Goal: Task Accomplishment & Management: Use online tool/utility

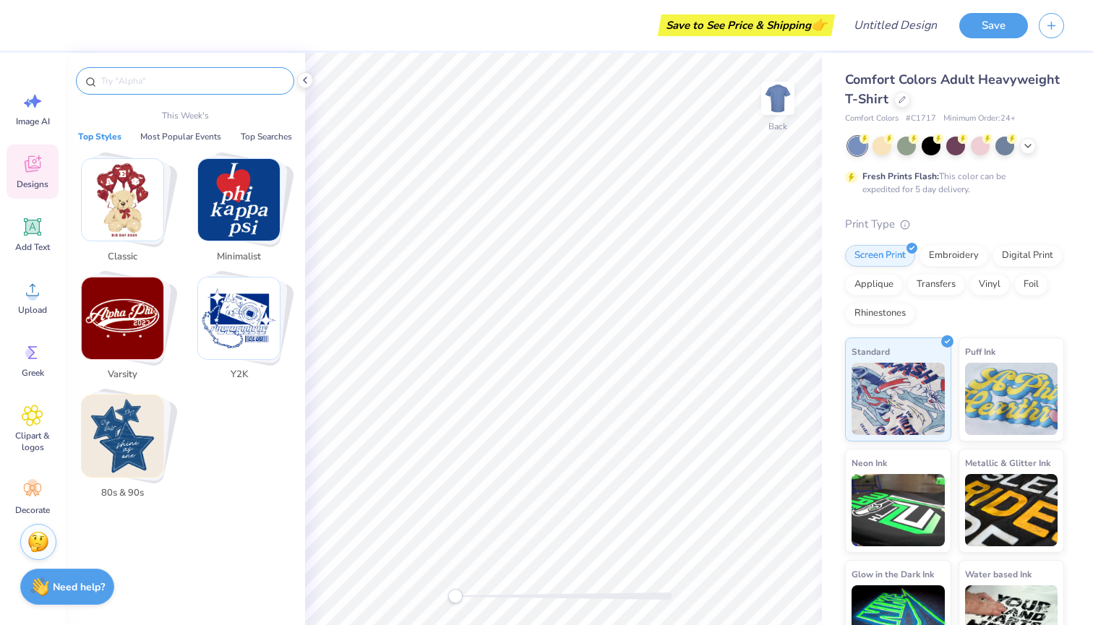
click at [194, 77] on input "text" at bounding box center [192, 81] width 185 height 14
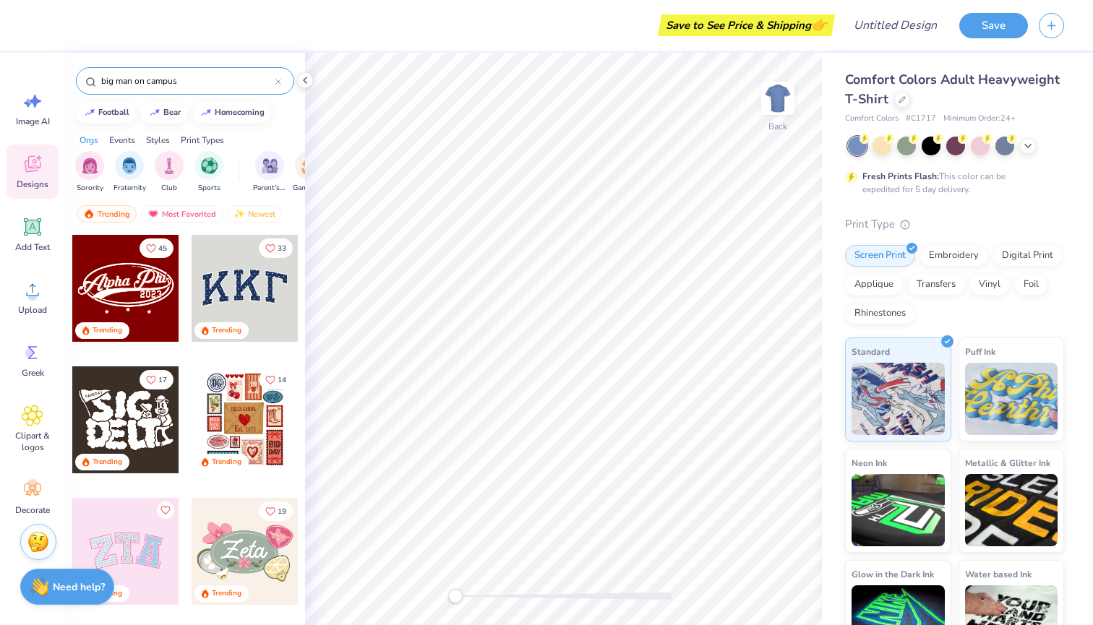
type input "big man on campus"
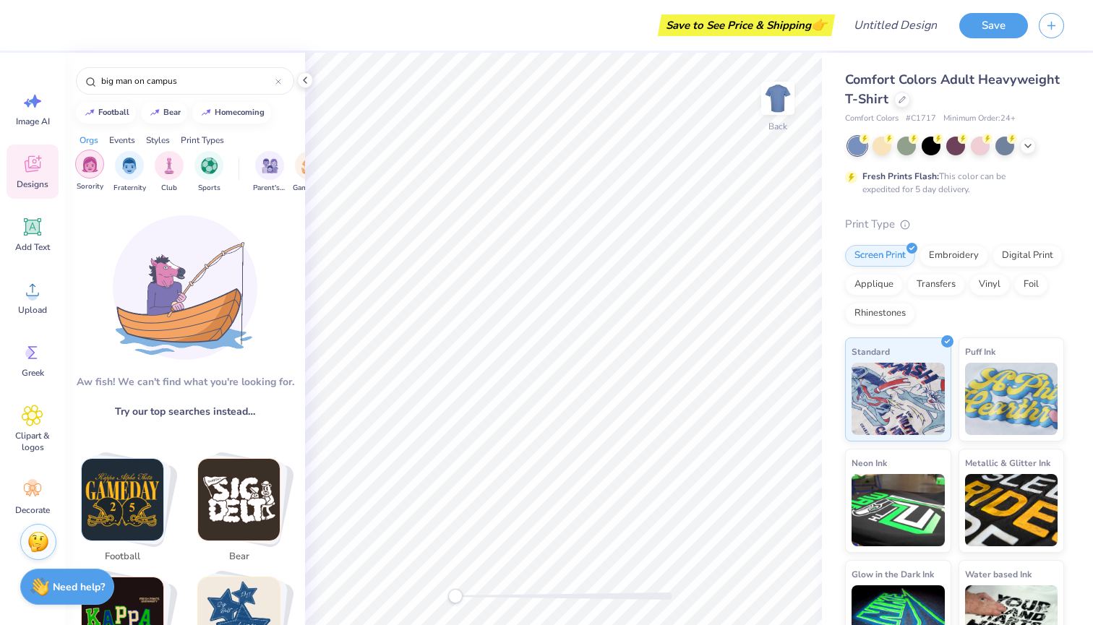
click at [88, 176] on div "filter for Sorority" at bounding box center [89, 164] width 29 height 29
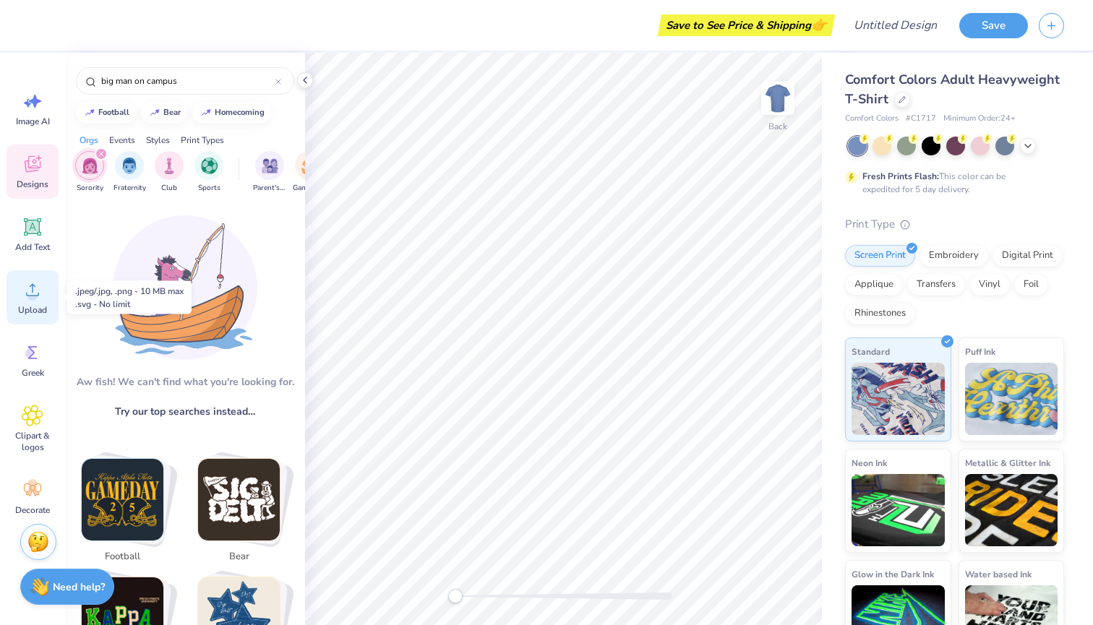
click at [36, 296] on icon at bounding box center [33, 290] width 22 height 22
click at [278, 81] on icon at bounding box center [278, 82] width 6 height 6
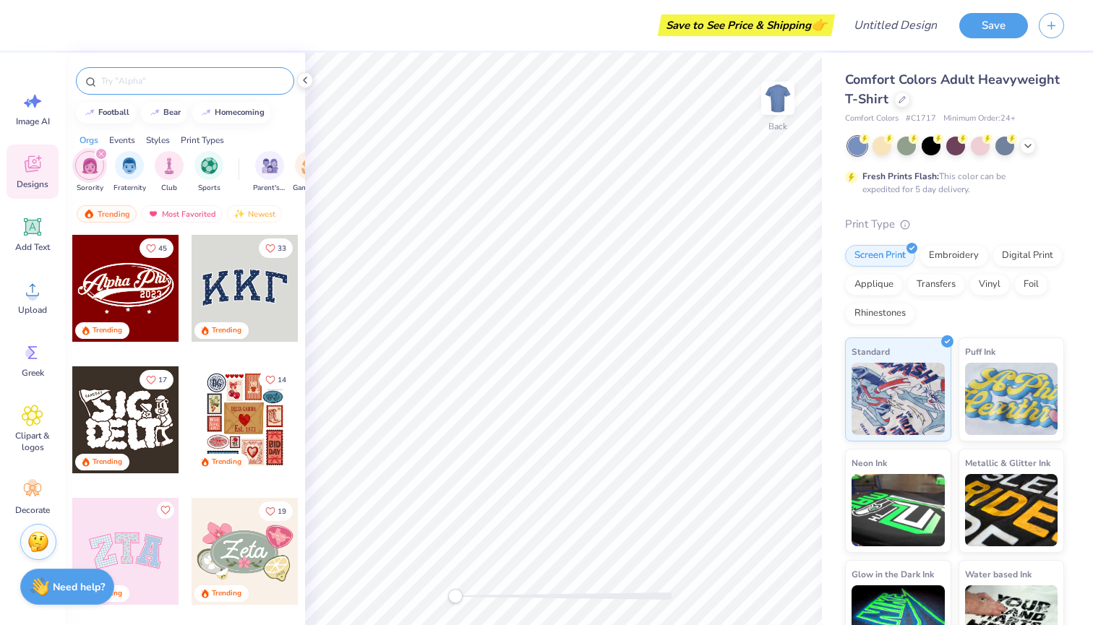
click at [209, 74] on input "text" at bounding box center [192, 81] width 185 height 14
type input "football"
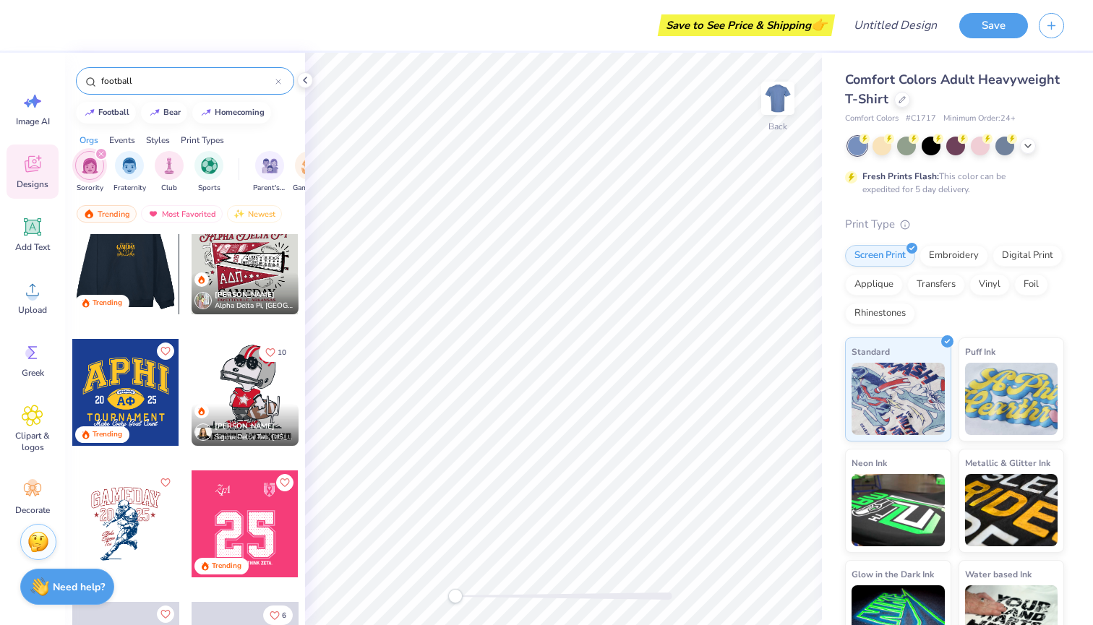
scroll to position [69, 0]
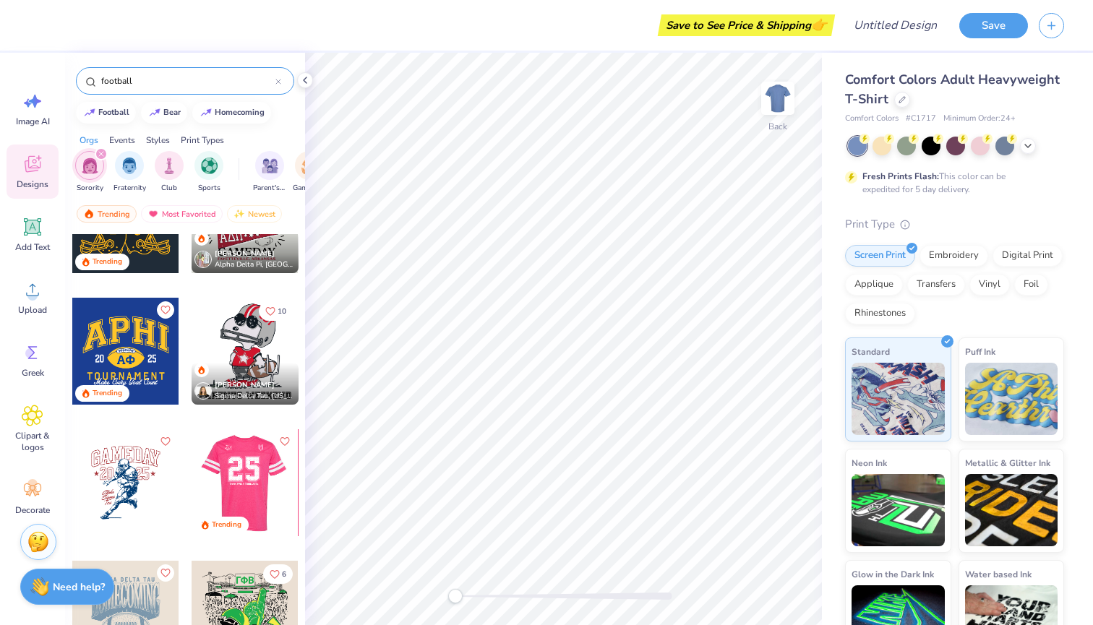
click at [221, 475] on div at bounding box center [244, 482] width 107 height 107
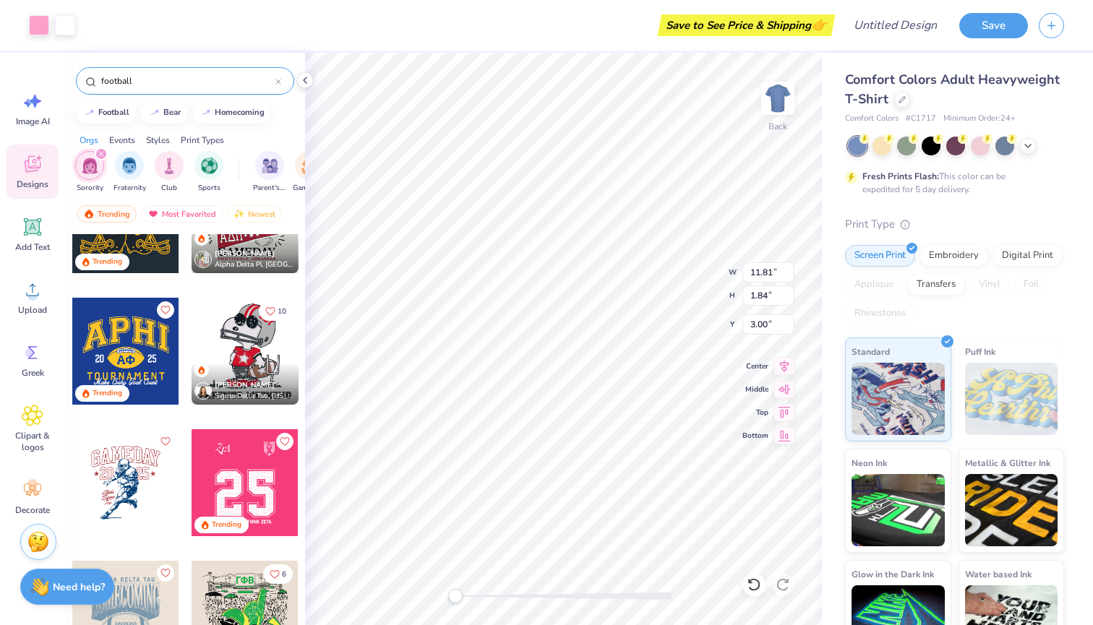
type input "11.81"
type input "1.84"
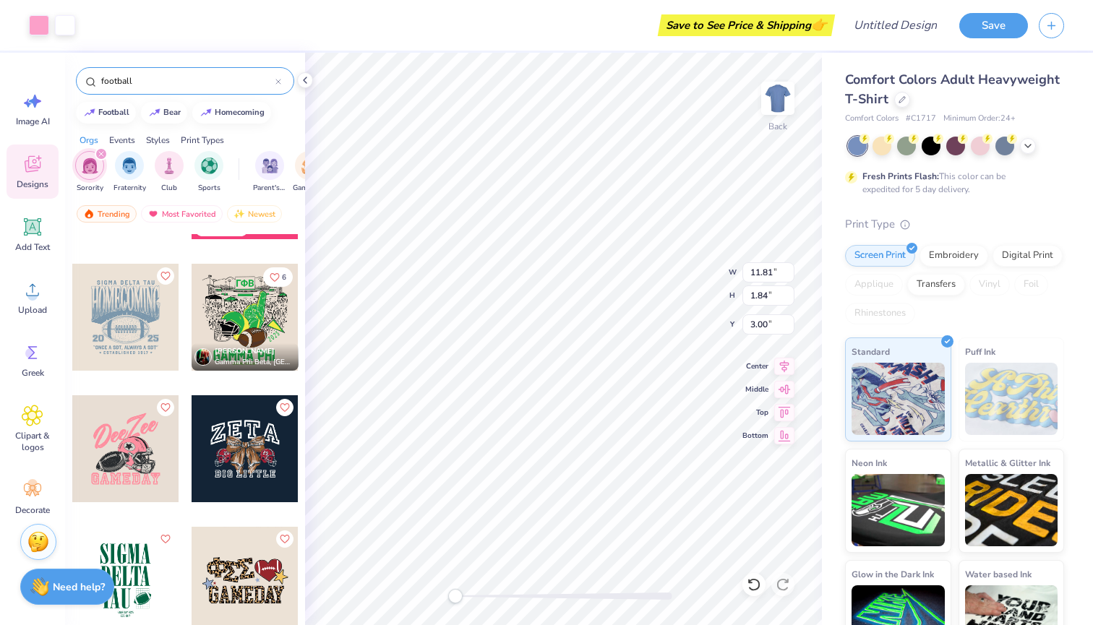
scroll to position [381, 0]
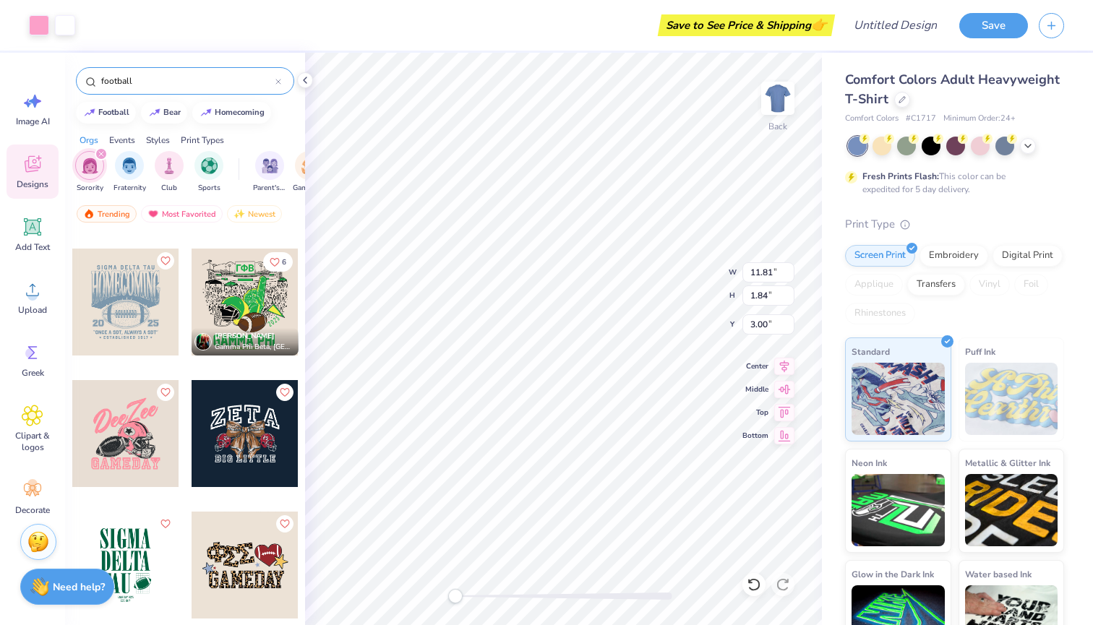
click at [136, 445] on div at bounding box center [125, 433] width 107 height 107
type input "10.00"
type input "10.42"
type input "11.81"
type input "1.84"
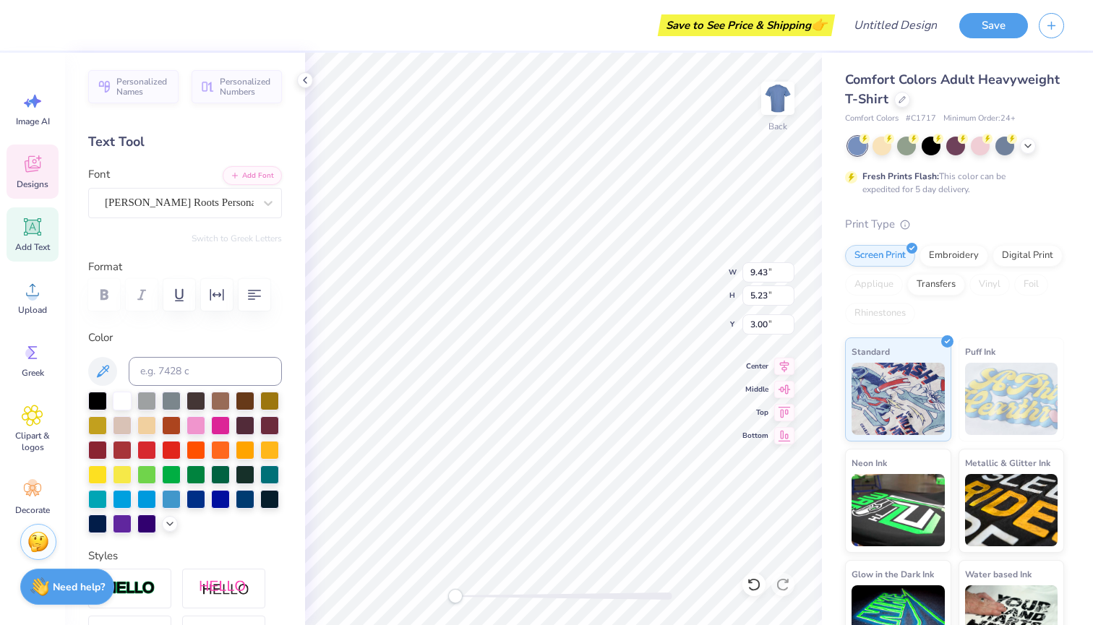
type textarea "ZTA"
type input "10.00"
type input "1.72"
type input "11.70"
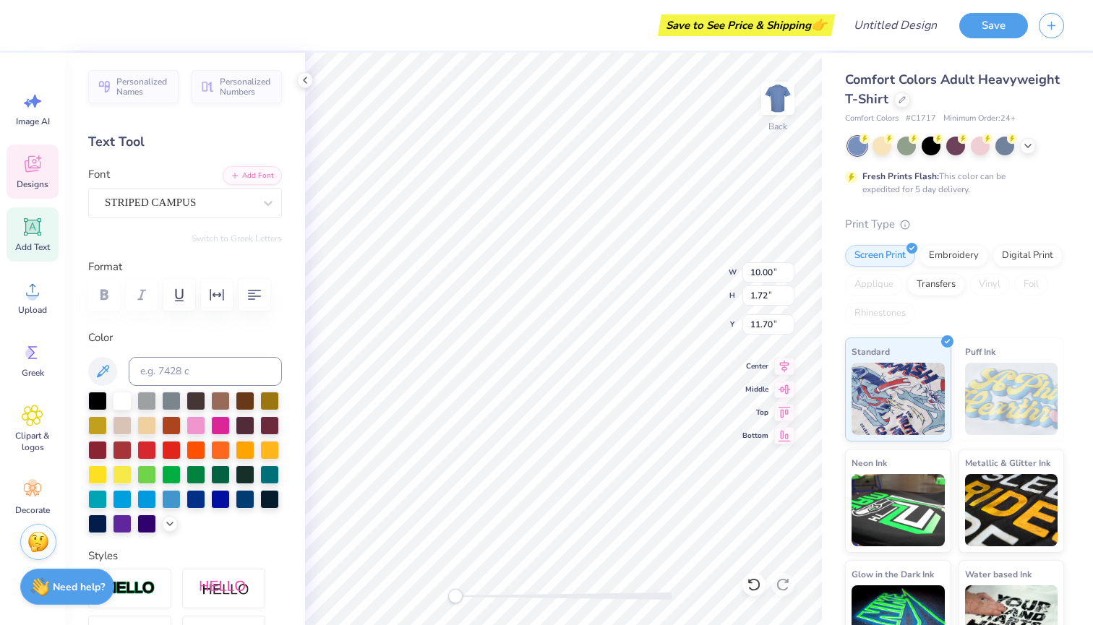
type textarea "BMOC"
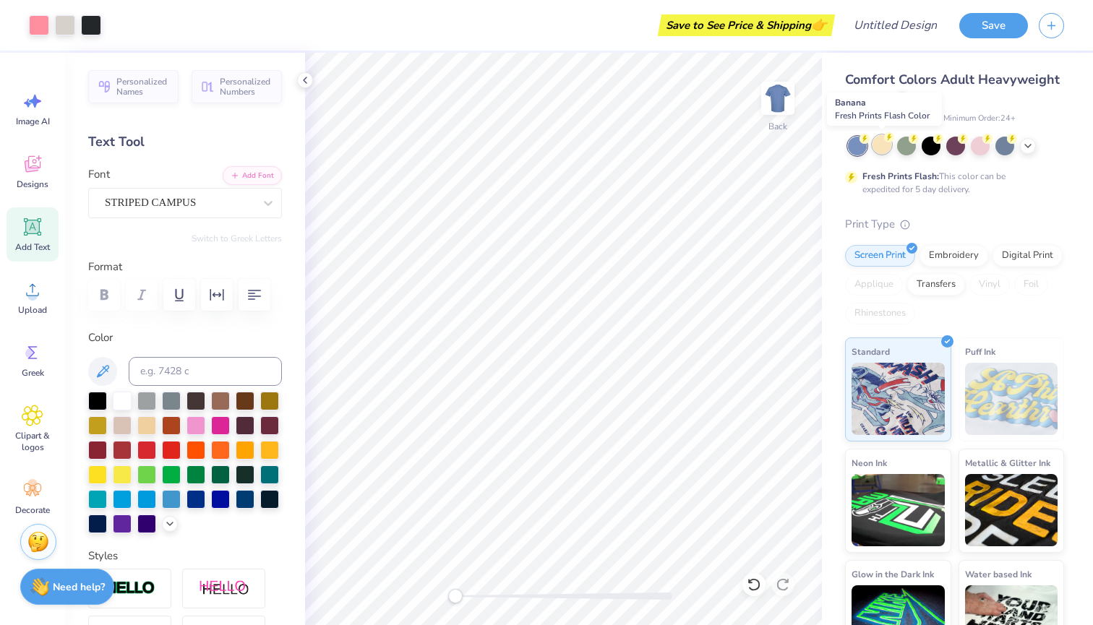
click at [880, 141] on div at bounding box center [881, 144] width 19 height 19
click at [1033, 146] on icon at bounding box center [1028, 145] width 12 height 12
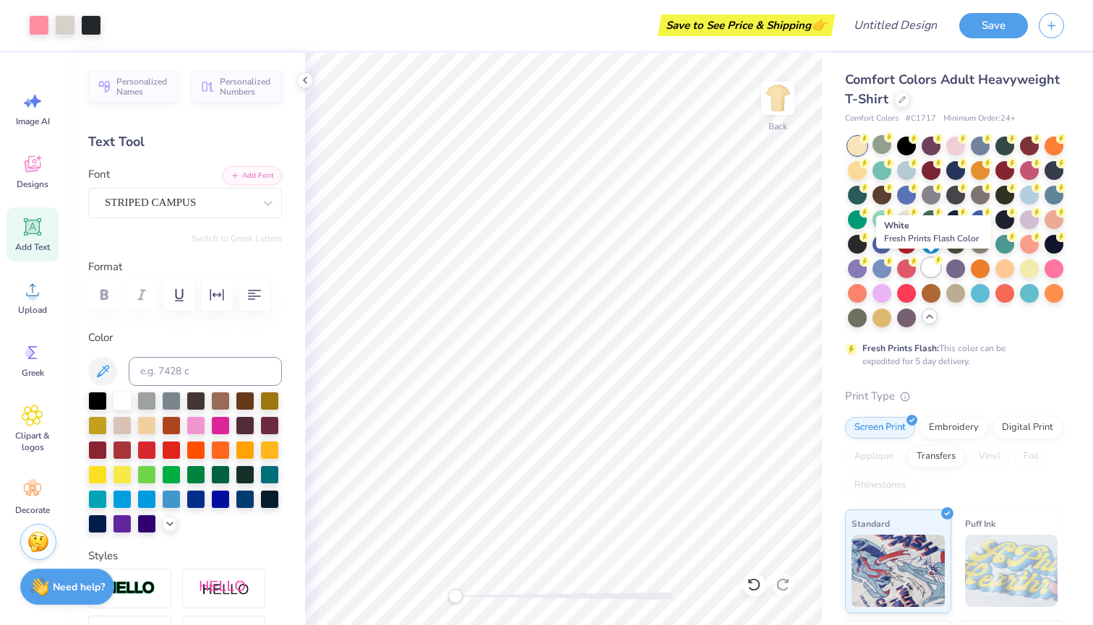
click at [939, 267] on div at bounding box center [931, 267] width 19 height 19
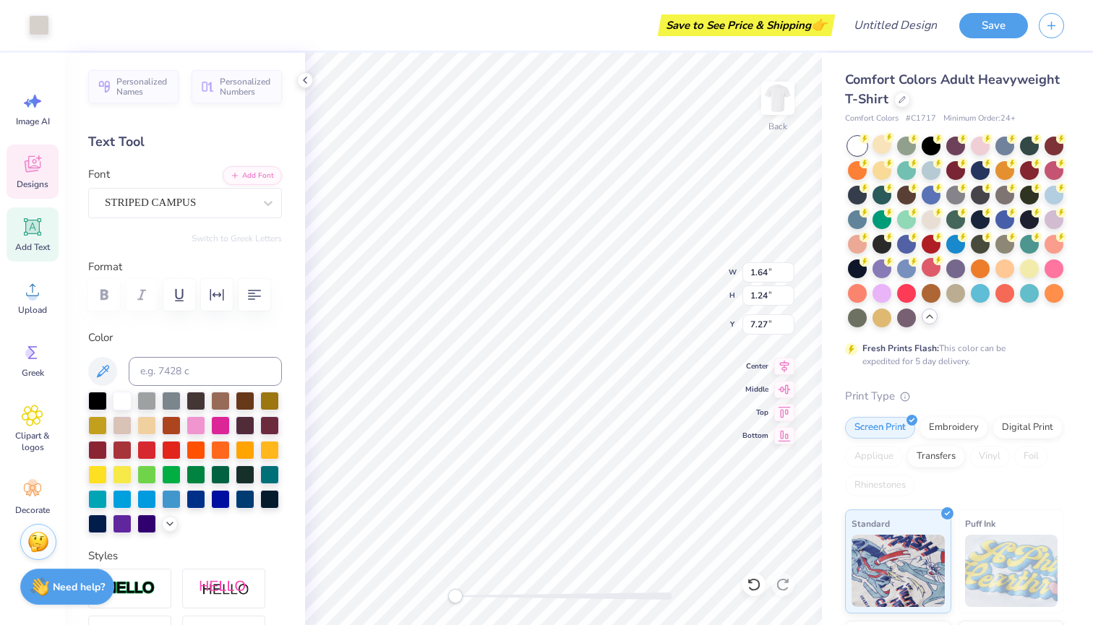
type input "5.46"
type input "5.41"
type input "6.45"
type input "1.64"
type input "1.24"
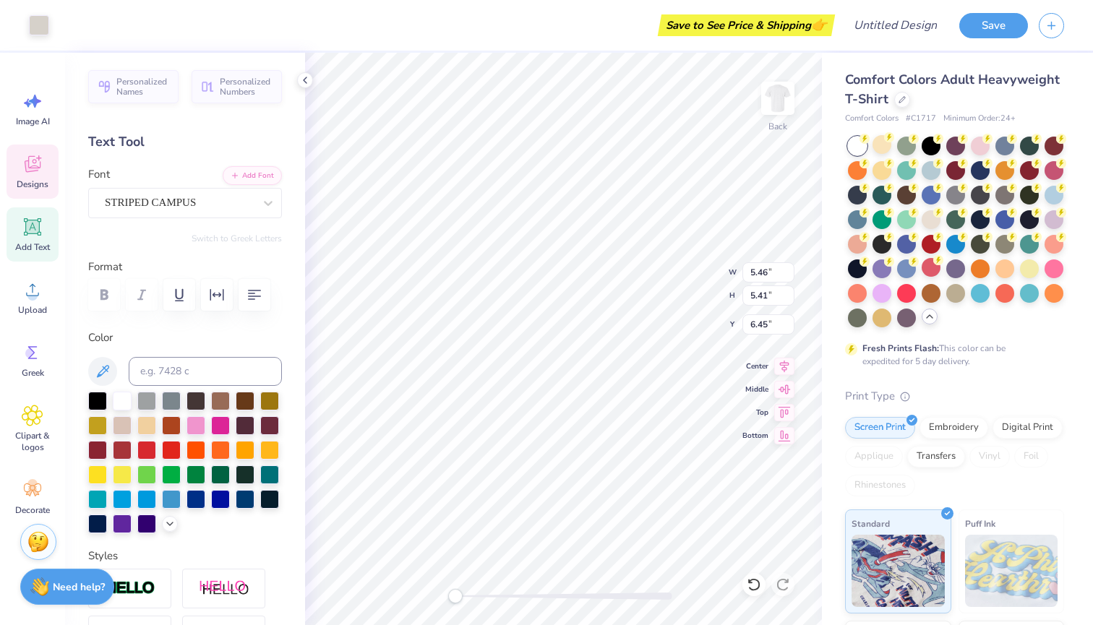
type input "7.35"
click at [35, 480] on circle at bounding box center [32, 484] width 10 height 10
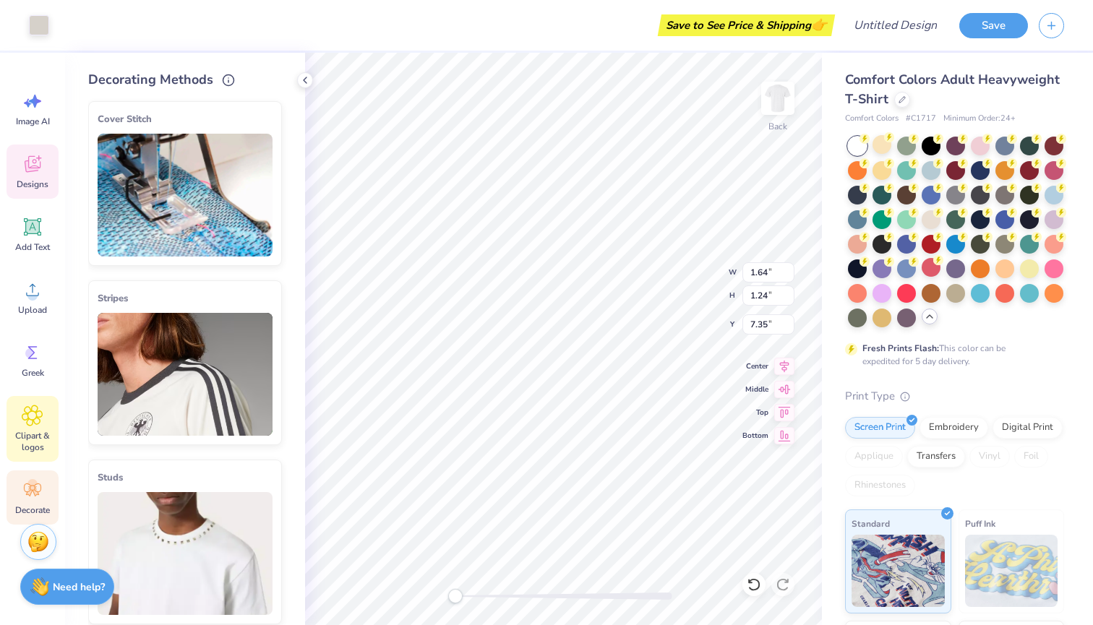
click at [42, 431] on span "Clipart & logos" at bounding box center [33, 441] width 48 height 23
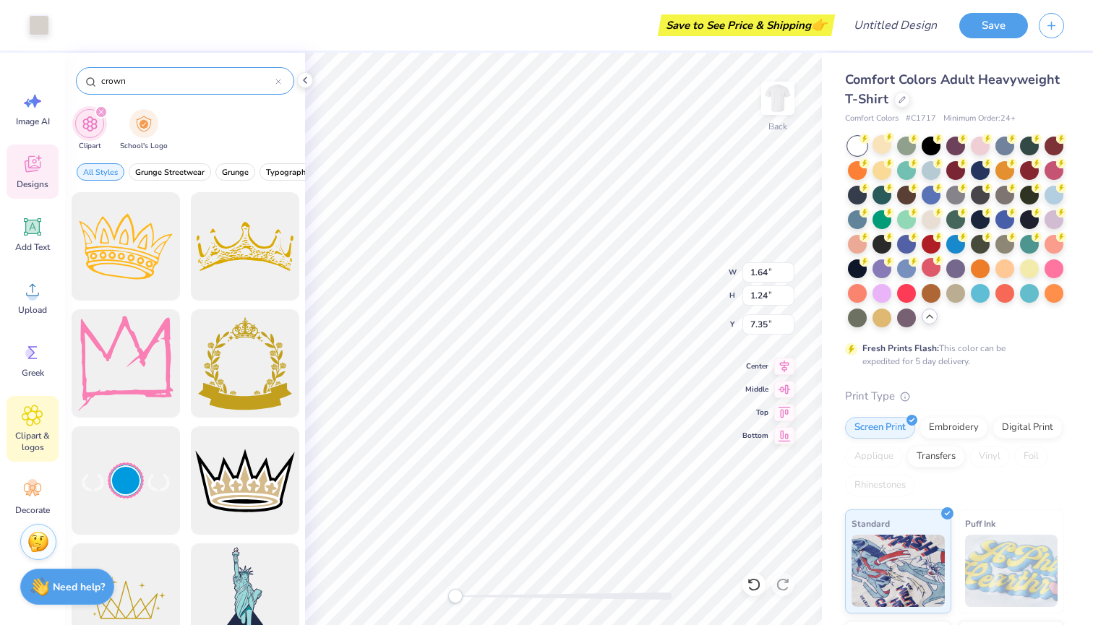
drag, startPoint x: 163, startPoint y: 82, endPoint x: 78, endPoint y: 77, distance: 85.5
click at [78, 77] on div "crown" at bounding box center [185, 80] width 218 height 27
type input "zta crown"
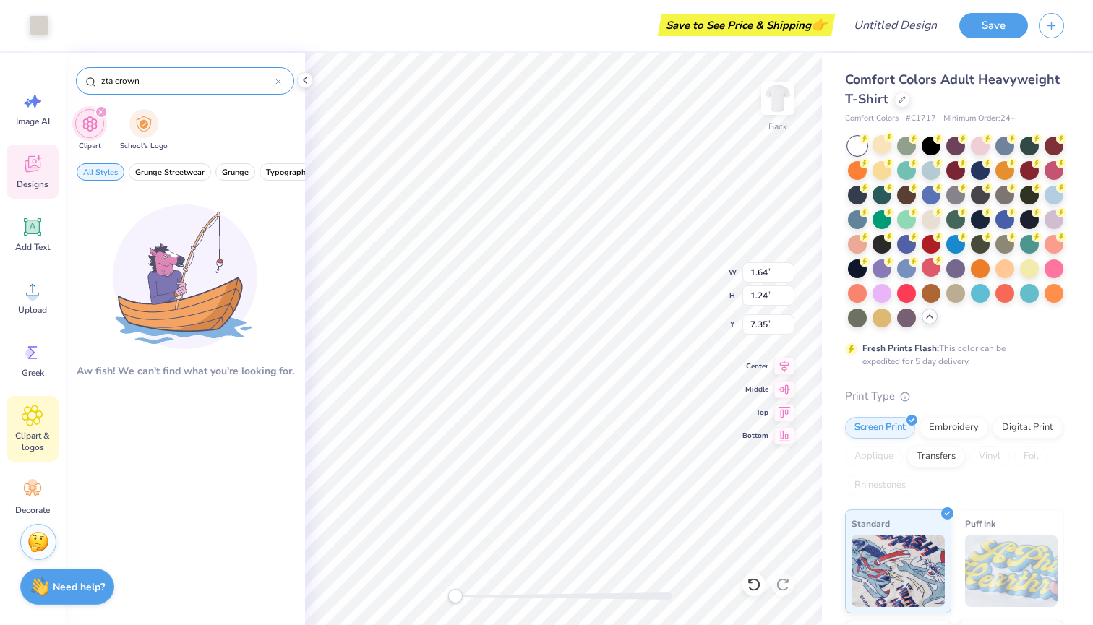
click at [278, 82] on icon at bounding box center [278, 82] width 6 height 6
drag, startPoint x: 116, startPoint y: 84, endPoint x: 68, endPoint y: 82, distance: 47.7
click at [68, 82] on div "5 pt crown" at bounding box center [185, 77] width 240 height 49
type input "crown"
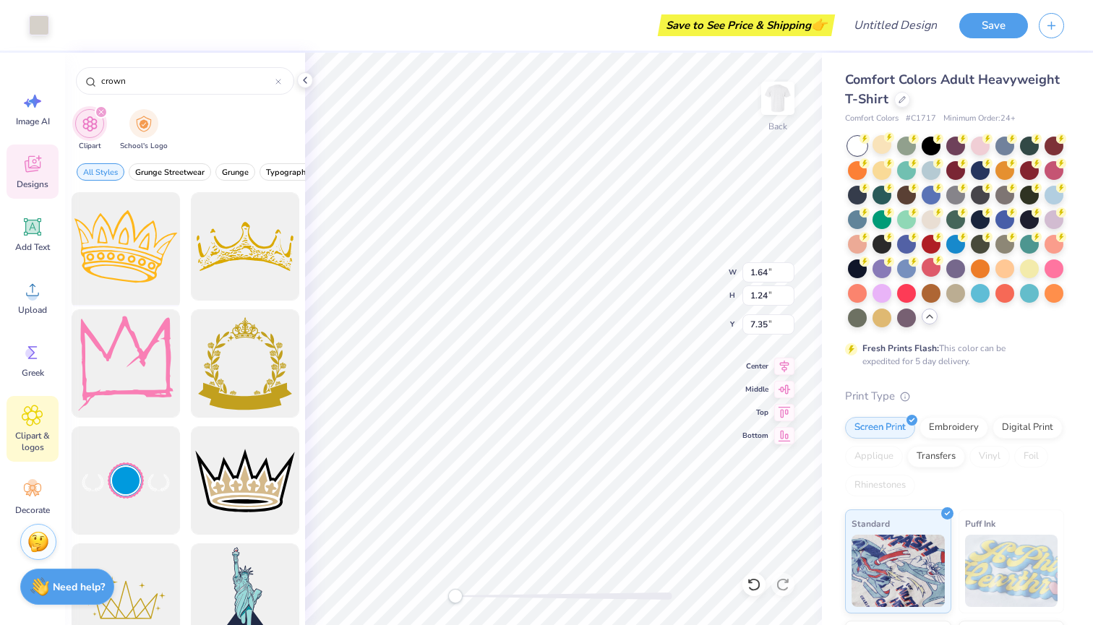
click at [154, 259] on div at bounding box center [125, 246] width 119 height 119
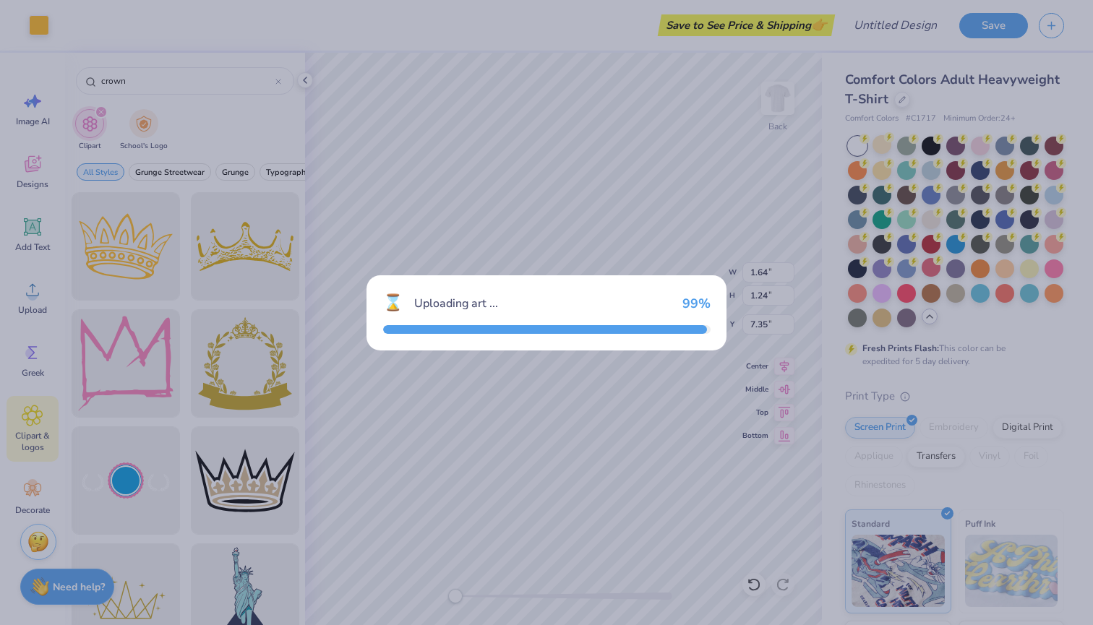
type input "14.17"
type input "9.98"
type input "3.00"
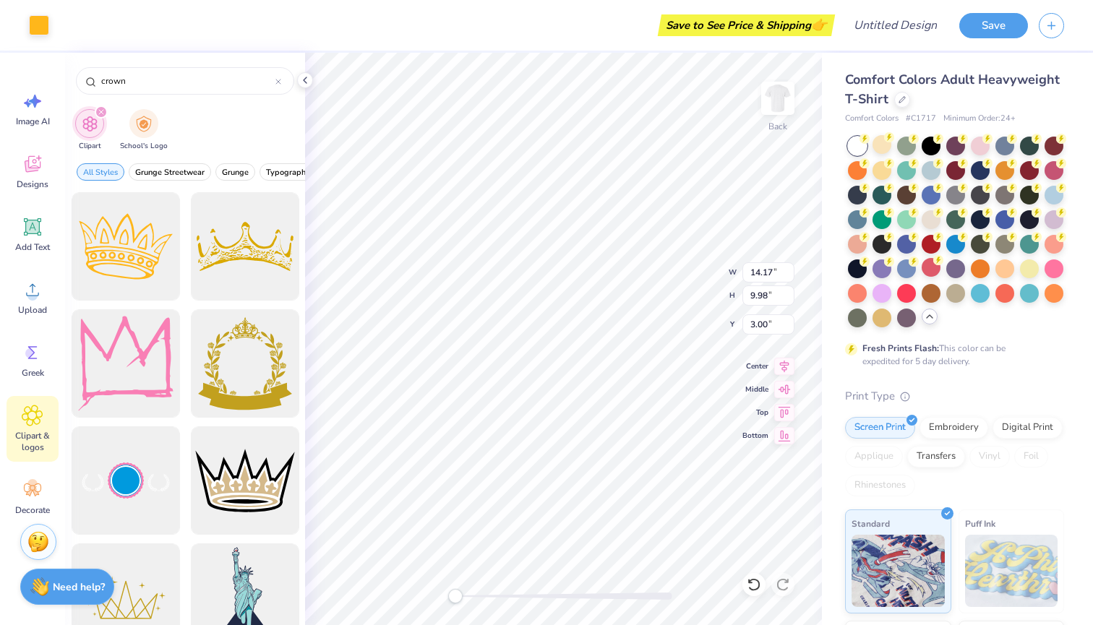
type input "1.97"
type input "1.39"
type input "11.59"
click at [278, 82] on icon at bounding box center [278, 82] width 6 height 6
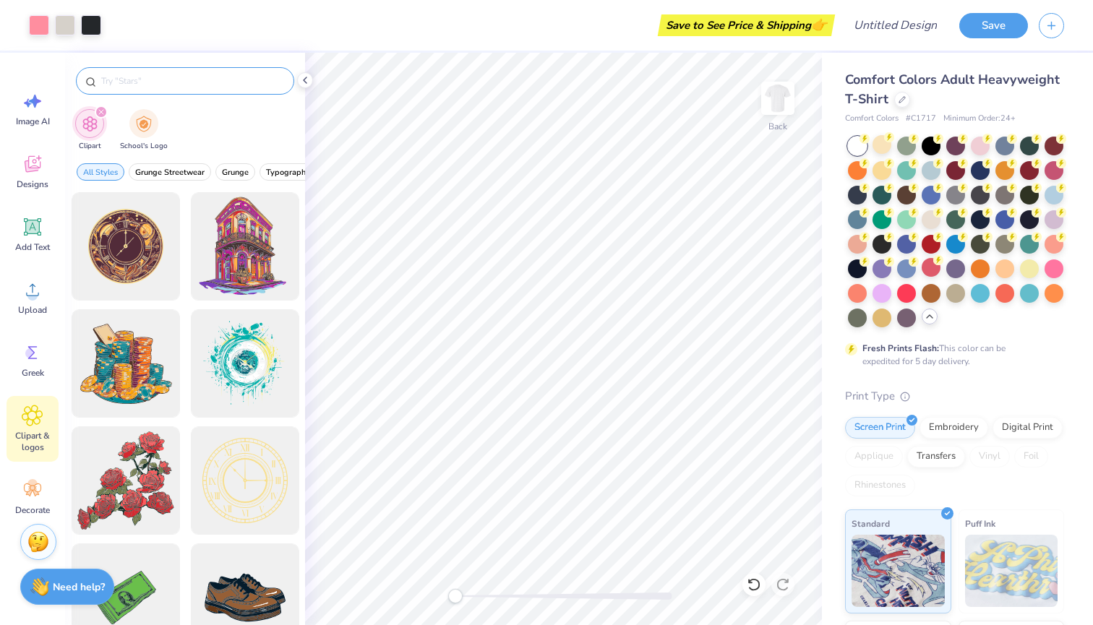
click at [205, 80] on input "text" at bounding box center [192, 81] width 185 height 14
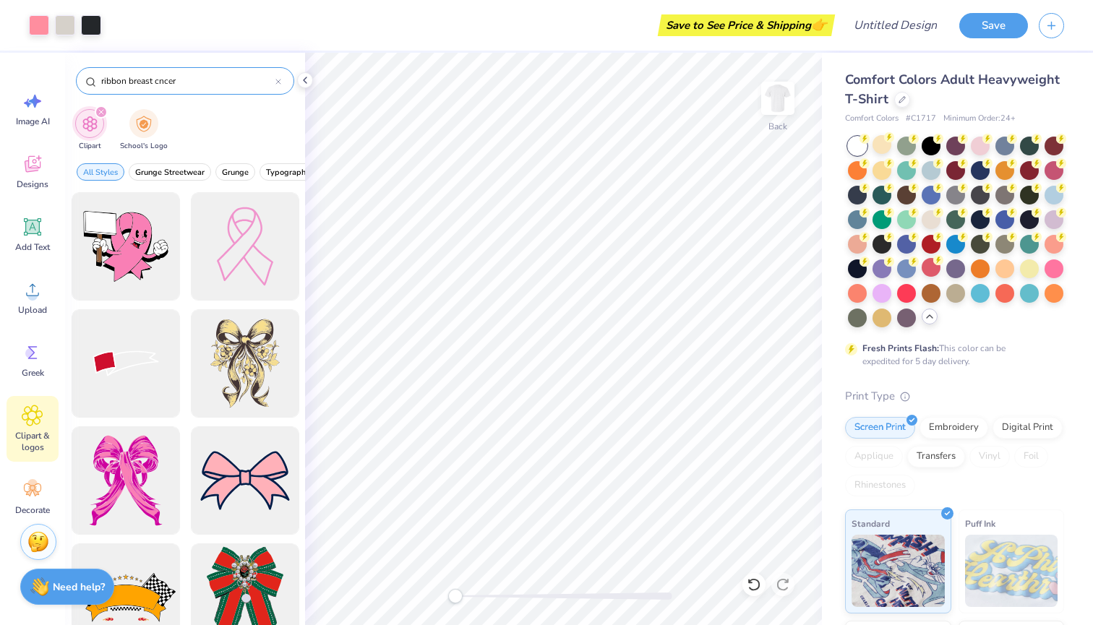
type input "ribbon breast cncer"
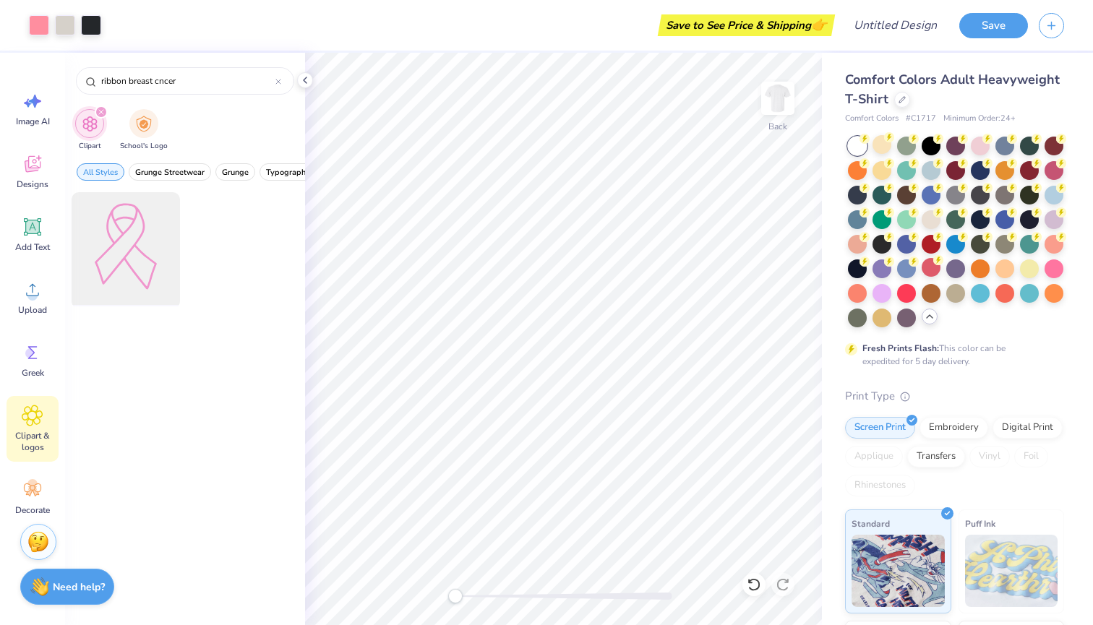
click at [135, 228] on div at bounding box center [125, 246] width 119 height 119
type input "3.96"
type input "5.51"
click at [151, 118] on div "filter for School's Logo" at bounding box center [143, 122] width 29 height 29
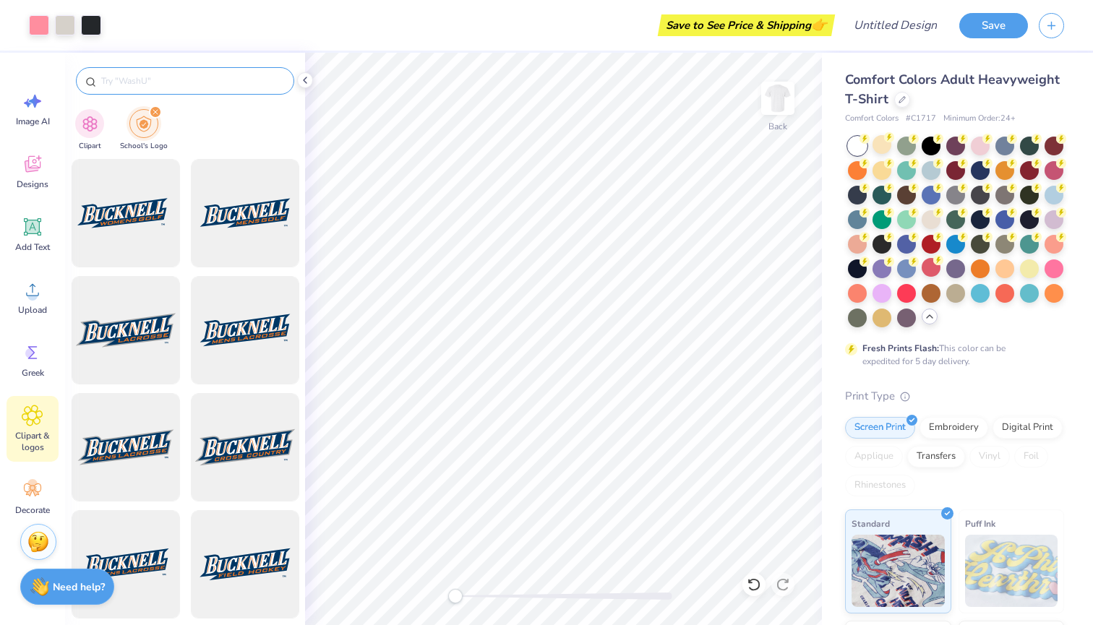
click at [188, 79] on input "text" at bounding box center [192, 81] width 185 height 14
type input "valdosta state"
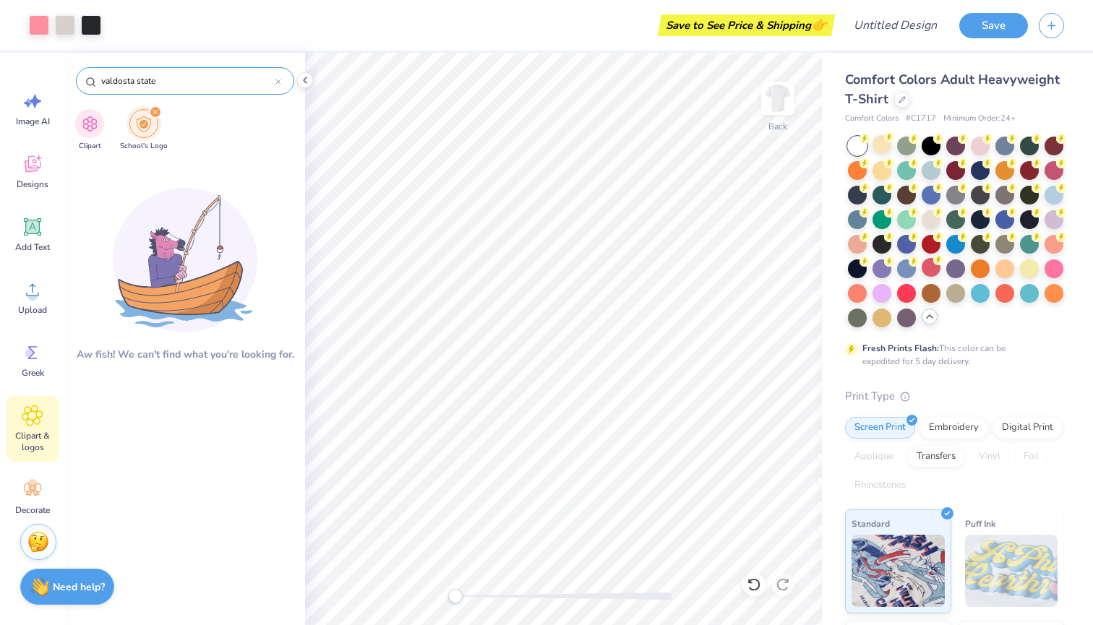
click at [279, 83] on icon at bounding box center [278, 82] width 6 height 6
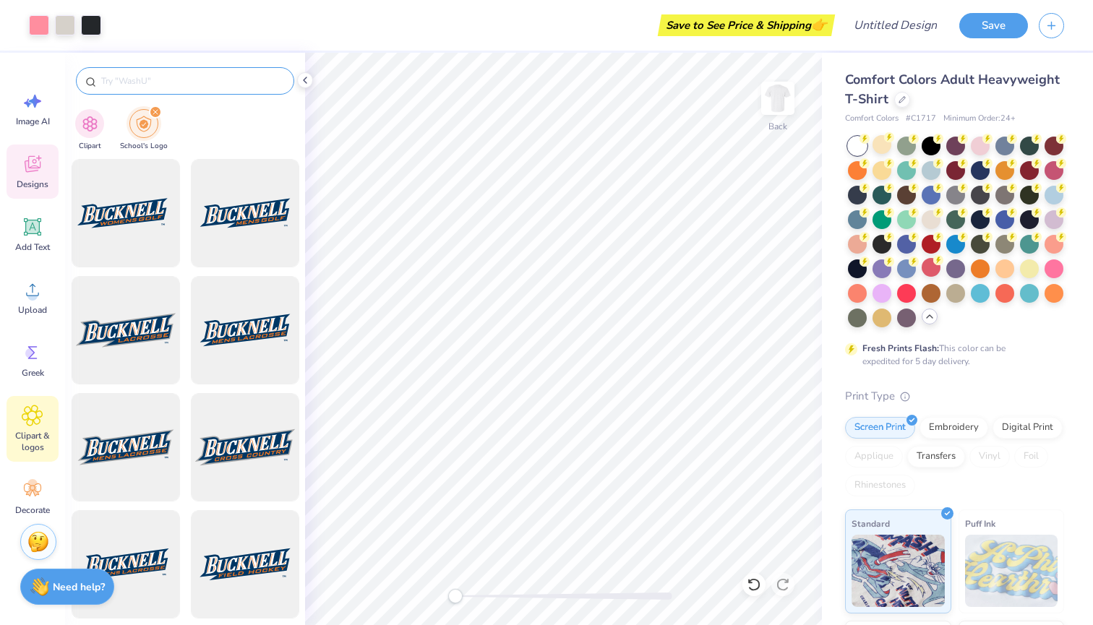
click at [35, 168] on icon at bounding box center [33, 164] width 16 height 17
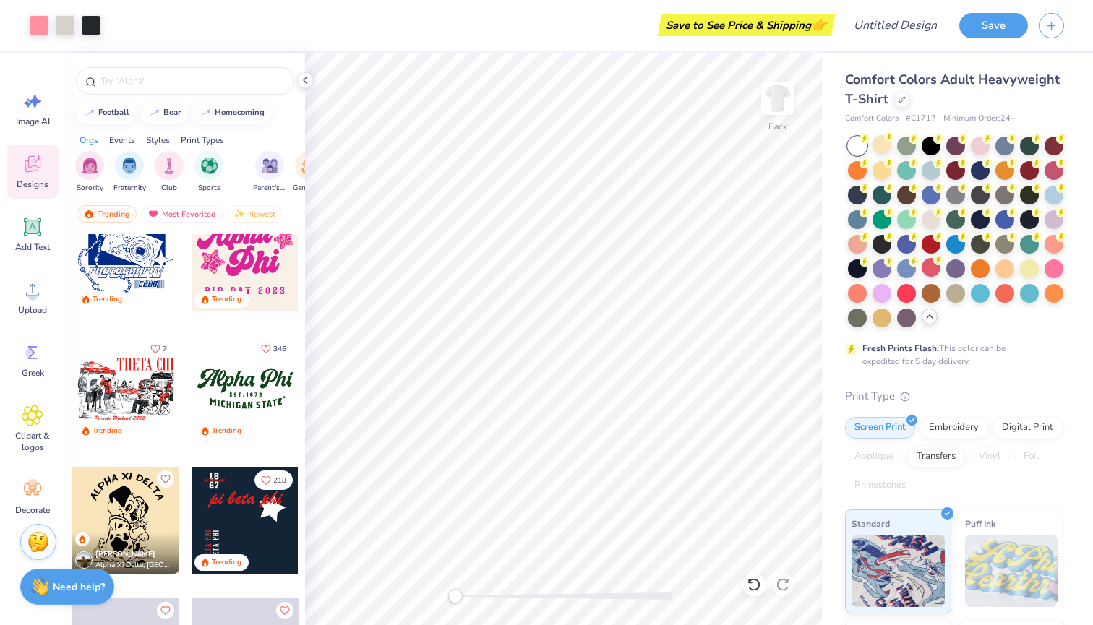
scroll to position [1137, 0]
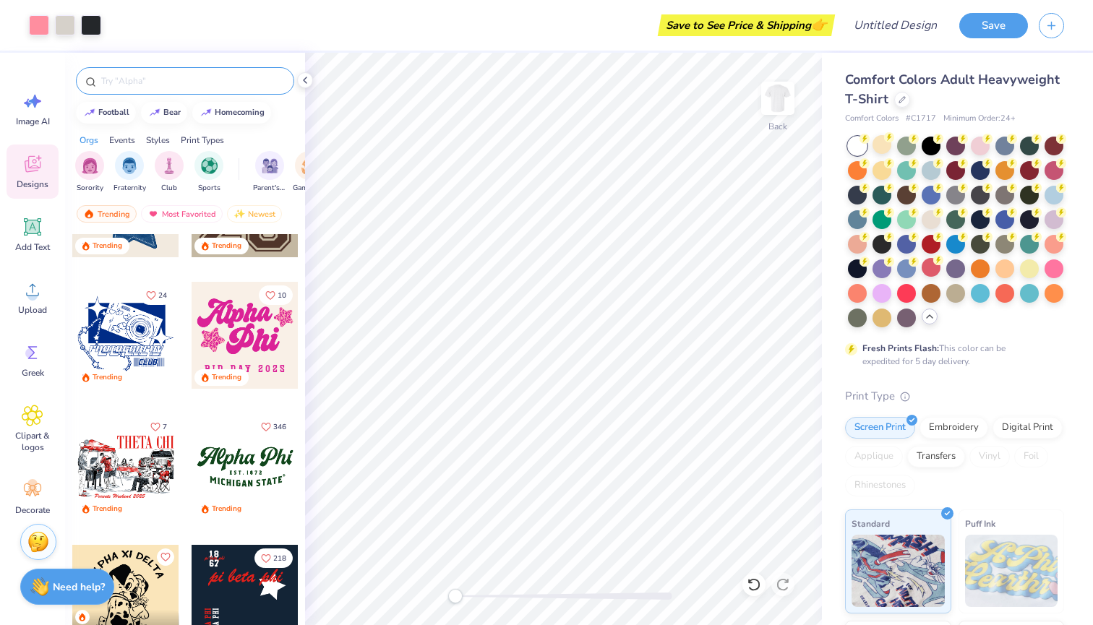
click at [180, 78] on input "text" at bounding box center [192, 81] width 185 height 14
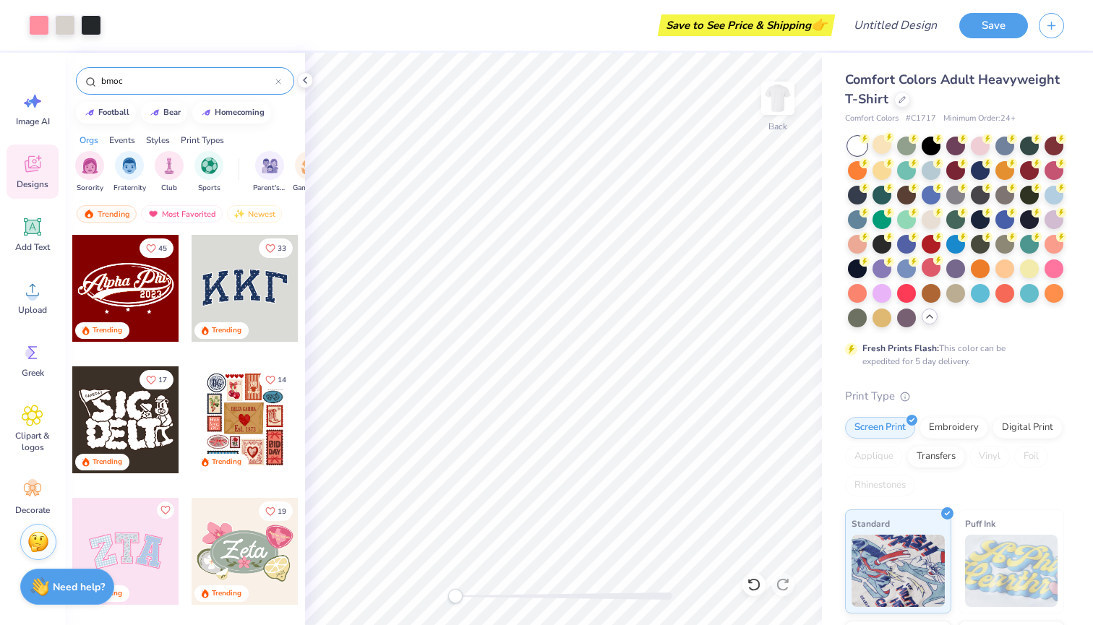
type input "bmoc"
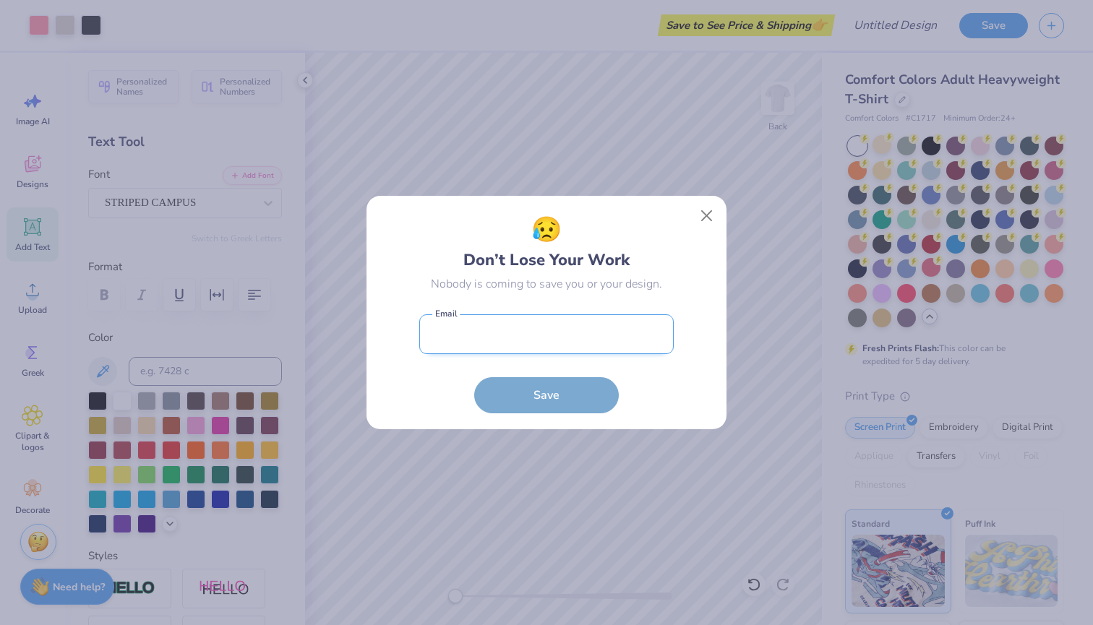
click at [590, 331] on input "email" at bounding box center [546, 334] width 254 height 40
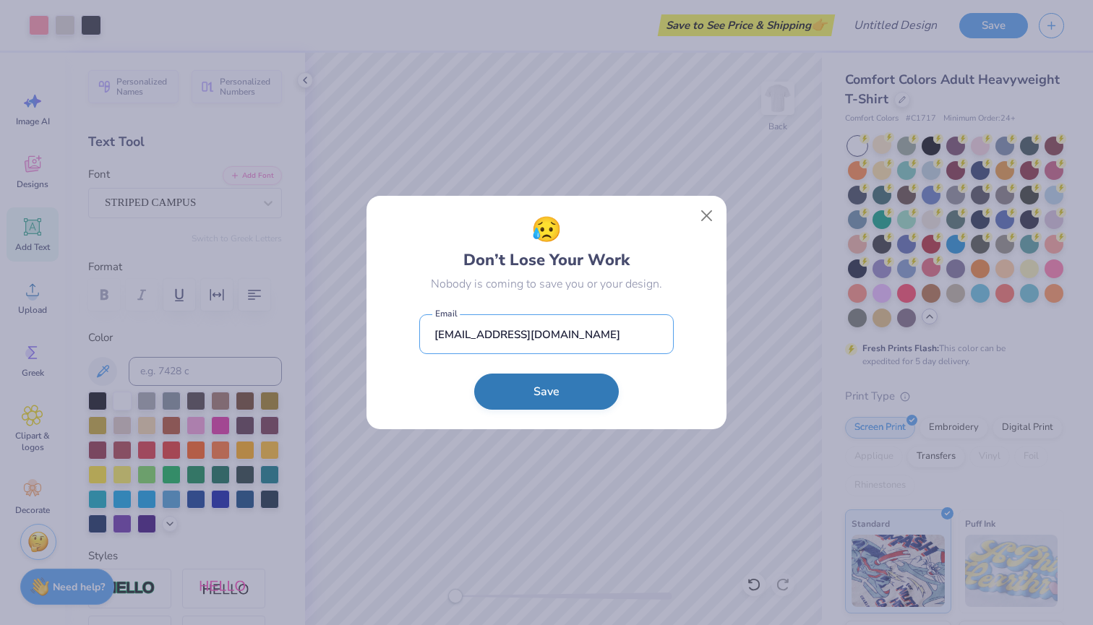
type input "Kyliekaplann@gmil.com"
click at [569, 399] on button "Save" at bounding box center [546, 392] width 145 height 36
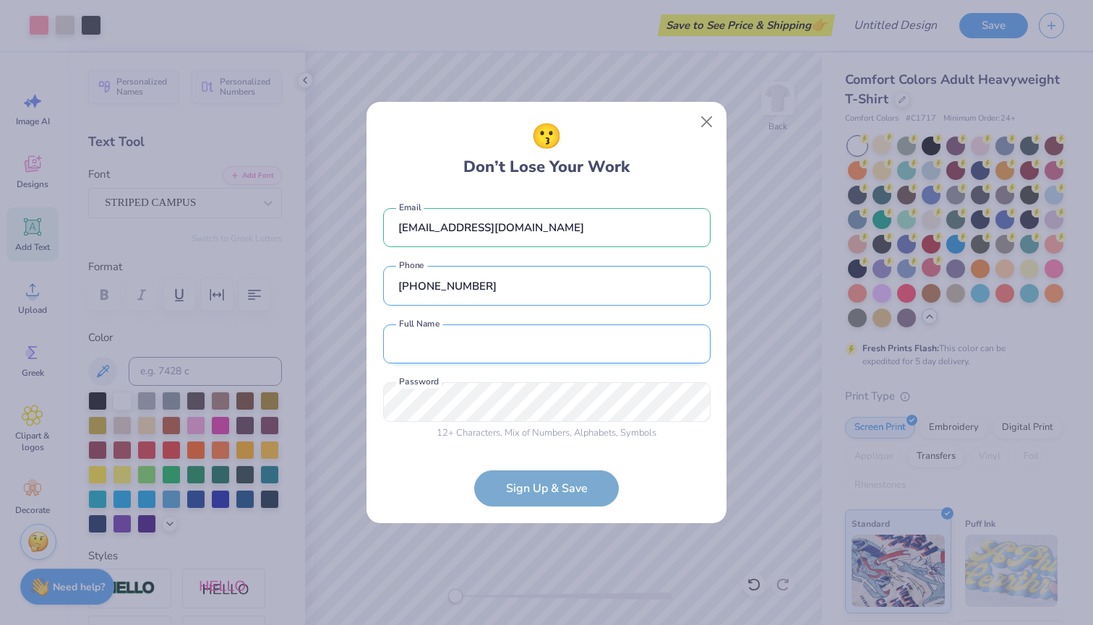
type input "(954) 801-5933"
type input "kylie love kaplan"
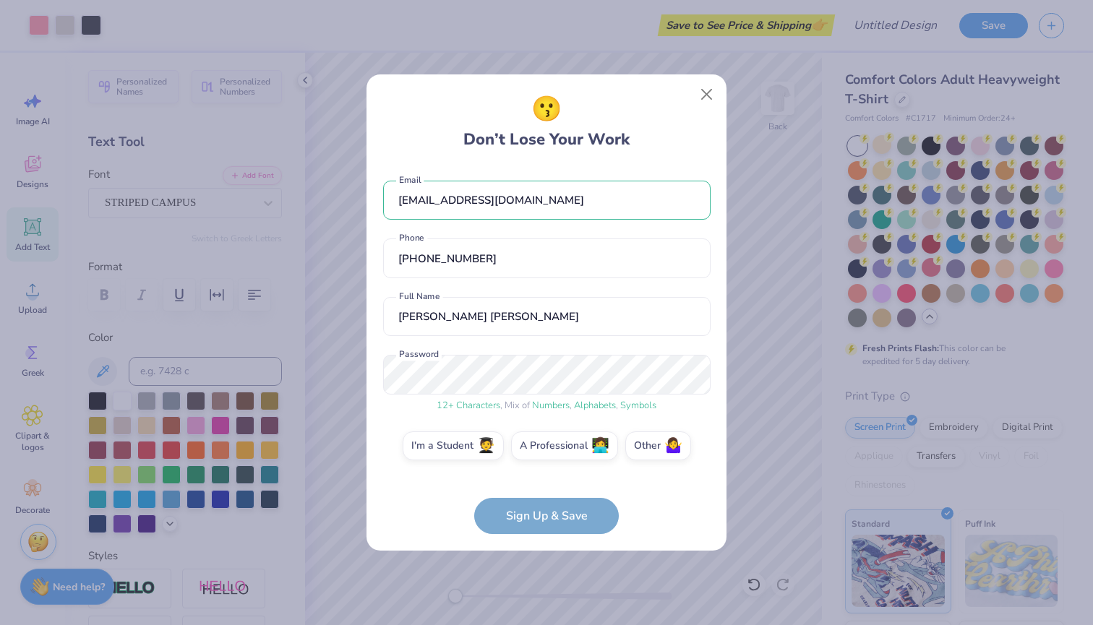
click at [471, 403] on div "12 + Characters , Mix of Numbers , Alphabets , Symbols Password" at bounding box center [546, 384] width 327 height 58
click at [555, 504] on form "Kyliekaplann@gmil.com Email (954) 801-5933 Phone kylie love kaplan Full Name 12…" at bounding box center [546, 350] width 327 height 369
click at [452, 449] on label "I'm a Student 🧑‍🎓" at bounding box center [453, 443] width 101 height 29
click at [542, 449] on input "I'm a Student 🧑‍🎓" at bounding box center [546, 449] width 9 height 9
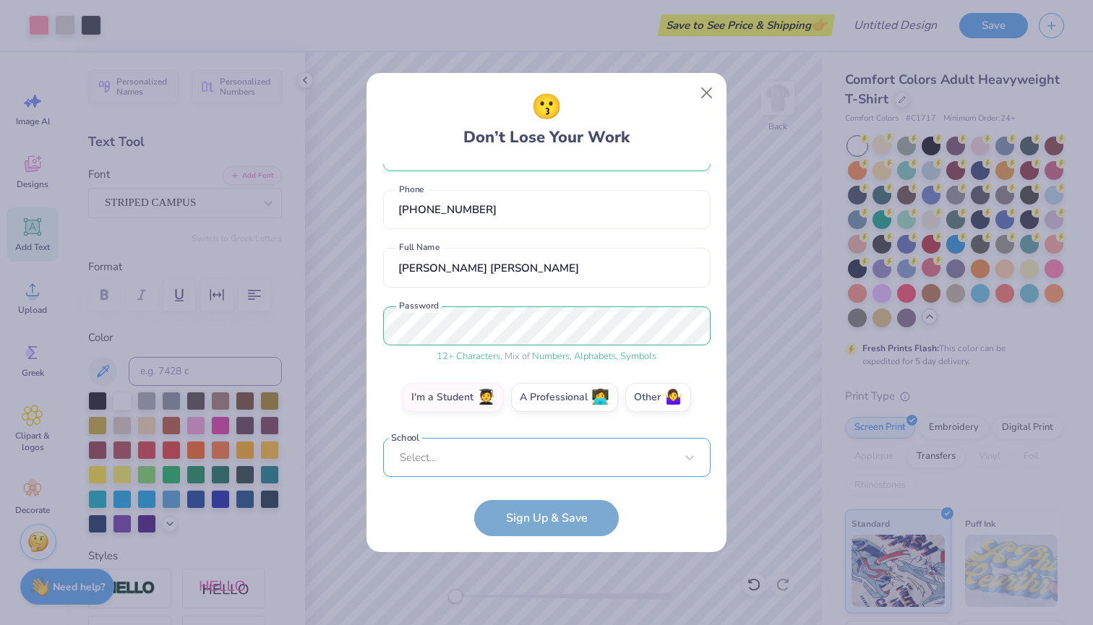
click at [471, 458] on div "Select..." at bounding box center [546, 458] width 327 height 40
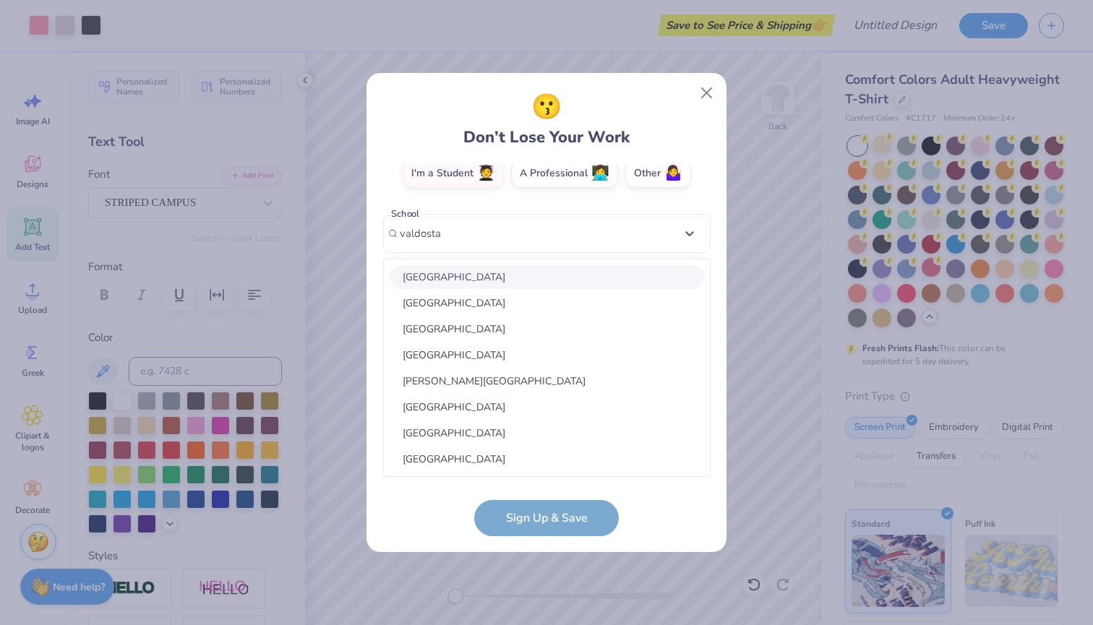
scroll to position [0, 0]
click at [446, 285] on div "Valdosta State University" at bounding box center [547, 277] width 314 height 24
type input "valdosta"
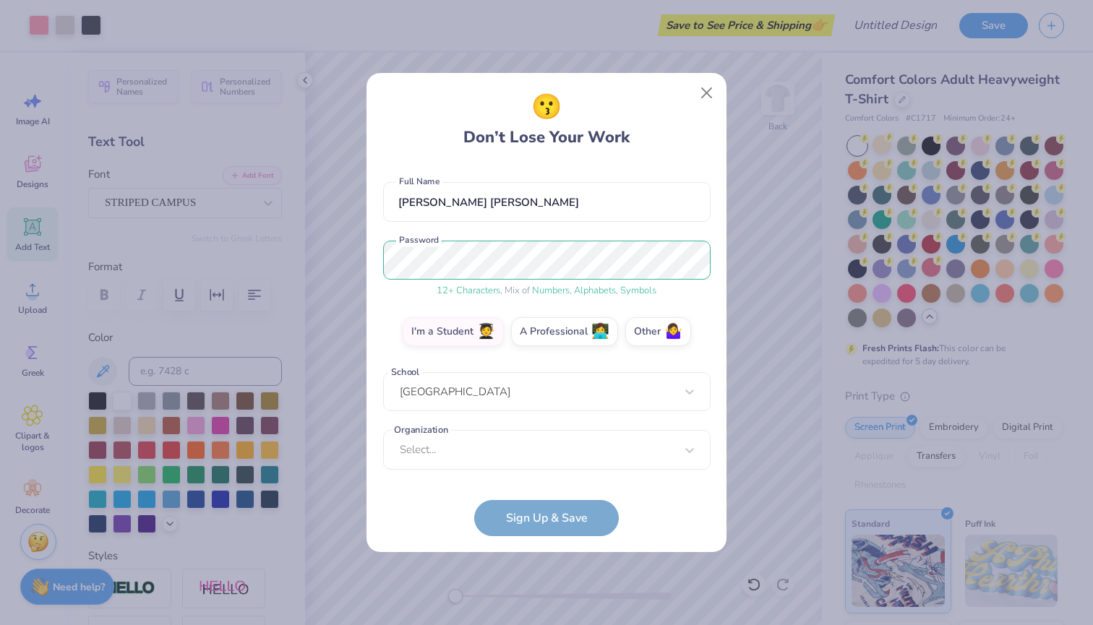
scroll to position [113, 0]
click at [533, 514] on form "Kyliekaplann@gmil.com Email (954) 801-5933 Phone kylie love kaplan Full Name 12…" at bounding box center [546, 350] width 327 height 372
click at [531, 523] on form "Kyliekaplann@gmil.com Email (954) 801-5933 Phone kylie love kaplan Full Name 12…" at bounding box center [546, 350] width 327 height 372
click at [470, 449] on div "Select..." at bounding box center [546, 450] width 327 height 40
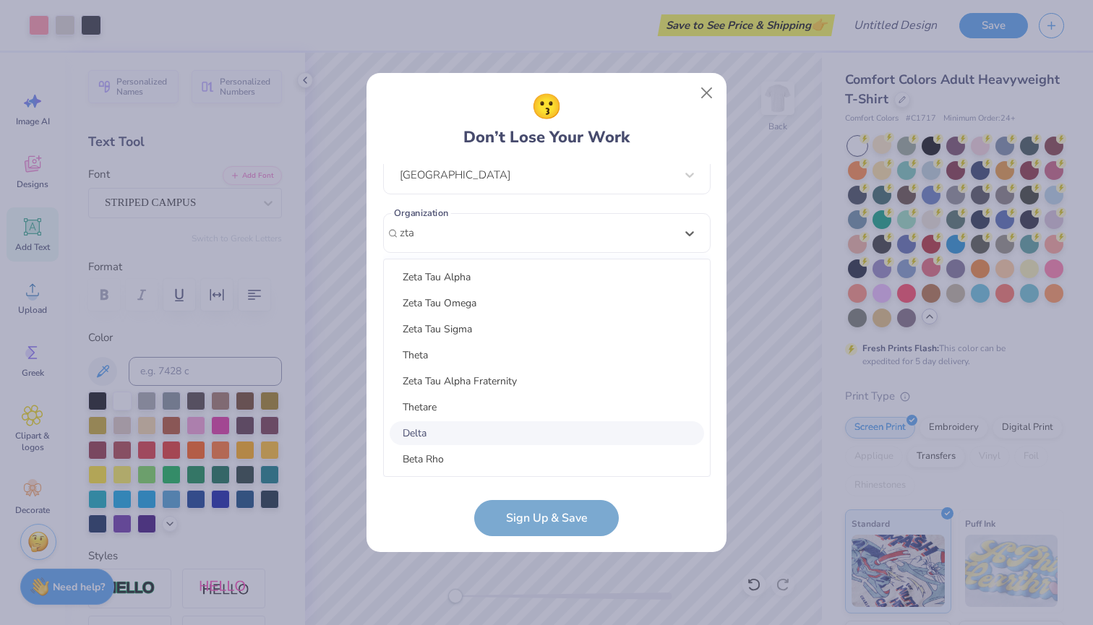
scroll to position [12, 0]
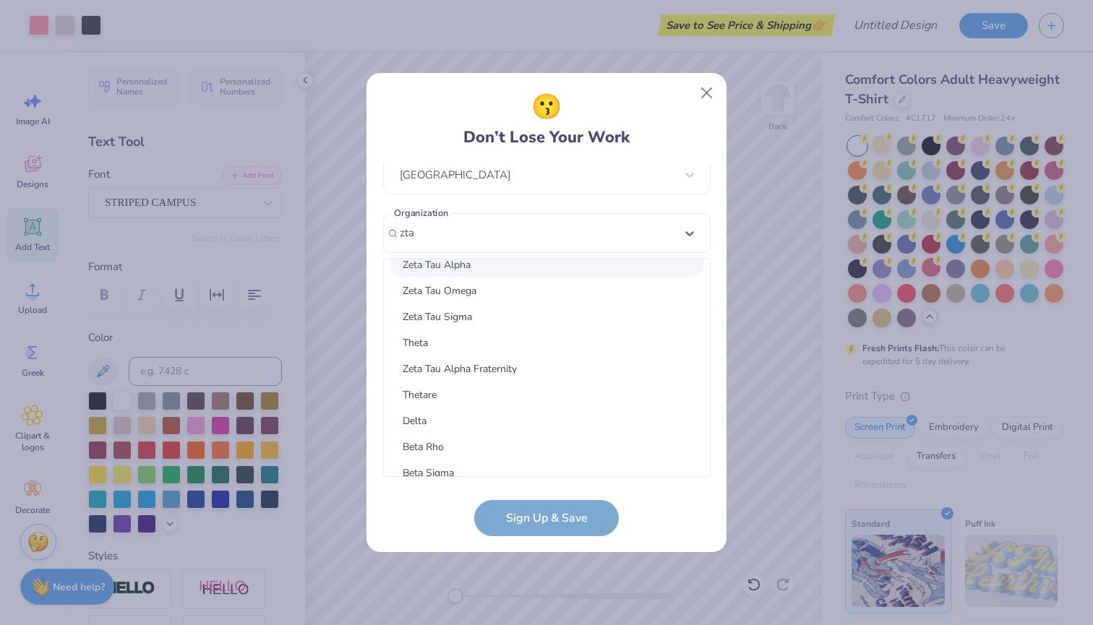
click at [463, 265] on div "Zeta Tau Alpha" at bounding box center [547, 265] width 314 height 24
type input "zta"
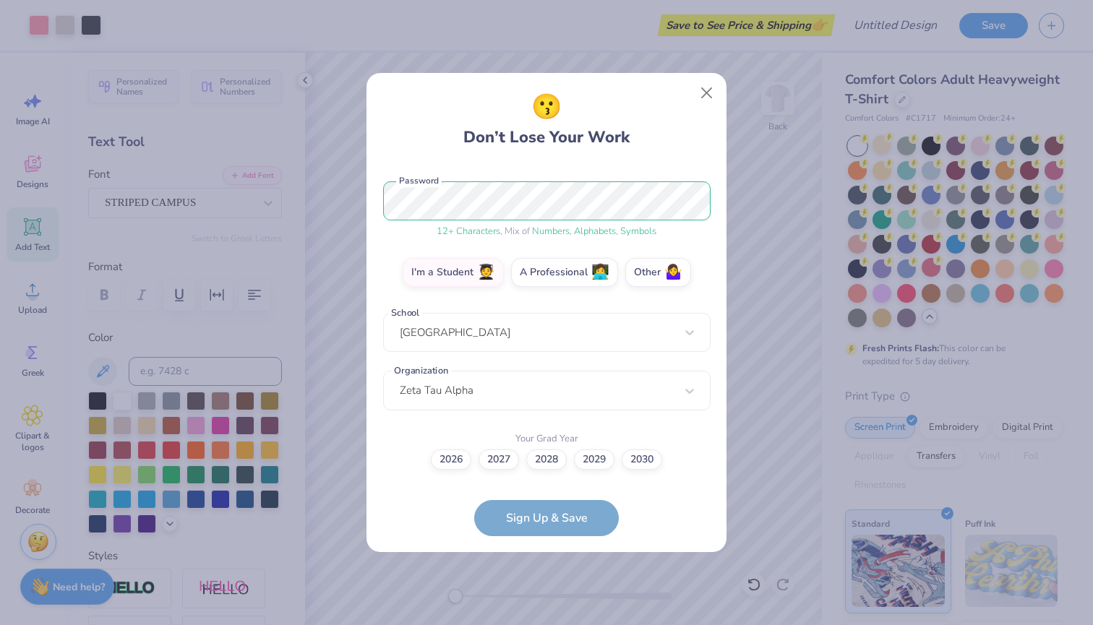
scroll to position [172, 0]
click at [491, 467] on label "2027" at bounding box center [498, 457] width 40 height 20
click at [542, 624] on input "2027" at bounding box center [546, 631] width 9 height 9
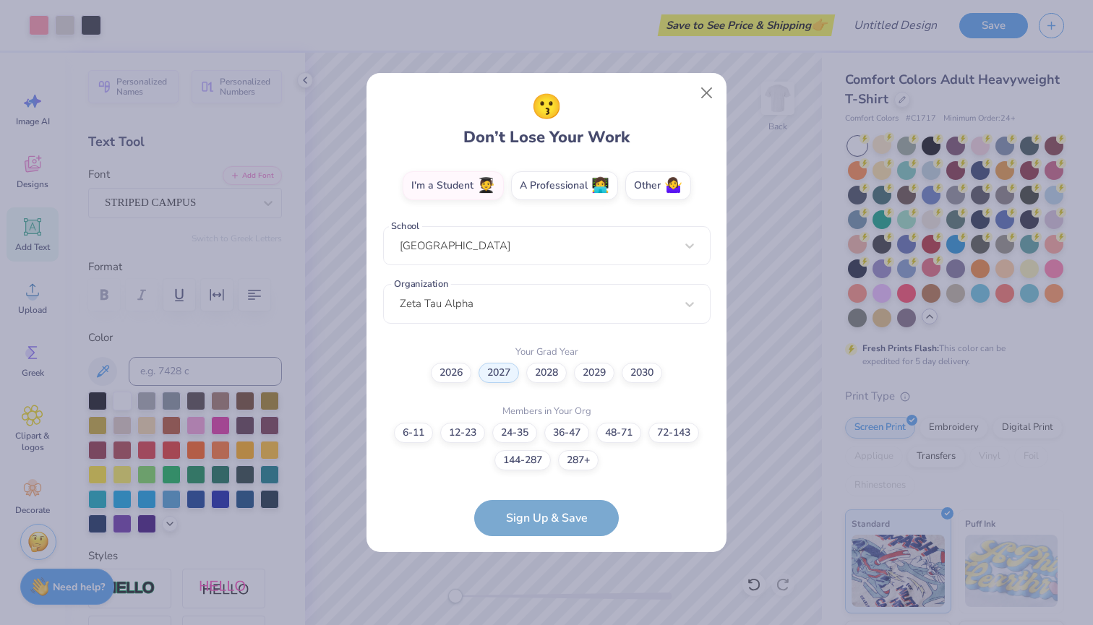
click at [538, 521] on form "Kyliekaplann@gmil.com Email (954) 801-5933 Phone kylie love kaplan Full Name 12…" at bounding box center [546, 350] width 327 height 372
click at [571, 436] on label "36-47" at bounding box center [566, 431] width 45 height 20
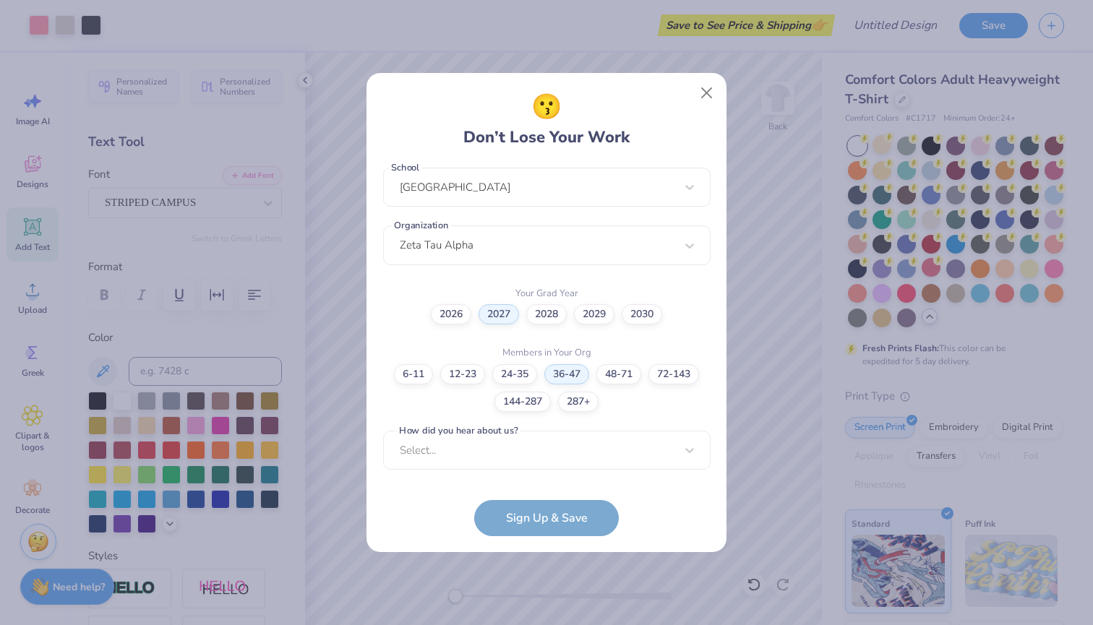
click at [531, 513] on form "Kyliekaplann@gmil.com Email (954) 801-5933 Phone kylie love kaplan Full Name 12…" at bounding box center [546, 350] width 327 height 372
click at [510, 458] on div "Select..." at bounding box center [546, 451] width 327 height 40
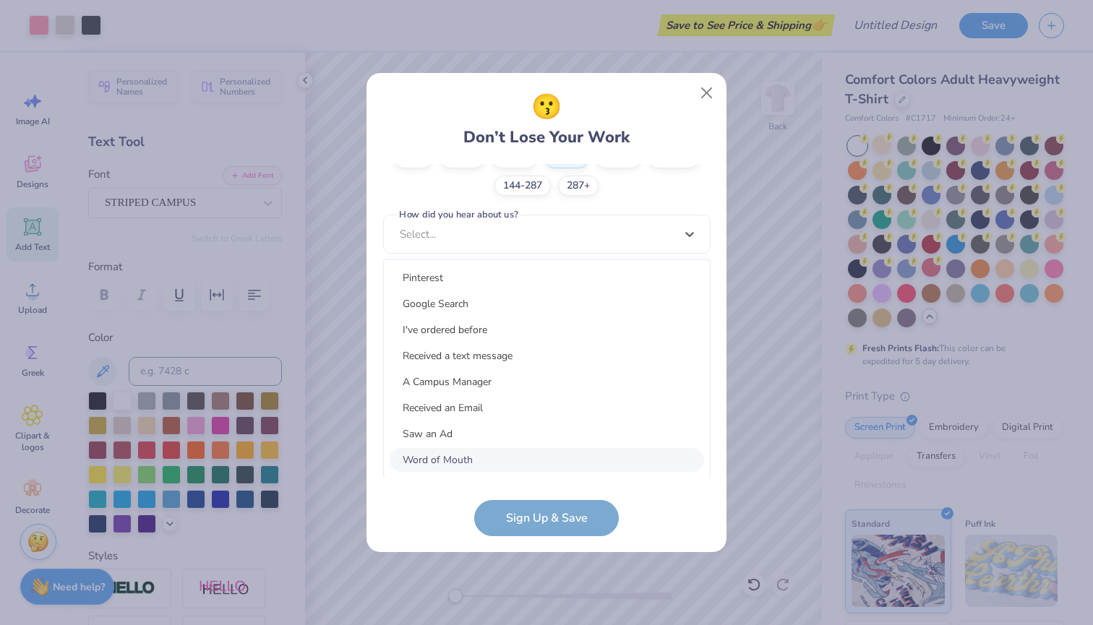
click at [479, 462] on div "Word of Mouth" at bounding box center [547, 460] width 314 height 24
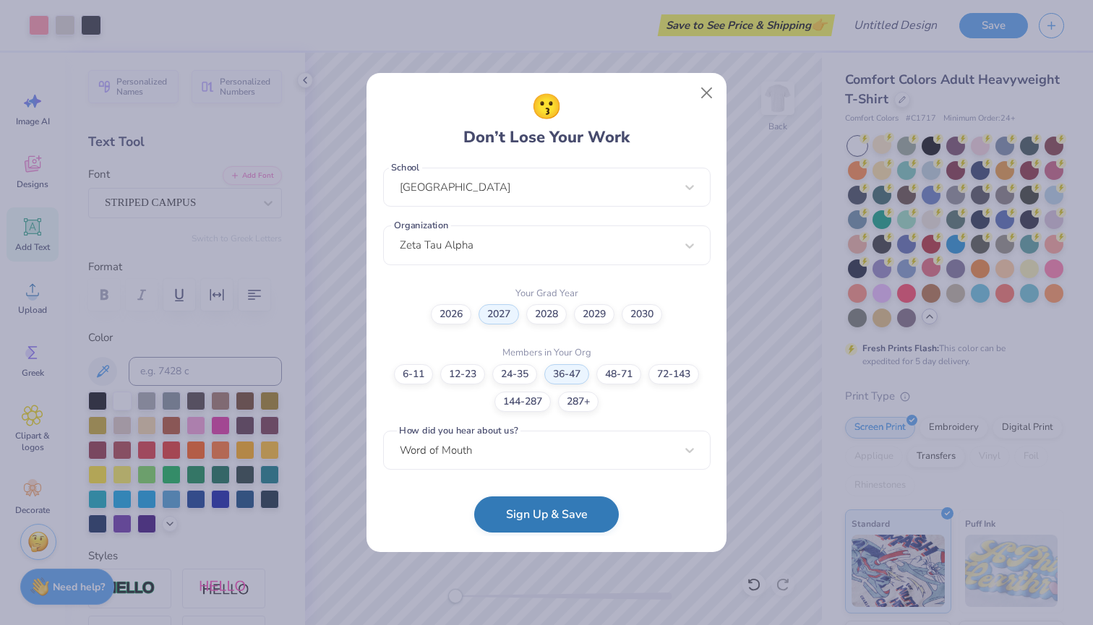
click at [515, 521] on button "Sign Up & Save" at bounding box center [546, 515] width 145 height 36
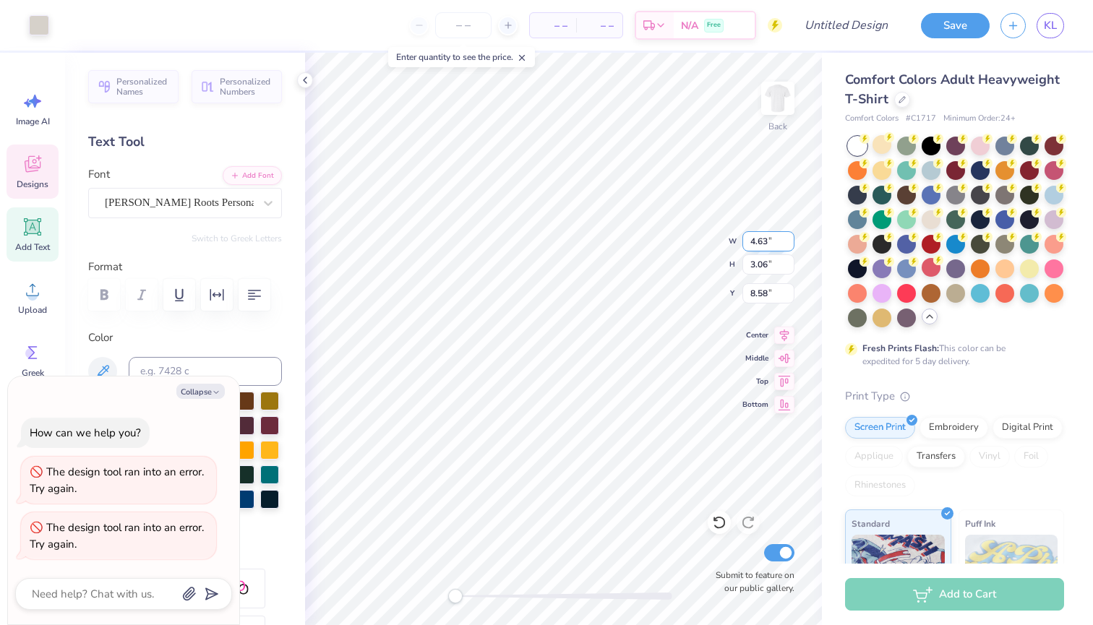
type textarea "x"
type input "4.86"
type input "3.07"
type input "8.57"
click at [199, 395] on button "Collapse" at bounding box center [200, 391] width 48 height 15
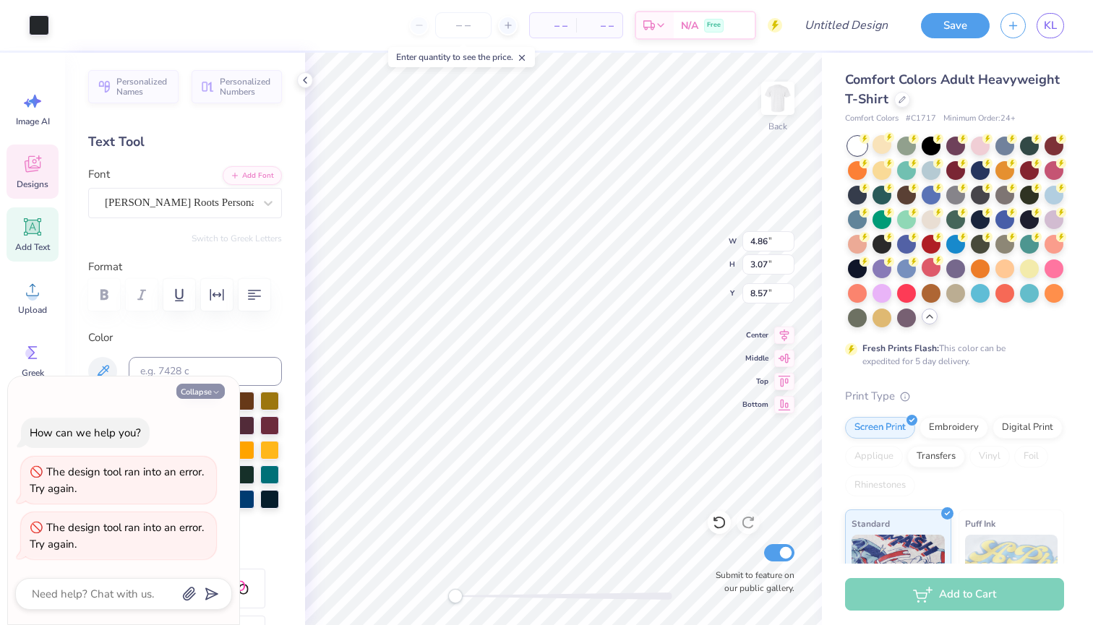
type textarea "x"
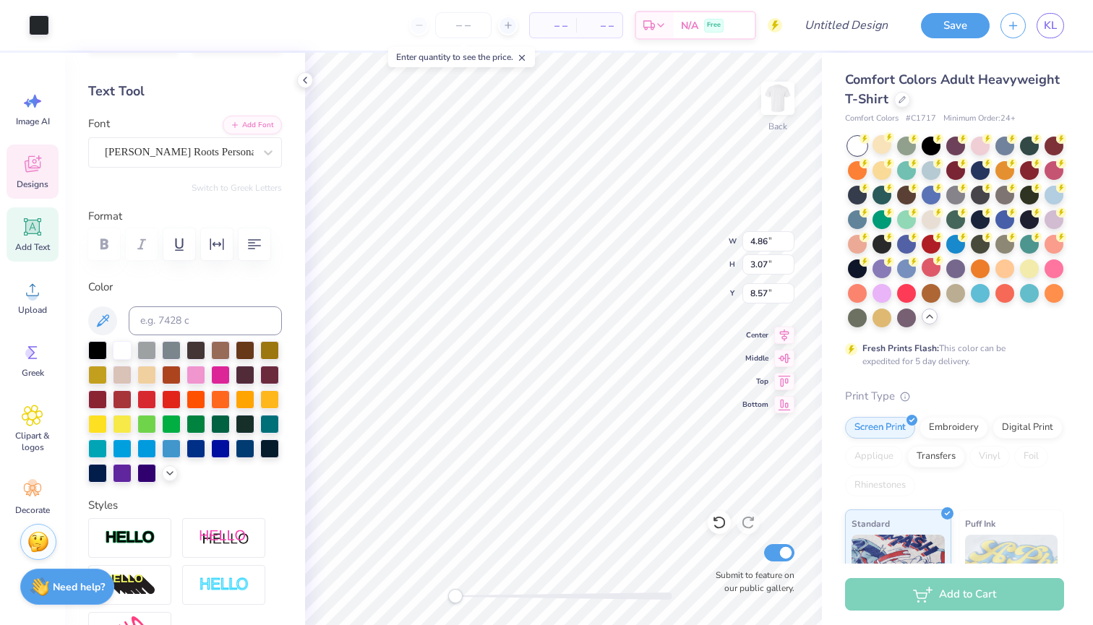
scroll to position [66, 0]
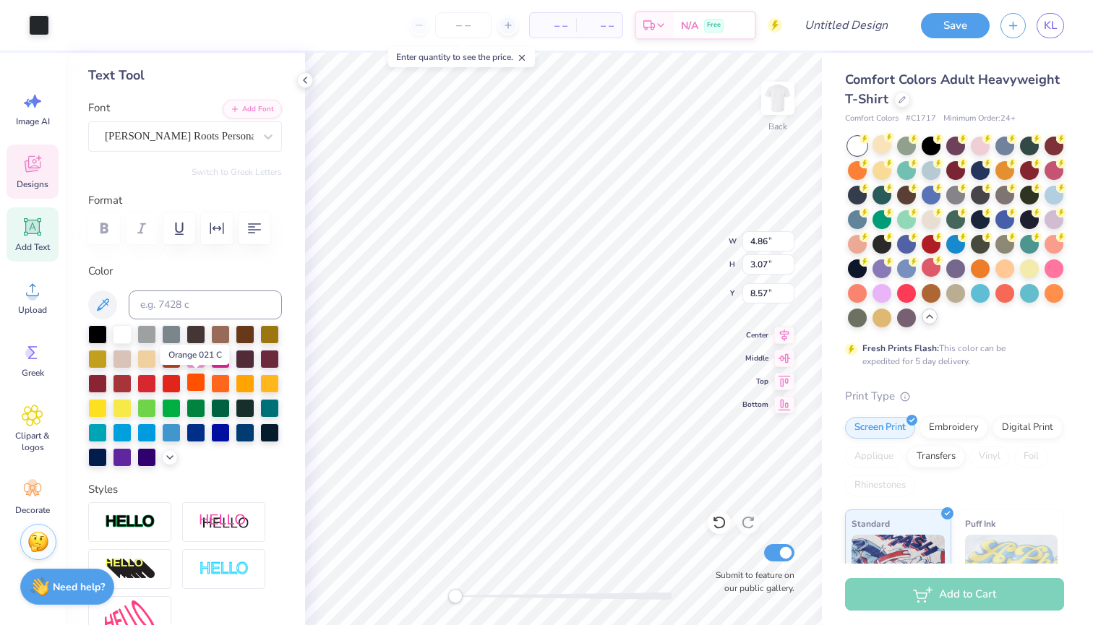
click at [197, 385] on div at bounding box center [195, 382] width 19 height 19
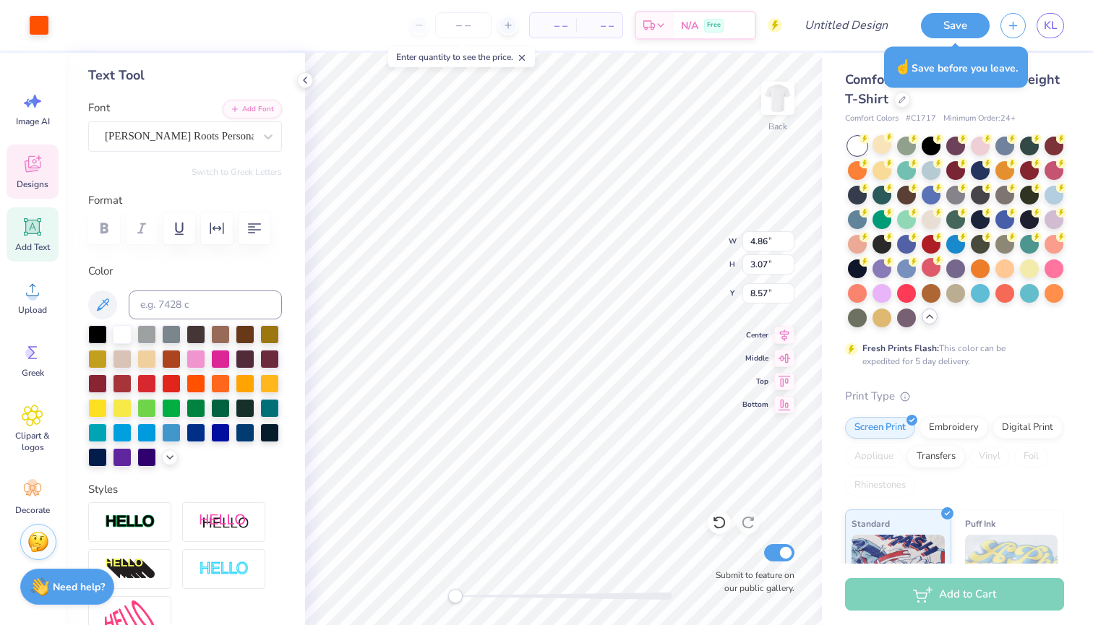
type input "7.05"
type input "5.32"
type input "3.00"
click at [201, 359] on div at bounding box center [195, 357] width 19 height 19
click at [219, 359] on div at bounding box center [220, 357] width 19 height 19
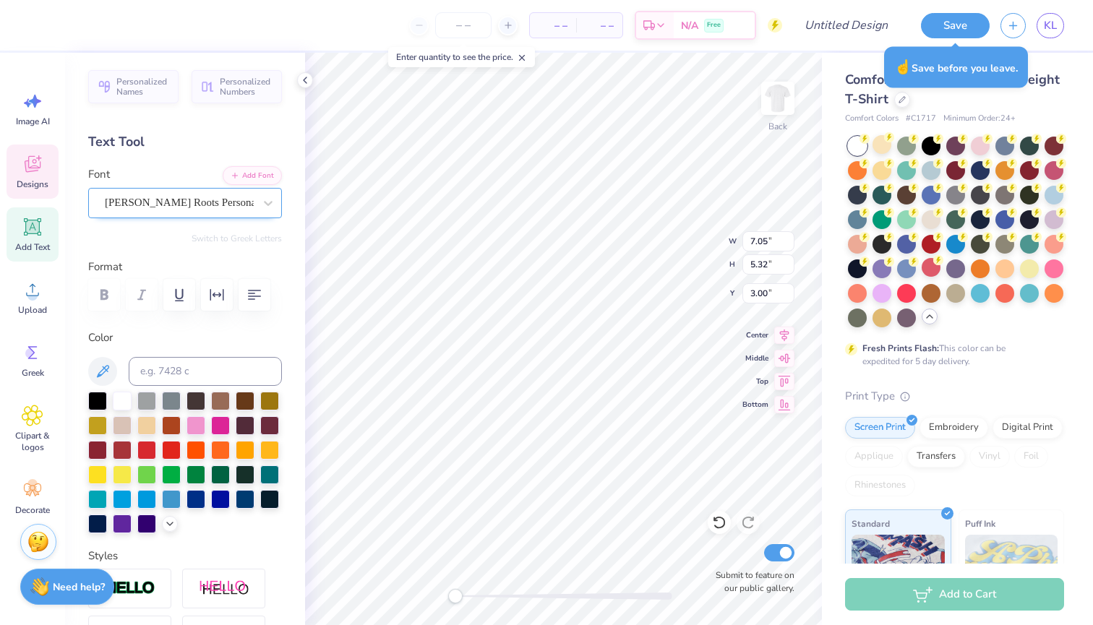
scroll to position [0, 0]
click at [95, 369] on icon at bounding box center [102, 371] width 17 height 17
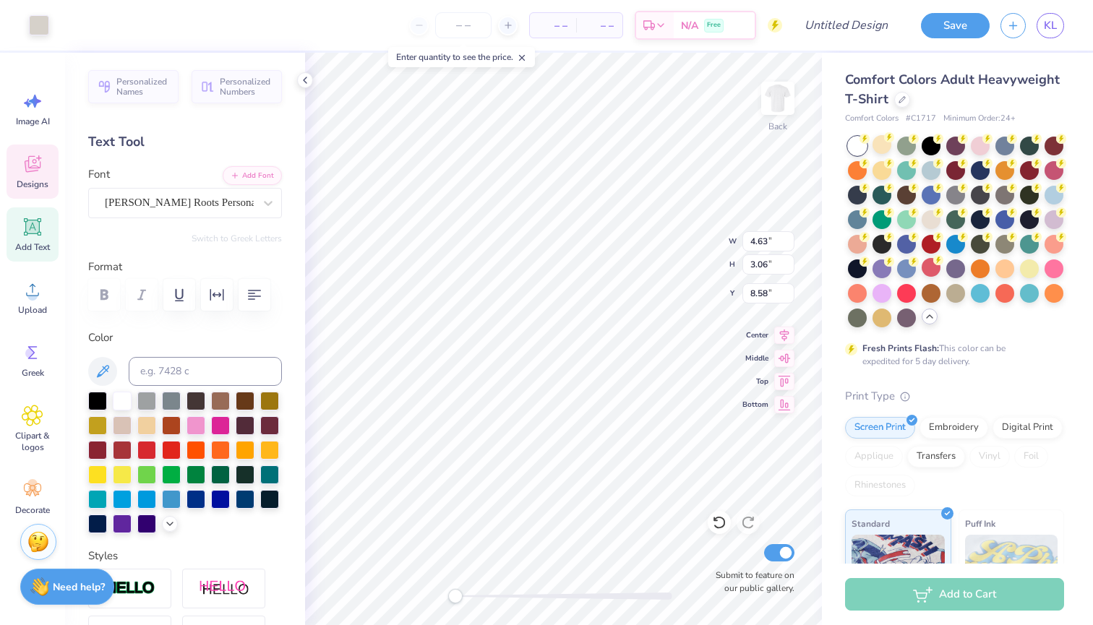
type input "4.86"
type input "3.07"
type input "8.57"
click at [150, 423] on div at bounding box center [146, 424] width 19 height 19
click at [108, 363] on icon at bounding box center [102, 371] width 17 height 17
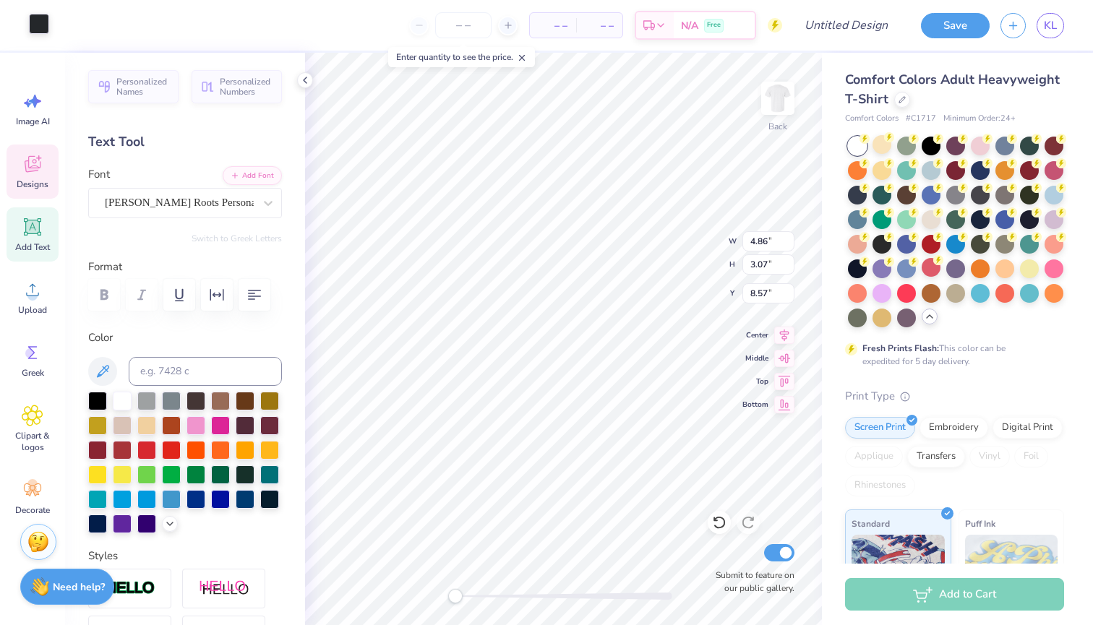
click at [37, 24] on div at bounding box center [39, 24] width 20 height 20
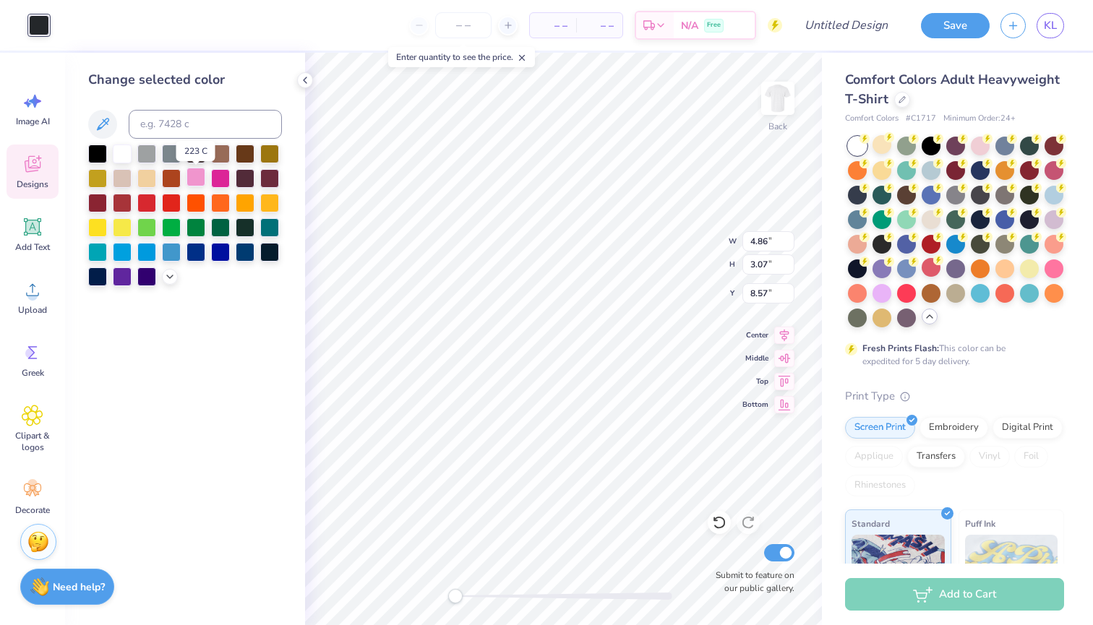
click at [194, 179] on div at bounding box center [195, 177] width 19 height 19
click at [153, 160] on div at bounding box center [146, 152] width 19 height 19
click at [171, 162] on div at bounding box center [171, 152] width 19 height 19
click at [40, 402] on div "Clipart & logos" at bounding box center [33, 429] width 52 height 66
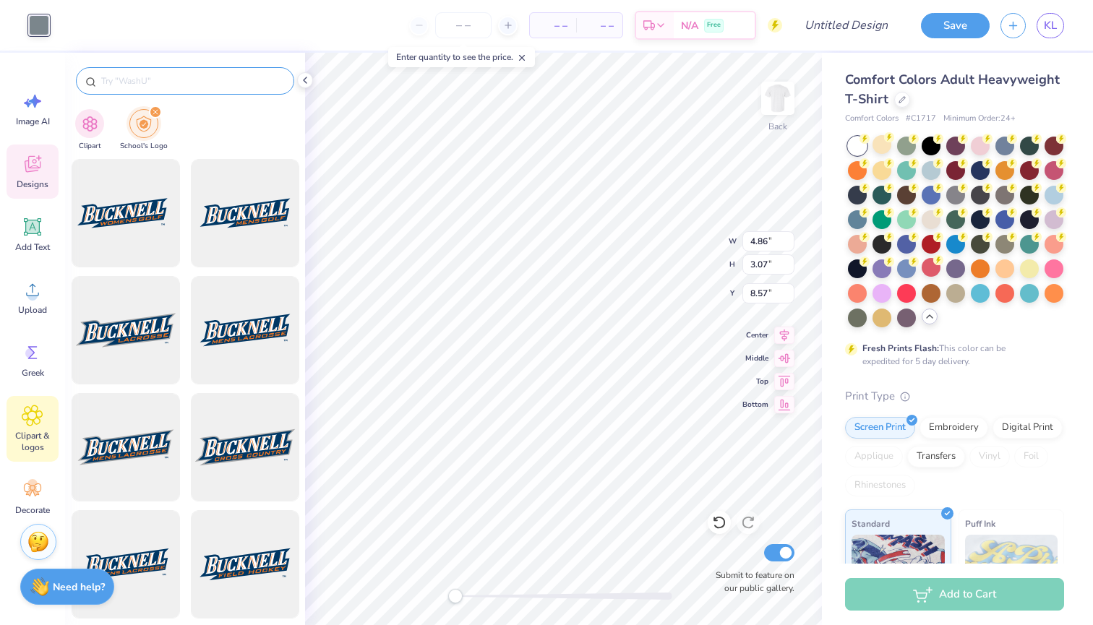
click at [198, 84] on input "text" at bounding box center [192, 81] width 185 height 14
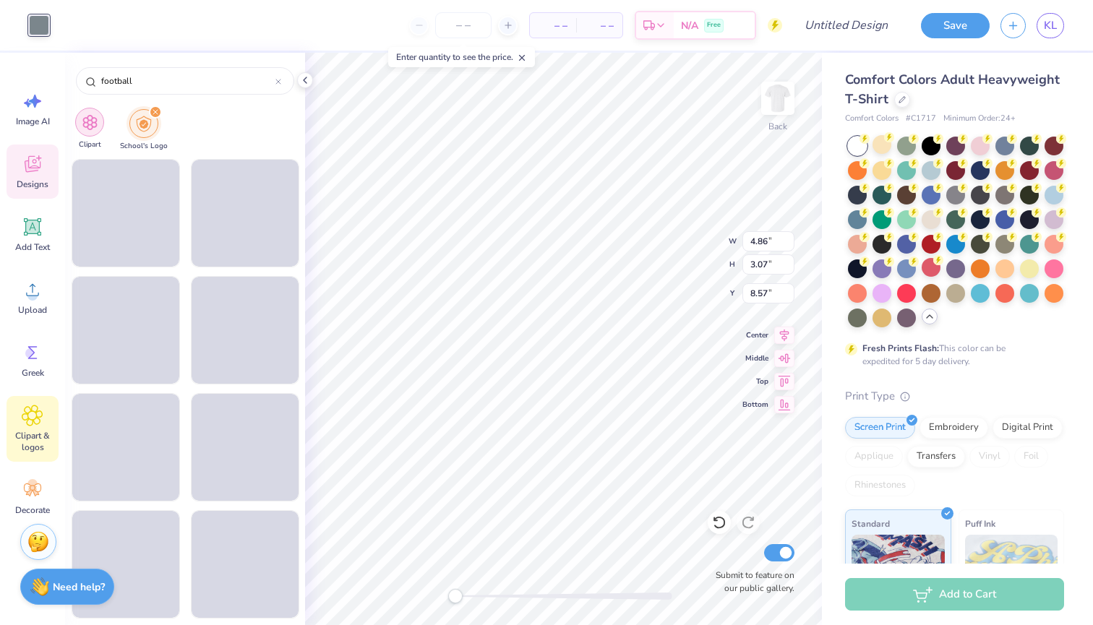
click at [90, 119] on img "filter for Clipart" at bounding box center [90, 122] width 17 height 17
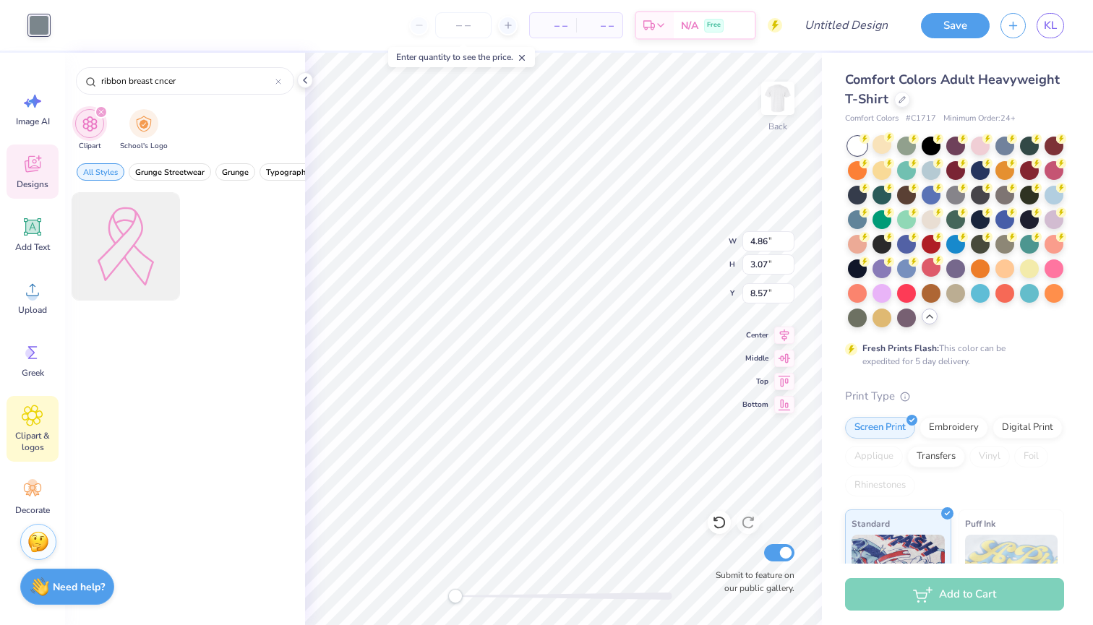
drag, startPoint x: 198, startPoint y: 87, endPoint x: 66, endPoint y: 87, distance: 131.5
click at [66, 87] on div "ribbon breast cncer" at bounding box center [185, 77] width 240 height 49
drag, startPoint x: 189, startPoint y: 80, endPoint x: 40, endPoint y: 69, distance: 148.5
click at [40, 69] on div "Art colors – – Per Item – – Total Est. Delivery N/A Free Design Title Save KL I…" at bounding box center [546, 312] width 1093 height 625
type input "football"
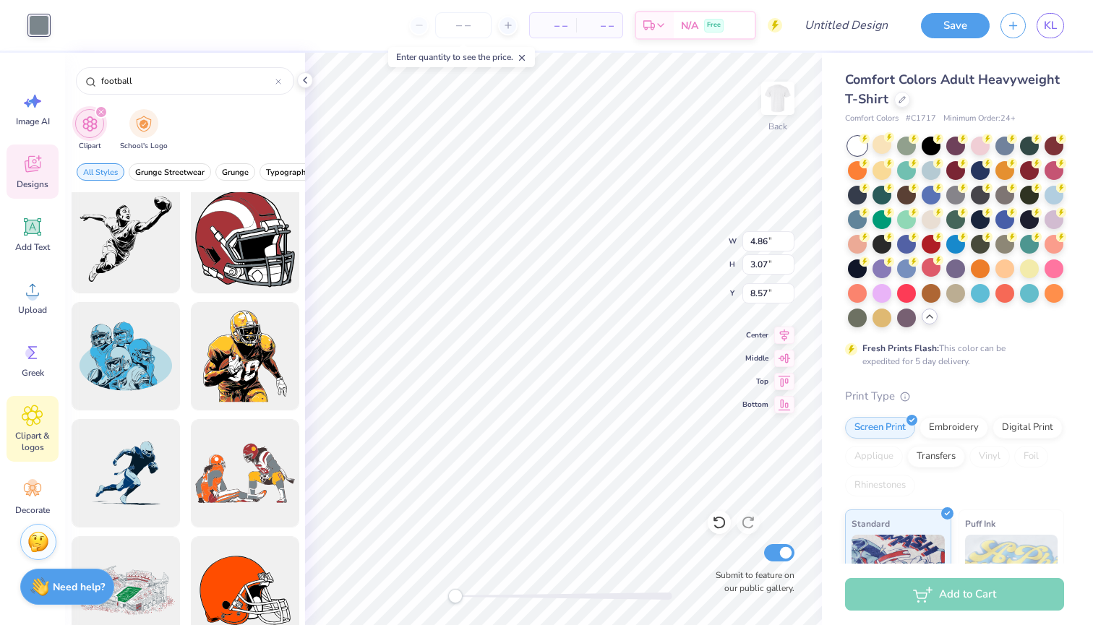
scroll to position [601, 0]
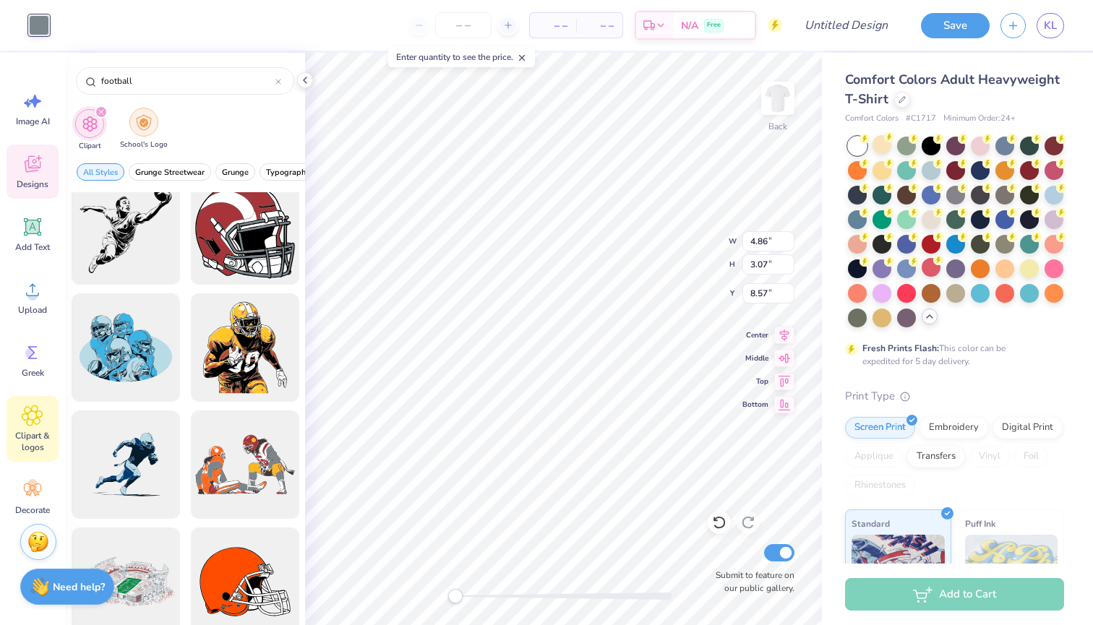
click at [151, 126] on div "filter for School's Logo" at bounding box center [143, 122] width 29 height 29
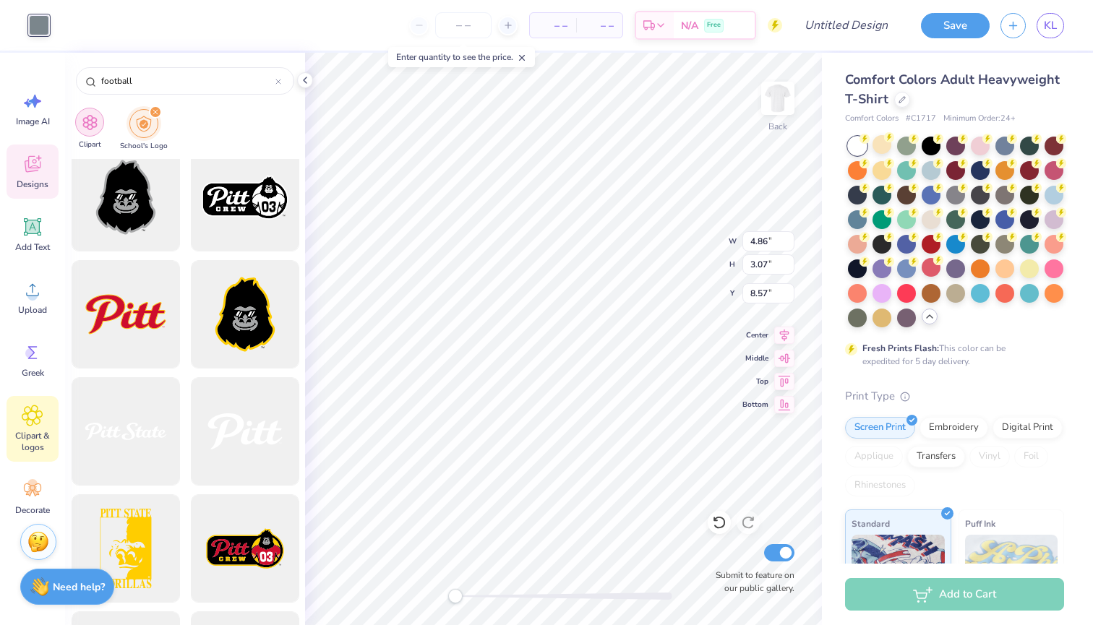
click at [96, 119] on img "filter for Clipart" at bounding box center [90, 122] width 17 height 17
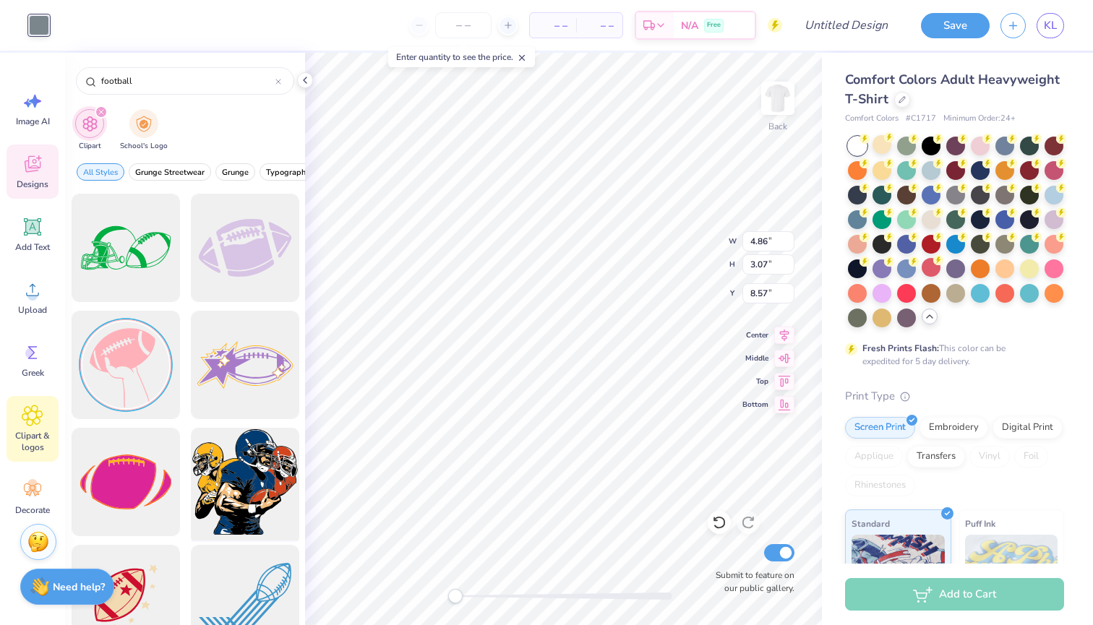
scroll to position [4107, 0]
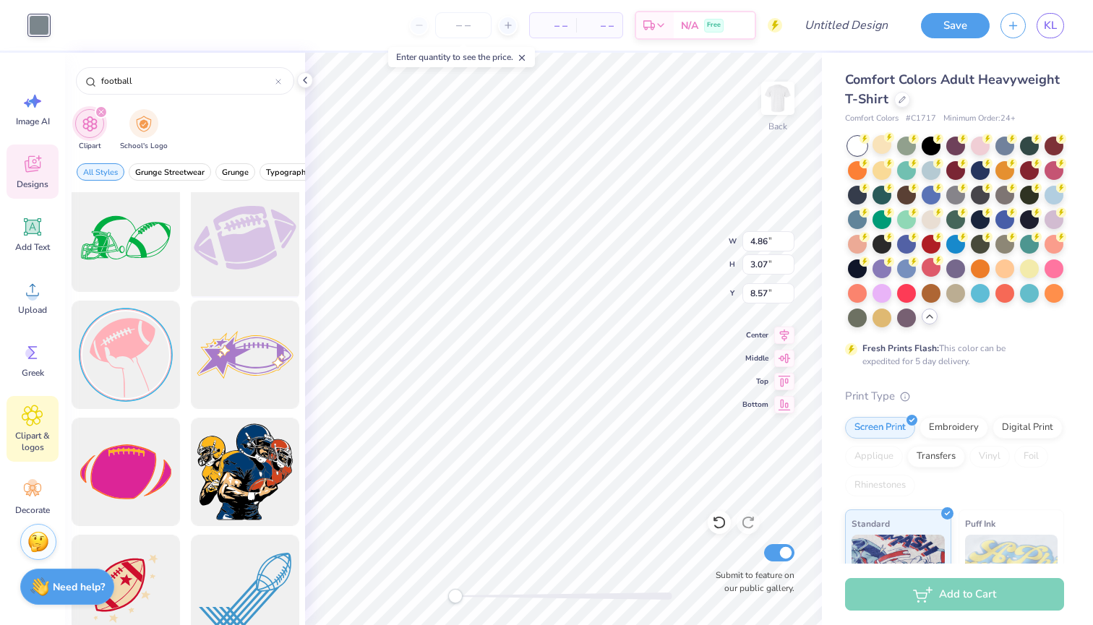
click at [251, 228] on div at bounding box center [244, 238] width 119 height 119
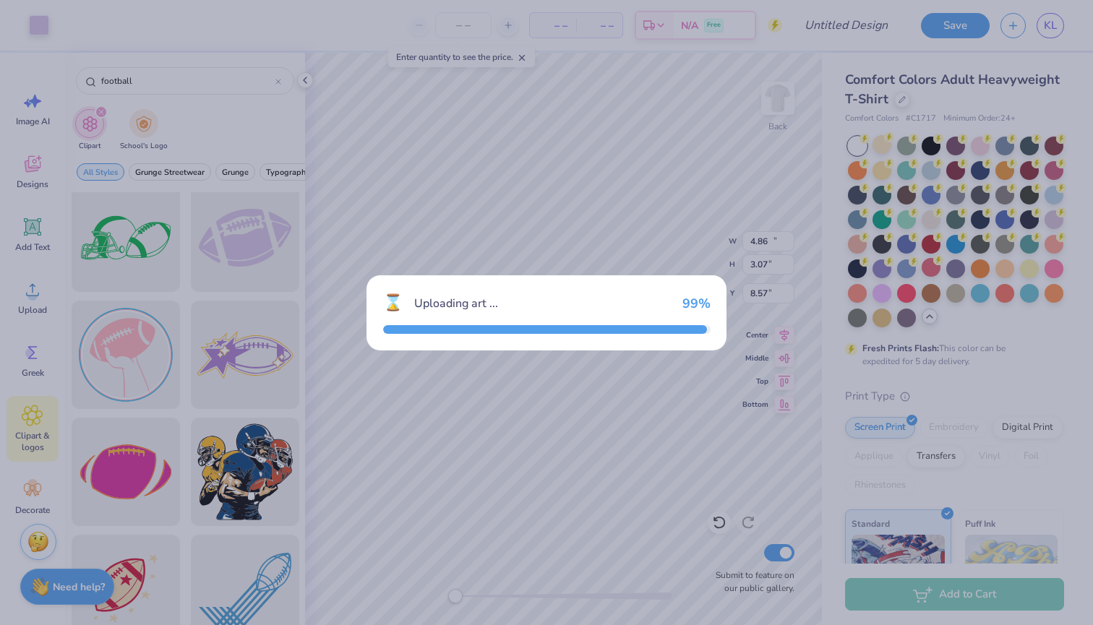
type input "14.17"
type input "8.84"
type input "3.00"
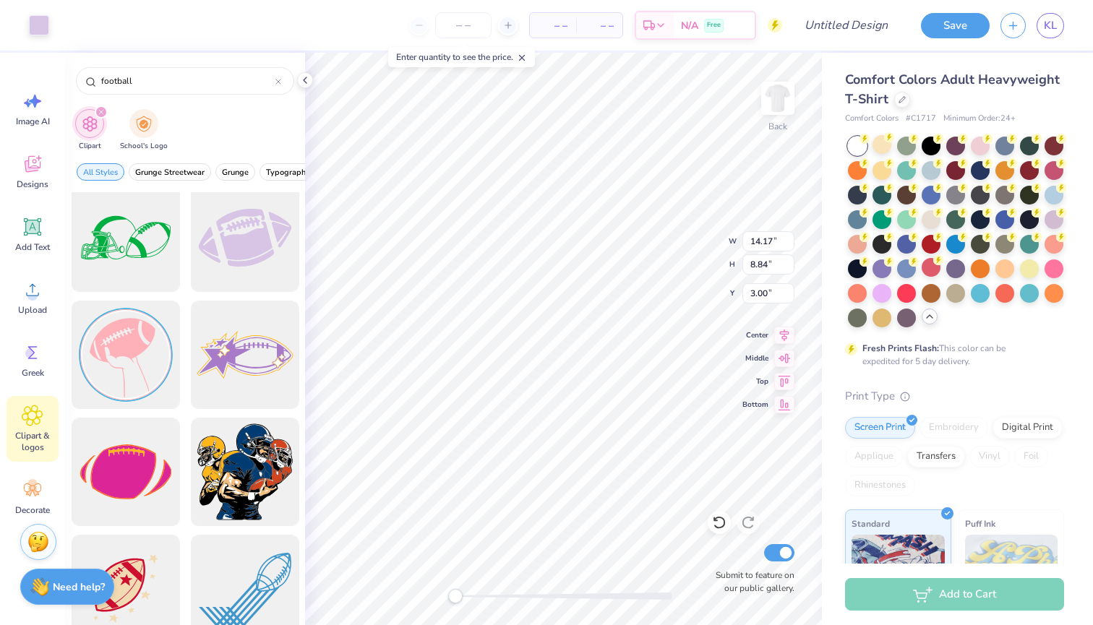
type input "4.63"
type input "3.06"
type input "8.57"
type input "4.86"
type input "3.07"
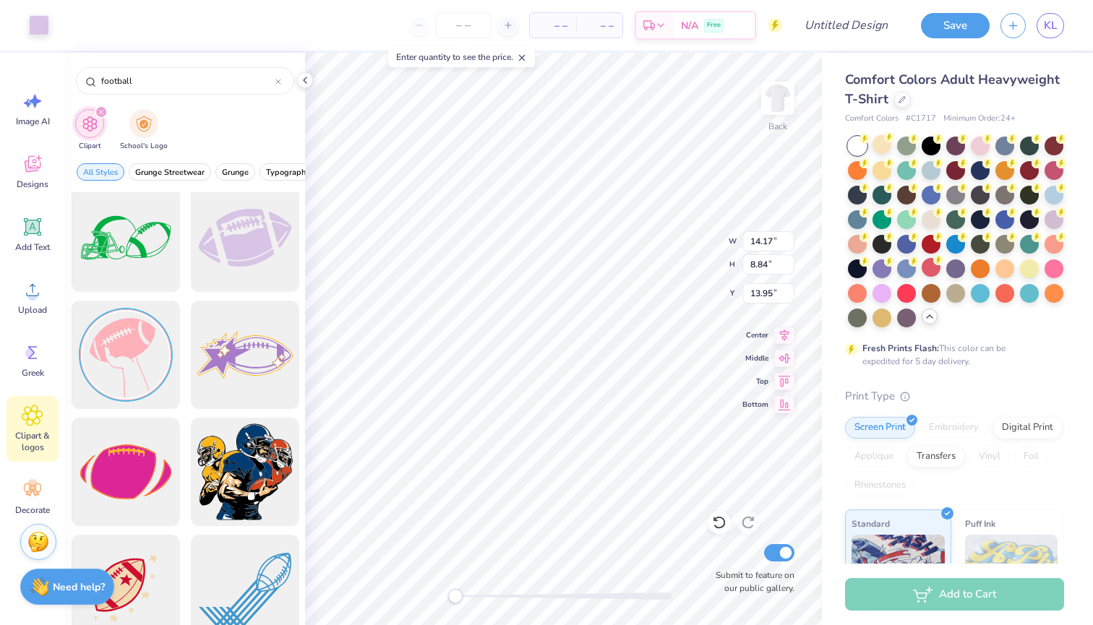
type input "8.57"
type input "5.50"
type input "3.43"
type input "8.42"
click at [527, 59] on icon at bounding box center [522, 58] width 10 height 10
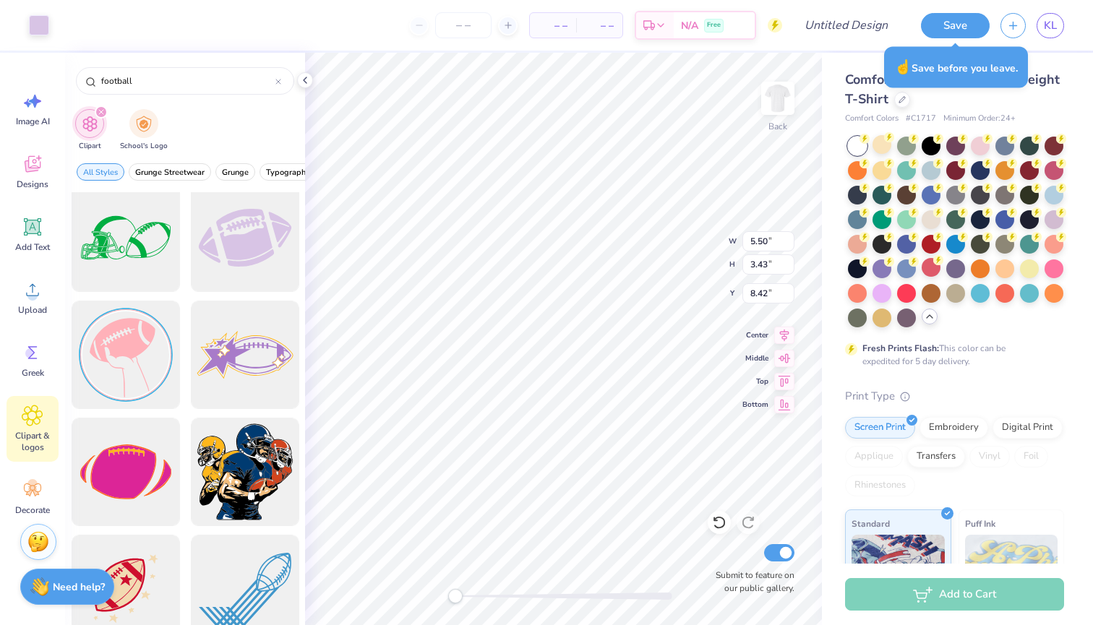
scroll to position [0, 0]
click at [958, 59] on div "☝️ Save before you leave." at bounding box center [956, 67] width 144 height 41
click at [965, 15] on button "Save" at bounding box center [955, 23] width 69 height 25
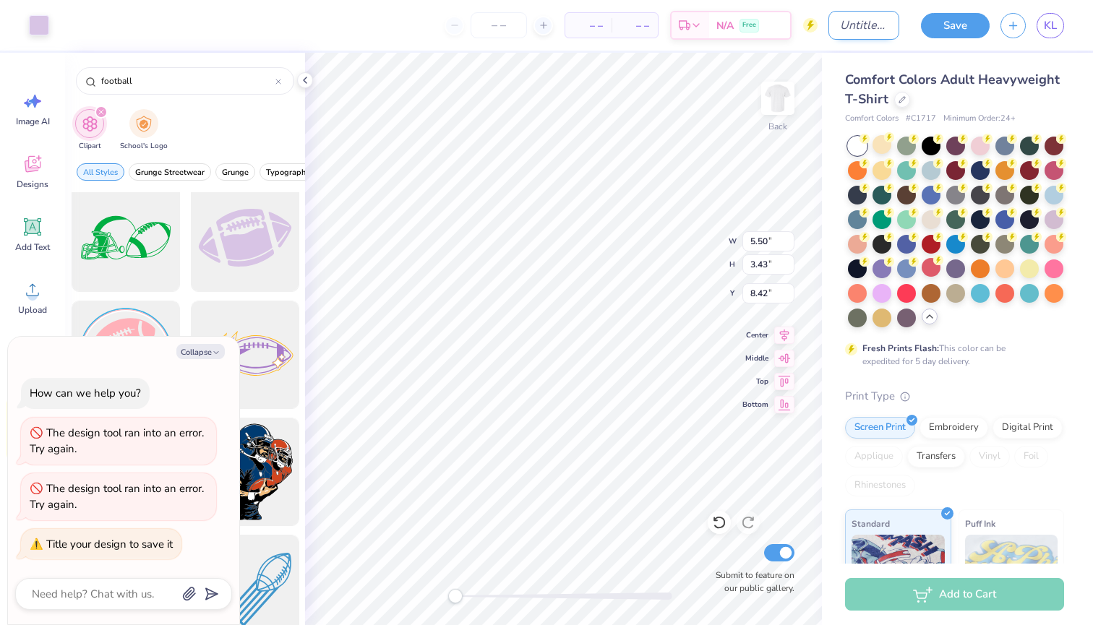
type textarea "x"
click at [867, 22] on input "Design Title" at bounding box center [863, 25] width 71 height 29
type input "b"
type textarea "x"
type input "bm"
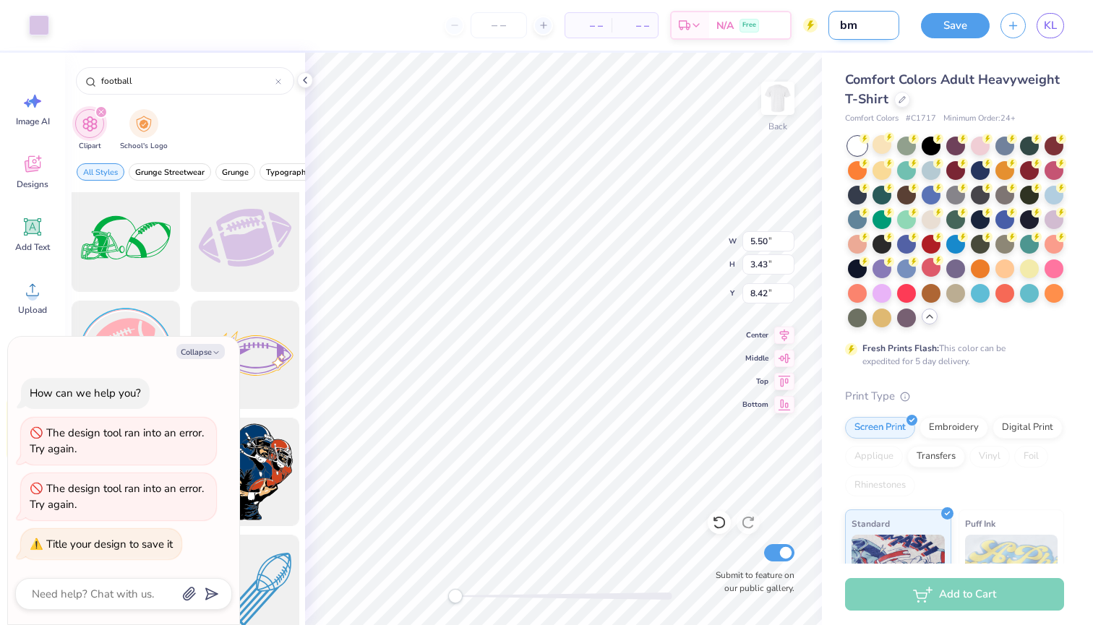
type textarea "x"
type input "bmo"
type textarea "x"
type input "bmoc"
type textarea "x"
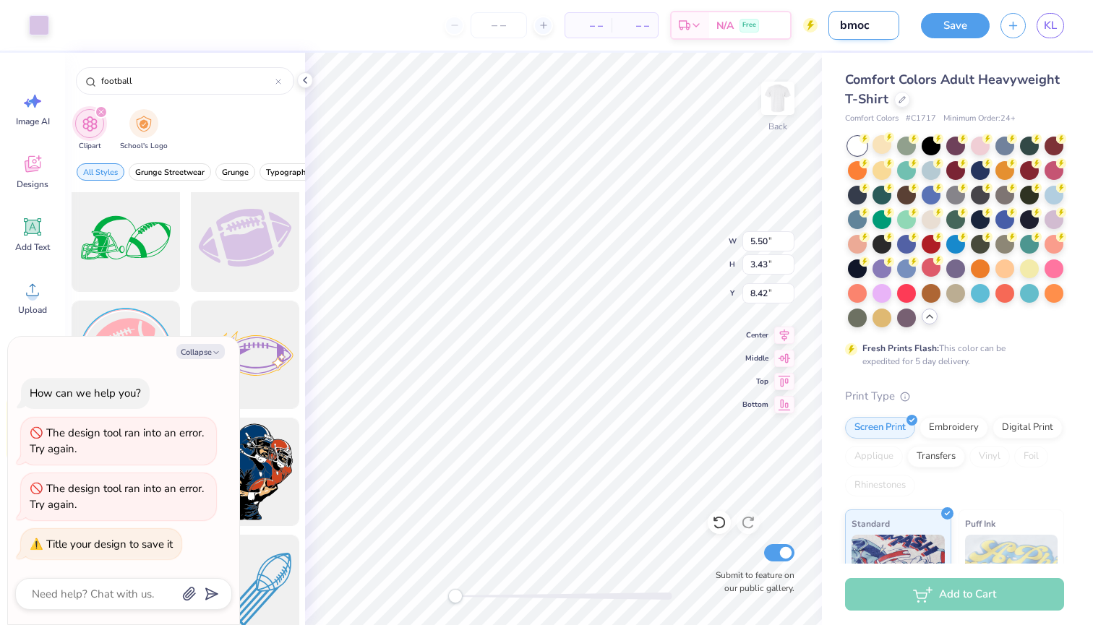
type input "bmoc"
type textarea "x"
type input "bmoc s"
type textarea "x"
type input "bmoc sh"
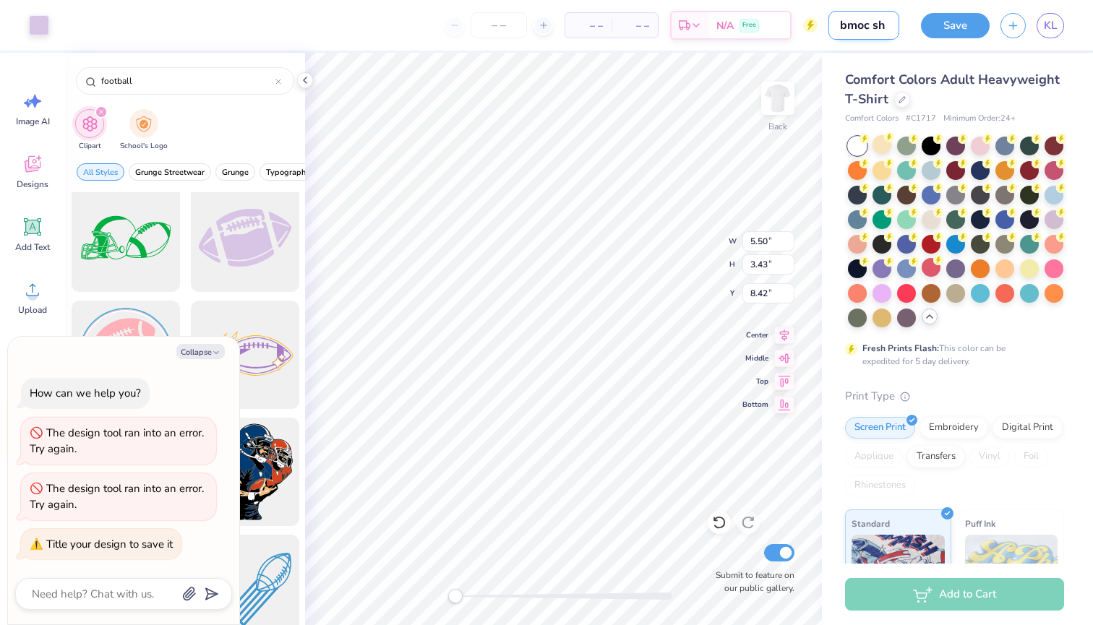
type textarea "x"
type input "bmoc shi"
type textarea "x"
type input "bmoc shir"
type textarea "x"
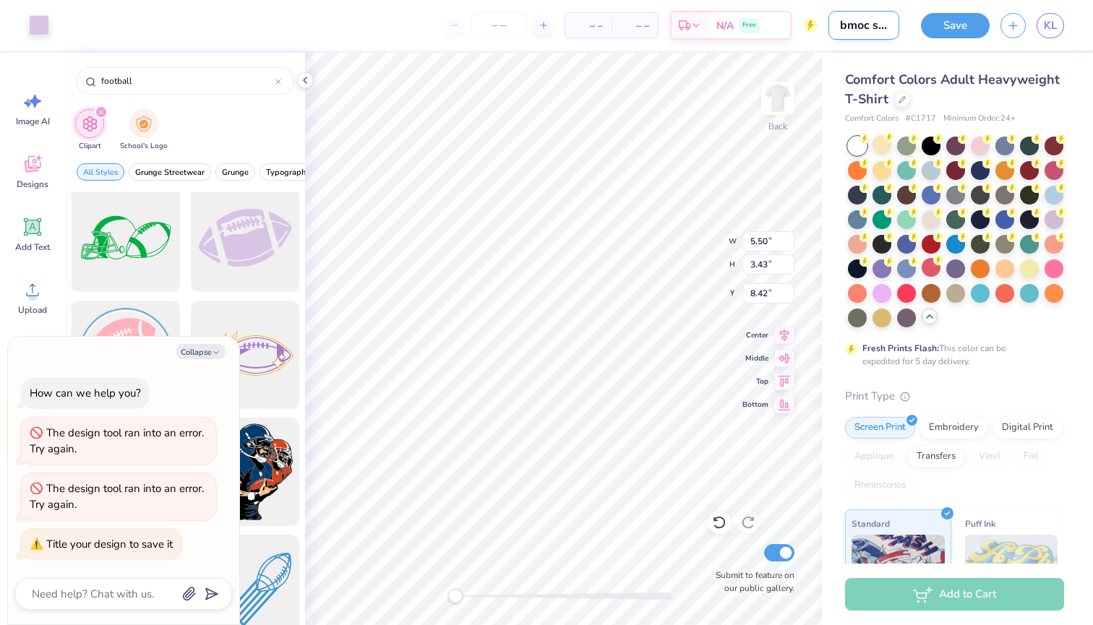
type input "bmoc shirt"
type textarea "x"
type input "bmoc shirt"
click at [974, 20] on button "Save" at bounding box center [955, 23] width 69 height 25
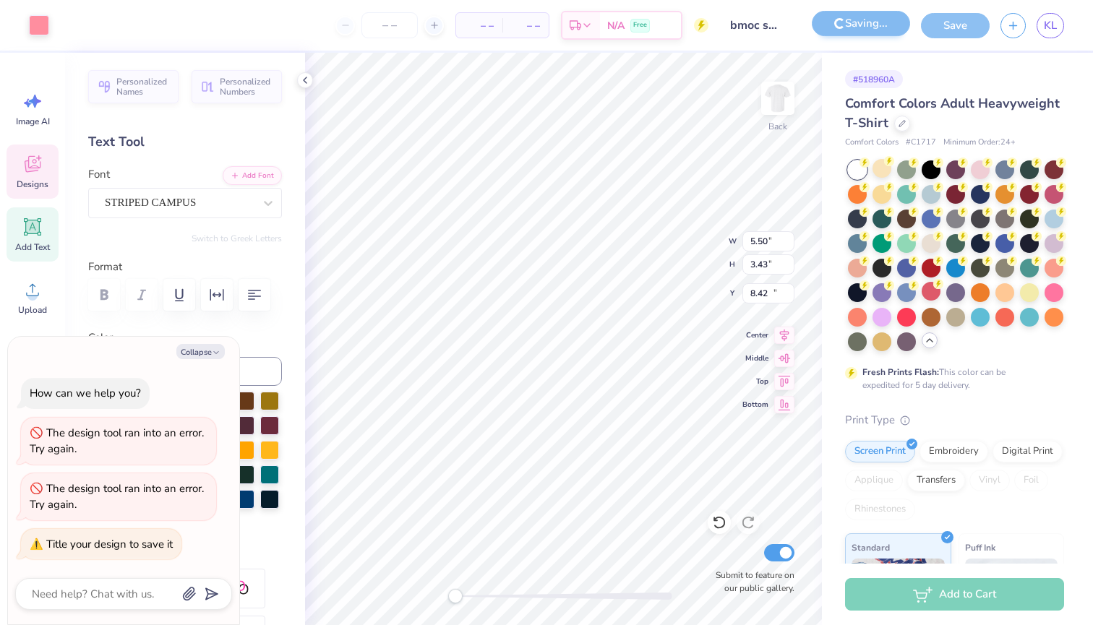
type textarea "x"
type input "5.74"
type input "1.72"
type input "11.70"
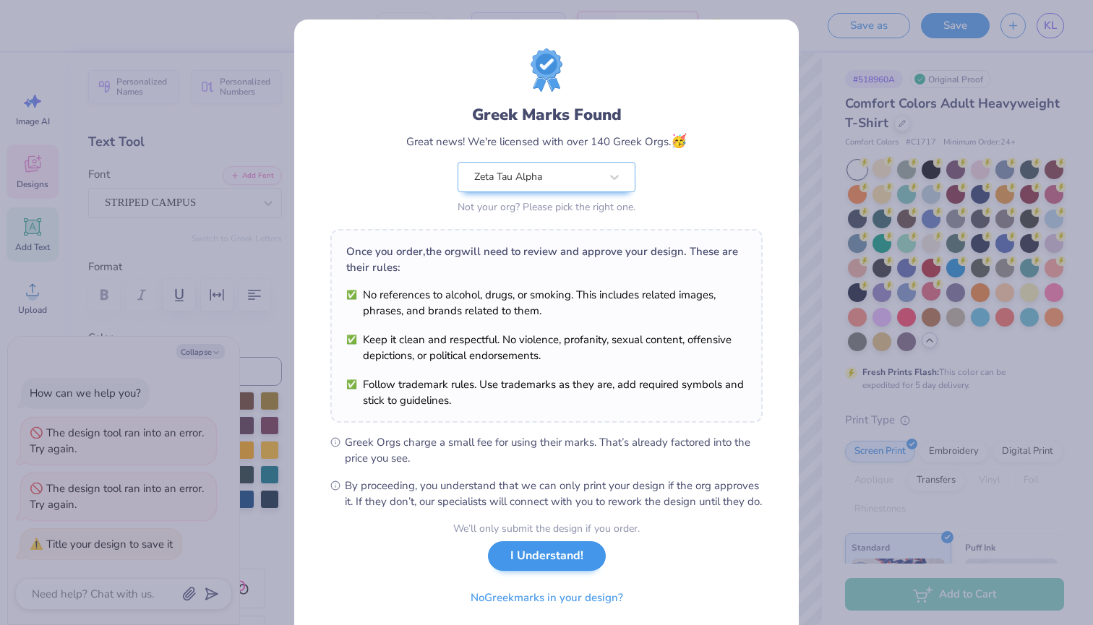
click at [551, 566] on button "I Understand!" at bounding box center [547, 556] width 118 height 30
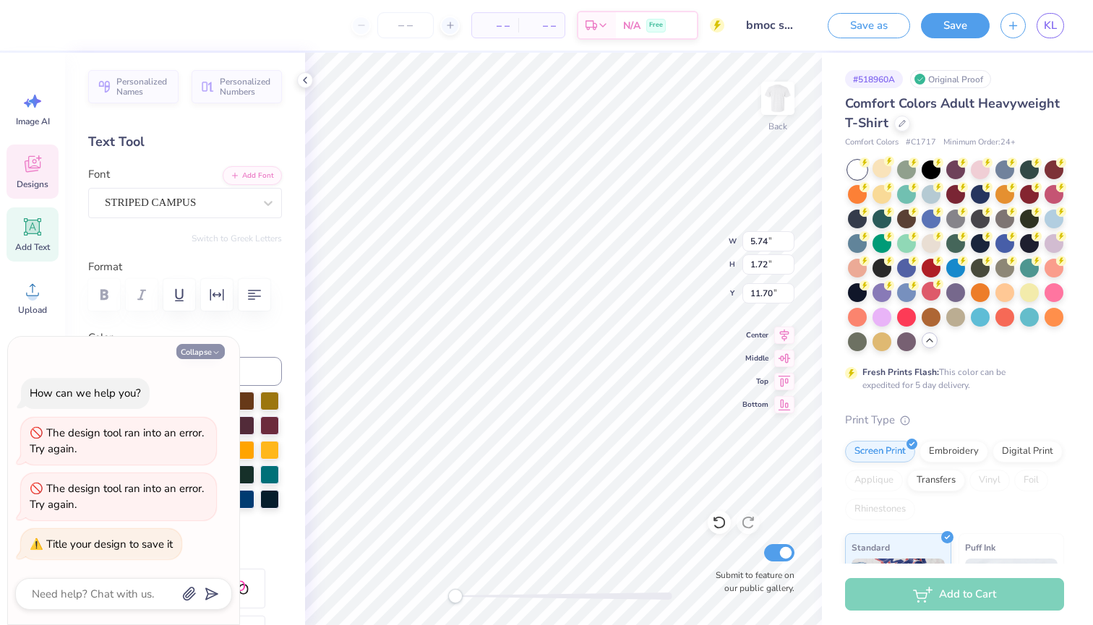
click at [202, 354] on button "Collapse" at bounding box center [200, 351] width 48 height 15
type textarea "x"
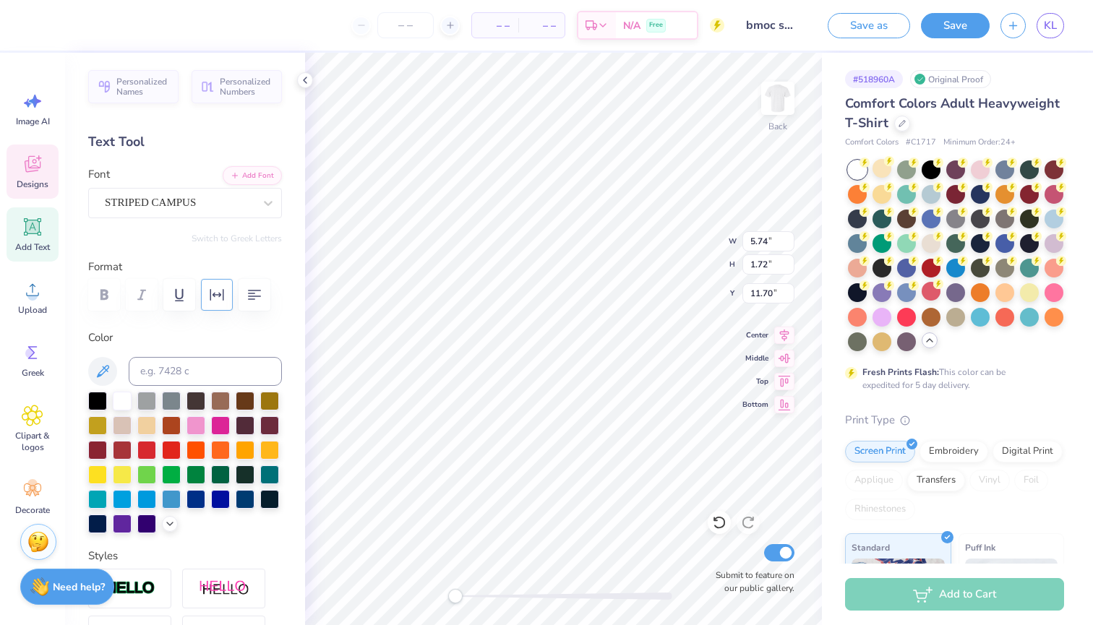
click at [208, 297] on icon "button" at bounding box center [216, 294] width 17 height 17
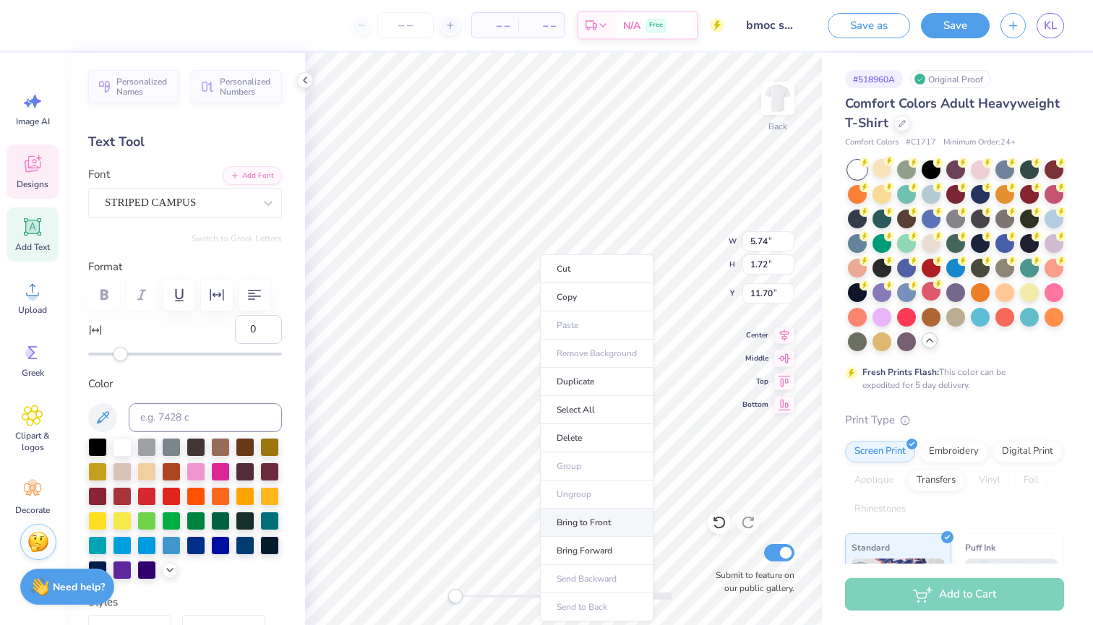
click at [574, 513] on li "Bring to Front" at bounding box center [596, 523] width 113 height 28
type input "11.85"
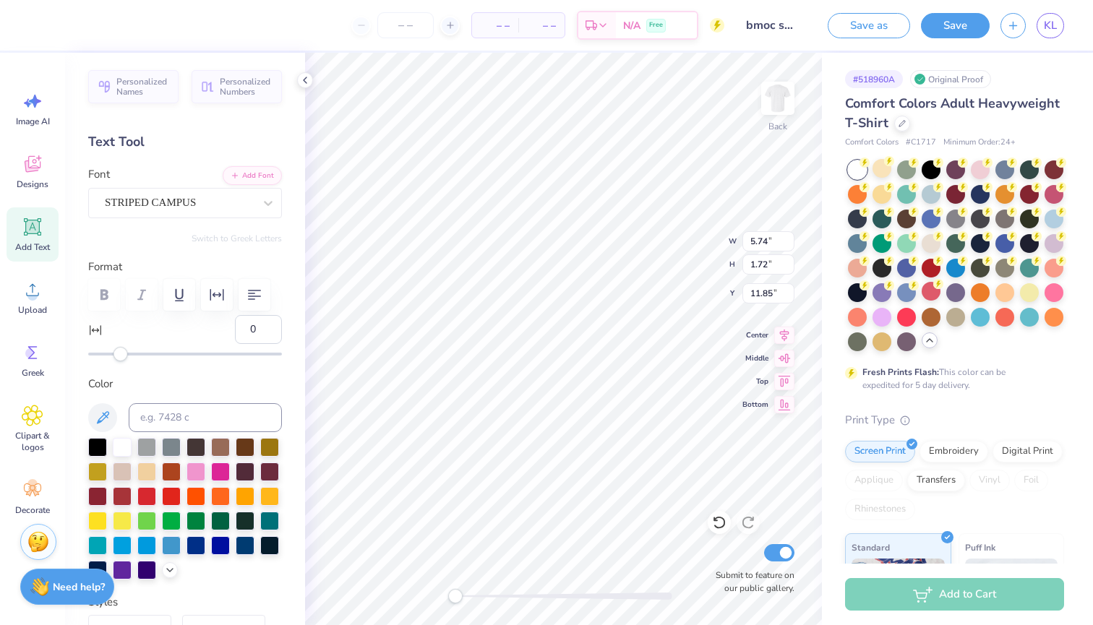
type input "4.91"
type input "3.80"
click at [31, 30] on div at bounding box center [39, 24] width 20 height 20
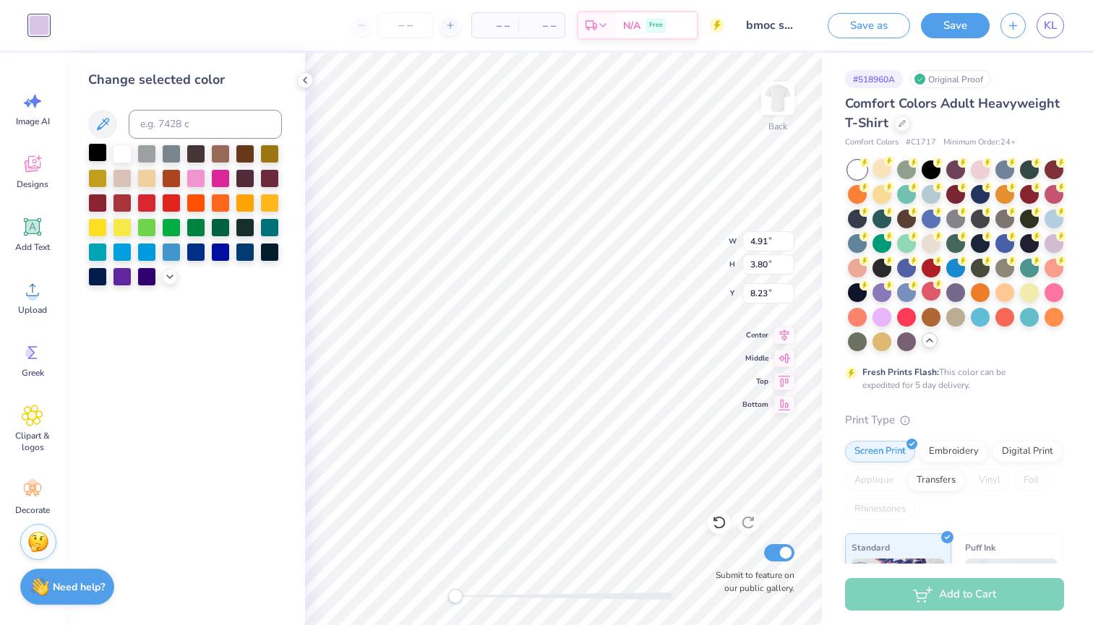
click at [98, 155] on div at bounding box center [97, 152] width 19 height 19
type input "8.70"
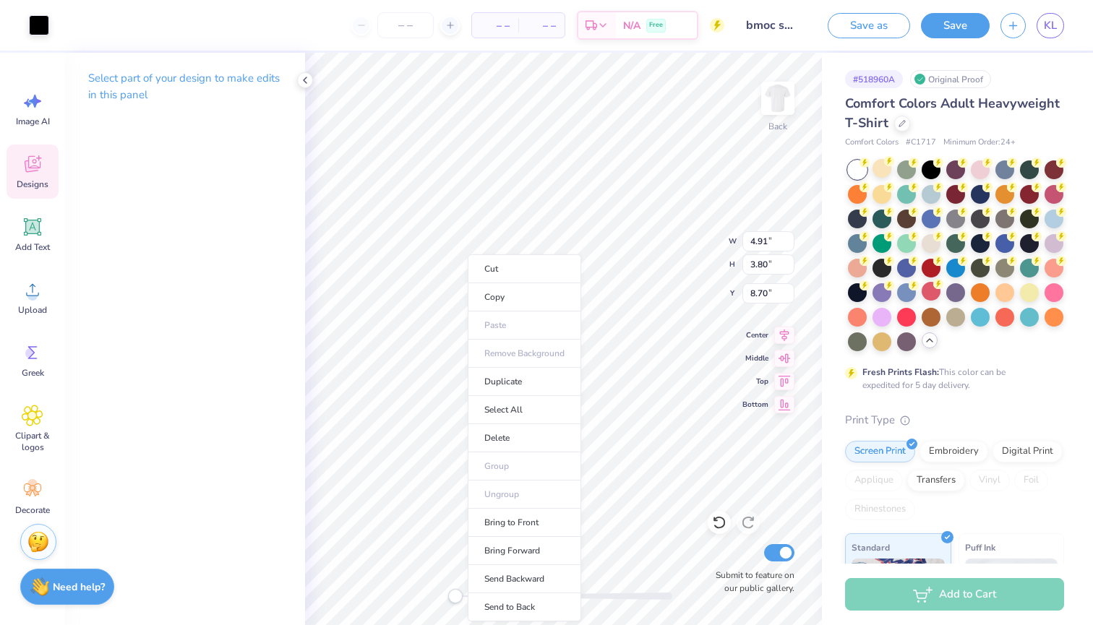
click at [22, 159] on icon at bounding box center [33, 164] width 22 height 22
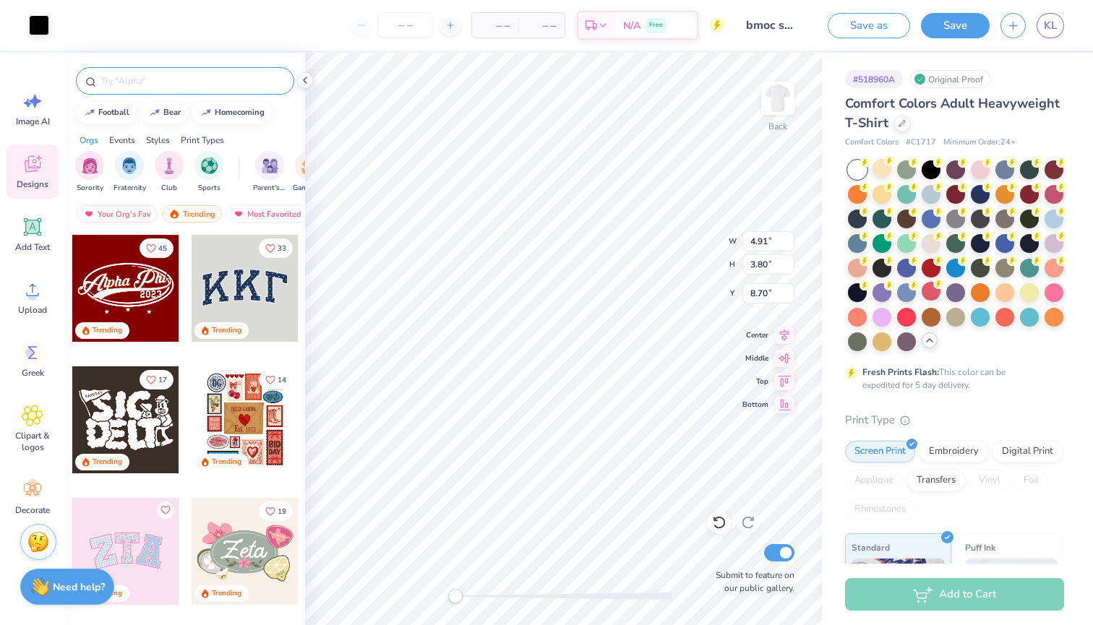
click at [134, 80] on input "text" at bounding box center [192, 81] width 185 height 14
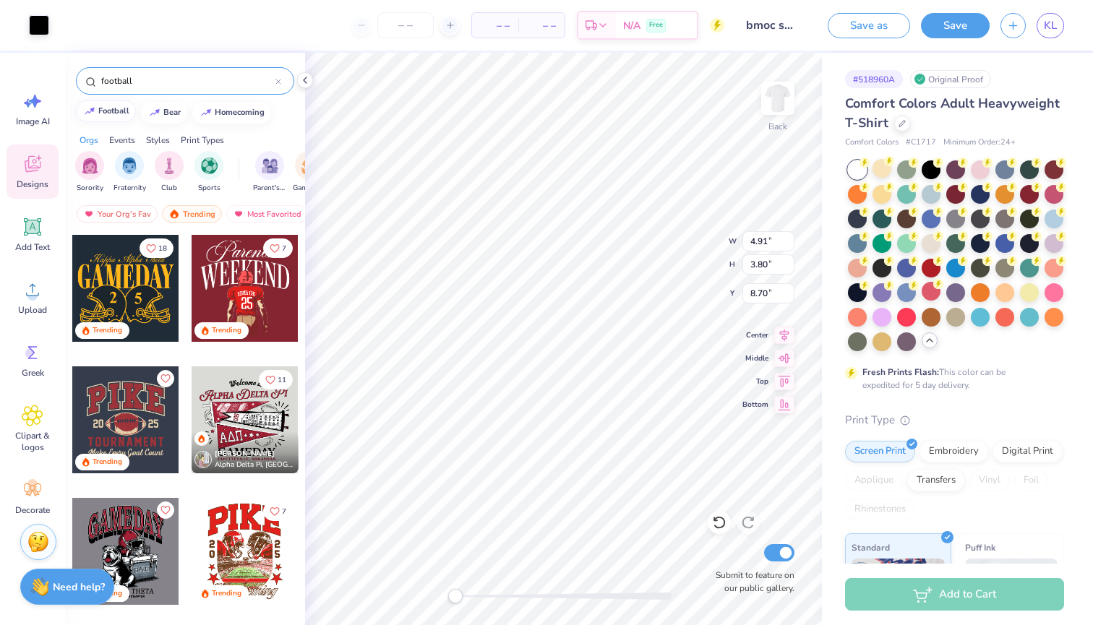
click at [117, 116] on button "football" at bounding box center [106, 111] width 60 height 22
type input "football"
click at [32, 405] on icon at bounding box center [32, 416] width 21 height 22
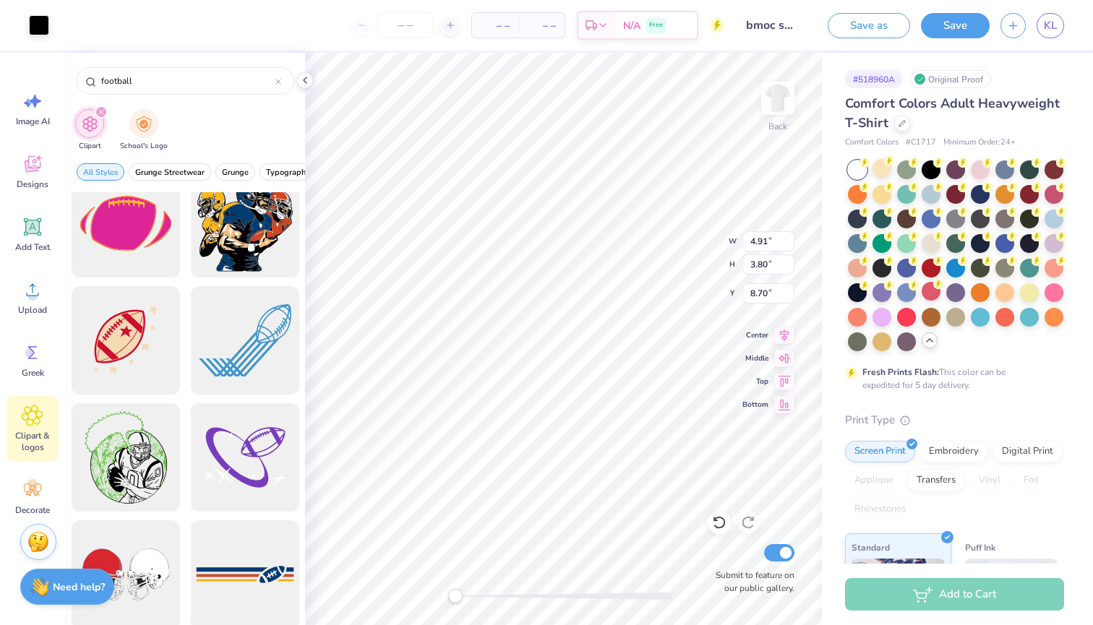
scroll to position [4364, 0]
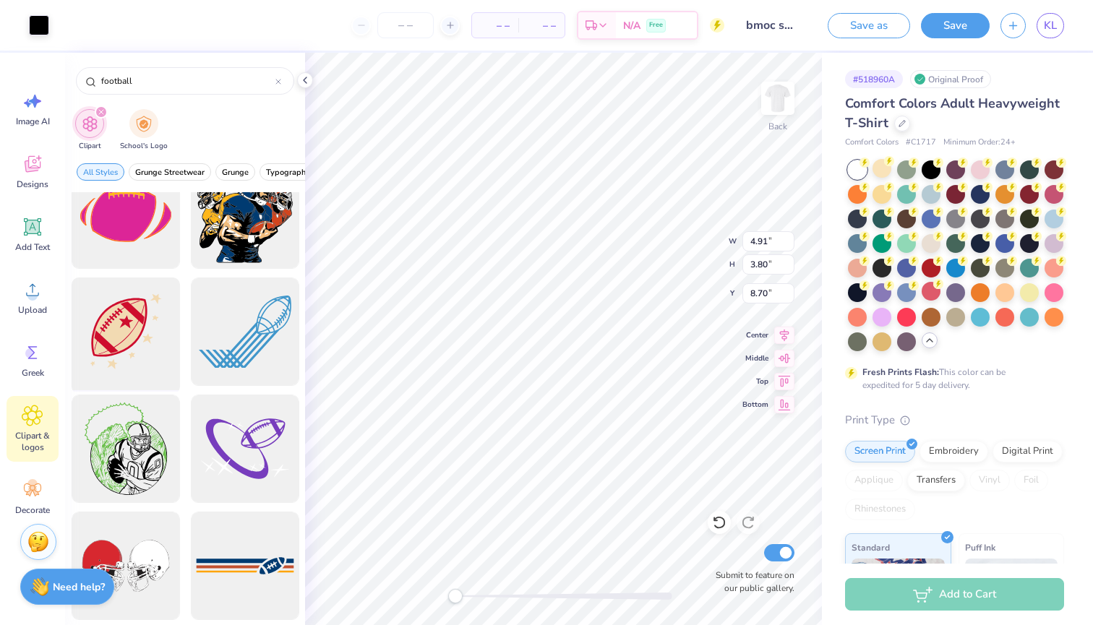
click at [129, 343] on div at bounding box center [125, 331] width 119 height 119
type input "14.17"
type input "14.85"
type input "3.00"
type input "10.23"
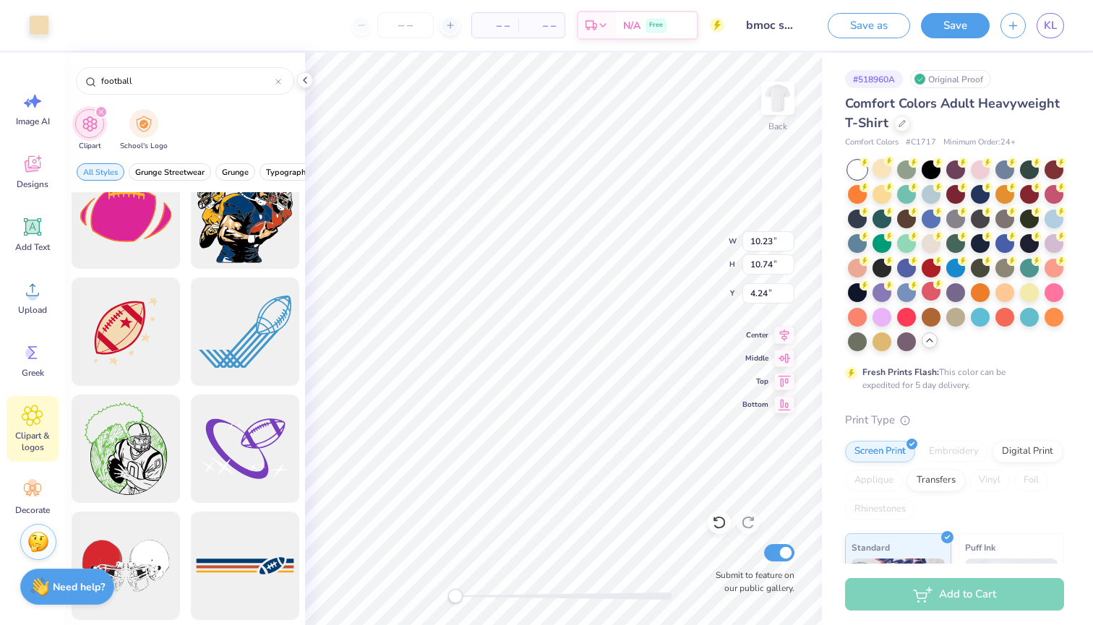
type input "10.74"
type input "4.24"
type input "11.00"
type input "11.53"
type input "3.84"
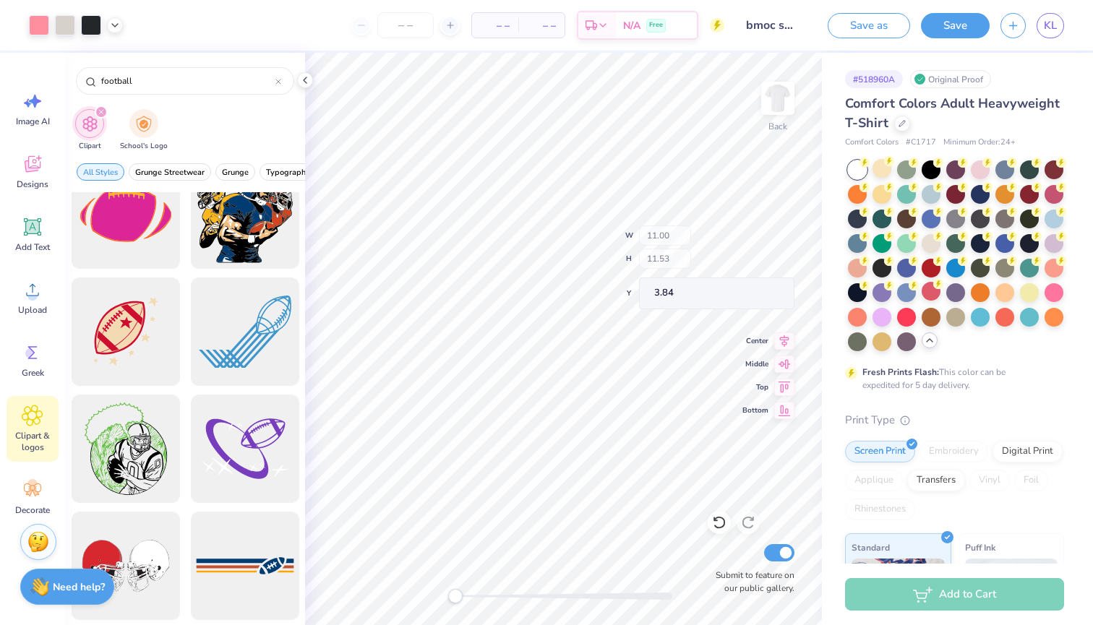
type input "10.23"
type input "10.74"
type input "4.24"
type input "5.51"
type input "5.78"
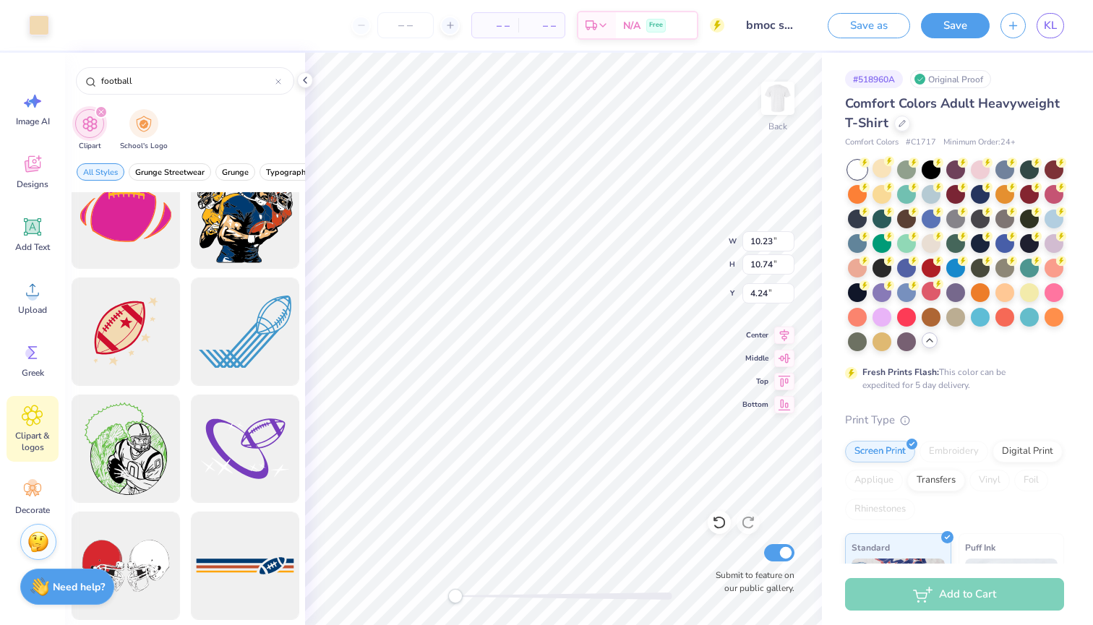
type input "10.62"
type input "11.00"
type input "11.53"
type input "3.84"
type input "2.89"
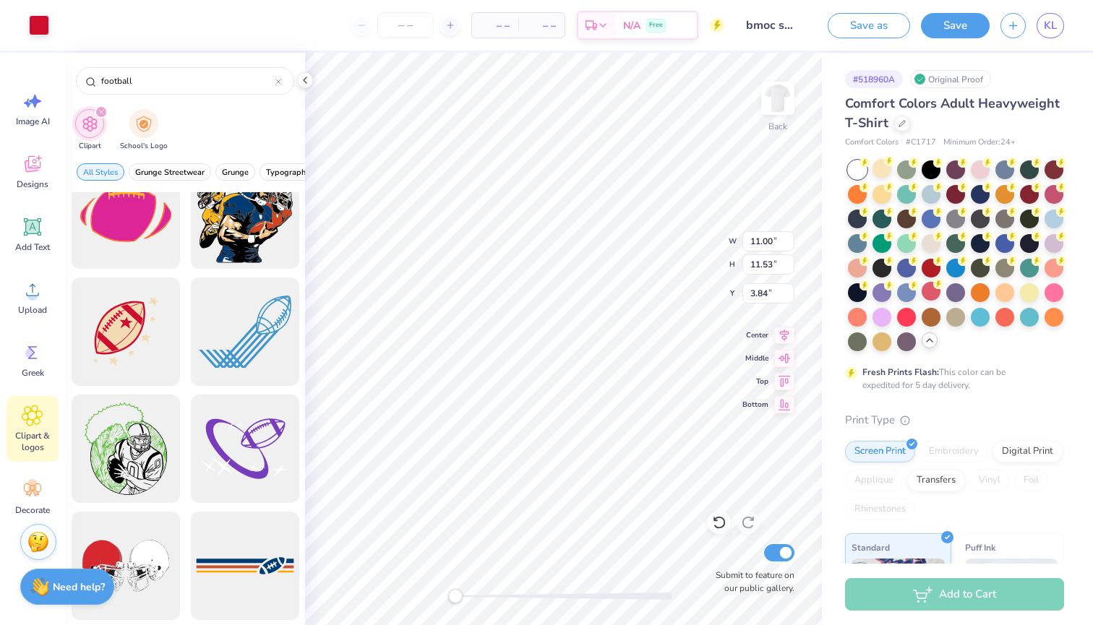
type input "3.03"
type input "12.35"
type input "4.91"
type input "3.80"
type input "8.70"
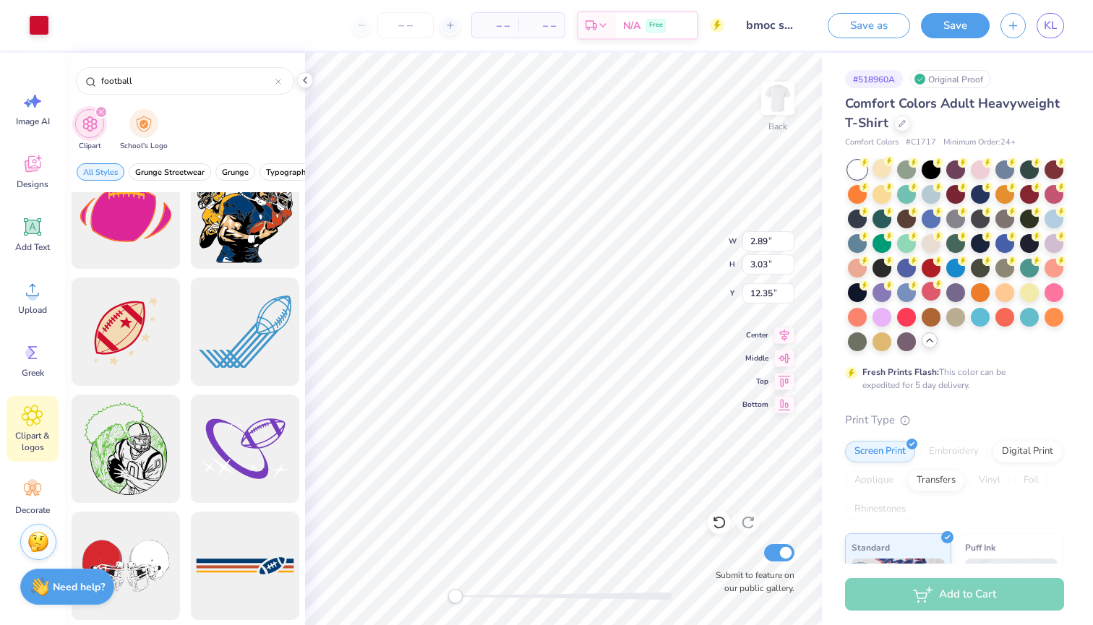
type input "3.86"
type input "4.04"
type input "8.91"
type input "5.51"
type input "5.78"
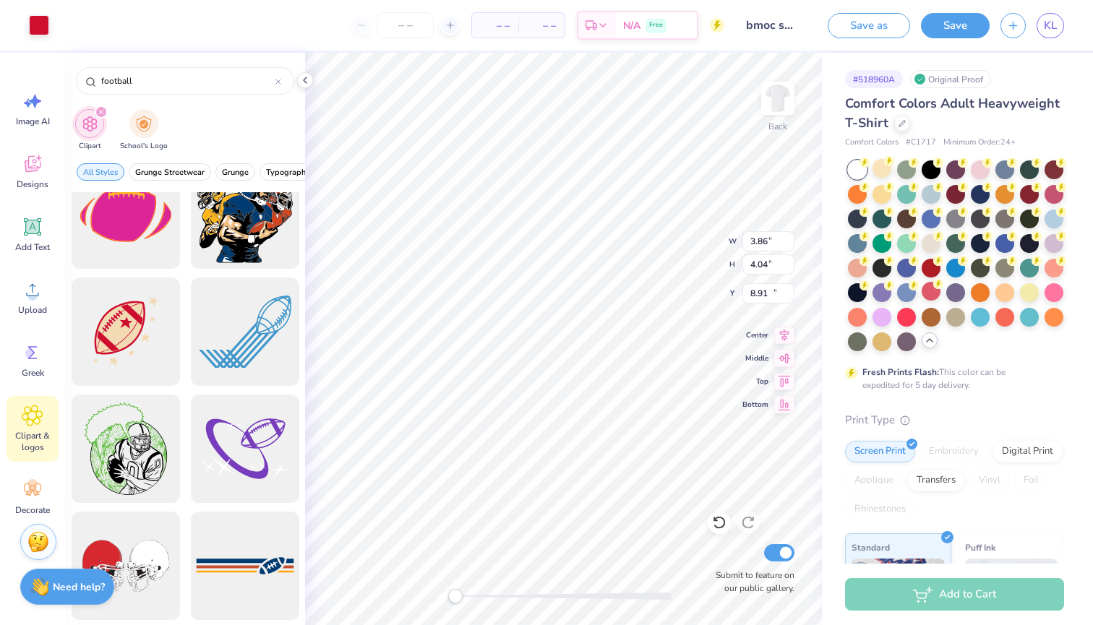
type input "10.62"
type input "4.10"
type input "4.31"
type input "7.11"
type input "3.59"
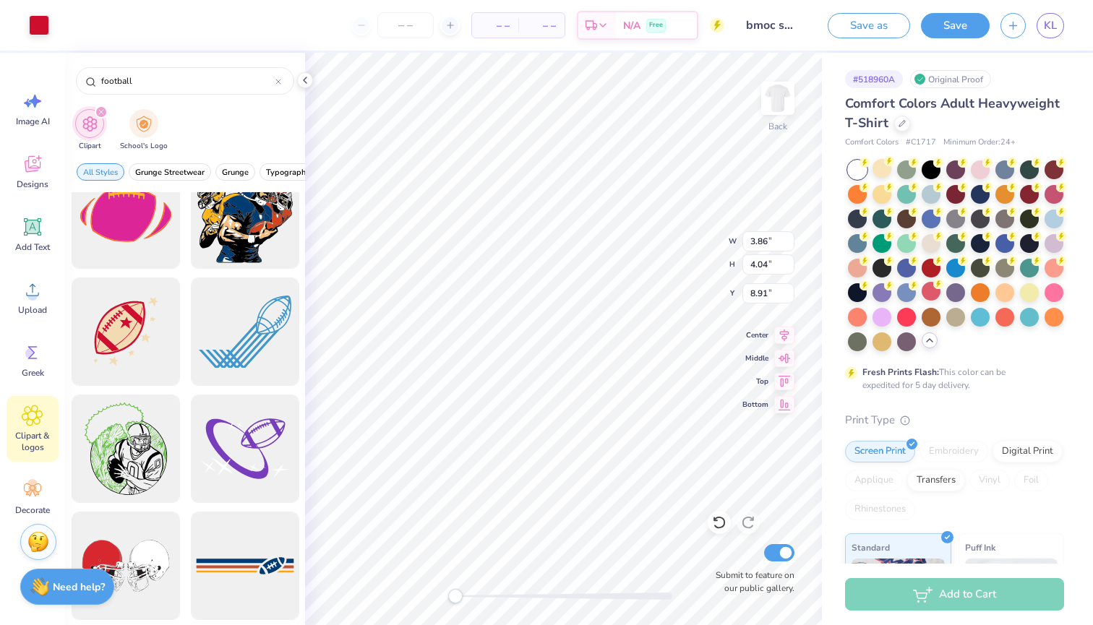
type input "3.77"
type input "4.10"
type input "4.31"
type input "8.78"
type input "3.59"
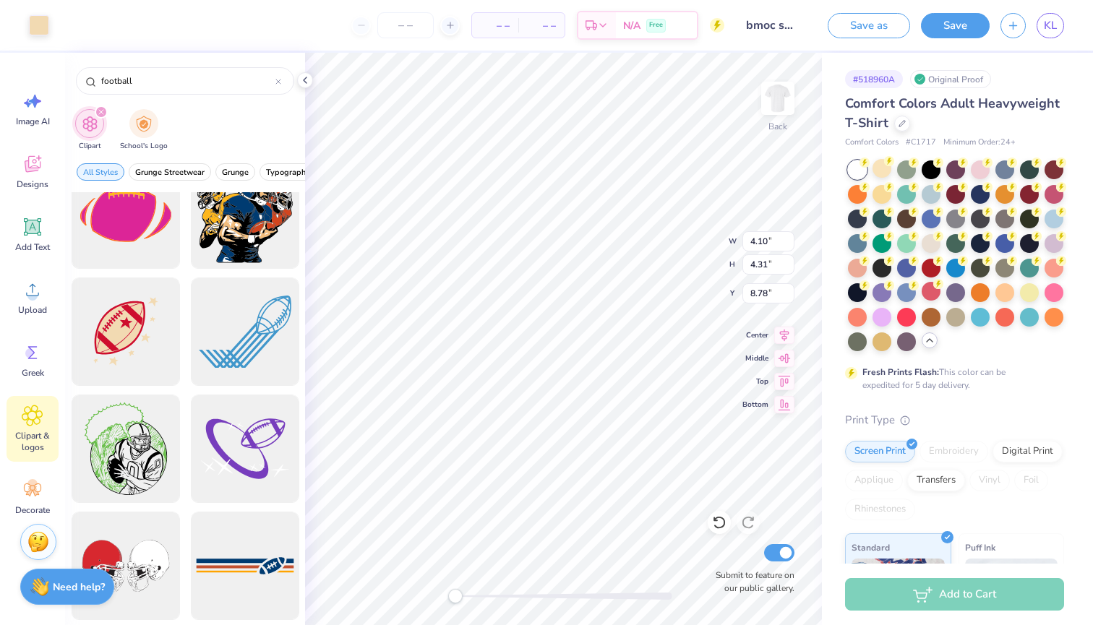
type input "3.77"
type input "8.91"
type input "3.70"
type input "3.88"
type input "8.94"
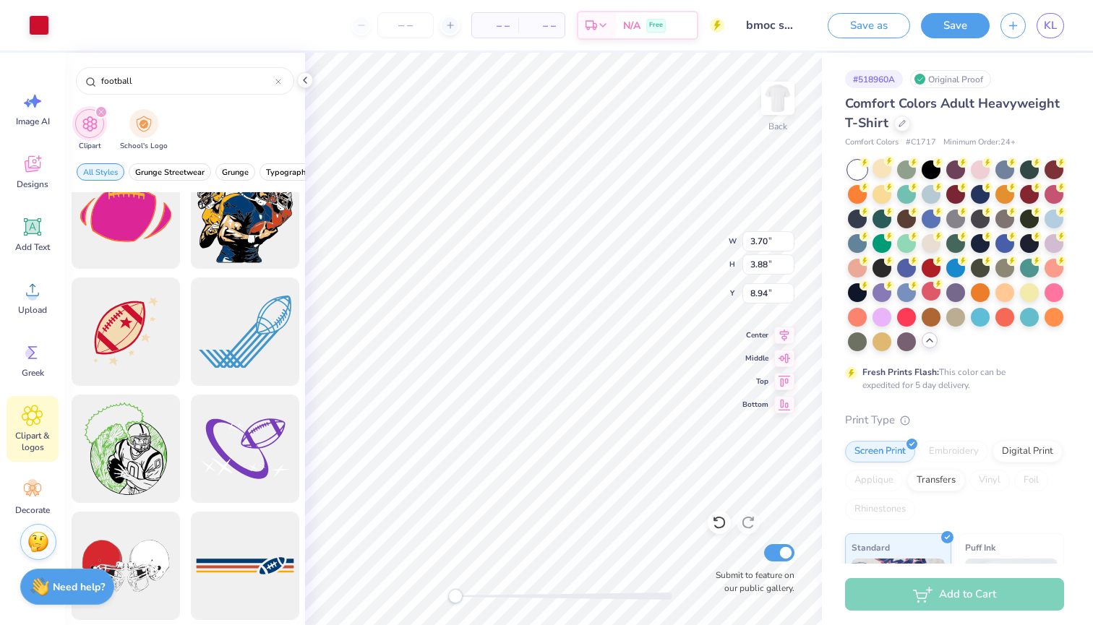
type input "4.10"
type input "4.31"
type input "8.78"
type input "4.54"
type input "4.77"
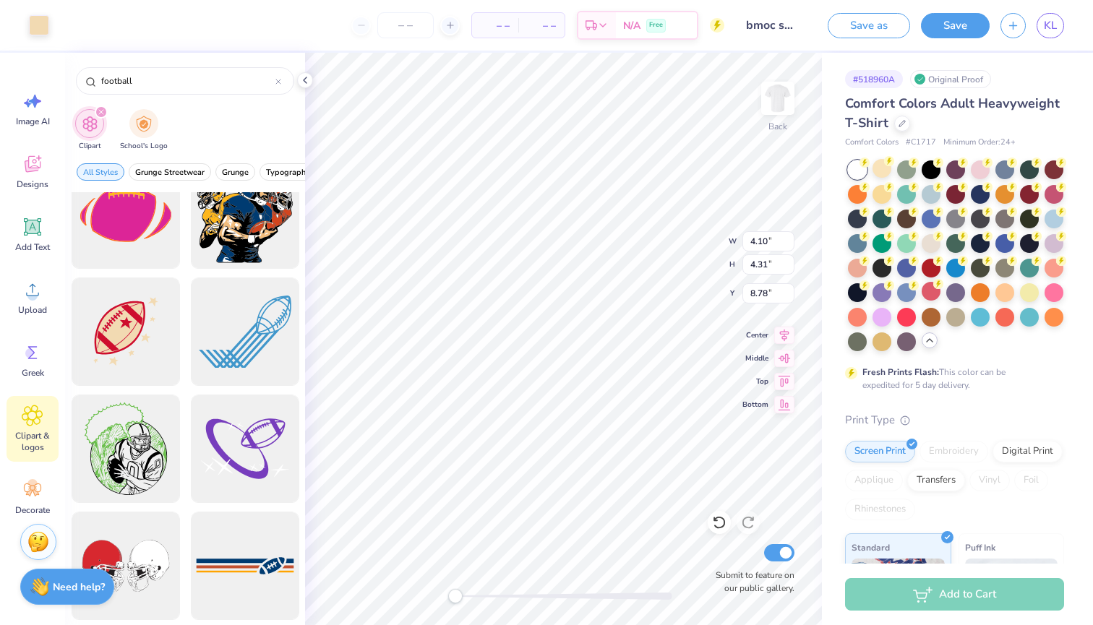
type input "8.48"
type input "4.54"
type input "4.77"
type input "8.48"
type input "3.70"
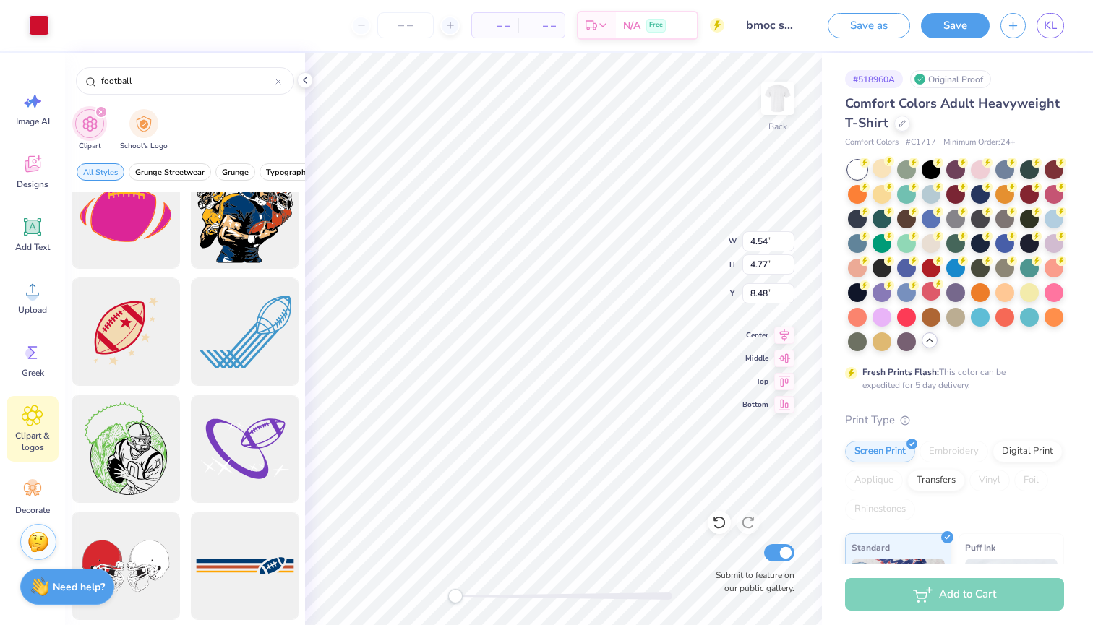
type input "3.88"
type input "8.94"
type input "4.47"
type input "4.68"
type input "8.62"
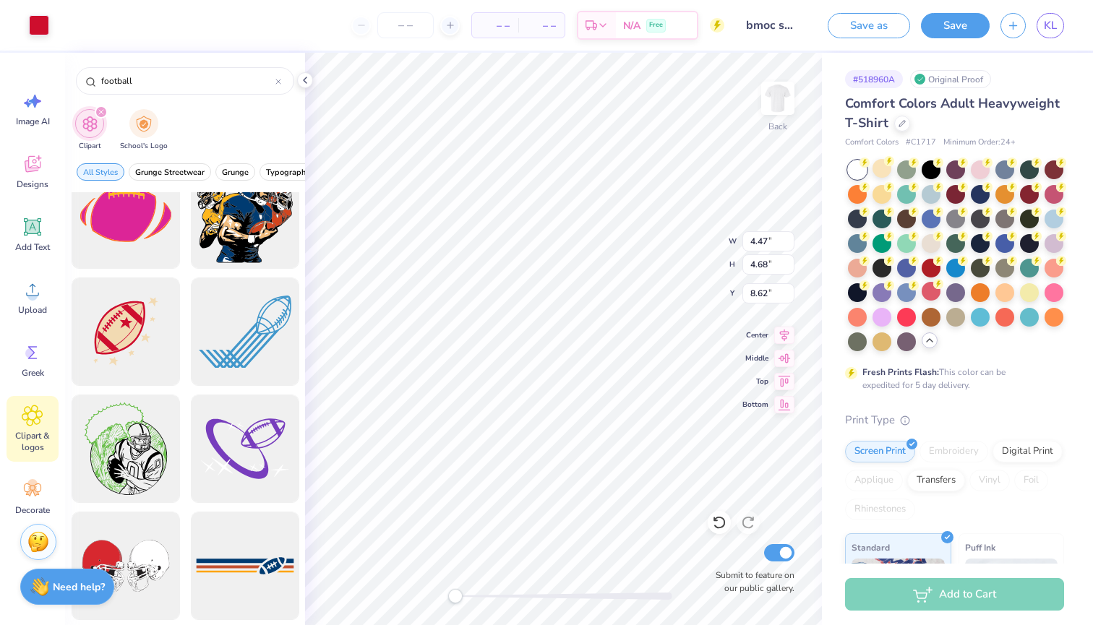
type input "4.54"
type input "4.77"
type input "8.49"
type input "6.43"
type input "6.74"
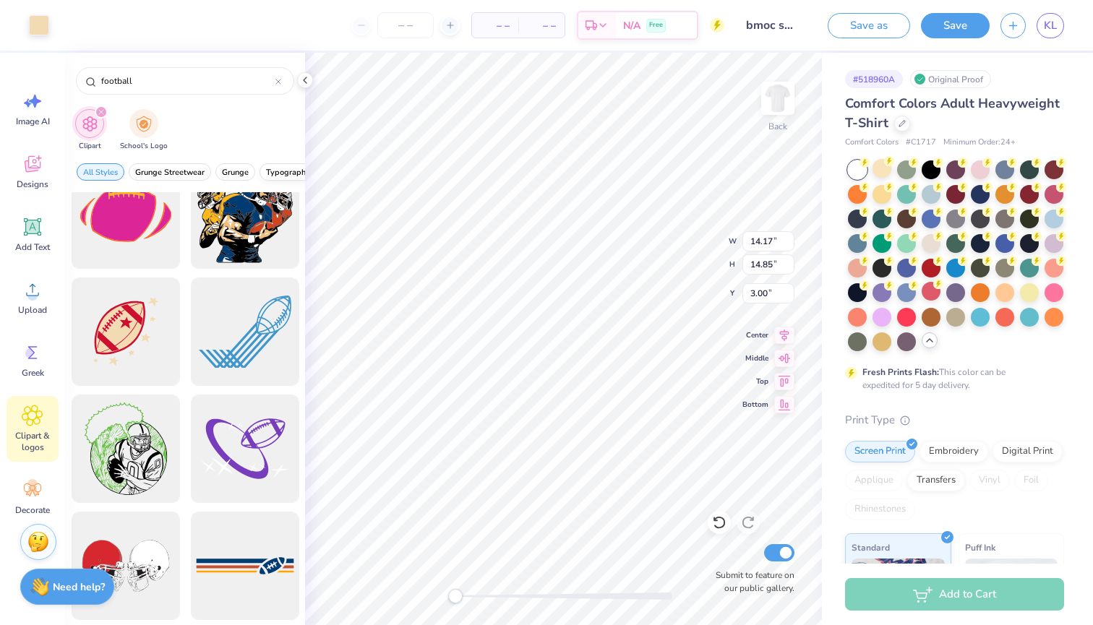
type input "11.11"
type input "9.93"
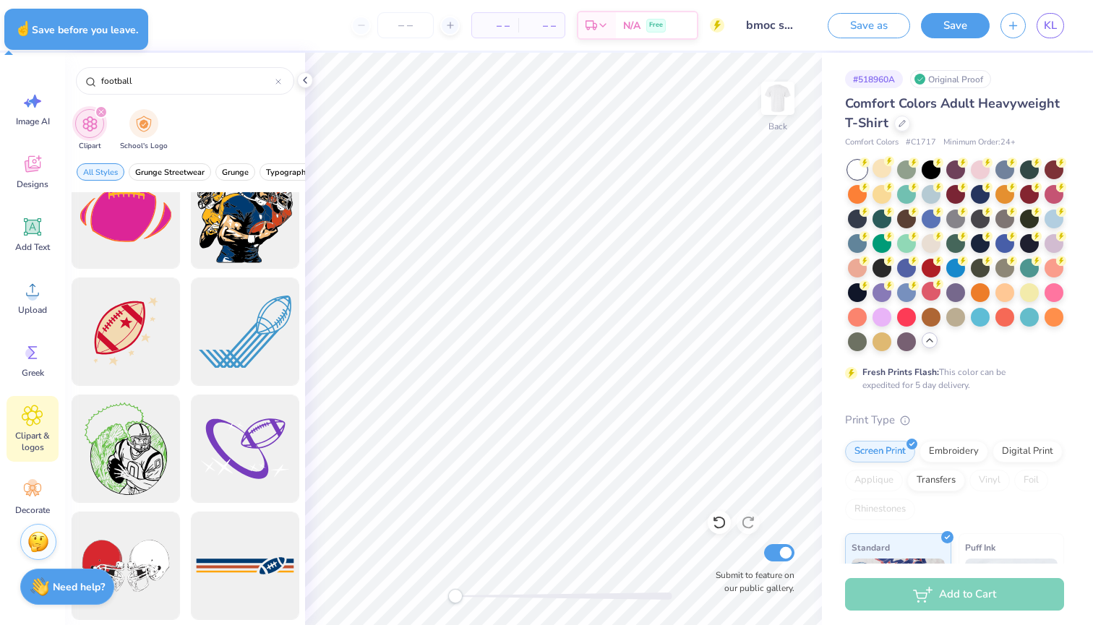
type textarea "x"
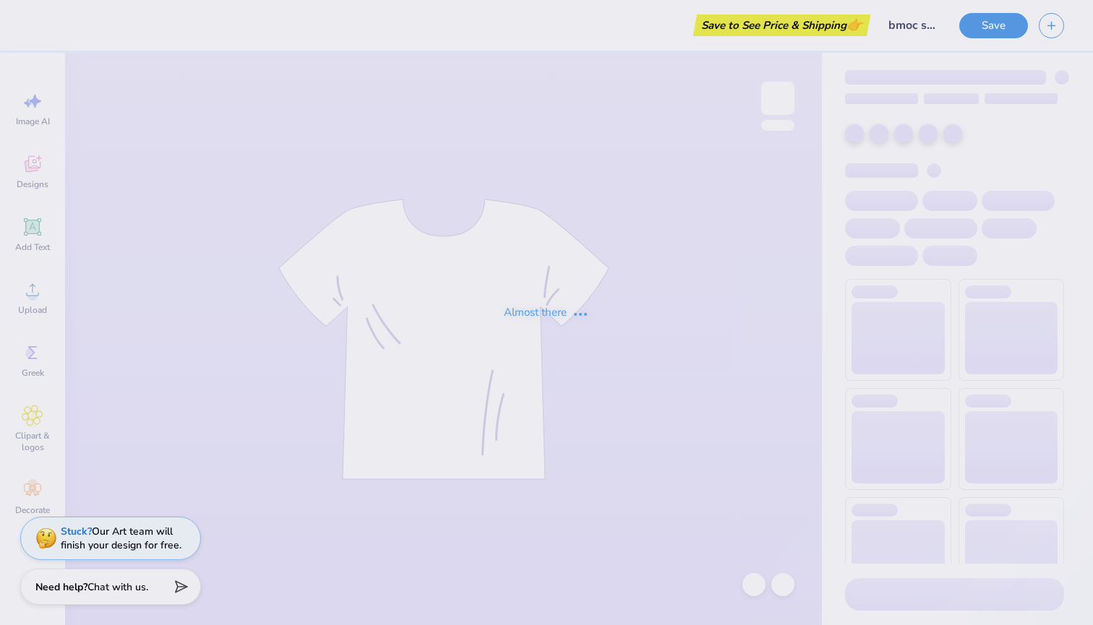
type input "bmoc shirt"
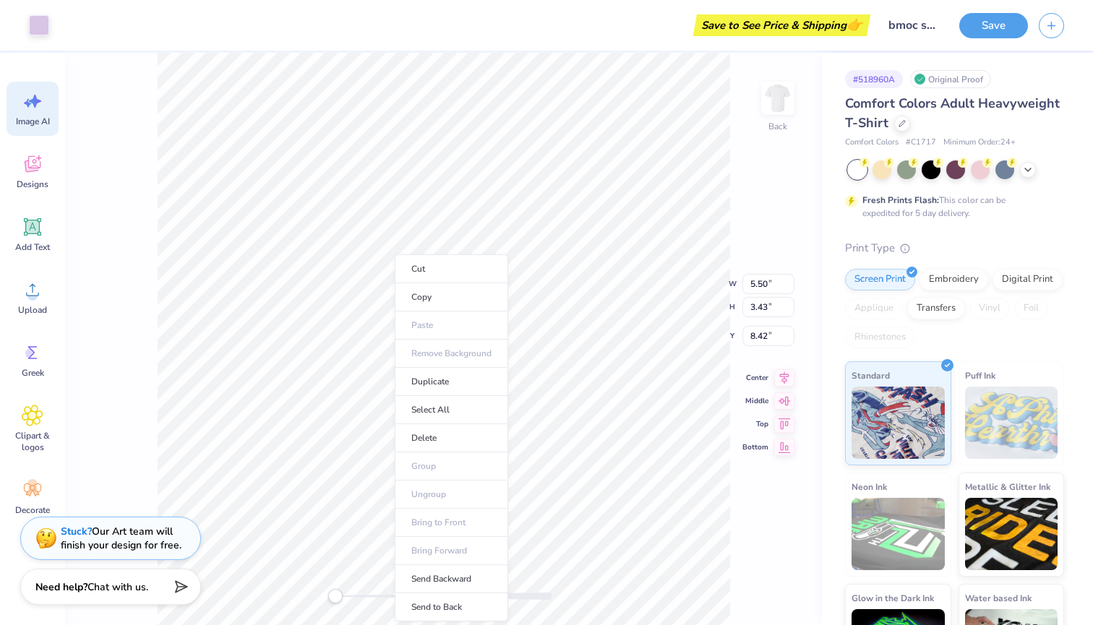
click at [46, 113] on div "Image AI" at bounding box center [33, 109] width 52 height 54
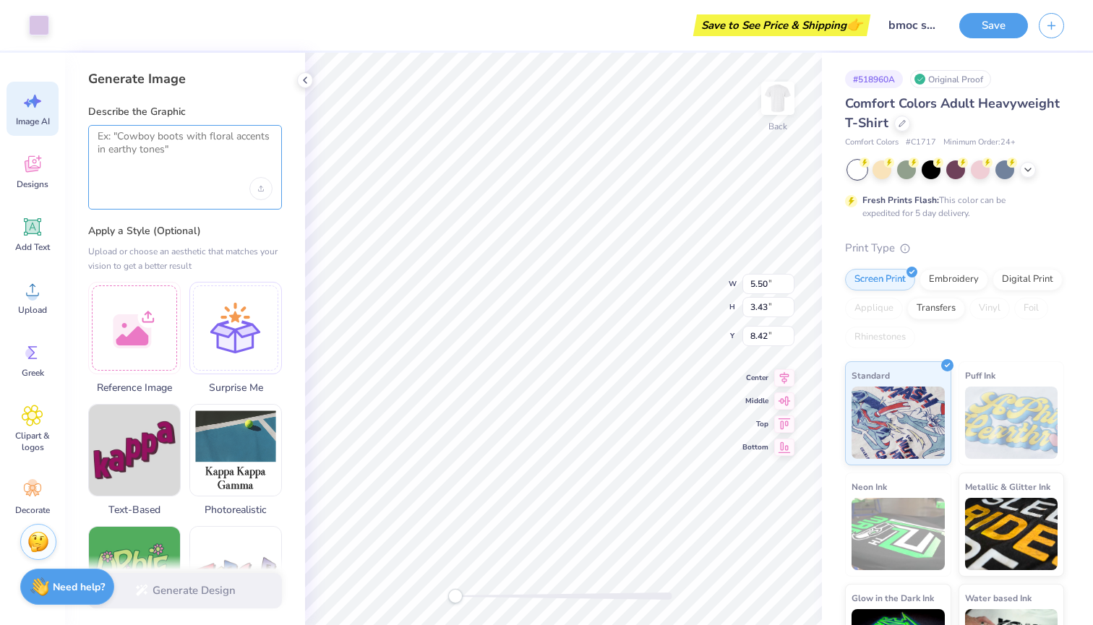
click at [139, 156] on textarea at bounding box center [185, 148] width 175 height 36
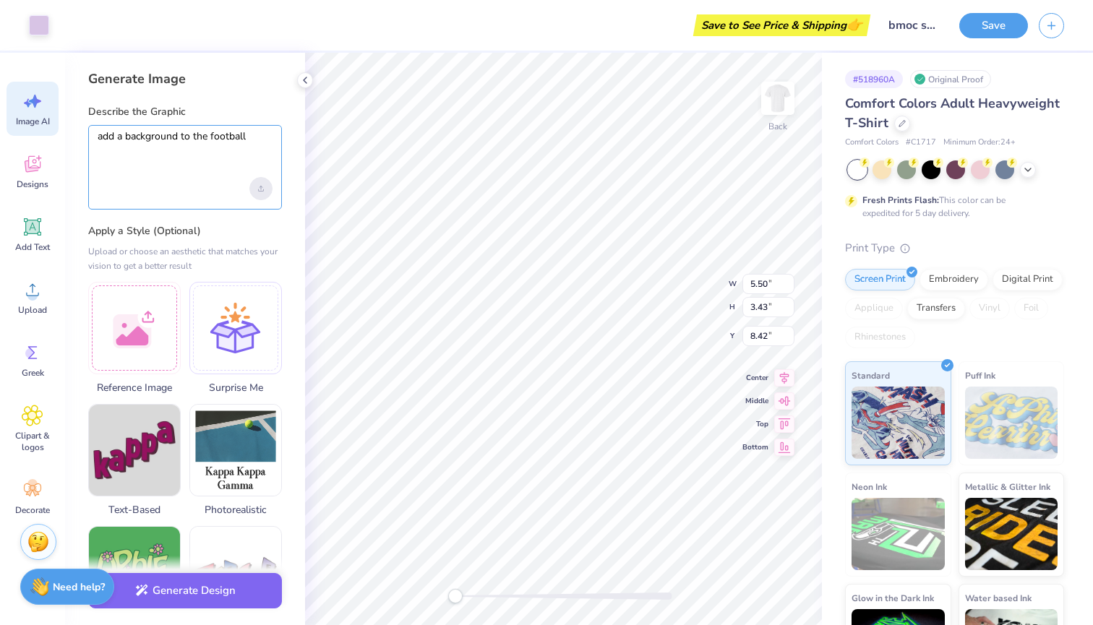
type textarea "add a background to the football"
click at [261, 181] on div "Upload image" at bounding box center [260, 188] width 23 height 23
click at [30, 429] on div "Clipart & logos" at bounding box center [33, 429] width 52 height 66
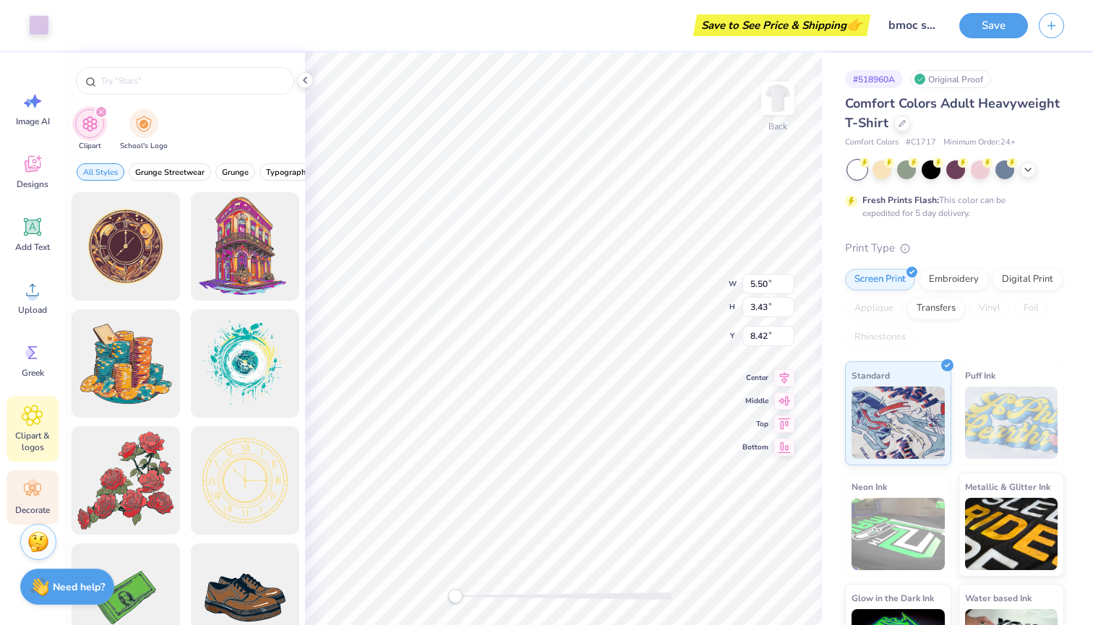
click at [37, 481] on icon at bounding box center [33, 490] width 22 height 22
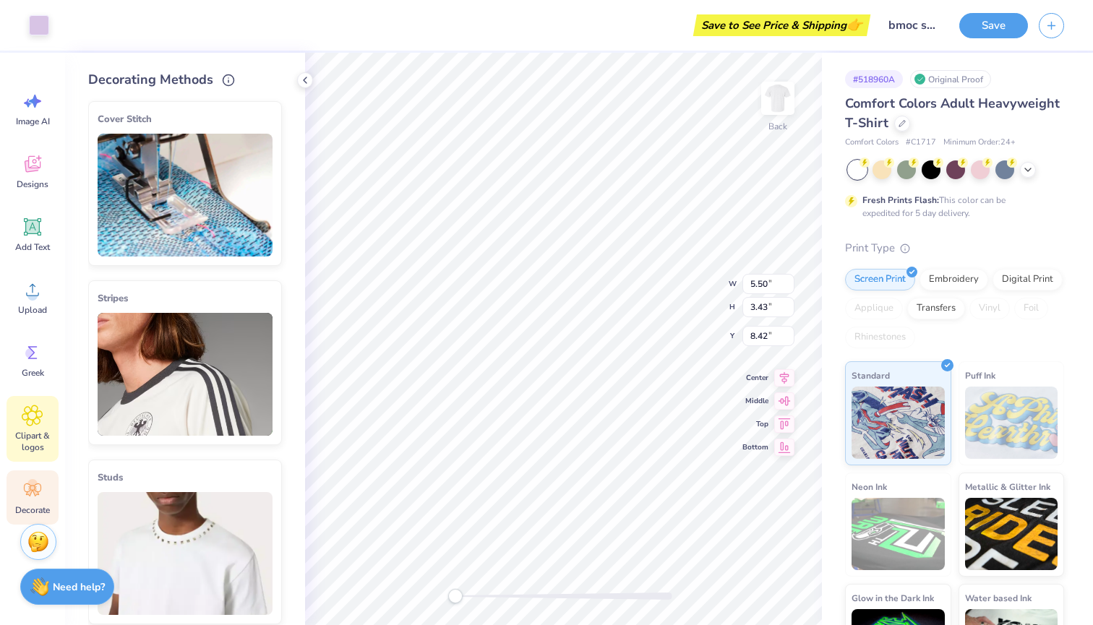
click at [30, 419] on icon at bounding box center [32, 415] width 9 height 9
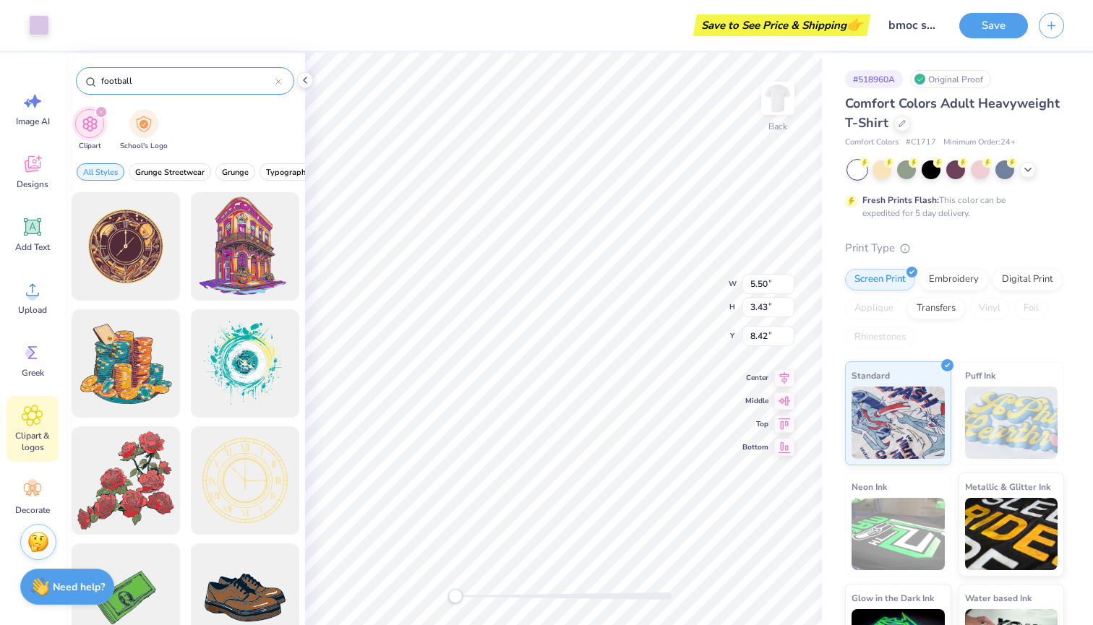
type input "football"
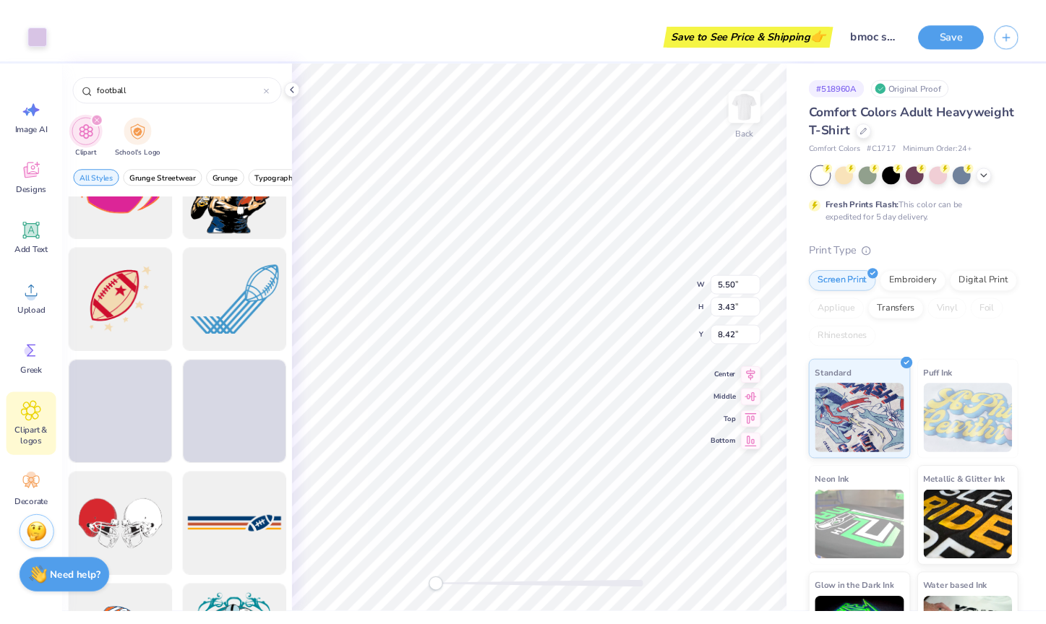
scroll to position [4400, 0]
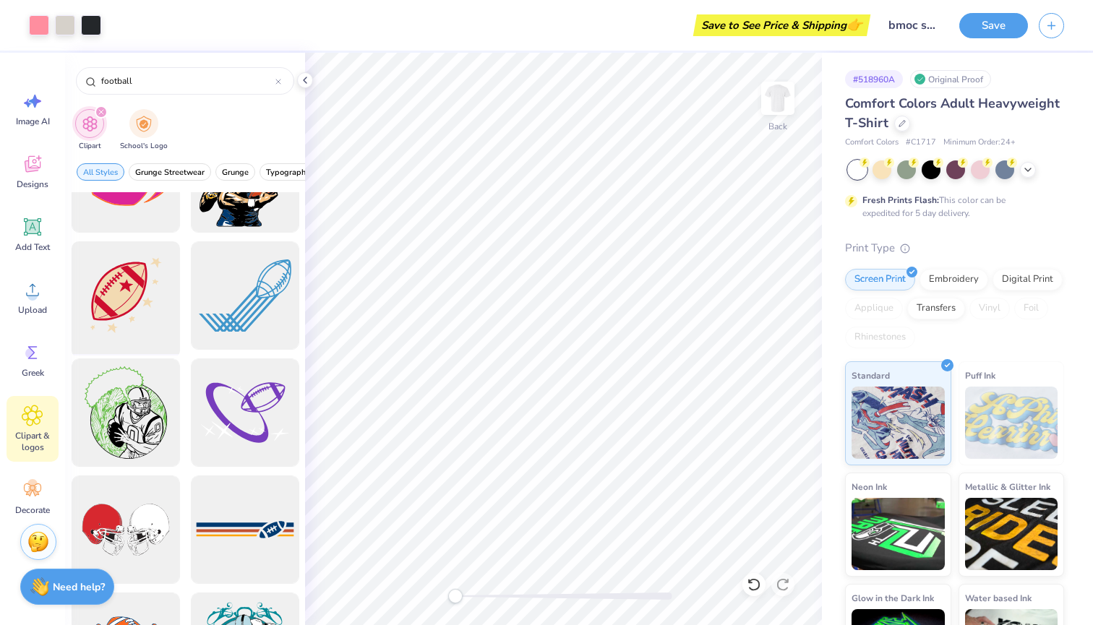
click at [126, 311] on div at bounding box center [125, 295] width 119 height 119
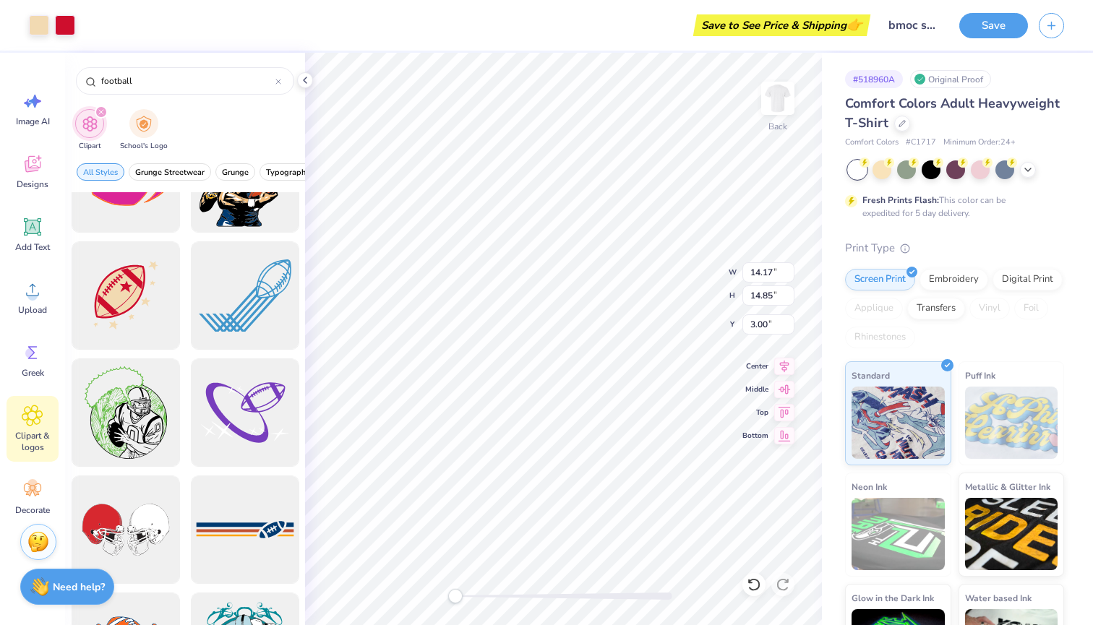
type input "4.05"
type input "4.24"
click at [46, 20] on div at bounding box center [39, 24] width 20 height 20
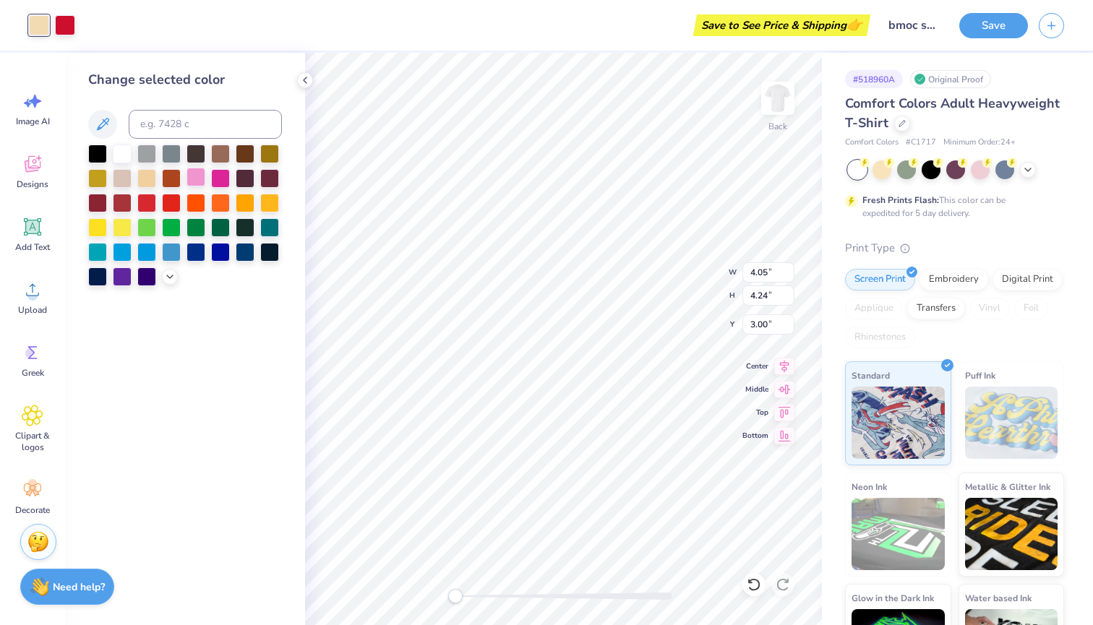
click at [205, 177] on div at bounding box center [195, 177] width 19 height 19
click at [67, 27] on div at bounding box center [65, 24] width 20 height 20
click at [217, 179] on div at bounding box center [220, 177] width 19 height 19
click at [277, 252] on div at bounding box center [269, 250] width 19 height 19
click at [40, 30] on div at bounding box center [39, 24] width 20 height 20
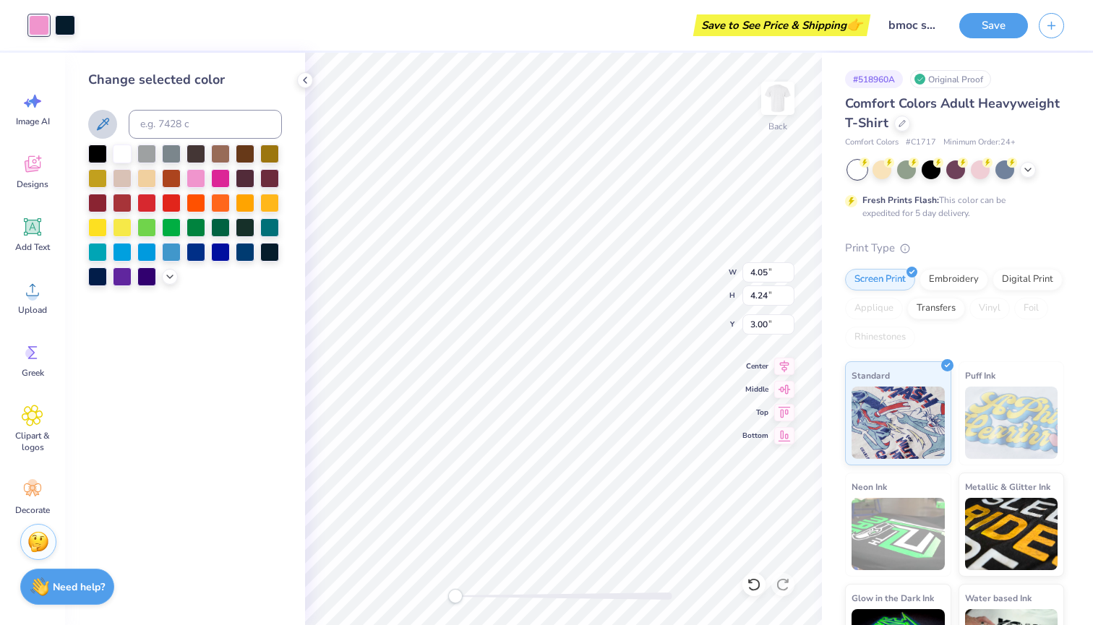
click at [111, 126] on button at bounding box center [102, 124] width 29 height 29
click at [246, 369] on div "Change selected color" at bounding box center [185, 339] width 240 height 572
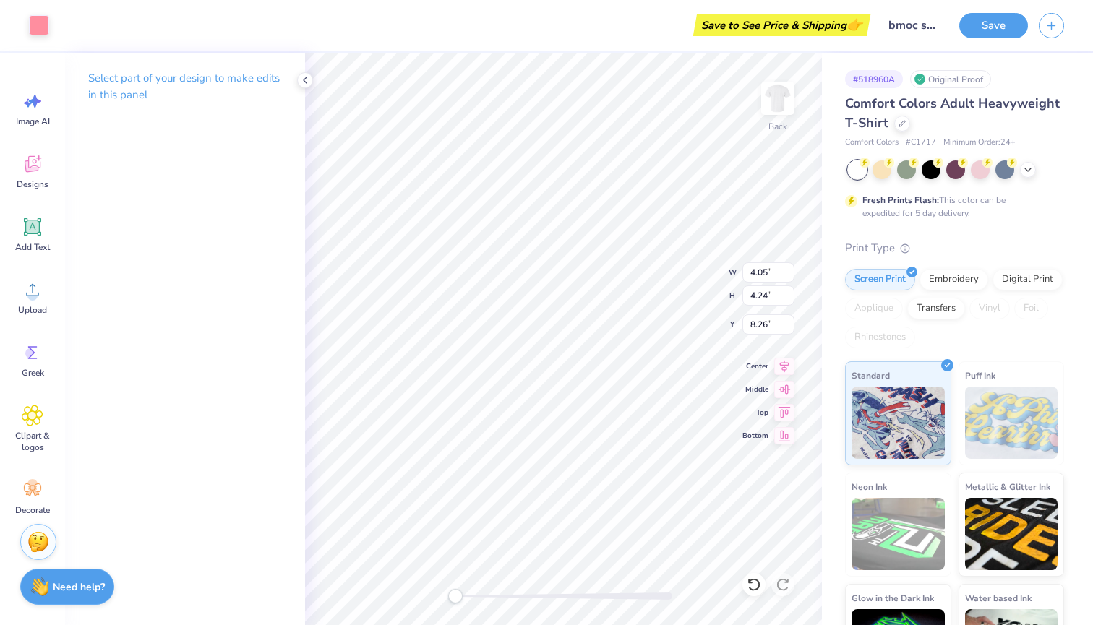
type input "2.92"
type input "3.07"
type input "8.61"
type input "3.14"
type input "3.29"
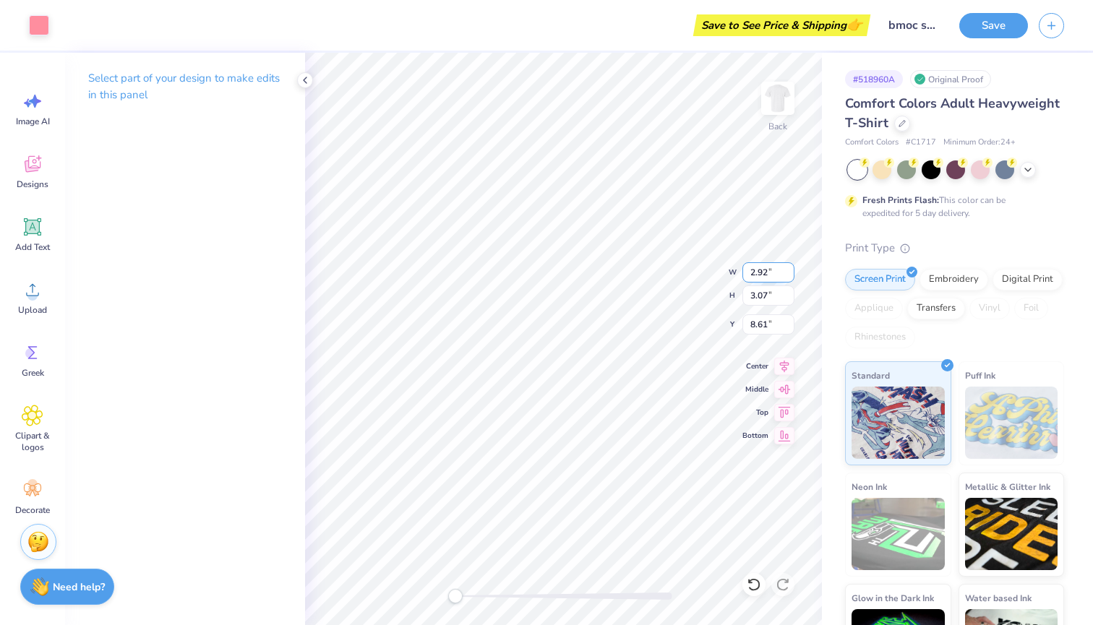
type input "8.50"
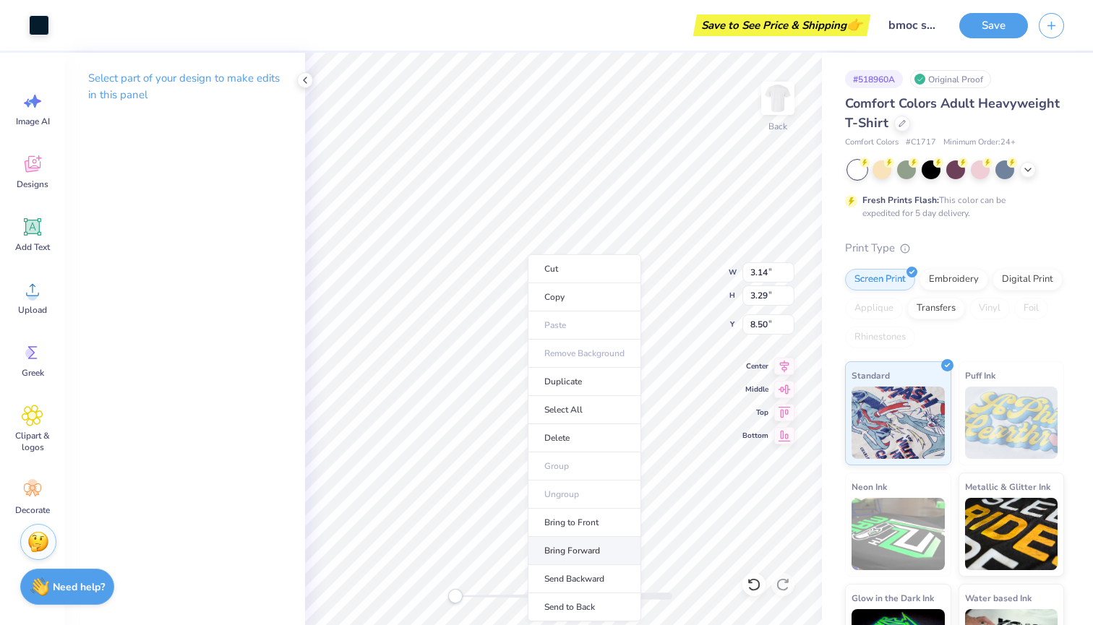
click at [572, 558] on li "Bring Forward" at bounding box center [584, 551] width 113 height 28
click at [554, 523] on li "Bring to Front" at bounding box center [582, 523] width 113 height 28
type input "5.74"
type input "1.72"
type input "11.70"
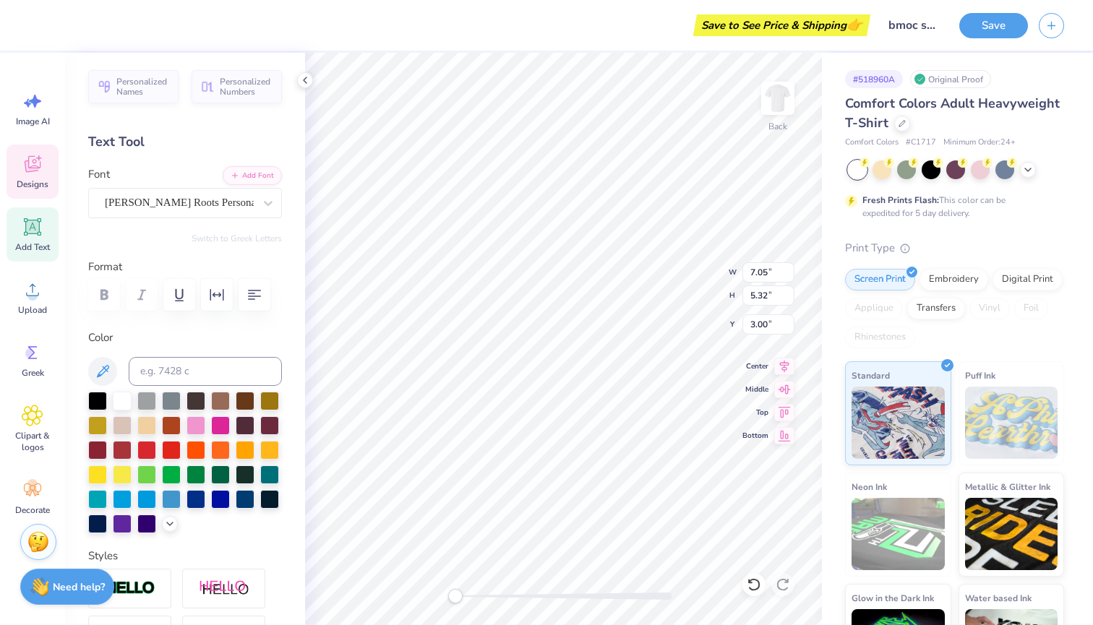
type input "7.72"
type input "5.82"
type input "2.68"
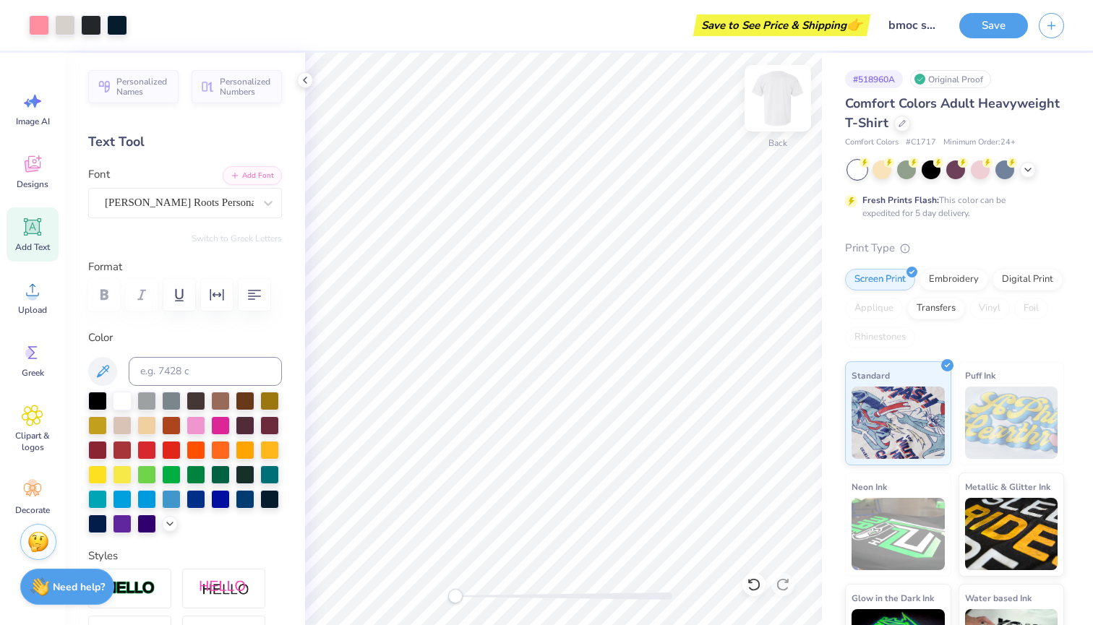
click at [780, 104] on img at bounding box center [778, 98] width 58 height 58
click at [35, 118] on span "Image AI" at bounding box center [33, 122] width 34 height 12
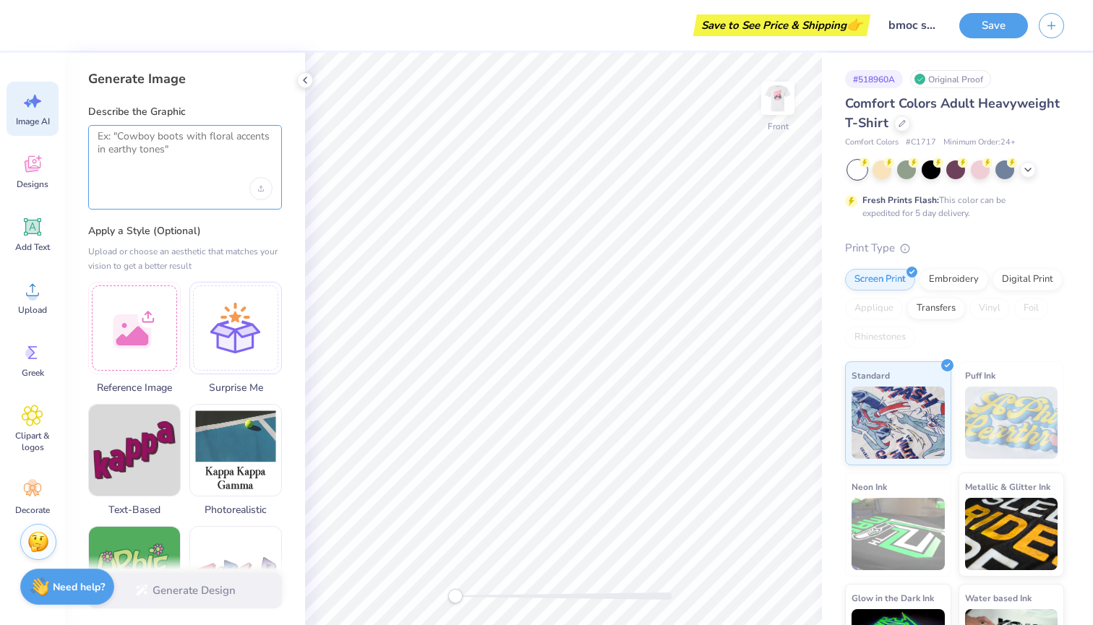
click at [150, 161] on textarea at bounding box center [185, 148] width 175 height 36
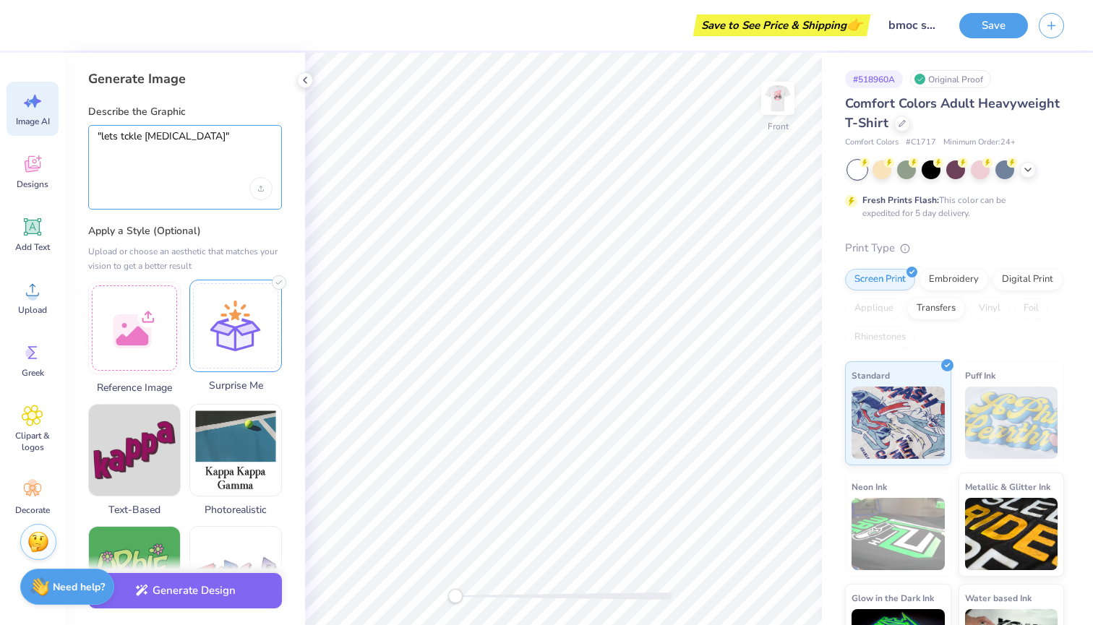
type textarea ""lets tckle breast cancer""
click at [246, 340] on div at bounding box center [235, 326] width 93 height 93
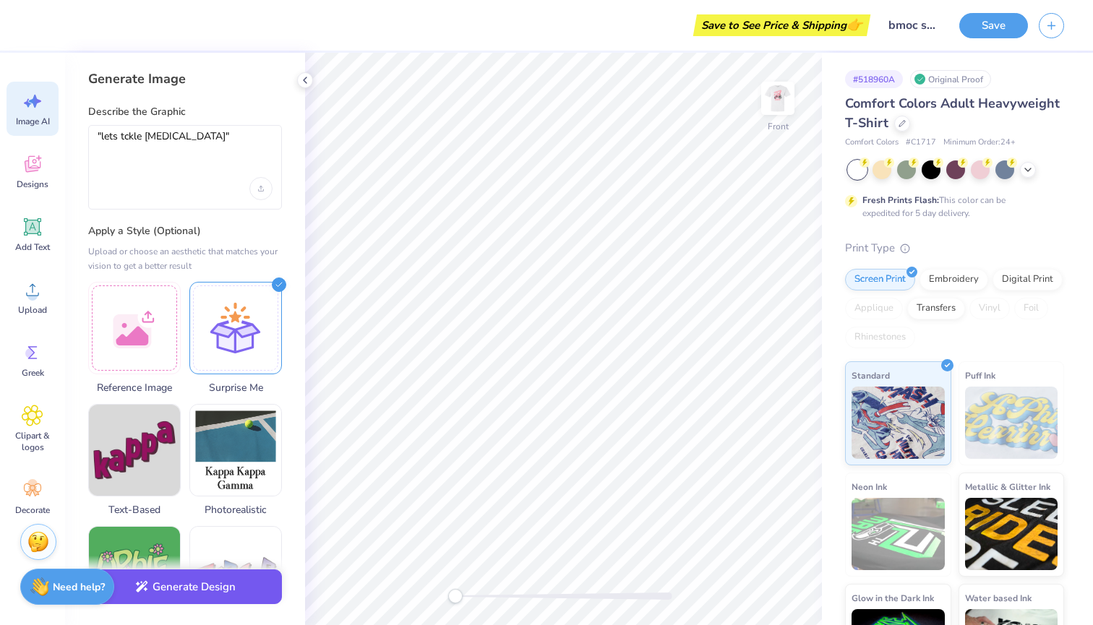
click at [207, 583] on button "Generate Design" at bounding box center [185, 587] width 194 height 35
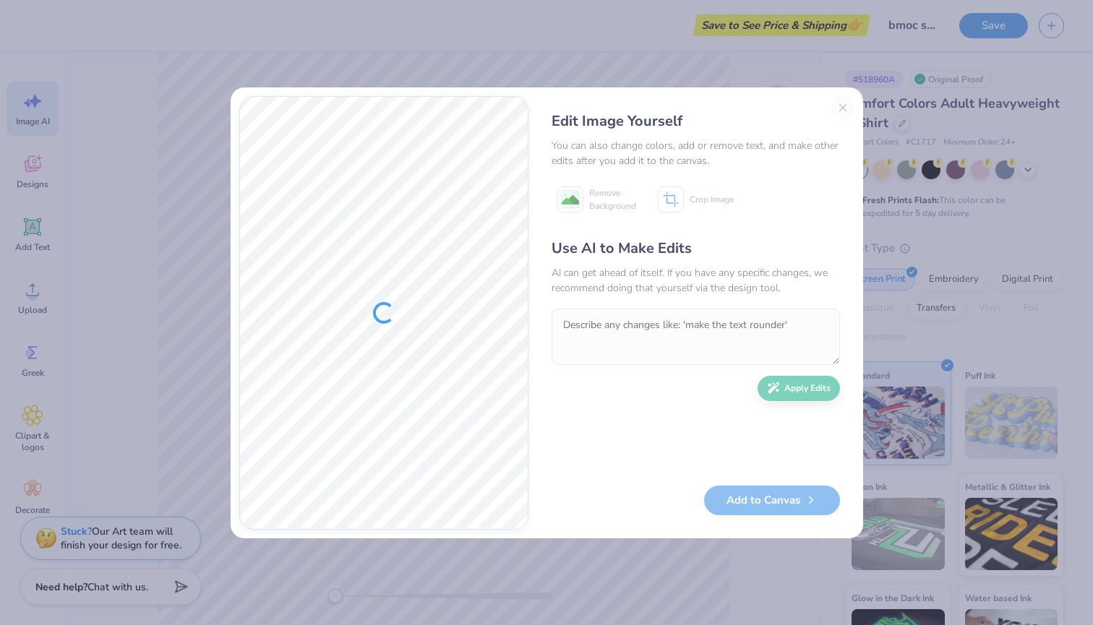
click at [839, 103] on div "Edit Image Yourself You can also change colors, add or remove text, and make ot…" at bounding box center [695, 313] width 317 height 434
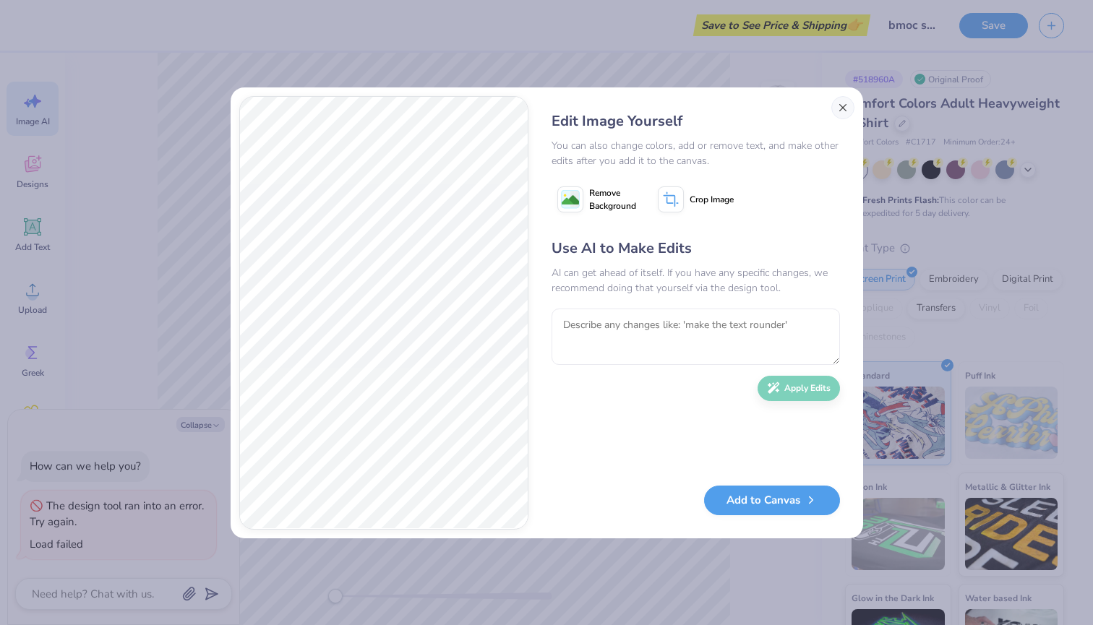
click at [838, 102] on button "Close" at bounding box center [842, 107] width 23 height 23
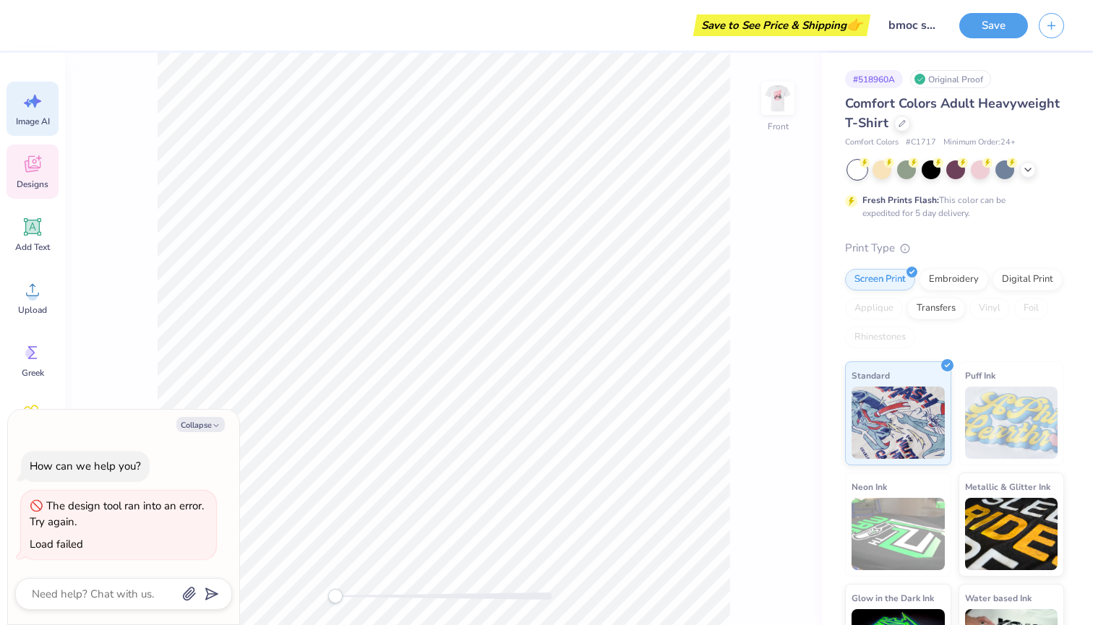
click at [30, 171] on icon at bounding box center [32, 166] width 14 height 12
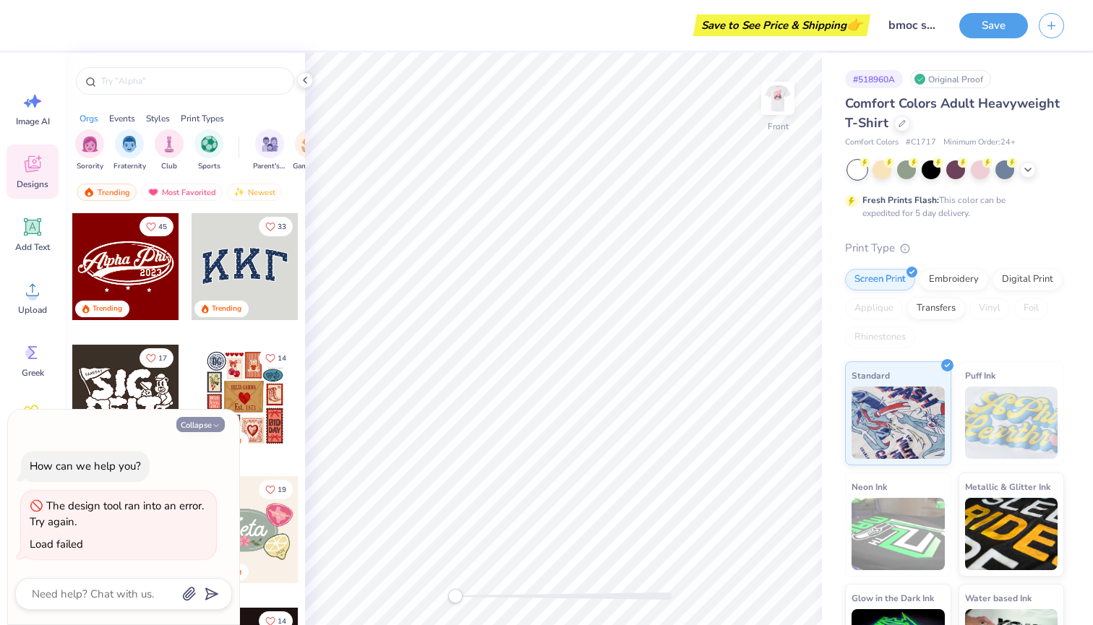
click at [210, 423] on button "Collapse" at bounding box center [200, 424] width 48 height 15
type textarea "x"
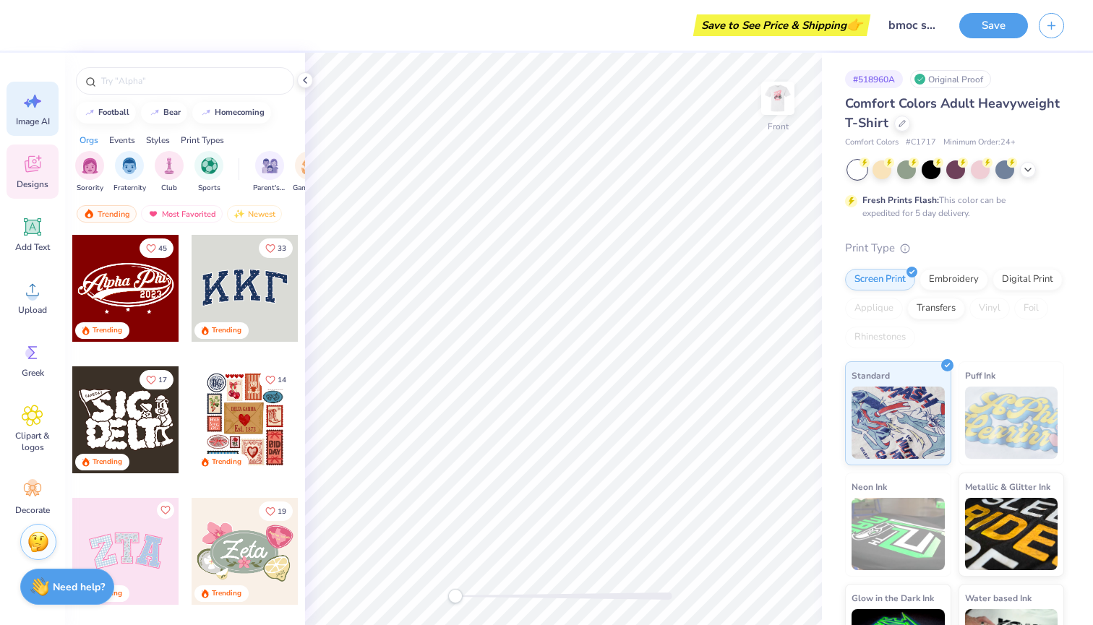
click at [27, 106] on icon at bounding box center [33, 101] width 22 height 22
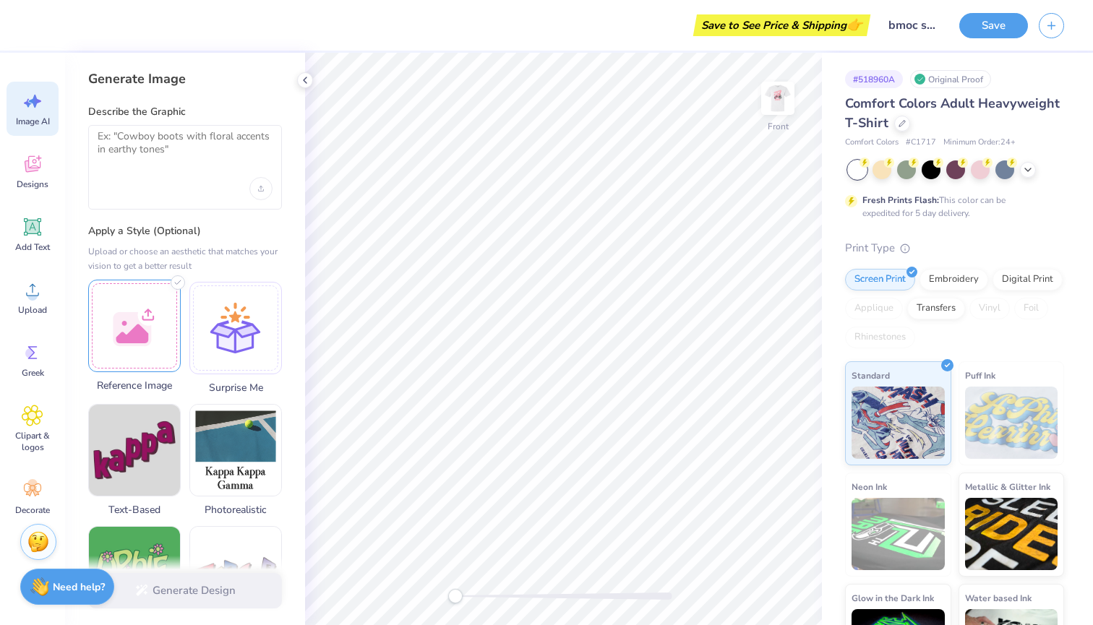
click at [145, 348] on div at bounding box center [134, 326] width 93 height 93
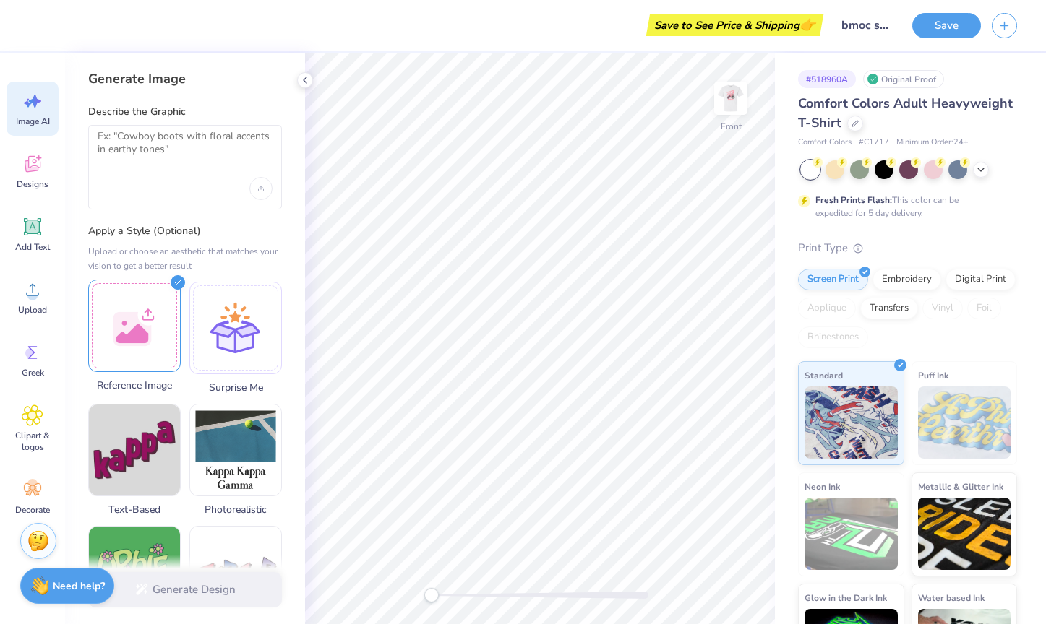
click at [137, 305] on div at bounding box center [134, 326] width 93 height 93
click at [140, 304] on div at bounding box center [134, 326] width 93 height 93
click at [185, 153] on textarea at bounding box center [185, 148] width 175 height 36
type textarea "n"
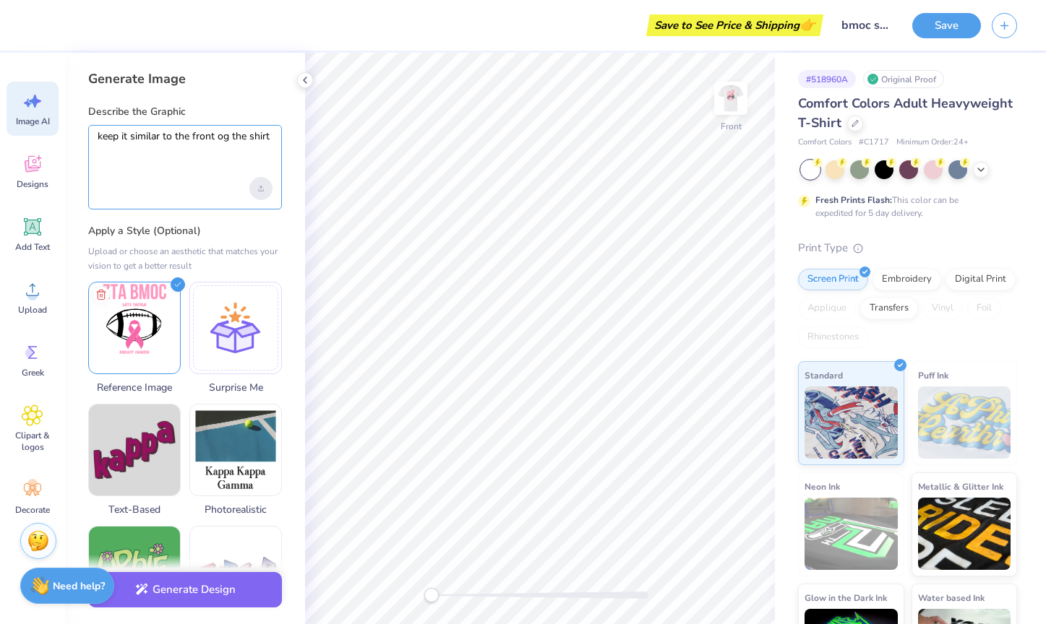
type textarea "keep it similar to the front og the shirt"
click at [265, 187] on div "Upload image" at bounding box center [260, 188] width 23 height 23
click at [163, 602] on button "Generate Design" at bounding box center [185, 586] width 194 height 35
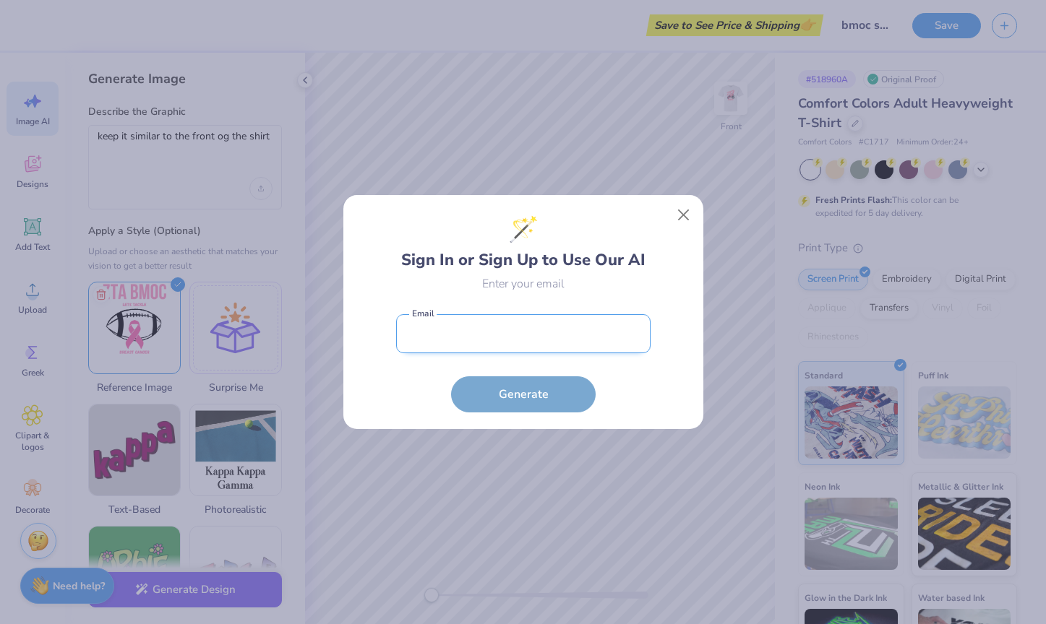
click at [439, 349] on input "email" at bounding box center [523, 334] width 254 height 40
type input "Kyliekaplann@gmail.com"
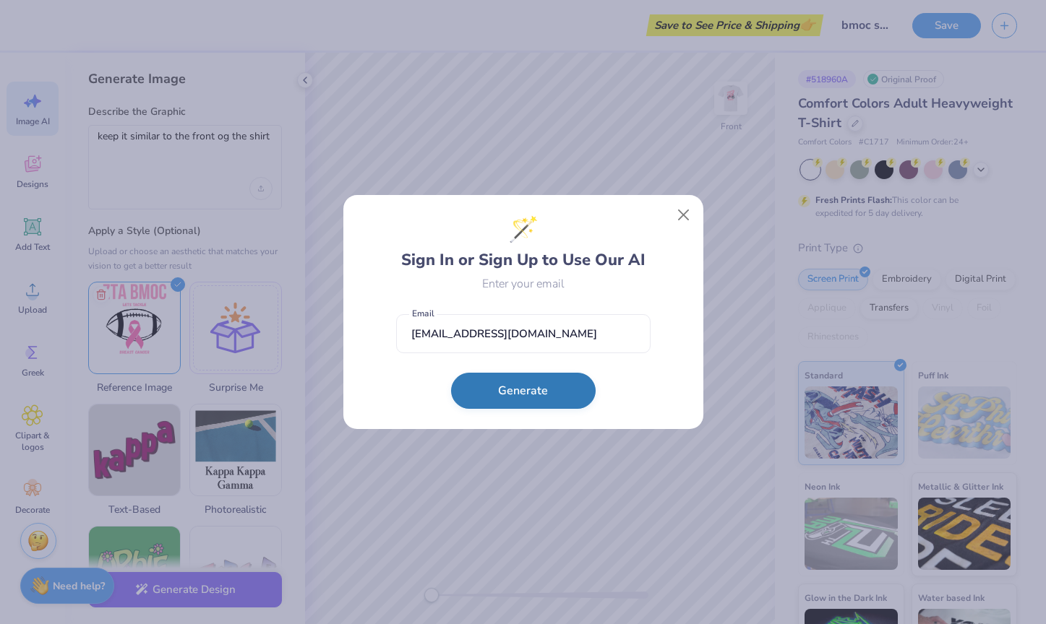
click at [485, 391] on button "Generate" at bounding box center [523, 391] width 145 height 36
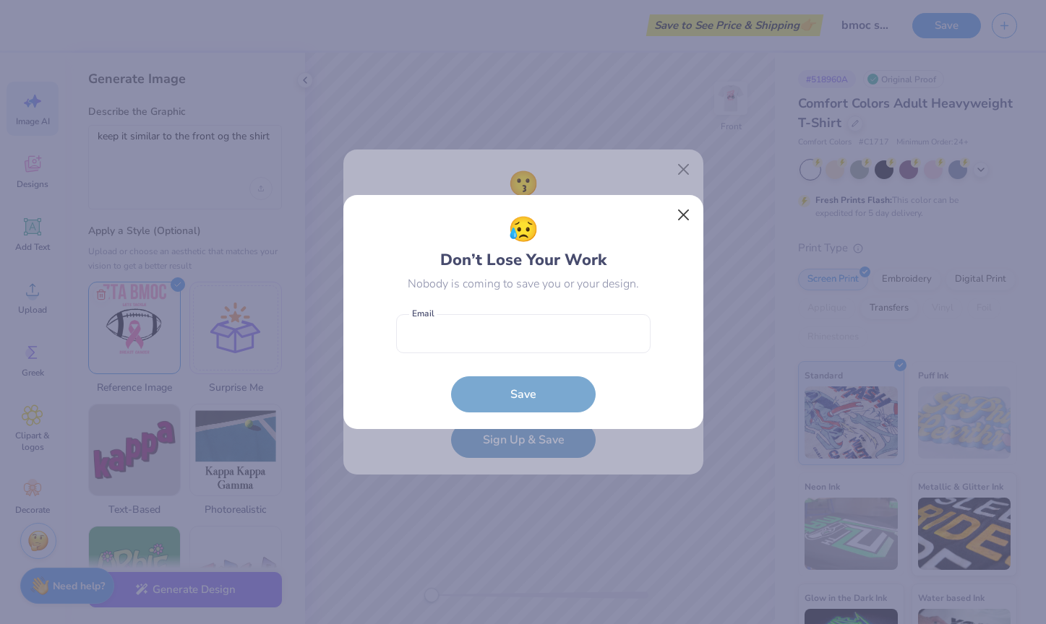
click at [682, 220] on button "Close" at bounding box center [682, 215] width 27 height 27
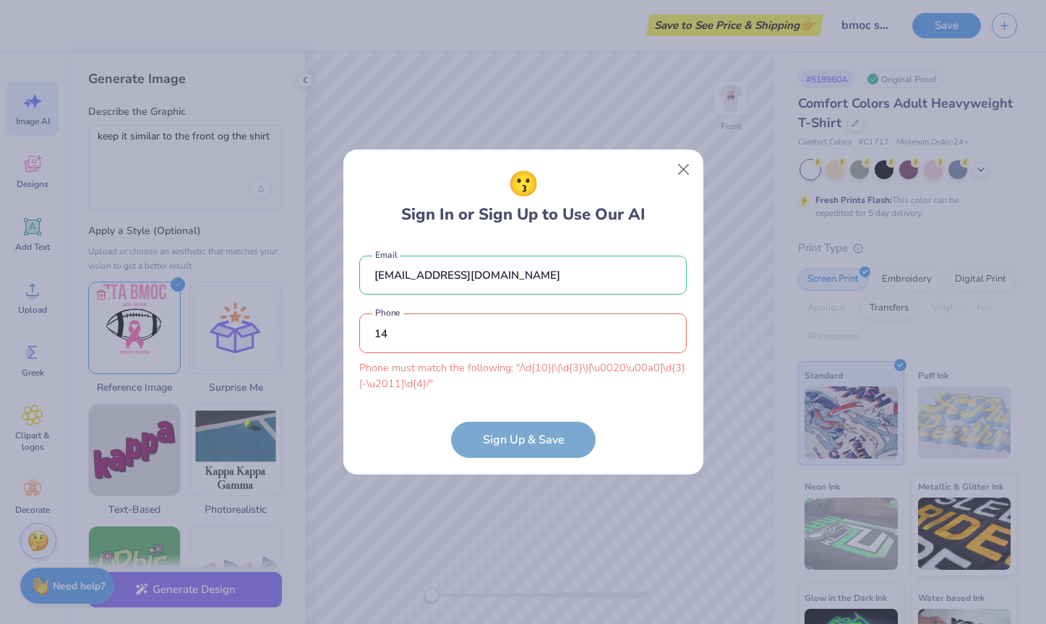
type input "1"
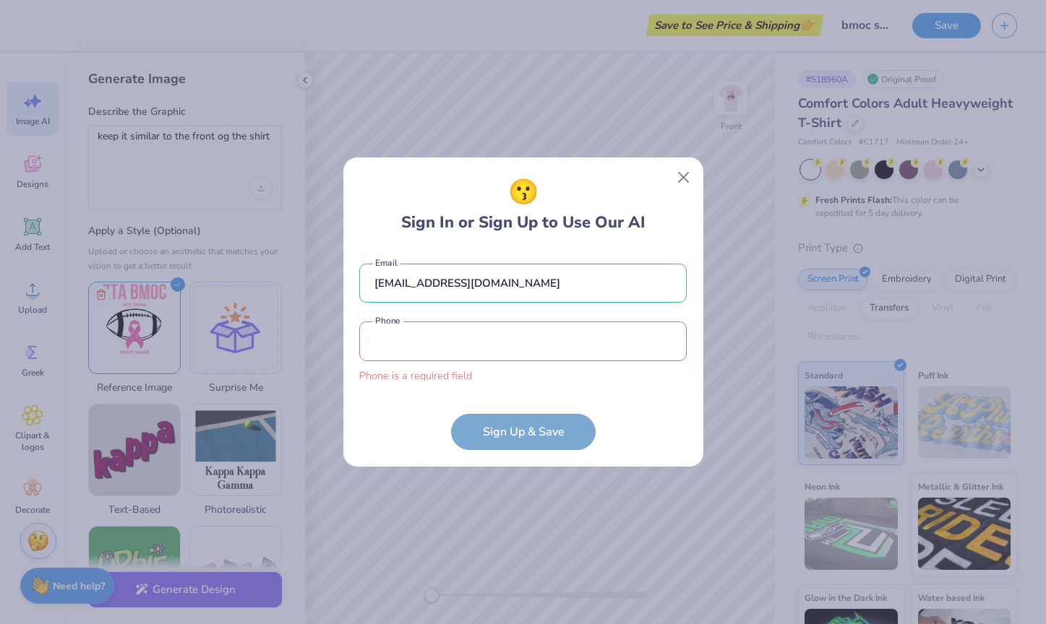
click at [564, 332] on input "tel" at bounding box center [522, 342] width 327 height 40
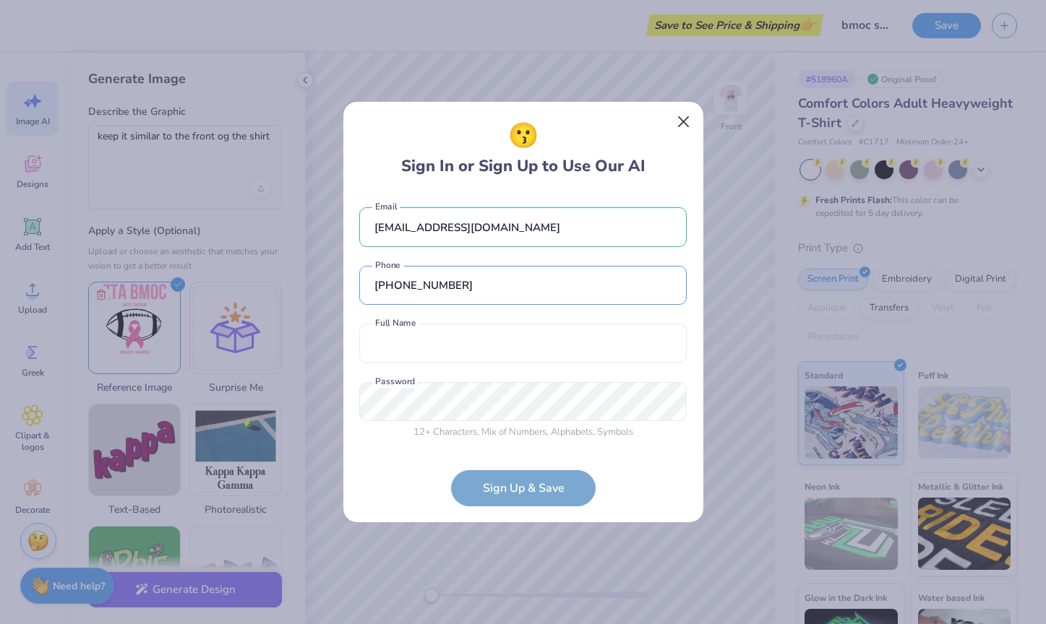
type input "(954) 801-5933"
click at [675, 124] on button "Close" at bounding box center [682, 121] width 27 height 27
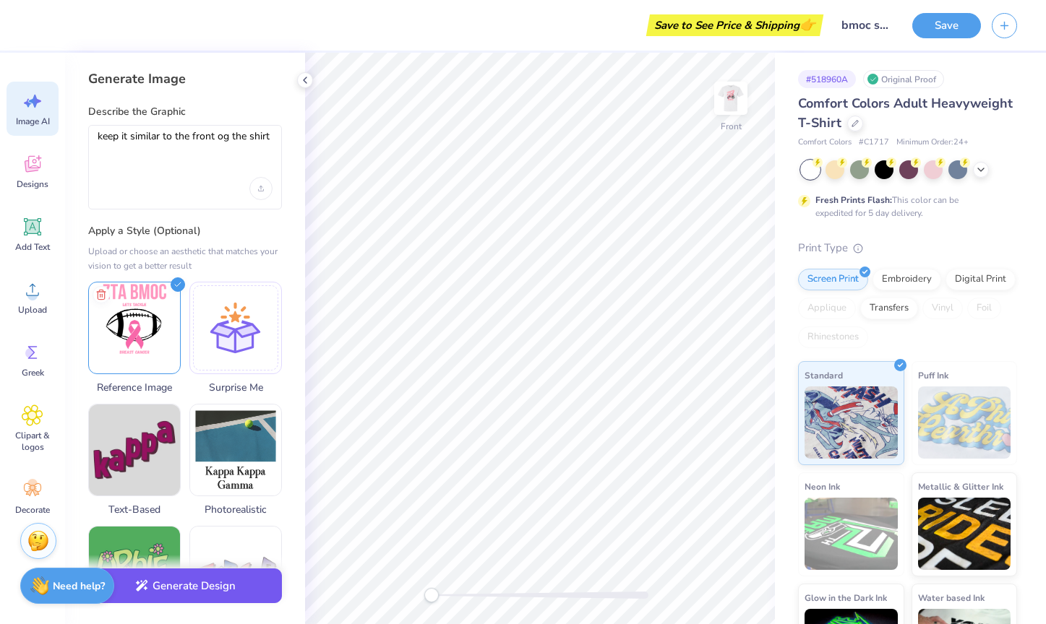
click at [168, 588] on button "Generate Design" at bounding box center [185, 586] width 194 height 35
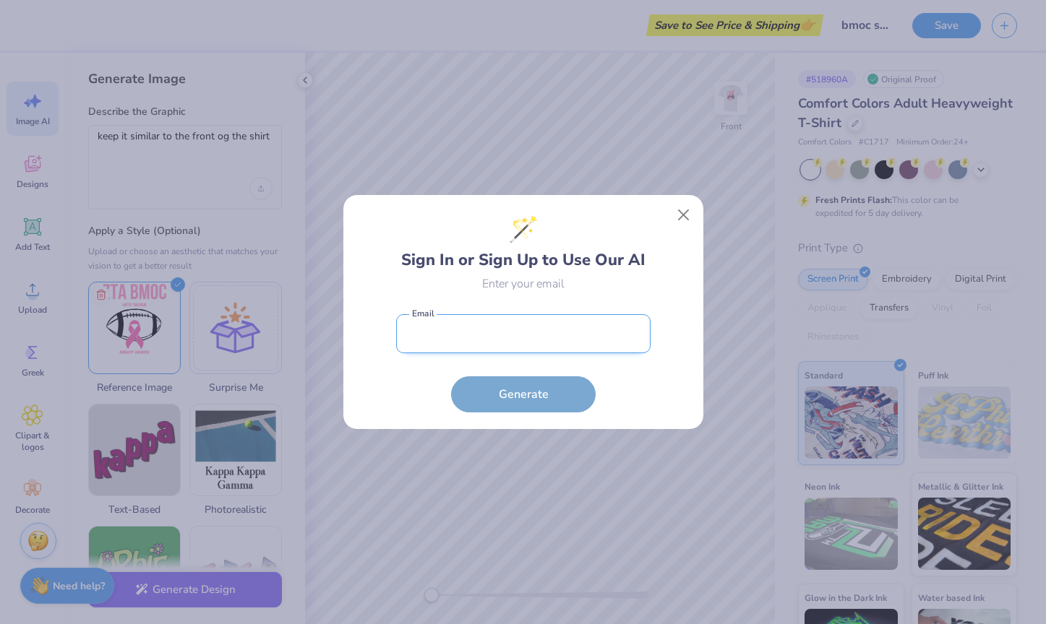
click at [405, 340] on input "email" at bounding box center [523, 334] width 254 height 40
type input "Kyliekaplann@gmail.com"
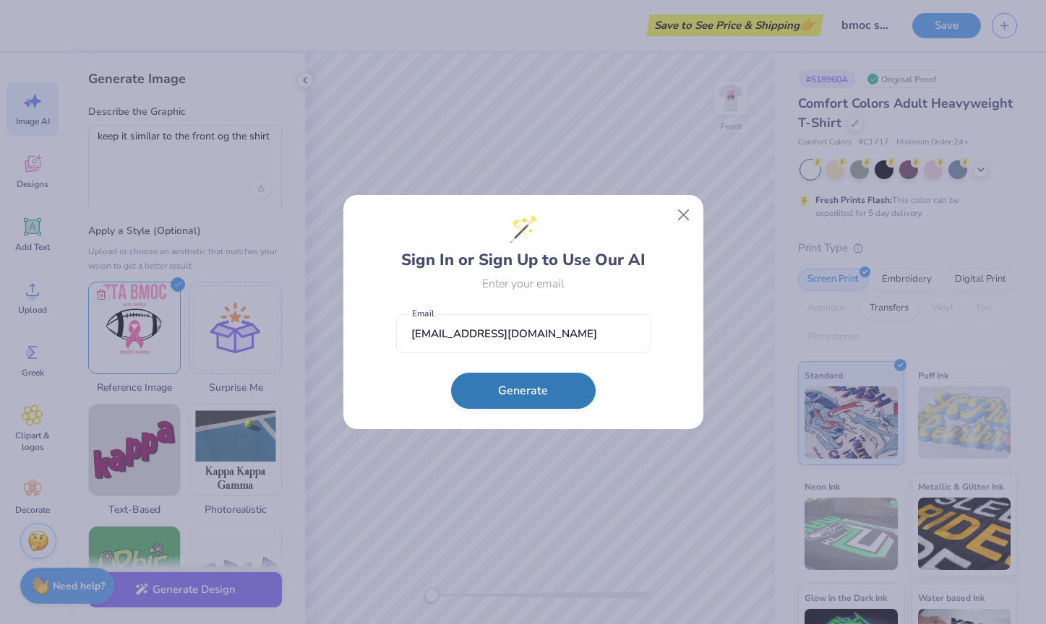
click at [489, 407] on button "Generate" at bounding box center [523, 391] width 145 height 36
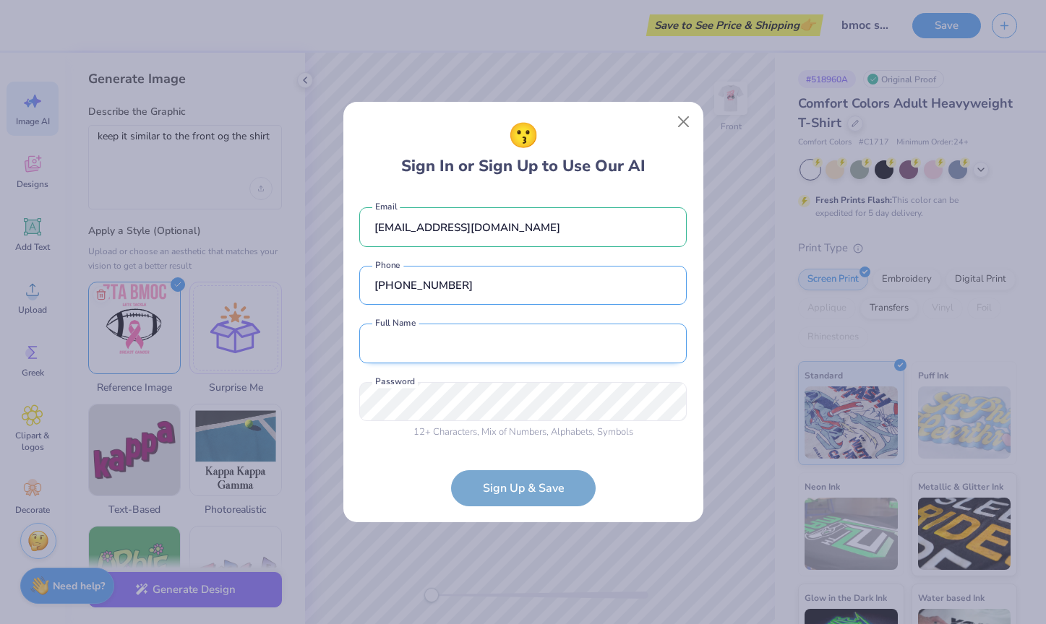
type input "(954) 801-5933"
type input "Kylie love kaplan"
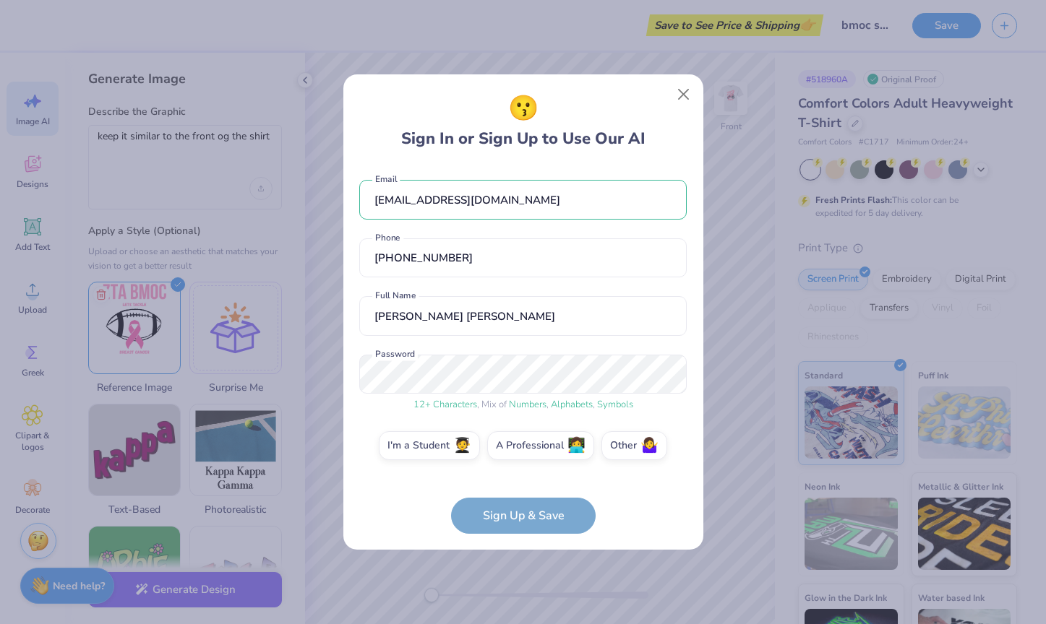
click at [498, 411] on div "12 + Characters , Mix of Numbers , Alphabets , Symbols Password" at bounding box center [522, 384] width 327 height 58
click at [557, 517] on form "Kyliekaplann@gmail.com Email (954) 801-5933 Phone Kylie love kaplan Full Name 1…" at bounding box center [522, 350] width 327 height 369
click at [460, 449] on span "🧑‍🎓" at bounding box center [462, 444] width 18 height 17
click at [518, 449] on input "I'm a Student 🧑‍🎓" at bounding box center [522, 448] width 9 height 9
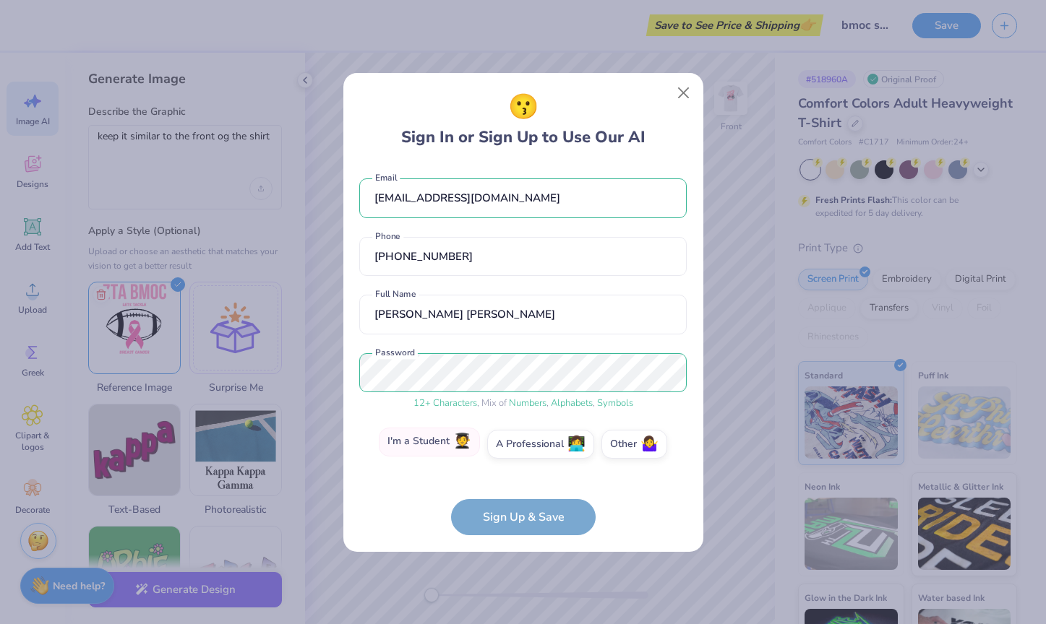
scroll to position [47, 0]
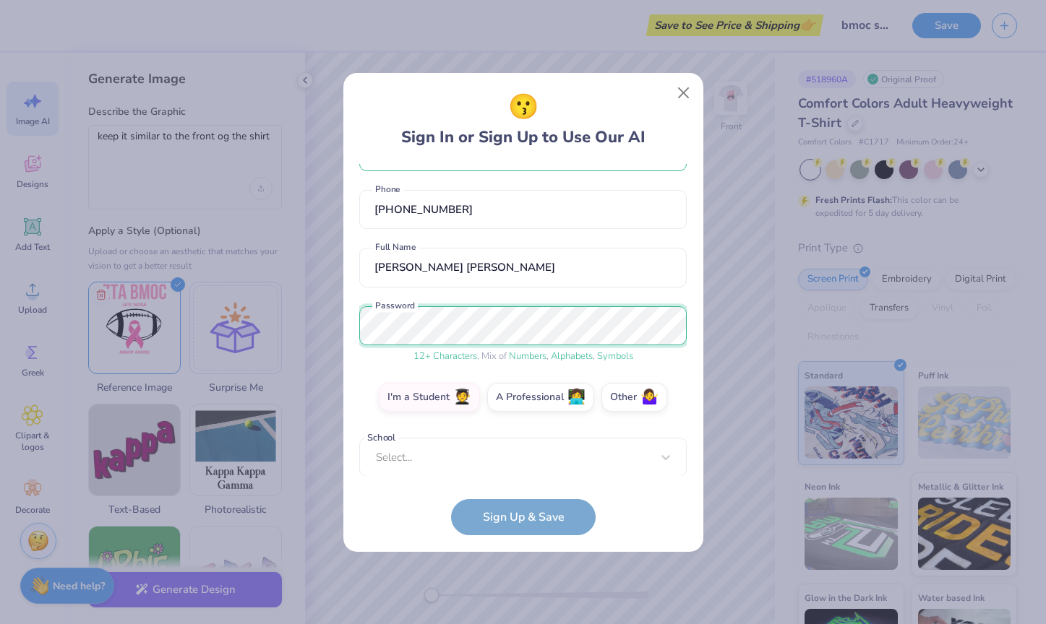
click at [345, 327] on div "😗 Sign In or Sign Up to Use Our AI Kyliekaplann@gmail.com Email (954) 801-5933 …" at bounding box center [523, 312] width 360 height 479
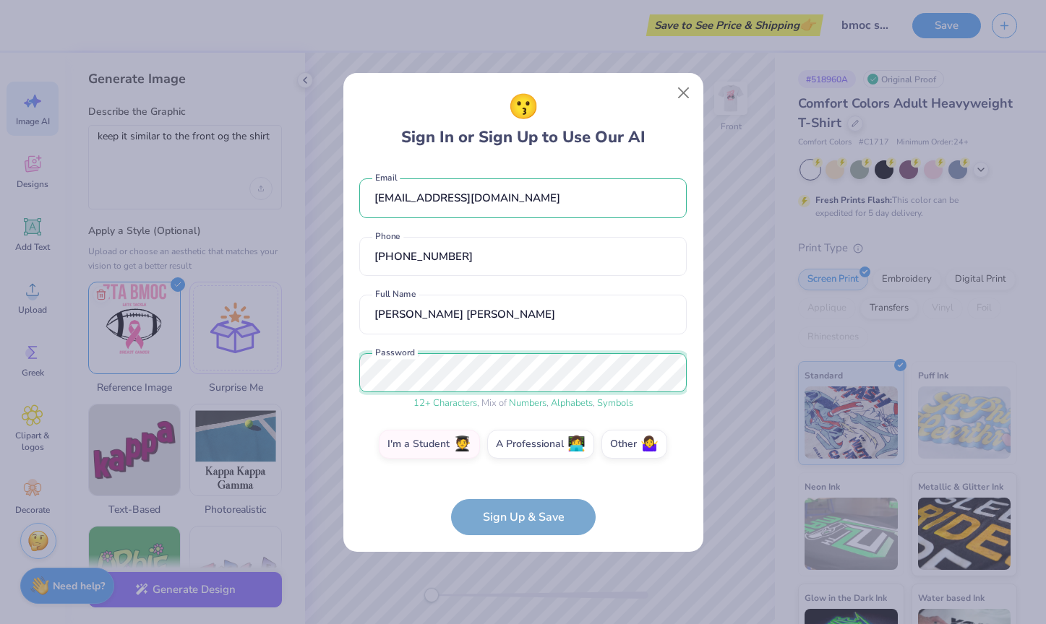
scroll to position [55, 0]
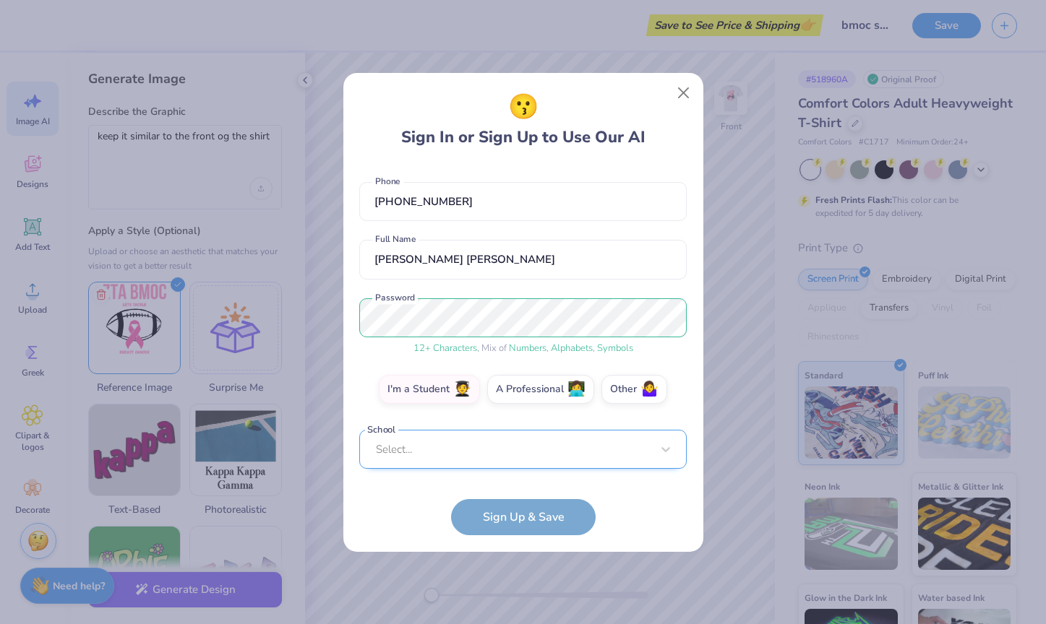
click at [421, 456] on div "Select..." at bounding box center [522, 450] width 327 height 40
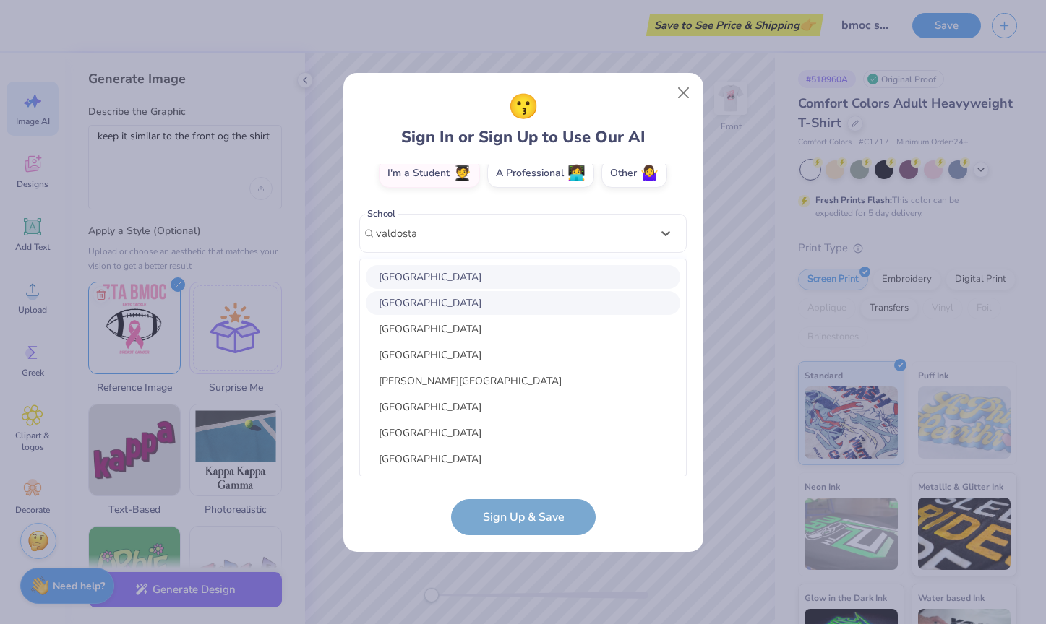
scroll to position [0, 0]
click at [421, 280] on div "Valdosta State University" at bounding box center [523, 277] width 314 height 24
type input "valdosta"
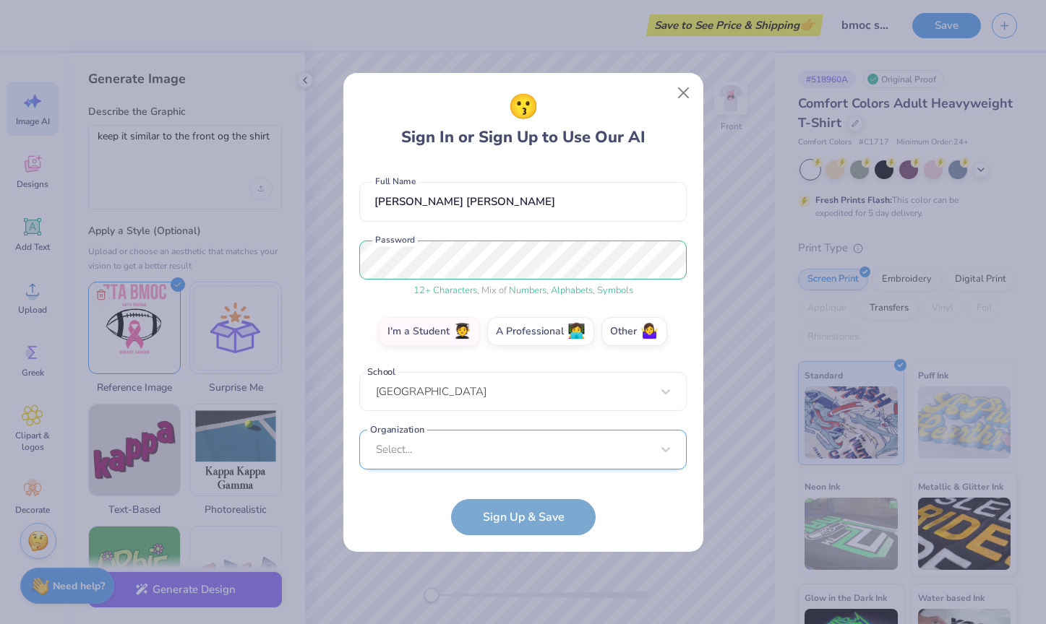
click at [435, 456] on div "Select..." at bounding box center [522, 450] width 327 height 40
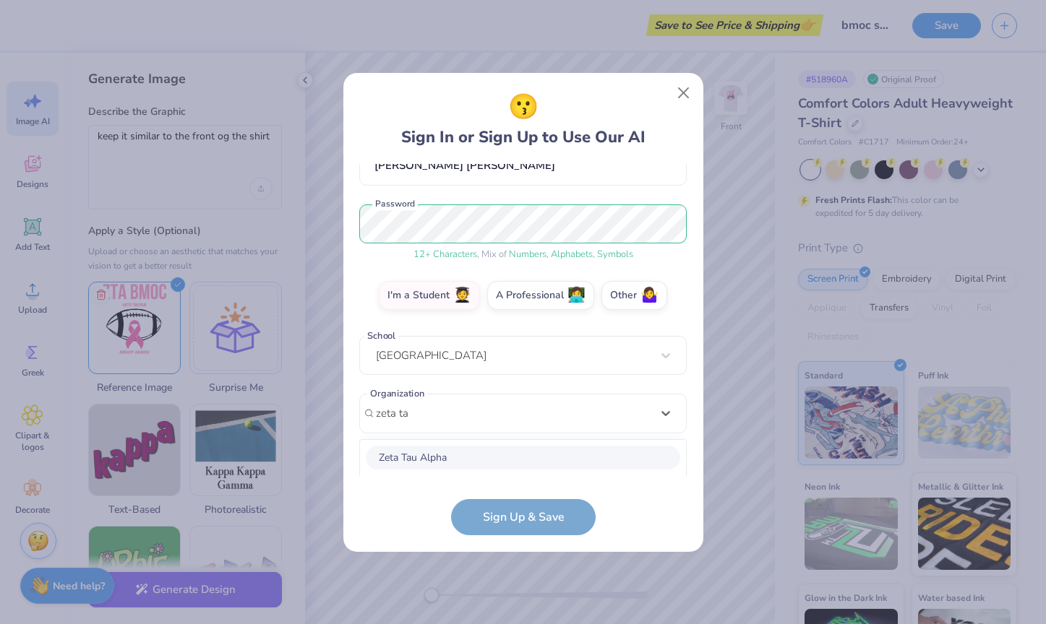
scroll to position [330, 0]
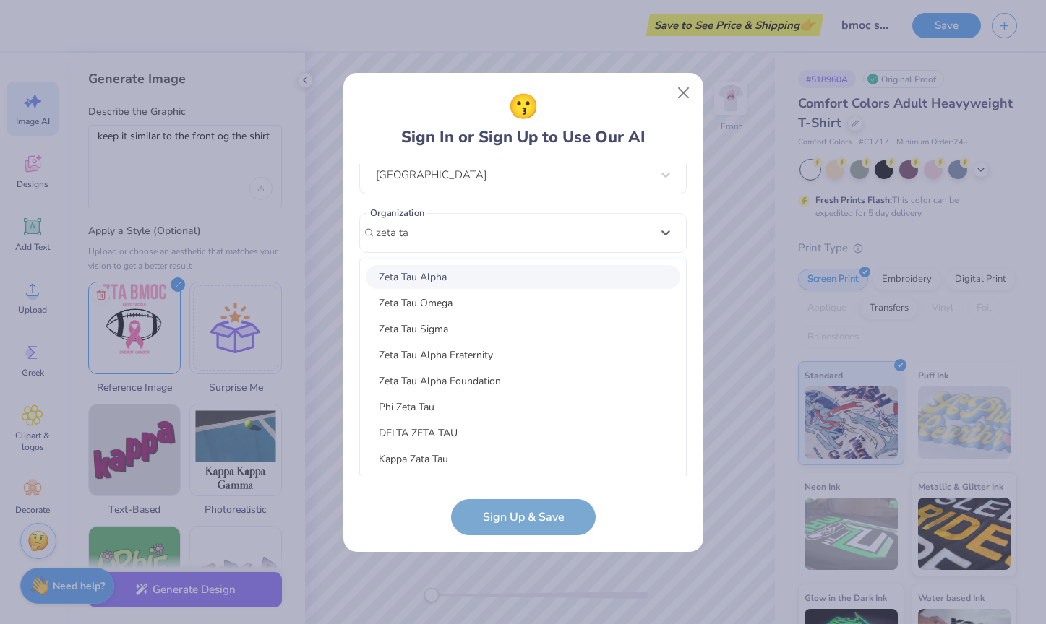
click at [428, 285] on div "Zeta Tau Alpha" at bounding box center [523, 277] width 314 height 24
type input "zeta ta"
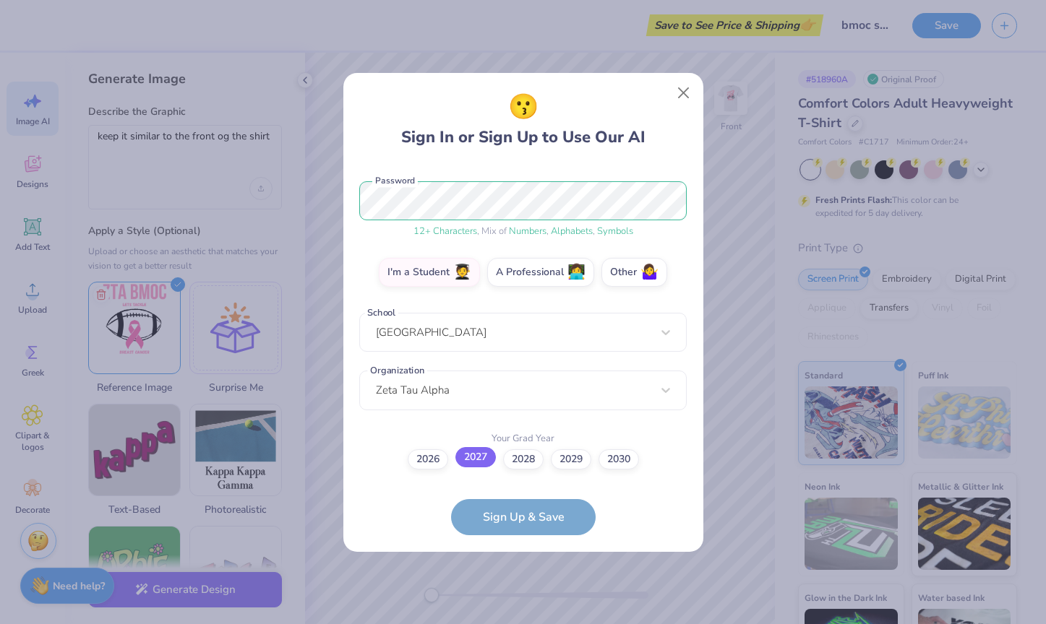
click at [480, 460] on label "2027" at bounding box center [475, 457] width 40 height 20
click at [518, 624] on input "2027" at bounding box center [522, 631] width 9 height 9
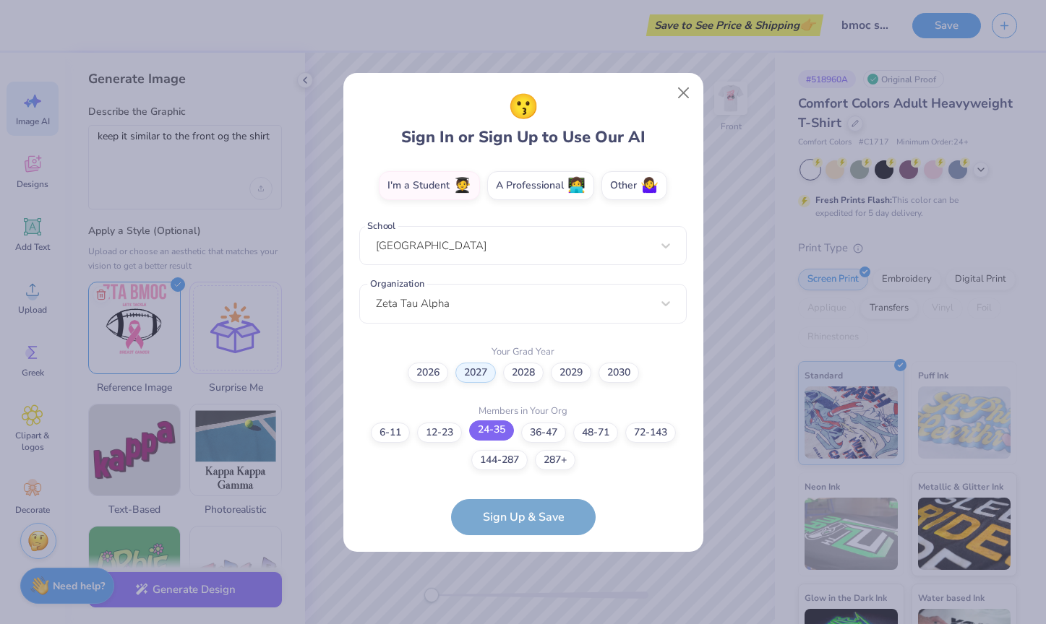
click at [482, 430] on label "24-35" at bounding box center [491, 431] width 45 height 20
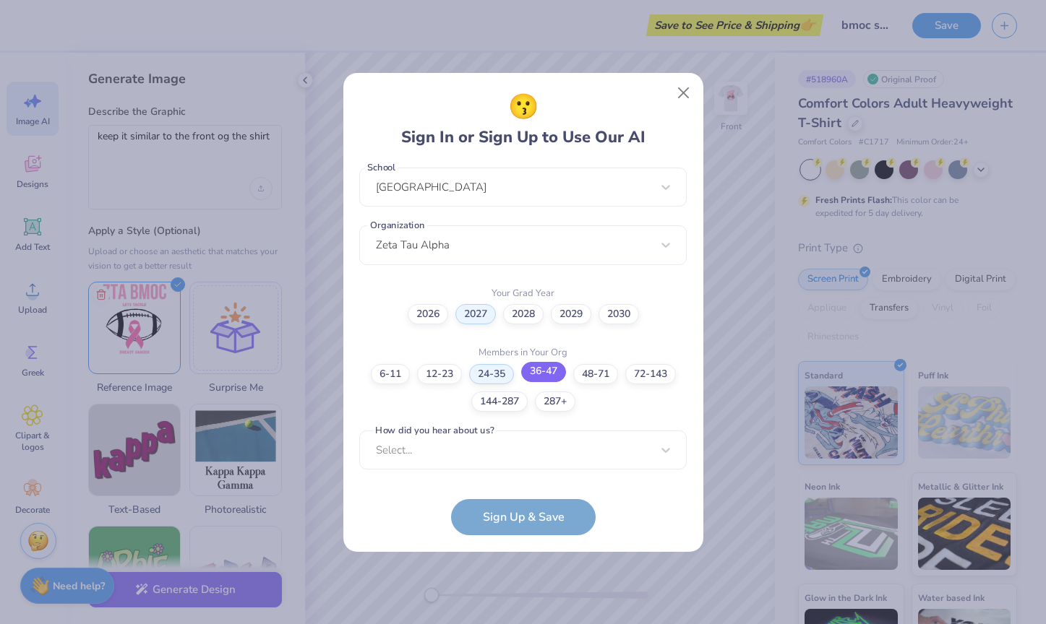
click at [549, 379] on label "36-47" at bounding box center [543, 372] width 45 height 20
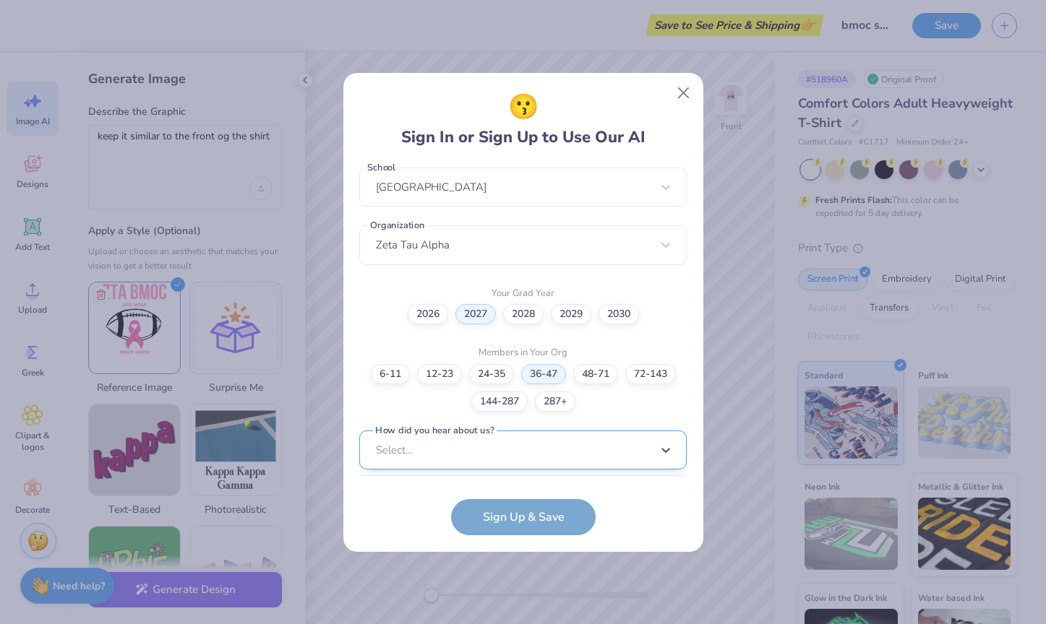
click at [523, 447] on div "option Pinterest focused, 1 of 15. 15 results available. Use Up and Down to cho…" at bounding box center [522, 563] width 327 height 264
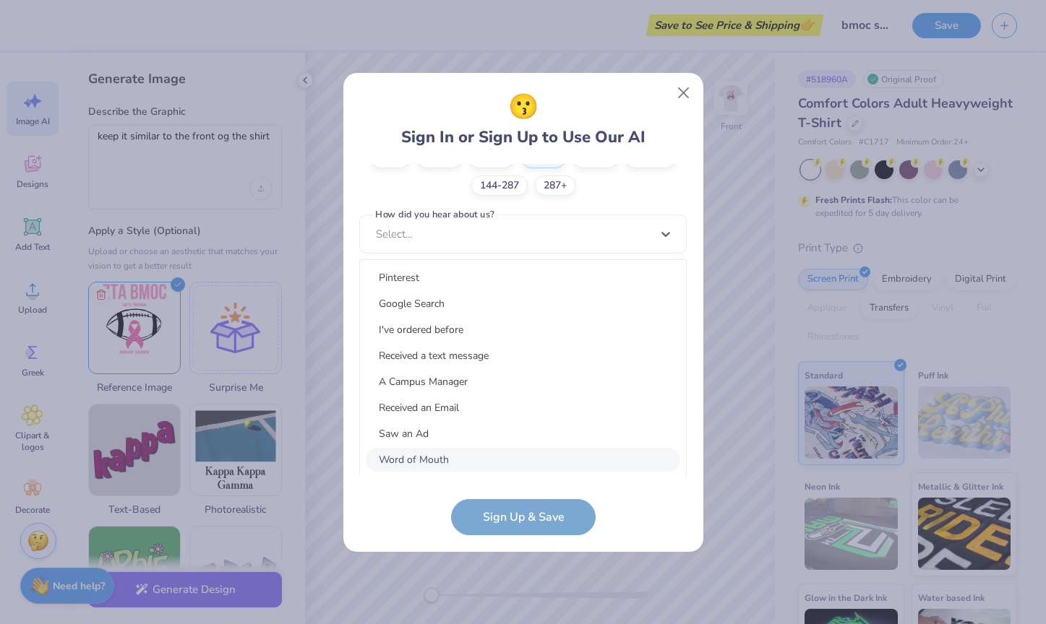
click at [510, 448] on div "Word of Mouth" at bounding box center [523, 460] width 314 height 24
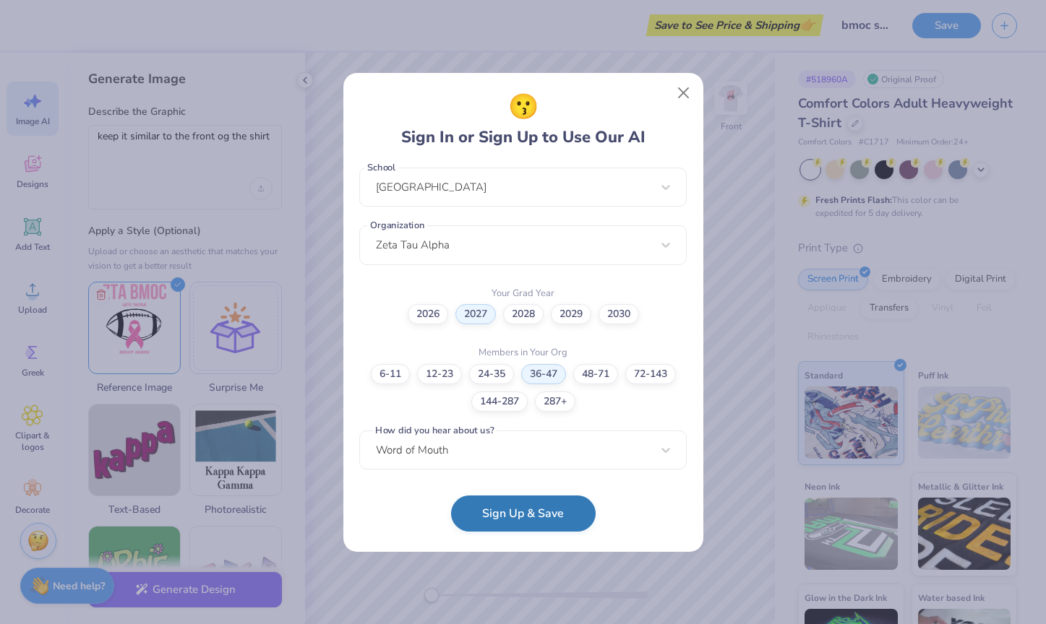
click at [506, 528] on button "Sign Up & Save" at bounding box center [523, 514] width 145 height 36
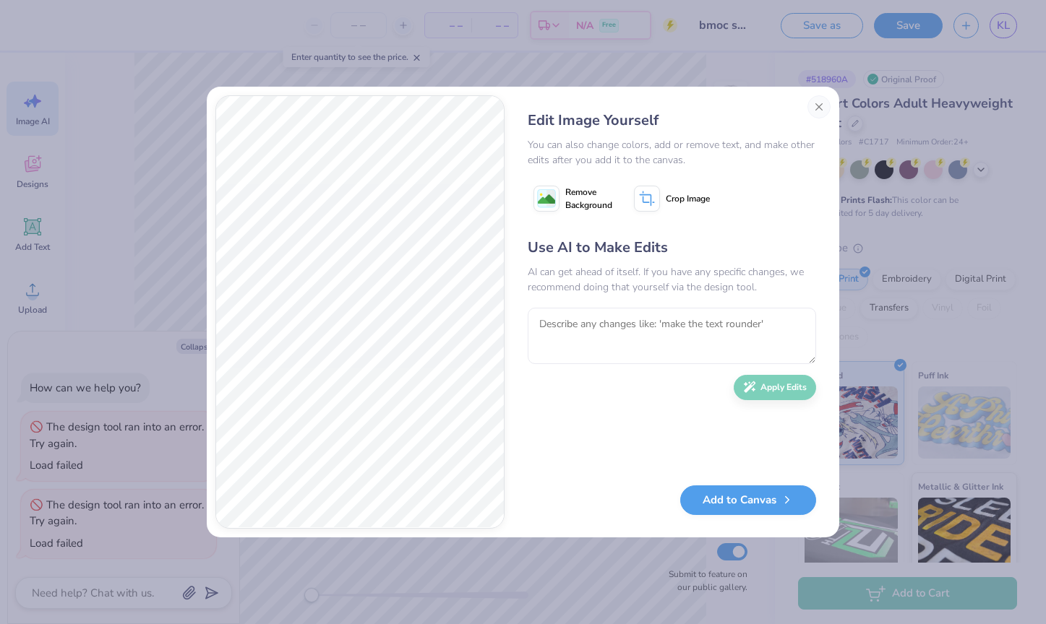
type textarea "x"
click at [626, 330] on textarea at bounding box center [672, 336] width 288 height 56
type textarea "mke it look like the"
click at [814, 111] on button "Close" at bounding box center [818, 106] width 23 height 23
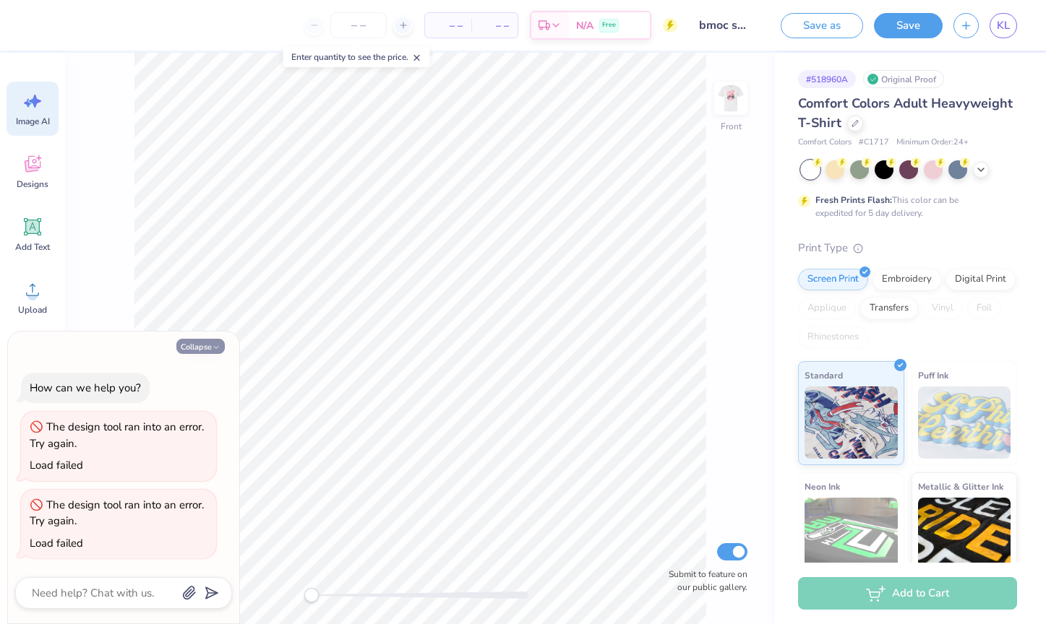
click at [207, 354] on button "Collapse" at bounding box center [200, 346] width 48 height 15
type textarea "x"
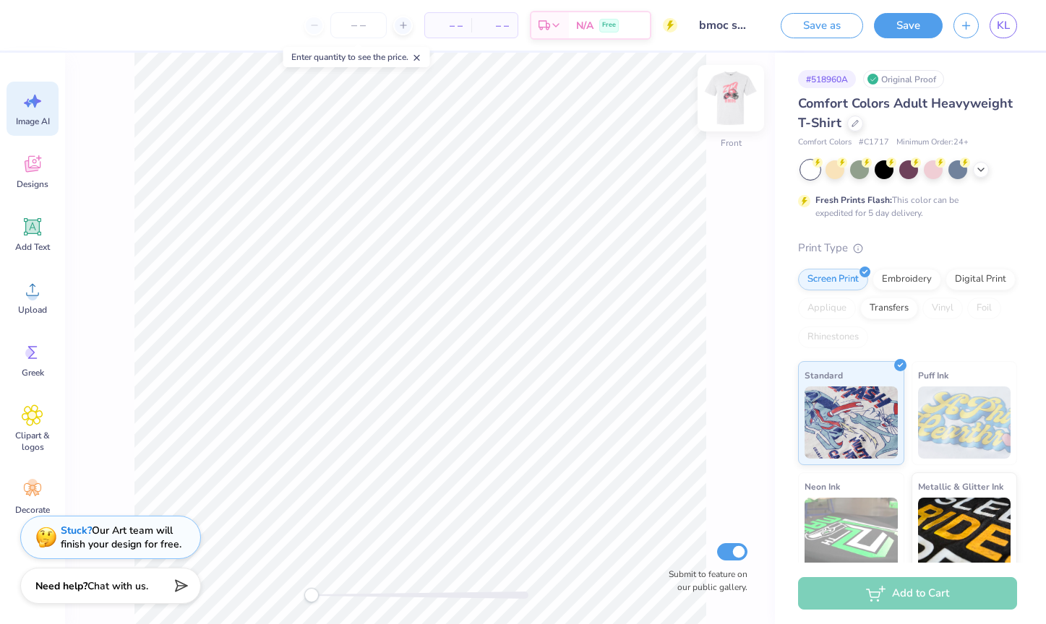
click at [722, 103] on img at bounding box center [731, 98] width 58 height 58
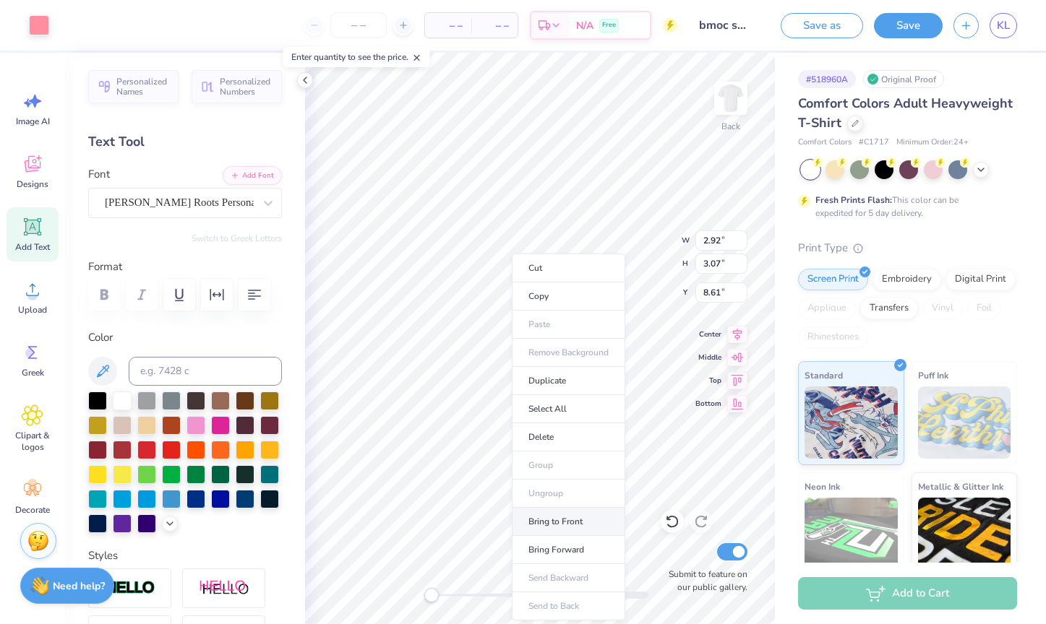
click at [542, 520] on li "Bring to Front" at bounding box center [568, 522] width 113 height 28
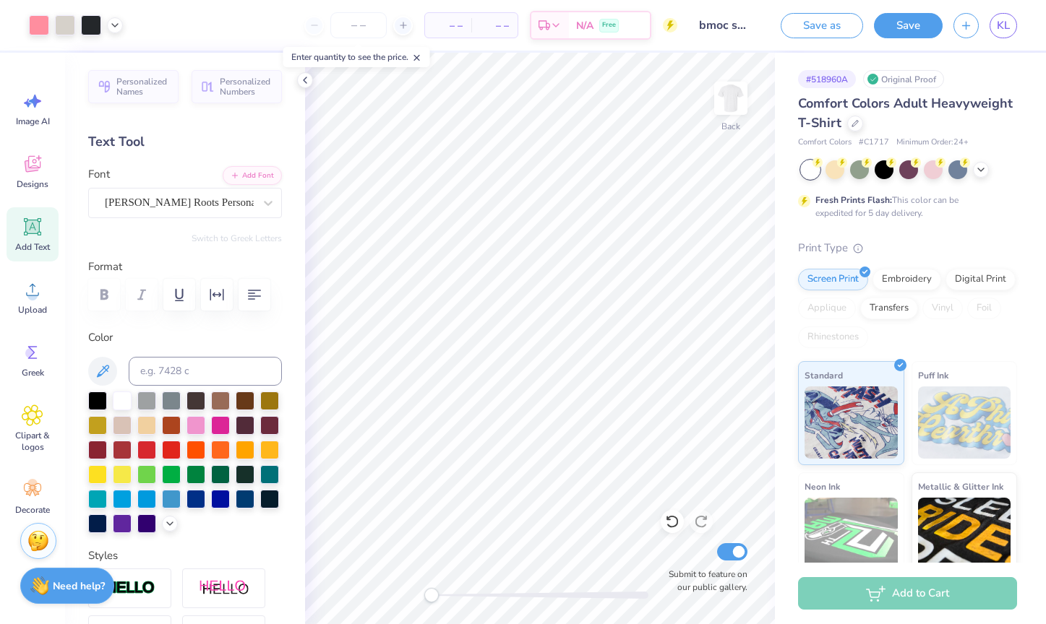
click at [948, 426] on img at bounding box center [964, 423] width 93 height 72
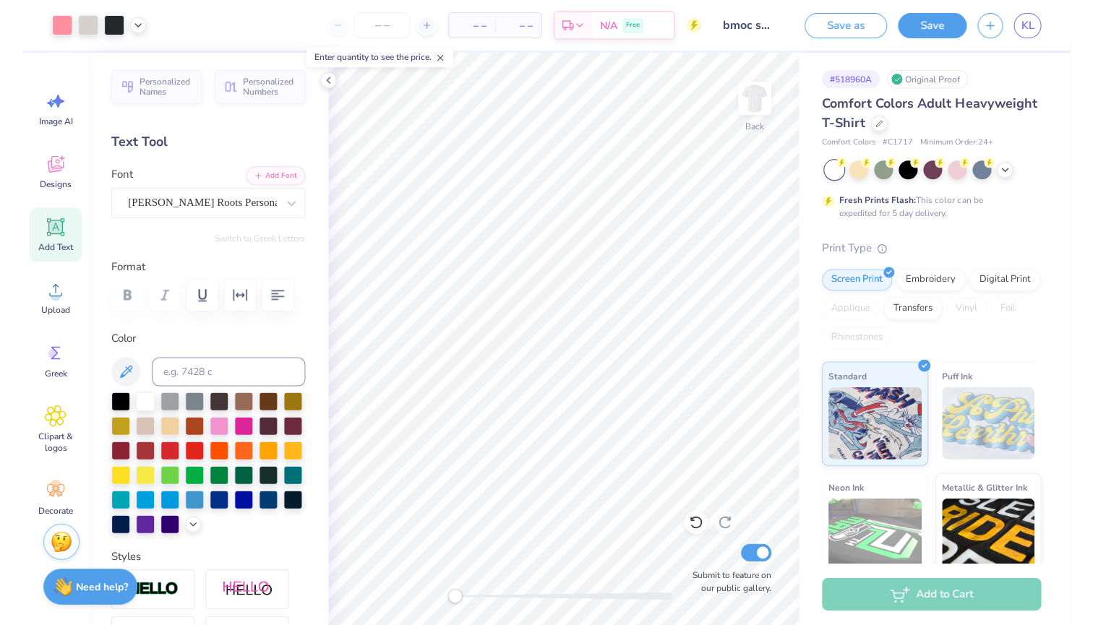
scroll to position [0, 0]
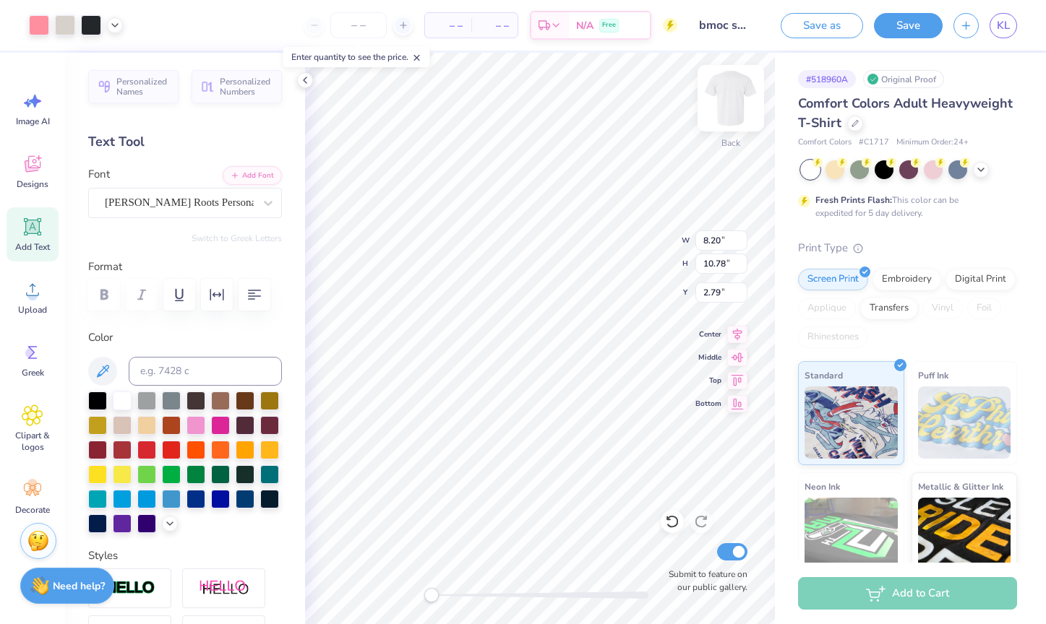
type input "4.41"
click at [723, 94] on img at bounding box center [731, 98] width 58 height 58
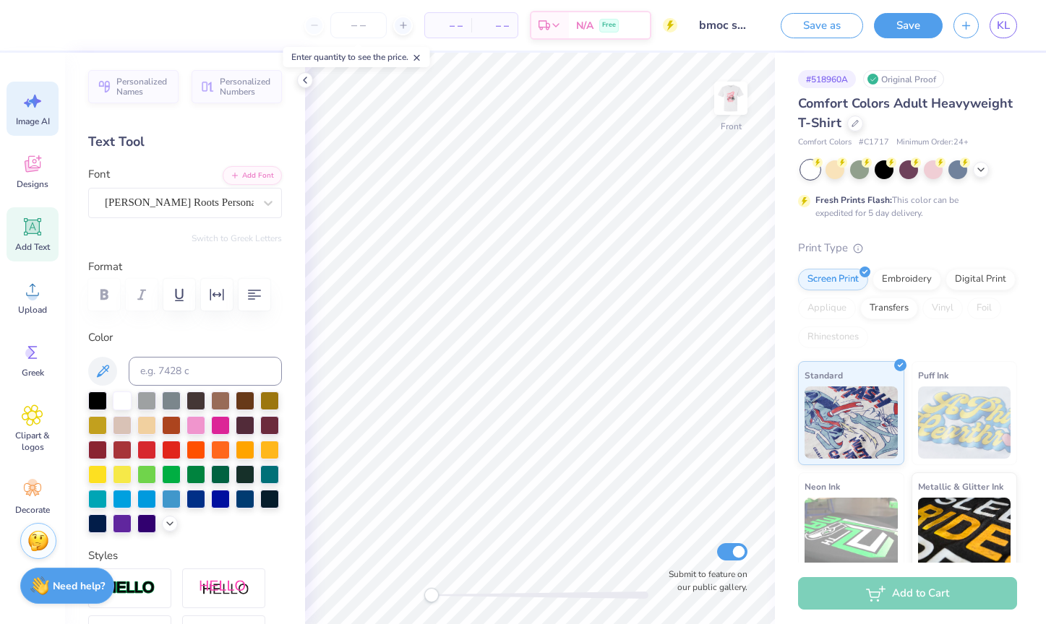
click at [29, 110] on icon at bounding box center [33, 101] width 22 height 22
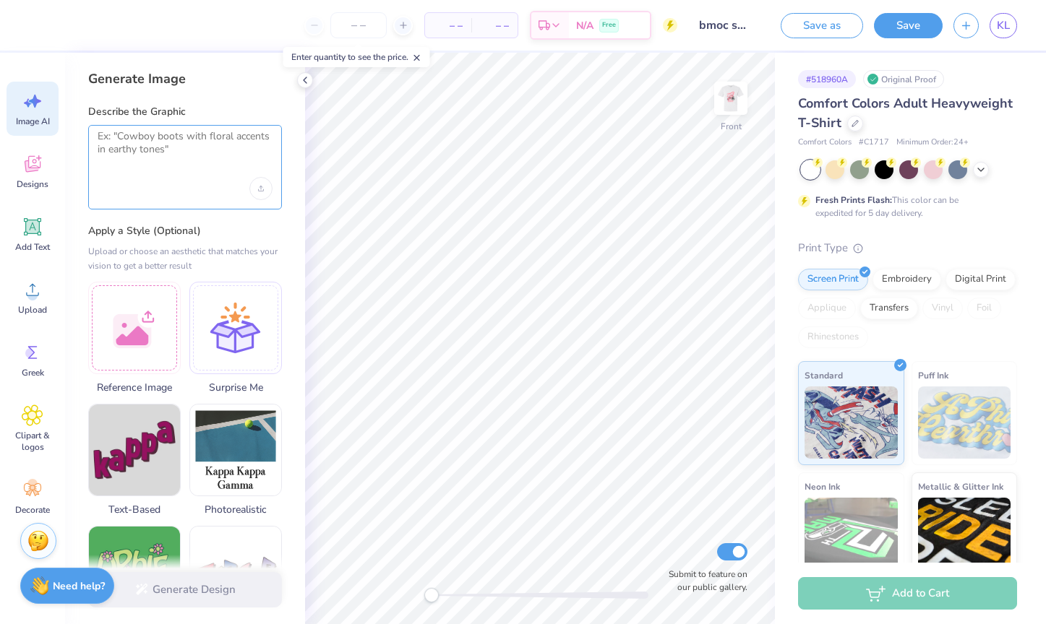
click at [172, 162] on textarea at bounding box center [185, 148] width 175 height 36
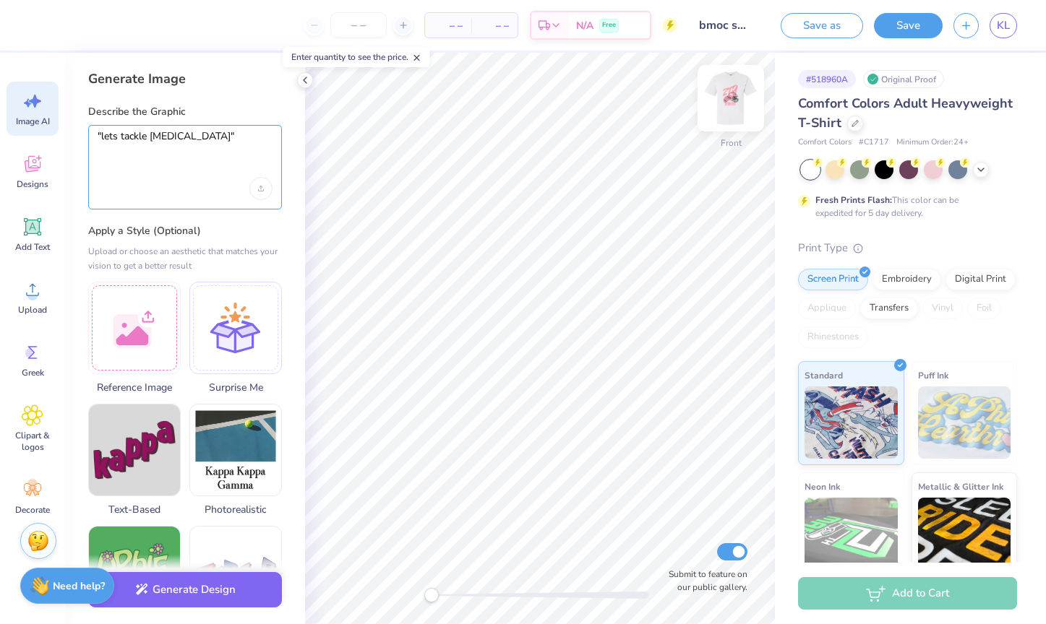
type textarea ""lets tackle breast cancer""
click at [724, 106] on img at bounding box center [731, 98] width 58 height 58
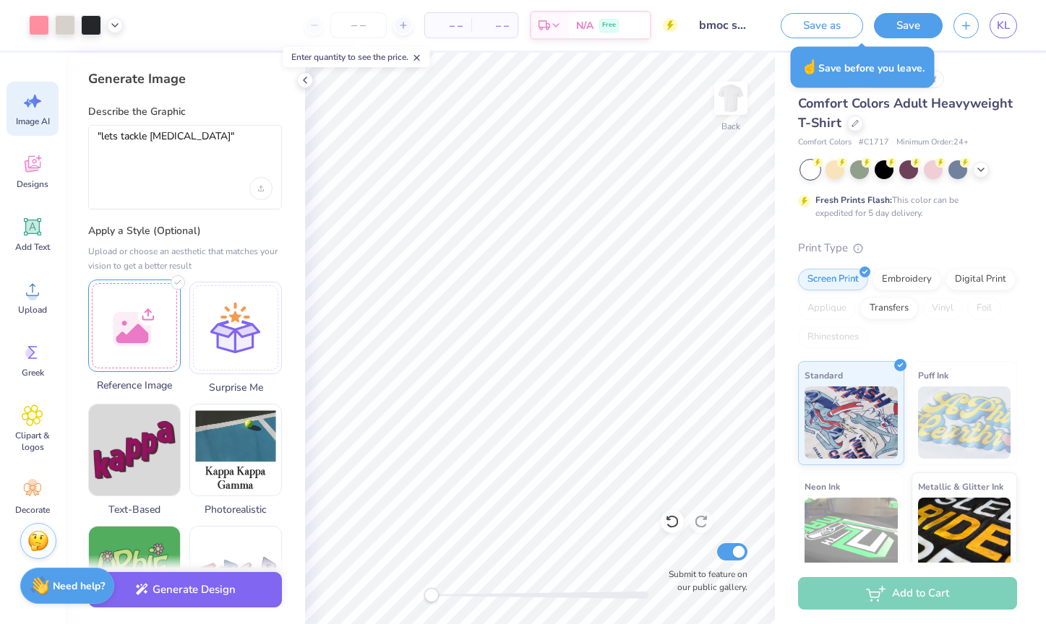
click at [93, 343] on div at bounding box center [134, 326] width 93 height 93
click at [158, 328] on div at bounding box center [134, 326] width 93 height 93
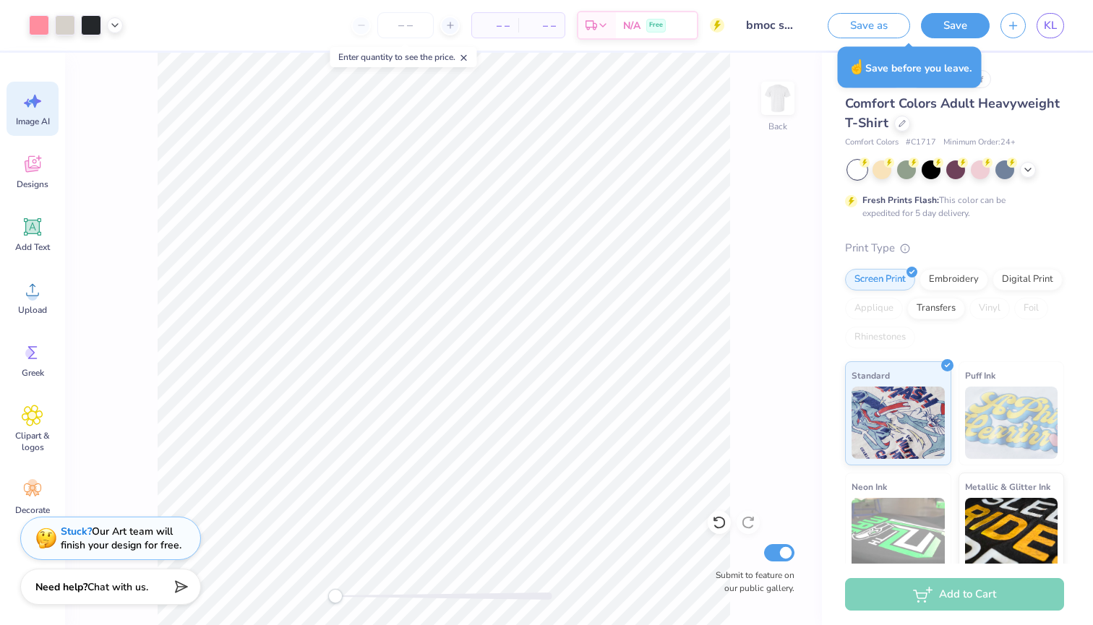
click at [39, 103] on icon at bounding box center [33, 101] width 22 height 22
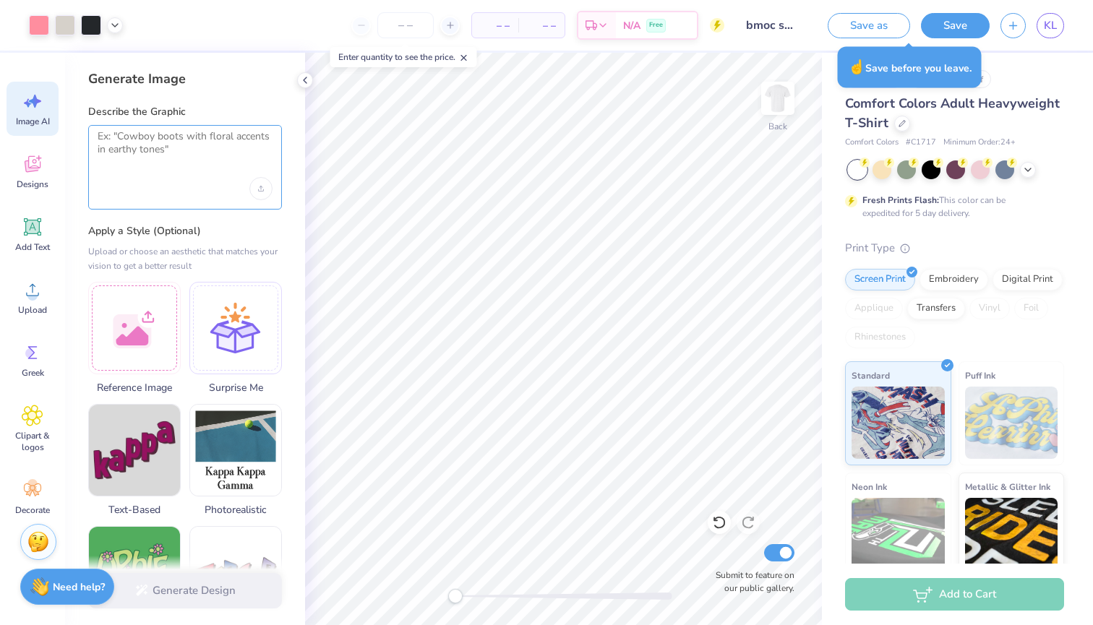
click at [214, 155] on textarea at bounding box center [185, 148] width 175 height 36
type textarea "l"
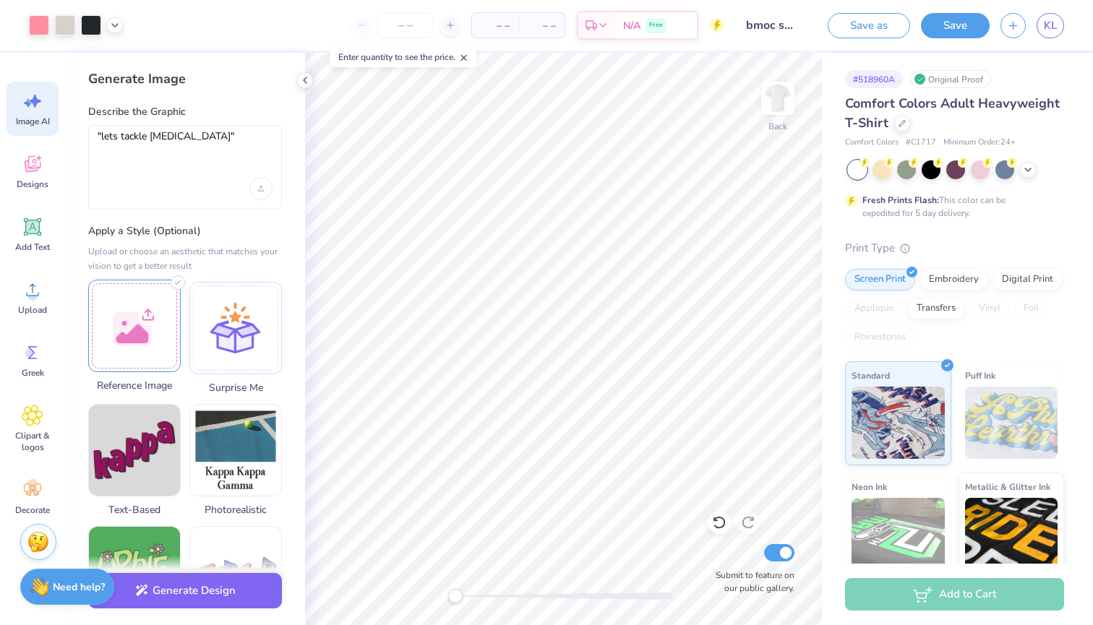
click at [154, 330] on div at bounding box center [134, 326] width 93 height 93
click at [241, 140] on textarea ""lets tackle breast cancer"" at bounding box center [185, 148] width 175 height 36
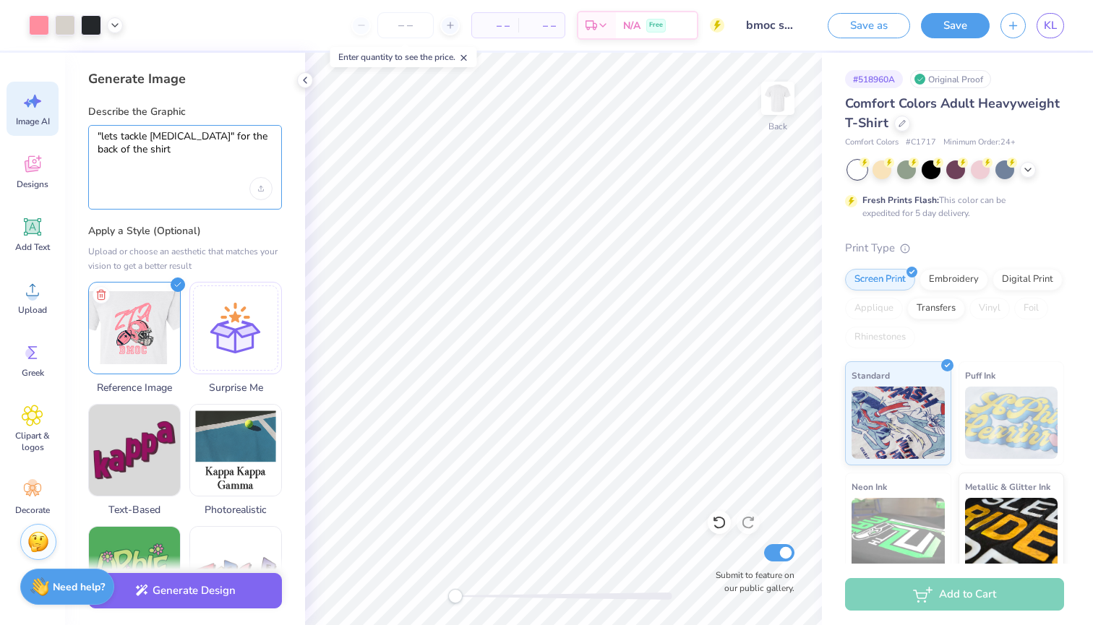
drag, startPoint x: 164, startPoint y: 155, endPoint x: 80, endPoint y: 127, distance: 88.2
click at [80, 127] on div "Generate Image Describe the Graphic "lets tackle breast cancer" for the back of…" at bounding box center [185, 339] width 240 height 572
click at [263, 224] on label "Apply a Style (Optional)" at bounding box center [185, 231] width 194 height 14
click at [776, 101] on img at bounding box center [778, 98] width 58 height 58
click at [773, 100] on img at bounding box center [778, 98] width 58 height 58
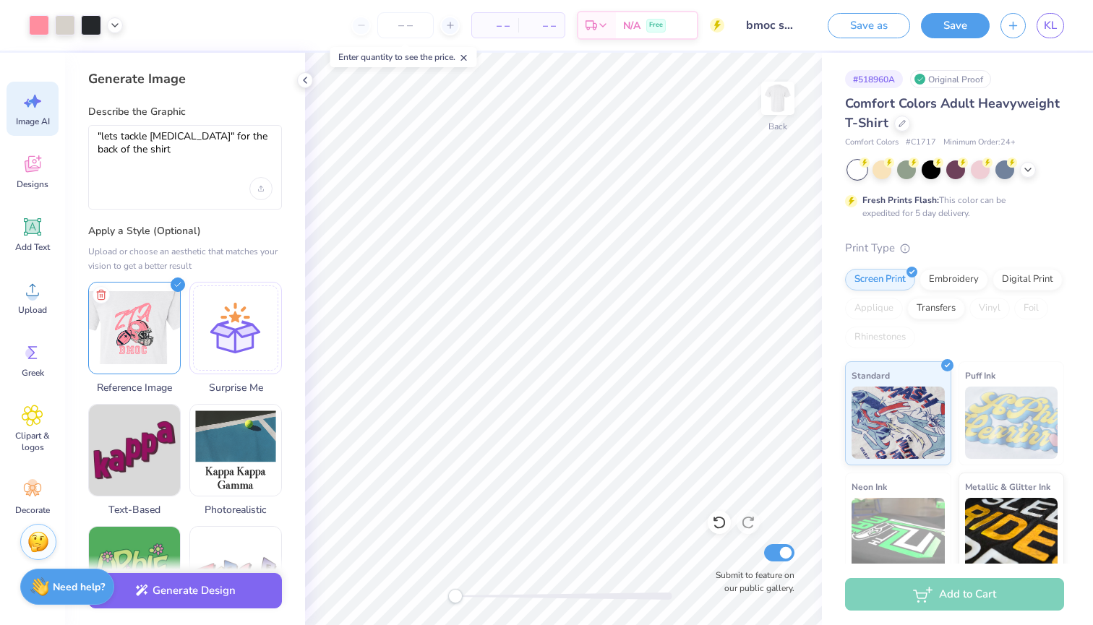
click at [773, 100] on img at bounding box center [777, 98] width 29 height 29
click at [187, 153] on textarea ""lets tackle breast cancer" for the back of the shirt" at bounding box center [185, 148] width 175 height 36
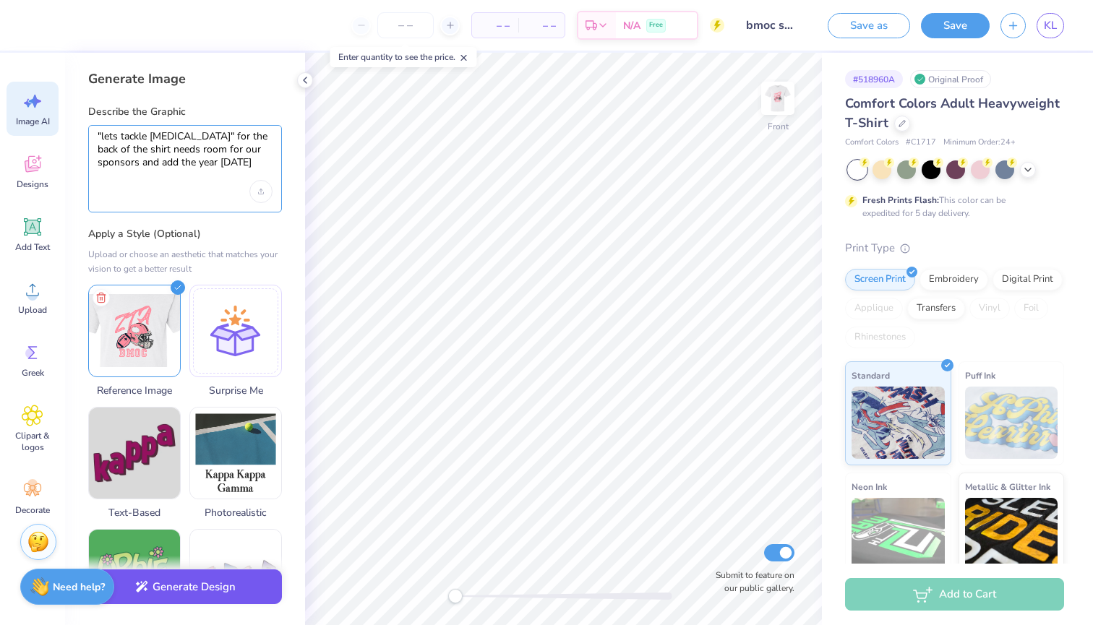
type textarea ""lets tackle breast cancer" for the back of the shirt needs room for our sponso…"
click at [166, 595] on button "Generate Design" at bounding box center [185, 587] width 194 height 35
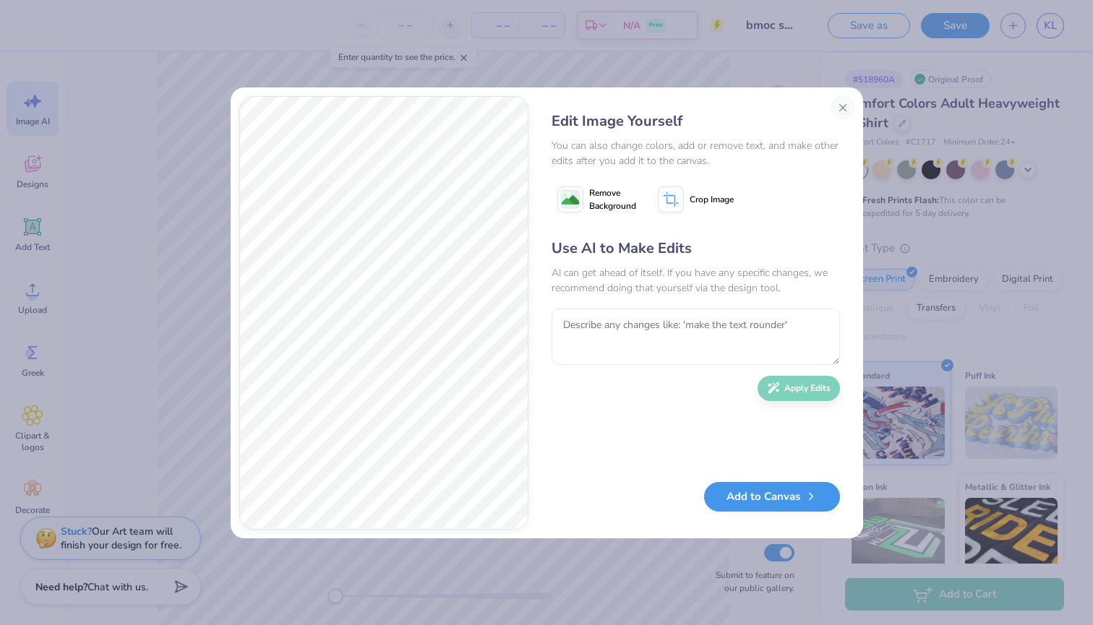
click at [739, 494] on button "Add to Canvas" at bounding box center [772, 497] width 136 height 30
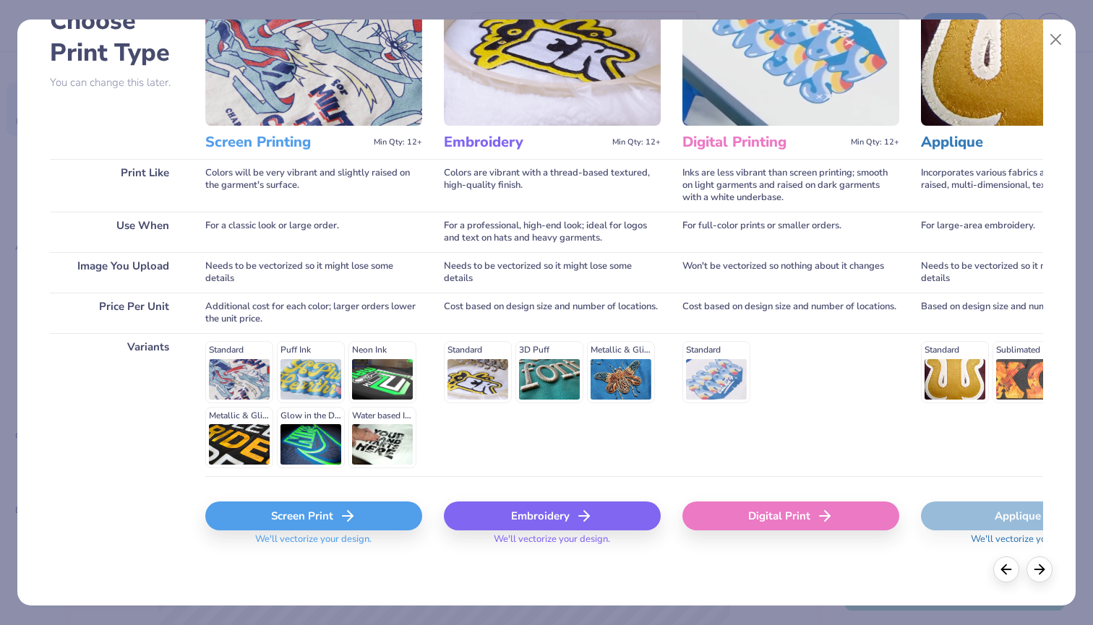
scroll to position [95, 0]
click at [304, 520] on div "Screen Print" at bounding box center [313, 516] width 217 height 29
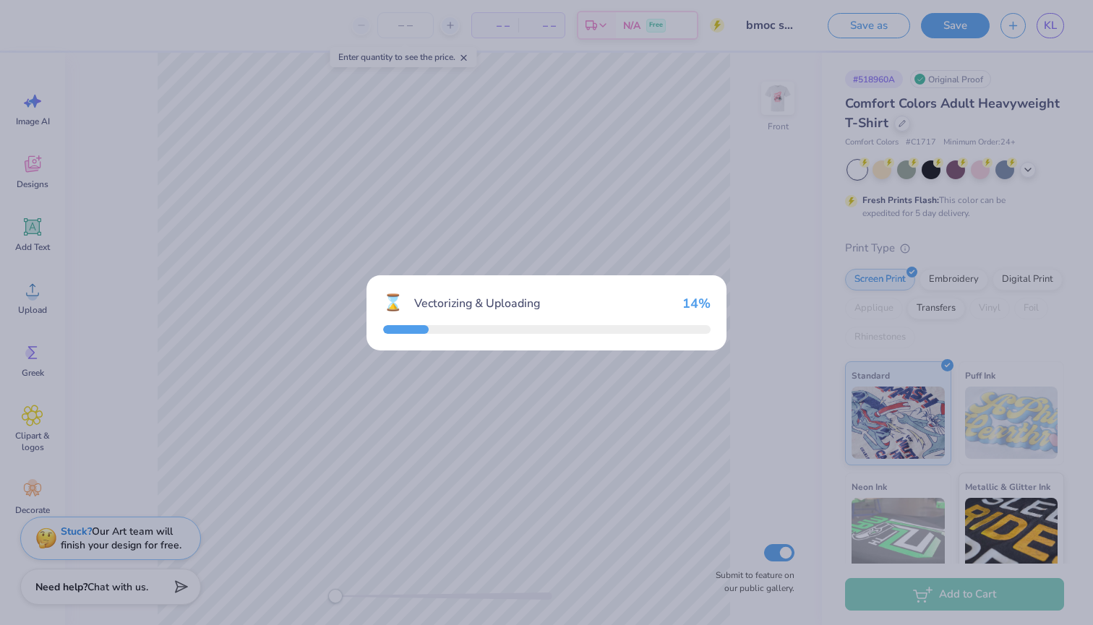
click at [549, 555] on body "– – Per Item – – Total Est. Delivery N/A Free Design Title bmoc shirt Save as S…" at bounding box center [546, 312] width 1093 height 625
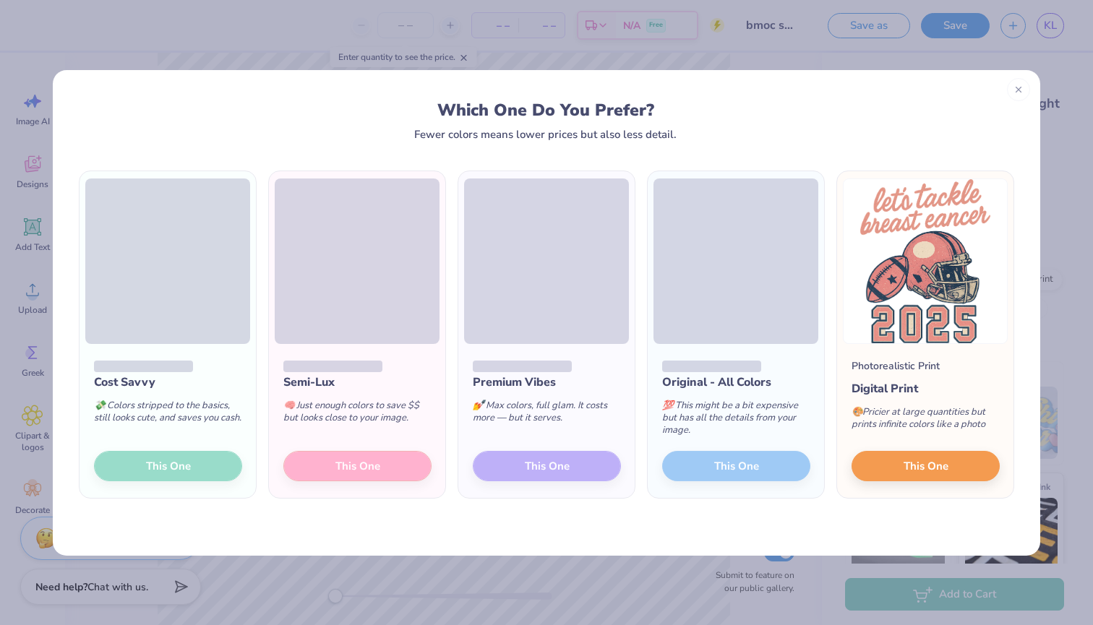
click at [168, 473] on div "Cost Savvy 💸 Colors stripped to the basics, still looks cute, and saves you cas…" at bounding box center [168, 421] width 176 height 155
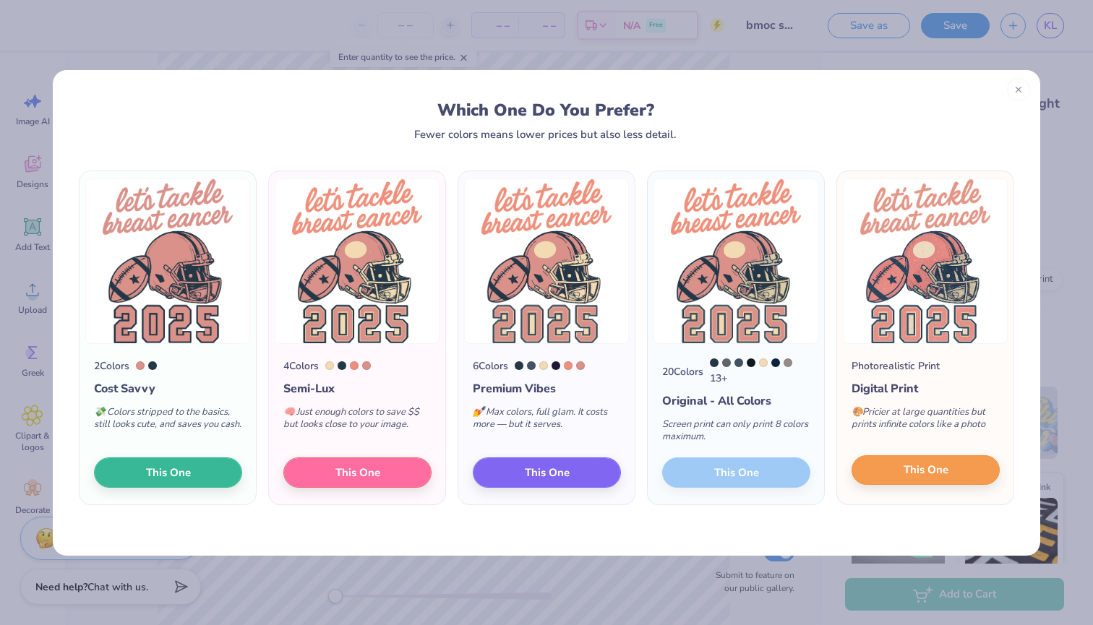
click at [909, 472] on span "This One" at bounding box center [925, 470] width 45 height 17
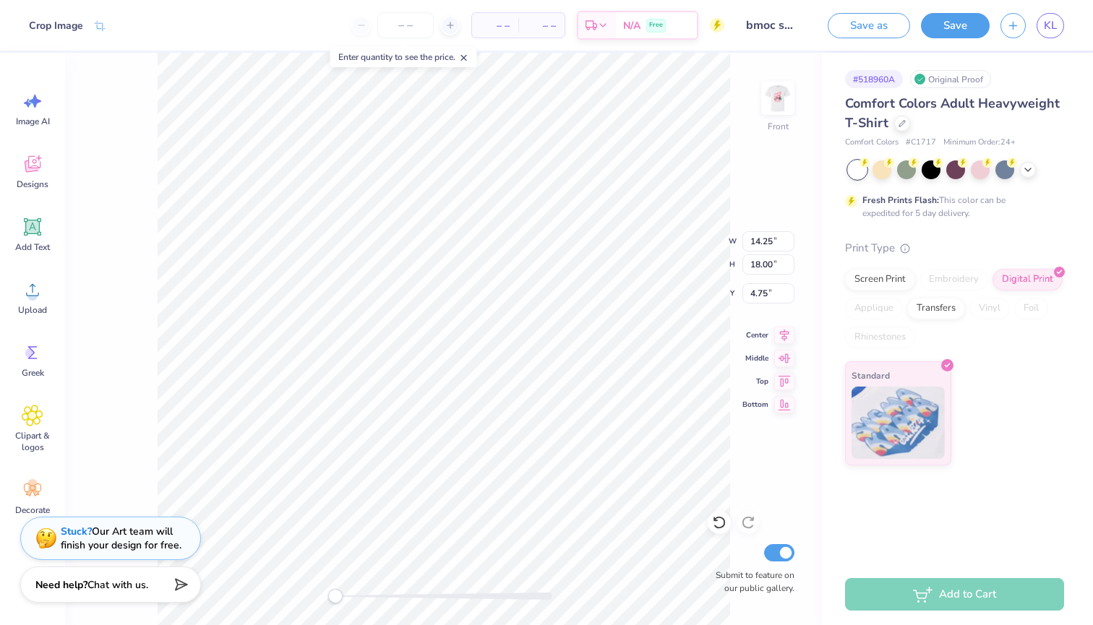
click at [125, 585] on span "Chat with us." at bounding box center [117, 585] width 61 height 14
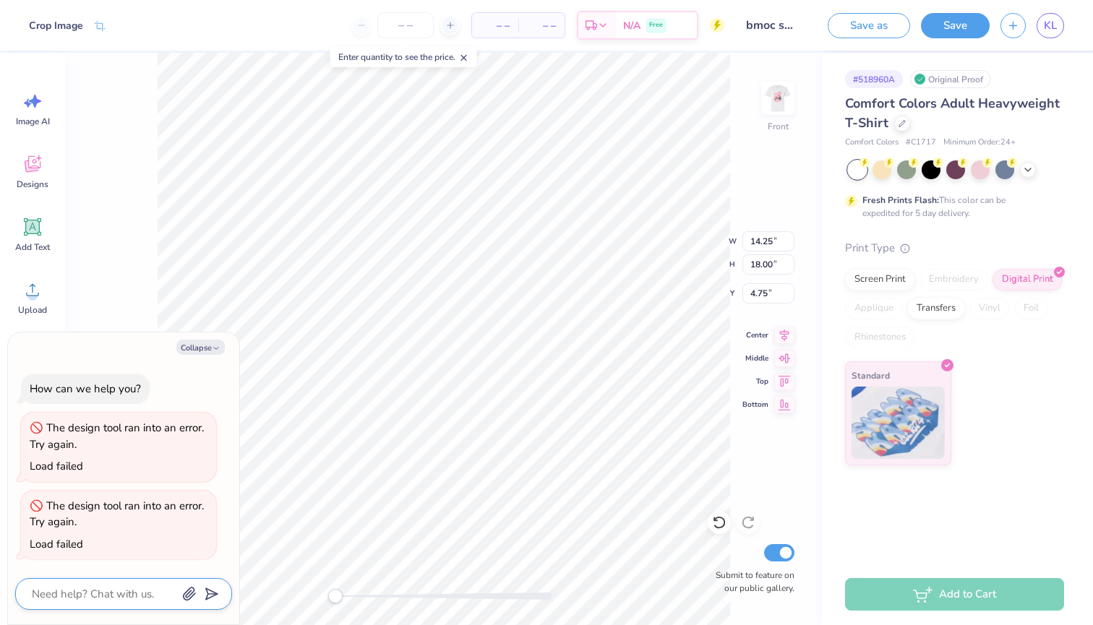
click at [125, 585] on textarea at bounding box center [103, 594] width 147 height 19
type textarea "x"
type textarea "i"
type textarea "x"
type textarea "i"
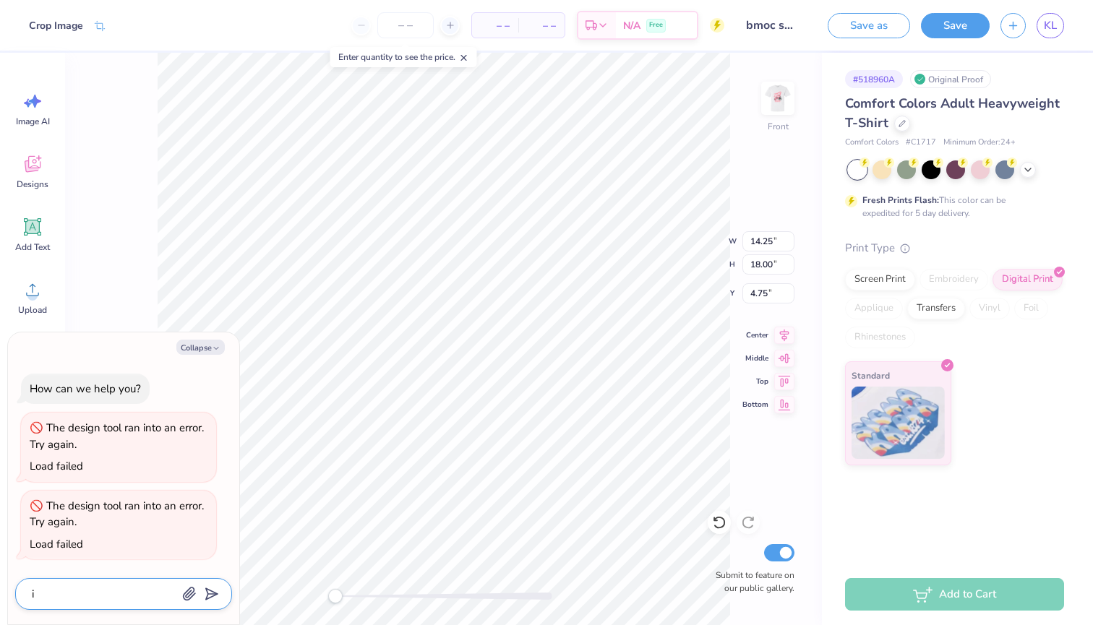
type textarea "x"
type textarea "i w"
type textarea "x"
type textarea "i wa"
type textarea "x"
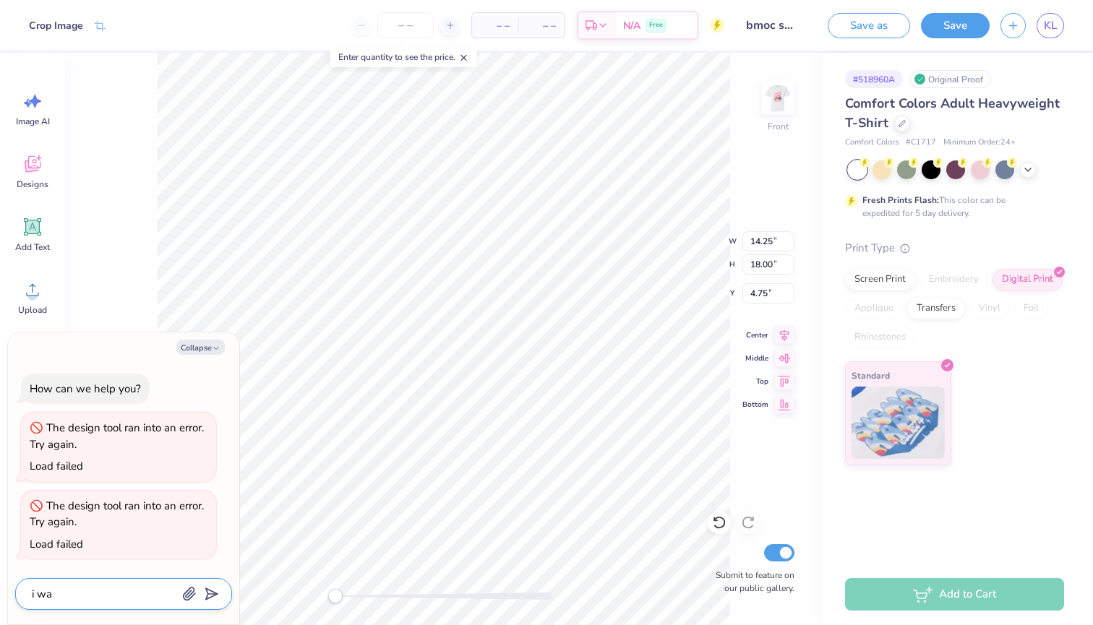
type textarea "i wan"
type textarea "x"
type textarea "i want"
type textarea "x"
type textarea "i want"
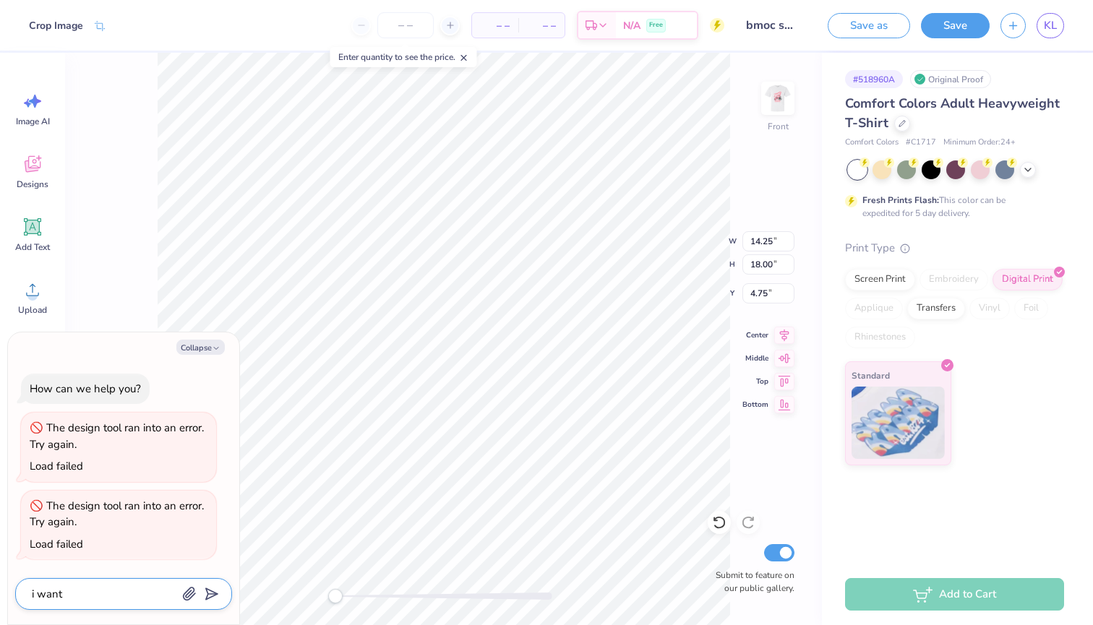
type textarea "x"
type textarea "i want t"
type textarea "x"
type textarea "i want to"
type textarea "x"
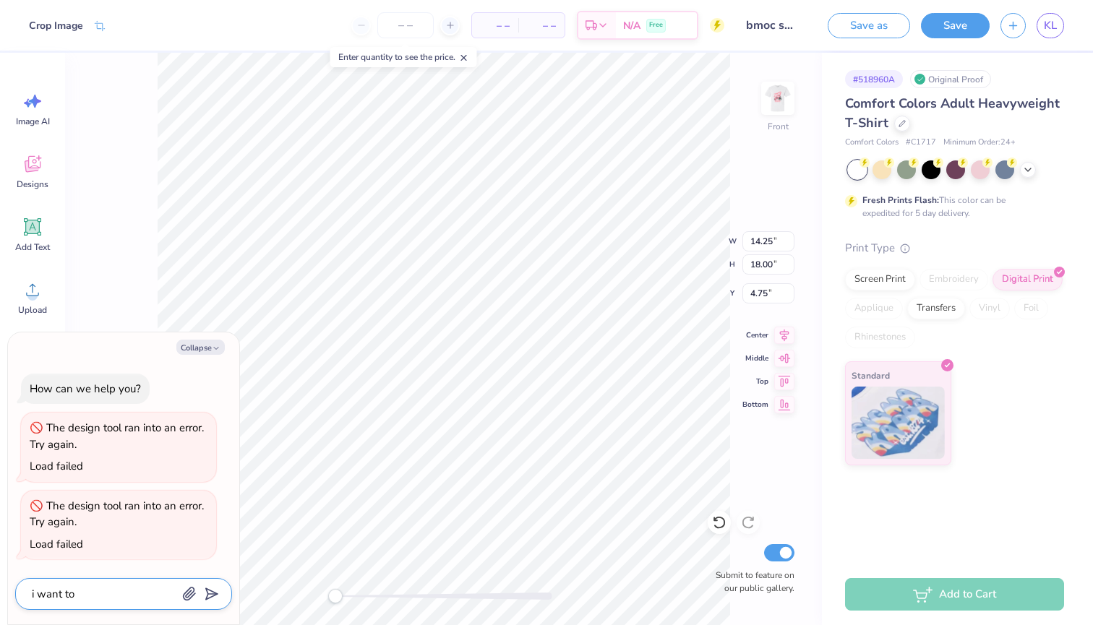
type textarea "i want to"
type textarea "x"
type textarea "i want to c"
type textarea "x"
type textarea "i want to ch"
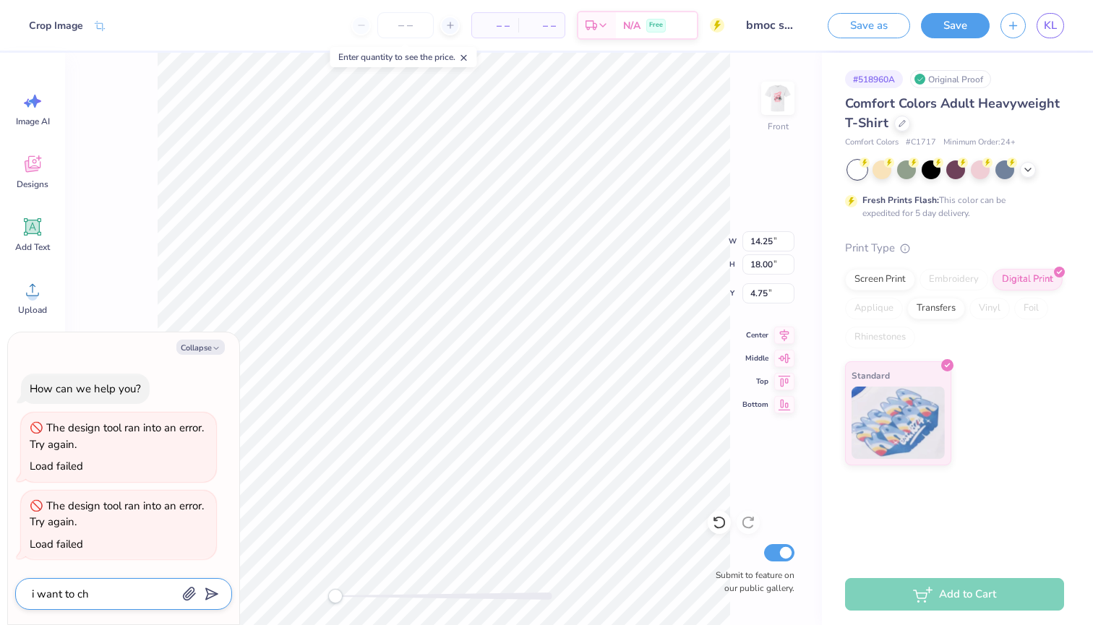
type textarea "x"
type textarea "i want to cha"
type textarea "x"
type textarea "i want to chan"
type textarea "x"
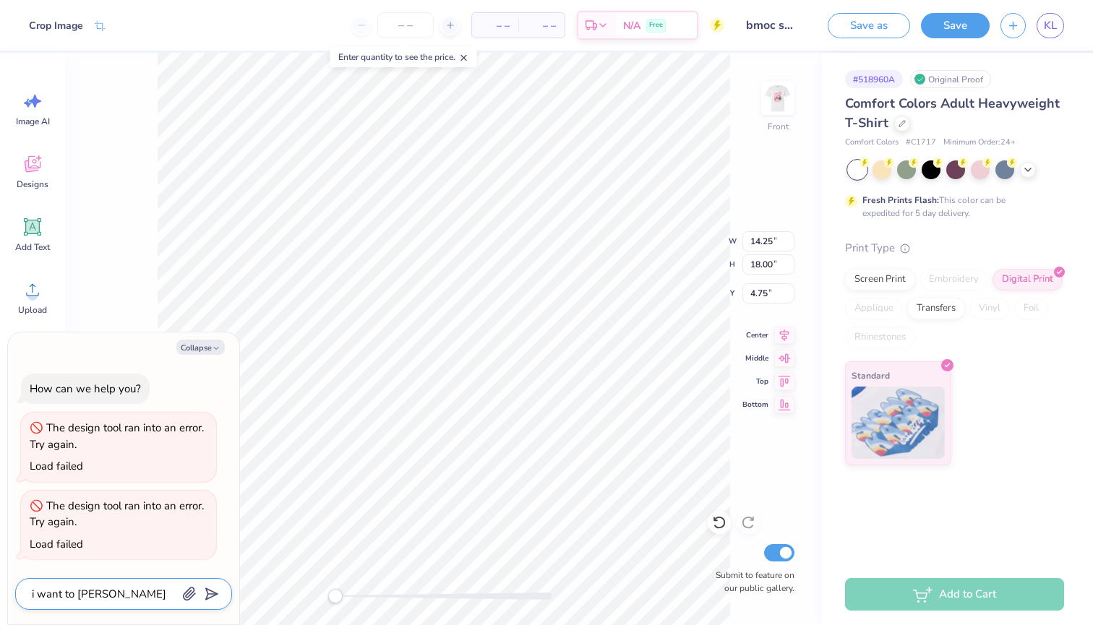
type textarea "i want to chang"
type textarea "x"
type textarea "i want to change"
type textarea "x"
type textarea "i want to change"
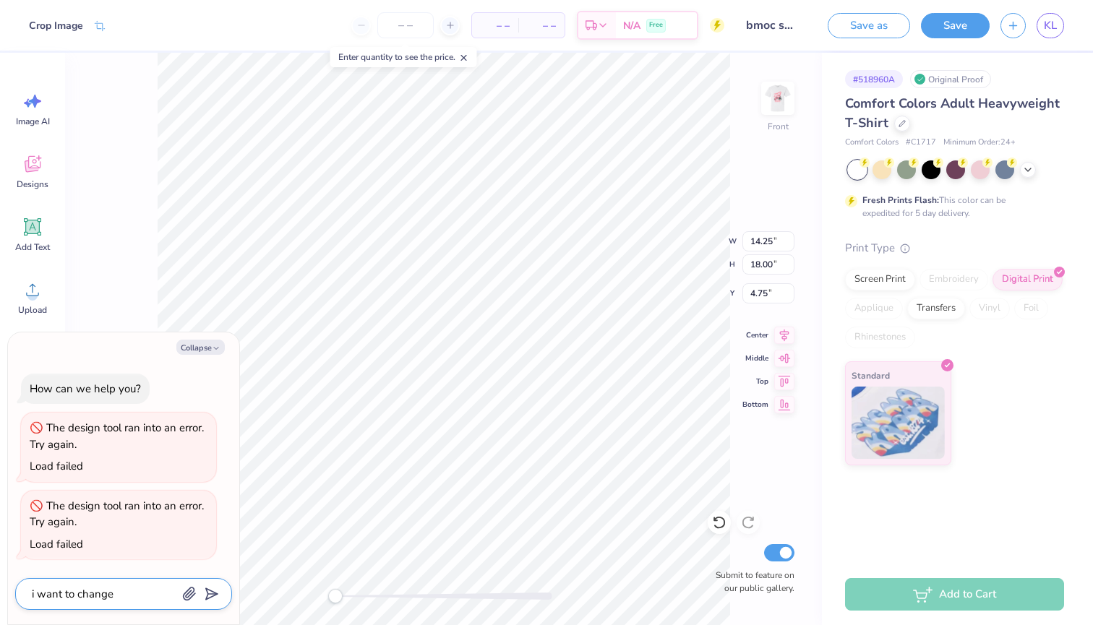
type textarea "x"
type textarea "i want to change t"
type textarea "x"
type textarea "i want to change th"
type textarea "x"
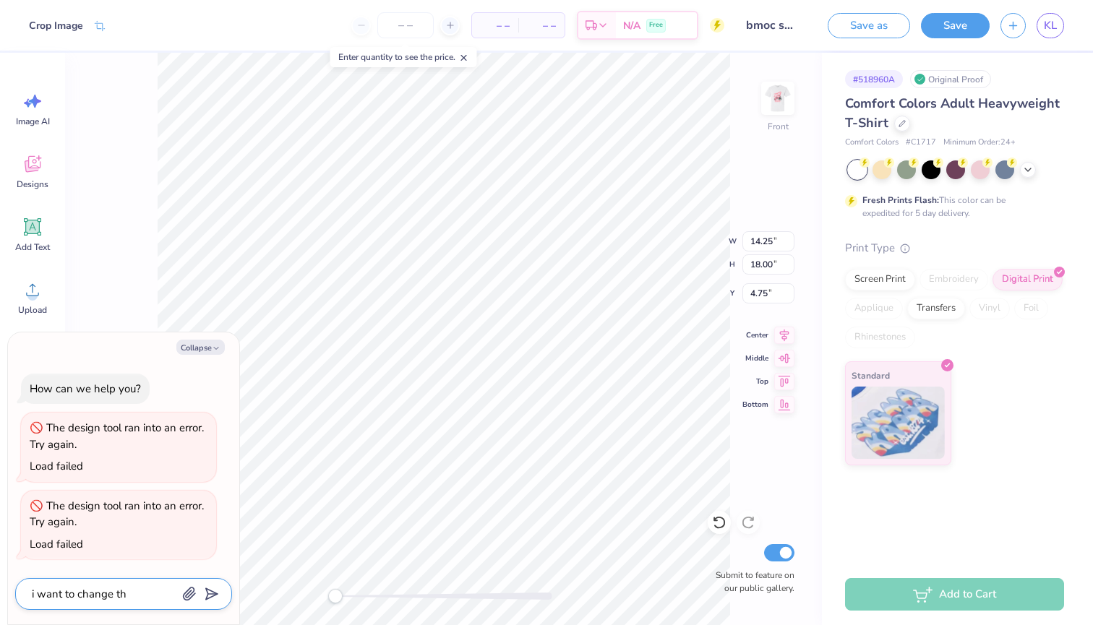
type textarea "i want to change the"
type textarea "x"
type textarea "i want to change the"
type textarea "x"
type textarea "i want to change the c"
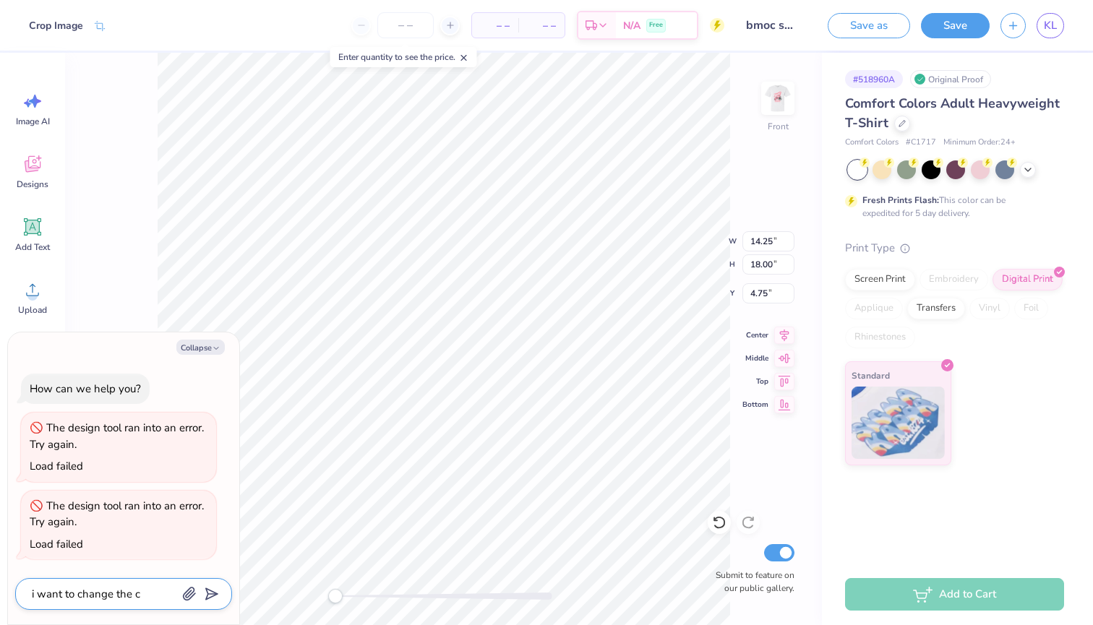
type textarea "x"
type textarea "i want to change the co"
type textarea "x"
type textarea "i want to change the col"
type textarea "x"
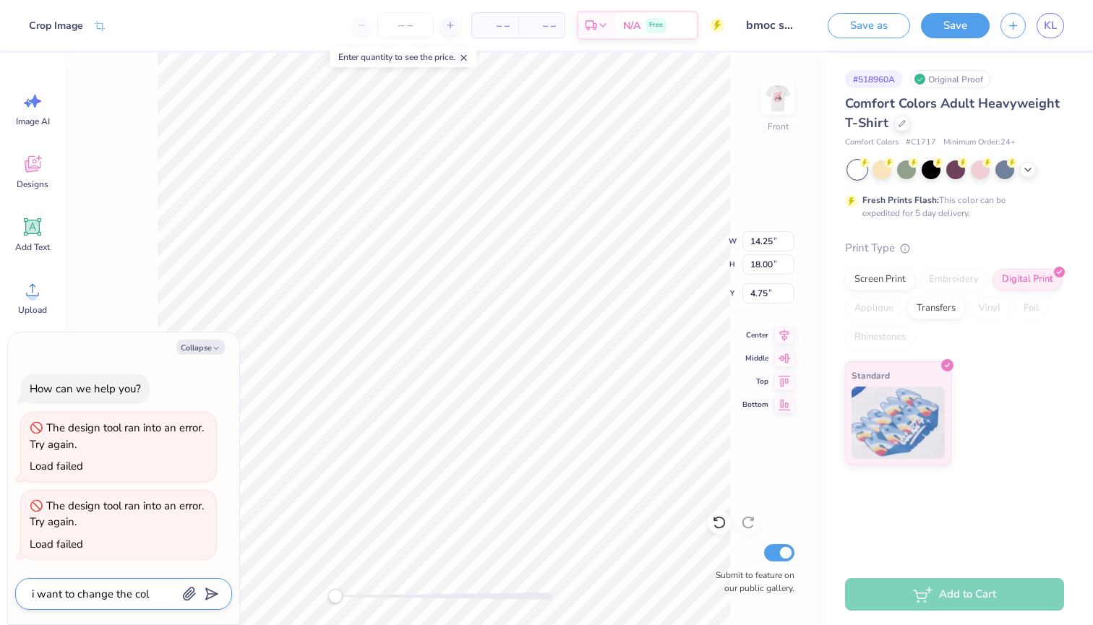
type textarea "i want to change the colo"
type textarea "x"
type textarea "i want to change the color"
type textarea "x"
type textarea "i want to change the color"
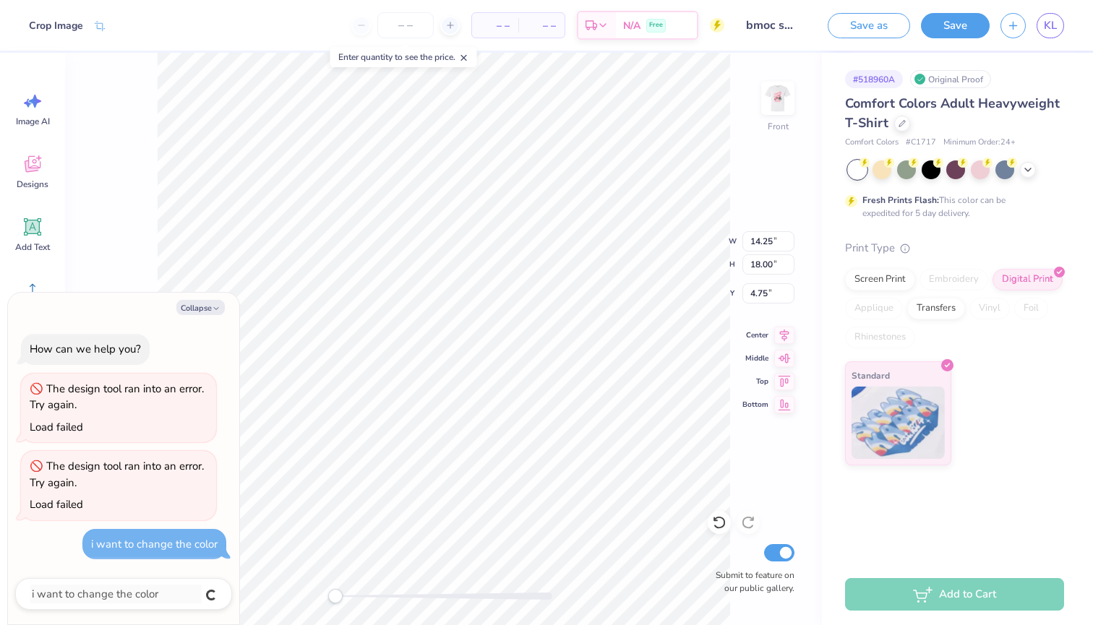
type textarea "x"
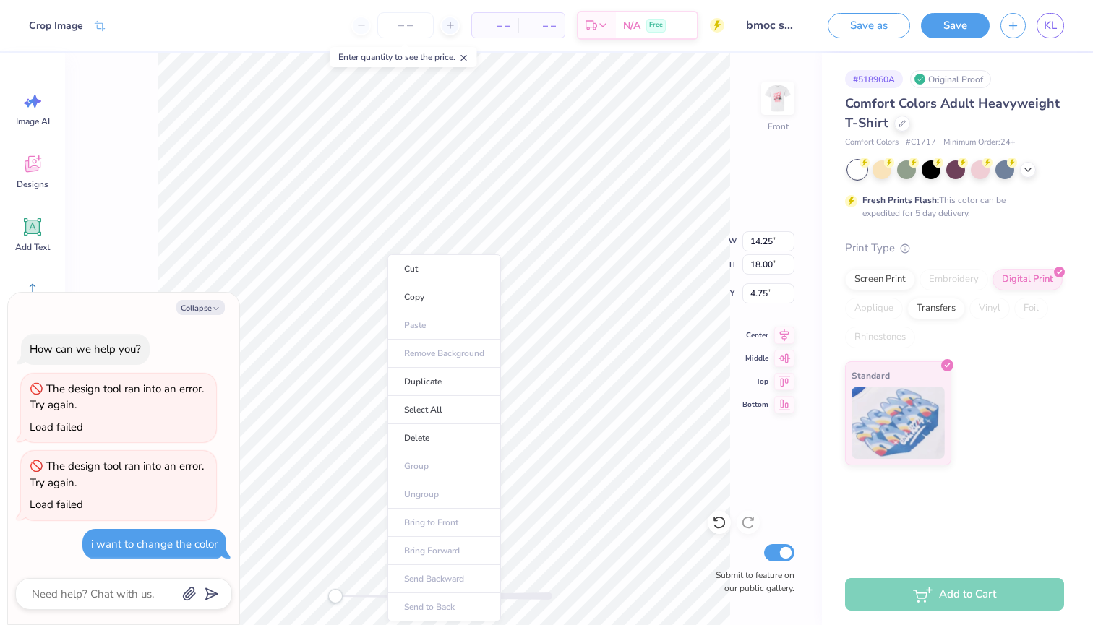
click at [210, 299] on div "Collapse How can we help you? The design tool ran into an error. Try again. Loa…" at bounding box center [123, 459] width 231 height 332
click at [211, 306] on button "Collapse" at bounding box center [200, 307] width 48 height 15
type textarea "x"
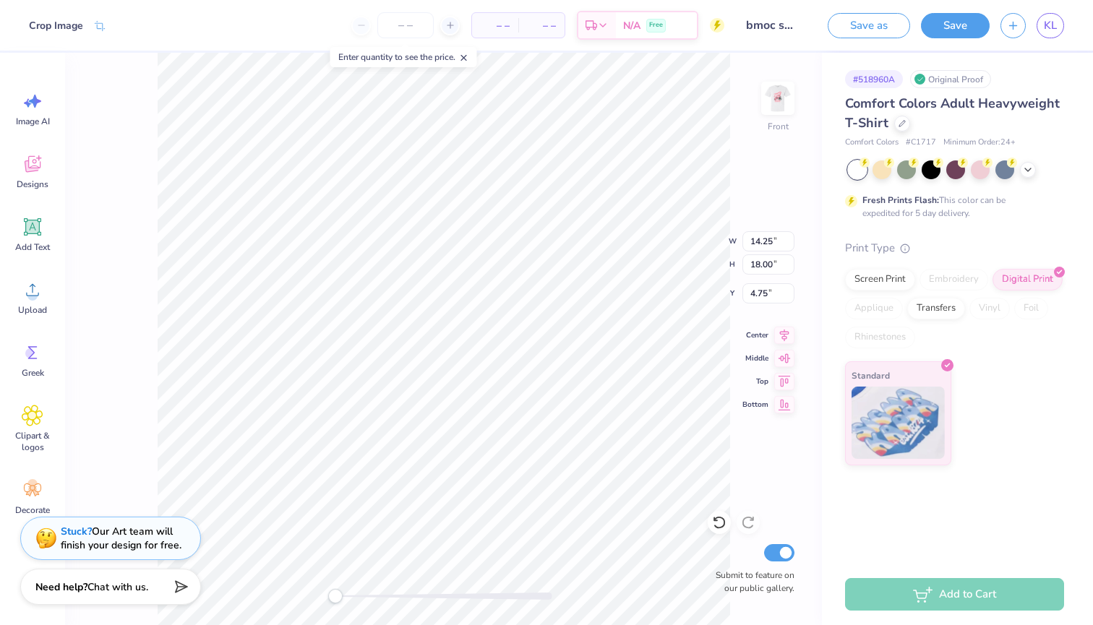
click at [466, 59] on line at bounding box center [463, 58] width 5 height 5
click at [794, 92] on div "Front W 14.25 14.25 " H 18.00 18.00 " Y 4.75 4.75 " Center Middle Top Bottom Su…" at bounding box center [443, 339] width 757 height 572
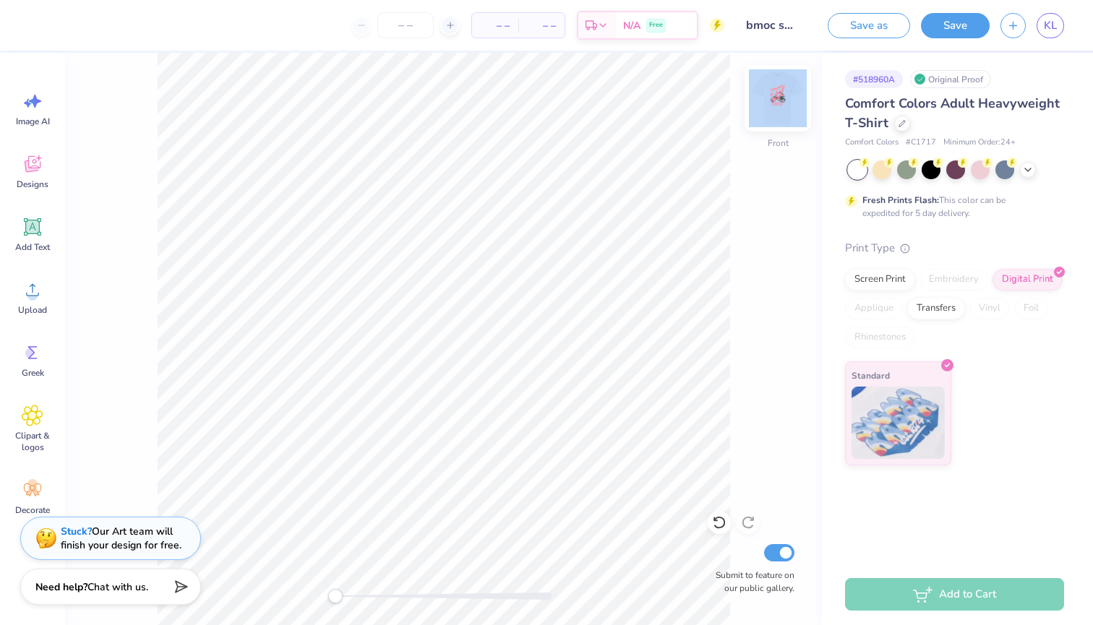
click at [773, 95] on img at bounding box center [778, 98] width 58 height 58
click at [798, 338] on div "Back Submit to feature on our public gallery." at bounding box center [443, 339] width 757 height 572
click at [776, 88] on img at bounding box center [778, 98] width 58 height 58
click at [770, 102] on img at bounding box center [777, 98] width 29 height 29
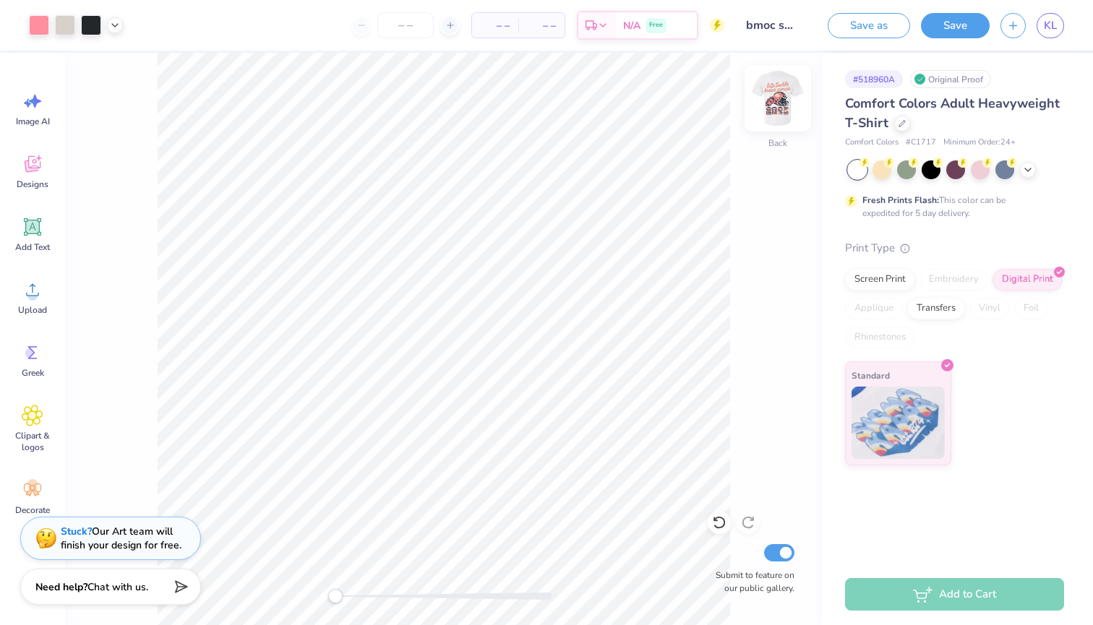
click at [776, 113] on img at bounding box center [778, 98] width 58 height 58
type input "12.00"
type input "15.16"
type input "3.00"
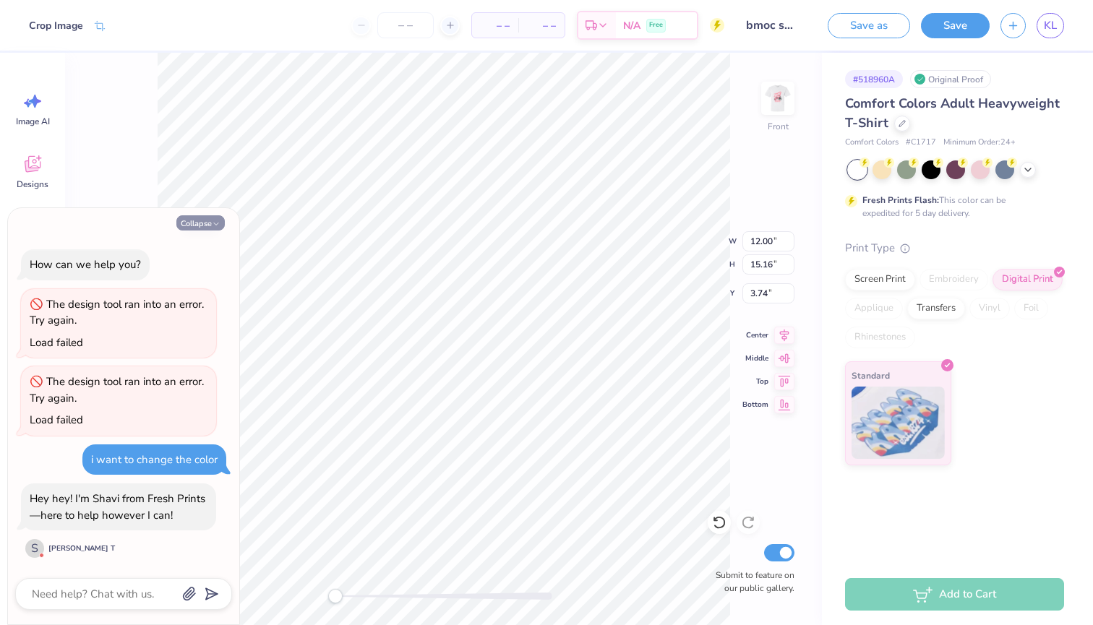
click at [218, 225] on icon "button" at bounding box center [216, 224] width 9 height 9
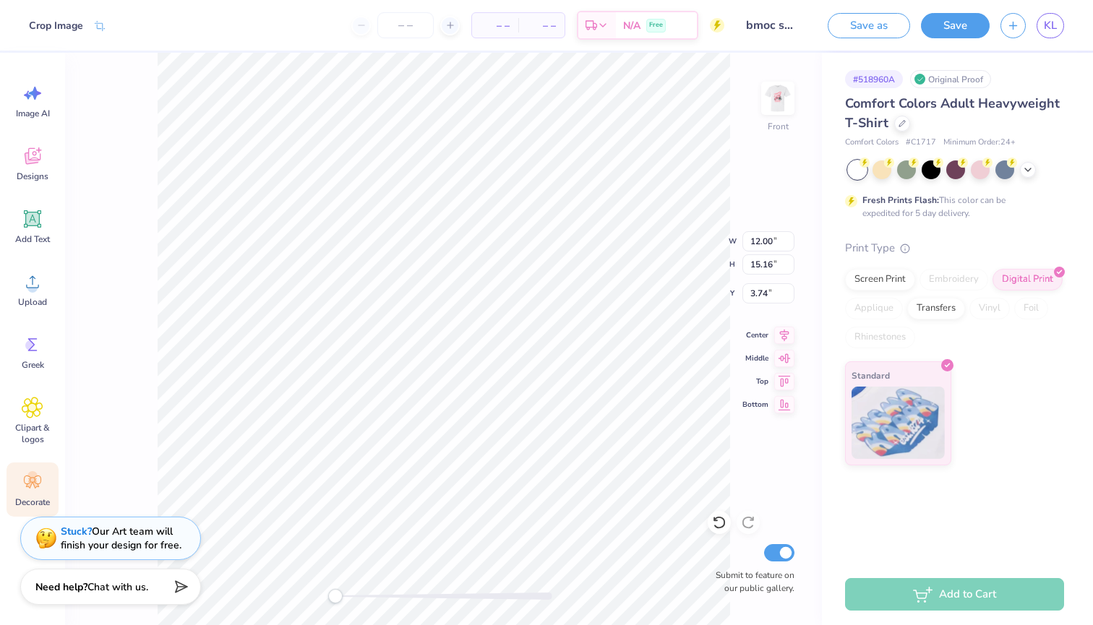
scroll to position [8, 0]
click at [100, 28] on icon at bounding box center [99, 27] width 13 height 13
click at [36, 91] on icon at bounding box center [35, 93] width 12 height 13
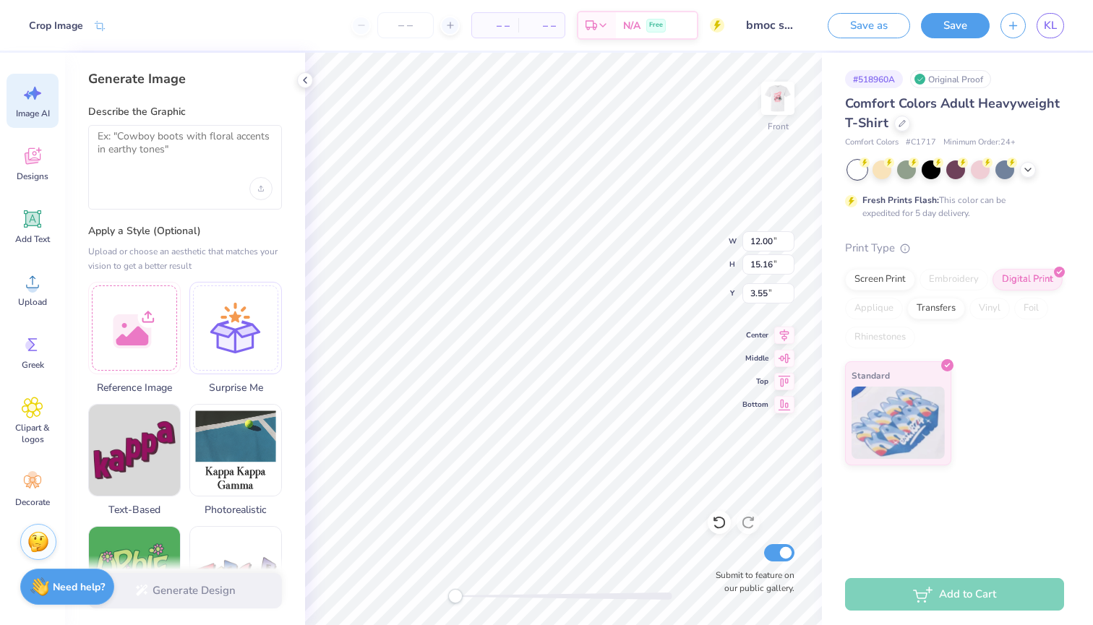
click at [182, 167] on div at bounding box center [185, 167] width 194 height 85
click at [45, 538] on img at bounding box center [38, 540] width 22 height 22
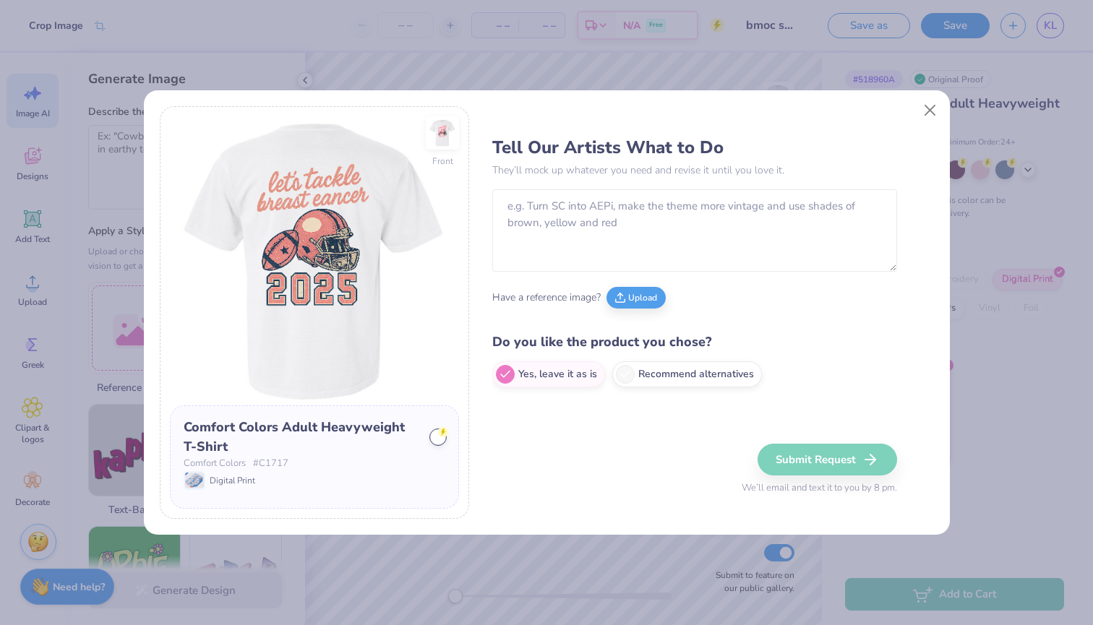
click at [69, 593] on div "Front Comfort Colors Adult Heavyweight T-Shirt Comfort Colors # C1717 Digital P…" at bounding box center [546, 312] width 1093 height 625
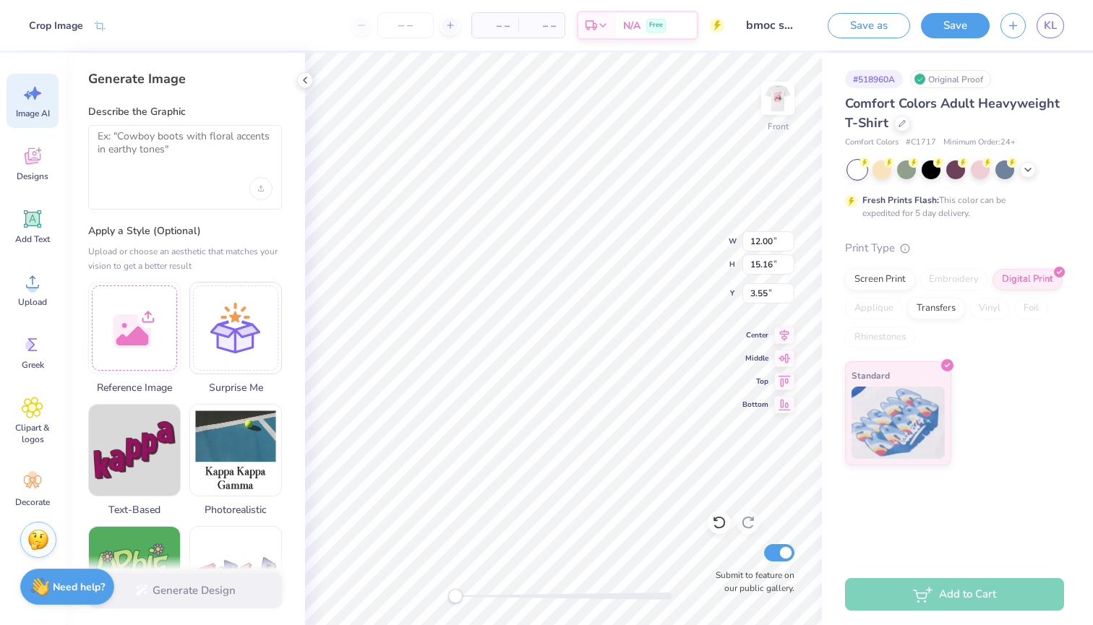
click at [37, 559] on div "Stuck? Our Art team will finish your design for free." at bounding box center [38, 542] width 36 height 36
click at [61, 583] on strong "Need help?" at bounding box center [79, 585] width 52 height 14
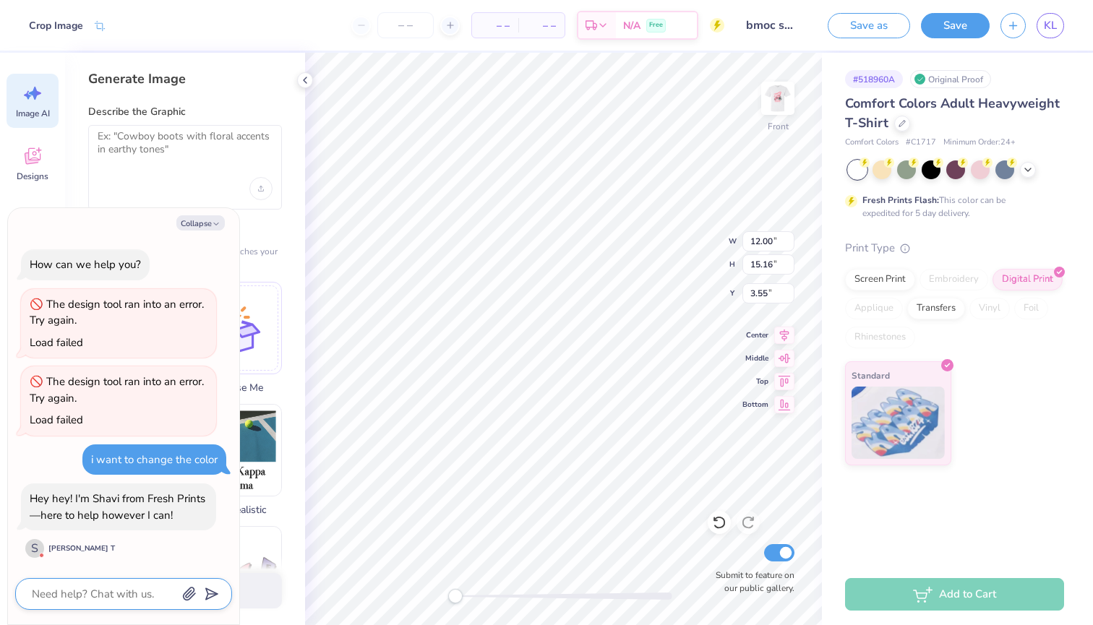
click at [87, 591] on textarea at bounding box center [103, 594] width 147 height 19
type textarea "x"
type textarea "h"
type textarea "x"
type textarea "ho"
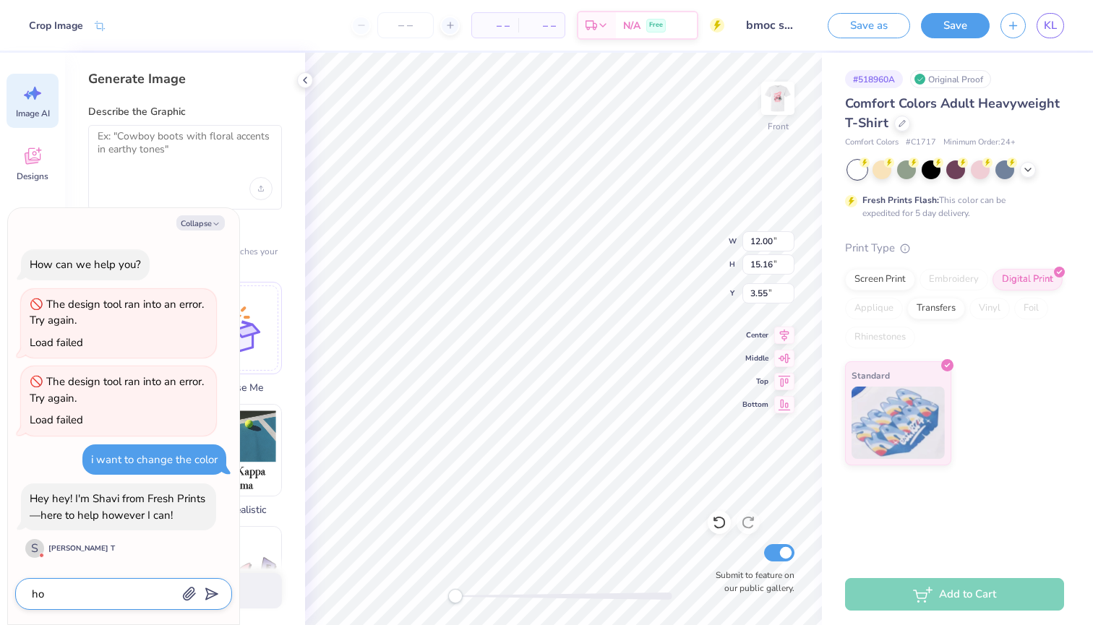
type textarea "x"
type textarea "how"
type textarea "x"
type textarea "how"
type textarea "x"
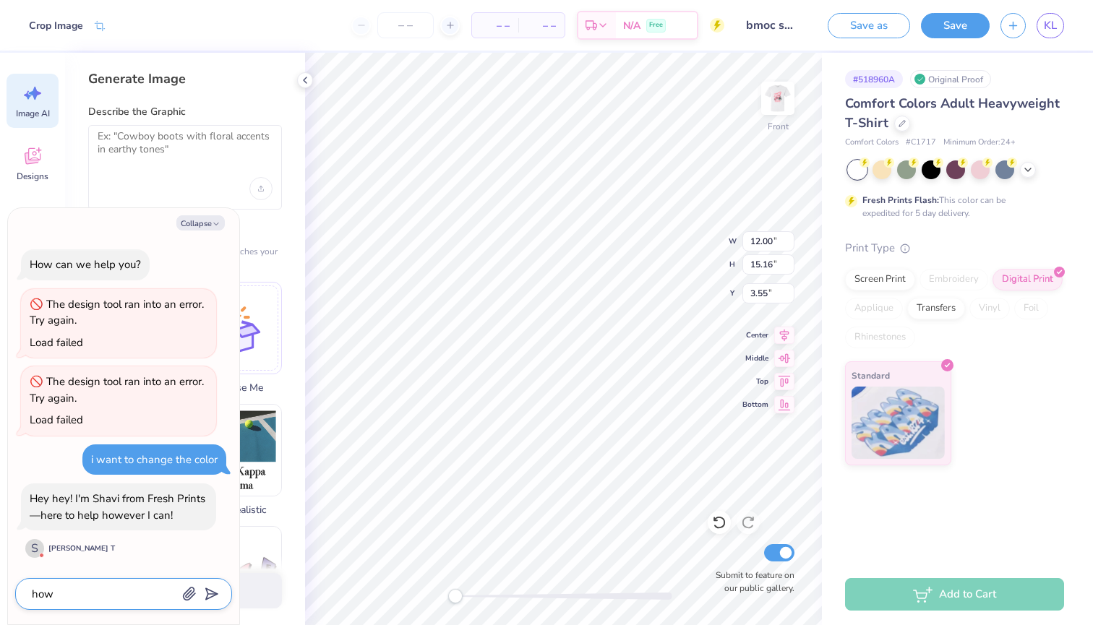
type textarea "how d"
type textarea "x"
type textarea "how do"
type textarea "x"
type textarea "how do"
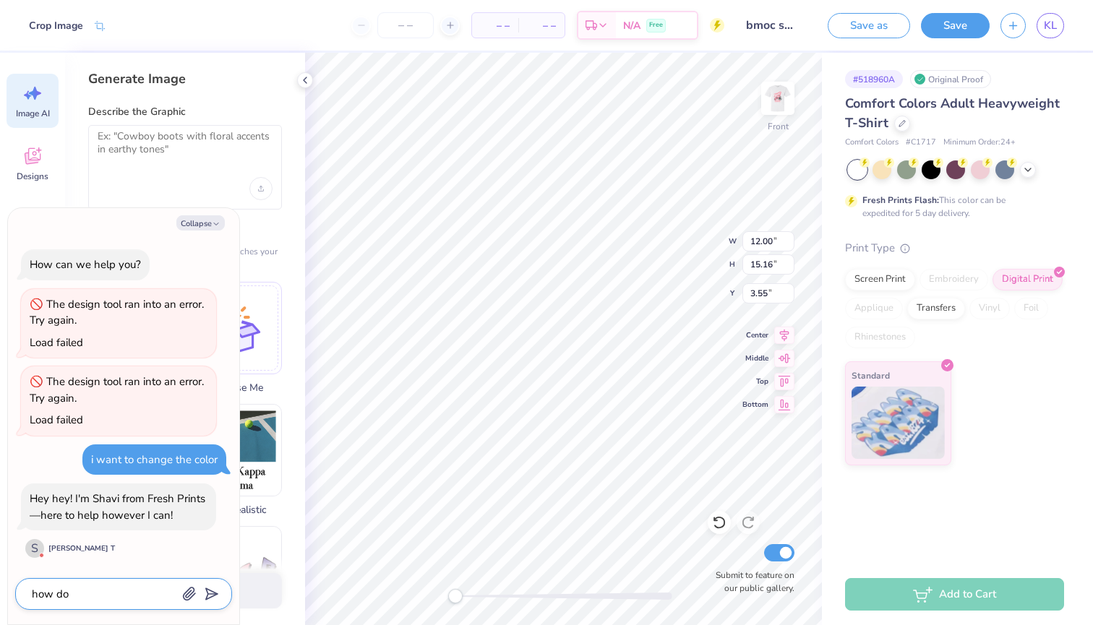
type textarea "x"
type textarea "how do i"
type textarea "x"
type textarea "how do i"
type textarea "x"
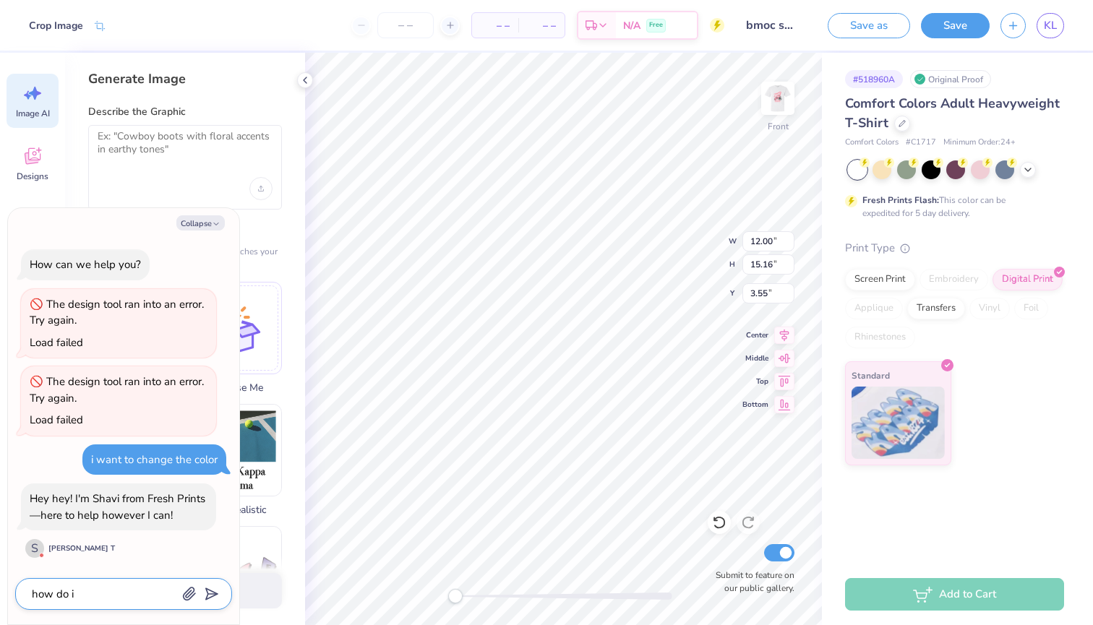
type textarea "how do i c"
type textarea "x"
type textarea "how do i ch"
type textarea "x"
type textarea "how do i cha"
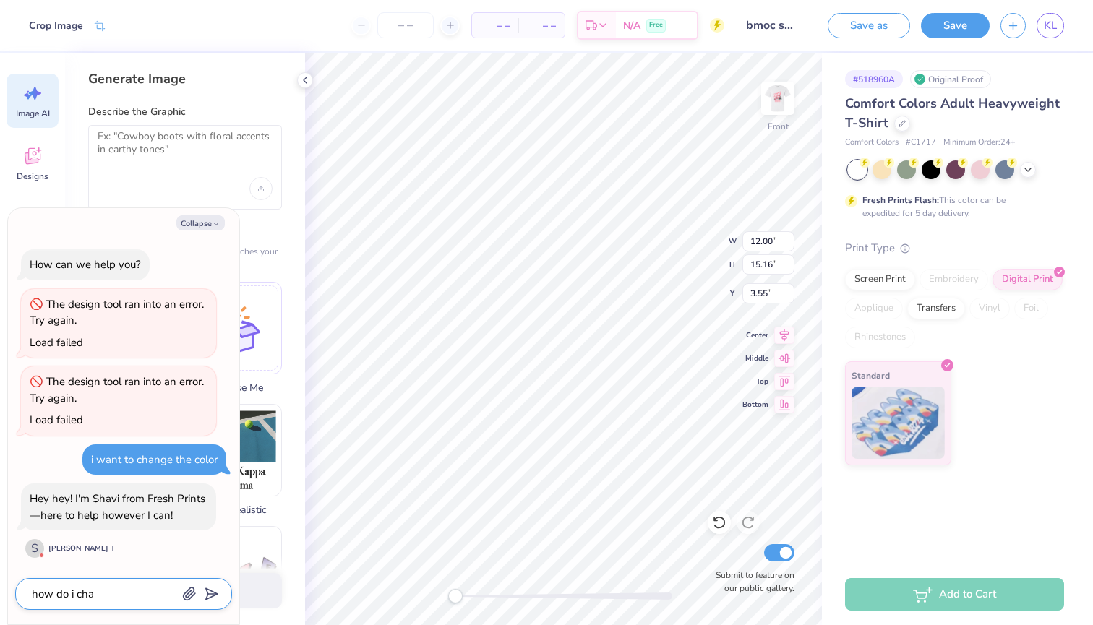
type textarea "x"
type textarea "how do i chan"
type textarea "x"
type textarea "how do i chang"
type textarea "x"
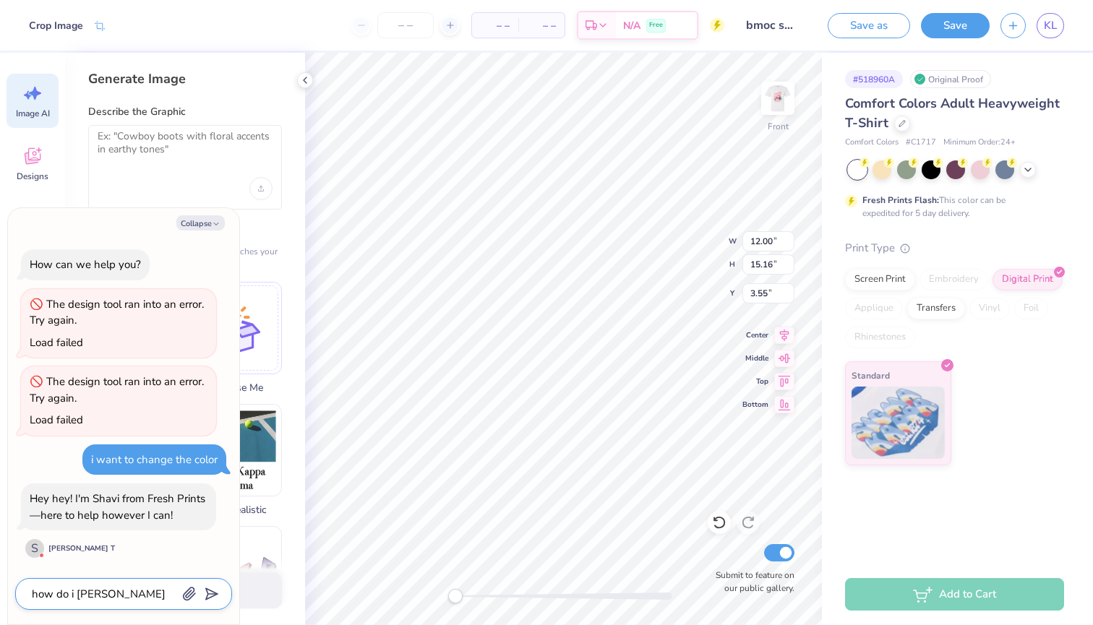
type textarea "how do i change"
type textarea "x"
type textarea "how do i change"
type textarea "x"
type textarea "how do i change t"
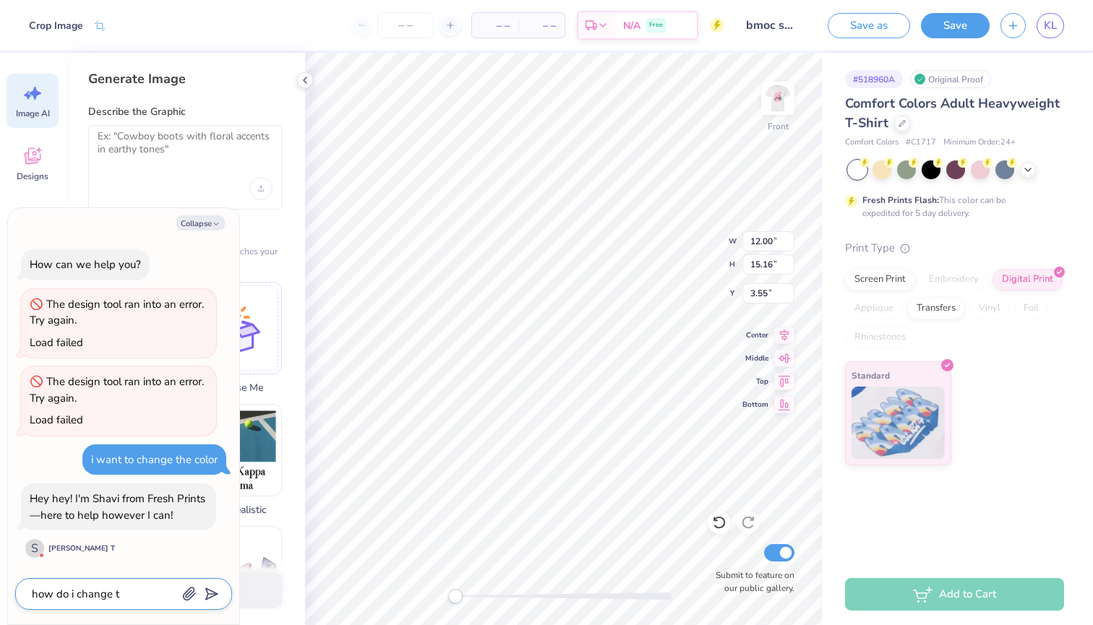
type textarea "x"
type textarea "how do i change th"
type textarea "x"
type textarea "how do i change the"
type textarea "x"
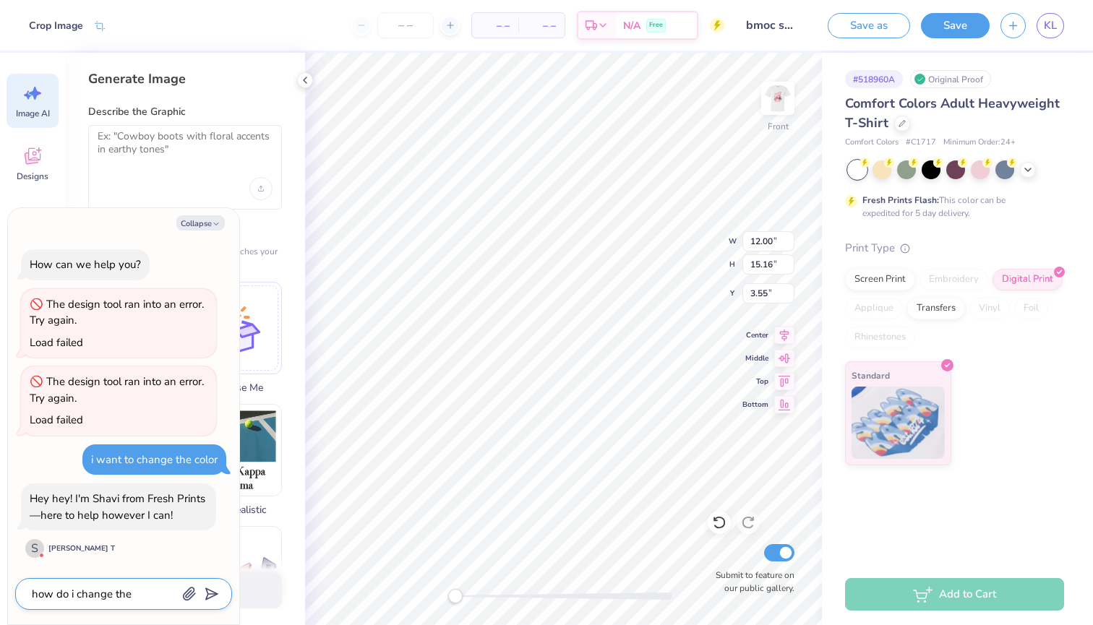
type textarea "how do i change the"
type textarea "x"
type textarea "how do i change the c"
type textarea "x"
type textarea "how do i change the co"
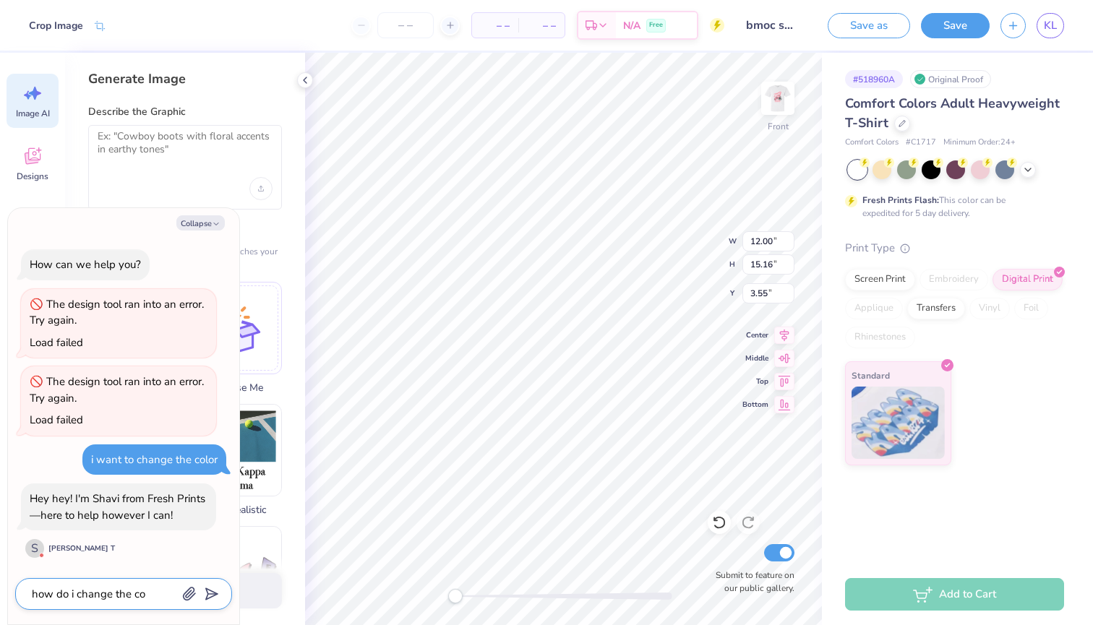
type textarea "x"
type textarea "how do i change the col"
type textarea "x"
type textarea "how do i change the colo"
type textarea "x"
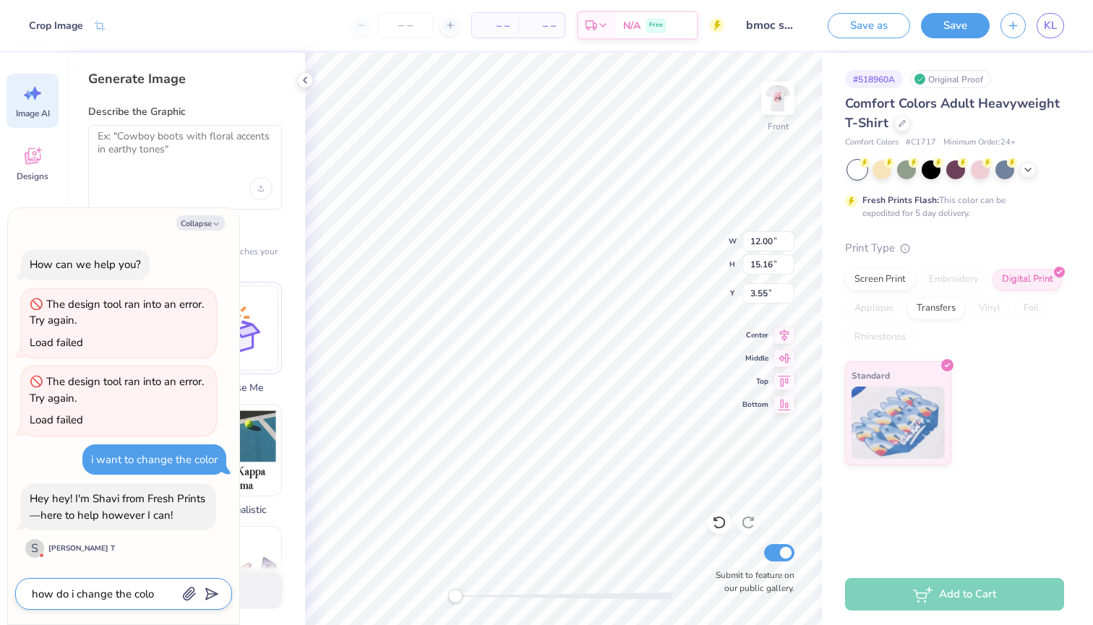
type textarea "how do i change the color"
type textarea "x"
type textarea "how do i change the color"
type textarea "x"
type textarea "how do i change the color o"
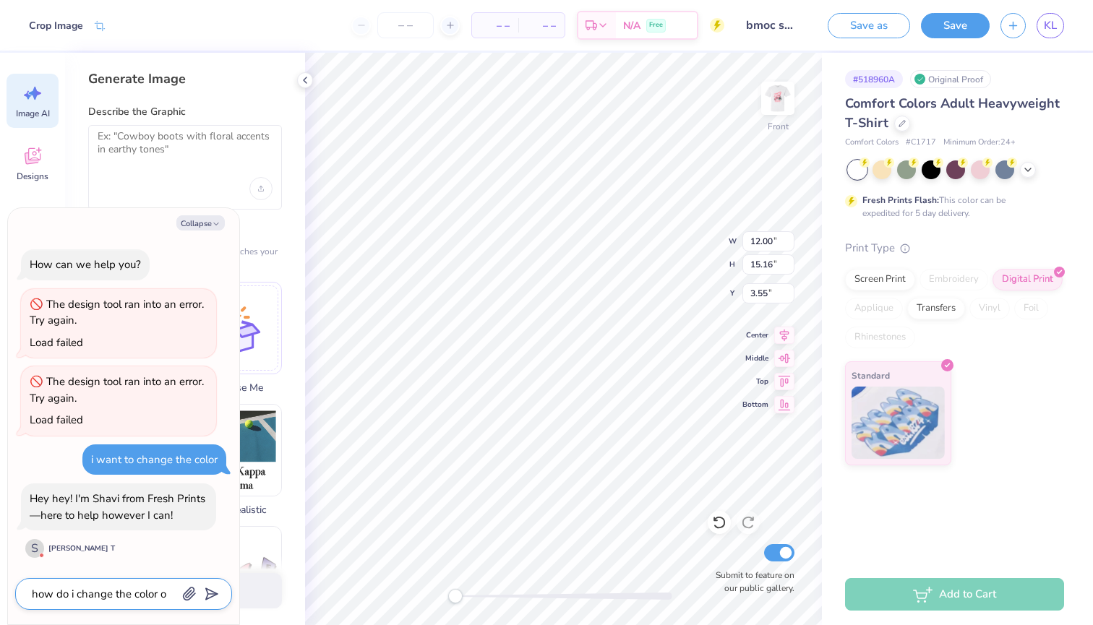
type textarea "x"
type textarea "how do i change the color of"
type textarea "x"
type textarea "how do i change the color of"
type textarea "x"
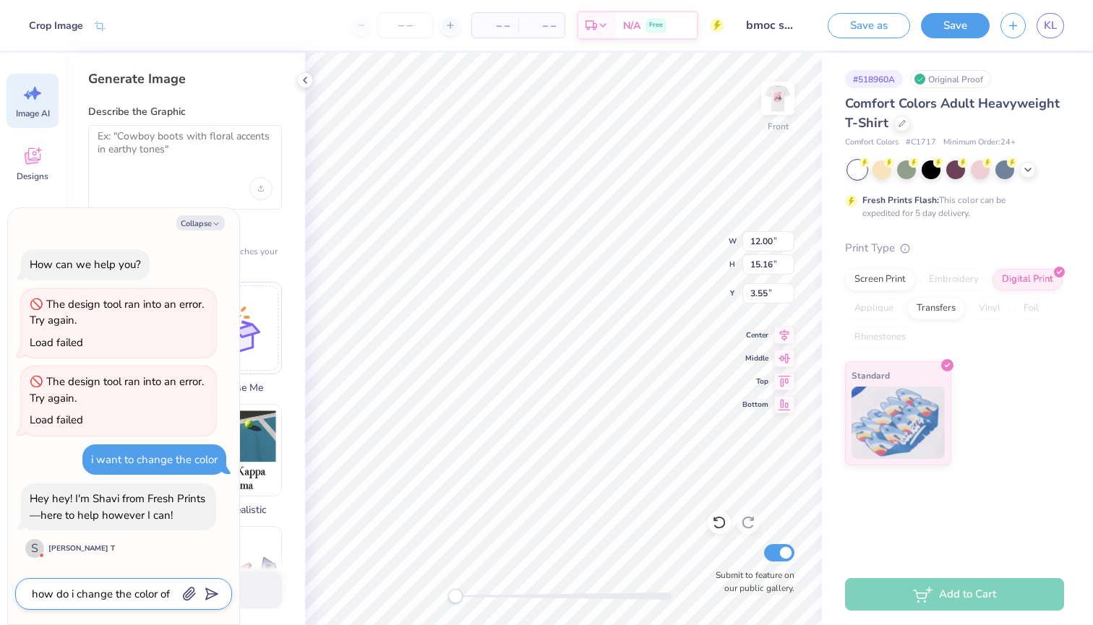
type textarea "how do i change the color of m"
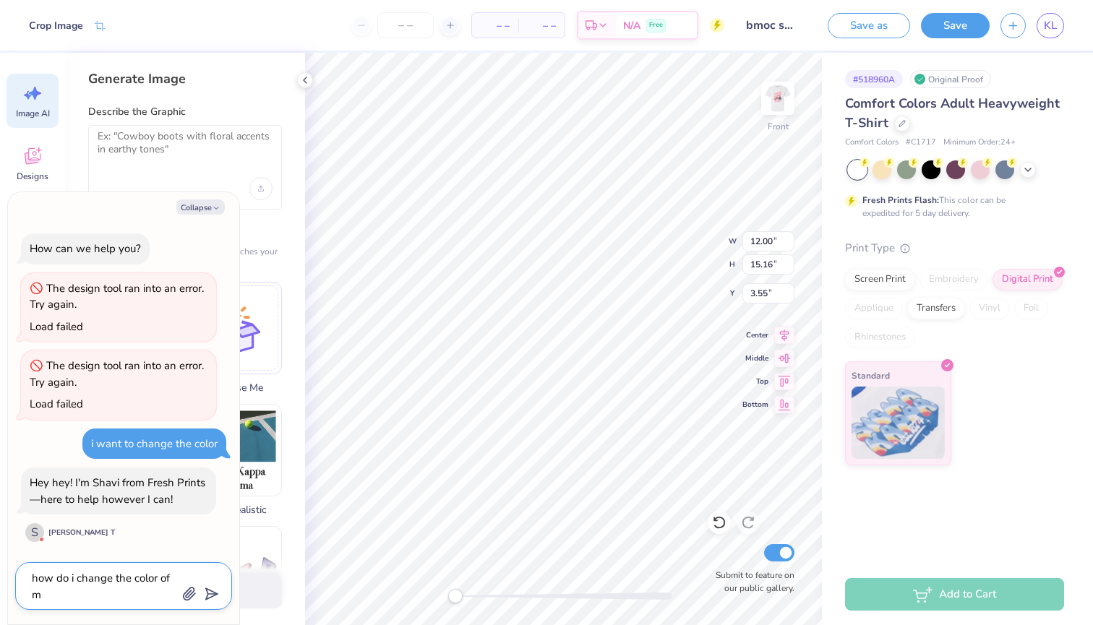
type textarea "x"
type textarea "how do i change the color of my"
type textarea "x"
type textarea "how do i change the color of my"
type textarea "x"
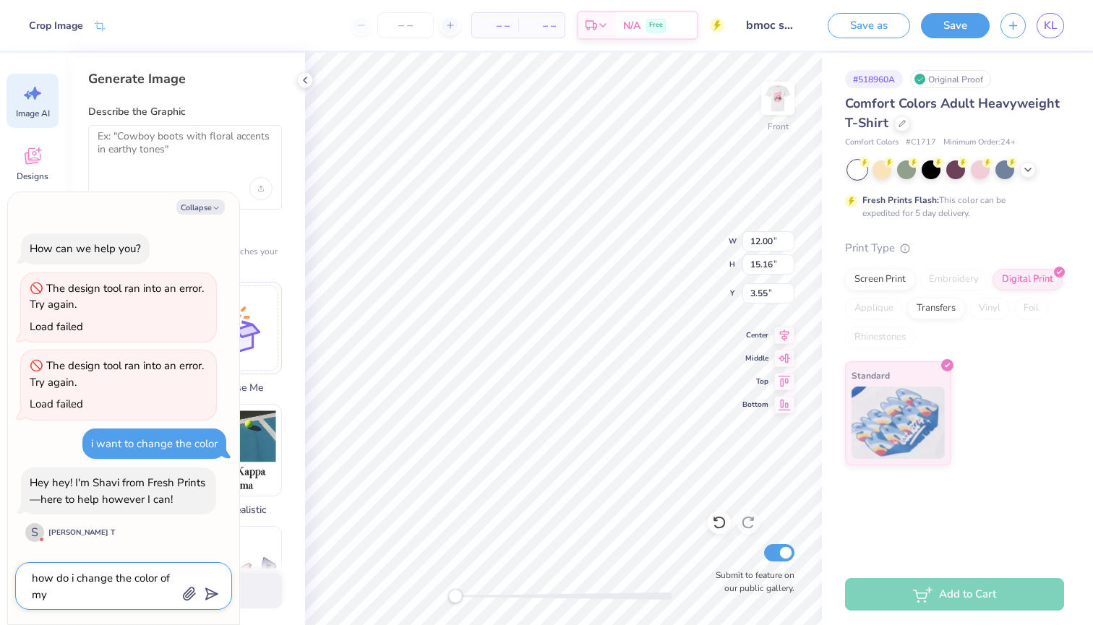
type textarea "how do i change the color of my a"
type textarea "x"
type textarea "how do i change the color of my ai"
type textarea "x"
type textarea "how do i change the color of my ai"
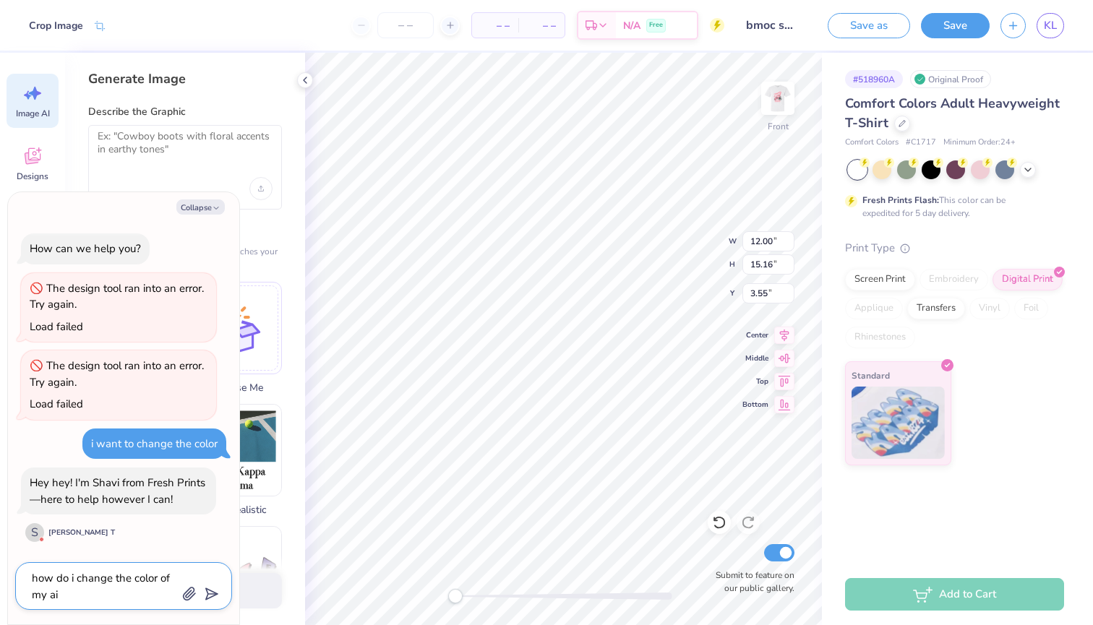
type textarea "x"
type textarea "how do i change the color of my ai i"
type textarea "x"
type textarea "how do i change the color of my ai im"
type textarea "x"
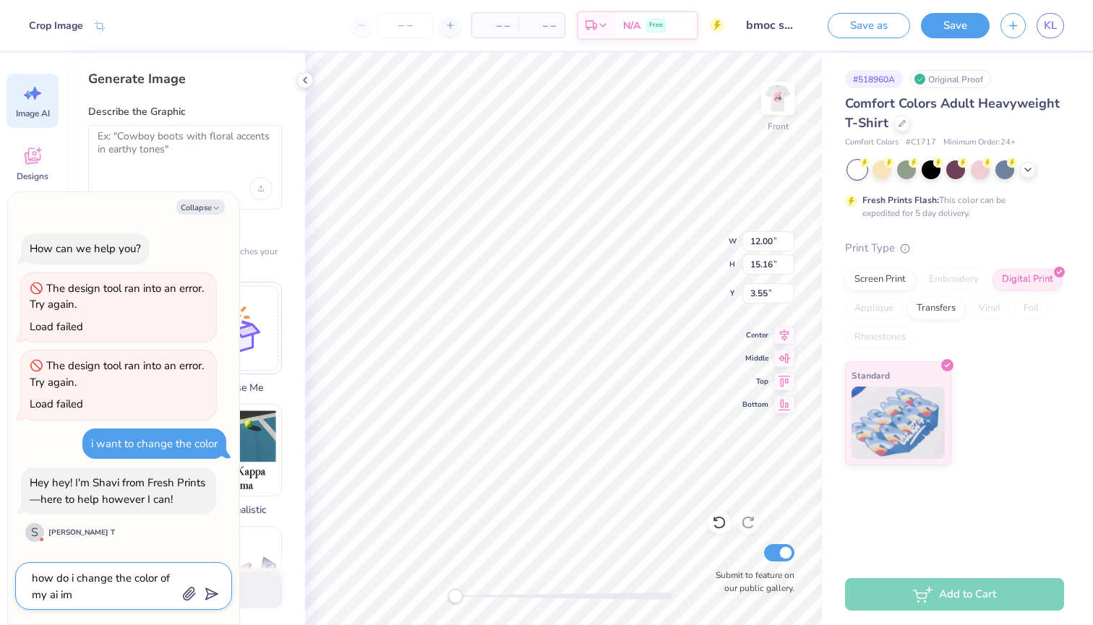
type textarea "how do i change the color of my ai ima"
type textarea "x"
type textarea "how do i change the color of my ai imag"
type textarea "x"
type textarea "how do i change the color of my ai image"
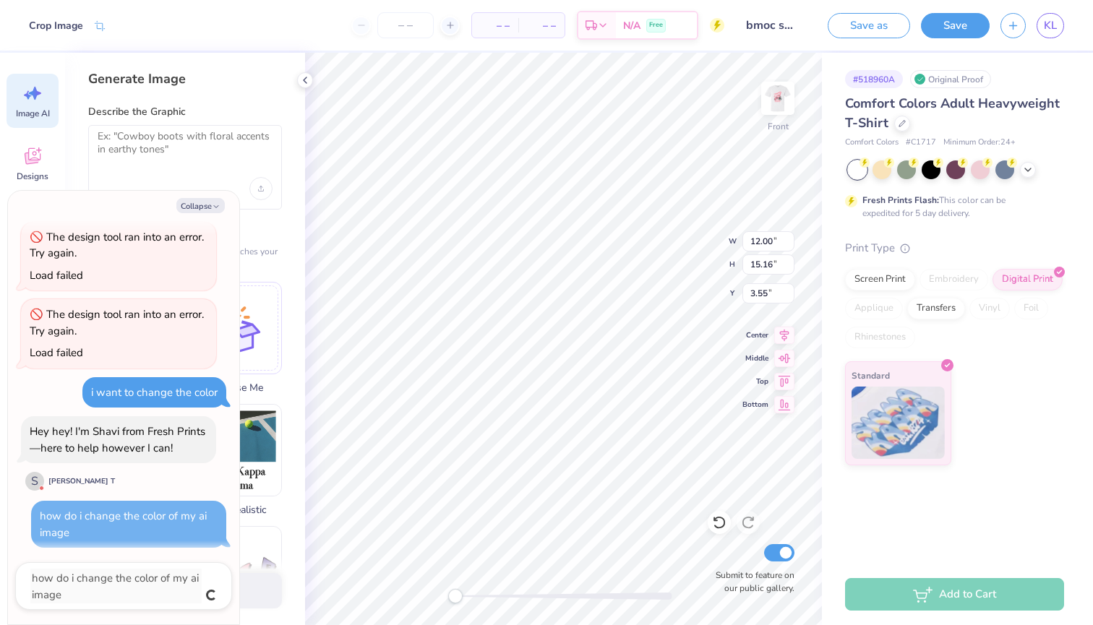
type textarea "x"
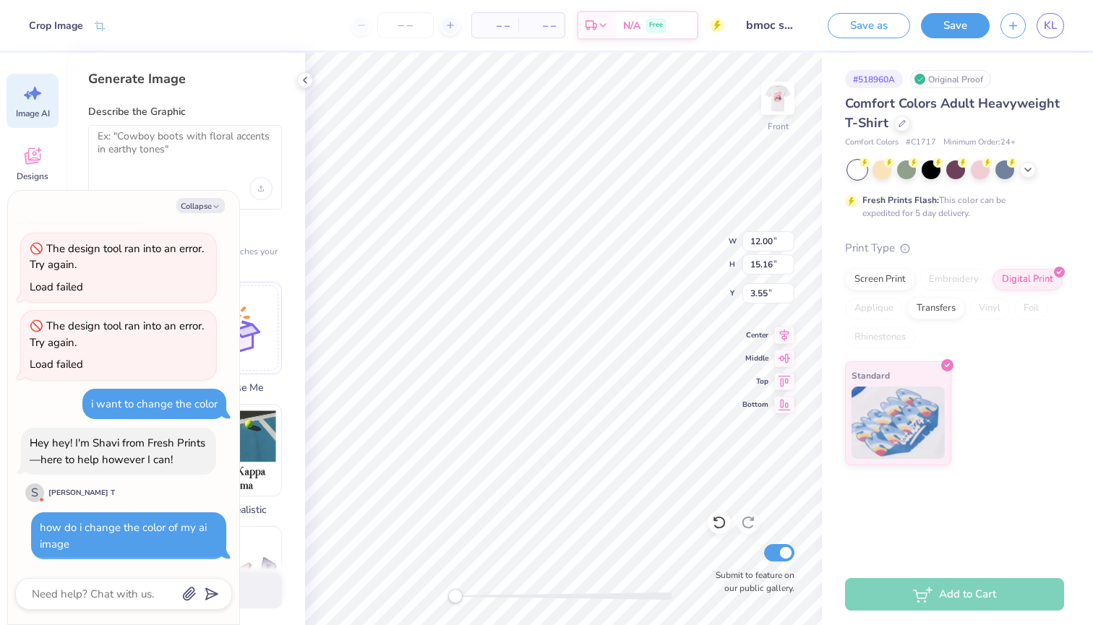
scroll to position [34, 0]
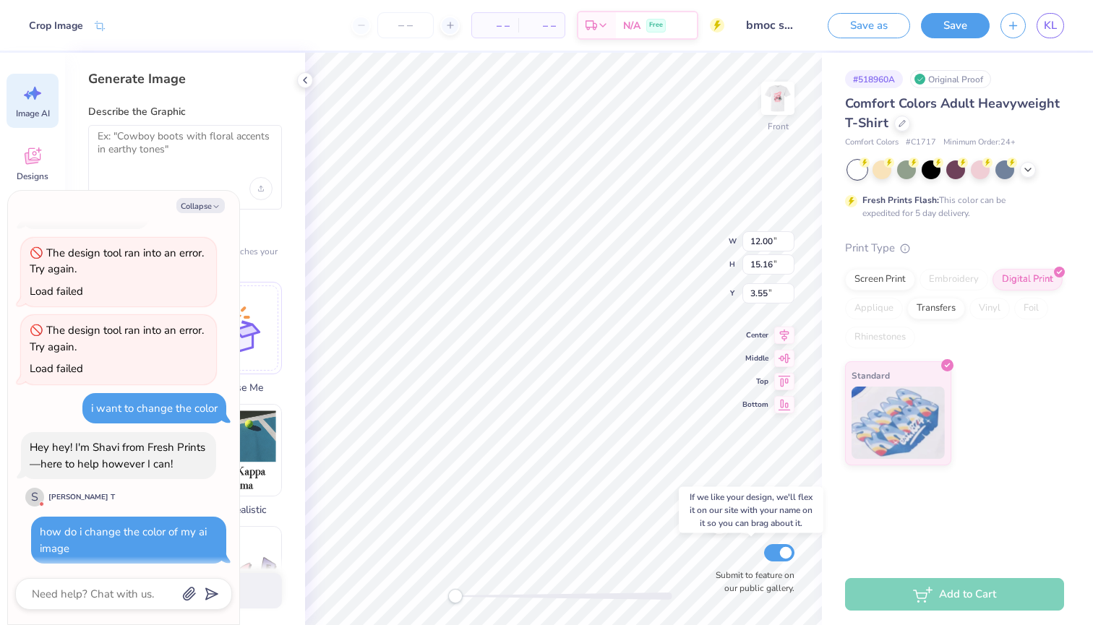
click at [777, 554] on input "Submit to feature on our public gallery." at bounding box center [779, 552] width 30 height 17
checkbox input "false"
click at [210, 199] on button "Collapse" at bounding box center [200, 205] width 48 height 15
type textarea "x"
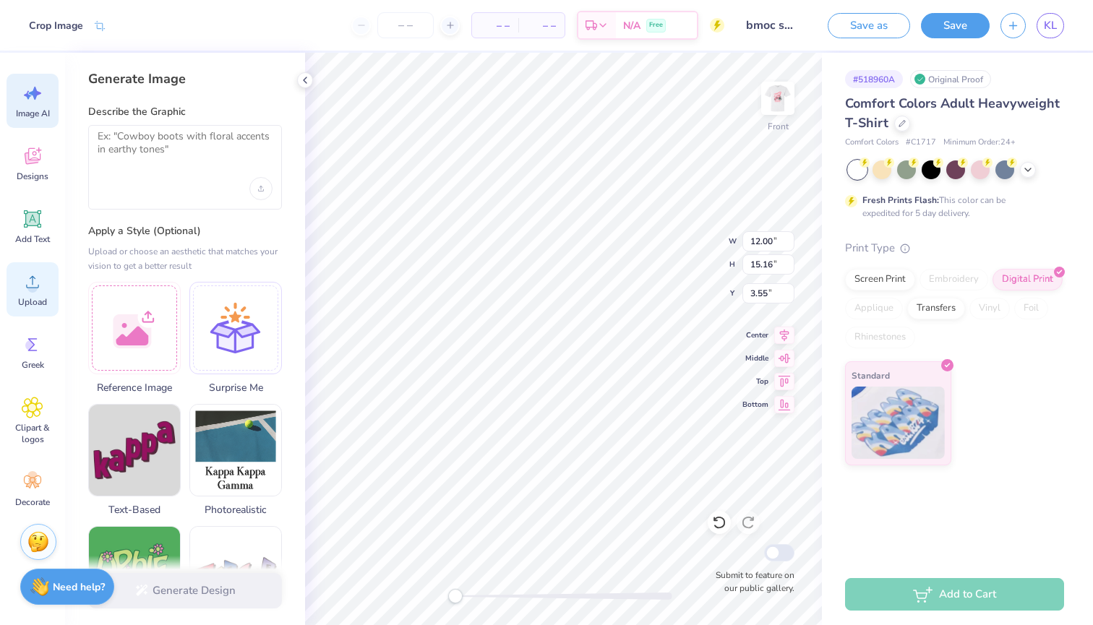
scroll to position [0, 0]
click at [716, 525] on icon at bounding box center [719, 522] width 14 height 14
type input "3.00"
click at [716, 525] on icon at bounding box center [719, 522] width 14 height 14
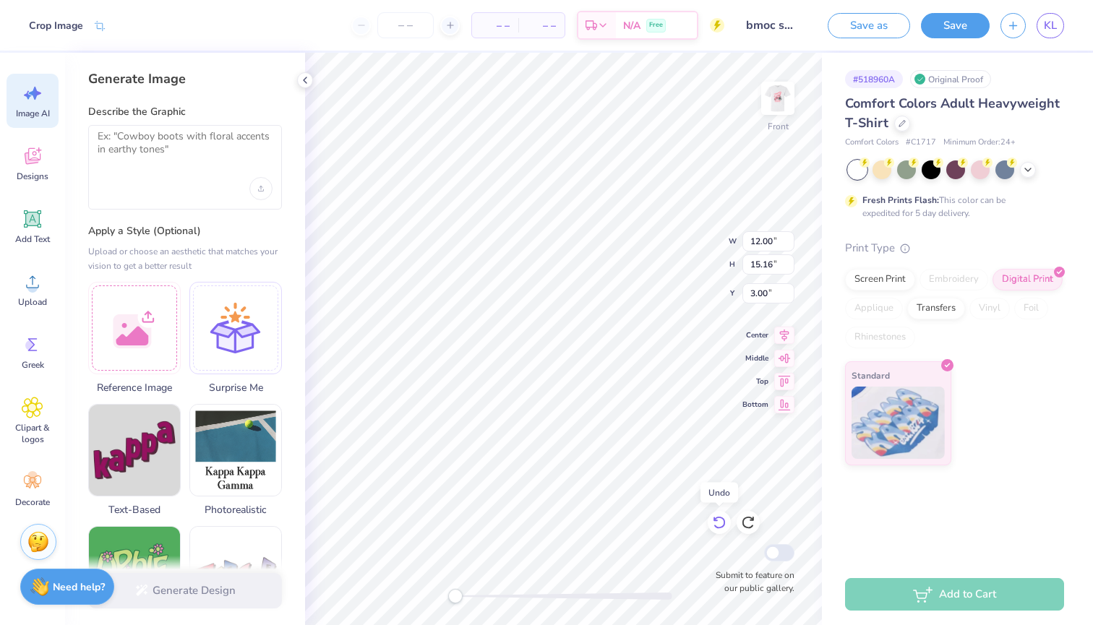
type input "14.25"
type input "18.00"
click at [716, 525] on icon at bounding box center [719, 522] width 14 height 14
type input "4.75"
click at [716, 525] on icon at bounding box center [719, 522] width 14 height 14
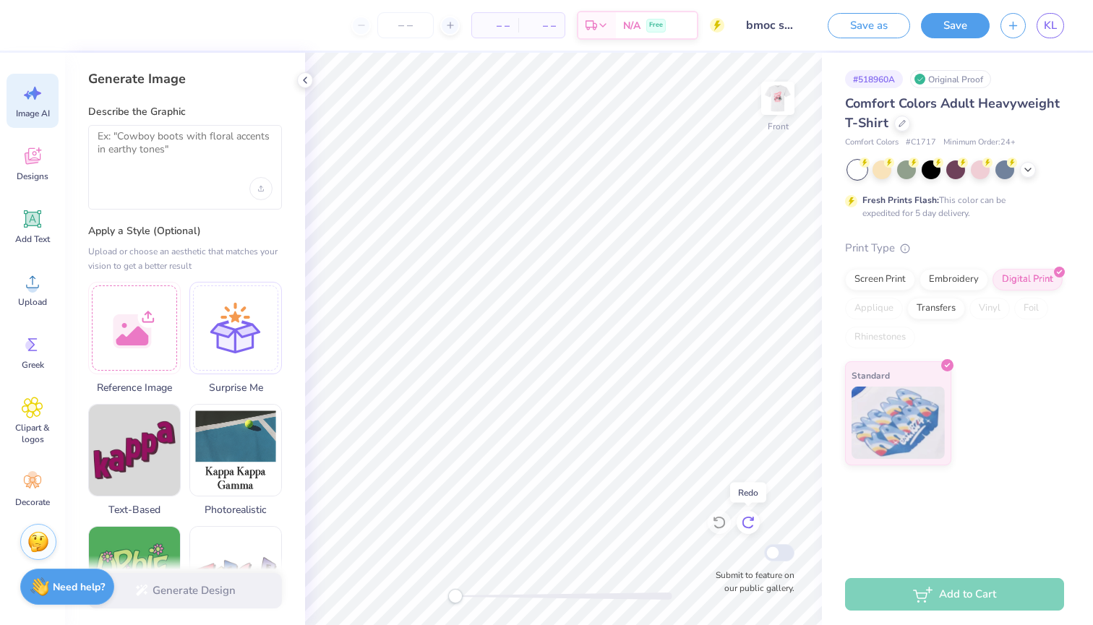
click at [747, 523] on icon at bounding box center [748, 522] width 14 height 14
click at [737, 525] on div at bounding box center [747, 522] width 23 height 23
type input "12.00"
type input "15.16"
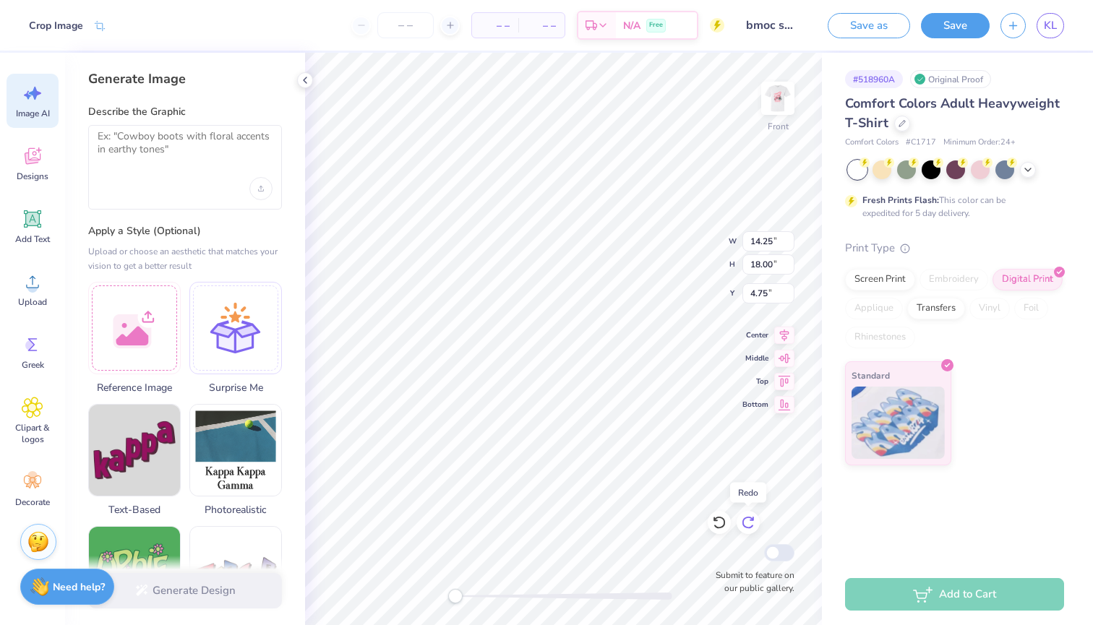
type input "3.00"
click at [737, 525] on div at bounding box center [747, 522] width 23 height 23
click at [64, 584] on strong "Need help?" at bounding box center [79, 585] width 52 height 14
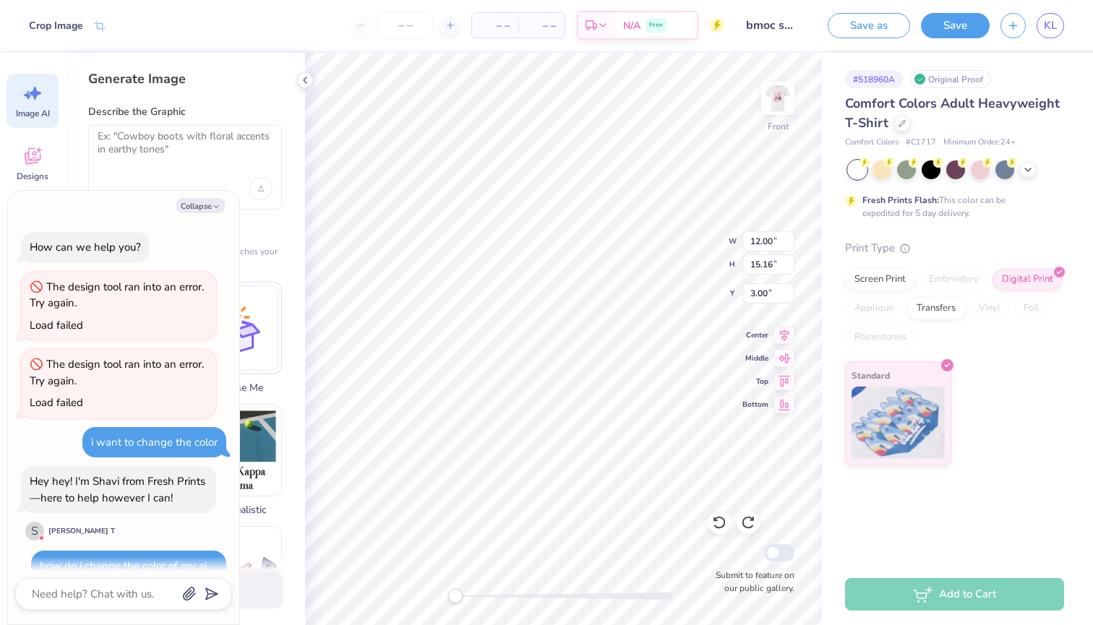
scroll to position [34, 0]
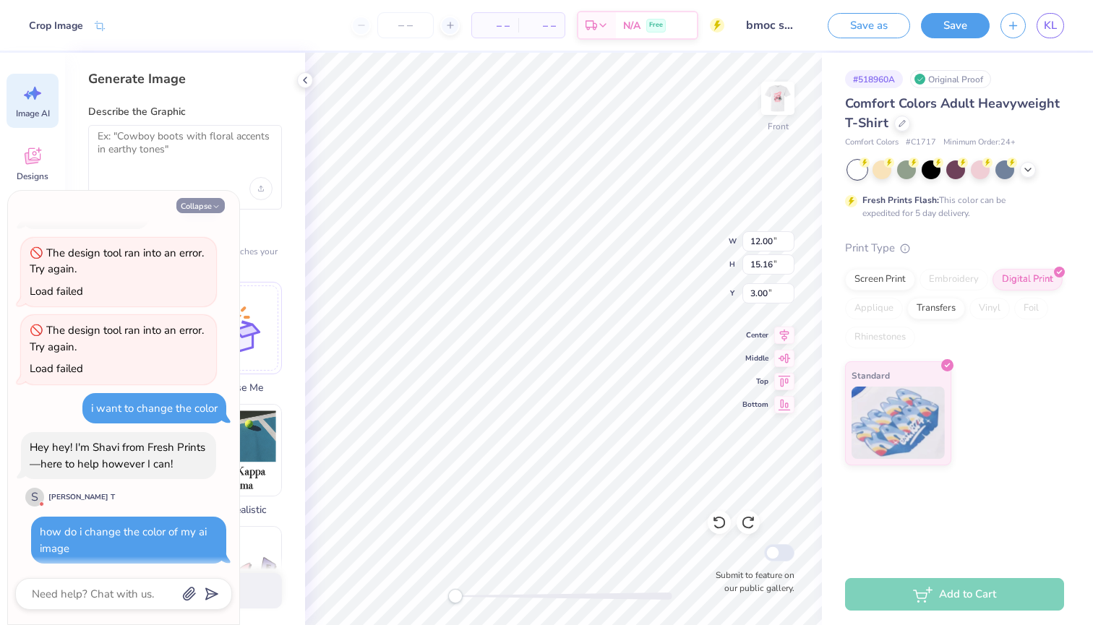
click at [204, 209] on button "Collapse" at bounding box center [200, 205] width 48 height 15
type textarea "x"
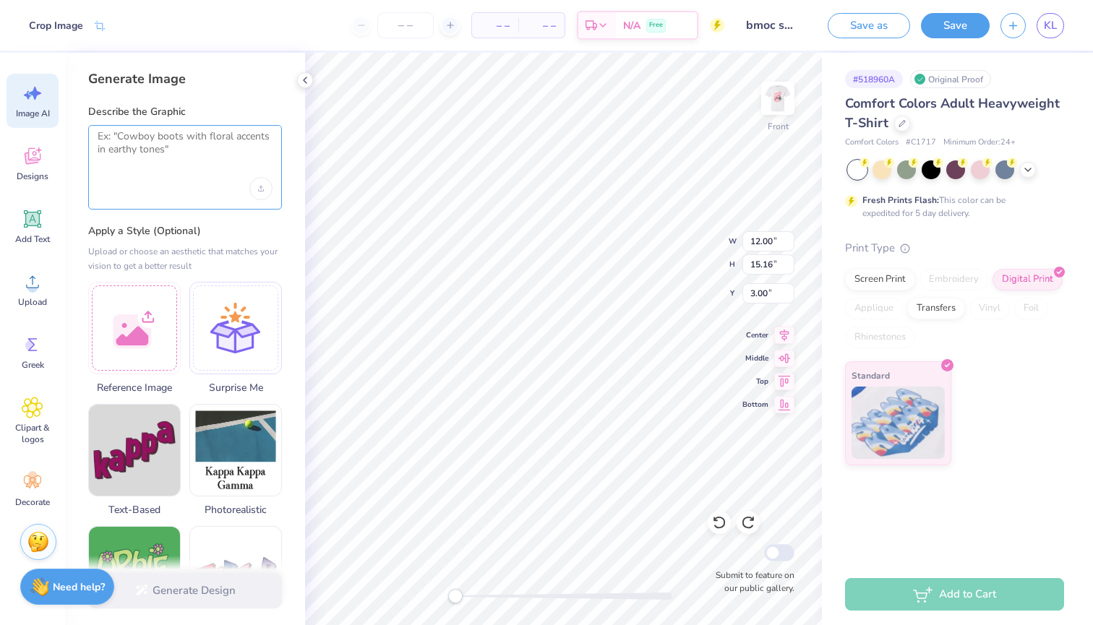
click at [198, 162] on textarea at bounding box center [185, 148] width 175 height 36
click at [200, 151] on textarea at bounding box center [185, 148] width 175 height 36
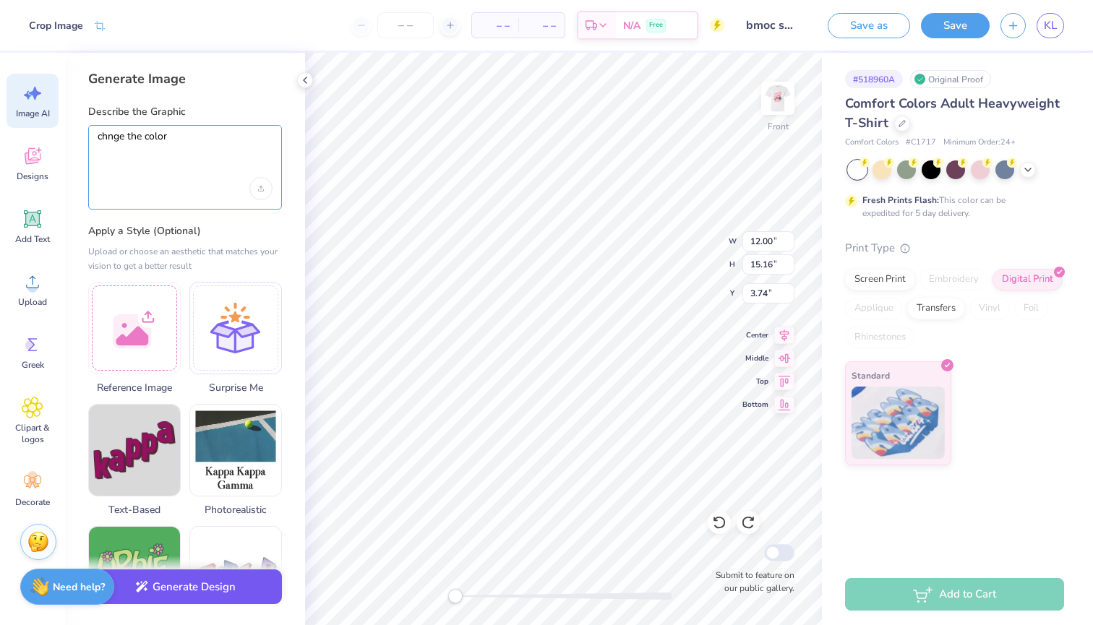
type textarea "chnge the color"
click at [186, 583] on button "Generate Design" at bounding box center [185, 587] width 194 height 35
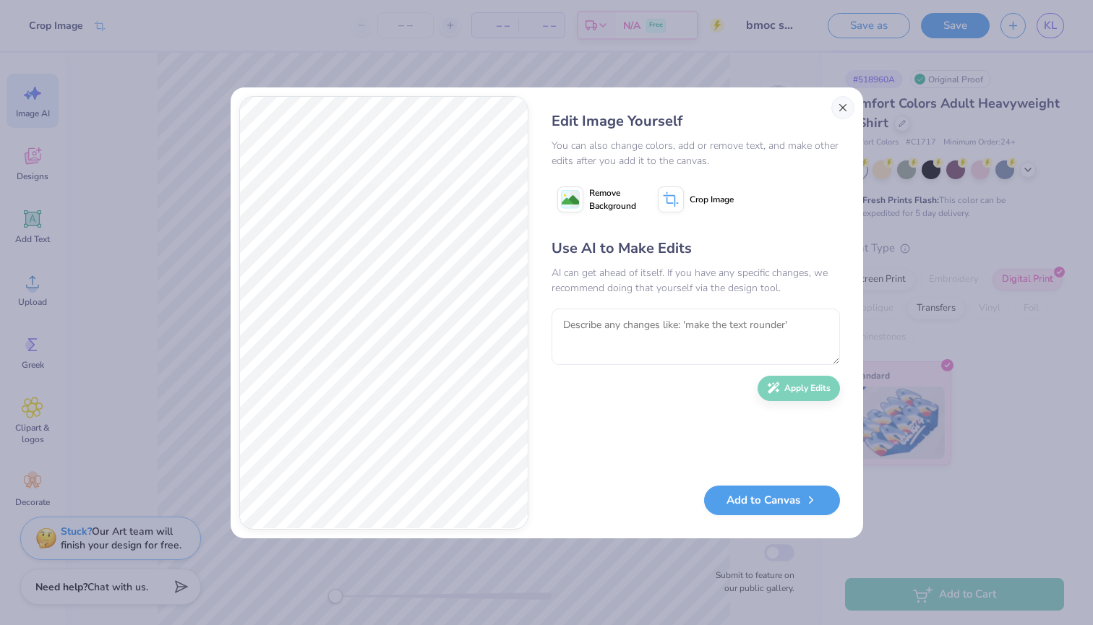
click at [843, 106] on button "Close" at bounding box center [842, 107] width 23 height 23
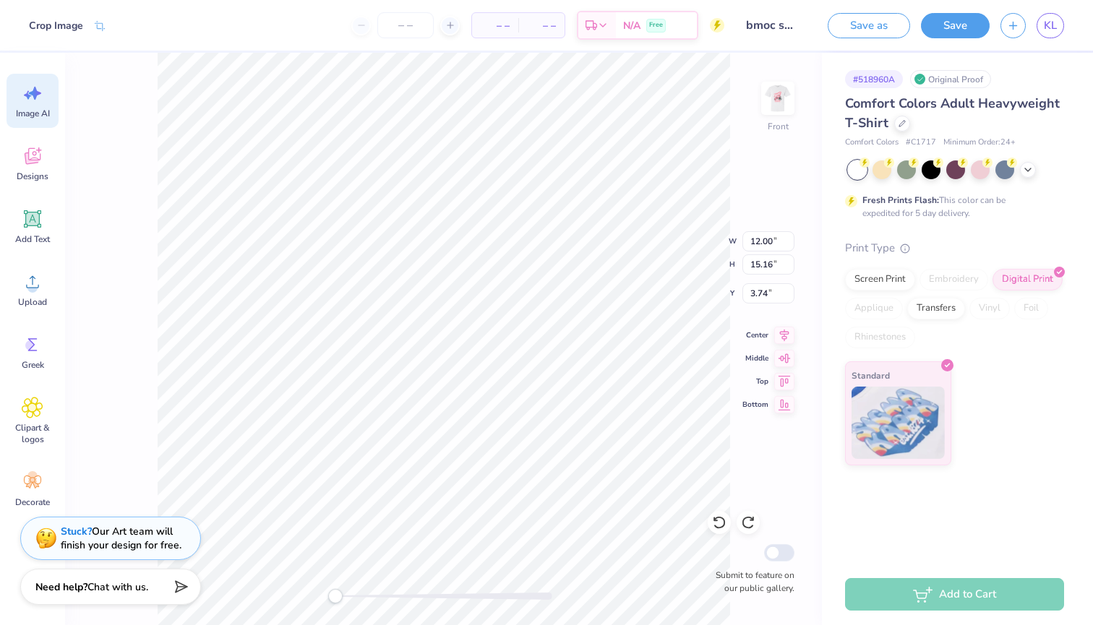
click at [43, 88] on div "Image AI" at bounding box center [33, 101] width 52 height 54
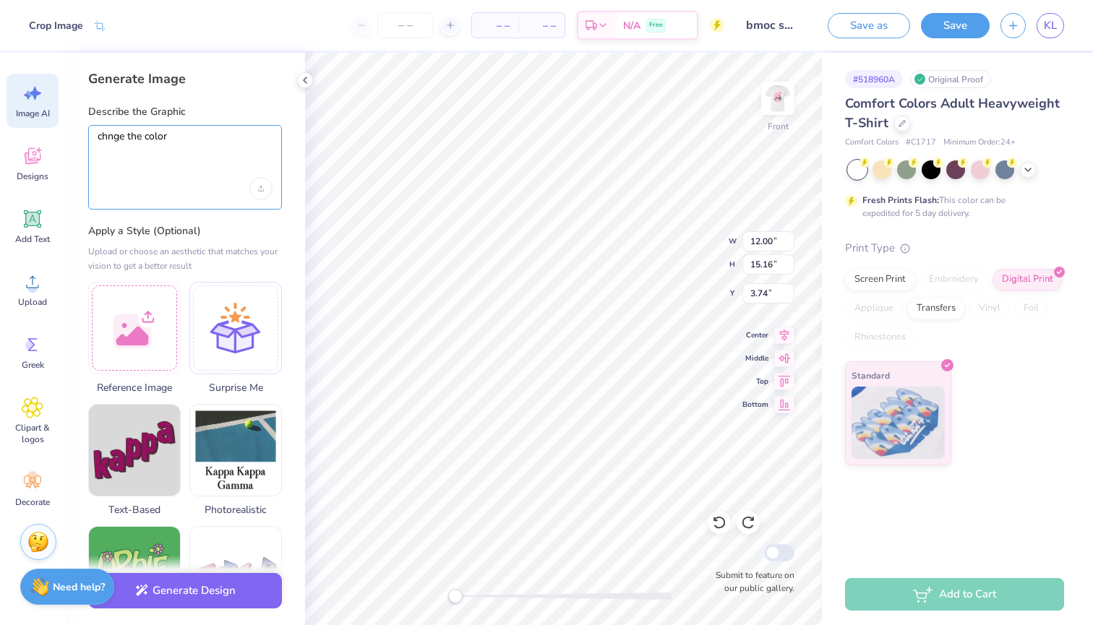
drag, startPoint x: 213, startPoint y: 141, endPoint x: 81, endPoint y: 129, distance: 132.8
click at [81, 129] on div "Generate Image Describe the Graphic chnge the color Apply a Style (Optional) Up…" at bounding box center [185, 339] width 240 height 572
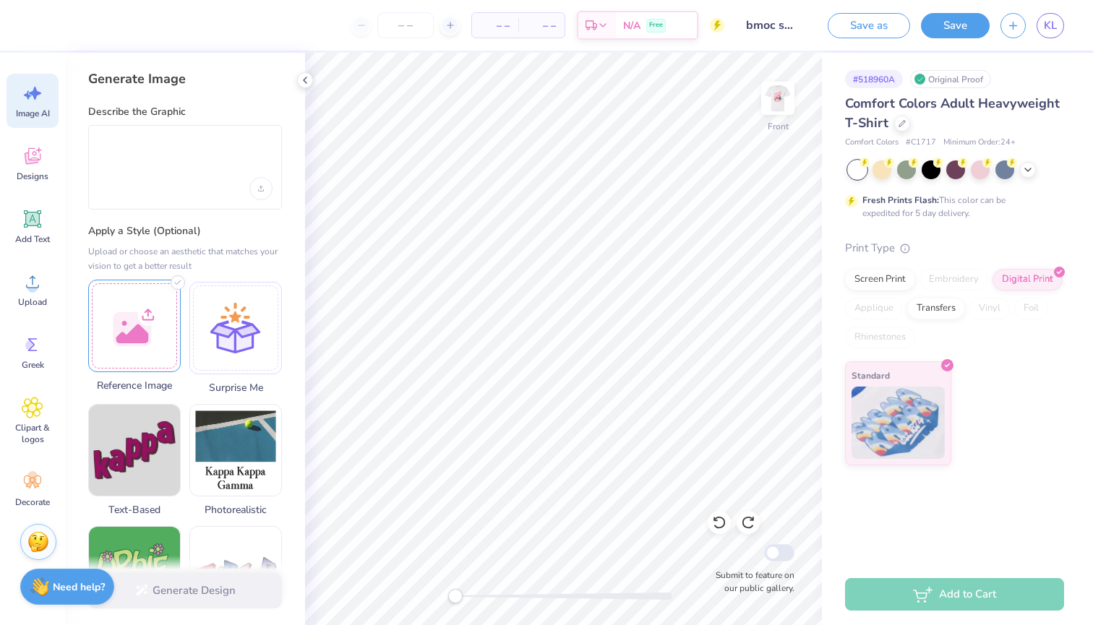
click at [149, 312] on div at bounding box center [134, 326] width 93 height 93
click at [181, 173] on div at bounding box center [185, 167] width 194 height 85
click at [166, 154] on textarea at bounding box center [185, 148] width 175 height 36
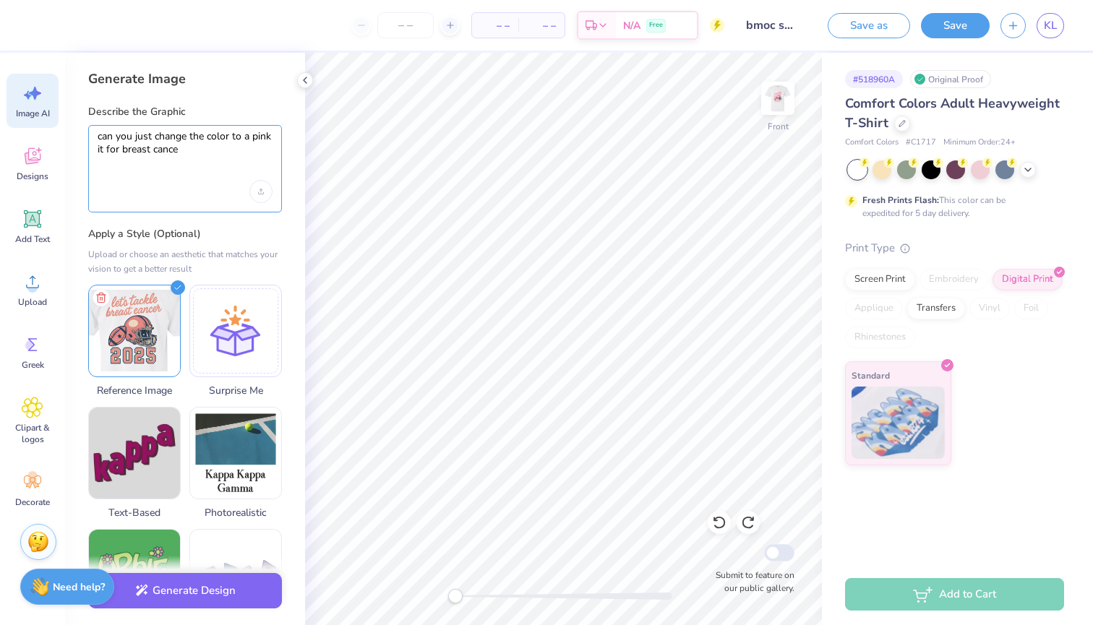
type textarea "can you just change the color to a pink it for breast cancer"
type textarea "x"
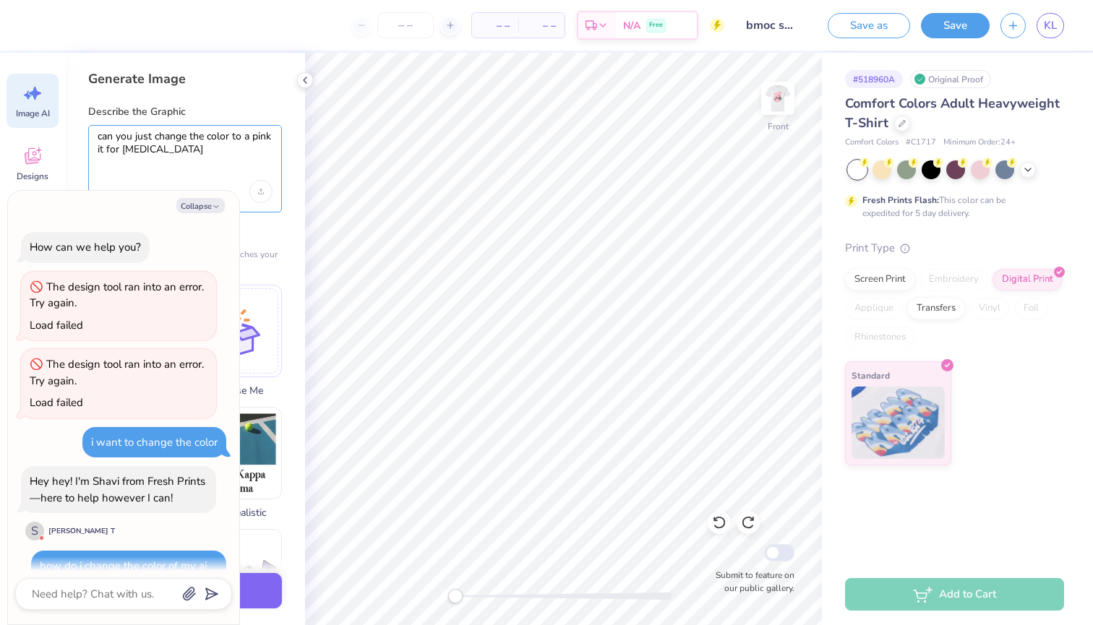
scroll to position [196, 0]
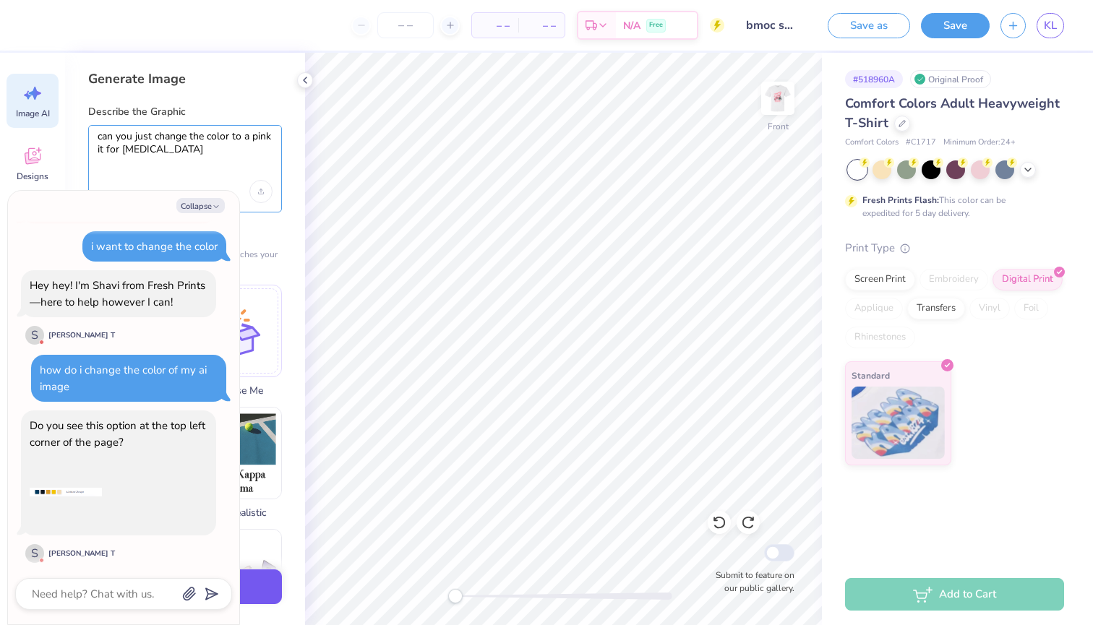
type textarea "can you just change the color to a pink it for breast cancer"
click at [268, 583] on button "Generate Design" at bounding box center [185, 587] width 194 height 35
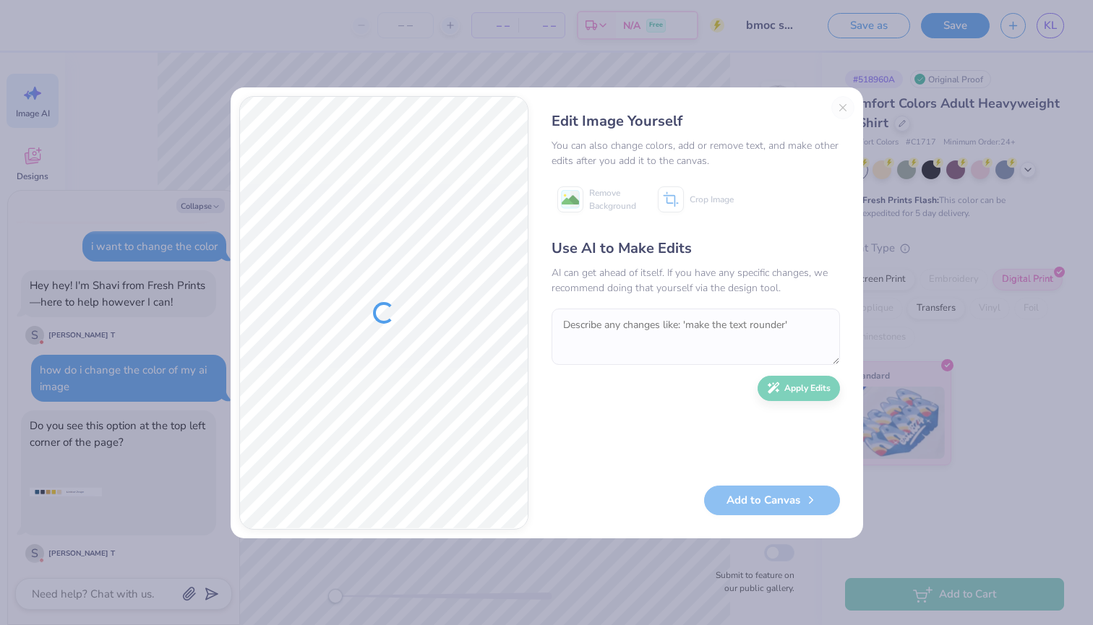
scroll to position [280, 0]
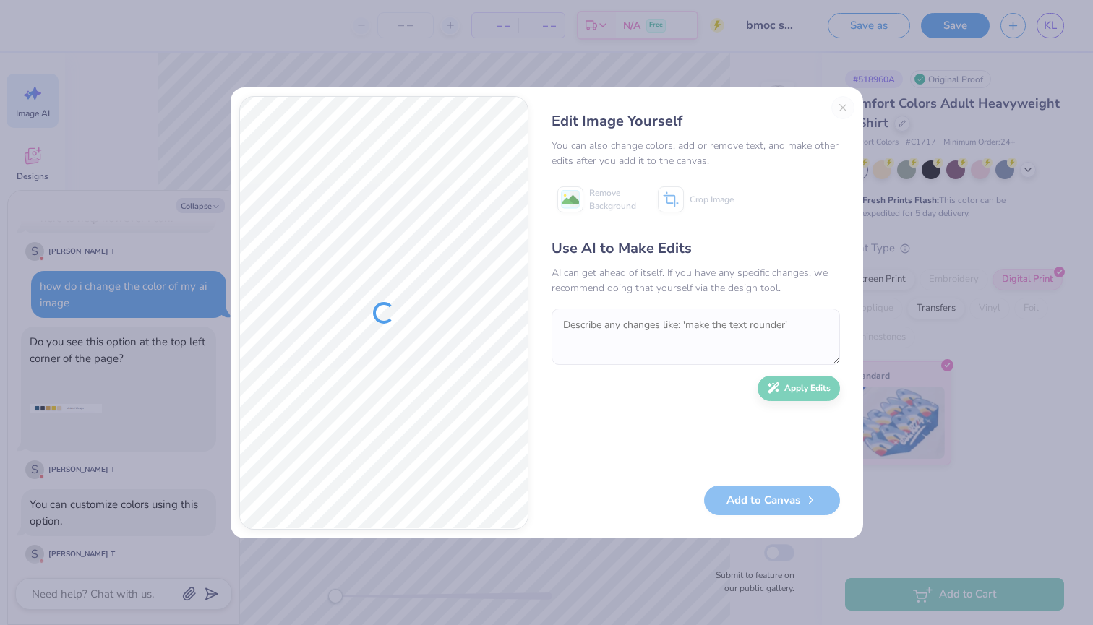
click at [846, 111] on div "Edit Image Yourself You can also change colors, add or remove text, and make ot…" at bounding box center [695, 313] width 317 height 434
click at [843, 108] on div "Edit Image Yourself You can also change colors, add or remove text, and make ot…" at bounding box center [695, 313] width 317 height 434
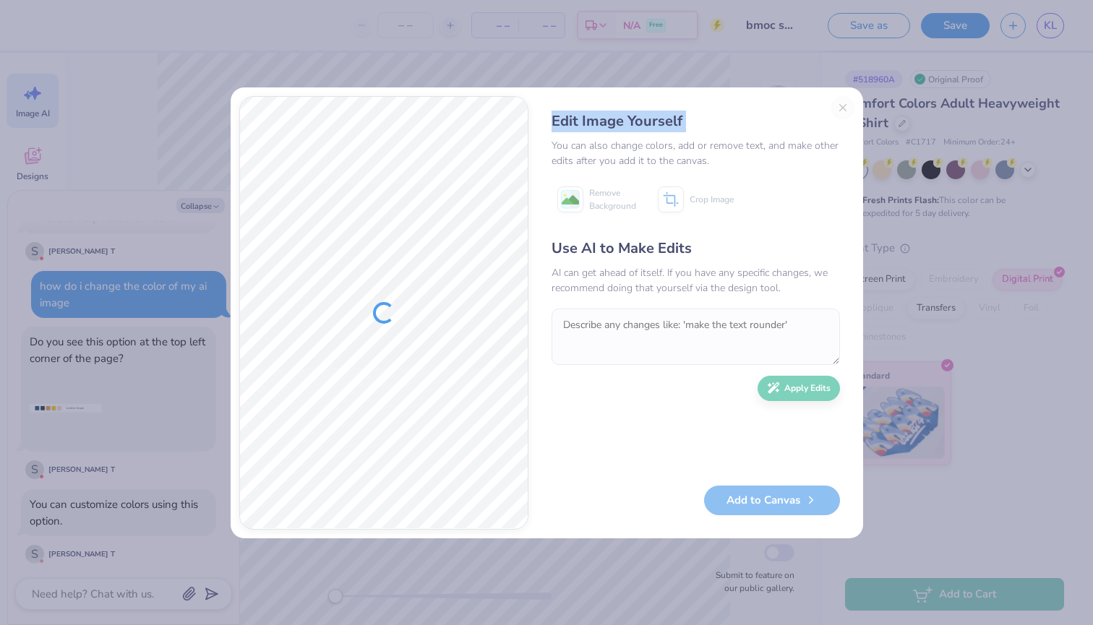
click at [843, 108] on div "Edit Image Yourself You can also change colors, add or remove text, and make ot…" at bounding box center [695, 313] width 317 height 434
click at [840, 118] on button "Close" at bounding box center [842, 107] width 23 height 23
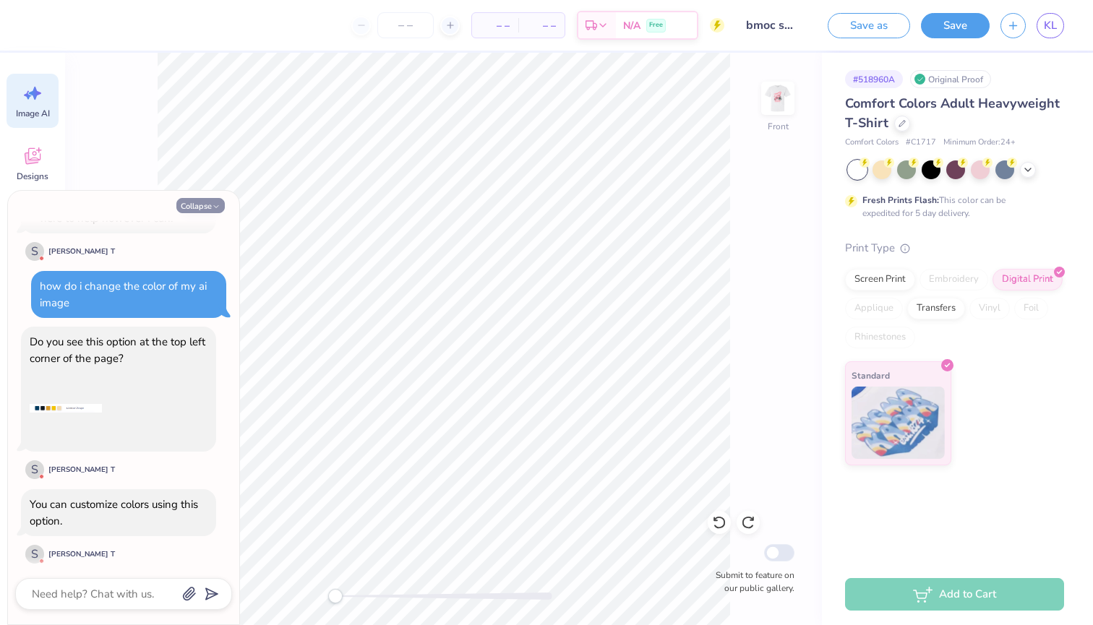
click at [206, 210] on button "Collapse" at bounding box center [200, 205] width 48 height 15
type textarea "x"
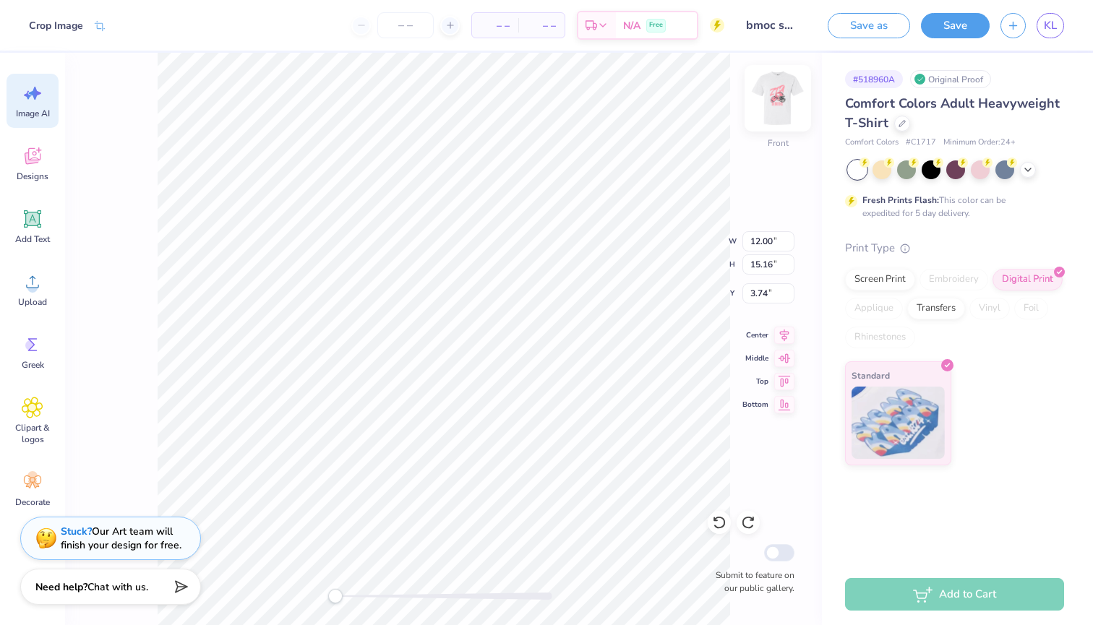
click at [788, 101] on img at bounding box center [778, 98] width 58 height 58
type input "11.80"
type input "14.91"
type input "1.38"
click at [770, 119] on img at bounding box center [778, 98] width 58 height 58
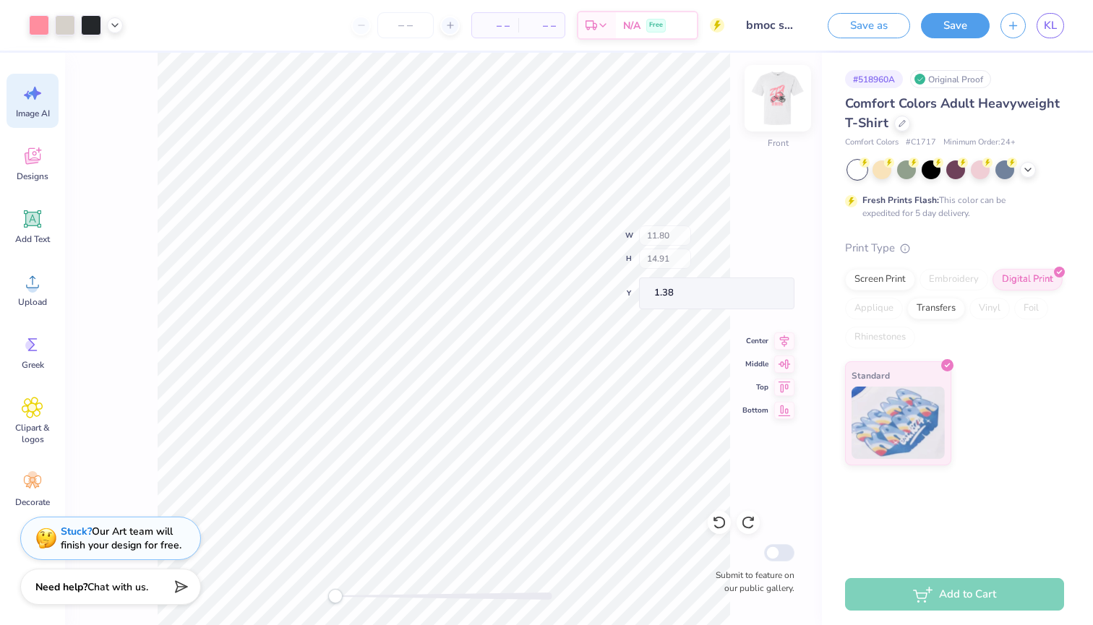
type input "12.00"
type input "15.16"
click at [979, 173] on div at bounding box center [980, 168] width 19 height 19
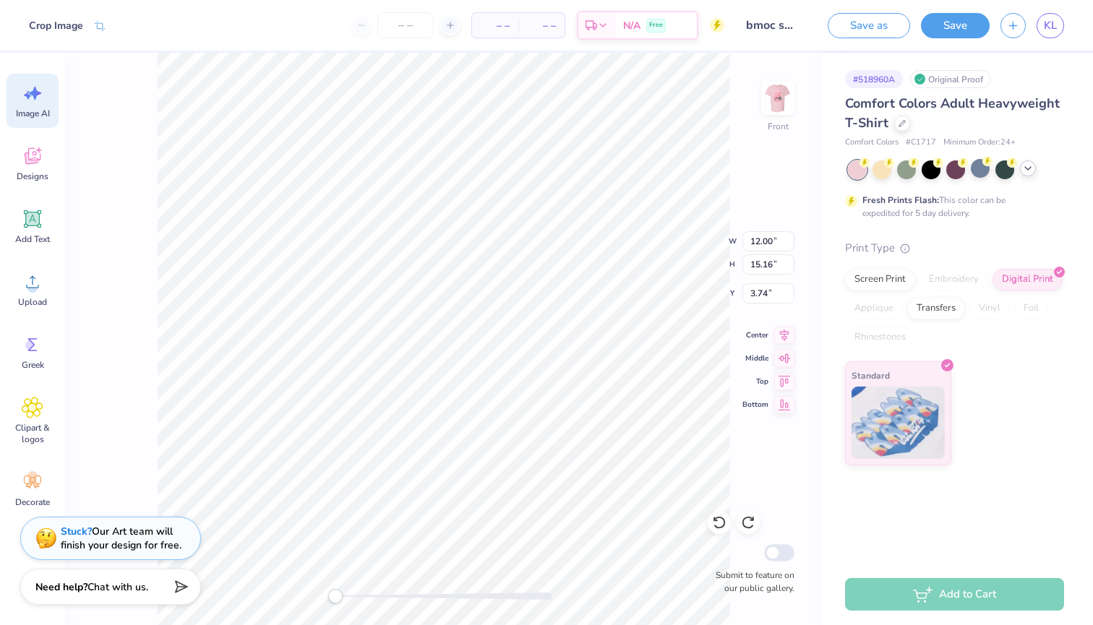
click at [1029, 170] on icon at bounding box center [1028, 169] width 12 height 12
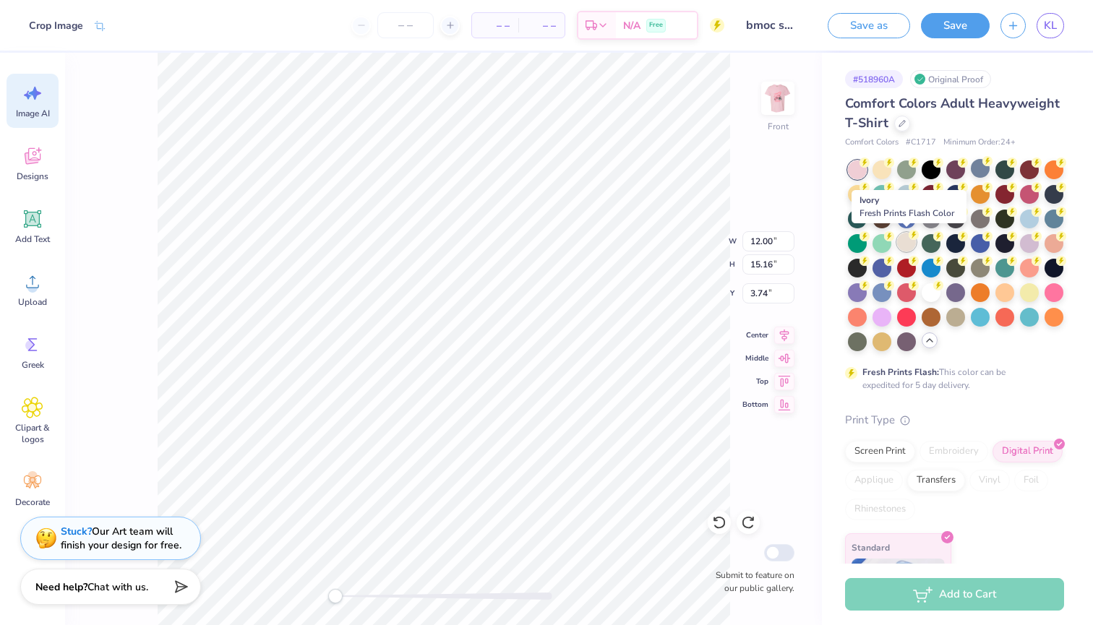
click at [906, 242] on div at bounding box center [906, 242] width 19 height 19
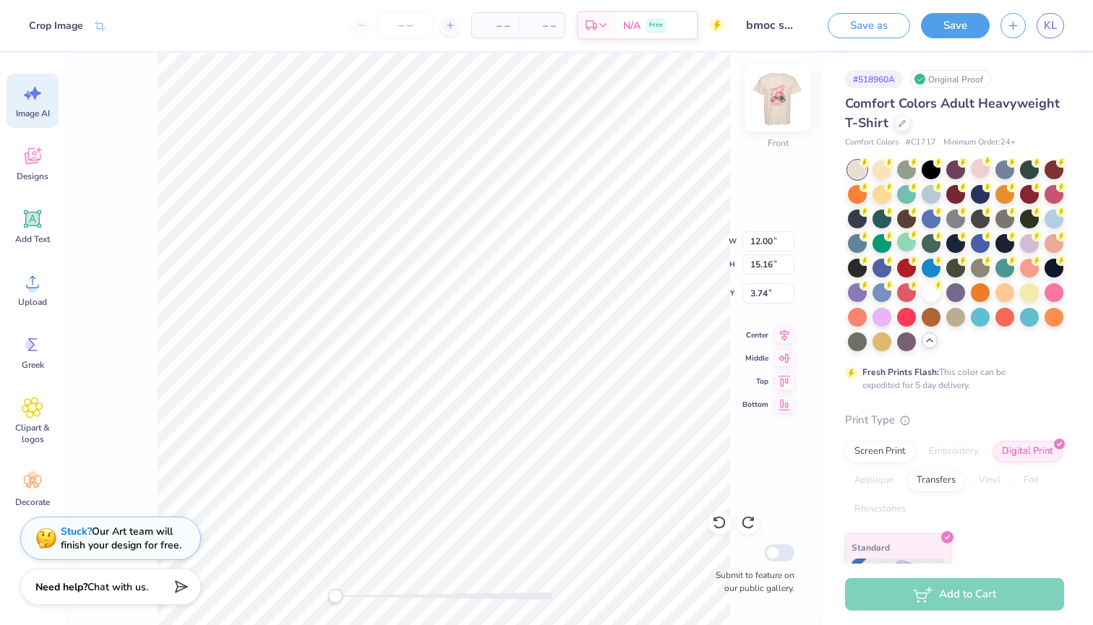
click at [781, 103] on img at bounding box center [778, 98] width 58 height 58
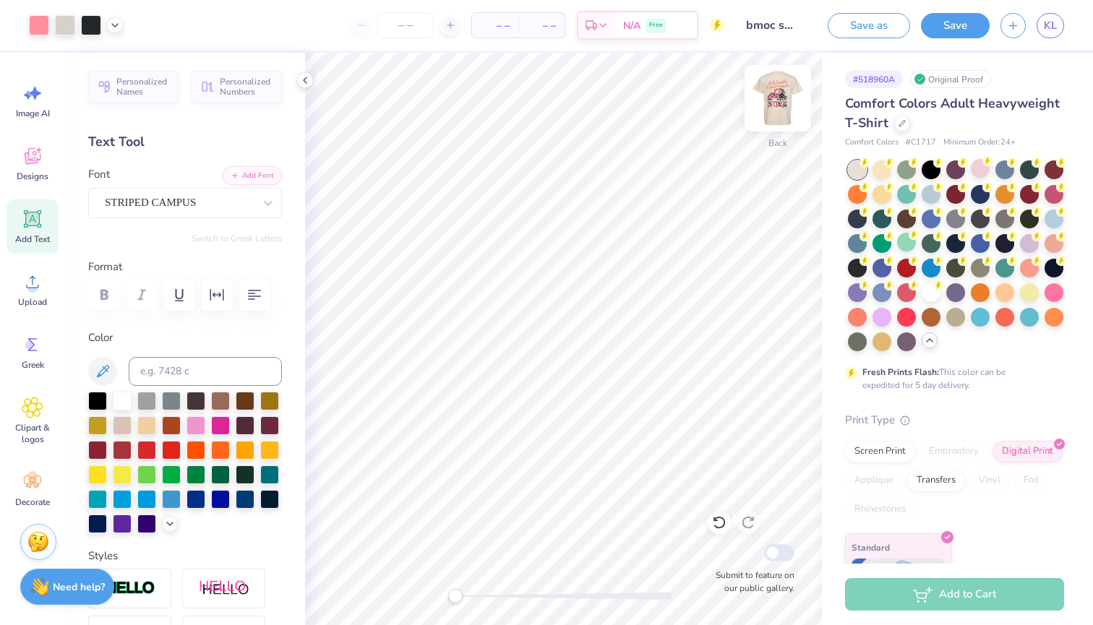
click at [782, 96] on img at bounding box center [778, 98] width 58 height 58
click at [767, 90] on img at bounding box center [778, 98] width 58 height 58
click at [780, 102] on img at bounding box center [778, 98] width 58 height 58
click at [960, 27] on button "Save" at bounding box center [955, 23] width 69 height 25
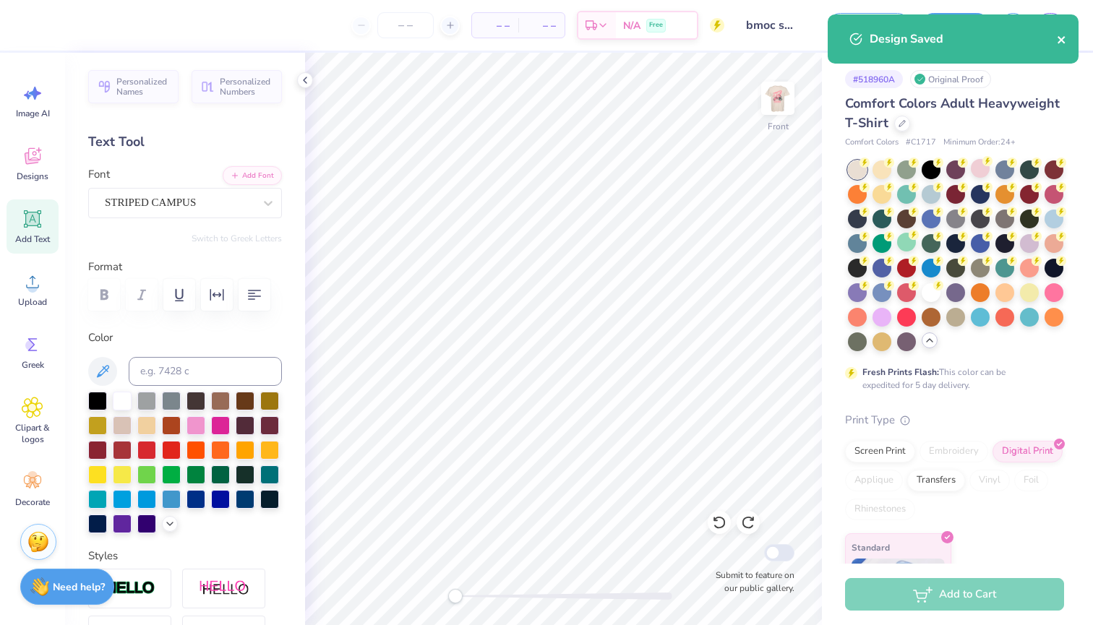
click at [1062, 40] on icon "close" at bounding box center [1060, 39] width 7 height 7
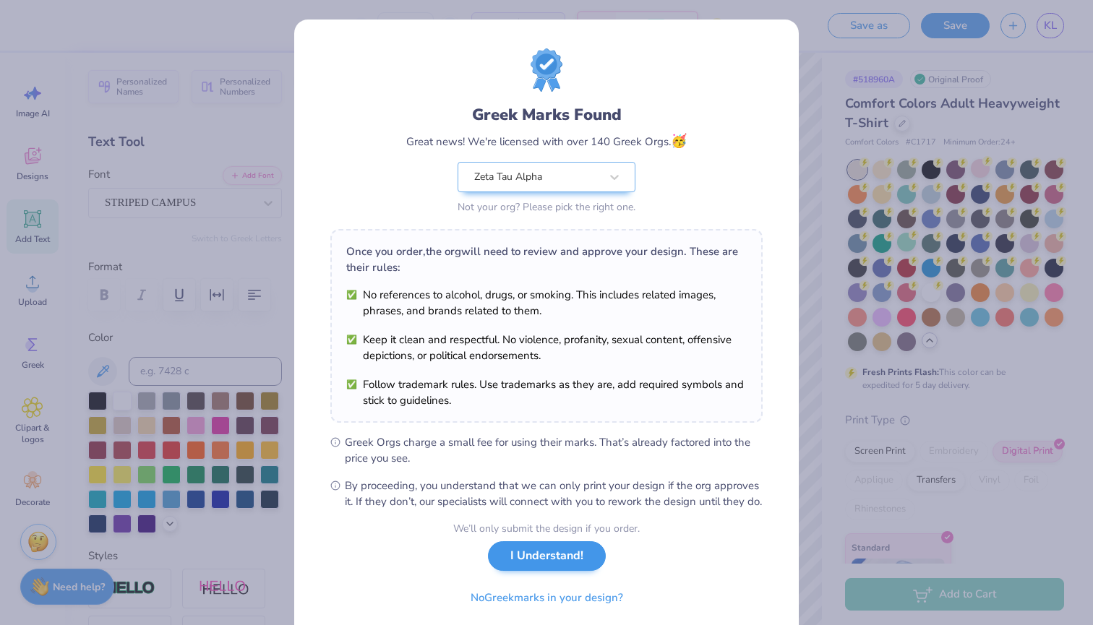
click at [554, 567] on button "I Understand!" at bounding box center [547, 556] width 118 height 30
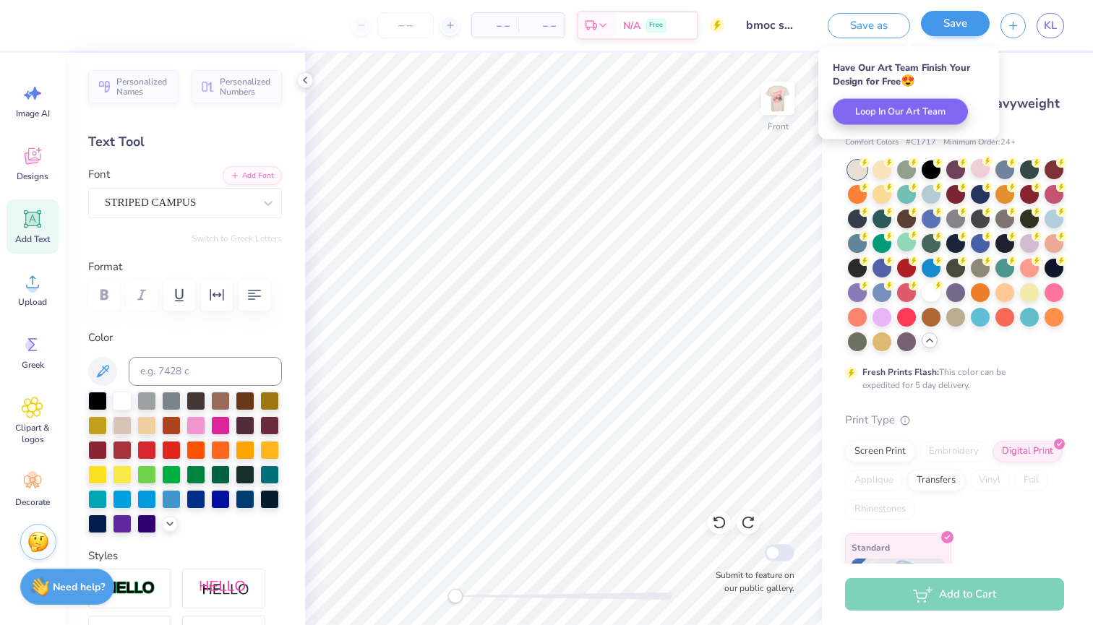
click at [974, 15] on button "Save" at bounding box center [955, 23] width 69 height 25
click at [1012, 30] on icon "button" at bounding box center [1013, 23] width 12 height 12
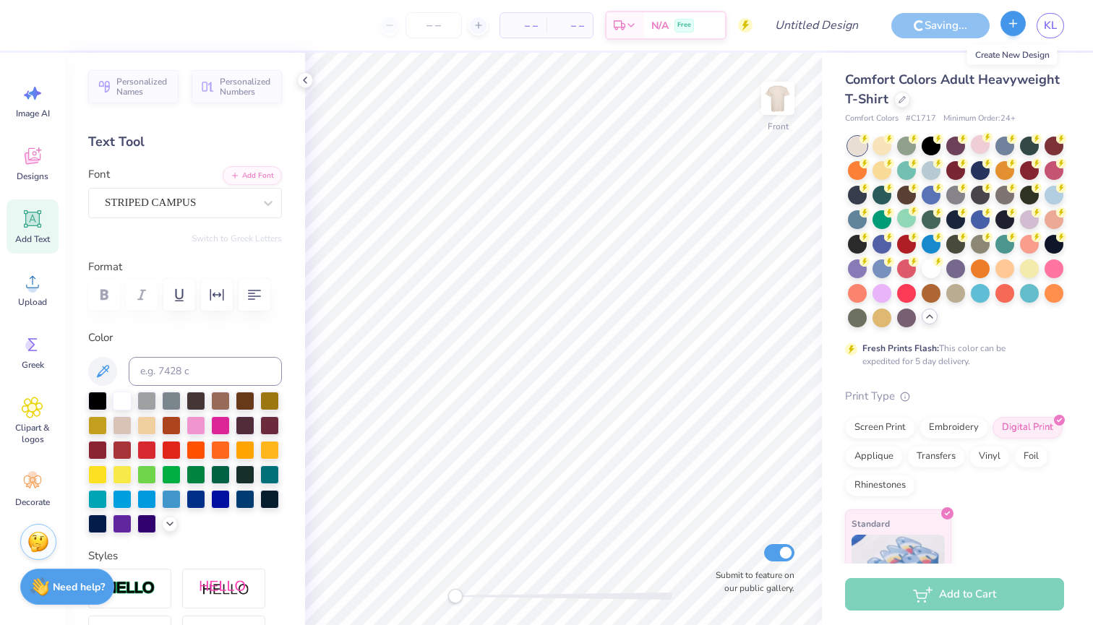
click at [1011, 24] on icon "button" at bounding box center [1013, 23] width 12 height 12
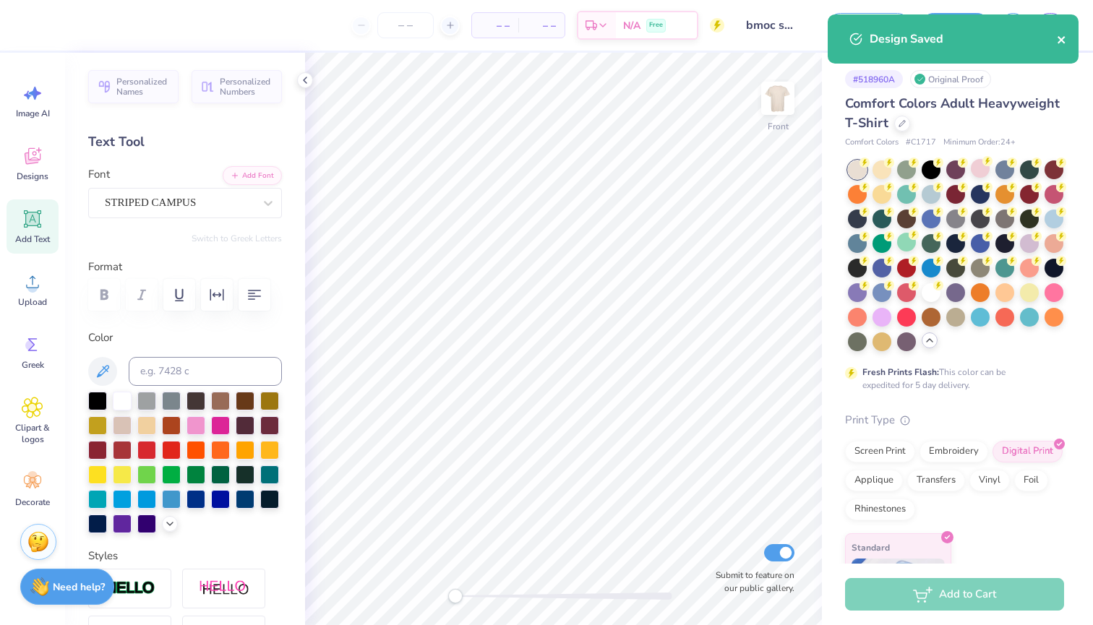
click at [1062, 35] on icon "close" at bounding box center [1062, 40] width 10 height 12
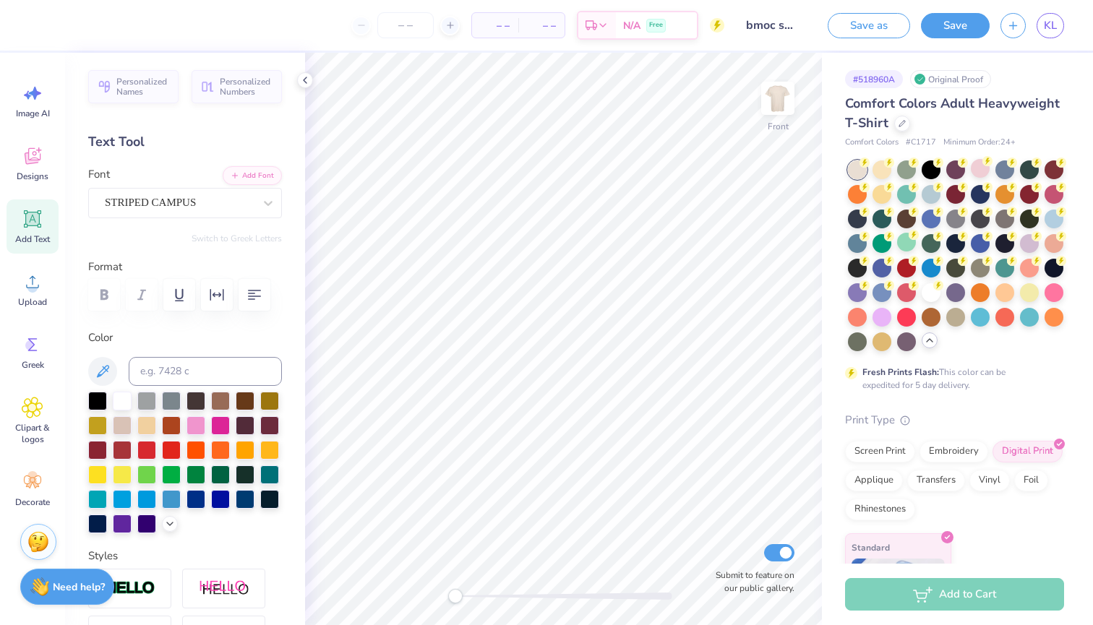
click at [1009, 22] on icon "button" at bounding box center [1013, 26] width 12 height 12
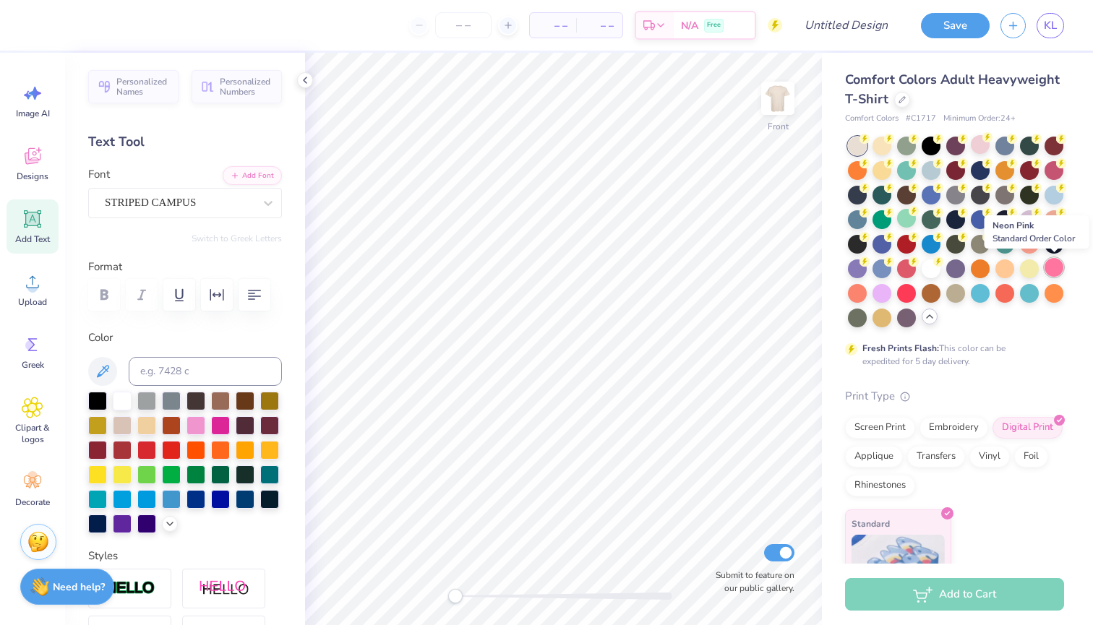
click at [1050, 270] on div at bounding box center [1053, 267] width 19 height 19
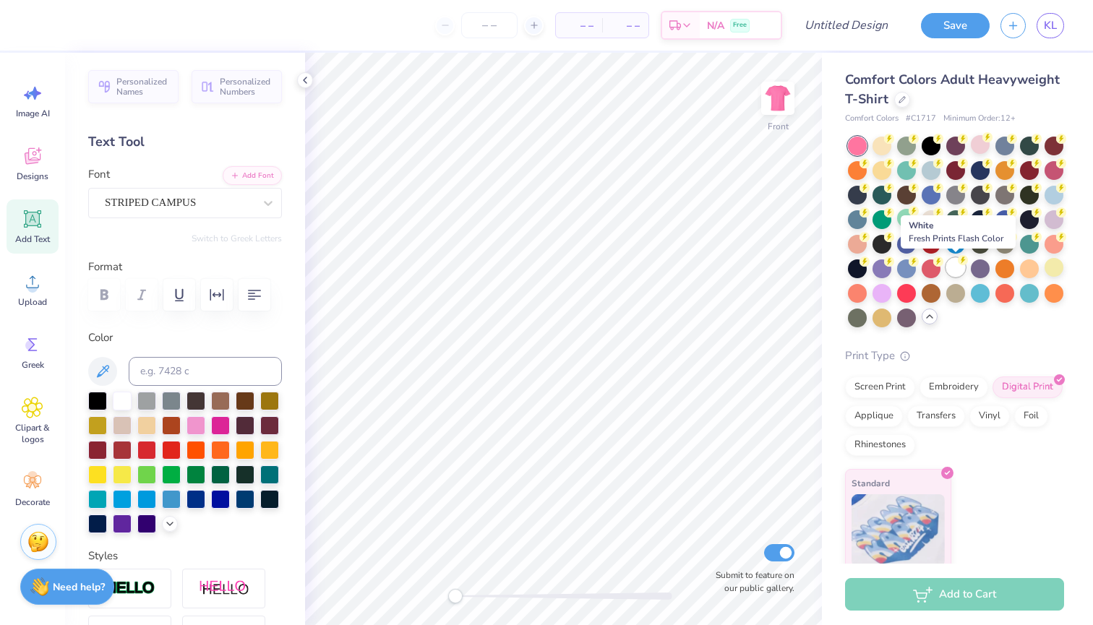
click at [961, 267] on div at bounding box center [955, 267] width 19 height 19
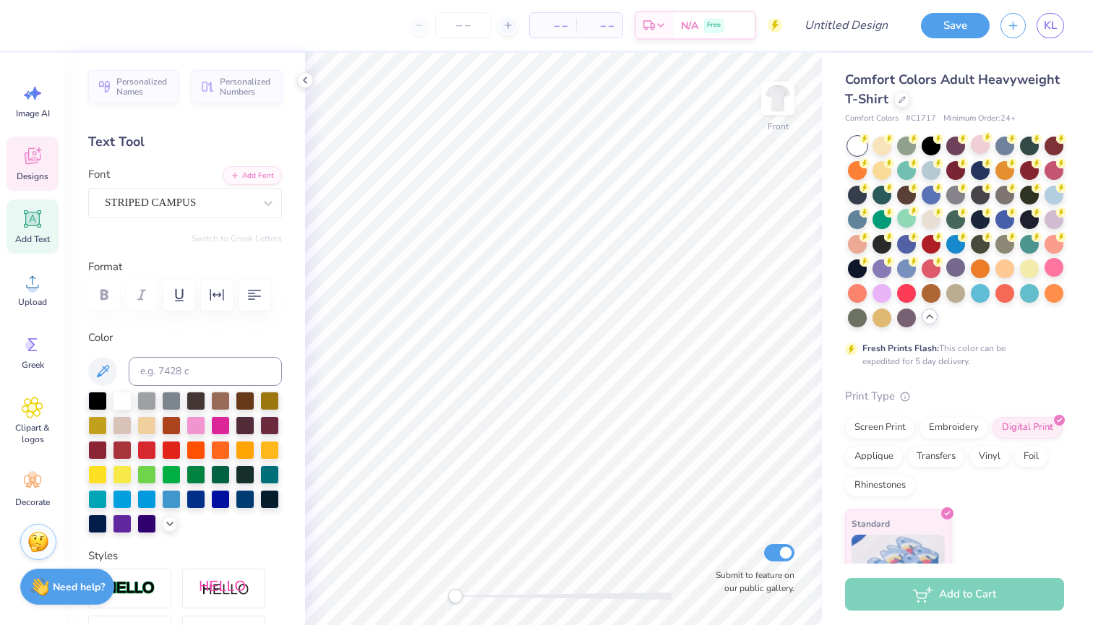
click at [27, 152] on icon at bounding box center [33, 156] width 22 height 22
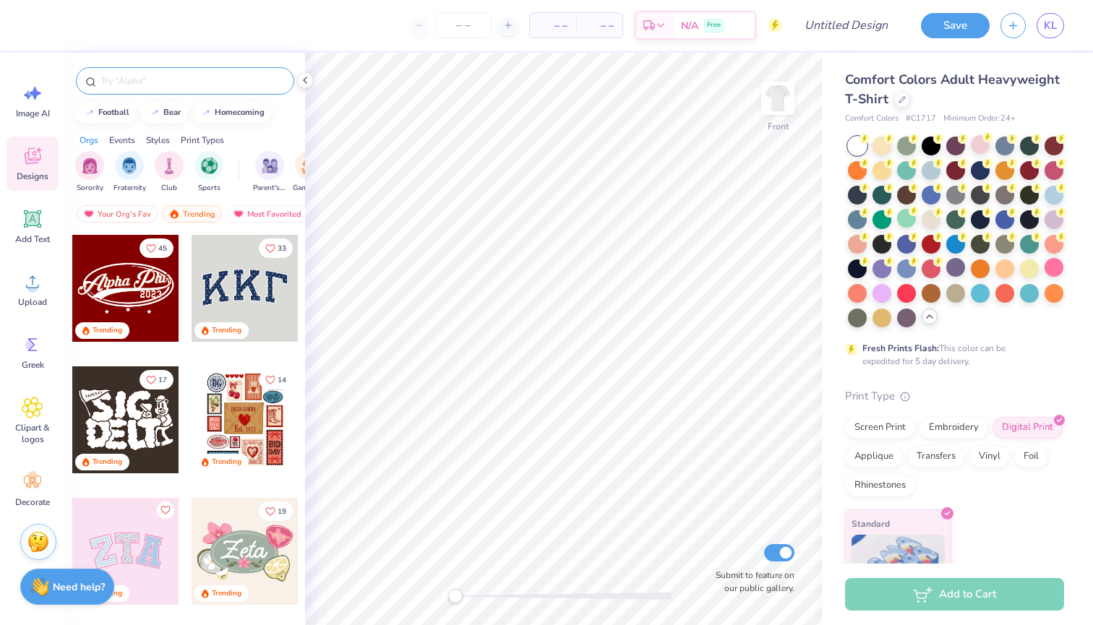
click at [186, 87] on input "text" at bounding box center [192, 81] width 185 height 14
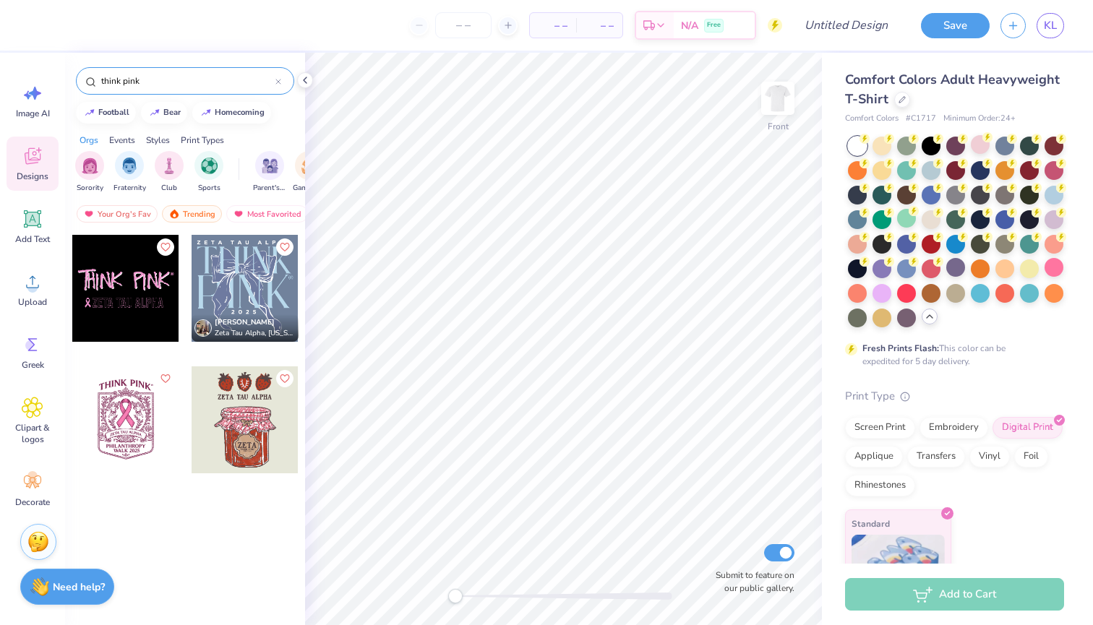
click at [134, 433] on div at bounding box center [125, 419] width 107 height 107
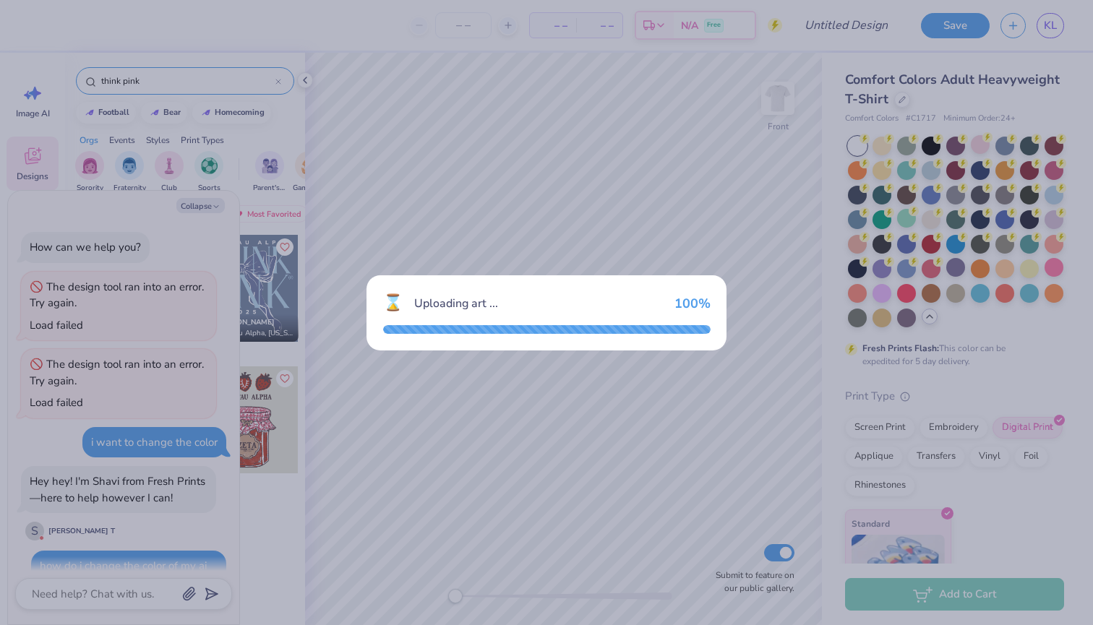
scroll to position [418, 0]
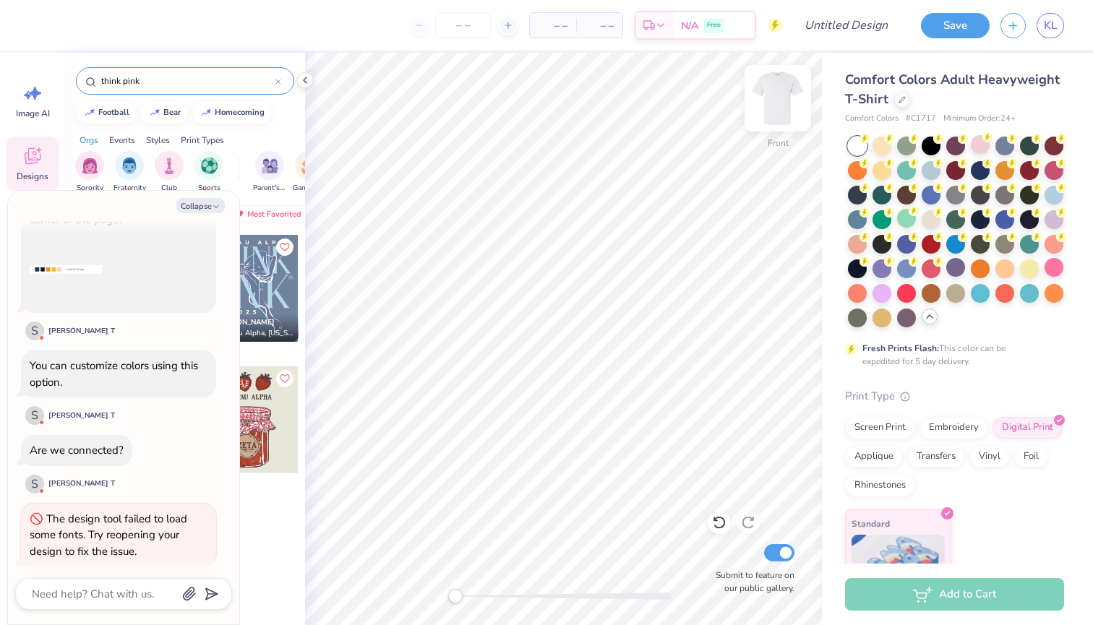
click at [773, 106] on img at bounding box center [778, 98] width 58 height 58
click at [281, 84] on div "think pink" at bounding box center [185, 80] width 218 height 27
click at [277, 80] on icon at bounding box center [278, 82] width 6 height 6
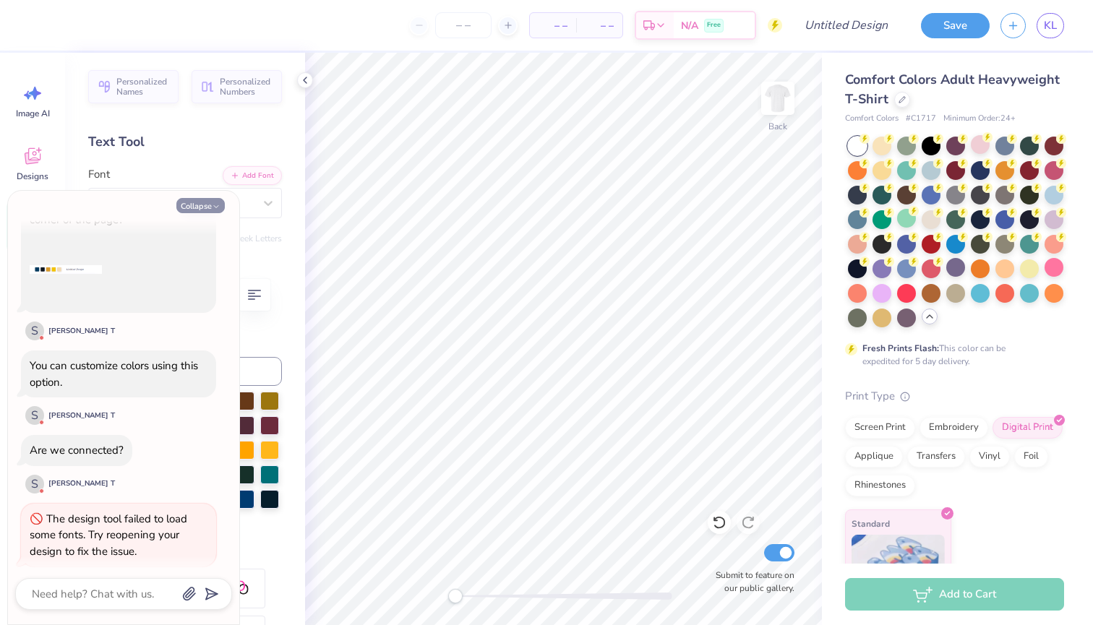
click at [214, 210] on icon "button" at bounding box center [216, 206] width 9 height 9
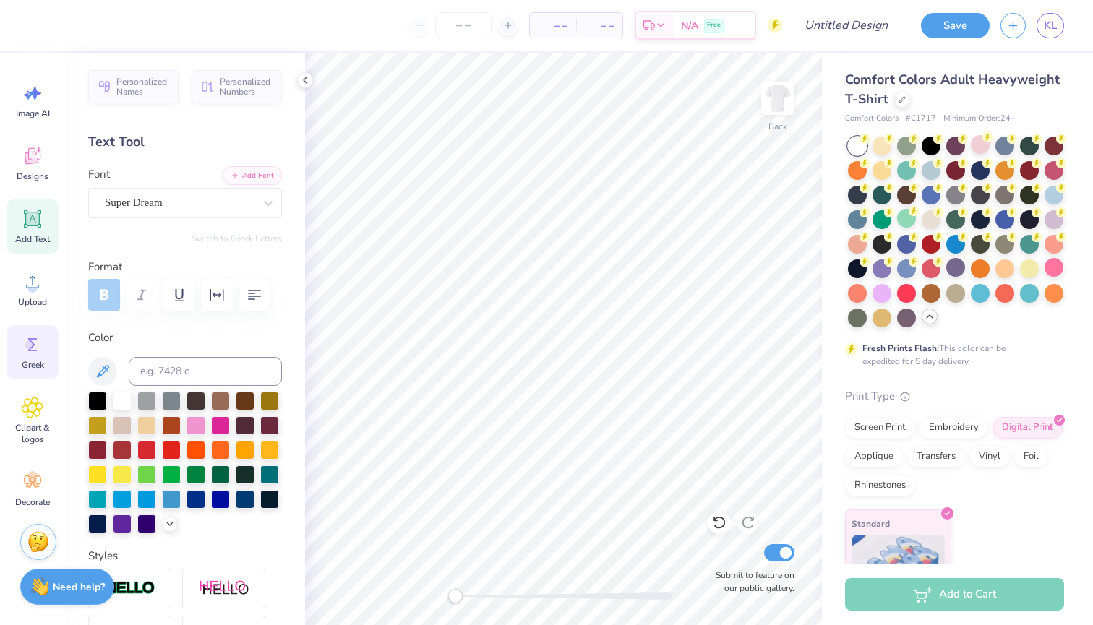
click at [35, 339] on icon at bounding box center [32, 344] width 9 height 13
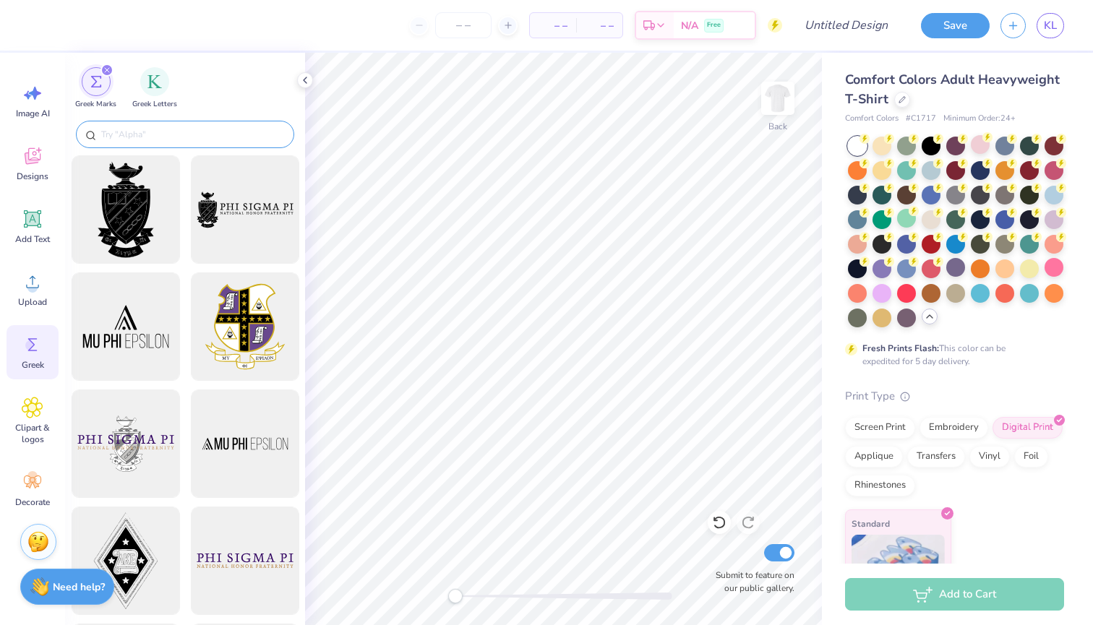
click at [197, 141] on input "text" at bounding box center [192, 134] width 185 height 14
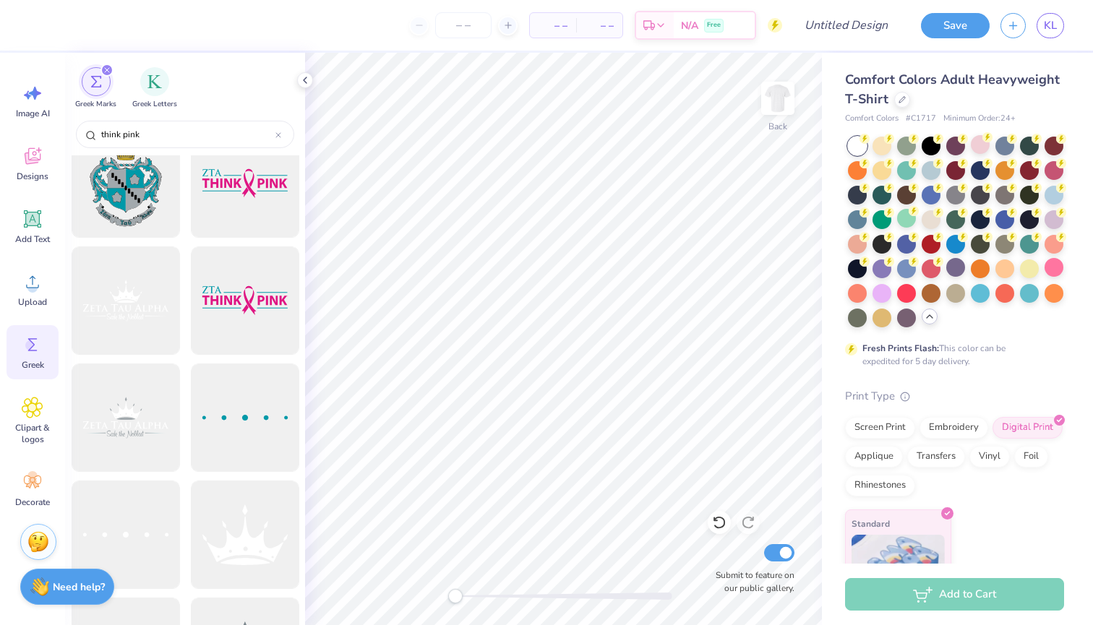
scroll to position [142, 0]
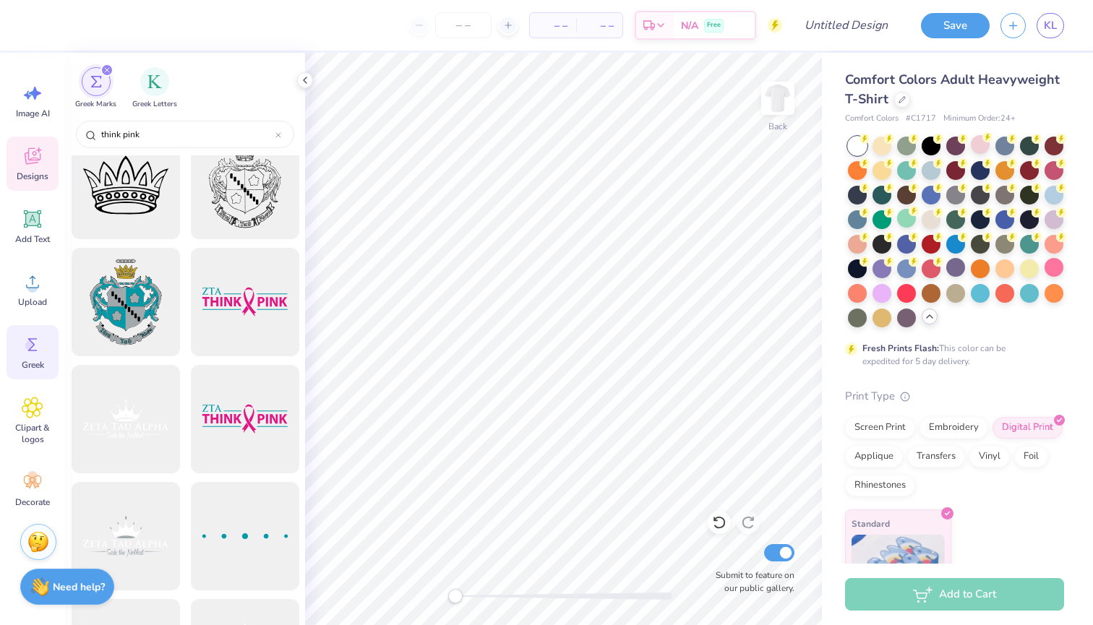
click at [37, 161] on icon at bounding box center [32, 159] width 14 height 12
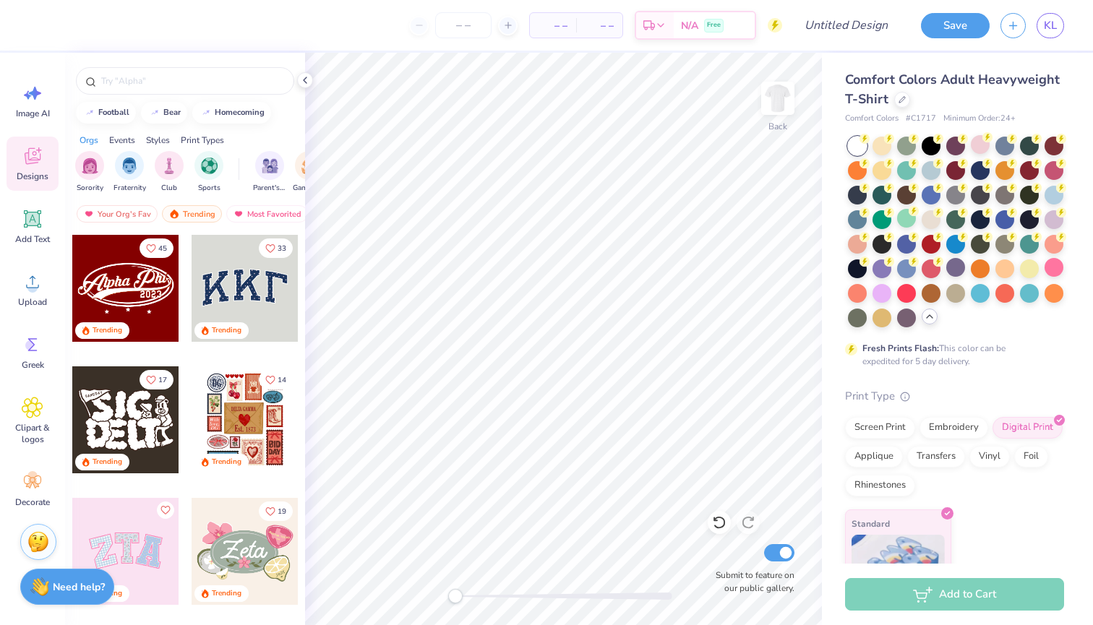
click at [163, 62] on div at bounding box center [185, 77] width 240 height 49
click at [163, 72] on div at bounding box center [185, 80] width 218 height 27
click at [163, 82] on input "text" at bounding box center [192, 81] width 185 height 14
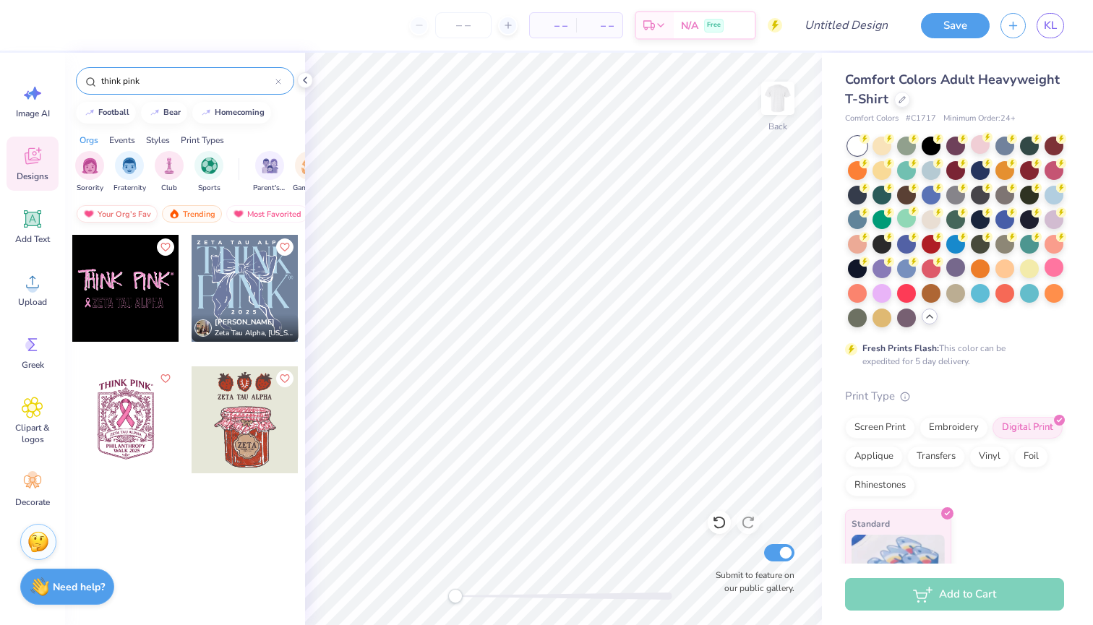
click at [124, 216] on div "Your Org's Fav" at bounding box center [117, 213] width 81 height 17
click at [83, 176] on div "filter for Sorority" at bounding box center [89, 164] width 29 height 29
click at [127, 142] on div "Events" at bounding box center [122, 140] width 26 height 13
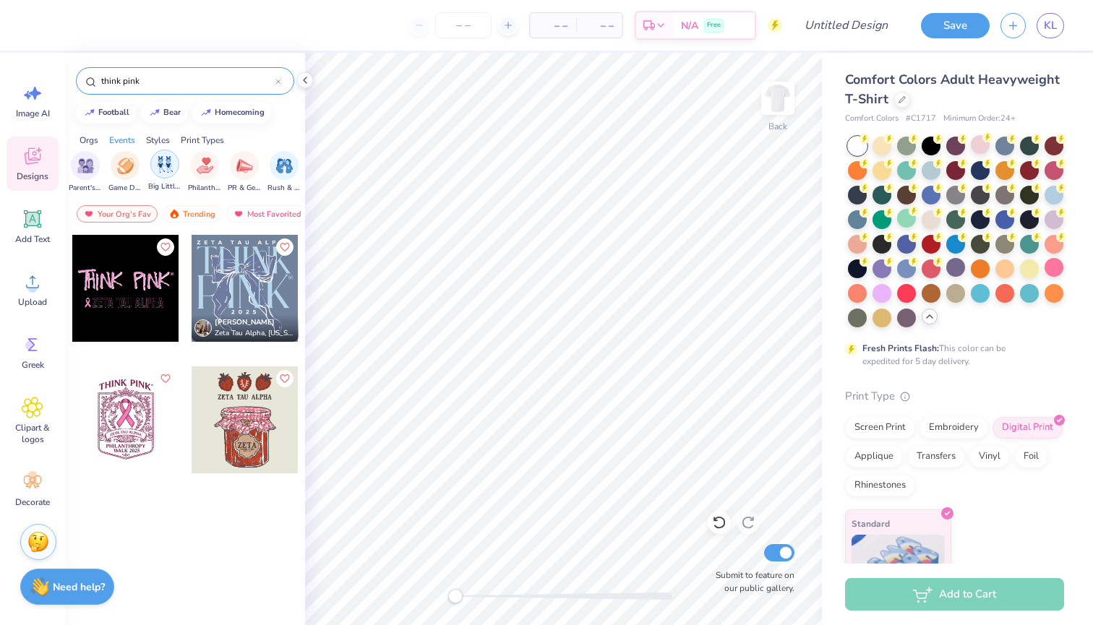
scroll to position [0, 185]
click at [198, 168] on img "filter for Philanthropy" at bounding box center [204, 164] width 17 height 17
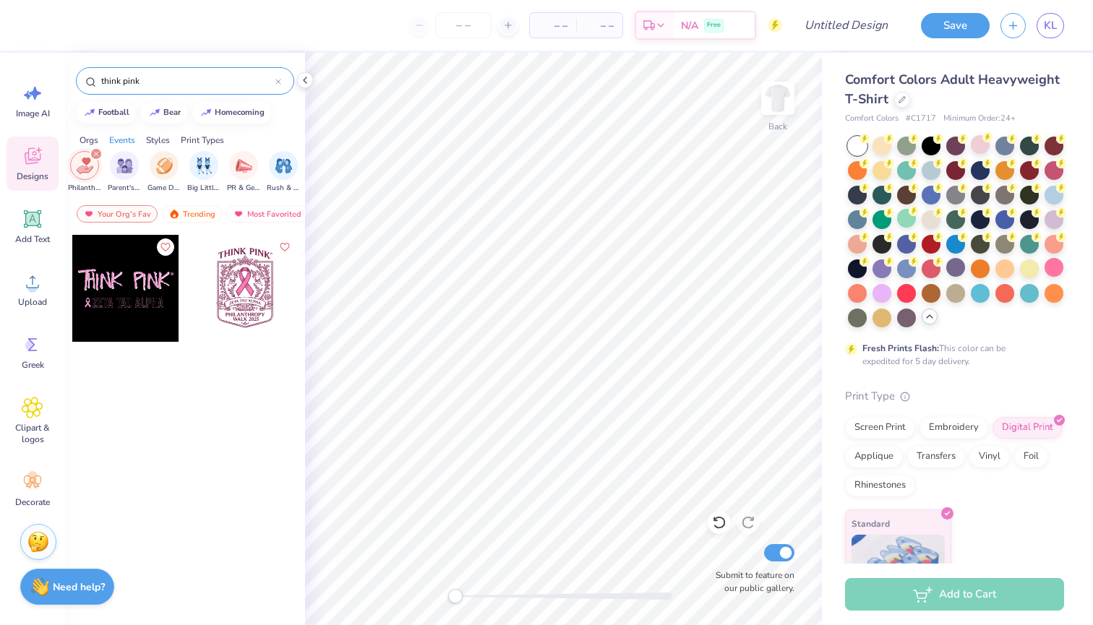
drag, startPoint x: 189, startPoint y: 73, endPoint x: 108, endPoint y: 78, distance: 80.4
click at [108, 78] on div "think pink" at bounding box center [185, 80] width 218 height 27
drag, startPoint x: 151, startPoint y: 80, endPoint x: 51, endPoint y: 72, distance: 100.8
click at [51, 73] on div "– – Per Item – – Total Est. Delivery N/A Free Design Title Save KL Image AI Des…" at bounding box center [546, 312] width 1093 height 625
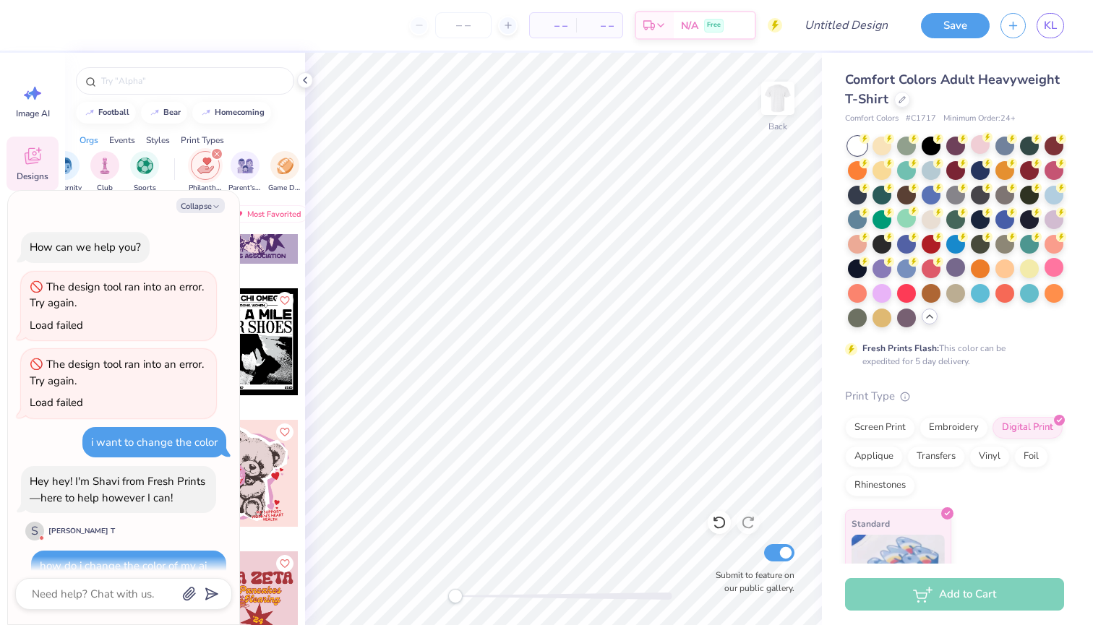
scroll to position [518, 0]
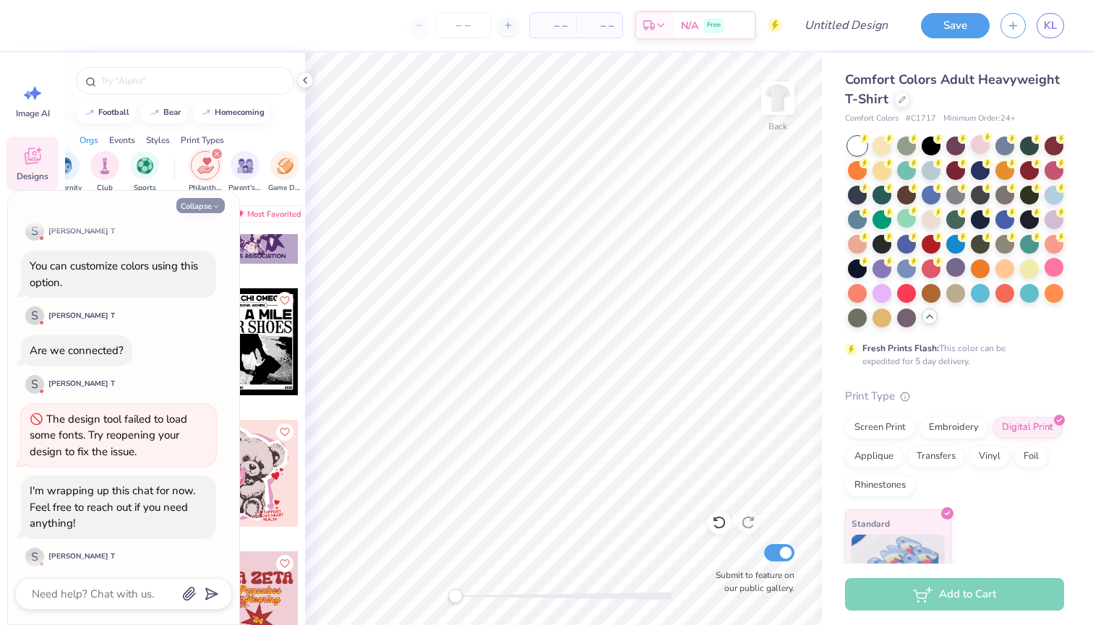
click at [217, 202] on icon "button" at bounding box center [216, 206] width 9 height 9
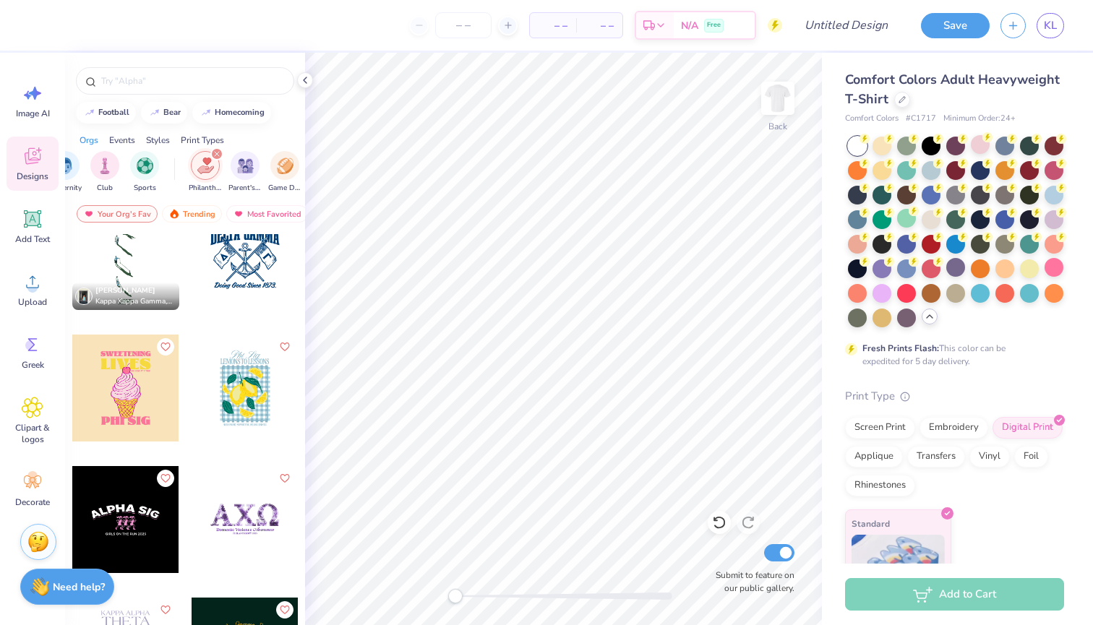
scroll to position [3596, 0]
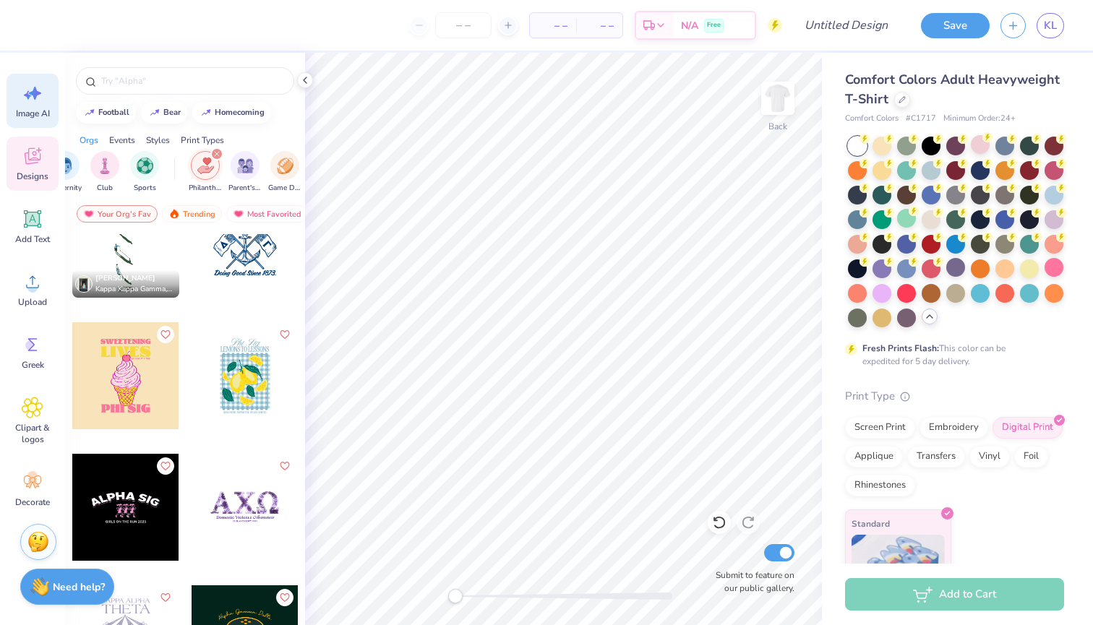
click at [43, 89] on icon at bounding box center [33, 93] width 22 height 22
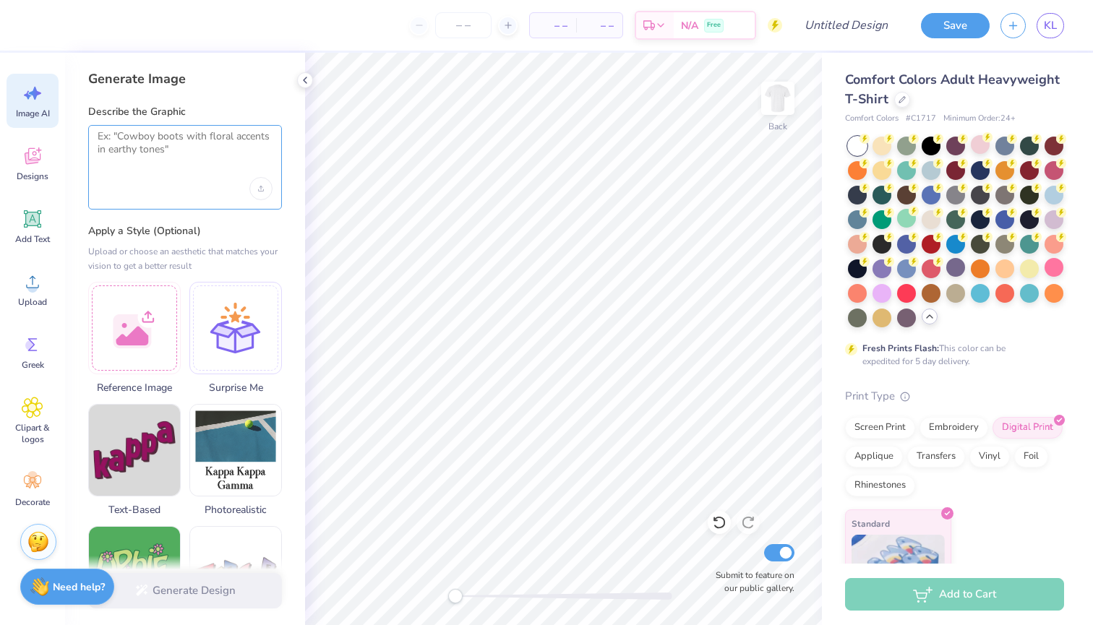
click at [142, 151] on textarea at bounding box center [185, 148] width 175 height 36
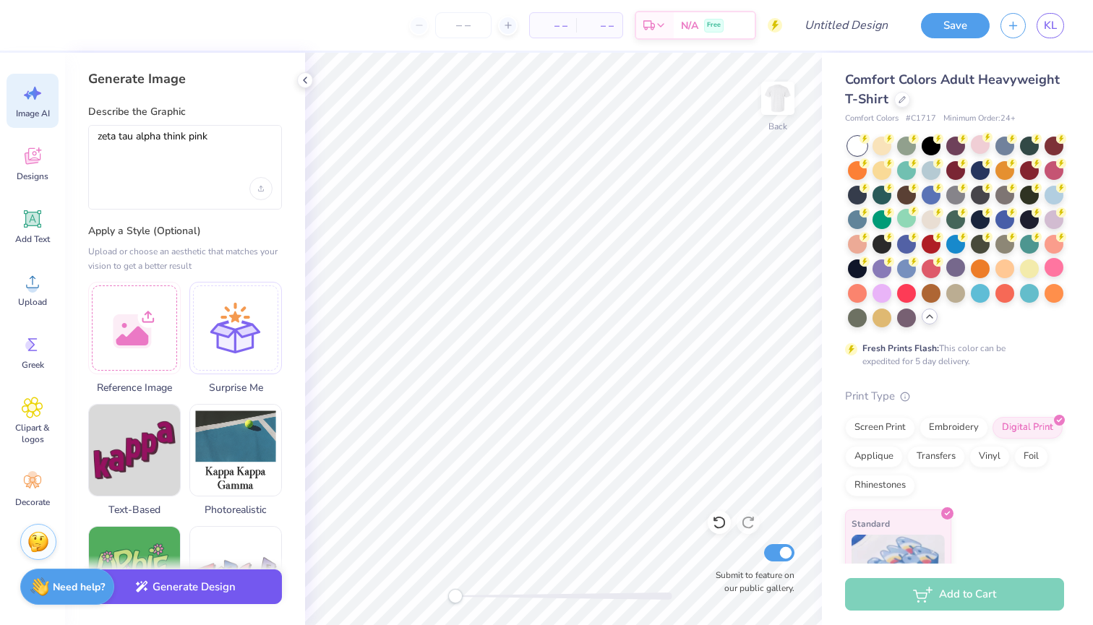
click at [200, 596] on button "Generate Design" at bounding box center [185, 587] width 194 height 35
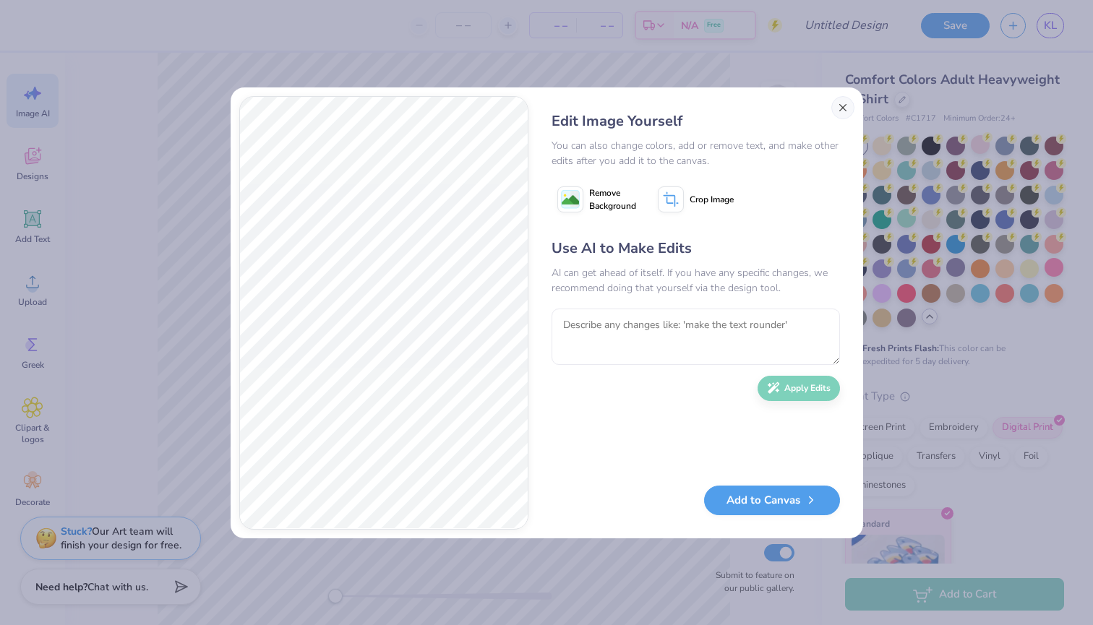
click at [843, 113] on button "Close" at bounding box center [842, 107] width 23 height 23
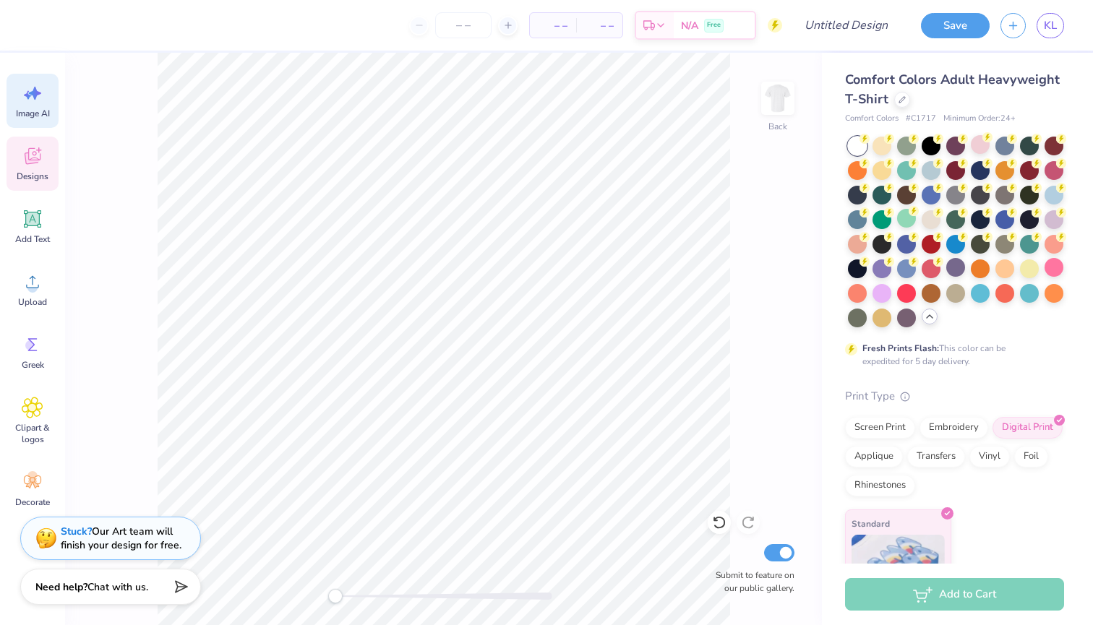
click at [27, 181] on span "Designs" at bounding box center [33, 177] width 32 height 12
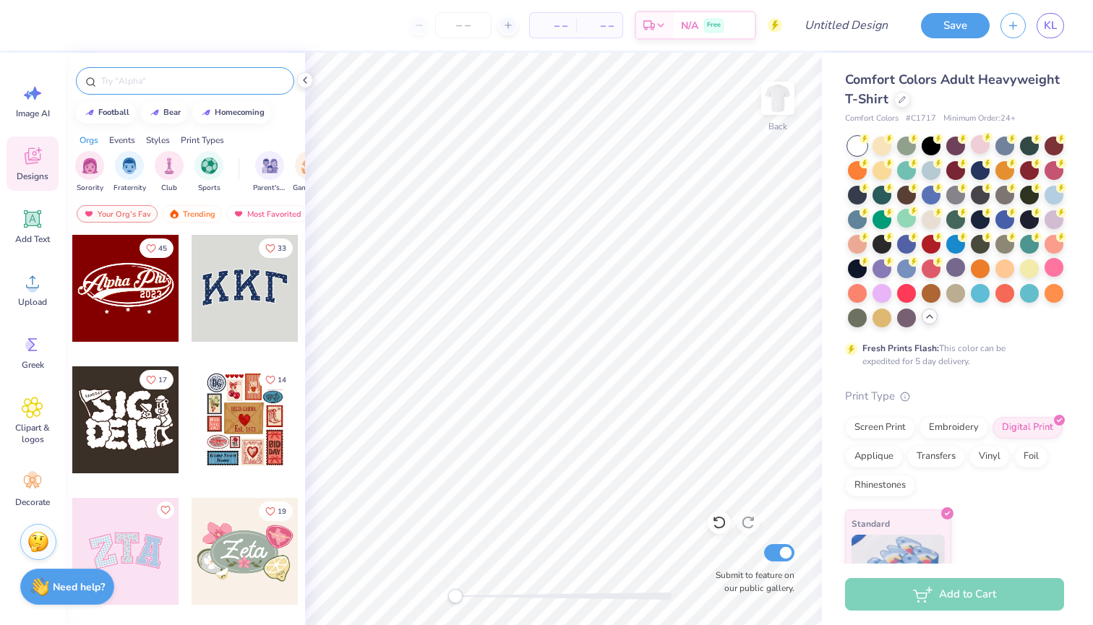
click at [161, 85] on input "text" at bounding box center [192, 81] width 185 height 14
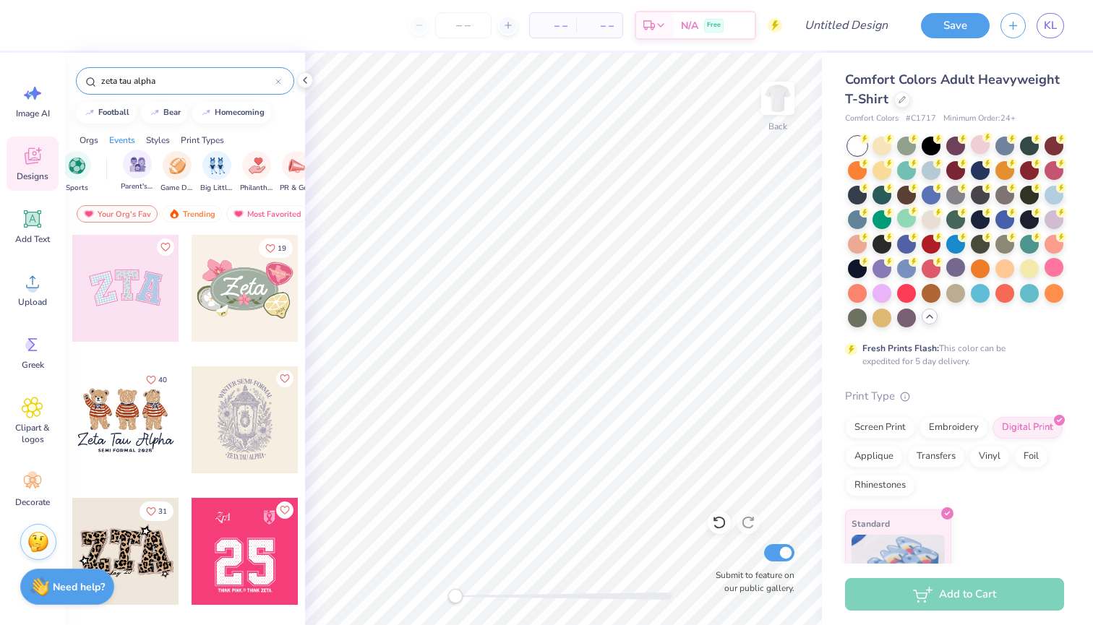
scroll to position [0, 137]
click at [248, 155] on div "filter for Philanthropy" at bounding box center [252, 164] width 29 height 29
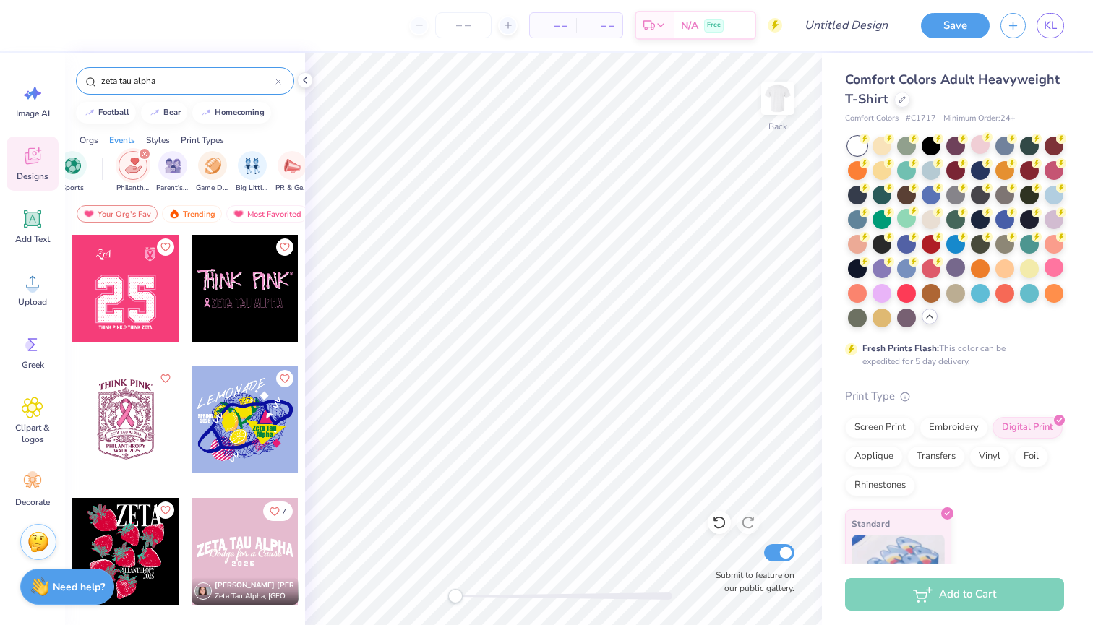
click at [243, 543] on div at bounding box center [245, 551] width 107 height 107
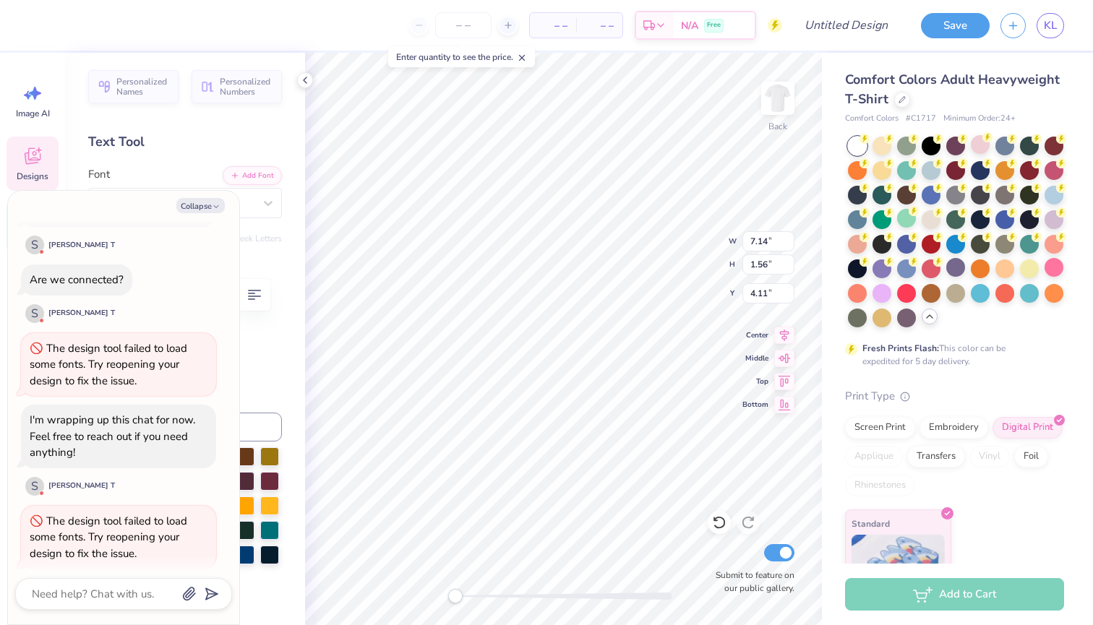
scroll to position [0, 2]
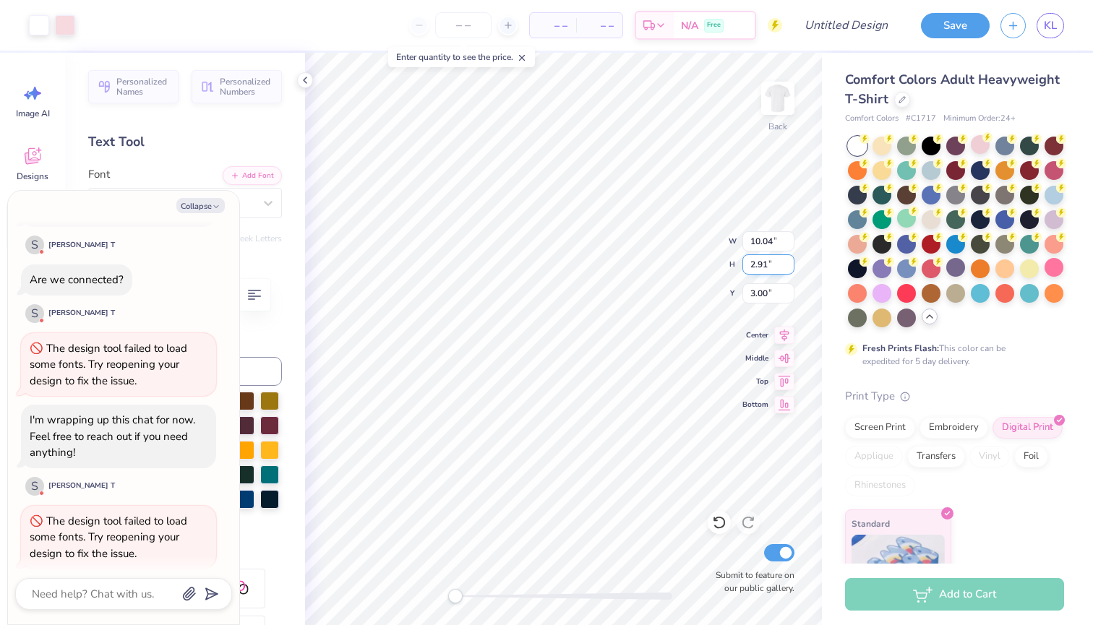
click at [789, 262] on input "2.91" at bounding box center [768, 264] width 52 height 20
click at [788, 239] on input "10.05" at bounding box center [768, 241] width 52 height 20
click at [788, 239] on input "10.06" at bounding box center [768, 241] width 52 height 20
click at [788, 239] on input "10.07" at bounding box center [768, 241] width 52 height 20
click at [788, 239] on input "10.08" at bounding box center [768, 241] width 52 height 20
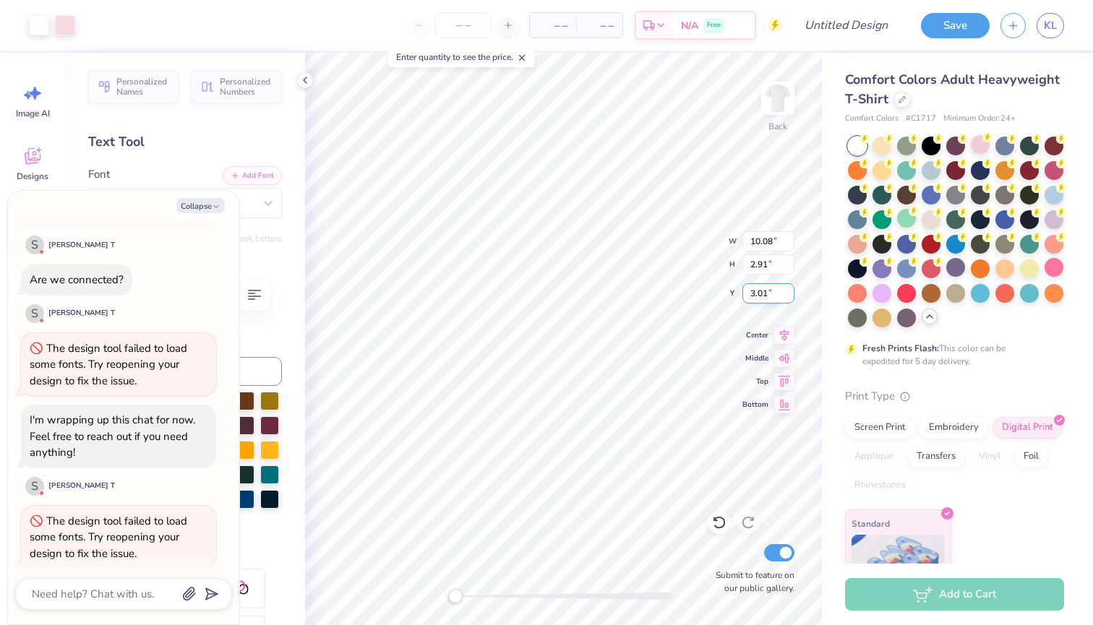
click at [790, 291] on input "3.01" at bounding box center [768, 293] width 52 height 20
click at [790, 291] on input "3.02" at bounding box center [768, 293] width 52 height 20
click at [790, 291] on input "3.03" at bounding box center [768, 293] width 52 height 20
click at [790, 291] on input "3.04" at bounding box center [768, 293] width 52 height 20
click at [790, 262] on input "2.92" at bounding box center [768, 264] width 52 height 20
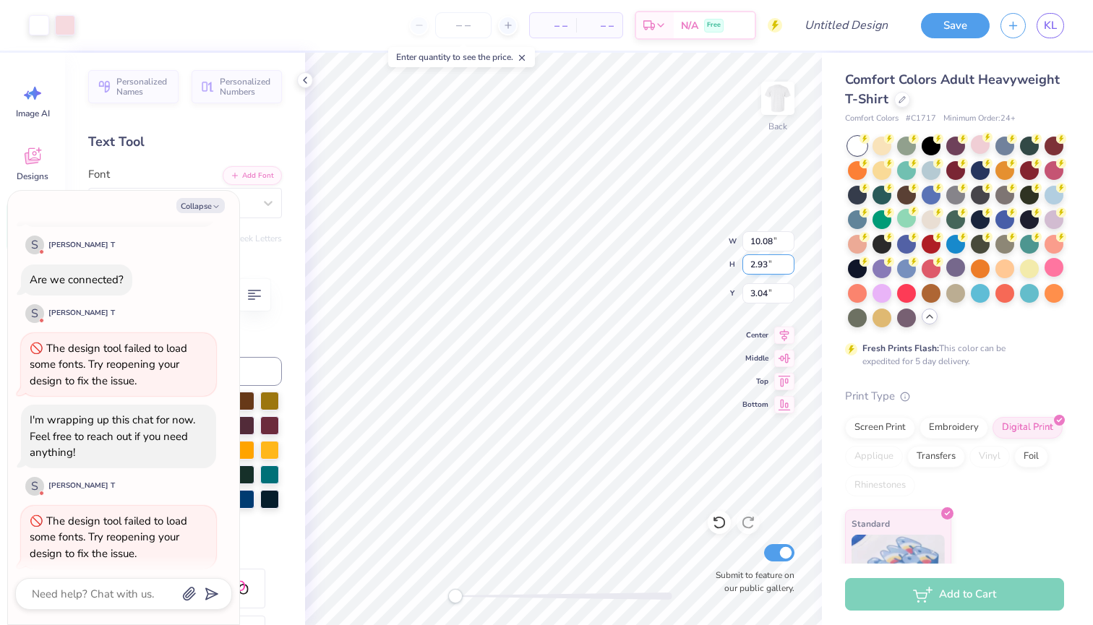
click at [790, 262] on input "2.93" at bounding box center [768, 264] width 52 height 20
click at [606, 33] on span "– –" at bounding box center [599, 25] width 29 height 15
click at [609, 25] on span "– –" at bounding box center [599, 25] width 29 height 15
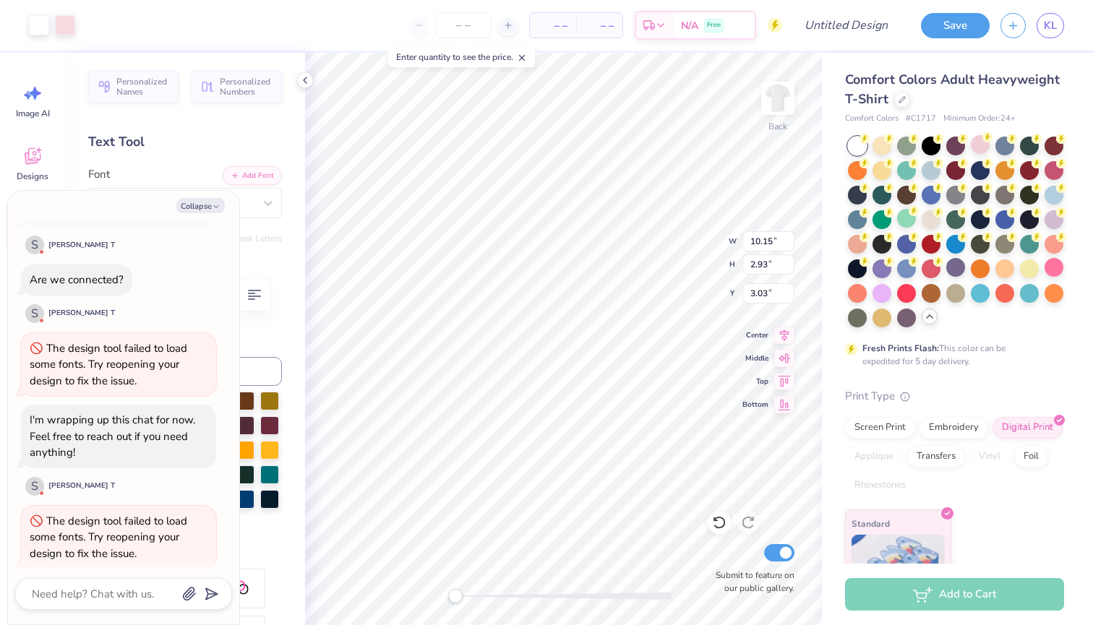
click at [526, 56] on icon at bounding box center [522, 58] width 10 height 10
click at [879, 288] on div at bounding box center [881, 292] width 19 height 19
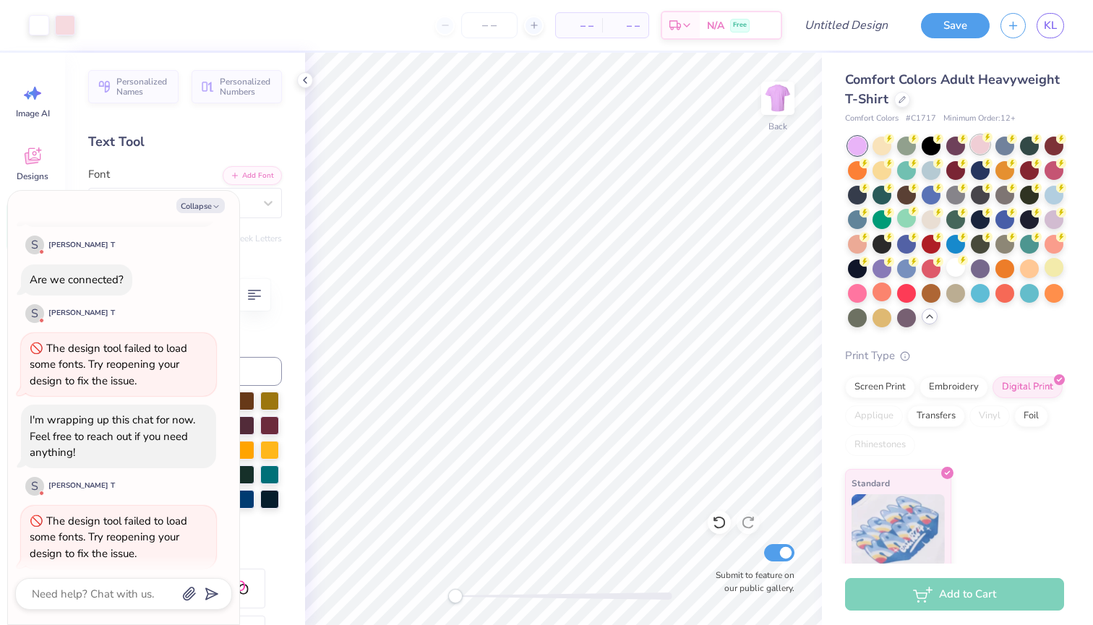
click at [975, 147] on div at bounding box center [980, 144] width 19 height 19
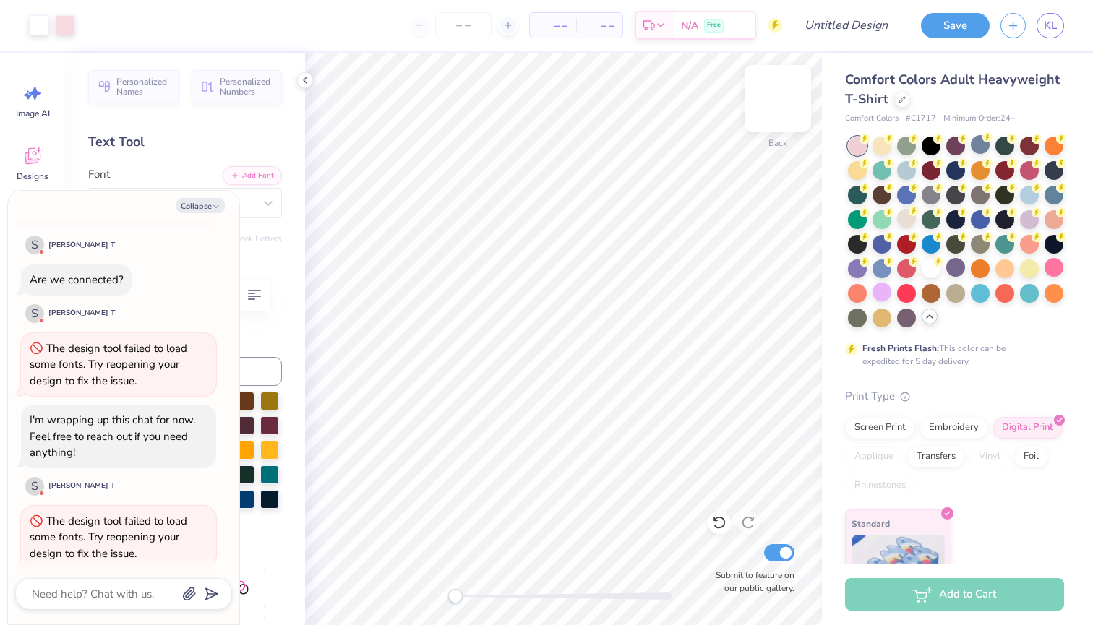
click at [782, 96] on img at bounding box center [778, 98] width 58 height 58
click at [296, 265] on div "Personalized Names Personalized Numbers Text Tool Add Font Font Octin College H…" at bounding box center [185, 339] width 240 height 572
click at [199, 198] on button "Collapse" at bounding box center [200, 205] width 48 height 15
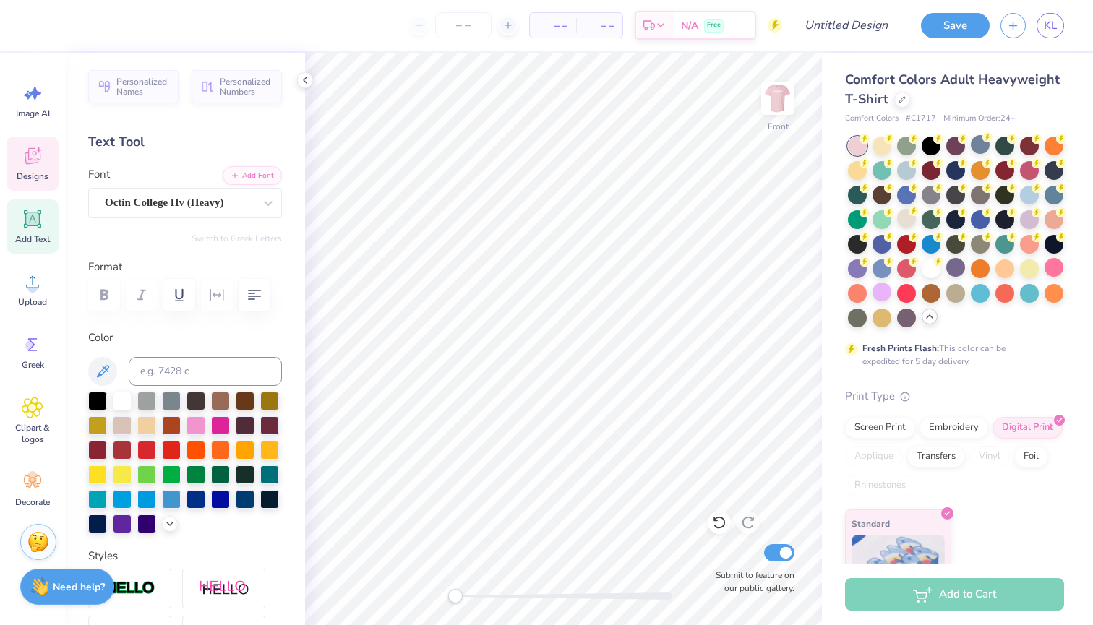
click at [43, 155] on div "Designs" at bounding box center [33, 164] width 52 height 54
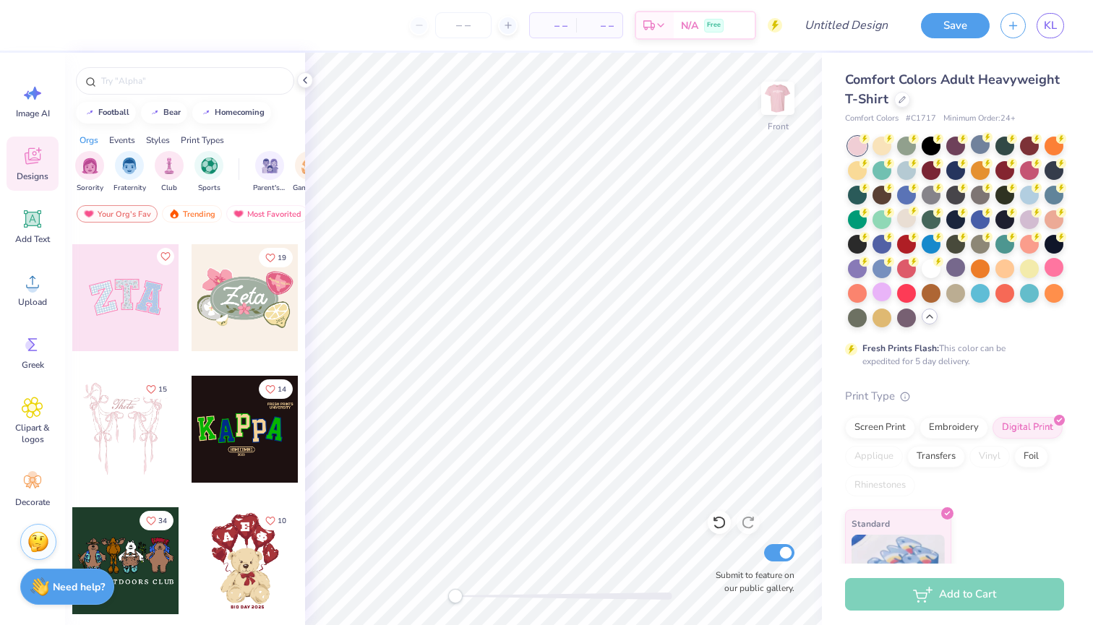
scroll to position [257, 0]
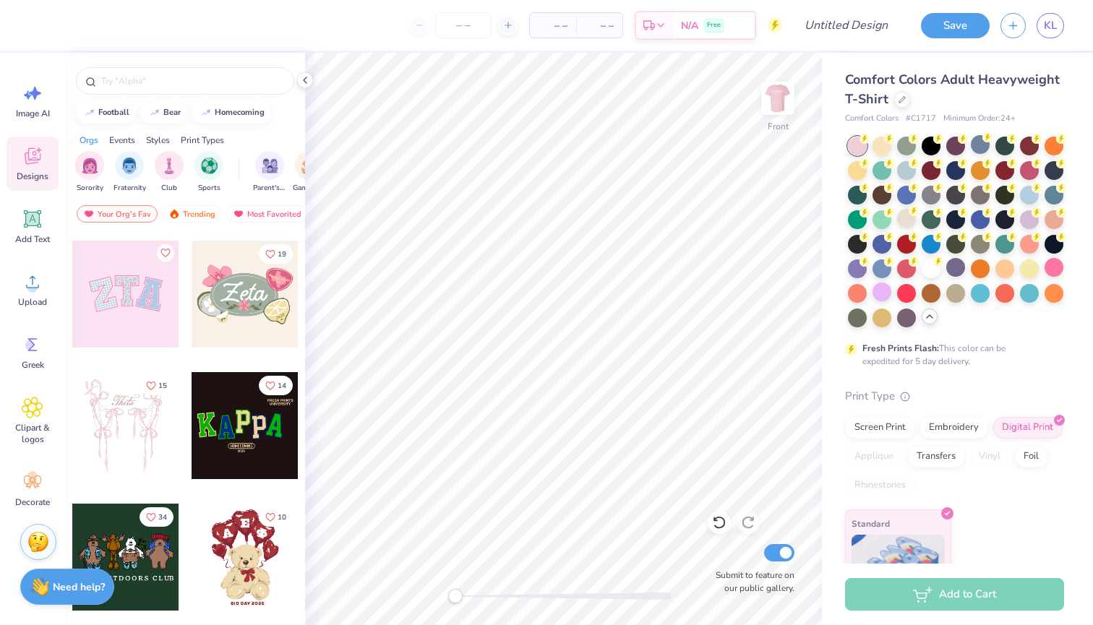
click at [128, 445] on div at bounding box center [125, 425] width 107 height 107
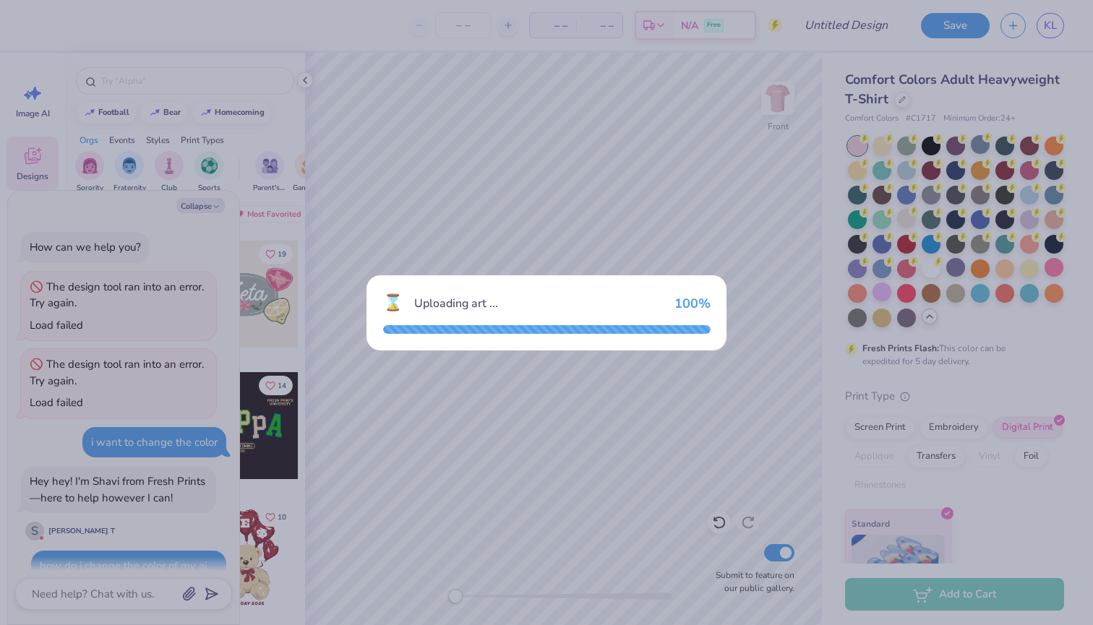
scroll to position [660, 0]
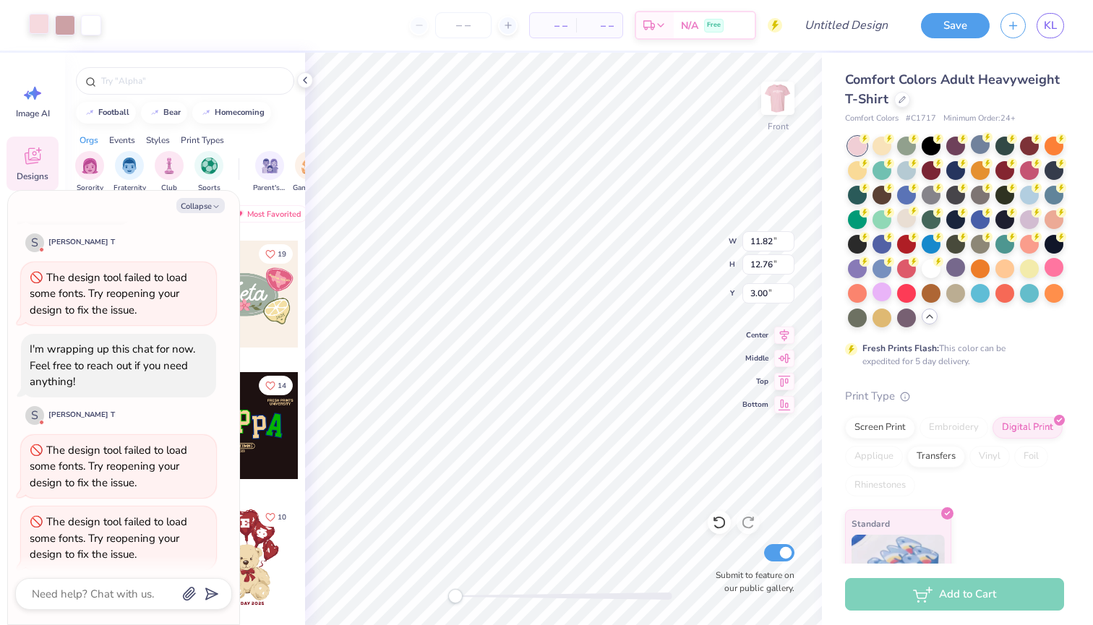
click at [37, 27] on div at bounding box center [39, 24] width 20 height 20
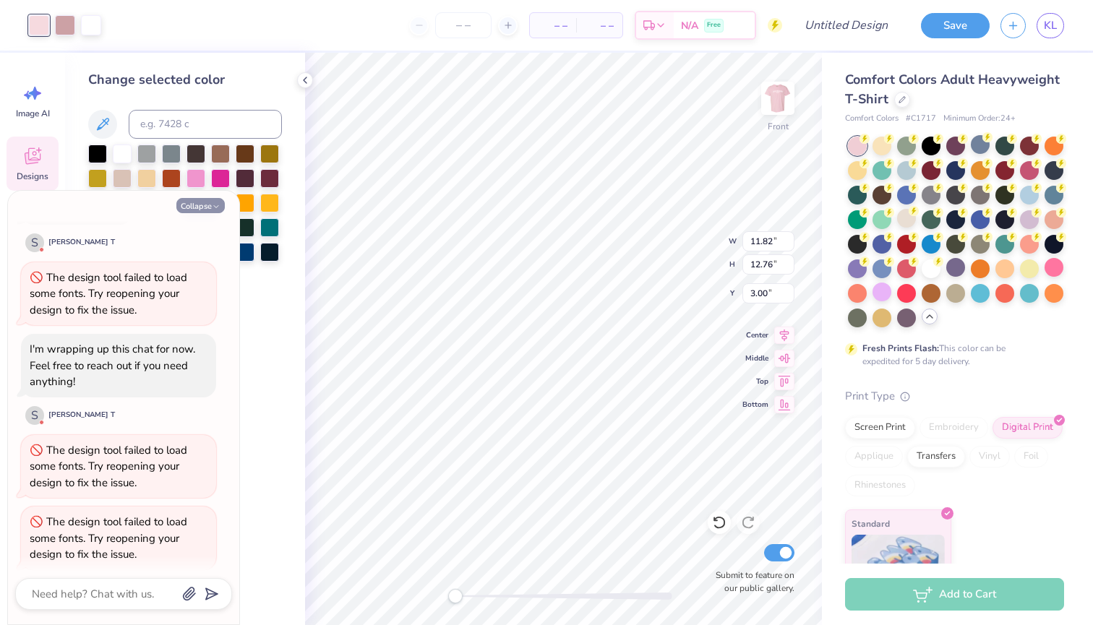
click at [200, 211] on button "Collapse" at bounding box center [200, 205] width 48 height 15
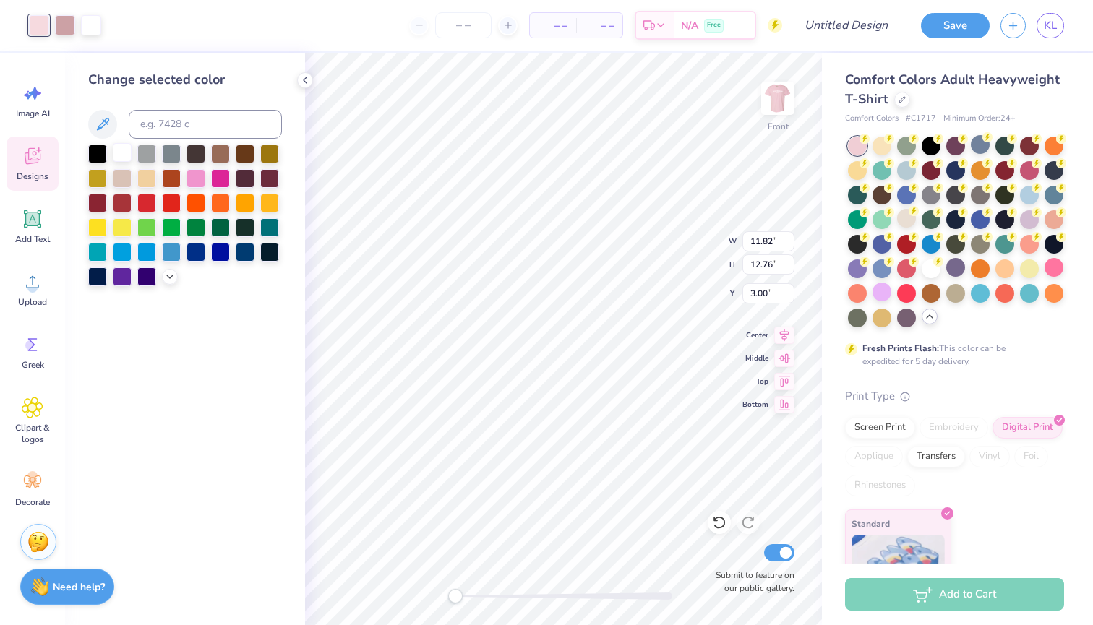
click at [123, 154] on div at bounding box center [122, 152] width 19 height 19
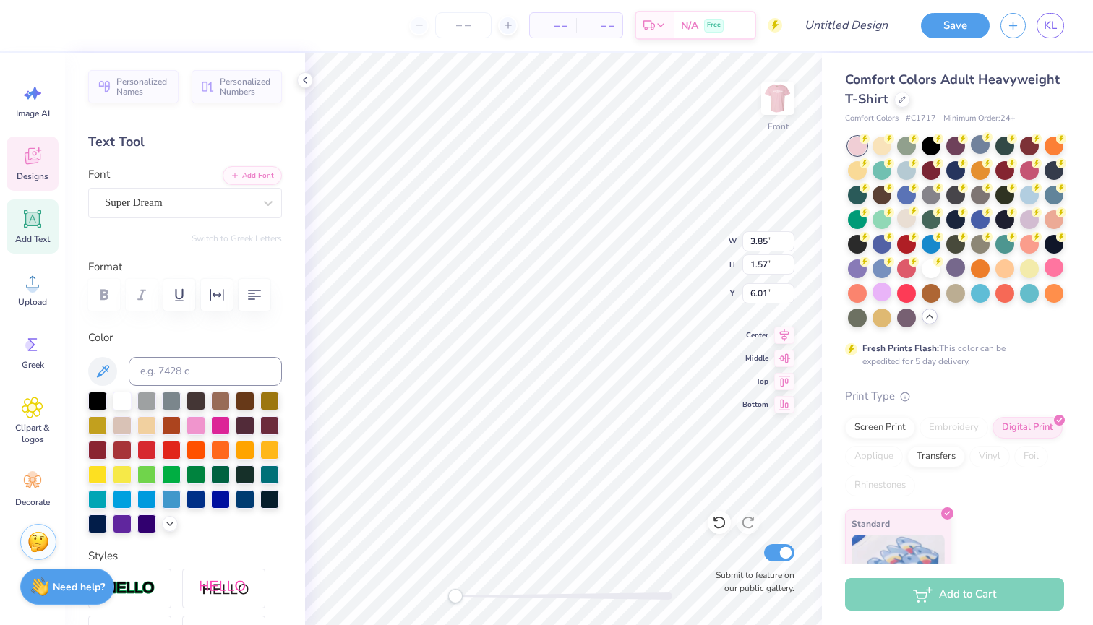
scroll to position [0, 0]
click at [231, 196] on div "Super Dream" at bounding box center [179, 203] width 152 height 22
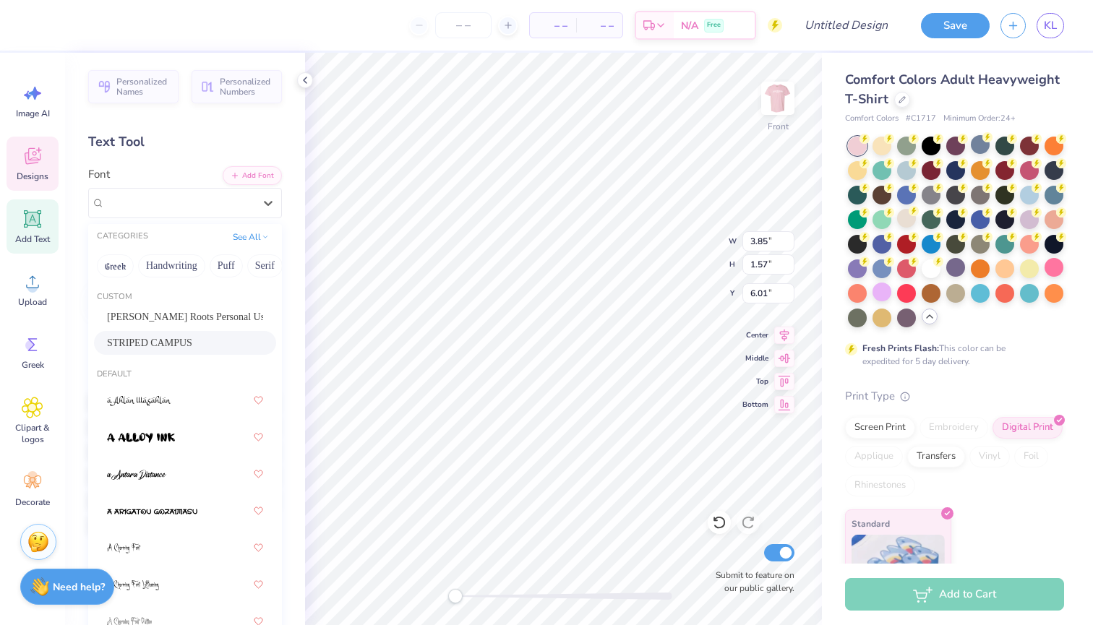
click at [172, 340] on span "STRIPED CAMPUS" at bounding box center [149, 342] width 85 height 15
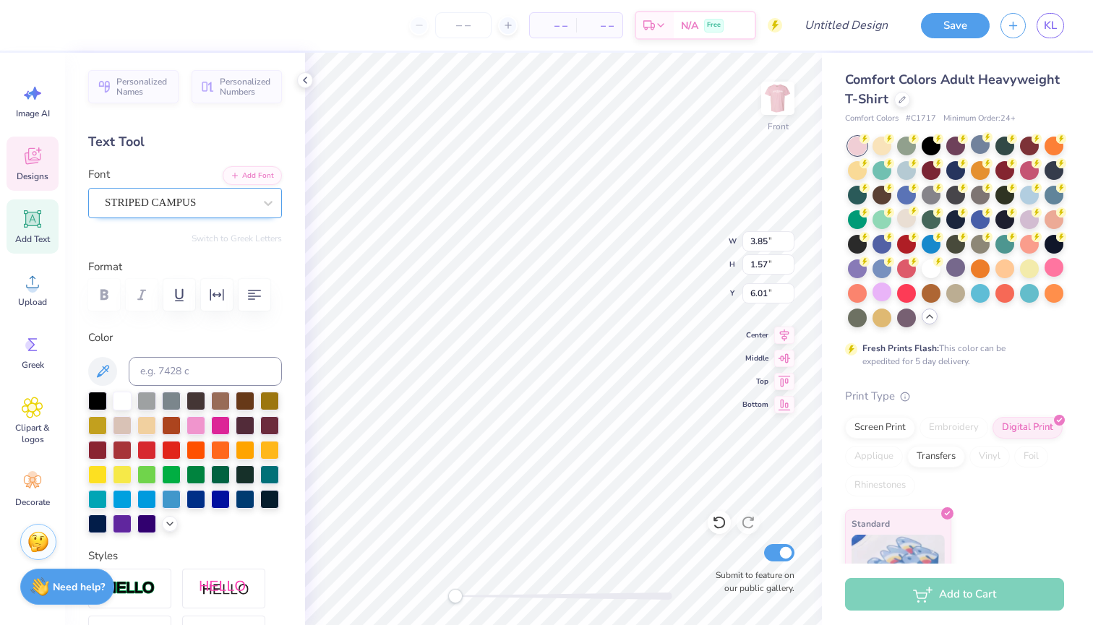
click at [184, 192] on div "STRIPED CAMPUS" at bounding box center [185, 203] width 194 height 30
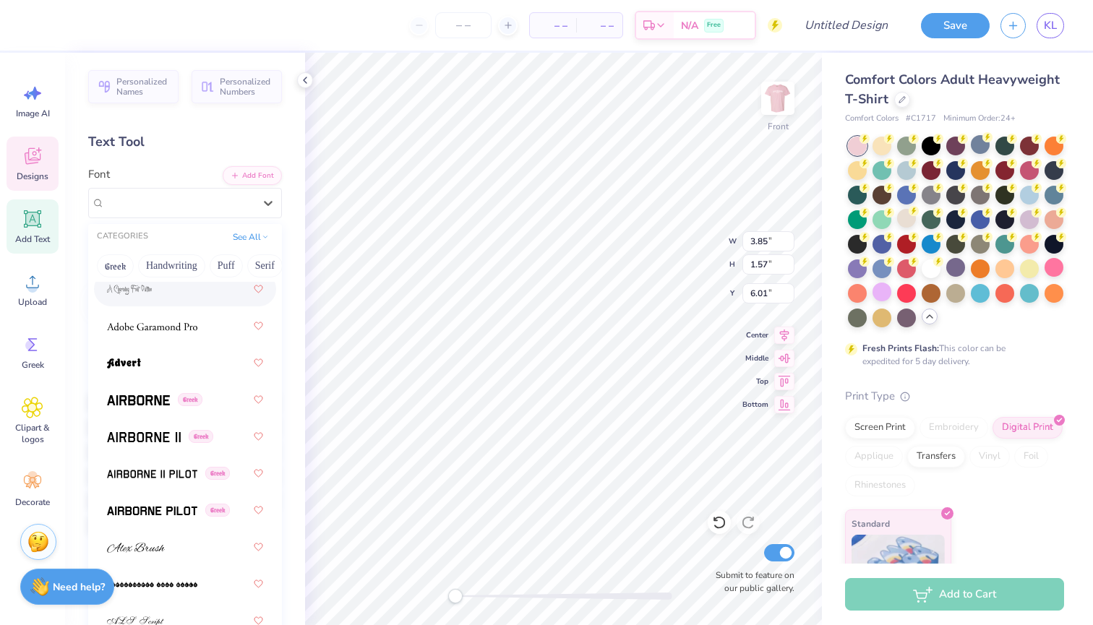
scroll to position [341, 0]
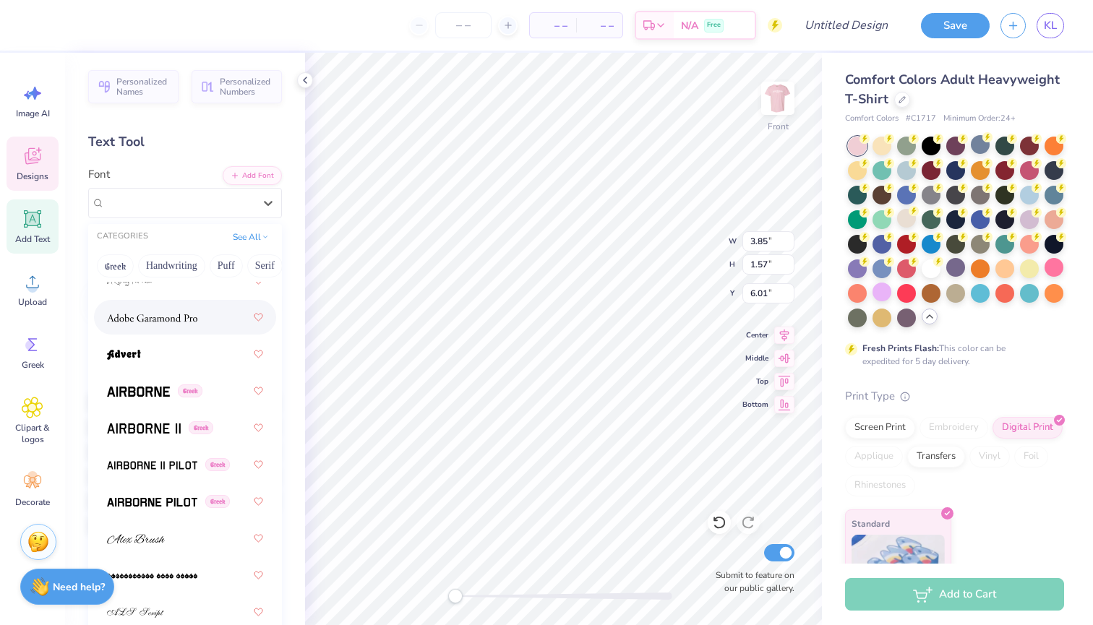
click at [169, 313] on span at bounding box center [152, 317] width 90 height 15
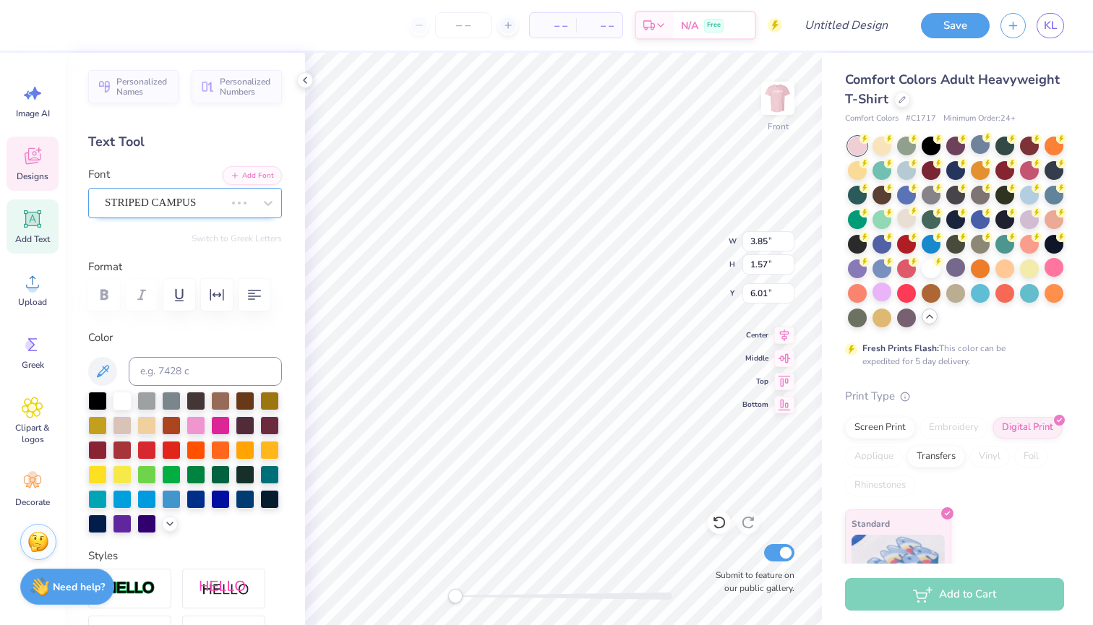
click at [182, 205] on span "STRIPED CAMPUS" at bounding box center [150, 202] width 91 height 17
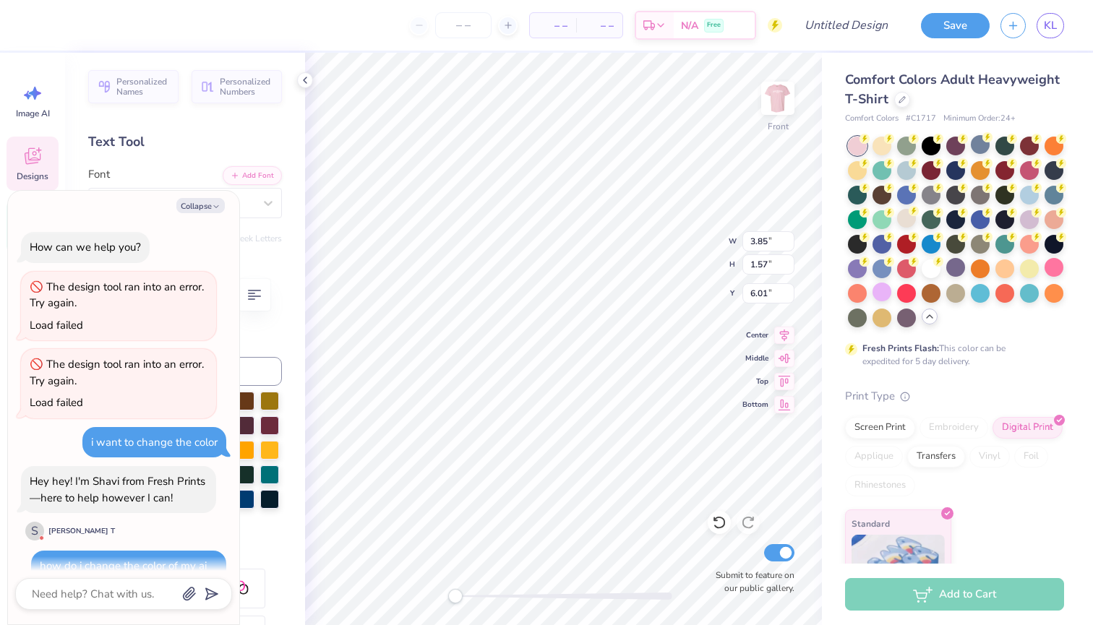
scroll to position [731, 0]
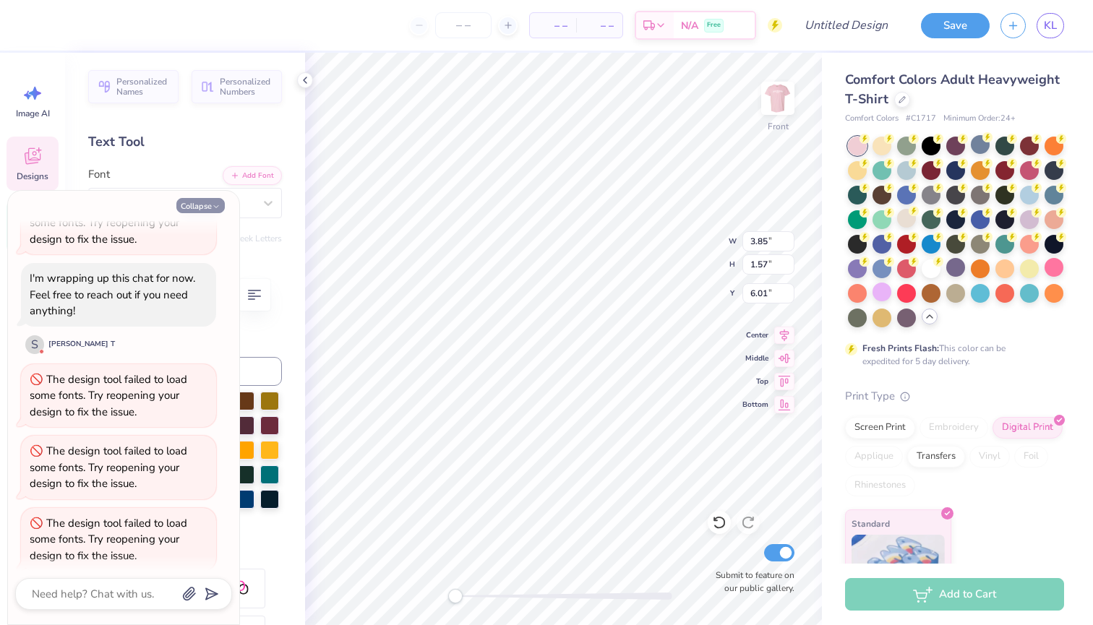
click at [210, 206] on button "Collapse" at bounding box center [200, 205] width 48 height 15
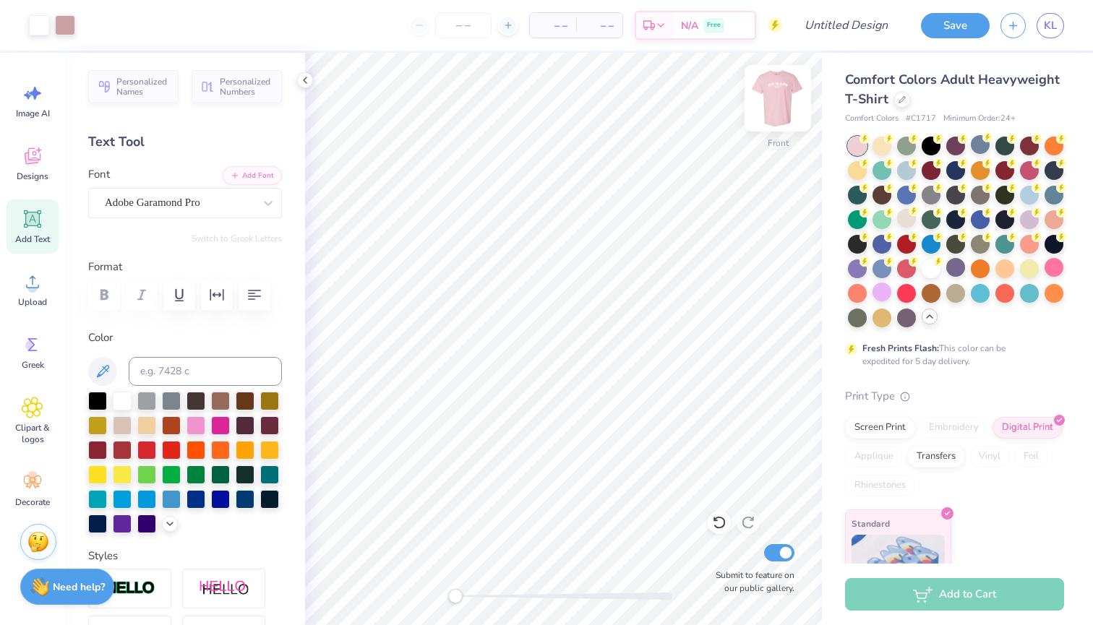
click at [777, 95] on img at bounding box center [778, 98] width 58 height 58
click at [772, 101] on img at bounding box center [778, 98] width 58 height 58
click at [35, 160] on icon at bounding box center [33, 156] width 22 height 22
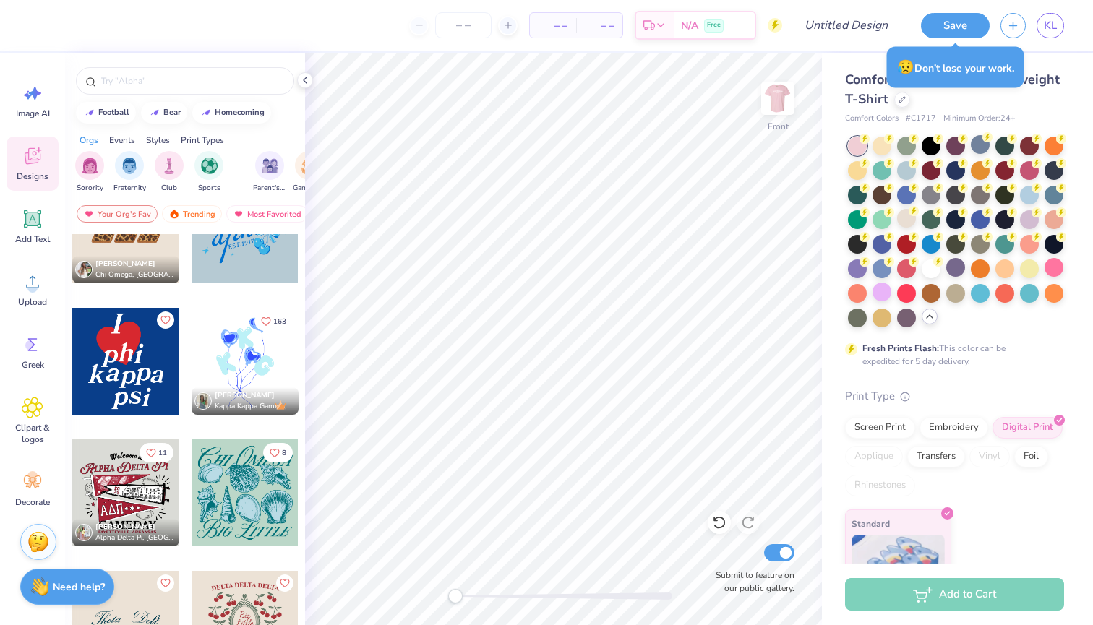
scroll to position [2166, 0]
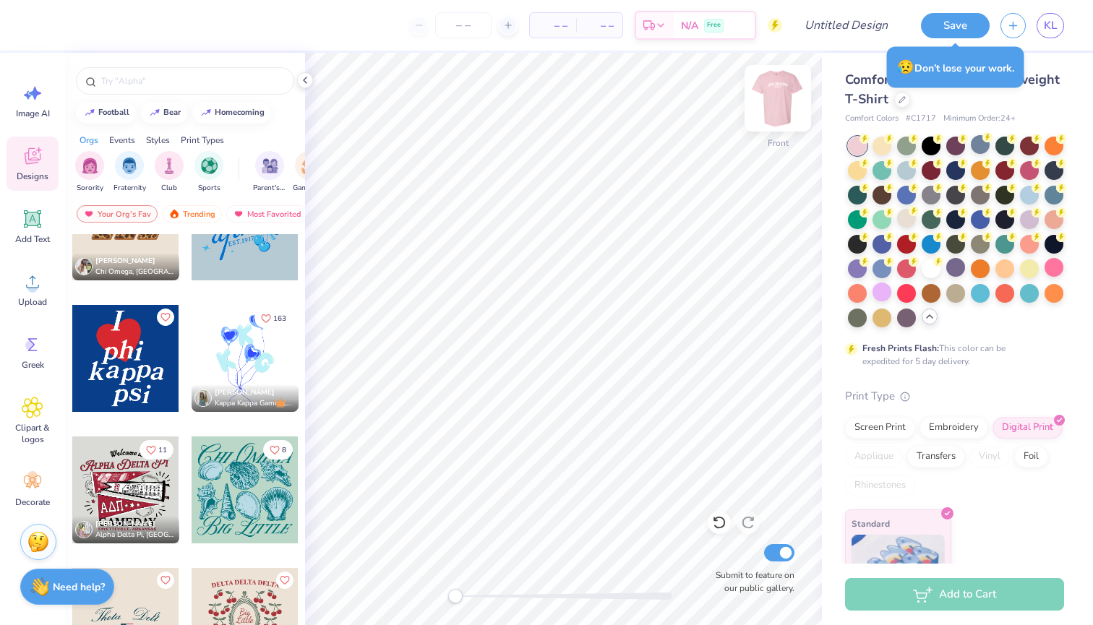
click at [786, 88] on img at bounding box center [778, 98] width 58 height 58
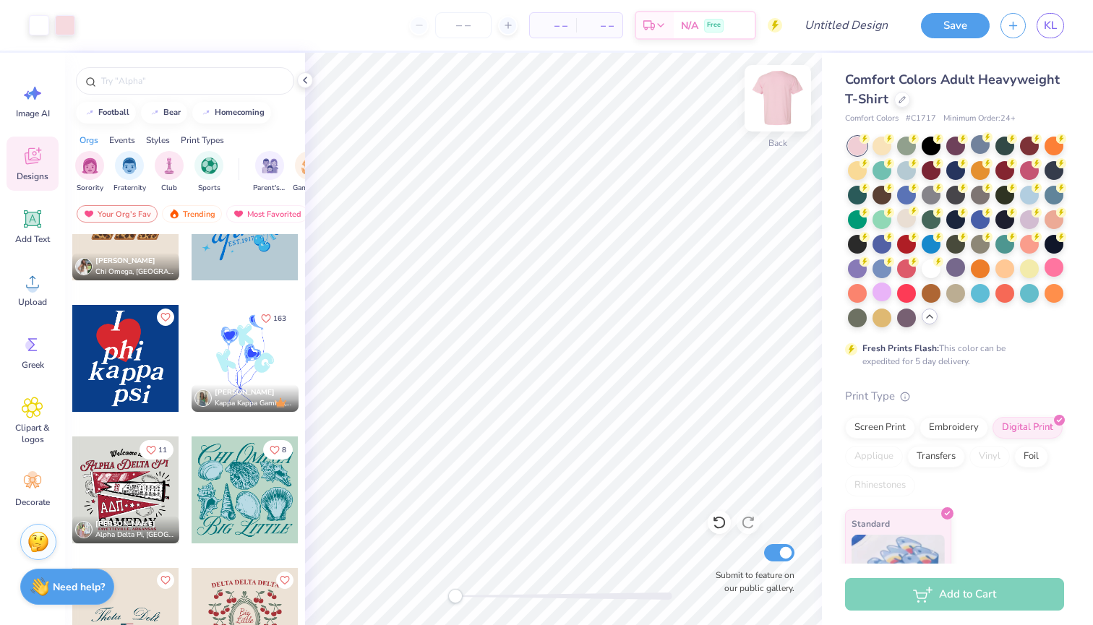
click at [792, 101] on img at bounding box center [778, 98] width 58 height 58
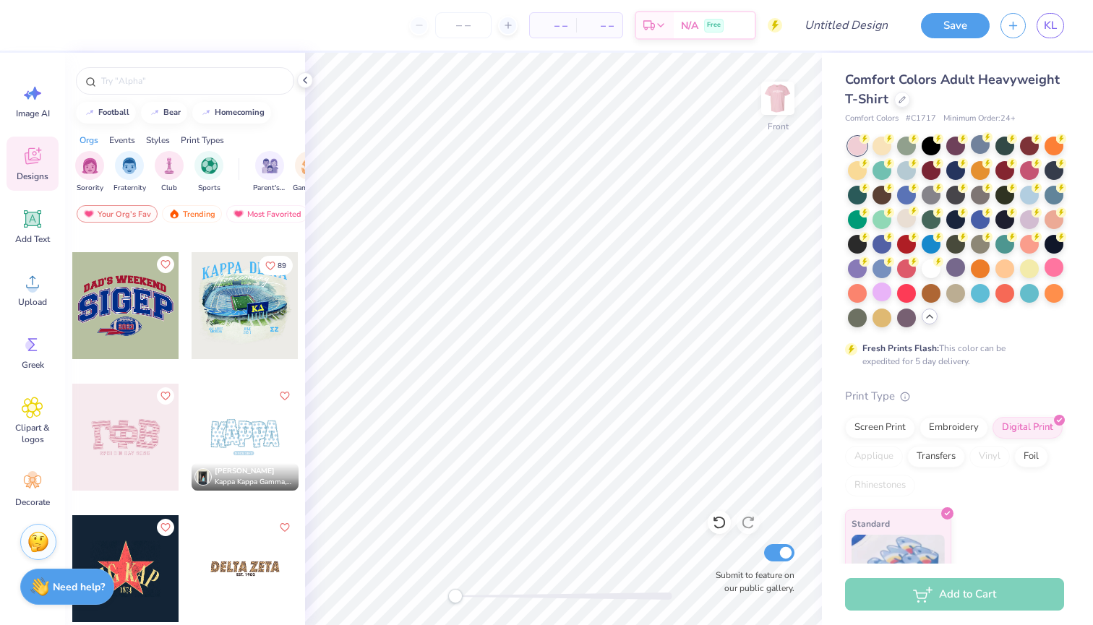
scroll to position [3670, 0]
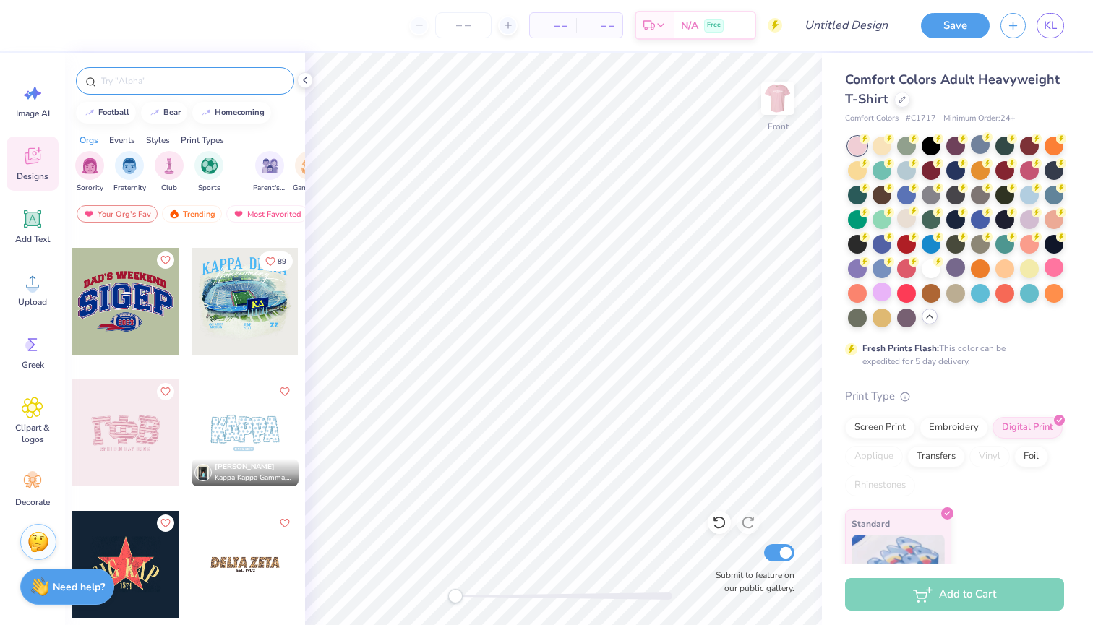
click at [141, 85] on input "text" at bounding box center [192, 81] width 185 height 14
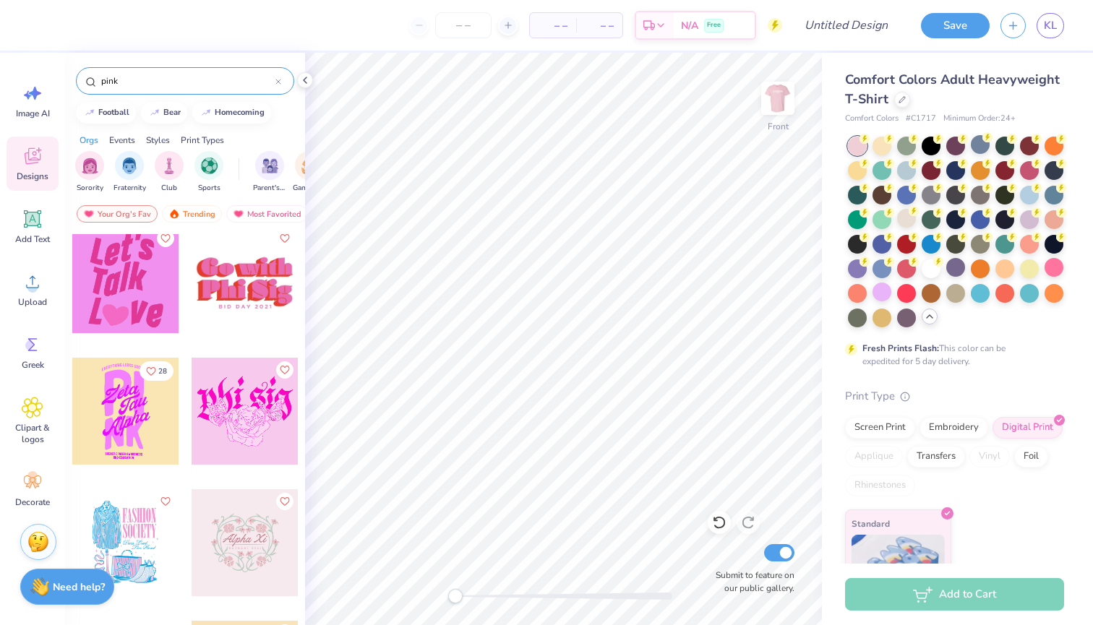
scroll to position [4361, 0]
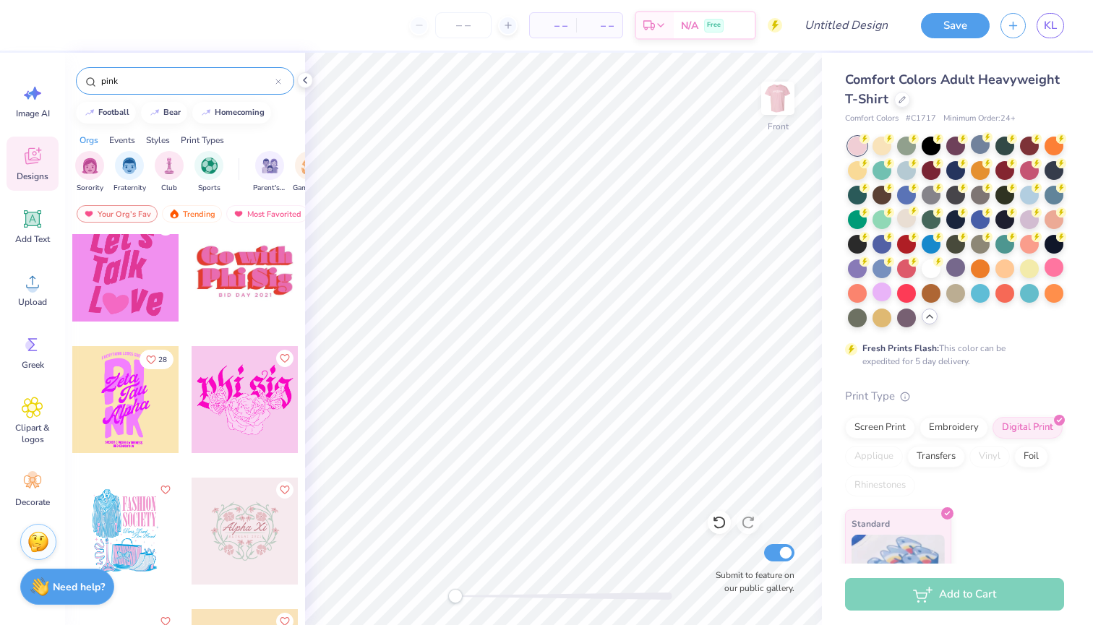
click at [129, 403] on div at bounding box center [125, 399] width 107 height 107
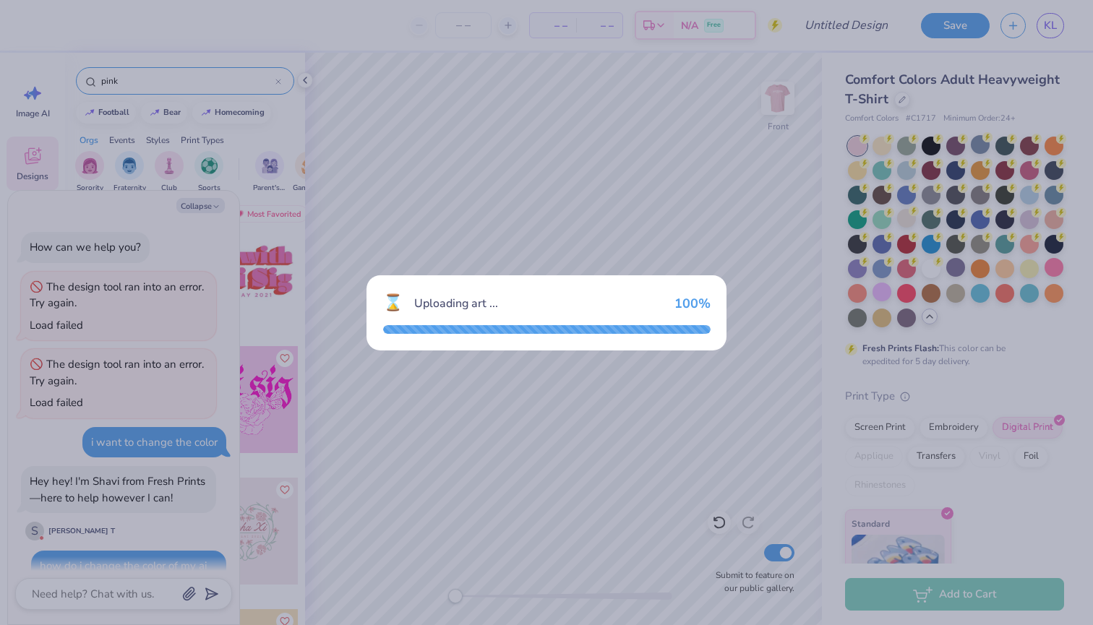
scroll to position [802, 0]
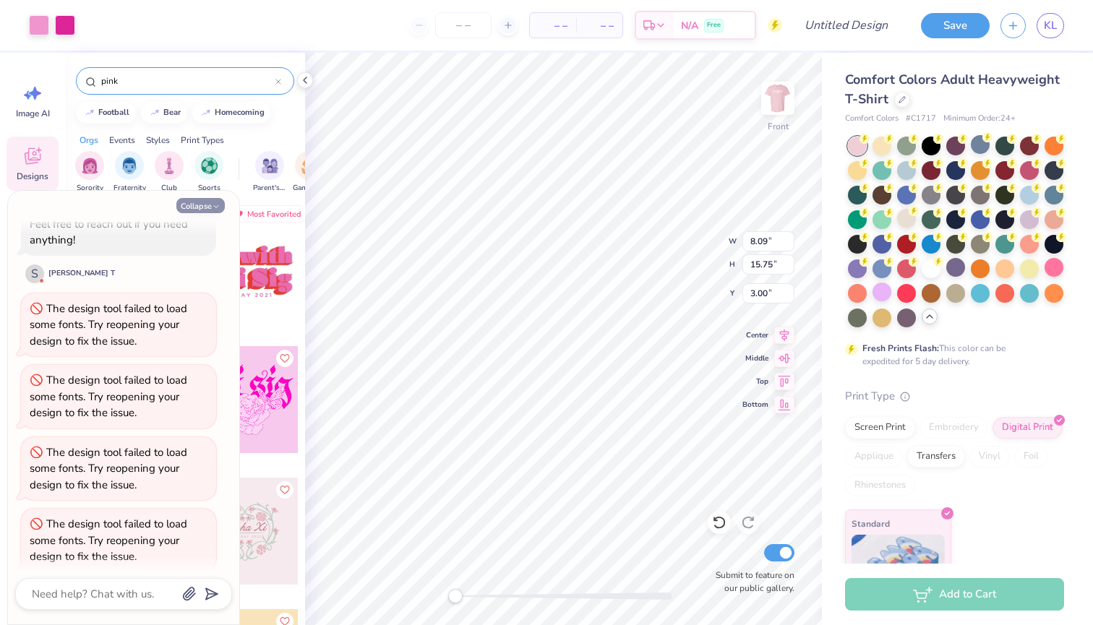
click at [215, 207] on polyline "button" at bounding box center [216, 207] width 4 height 2
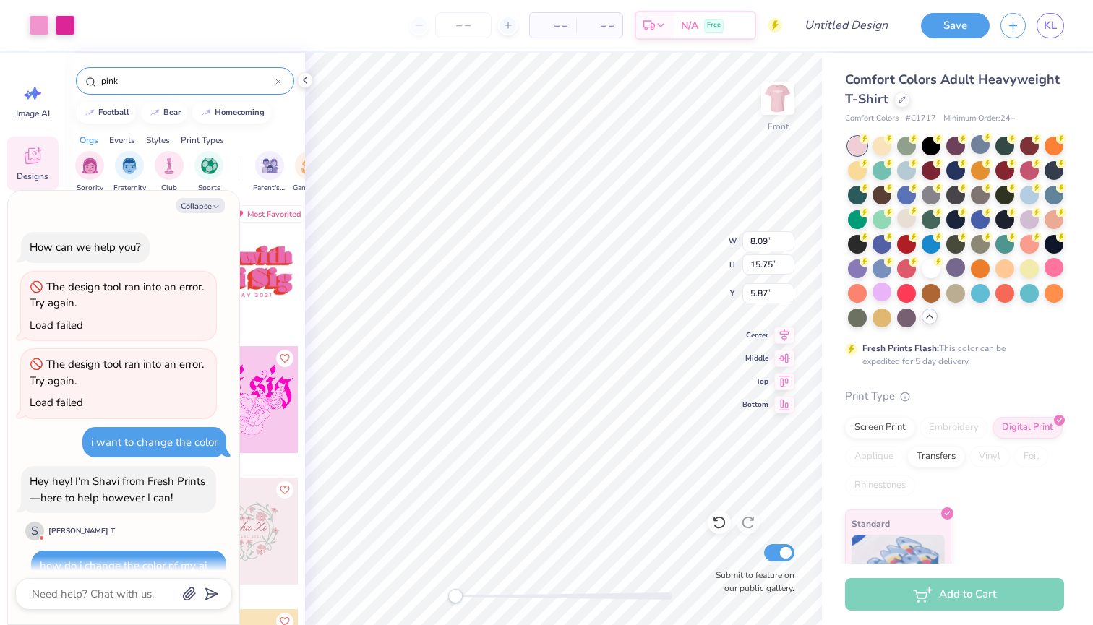
scroll to position [885, 0]
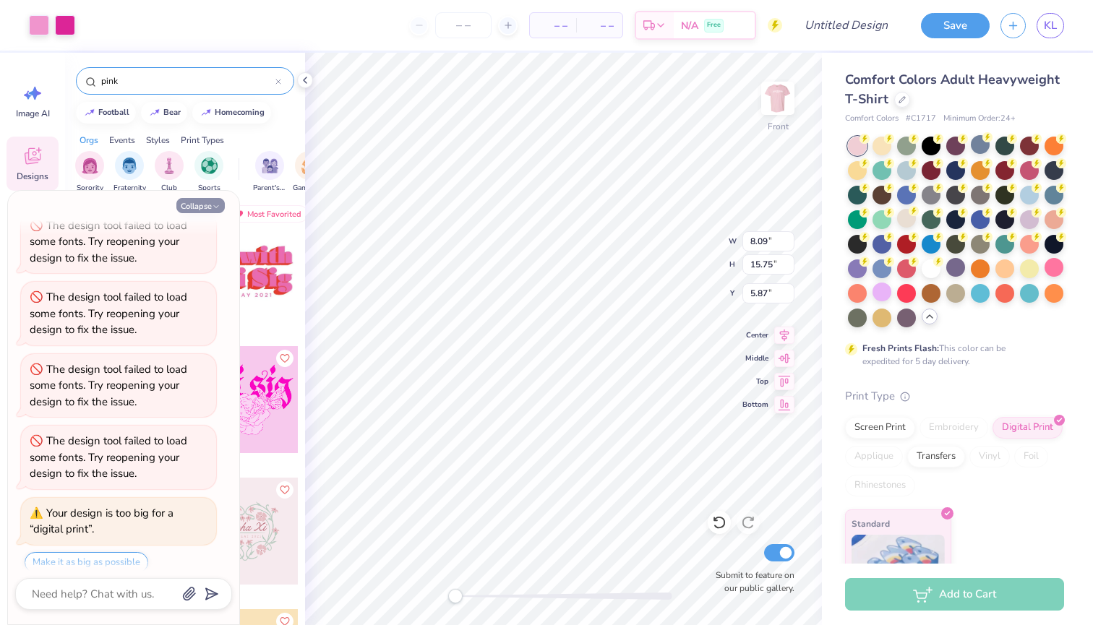
click at [205, 204] on button "Collapse" at bounding box center [200, 205] width 48 height 15
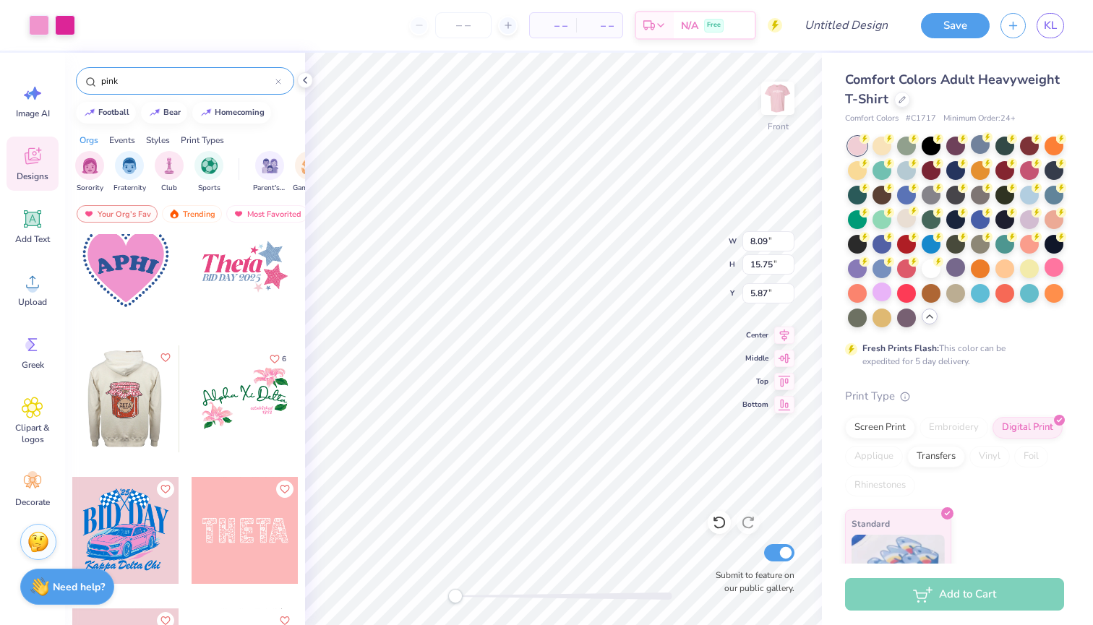
scroll to position [6735, 0]
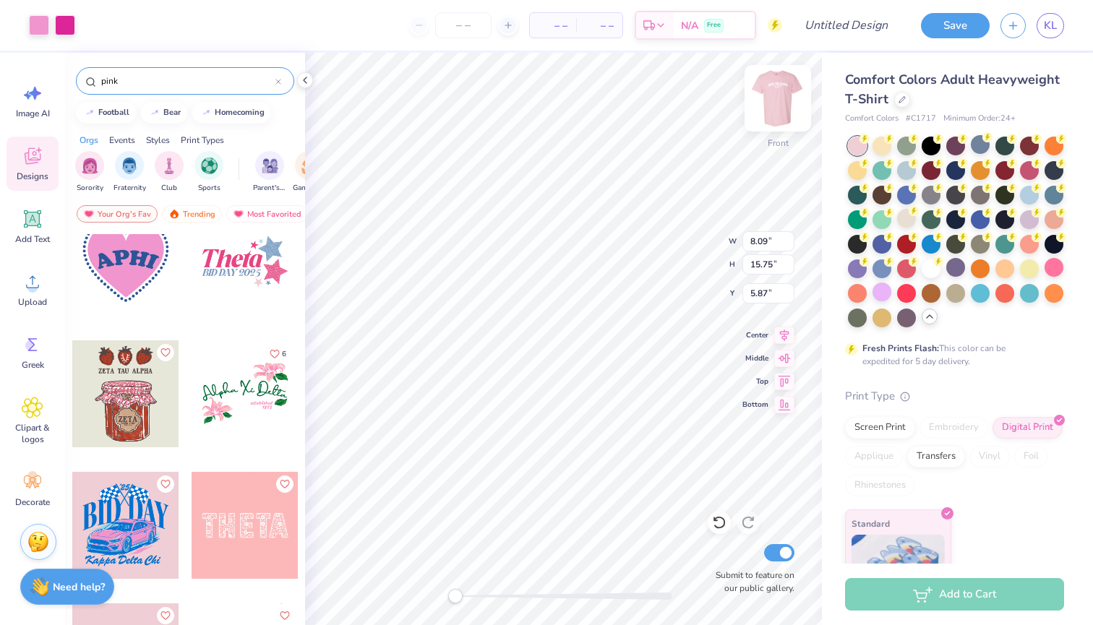
click at [778, 103] on img at bounding box center [778, 98] width 58 height 58
click at [928, 271] on div at bounding box center [931, 267] width 19 height 19
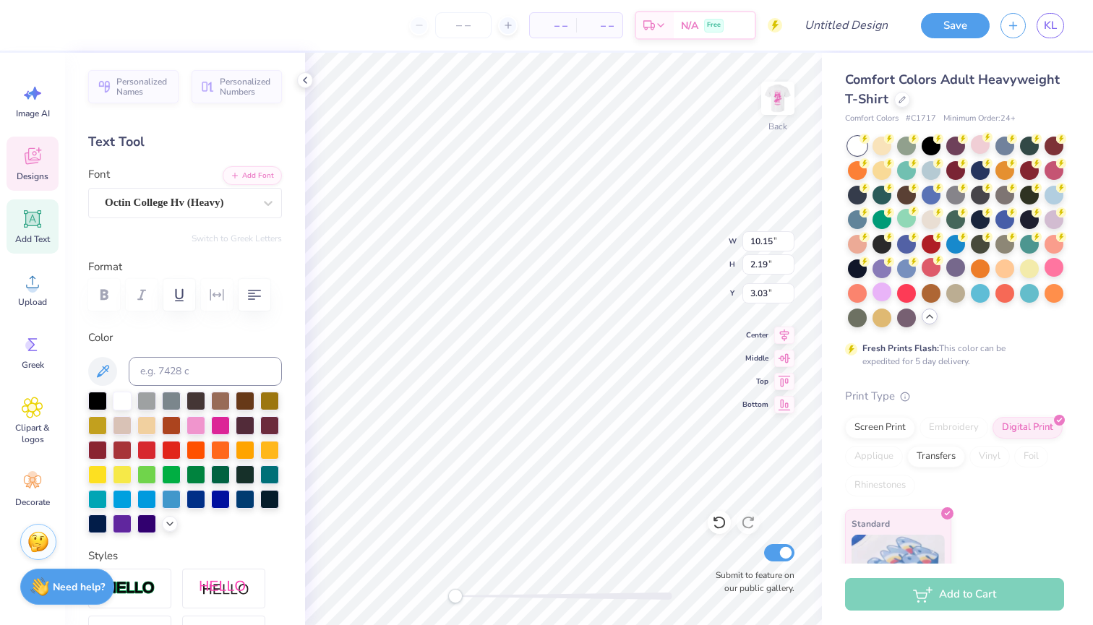
click at [27, 21] on div at bounding box center [14, 25] width 29 height 51
click at [43, 27] on div "– – Per Item – – Total Est. Delivery N/A Free" at bounding box center [411, 25] width 742 height 51
click at [33, 33] on div "– – Per Item – – Total Est. Delivery N/A Free Design Title Save KL" at bounding box center [546, 25] width 1093 height 51
click at [46, 27] on div at bounding box center [39, 24] width 20 height 20
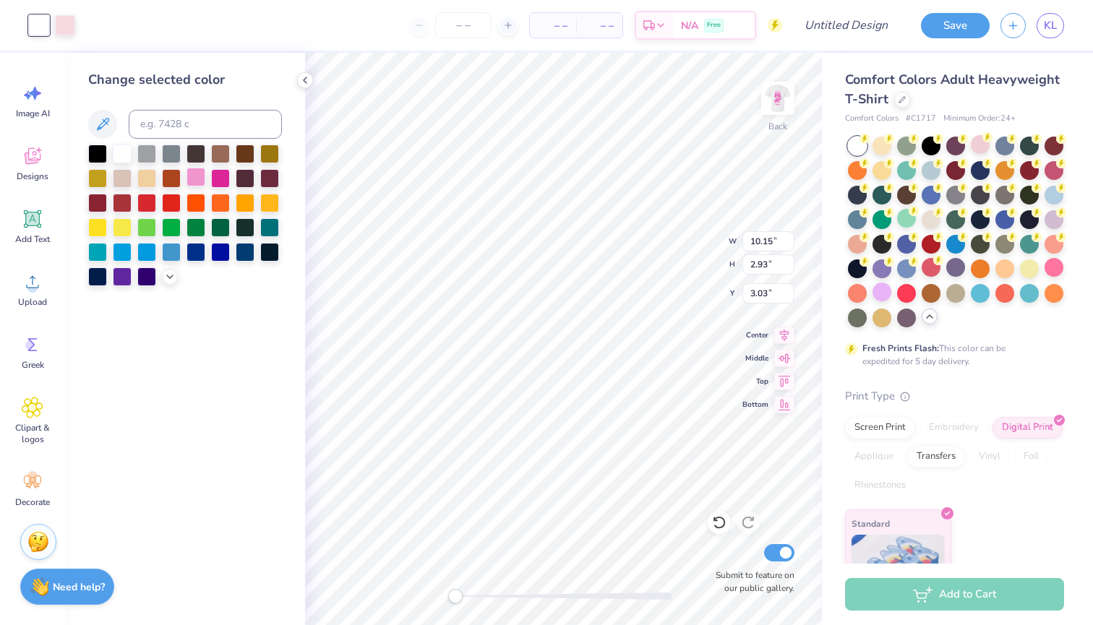
click at [202, 179] on div at bounding box center [195, 177] width 19 height 19
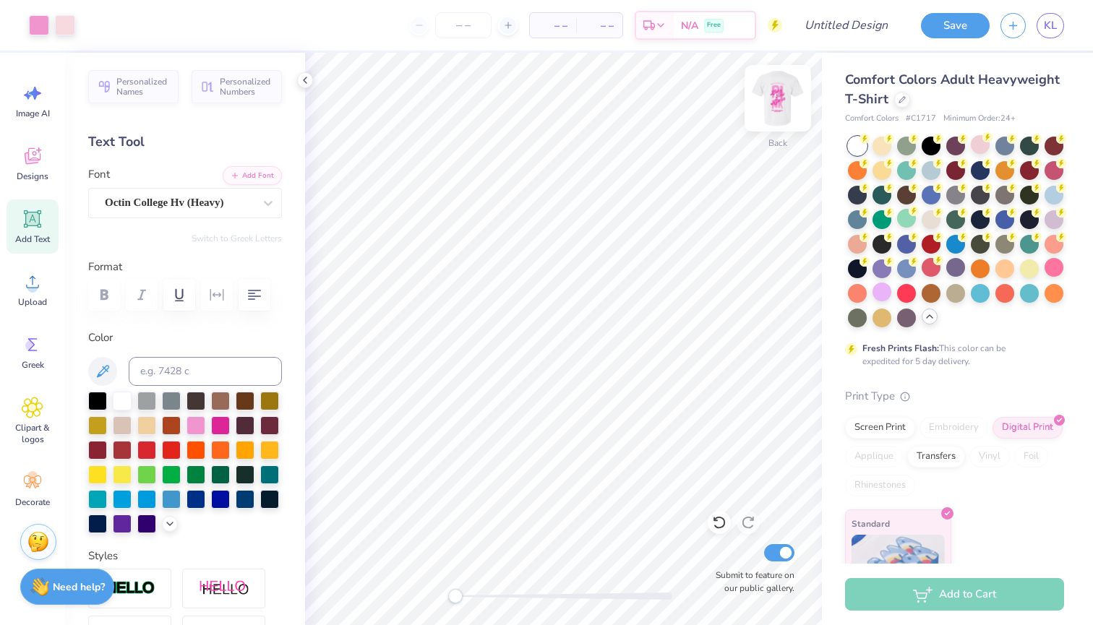
click at [778, 93] on img at bounding box center [778, 98] width 58 height 58
click at [770, 97] on img at bounding box center [778, 98] width 58 height 58
click at [782, 104] on img at bounding box center [778, 98] width 58 height 58
click at [779, 97] on img at bounding box center [778, 98] width 58 height 58
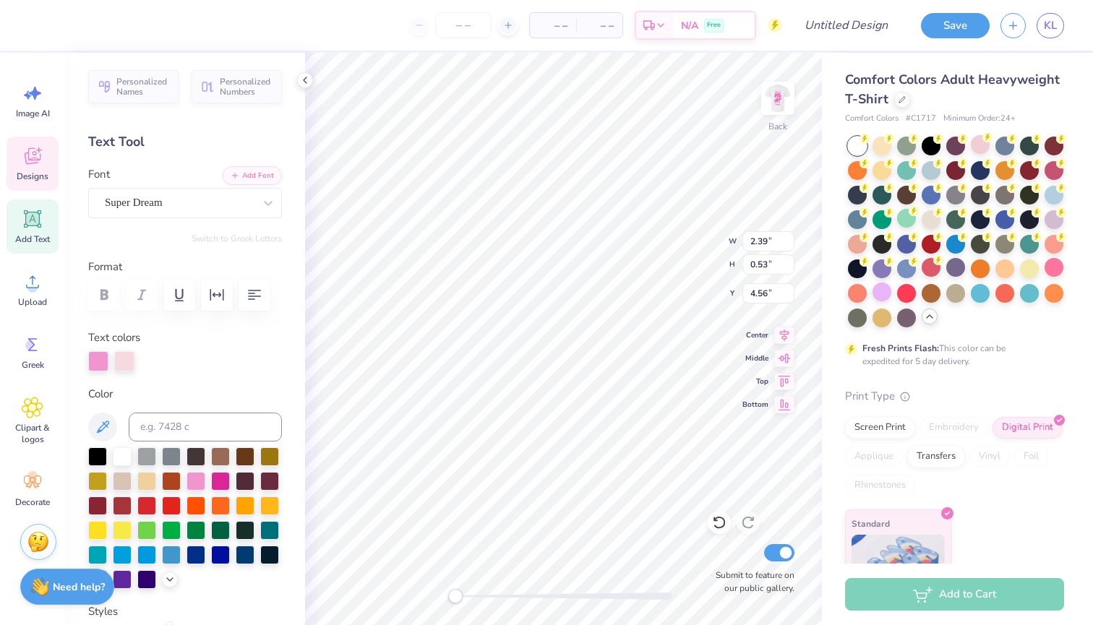
scroll to position [0, 2]
drag, startPoint x: 40, startPoint y: 33, endPoint x: 272, endPoint y: 399, distance: 433.1
click at [40, 33] on div "– – Per Item – – Total Est. Delivery N/A Free" at bounding box center [411, 25] width 742 height 51
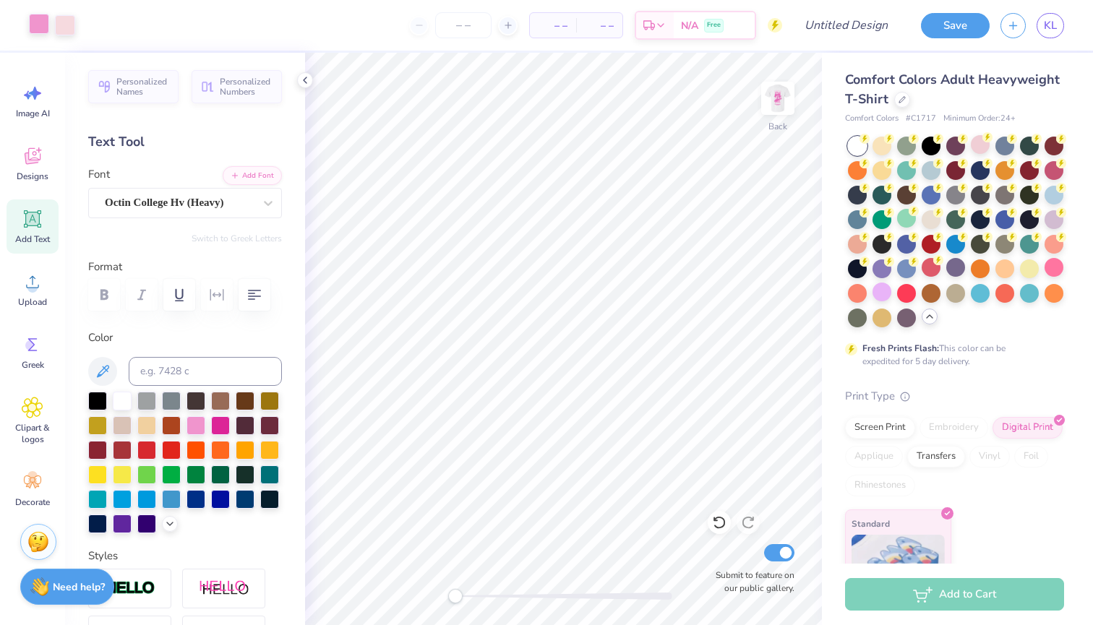
click at [38, 26] on div at bounding box center [39, 24] width 20 height 20
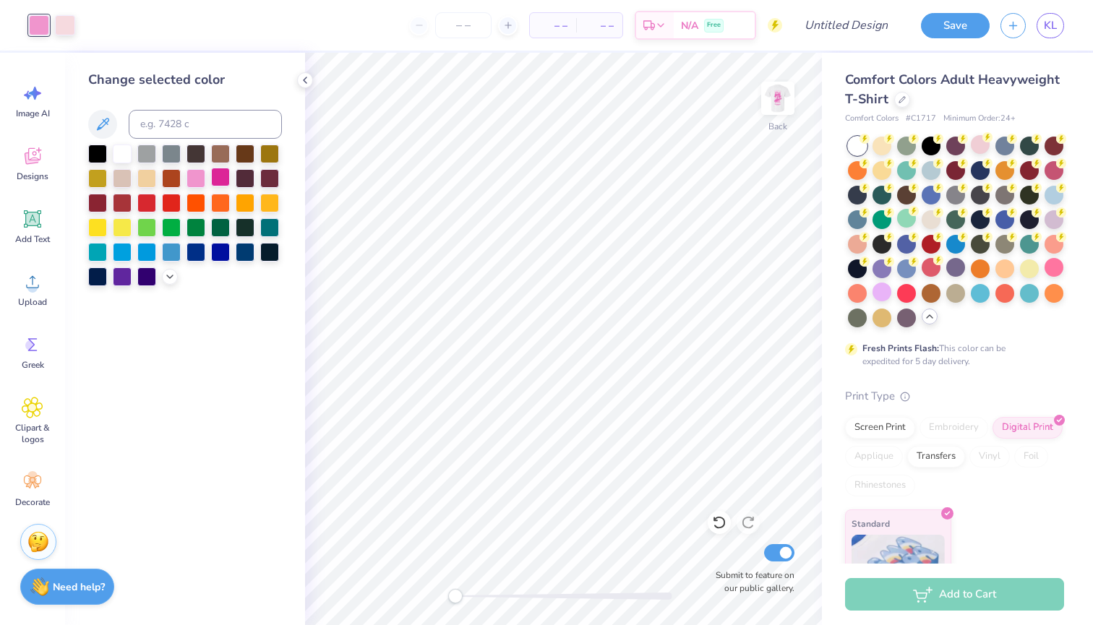
click at [220, 176] on div at bounding box center [220, 177] width 19 height 19
click at [71, 25] on div at bounding box center [65, 24] width 20 height 20
click at [194, 177] on div at bounding box center [195, 177] width 19 height 19
click at [124, 151] on div at bounding box center [122, 152] width 19 height 19
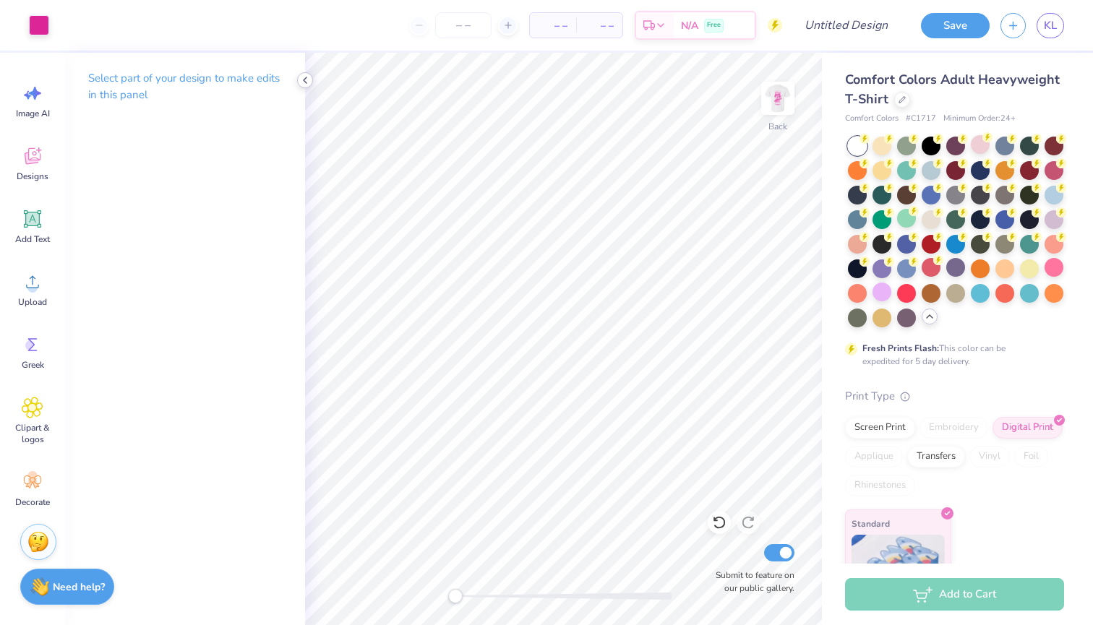
click at [306, 80] on icon at bounding box center [305, 80] width 12 height 12
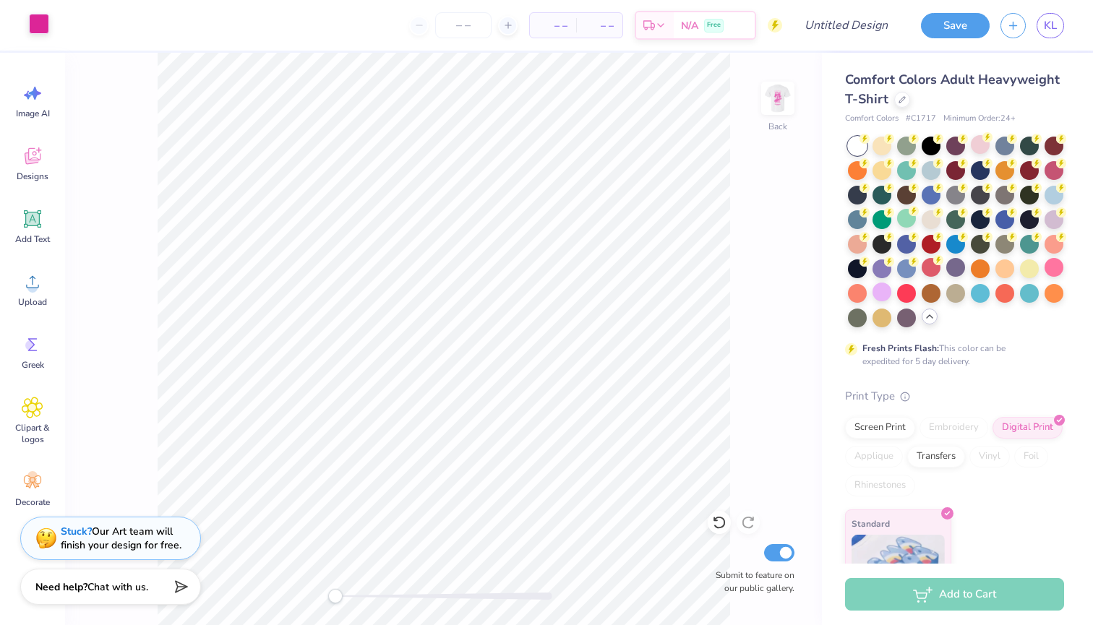
click at [40, 27] on div at bounding box center [39, 24] width 20 height 20
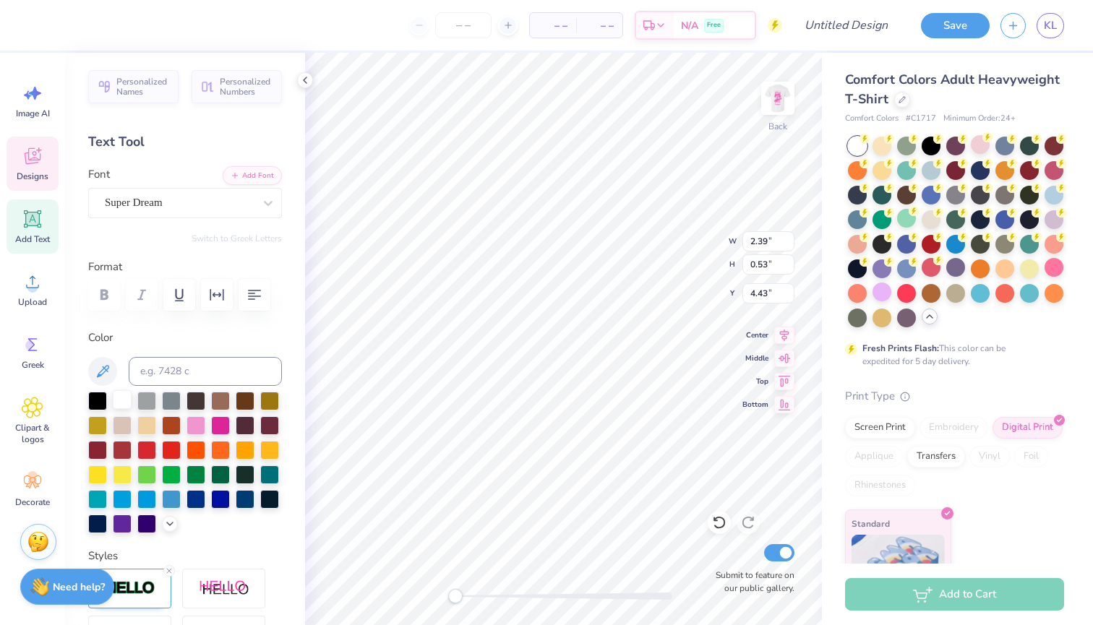
click at [124, 401] on div at bounding box center [122, 399] width 19 height 19
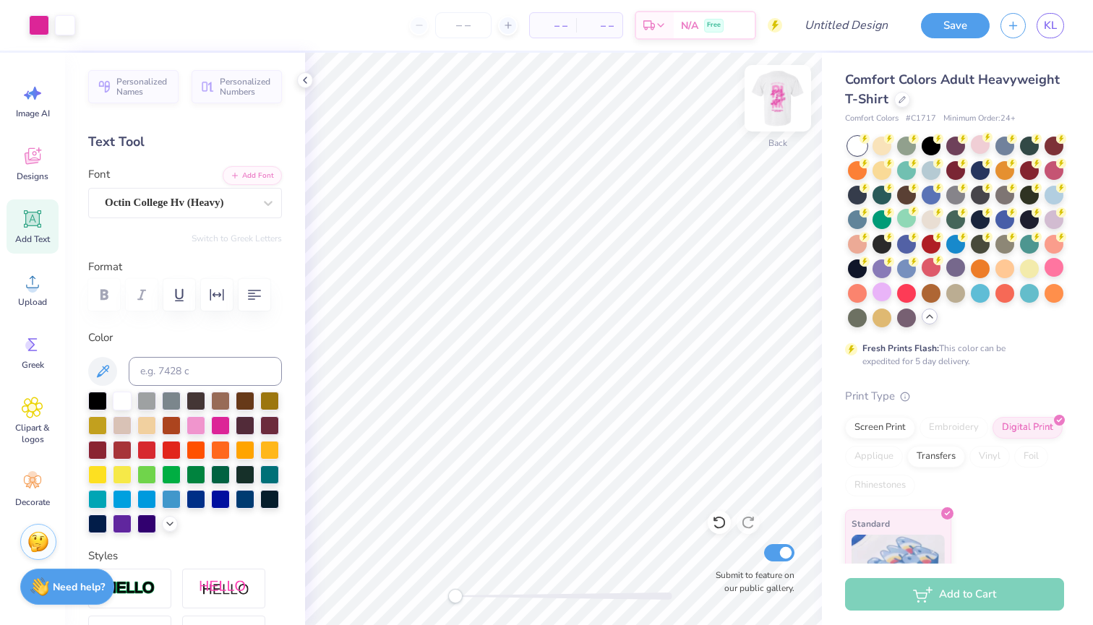
click at [781, 89] on img at bounding box center [778, 98] width 58 height 58
click at [770, 108] on img at bounding box center [778, 98] width 58 height 58
click at [773, 97] on img at bounding box center [778, 98] width 58 height 58
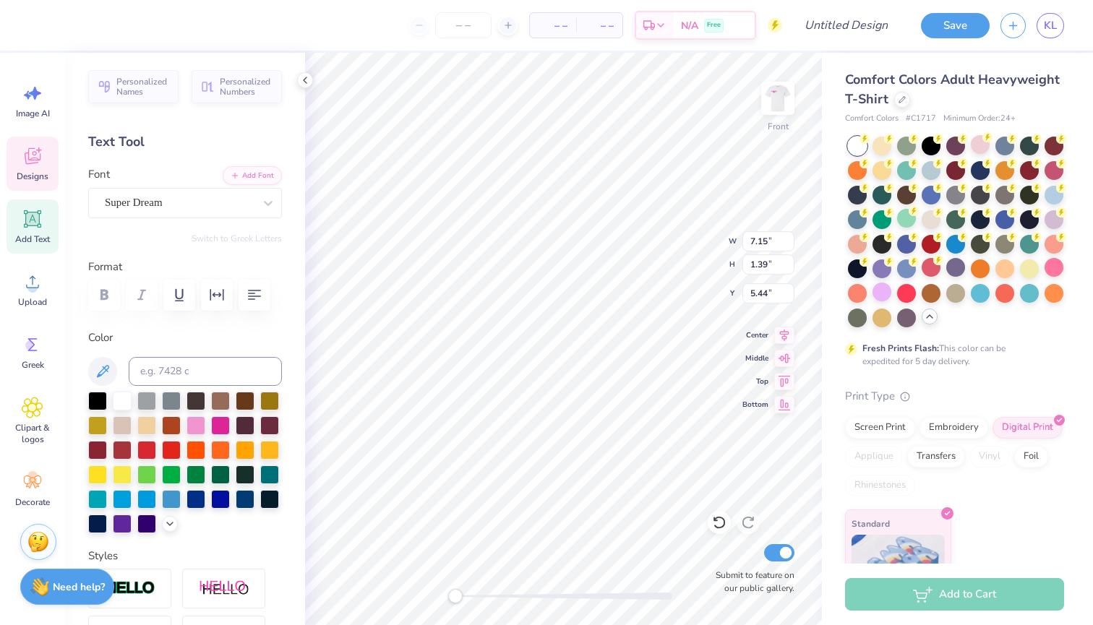
scroll to position [0, 9]
click at [778, 85] on img at bounding box center [778, 98] width 58 height 58
click at [783, 103] on img at bounding box center [778, 98] width 58 height 58
click at [774, 104] on img at bounding box center [778, 98] width 58 height 58
click at [776, 104] on img at bounding box center [778, 98] width 58 height 58
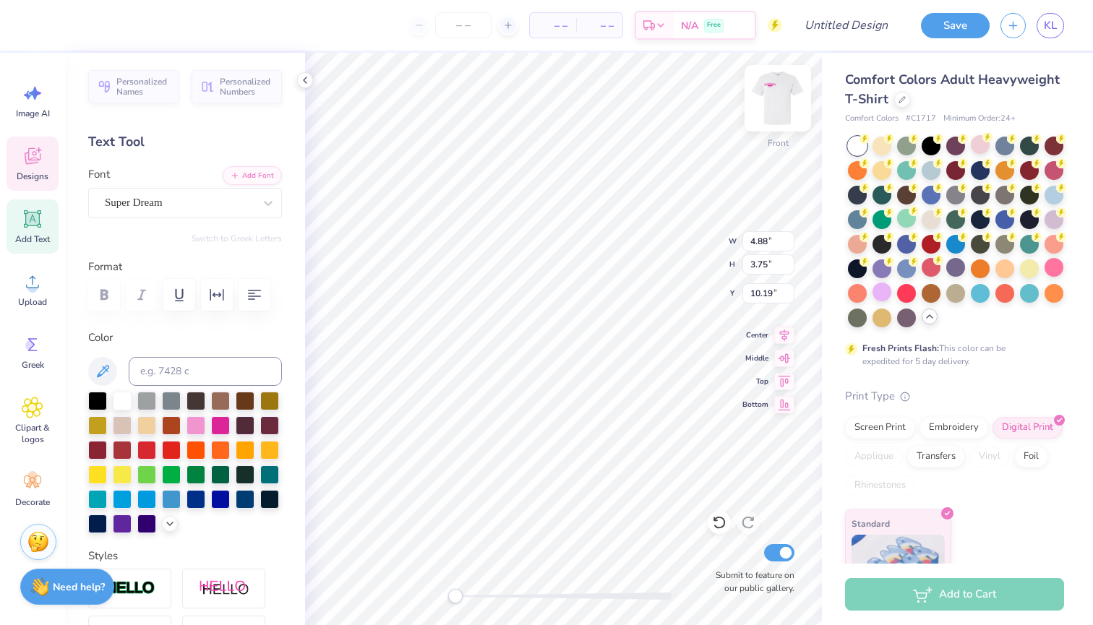
click at [776, 106] on img at bounding box center [778, 98] width 58 height 58
click at [770, 100] on img at bounding box center [777, 98] width 29 height 29
click at [769, 98] on img at bounding box center [778, 98] width 58 height 58
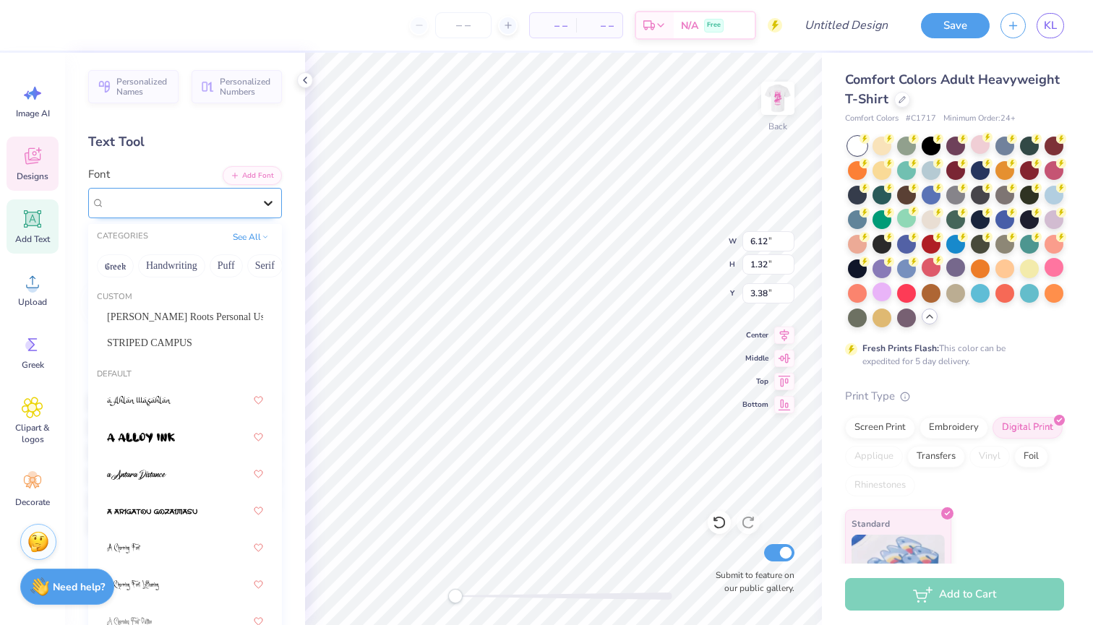
click at [268, 198] on icon at bounding box center [268, 203] width 14 height 14
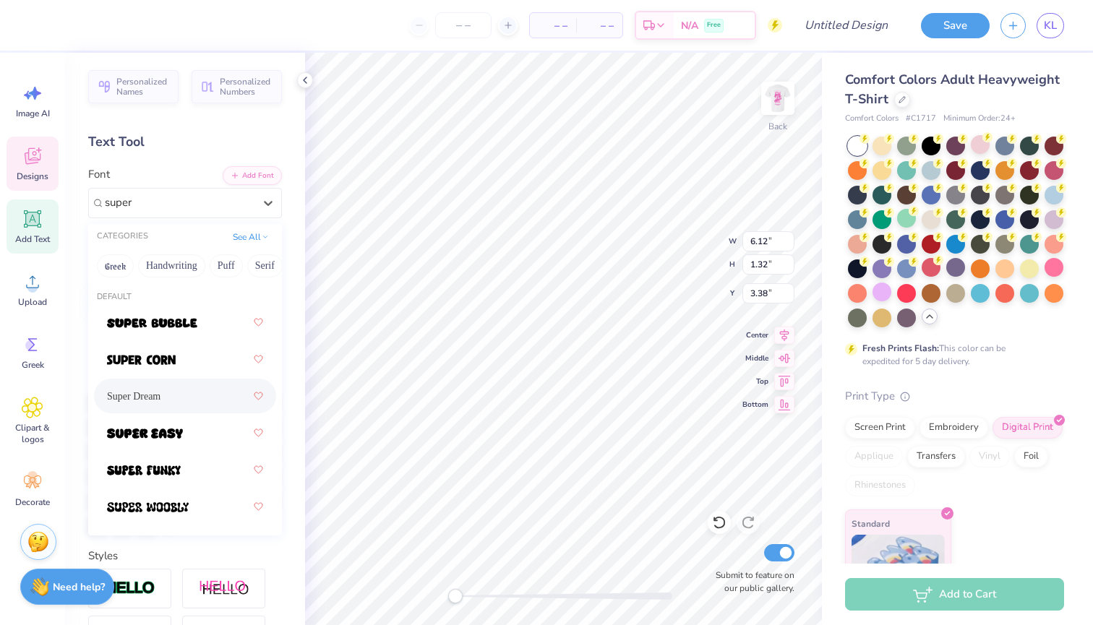
click at [168, 409] on div "Super Dream" at bounding box center [185, 396] width 156 height 26
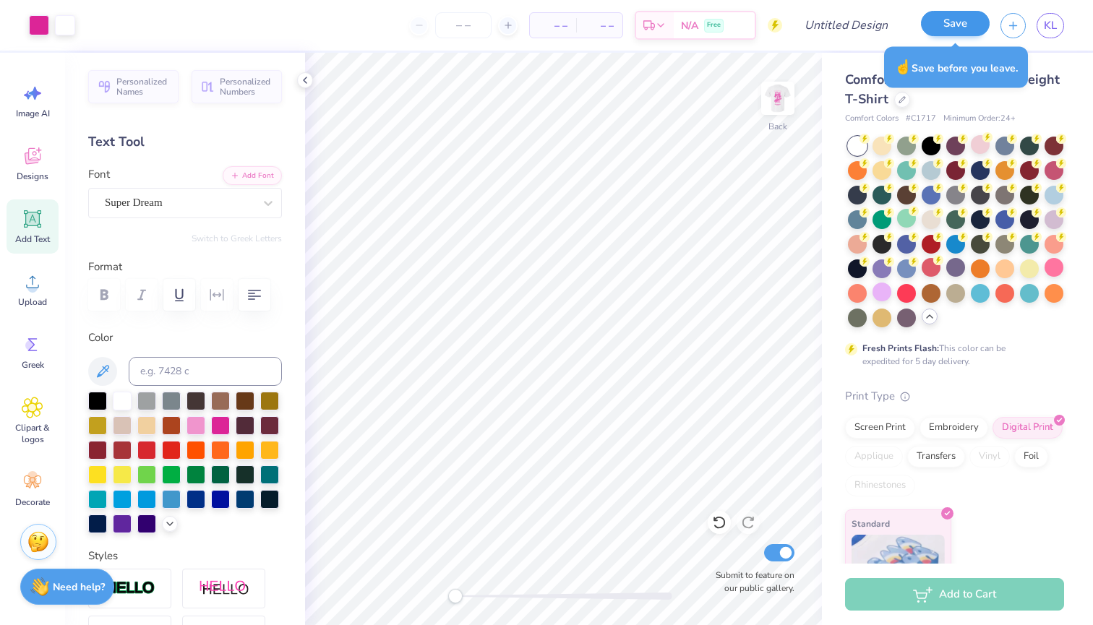
click at [950, 23] on button "Save" at bounding box center [955, 23] width 69 height 25
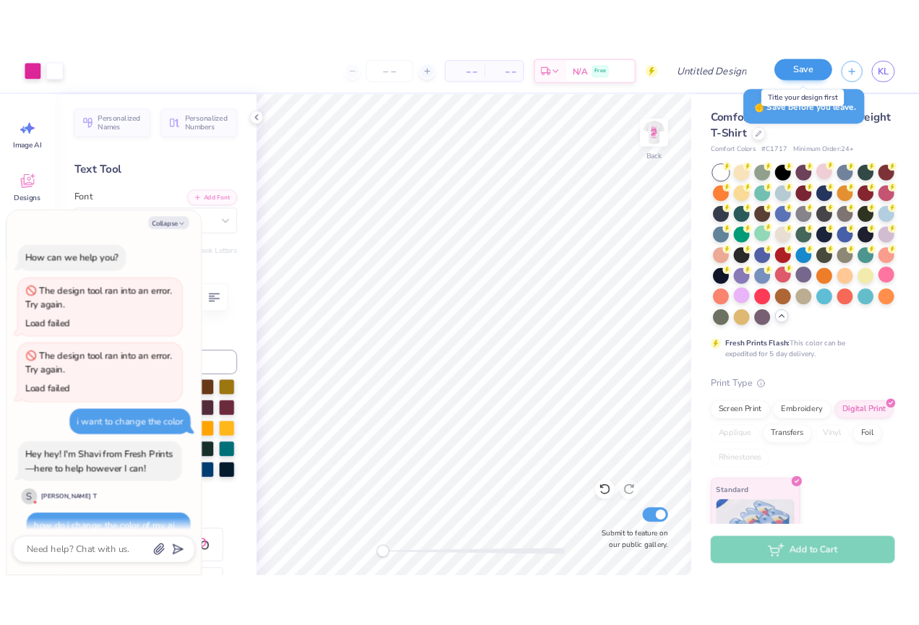
scroll to position [924, 0]
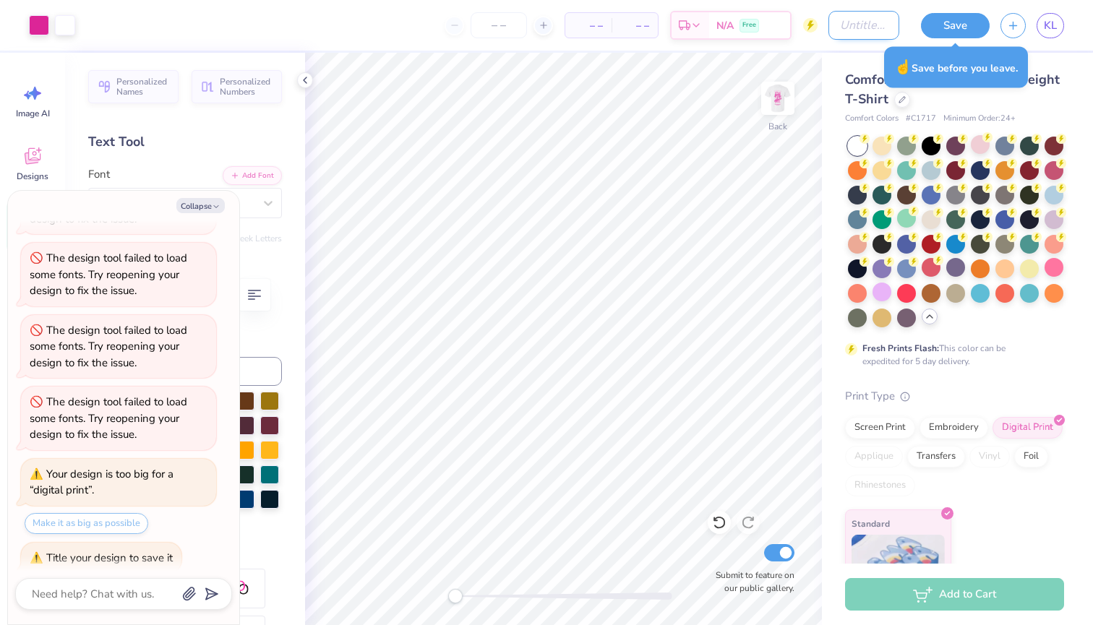
click at [839, 28] on input "Design Title" at bounding box center [863, 25] width 71 height 29
click at [942, 36] on button "Save" at bounding box center [955, 23] width 69 height 25
click at [965, 22] on div "Save" at bounding box center [955, 25] width 69 height 25
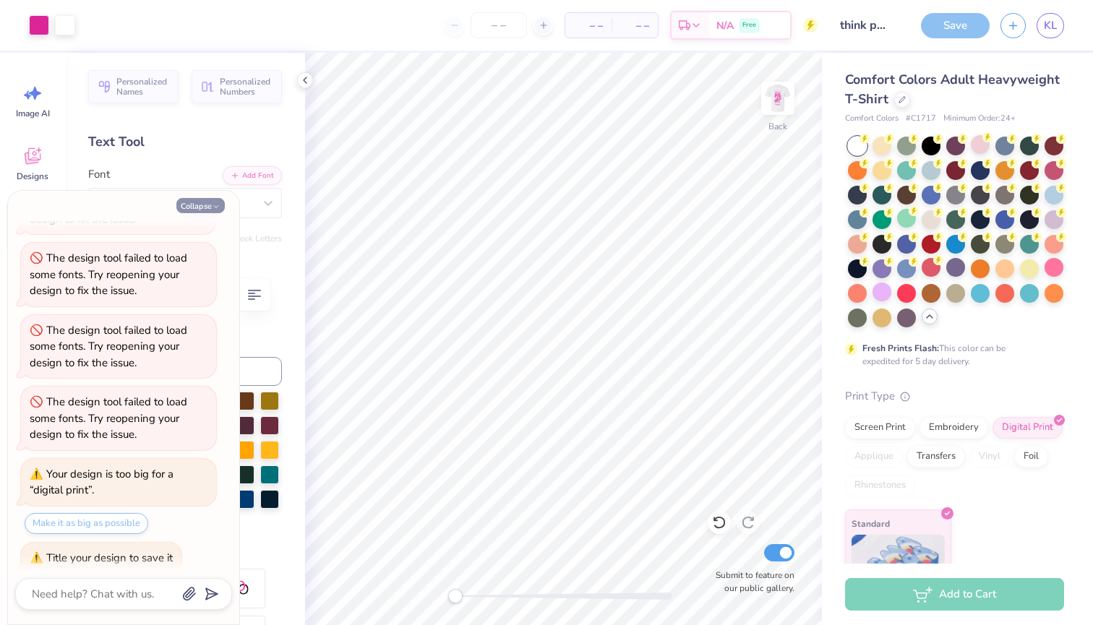
click at [198, 205] on button "Collapse" at bounding box center [200, 205] width 48 height 15
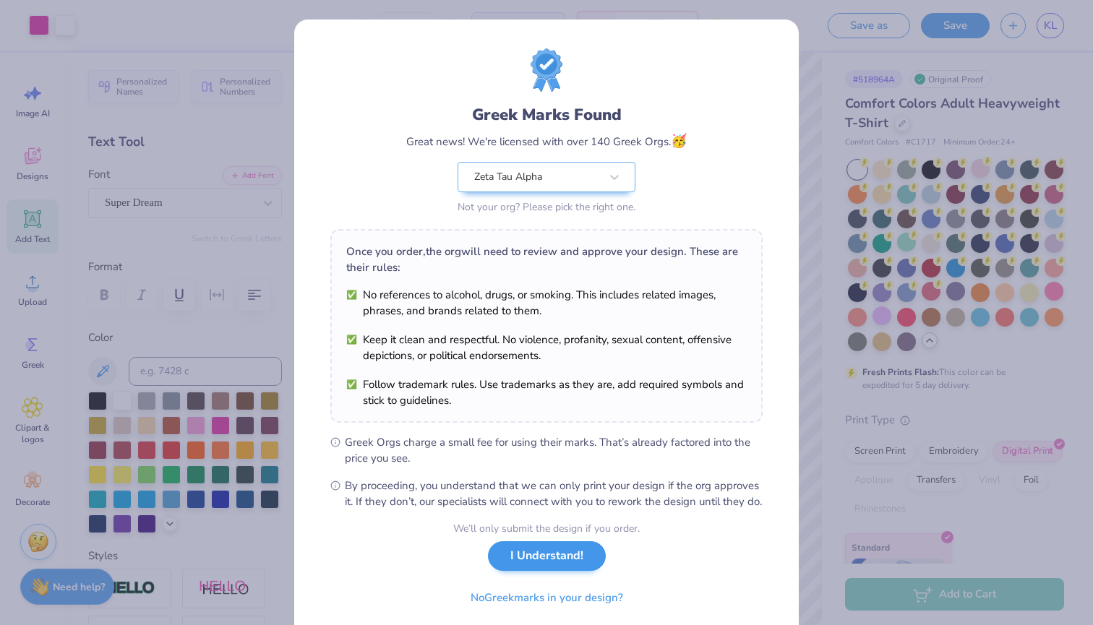
click at [585, 570] on button "I Understand!" at bounding box center [547, 556] width 118 height 30
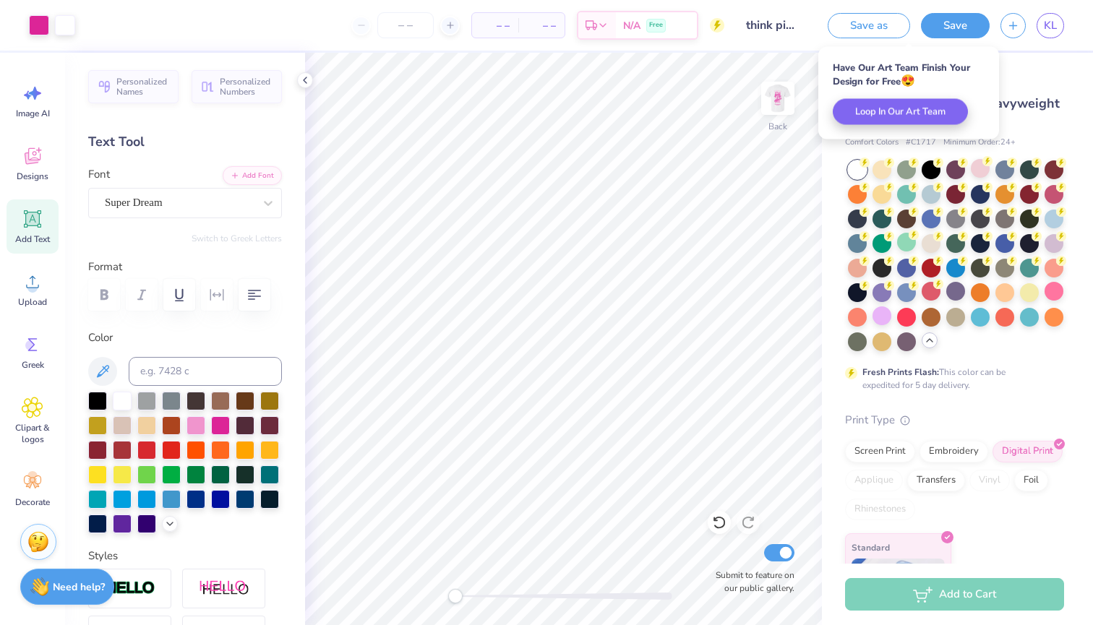
click at [1033, 63] on div "# 518964A Original Proof Comfort Colors Adult Heavyweight T-Shirt Comfort Color…" at bounding box center [957, 345] width 271 height 585
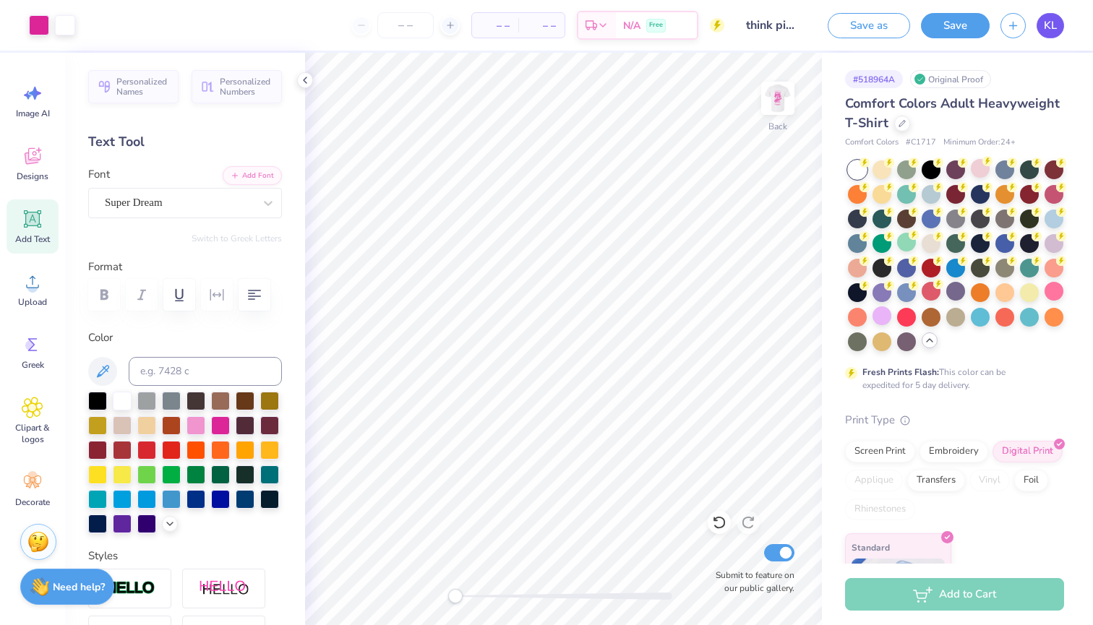
click at [1052, 33] on link "KL" at bounding box center [1049, 25] width 27 height 25
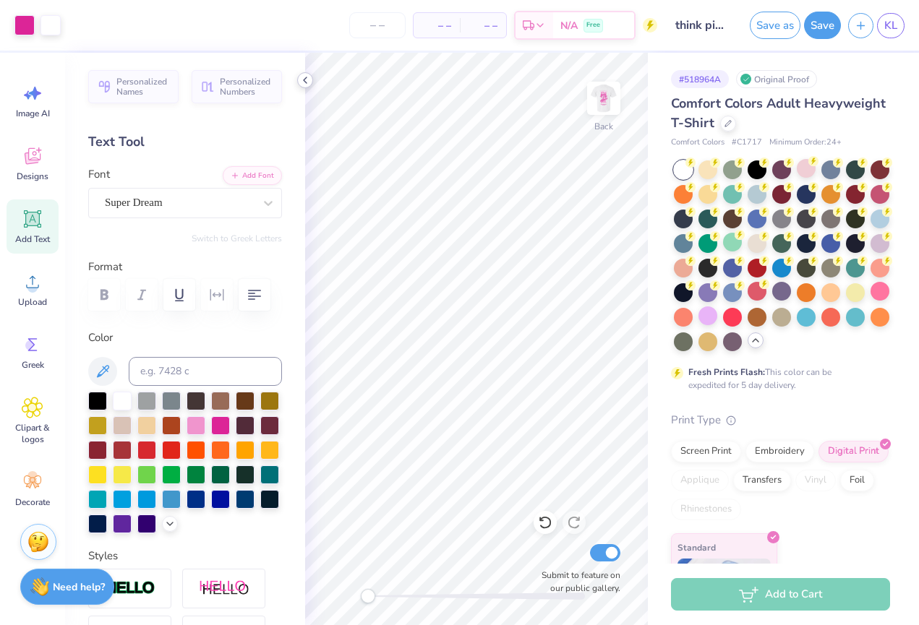
click at [304, 81] on icon at bounding box center [305, 80] width 12 height 12
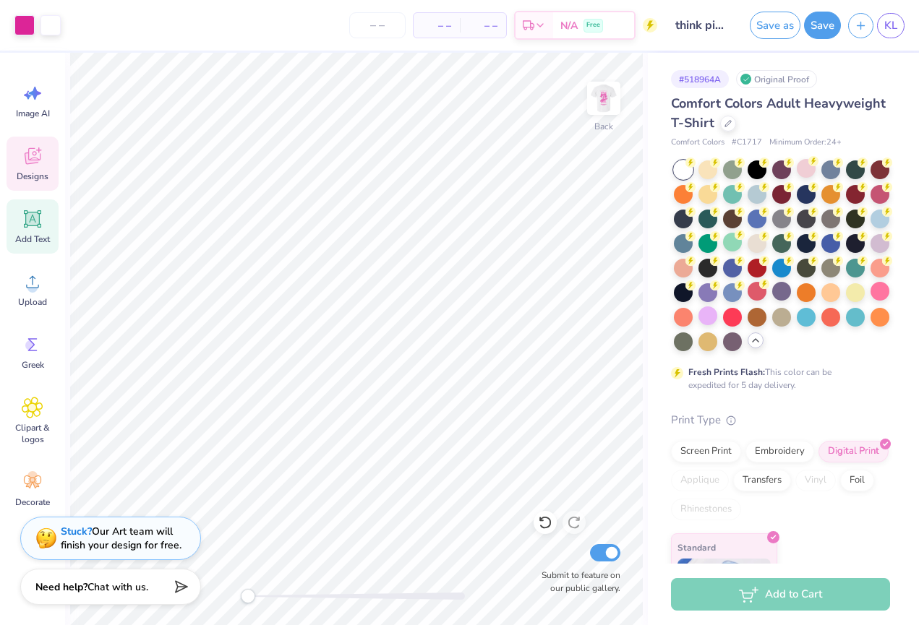
click at [22, 160] on icon at bounding box center [33, 156] width 22 height 22
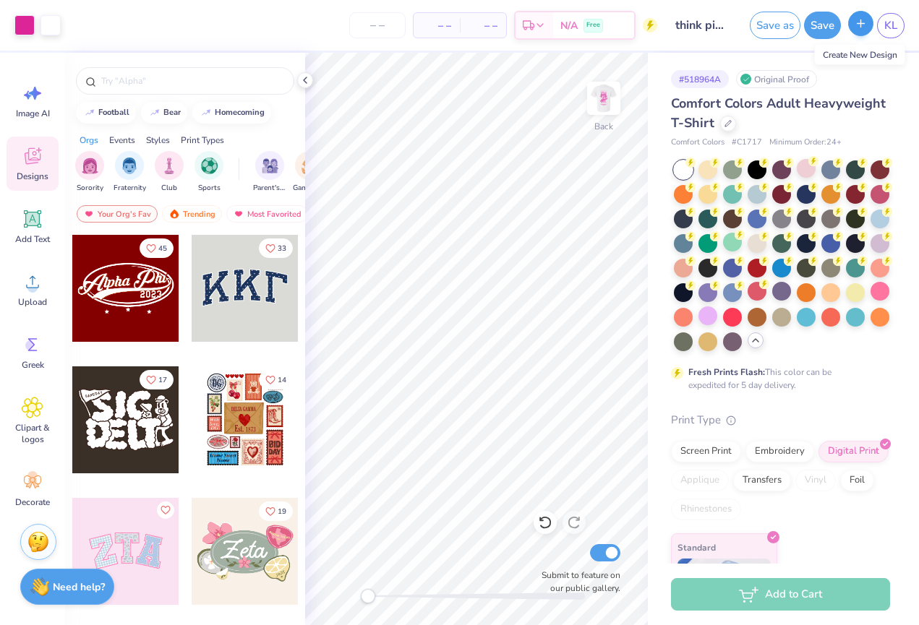
click at [867, 21] on icon "button" at bounding box center [860, 23] width 12 height 12
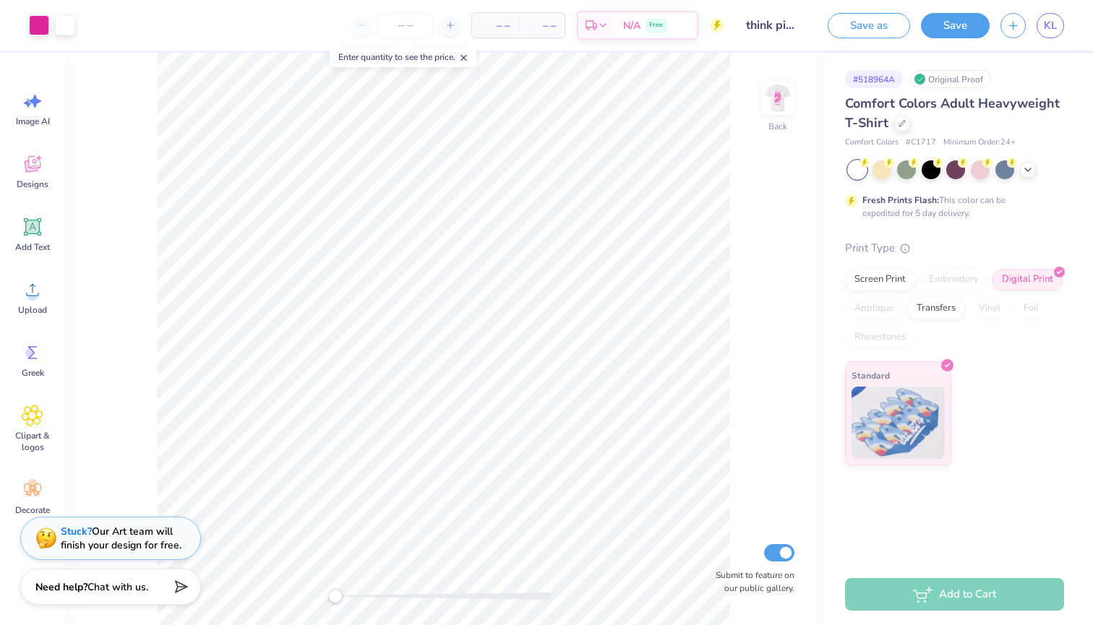
click at [293, 14] on div "– – Per Item – – Total Est. Delivery N/A Free" at bounding box center [405, 25] width 638 height 51
click at [696, 27] on span "KL" at bounding box center [1050, 25] width 13 height 17
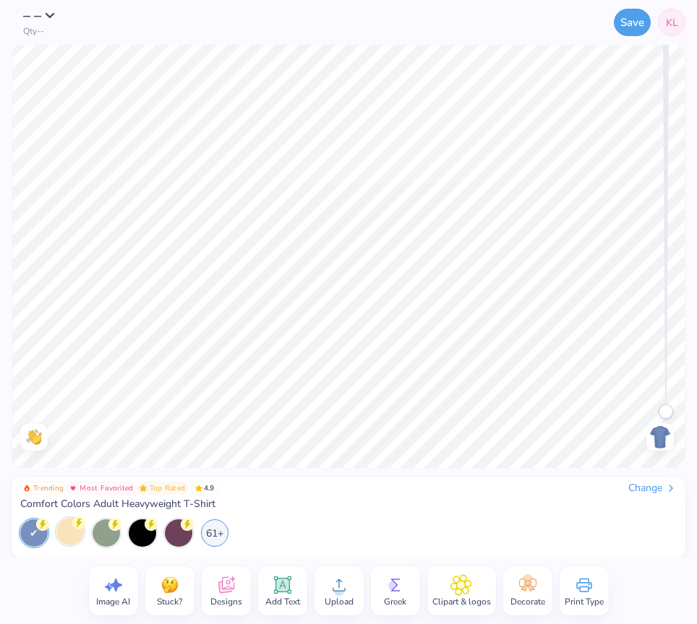
click at [77, 531] on div at bounding box center [69, 531] width 27 height 27
click at [216, 529] on div "61+" at bounding box center [214, 531] width 27 height 27
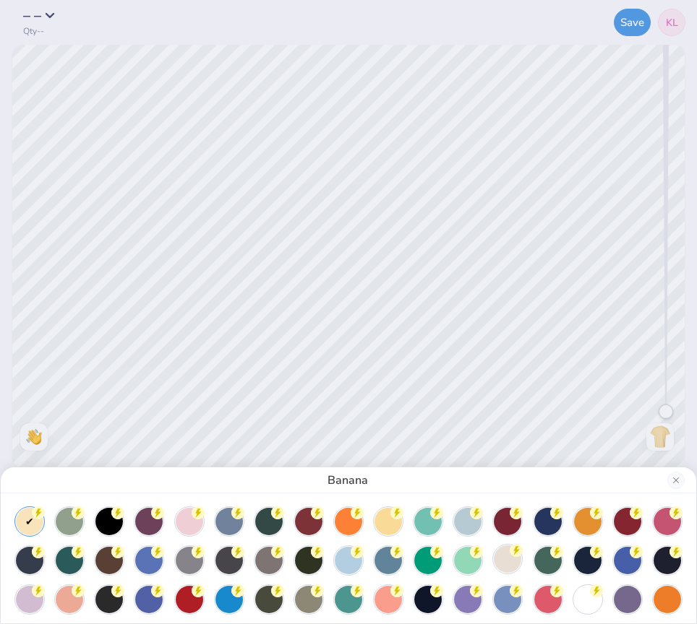
click at [515, 571] on div at bounding box center [507, 559] width 27 height 27
click at [669, 472] on div "Ivory" at bounding box center [348, 481] width 695 height 26
click at [670, 480] on button "Close" at bounding box center [675, 480] width 17 height 17
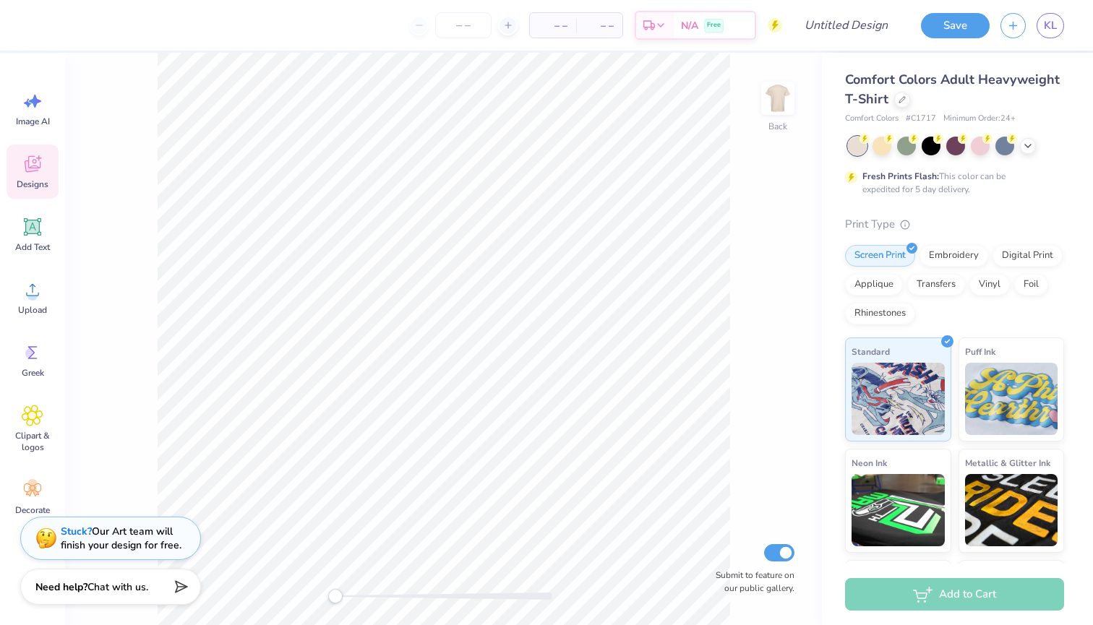
click at [43, 158] on icon at bounding box center [33, 164] width 22 height 22
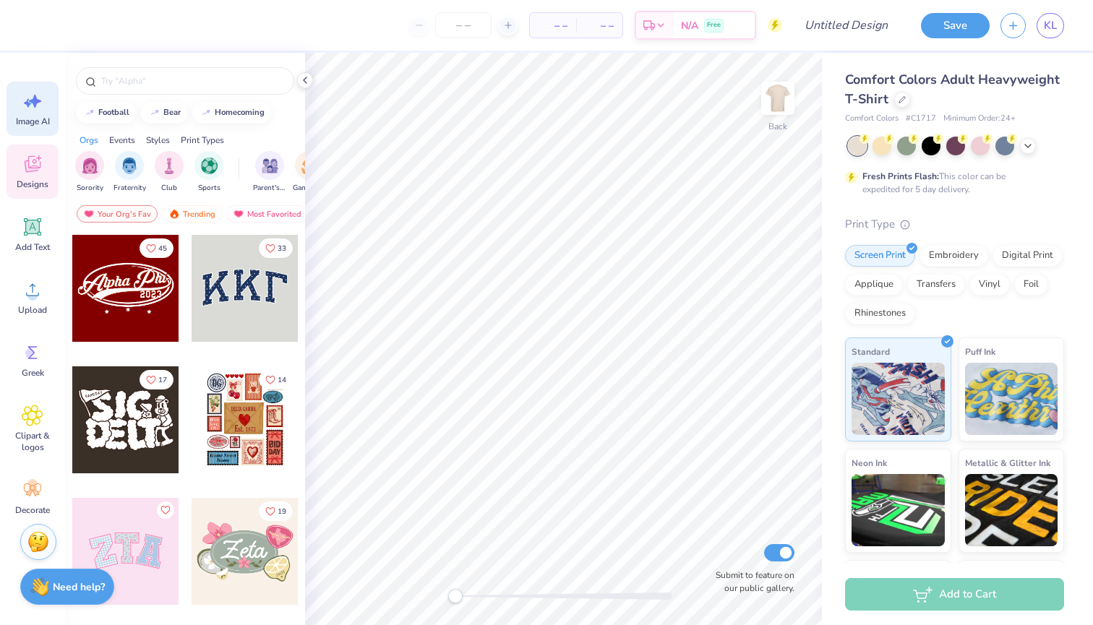
click at [30, 102] on icon at bounding box center [35, 101] width 12 height 13
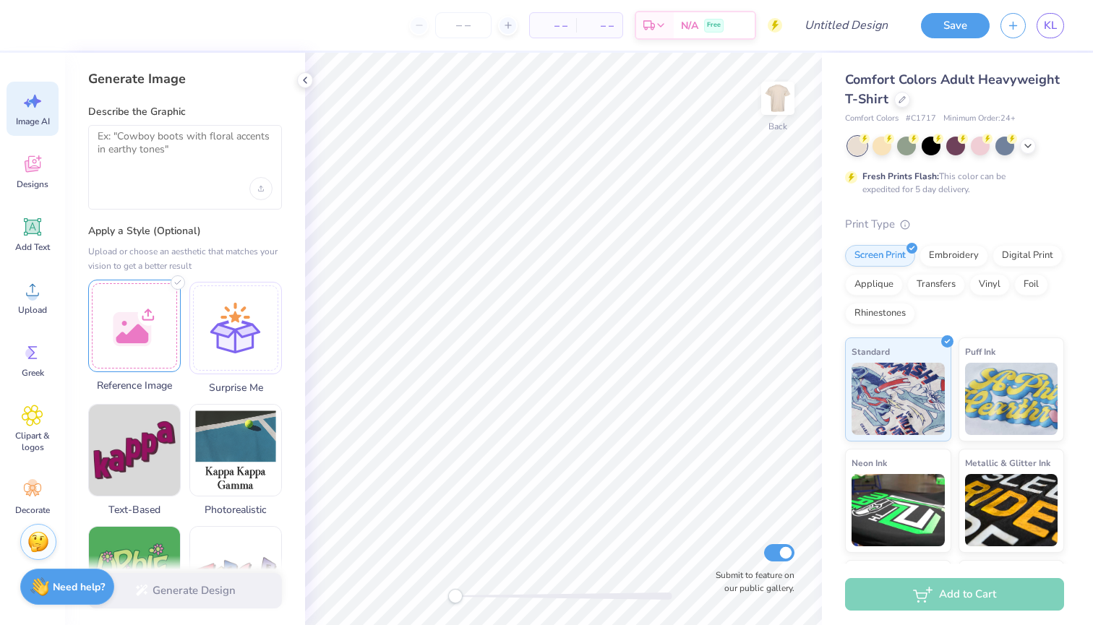
click at [156, 298] on div at bounding box center [134, 326] width 93 height 93
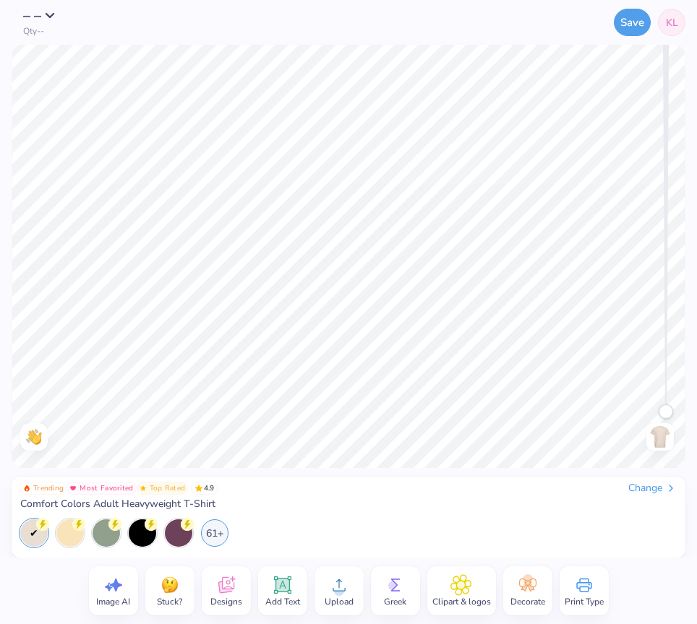
click at [348, 590] on icon at bounding box center [339, 586] width 22 height 22
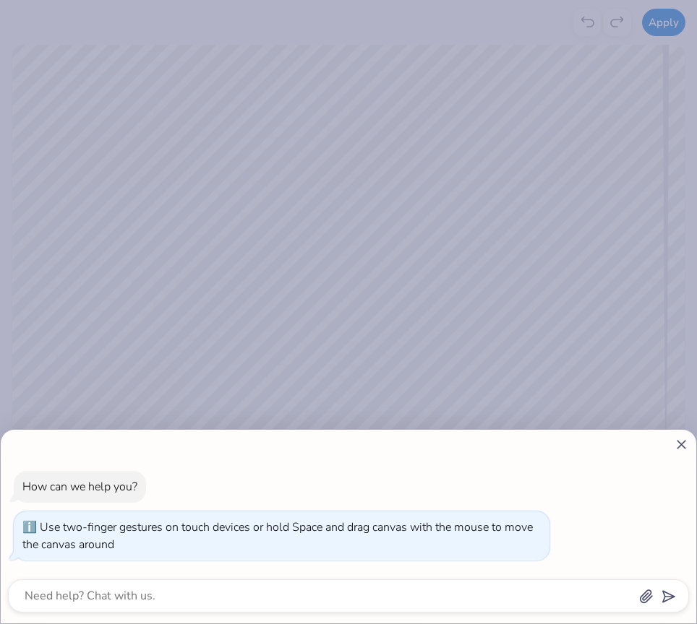
click at [225, 601] on div at bounding box center [348, 312] width 697 height 624
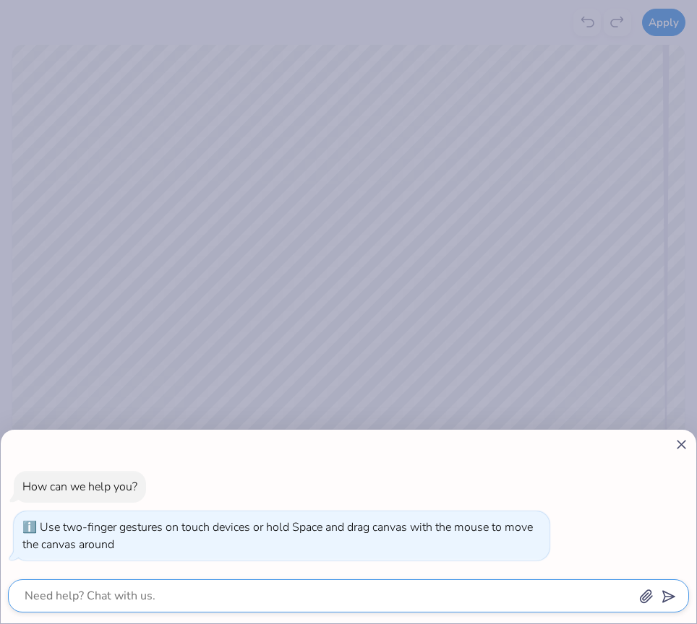
click at [214, 587] on textarea at bounding box center [328, 596] width 611 height 20
type textarea "i"
type textarea "x"
type textarea "i"
type textarea "x"
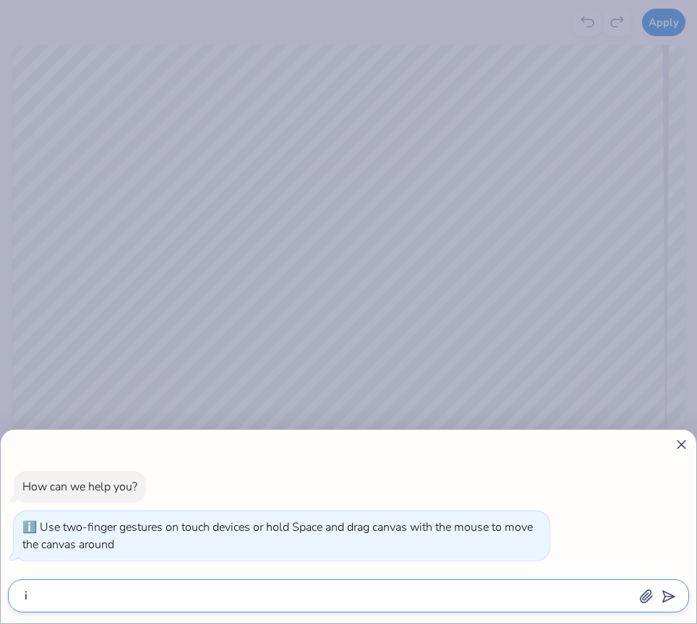
type textarea "i w"
type textarea "x"
type textarea "i wa"
type textarea "x"
type textarea "i wan"
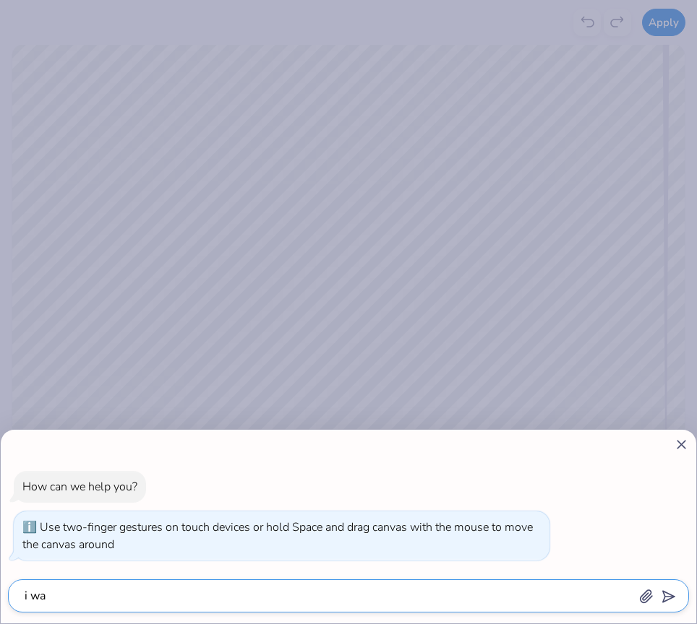
type textarea "x"
type textarea "i want"
type textarea "x"
type textarea "i want"
type textarea "x"
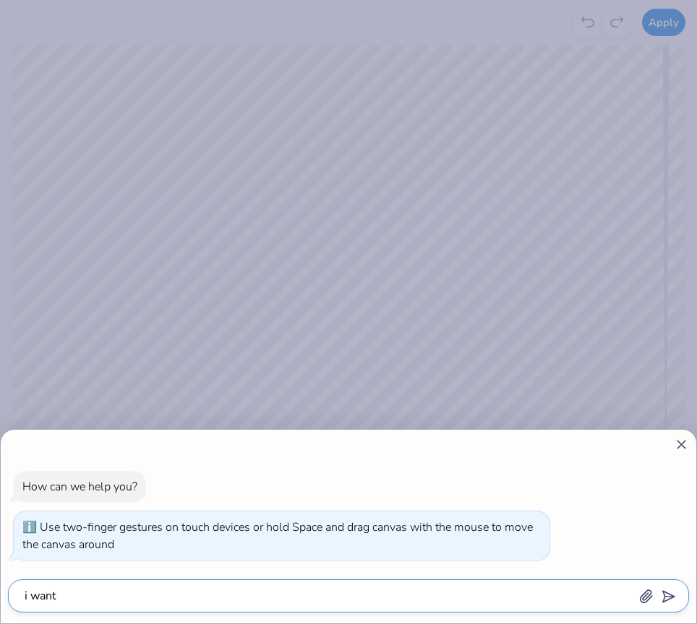
type textarea "i want t"
type textarea "x"
type textarea "i want th"
type textarea "x"
type textarea "i want thi"
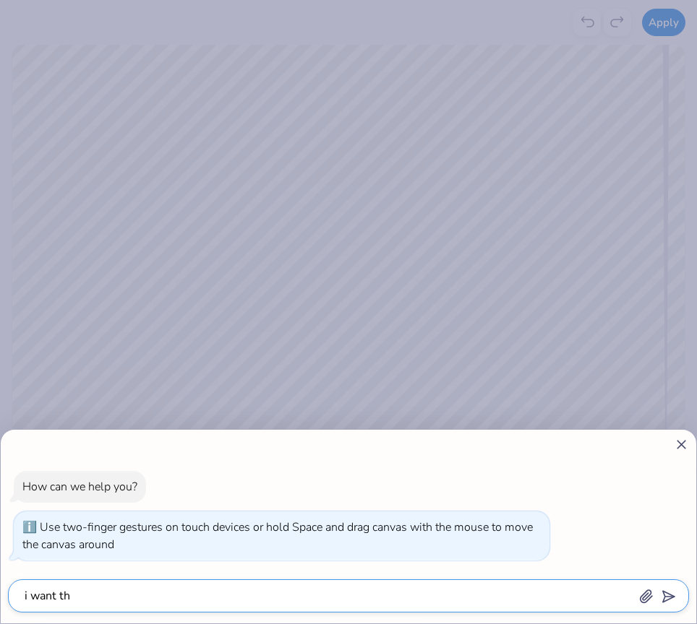
type textarea "x"
type textarea "i want this"
type textarea "x"
type textarea "i want this"
type textarea "x"
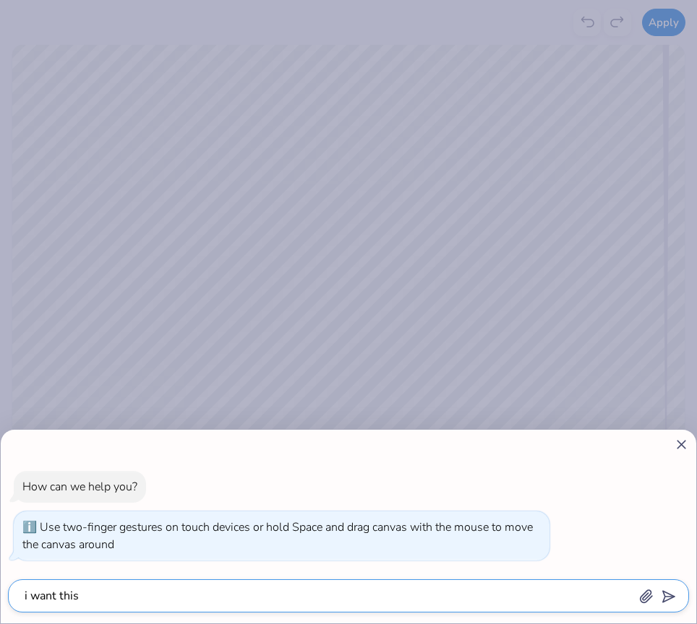
type textarea "i want this e"
type textarea "x"
type textarea "i want this ex"
type textarea "x"
type textarea "i want this exa"
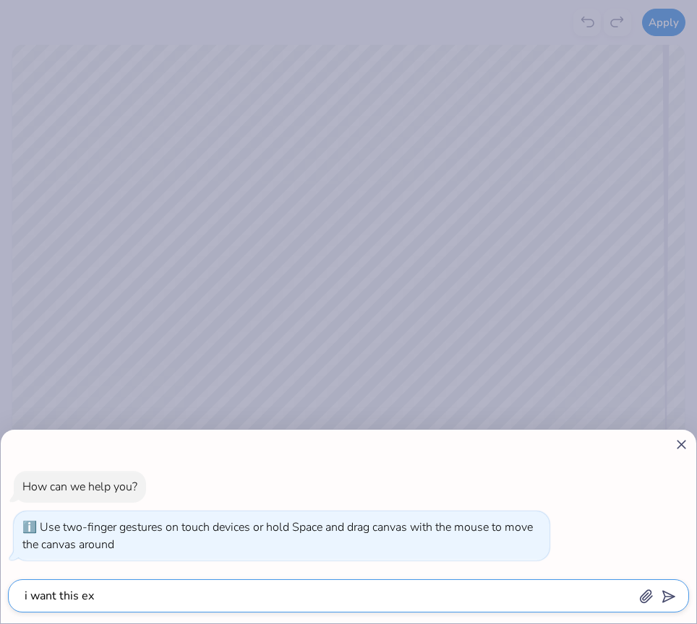
type textarea "x"
type textarea "i want this exac"
type textarea "x"
type textarea "i want this exact"
type textarea "x"
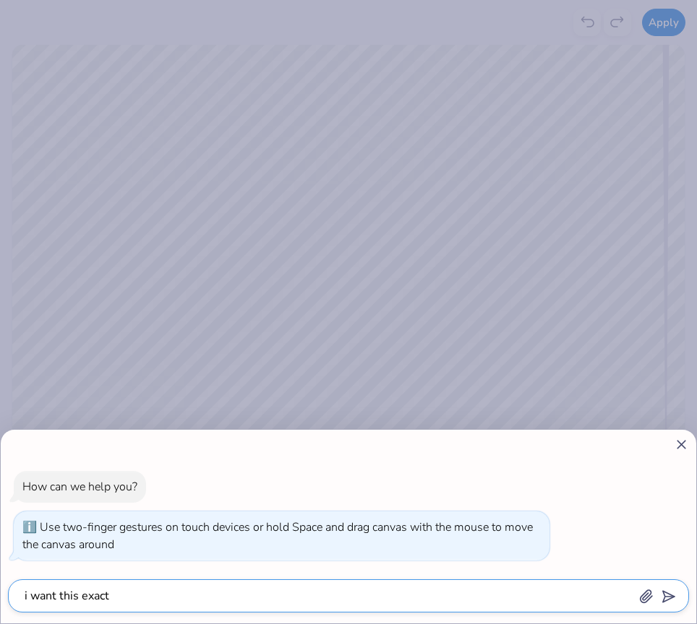
type textarea "i want this exact"
type textarea "x"
type textarea "i want this exact d"
type textarea "x"
type textarea "i want this exact de"
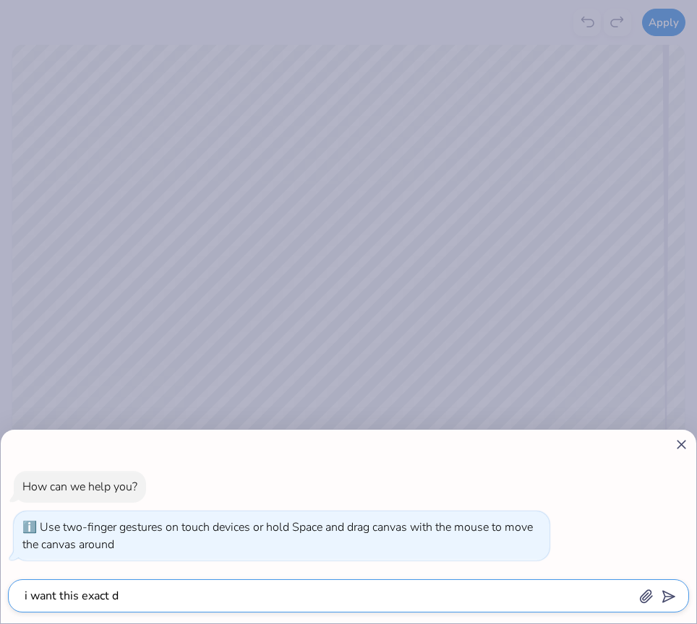
type textarea "x"
type textarea "i want this exact des"
type textarea "x"
type textarea "i want this exact desi"
type textarea "x"
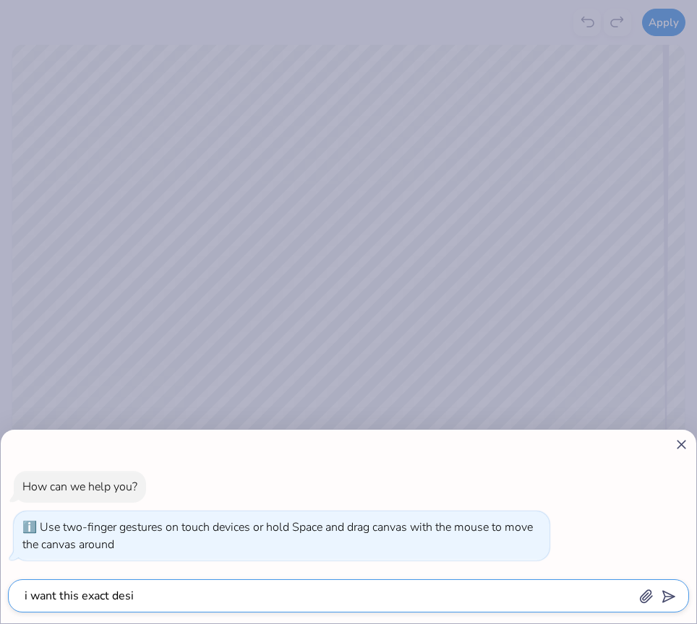
type textarea "i want this exact desig"
type textarea "x"
type textarea "i want this exact design"
type textarea "x"
type textarea "i want this exact design"
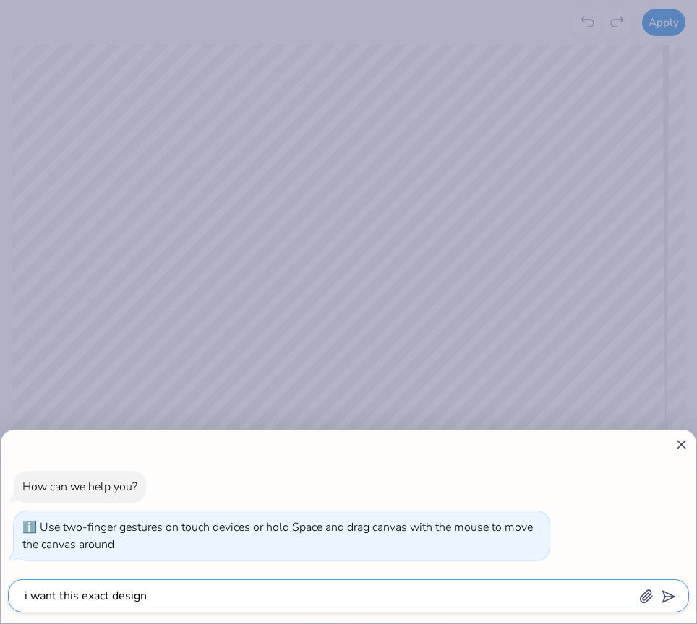
type textarea "x"
type textarea "i want this exact design i"
type textarea "x"
type textarea "i want this exact design in"
type textarea "x"
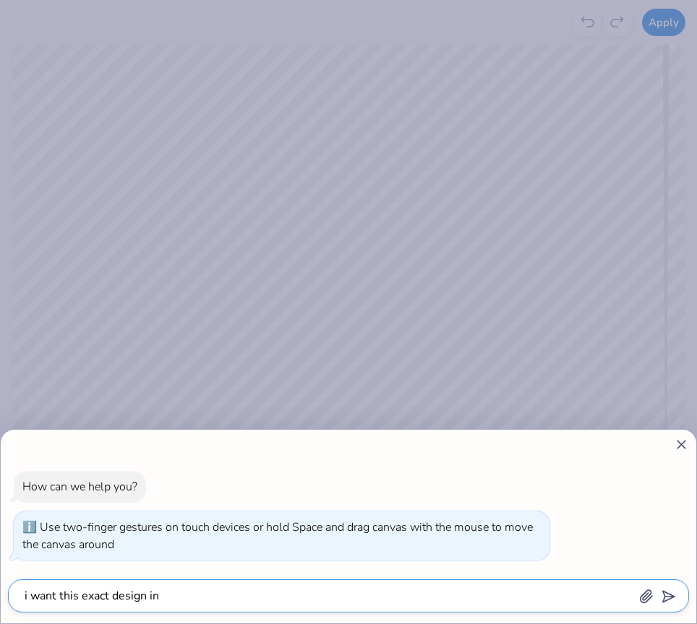
type textarea "i want this exact design in"
type textarea "x"
type textarea "i want this exact design in p"
type textarea "x"
type textarea "i want this exact design in pi"
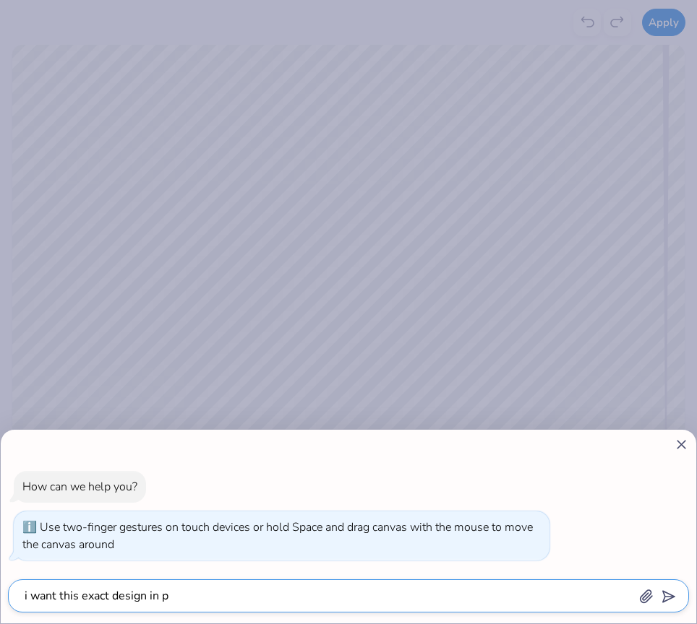
type textarea "x"
type textarea "i want this exact design in pin"
type textarea "x"
type textarea "i want this exact design in pink"
type textarea "x"
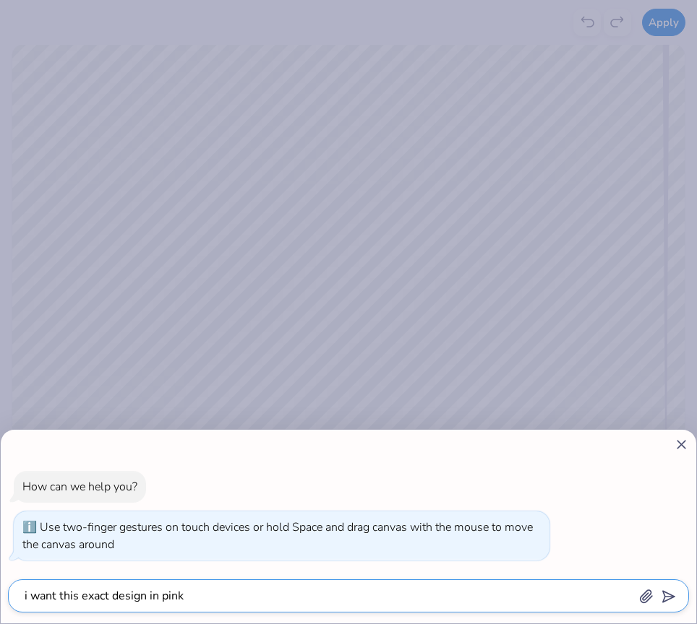
type textarea "i want this exact design in pink"
type textarea "x"
type textarea "i want this exact design in pink o"
type textarea "x"
type textarea "i want this exact design in pink on"
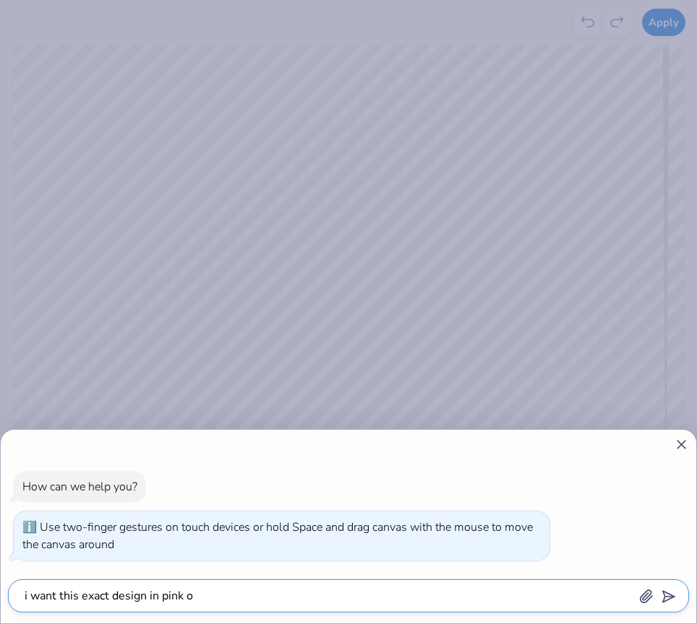
type textarea "x"
type textarea "i want this exact design in pink on"
type textarea "x"
type textarea "i want this exact design in pink on t"
type textarea "x"
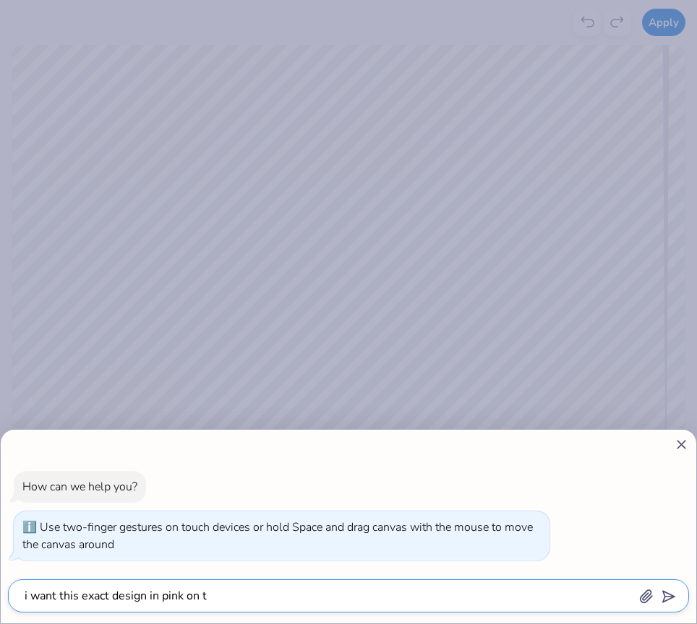
type textarea "i want this exact design in pink on th"
type textarea "x"
type textarea "i want this exact design in pink on the"
type textarea "x"
type textarea "i want this exact design in pink on the"
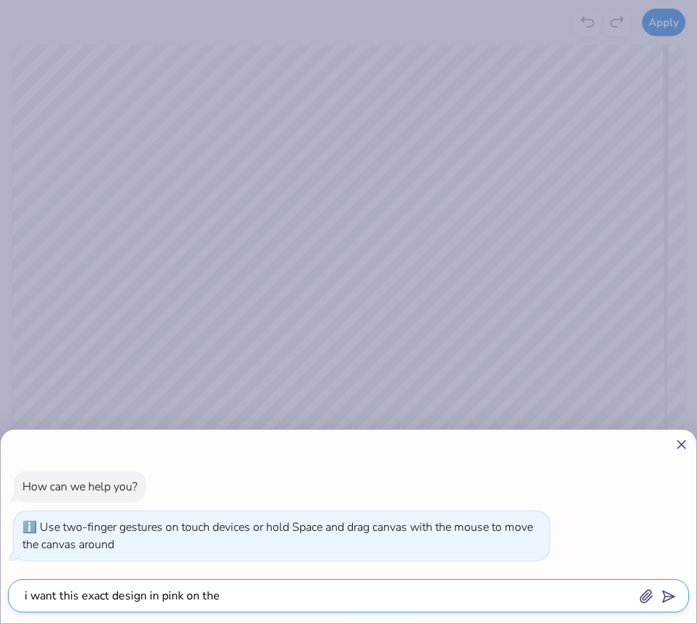
type textarea "x"
type textarea "i want this exact design in pink on the b"
type textarea "x"
type textarea "i want this exact design in pink on the ba"
type textarea "x"
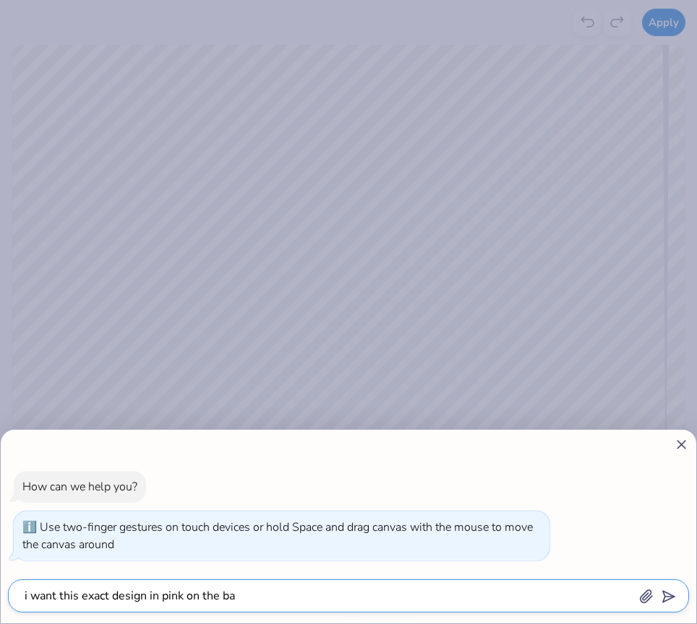
type textarea "i want this exact design in pink on the bac"
type textarea "x"
type textarea "i want this exact design in pink on the back"
type textarea "x"
type textarea "i want this exact design in pink on the back"
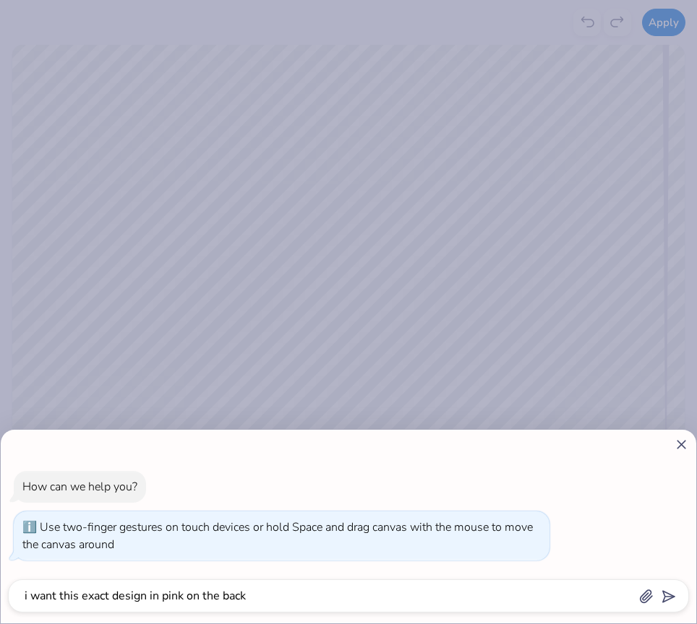
type textarea "x"
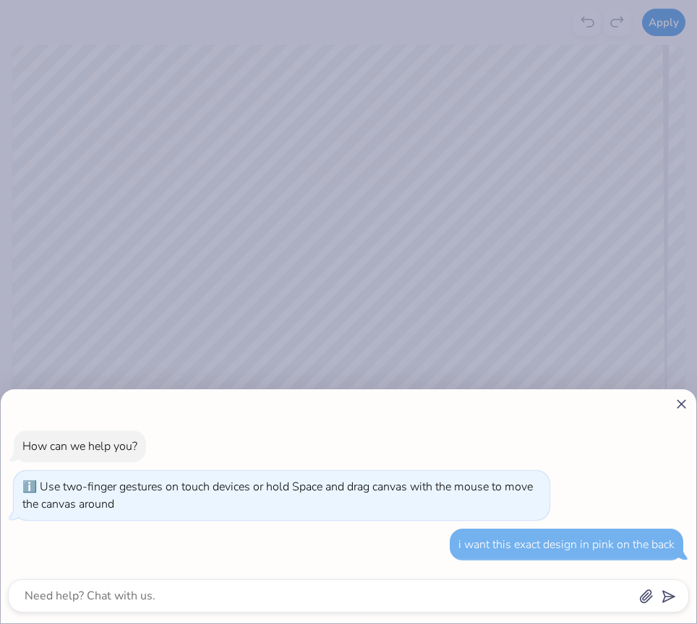
scroll to position [160, 0]
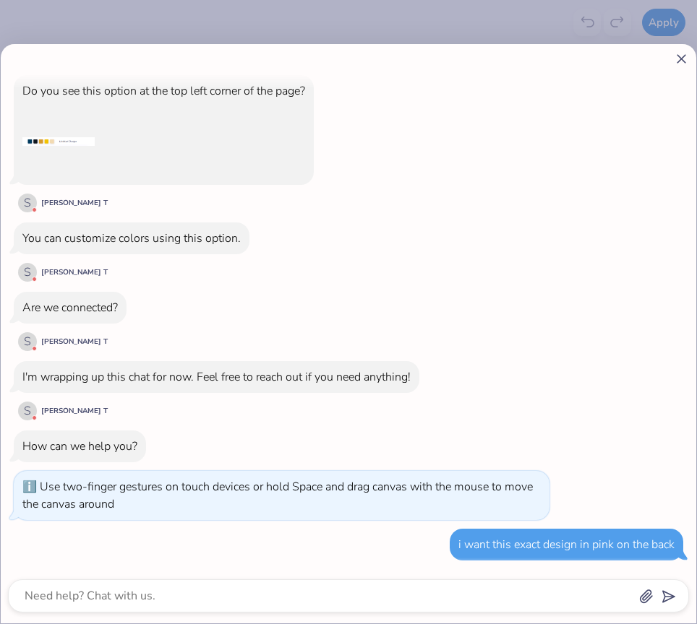
click at [687, 53] on icon at bounding box center [681, 58] width 15 height 15
type textarea "x"
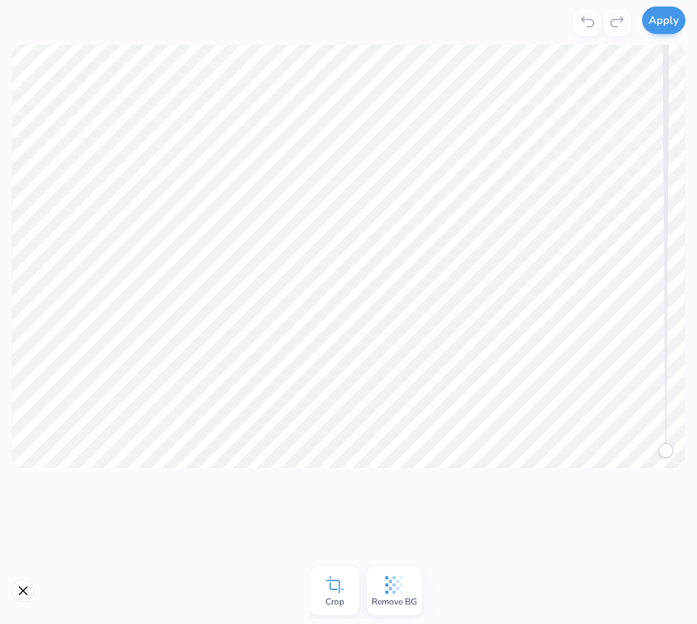
click at [661, 28] on button "Apply" at bounding box center [663, 20] width 43 height 27
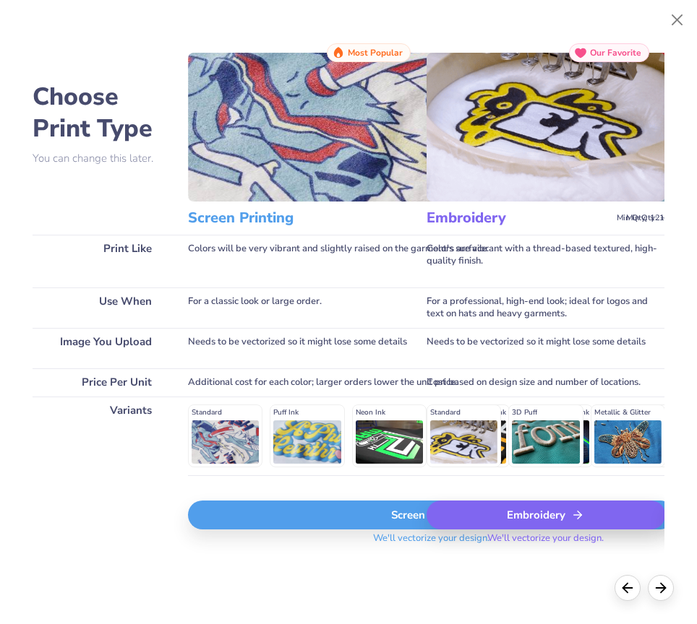
click at [390, 521] on div "Screen Print" at bounding box center [431, 515] width 486 height 29
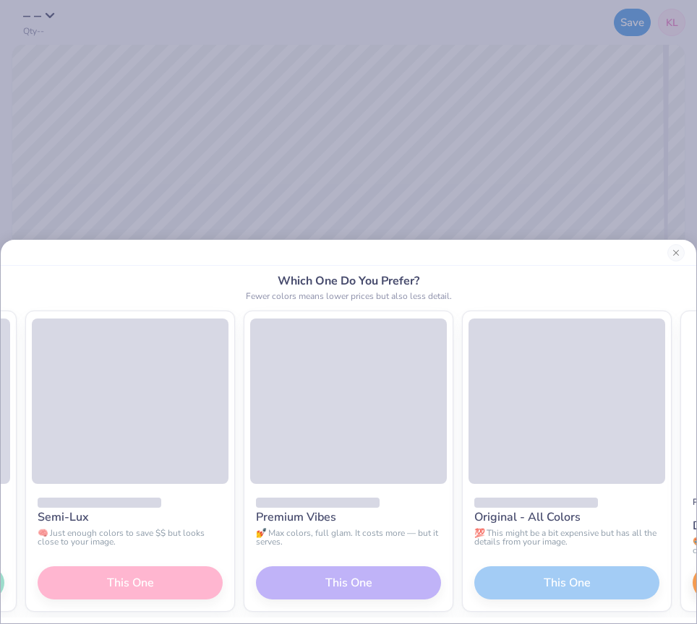
scroll to position [0, -194]
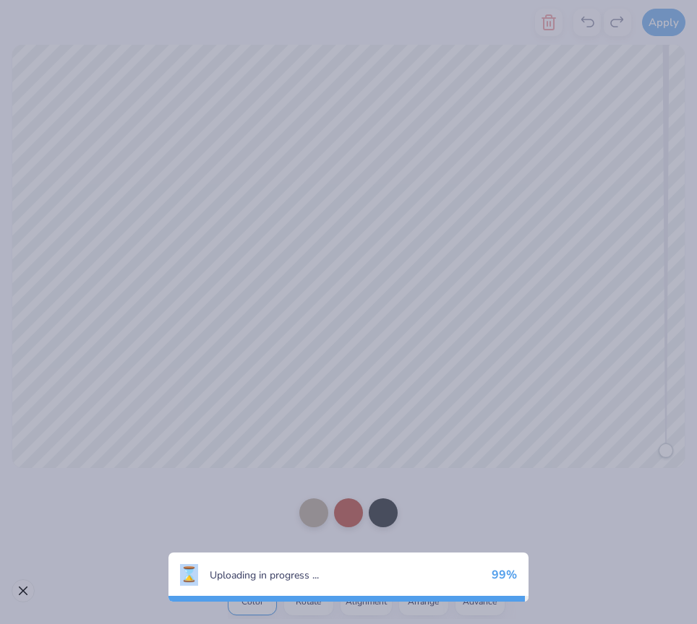
click at [124, 587] on div "⌛ Uploading in progress ... 99 %" at bounding box center [348, 312] width 697 height 624
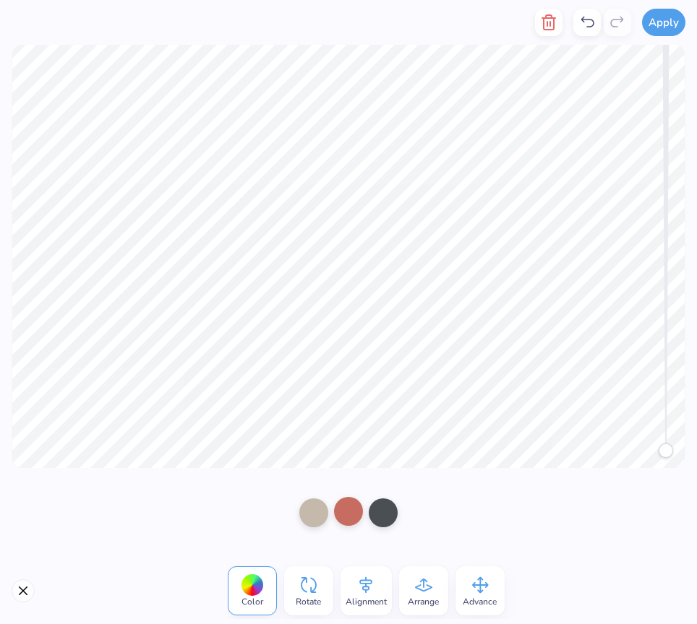
click at [347, 510] on div at bounding box center [348, 511] width 29 height 29
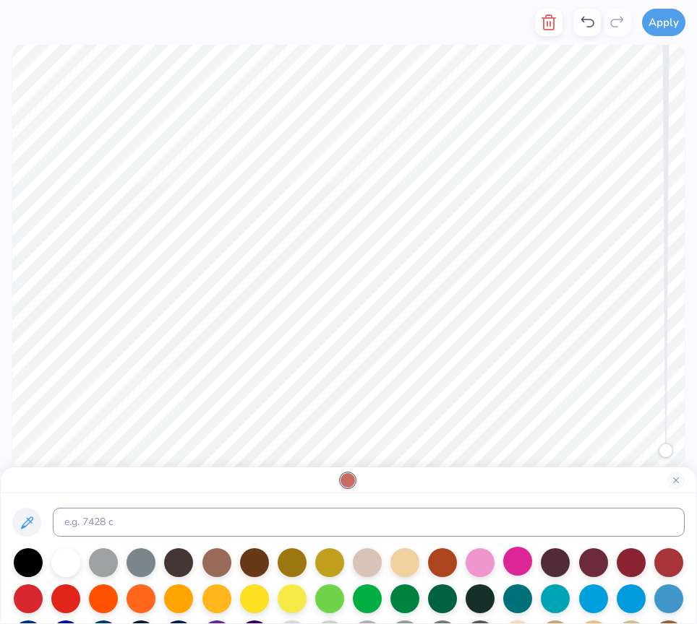
click at [513, 558] on div at bounding box center [517, 561] width 29 height 29
click at [485, 562] on div at bounding box center [479, 561] width 29 height 29
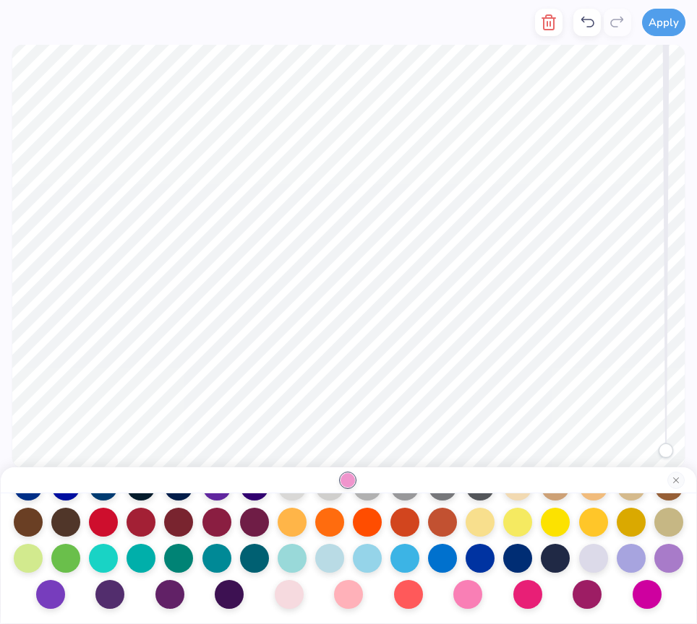
scroll to position [151, 0]
click at [473, 598] on div at bounding box center [467, 593] width 29 height 29
click at [361, 596] on div at bounding box center [348, 593] width 29 height 29
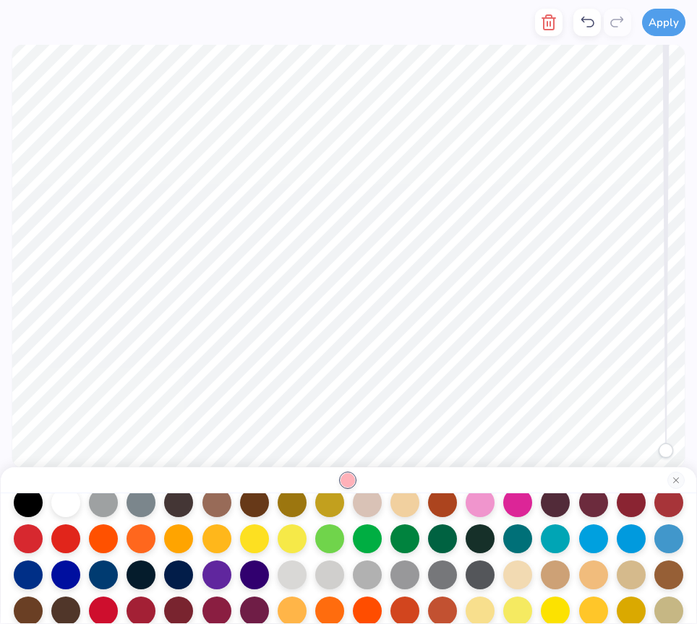
scroll to position [0, 0]
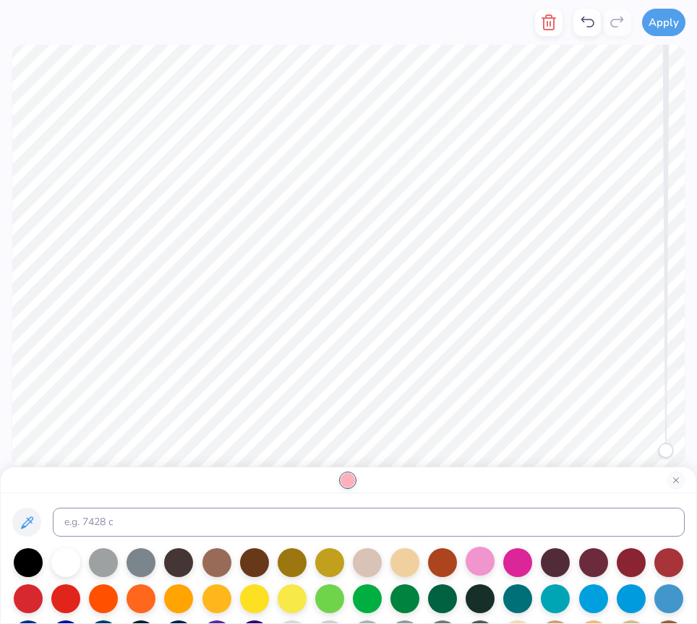
click at [487, 562] on div at bounding box center [479, 561] width 29 height 29
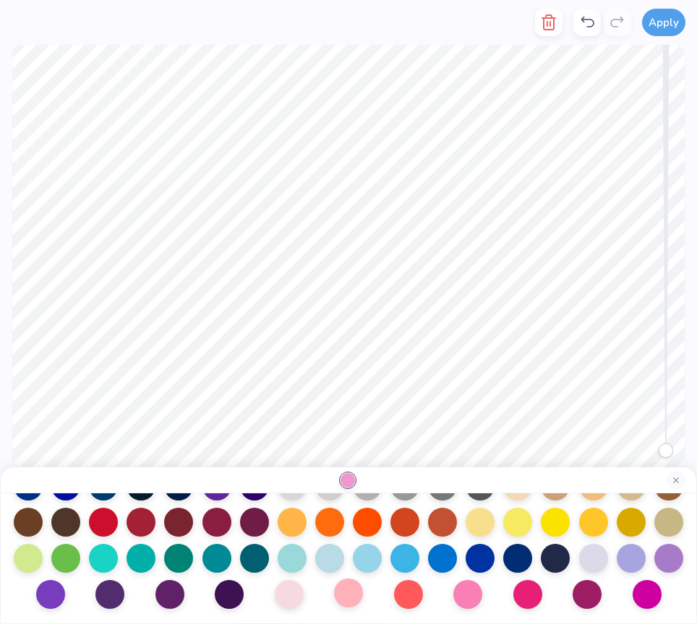
scroll to position [151, 0]
click at [288, 596] on div at bounding box center [289, 593] width 29 height 29
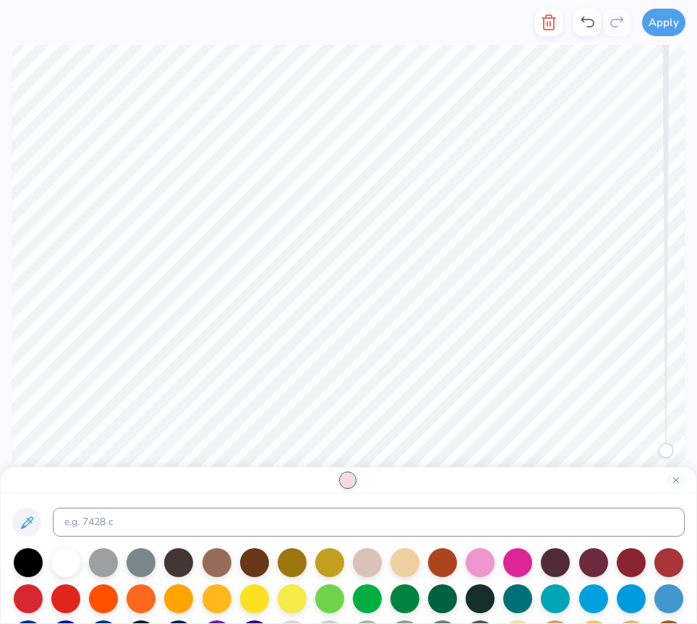
scroll to position [0, 0]
click at [348, 482] on div at bounding box center [347, 480] width 14 height 14
click at [20, 519] on icon at bounding box center [26, 523] width 17 height 17
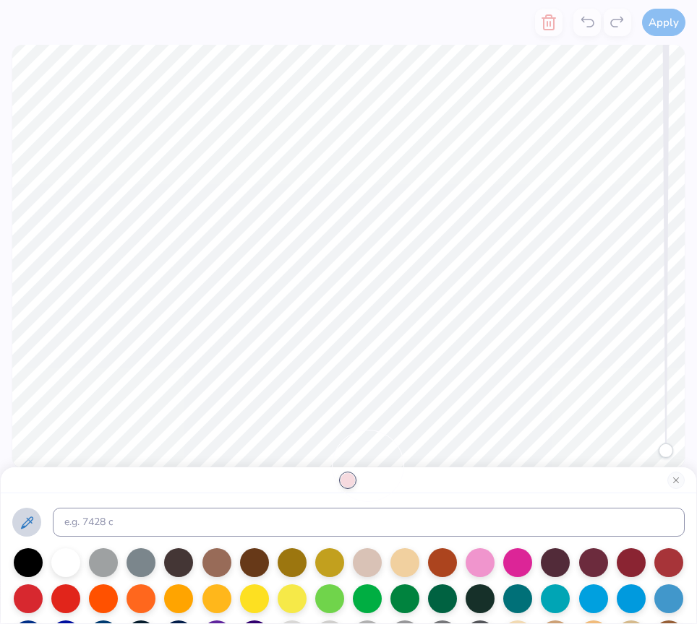
click at [349, 484] on div at bounding box center [347, 480] width 14 height 14
click at [517, 570] on div at bounding box center [517, 561] width 29 height 29
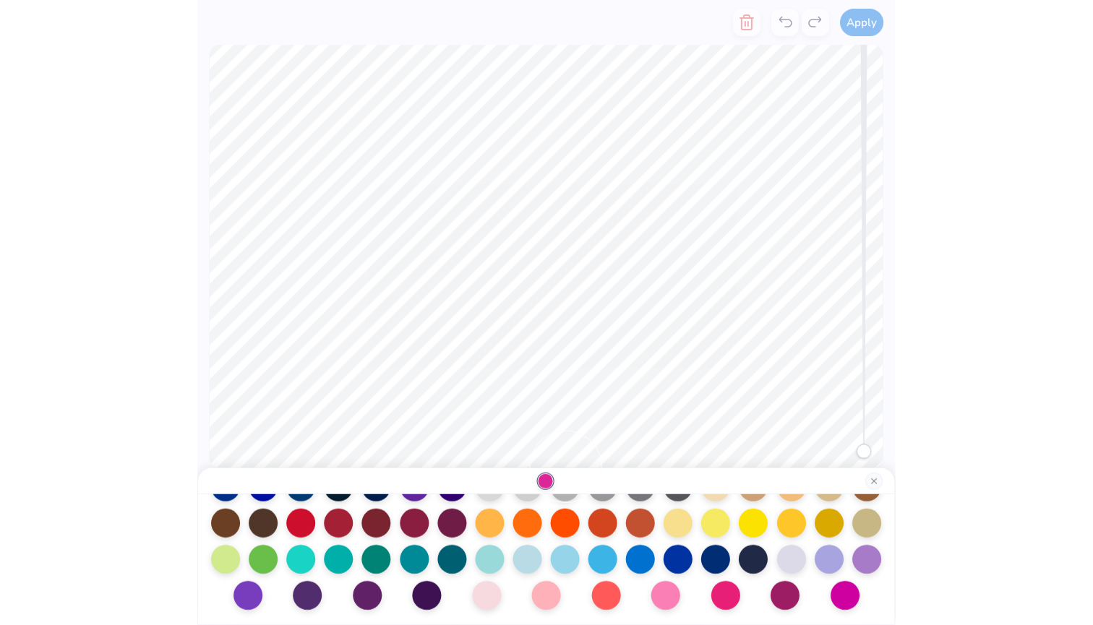
scroll to position [151, 0]
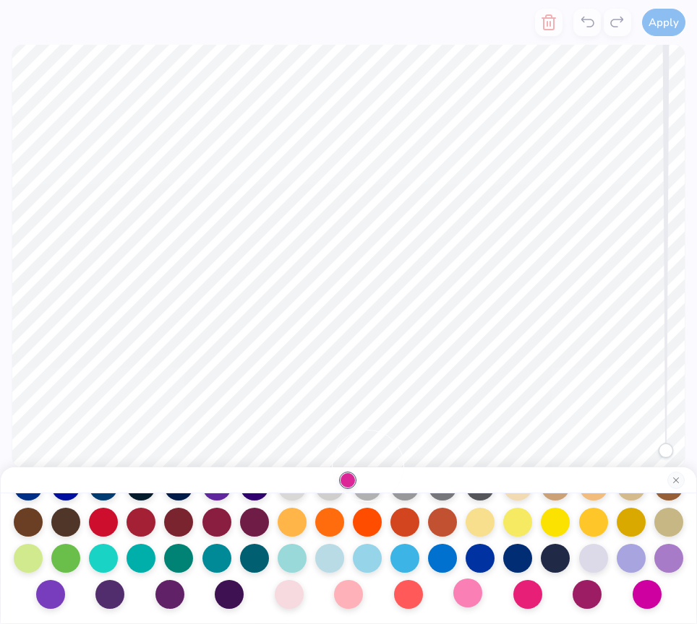
click at [473, 593] on div at bounding box center [467, 593] width 29 height 29
click at [520, 608] on div at bounding box center [527, 593] width 29 height 29
click at [471, 598] on div at bounding box center [467, 593] width 29 height 29
click at [374, 485] on body "Apply Color Rotate Alignment Arrange Advance Trending Most Favorited Top Rated …" at bounding box center [348, 312] width 697 height 624
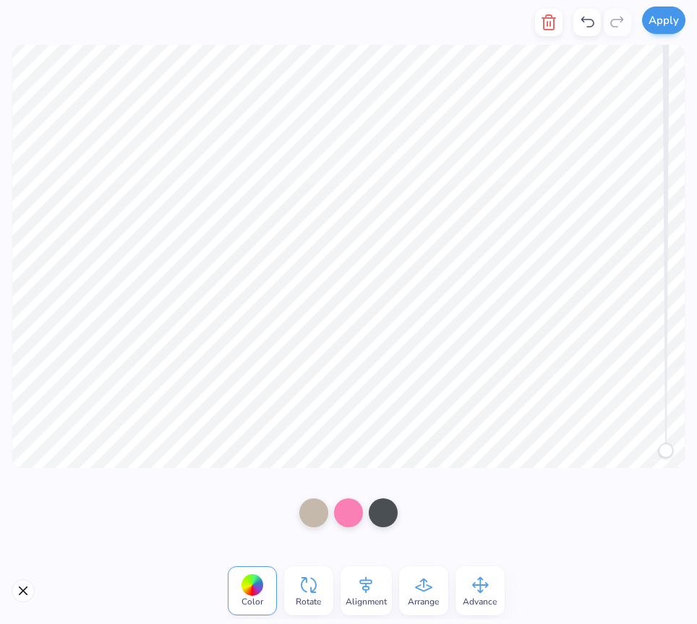
click at [662, 17] on button "Apply" at bounding box center [663, 20] width 43 height 27
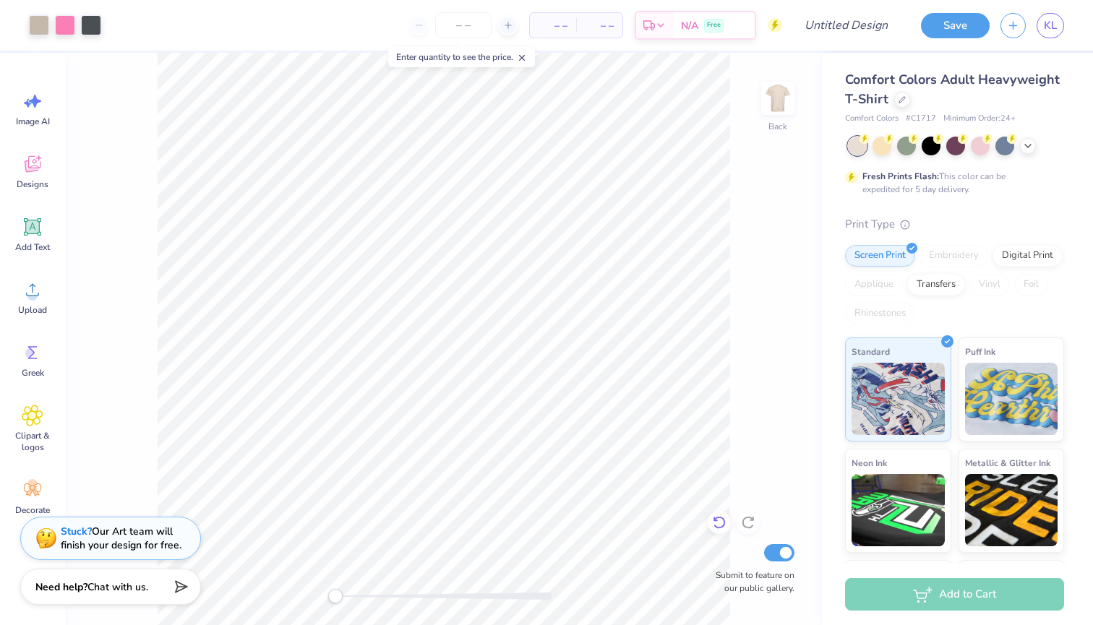
click at [696, 524] on icon at bounding box center [719, 522] width 14 height 14
type input "5.75"
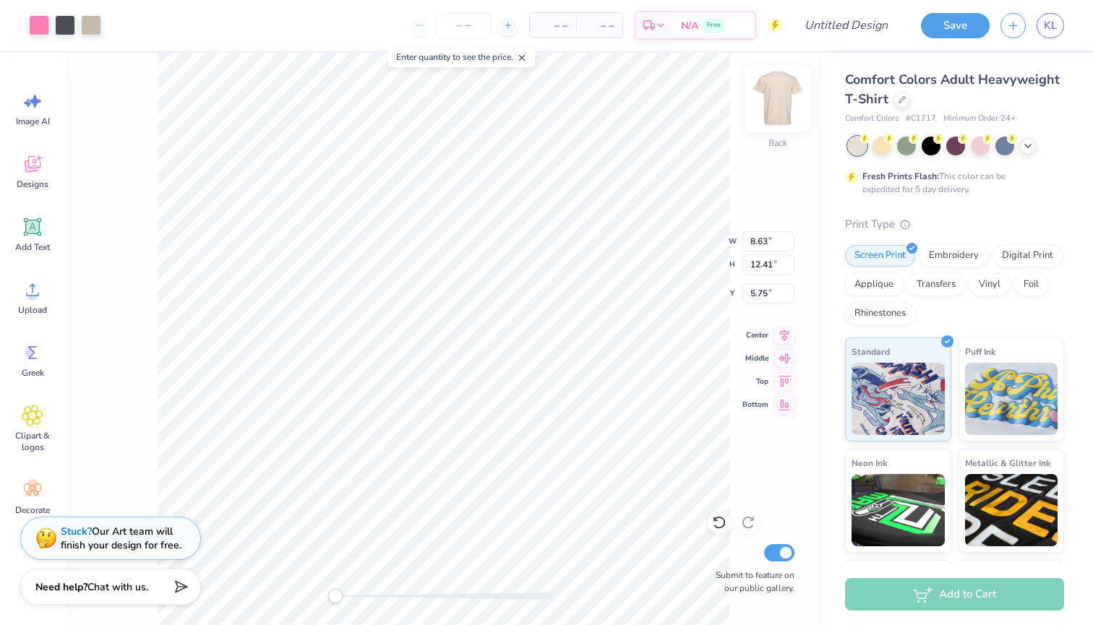
click at [696, 99] on img at bounding box center [778, 98] width 58 height 58
click at [508, 28] on line at bounding box center [508, 25] width 0 height 6
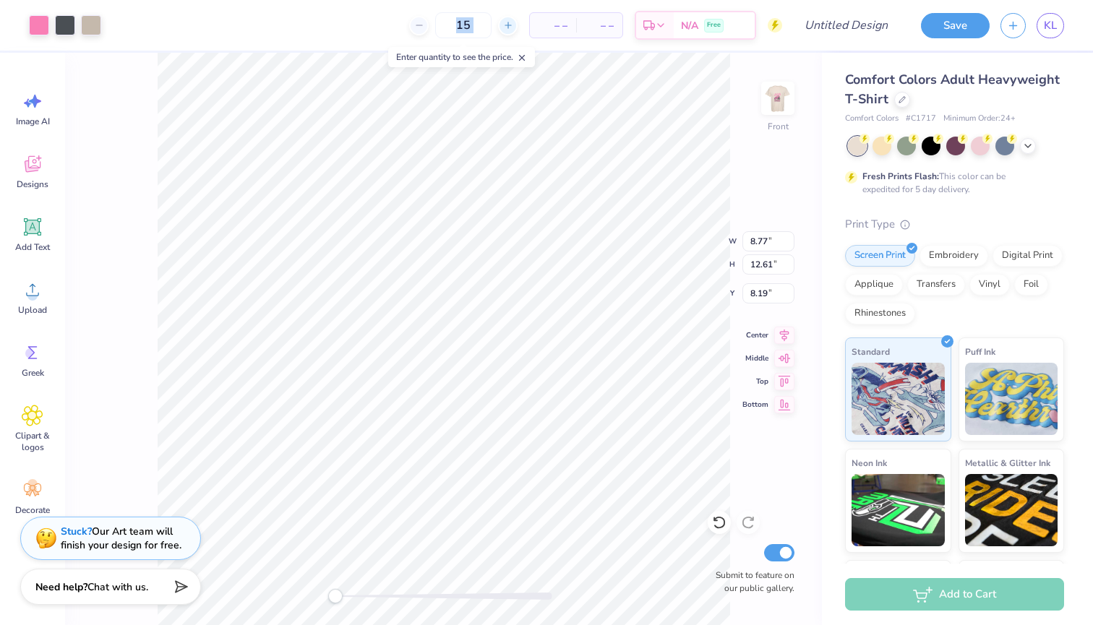
click at [508, 28] on line at bounding box center [508, 25] width 0 height 6
click at [508, 30] on icon at bounding box center [508, 25] width 10 height 10
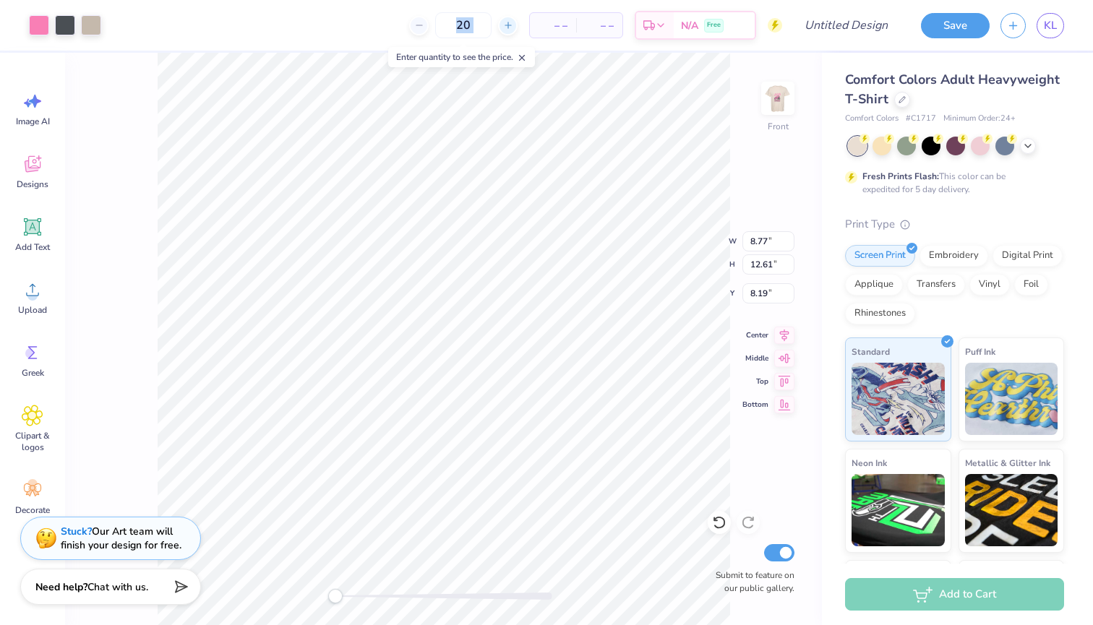
click at [508, 30] on icon at bounding box center [508, 25] width 10 height 10
click at [509, 29] on icon at bounding box center [508, 25] width 10 height 10
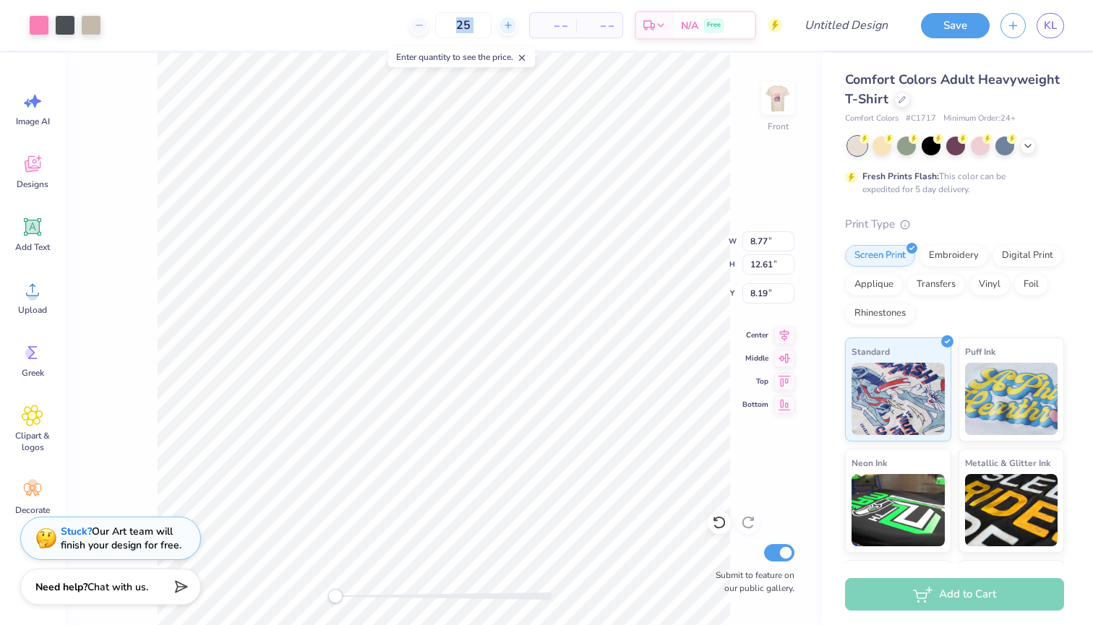
click at [509, 29] on icon at bounding box center [508, 25] width 10 height 10
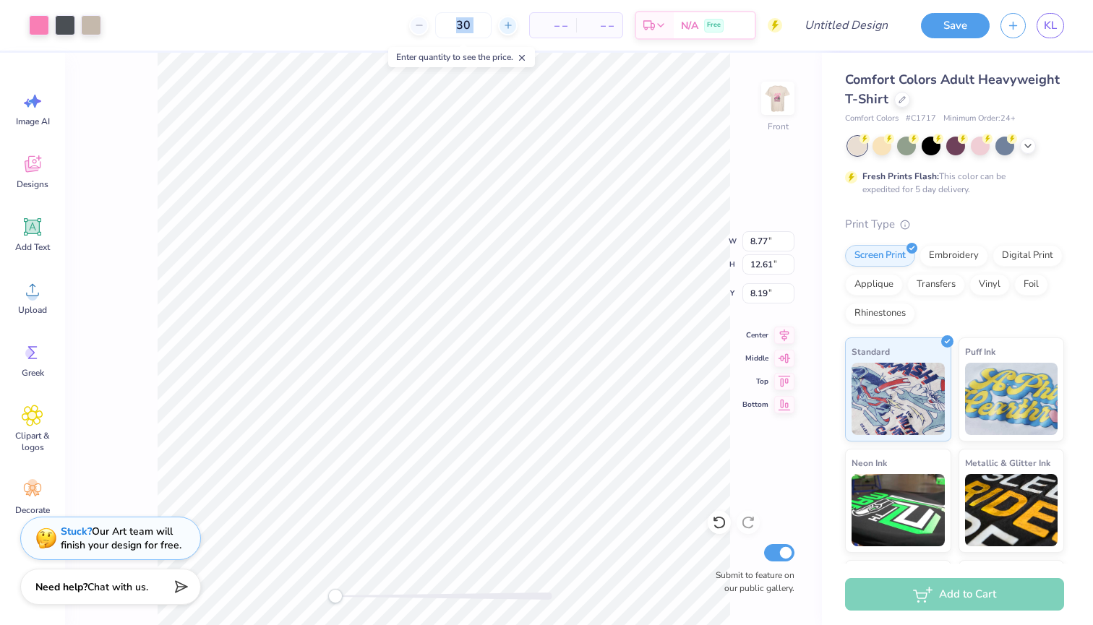
click at [509, 29] on icon at bounding box center [508, 25] width 10 height 10
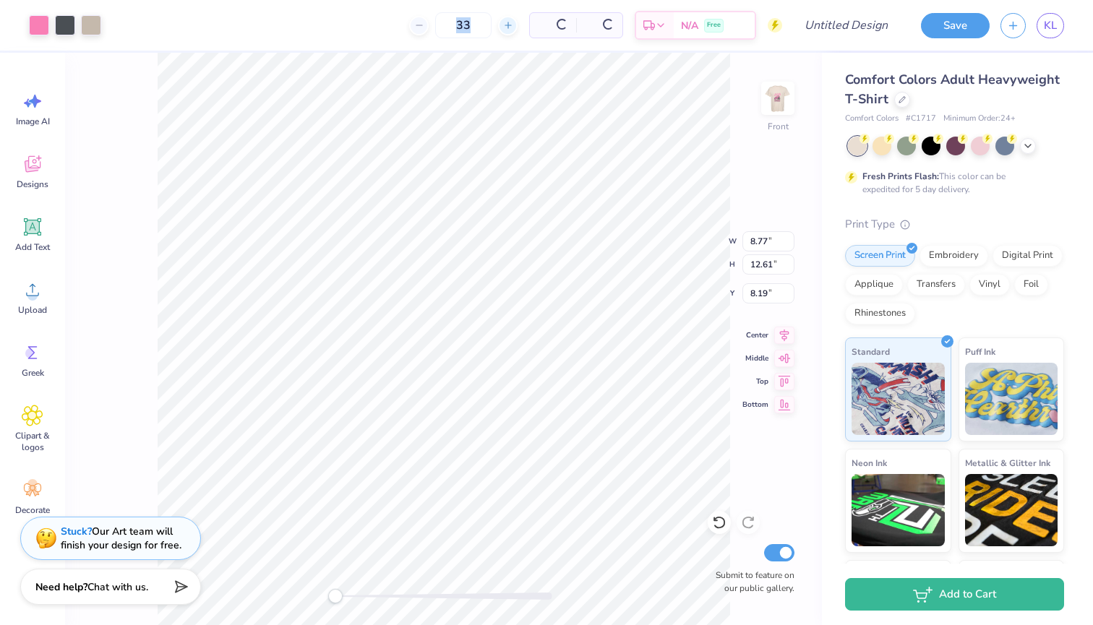
click at [509, 29] on icon at bounding box center [508, 25] width 10 height 10
click at [509, 29] on div "$29.53 Per Item" at bounding box center [507, 25] width 48 height 25
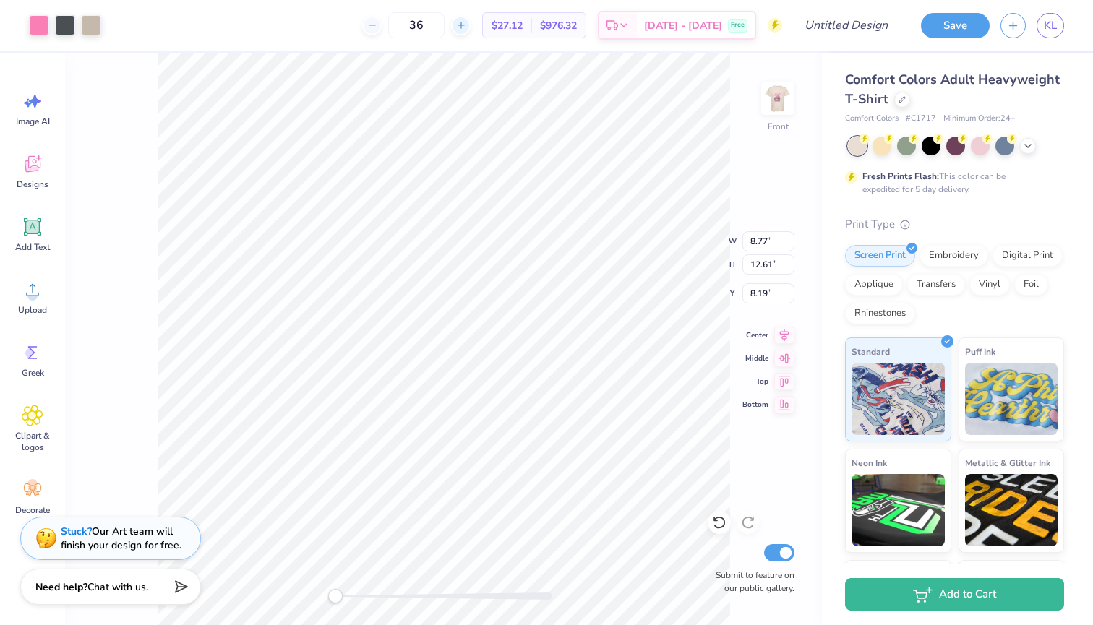
click at [463, 25] on line at bounding box center [461, 25] width 6 height 0
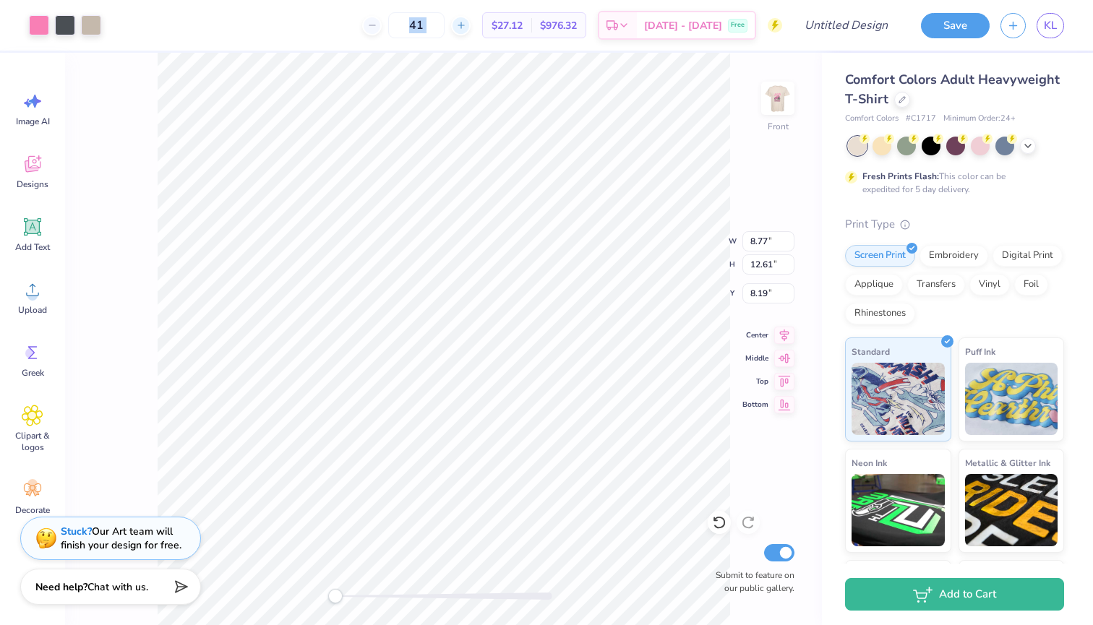
click at [463, 25] on line at bounding box center [461, 25] width 6 height 0
type input "45"
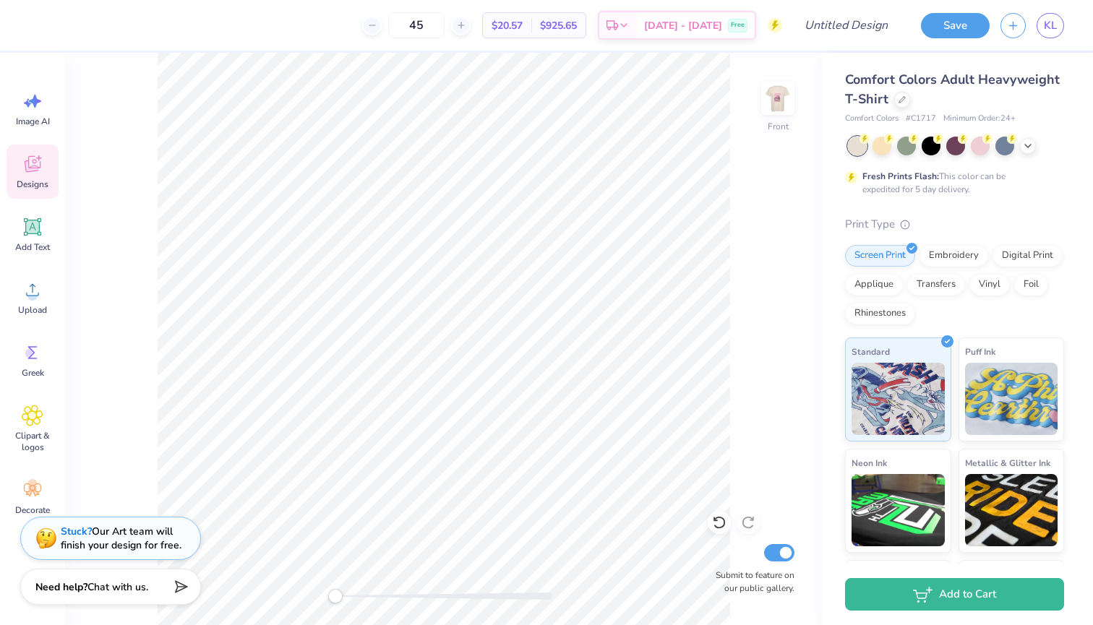
click at [43, 181] on span "Designs" at bounding box center [33, 185] width 32 height 12
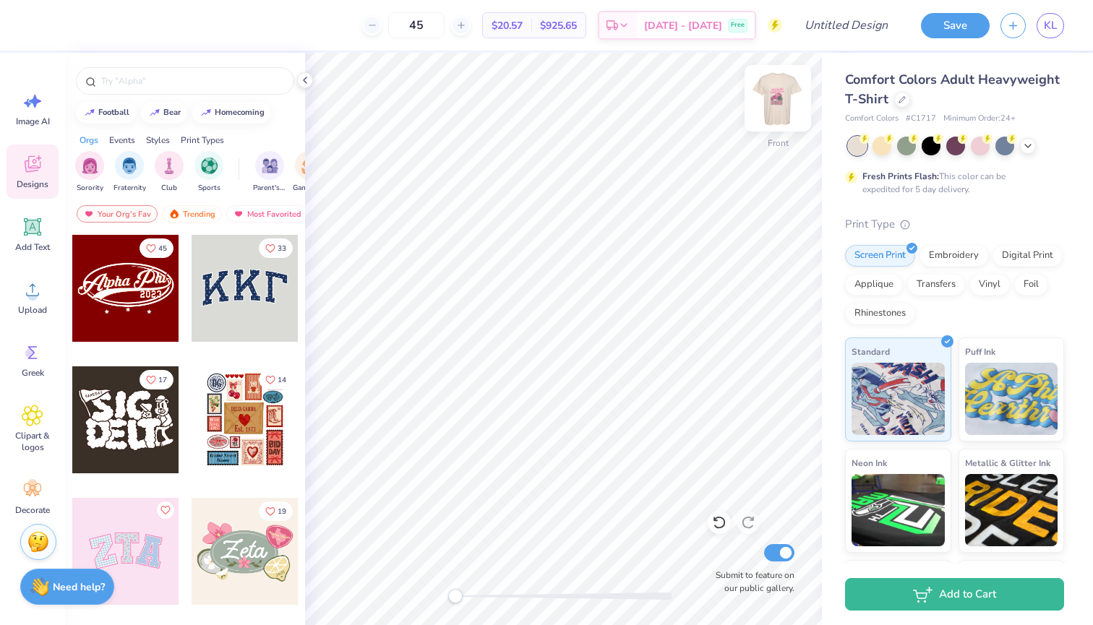
click at [696, 105] on img at bounding box center [778, 98] width 58 height 58
click at [175, 83] on input "text" at bounding box center [192, 81] width 185 height 14
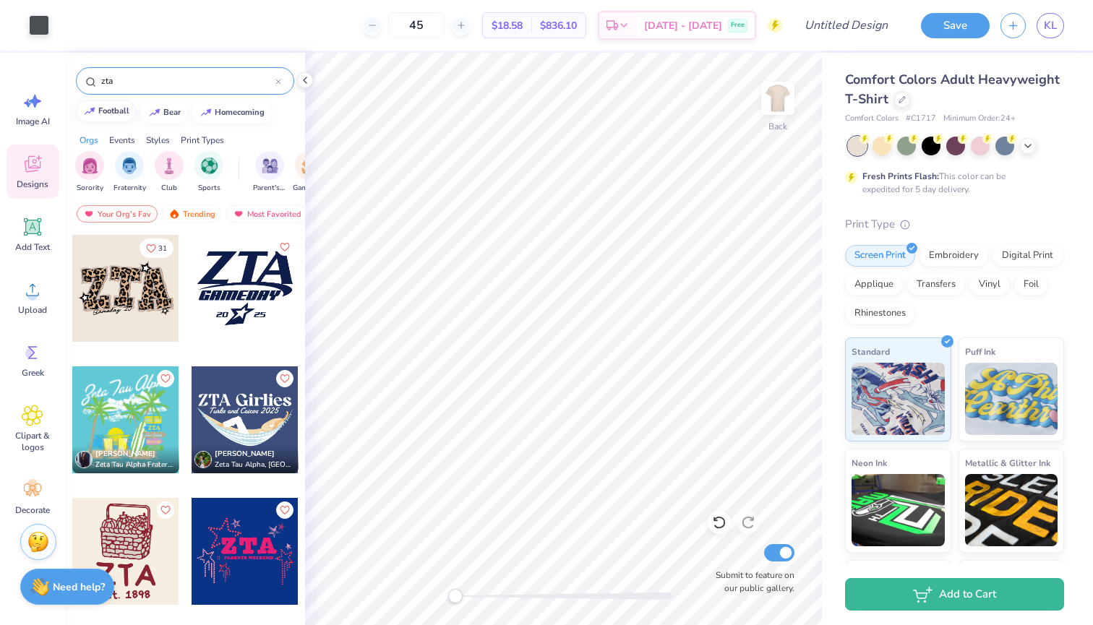
type input "zta"
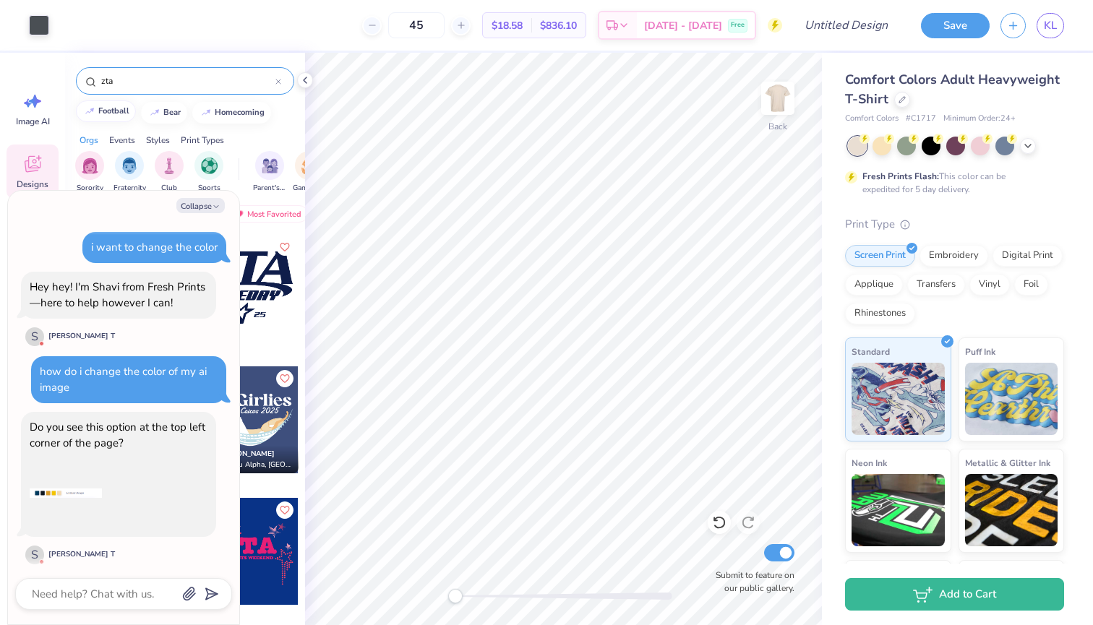
type textarea "x"
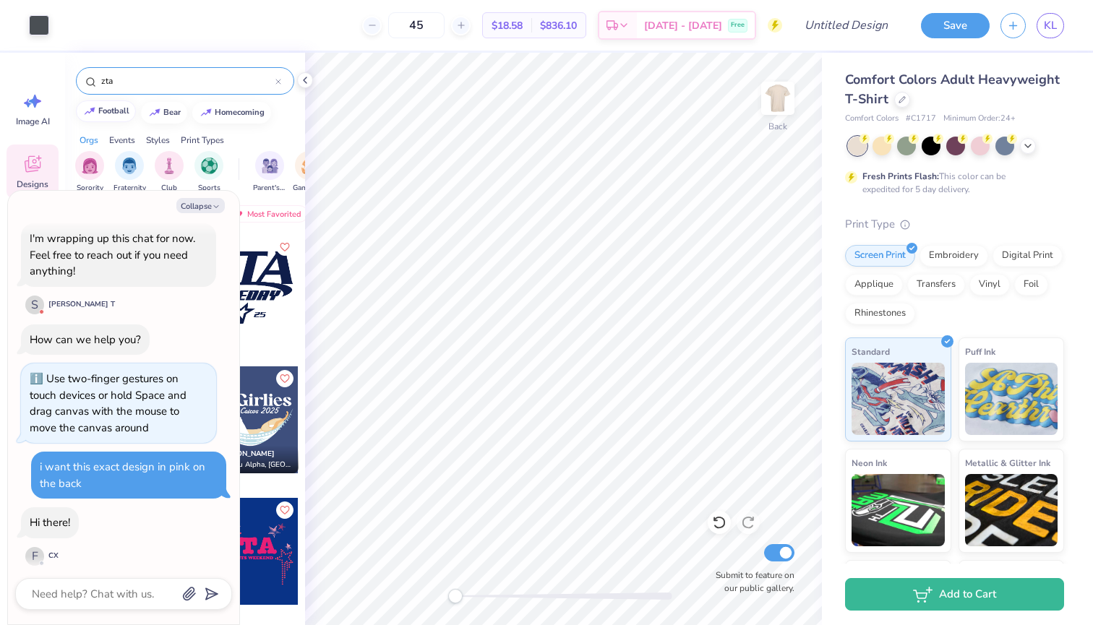
type input "zta f"
type textarea "x"
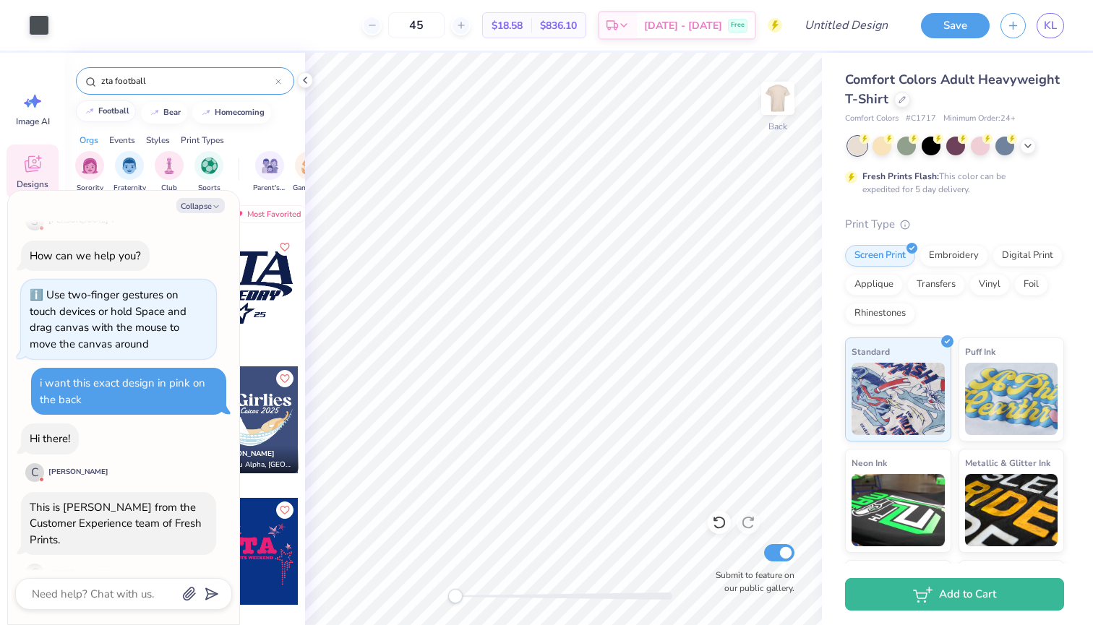
type input "zta football"
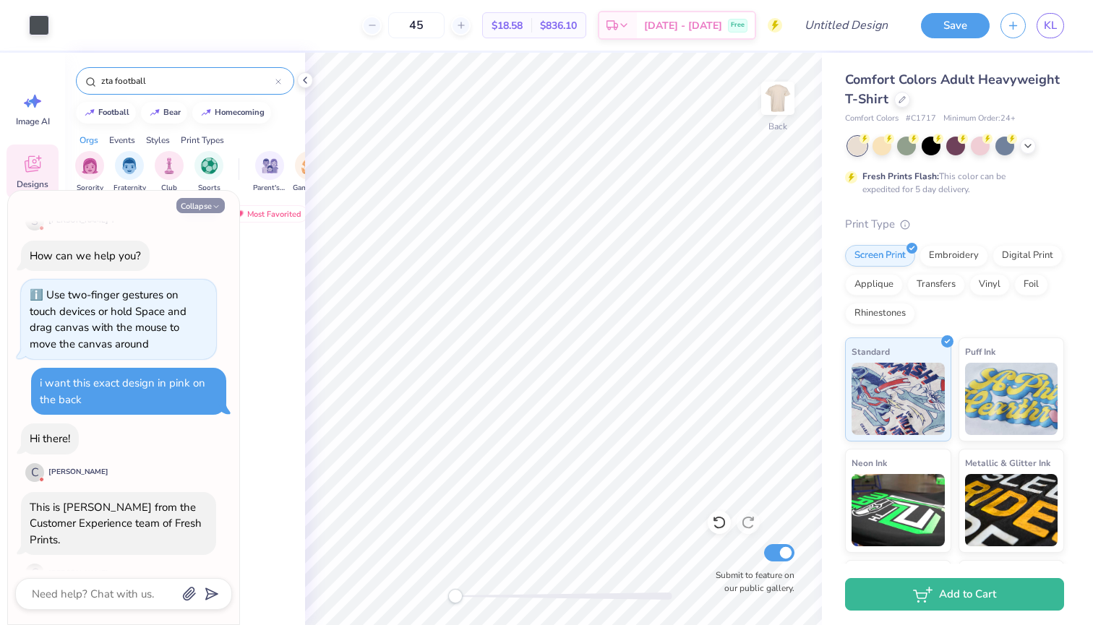
click at [205, 199] on button "Collapse" at bounding box center [200, 205] width 48 height 15
type textarea "x"
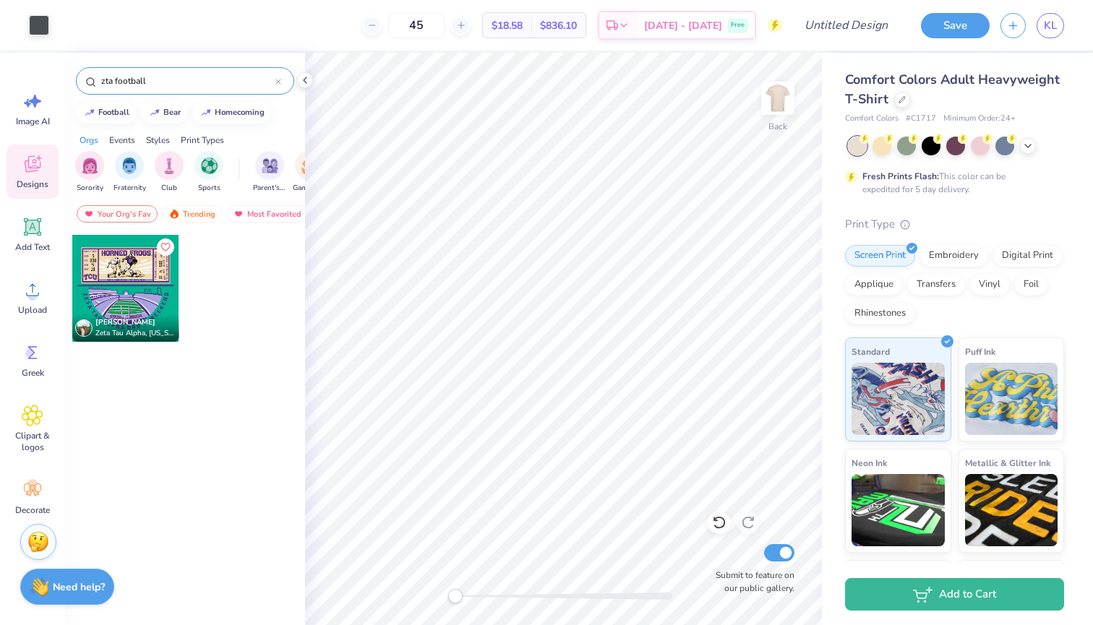
click at [281, 82] on div "zta football" at bounding box center [185, 80] width 218 height 27
click at [277, 80] on icon at bounding box center [278, 82] width 6 height 6
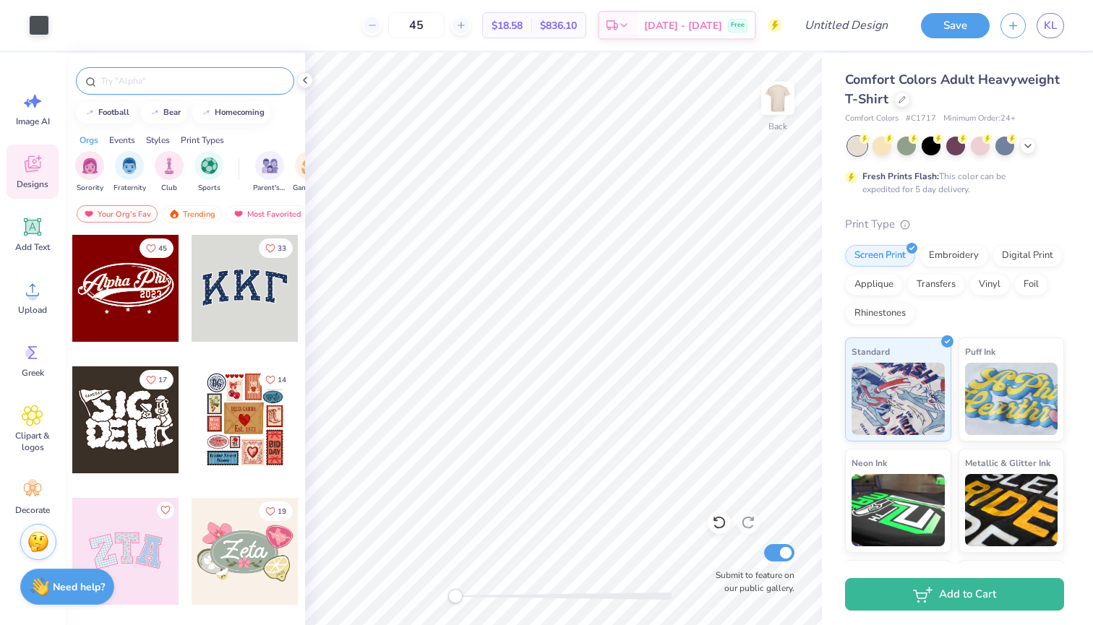
click at [182, 83] on input "text" at bounding box center [192, 81] width 185 height 14
type input "big man on campus"
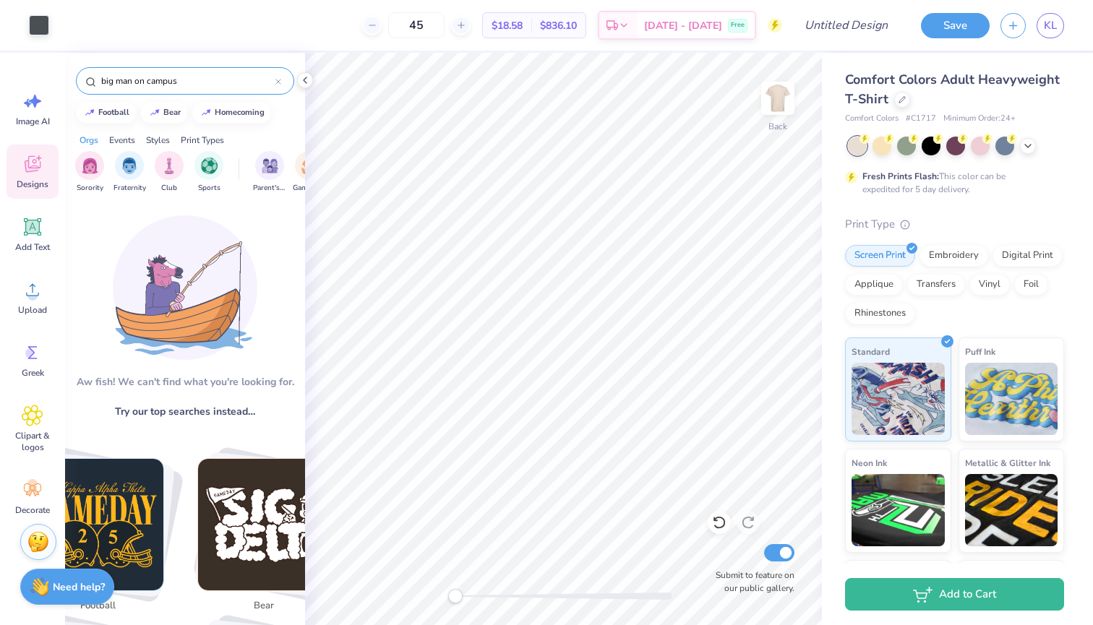
click at [280, 80] on icon at bounding box center [278, 82] width 6 height 6
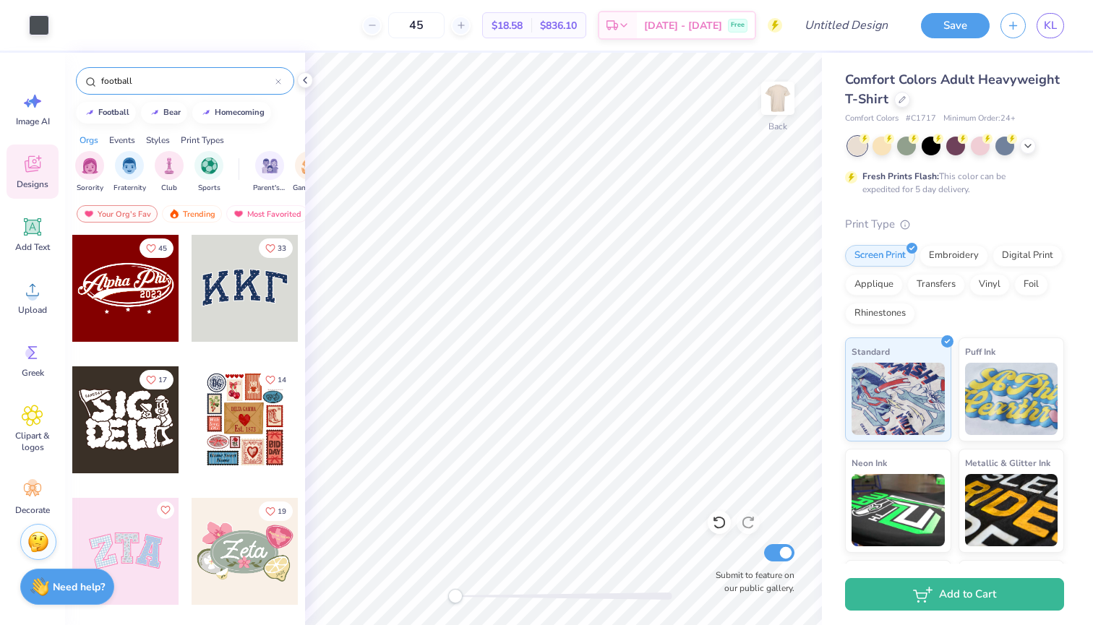
type input "football"
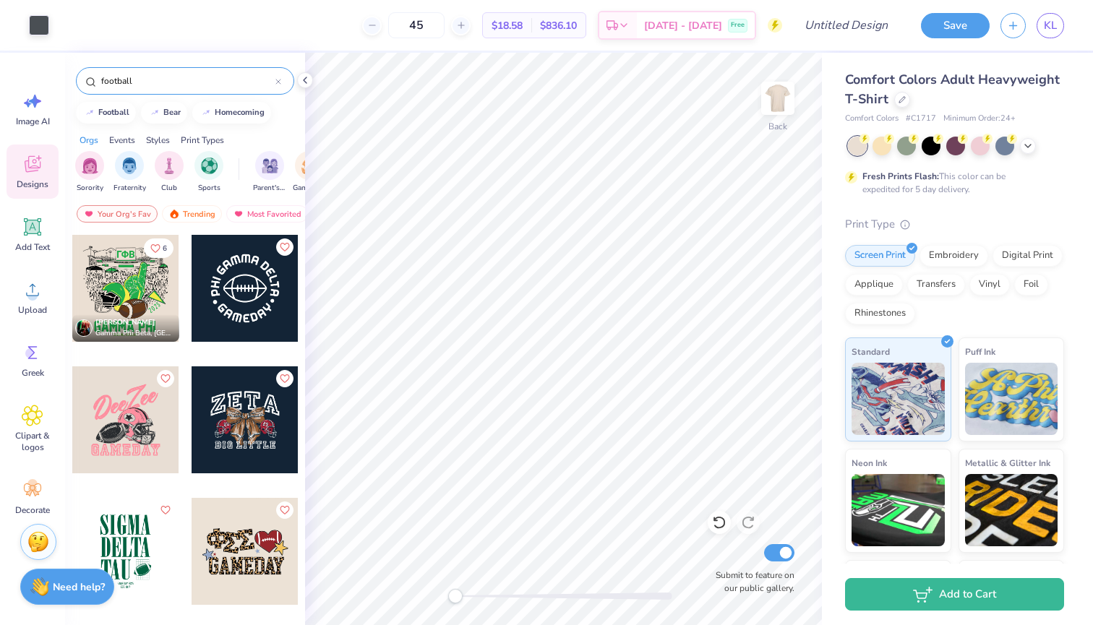
scroll to position [1065, 0]
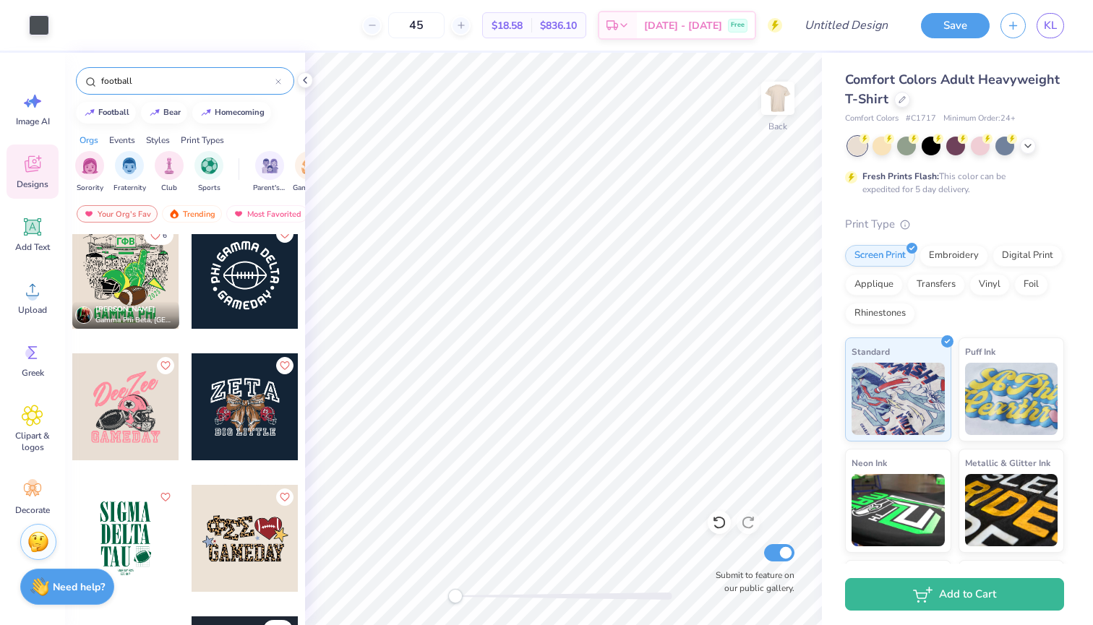
click at [137, 400] on div at bounding box center [125, 406] width 107 height 107
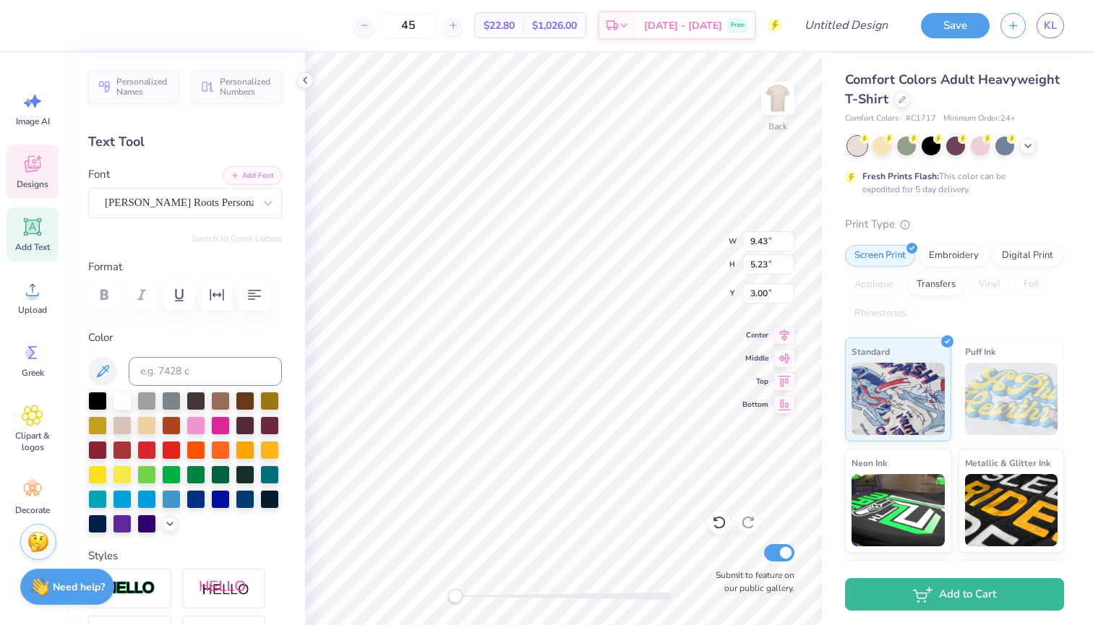
scroll to position [0, 4]
type textarea "Zeta Tau Alpha"
click at [36, 27] on div at bounding box center [39, 24] width 20 height 20
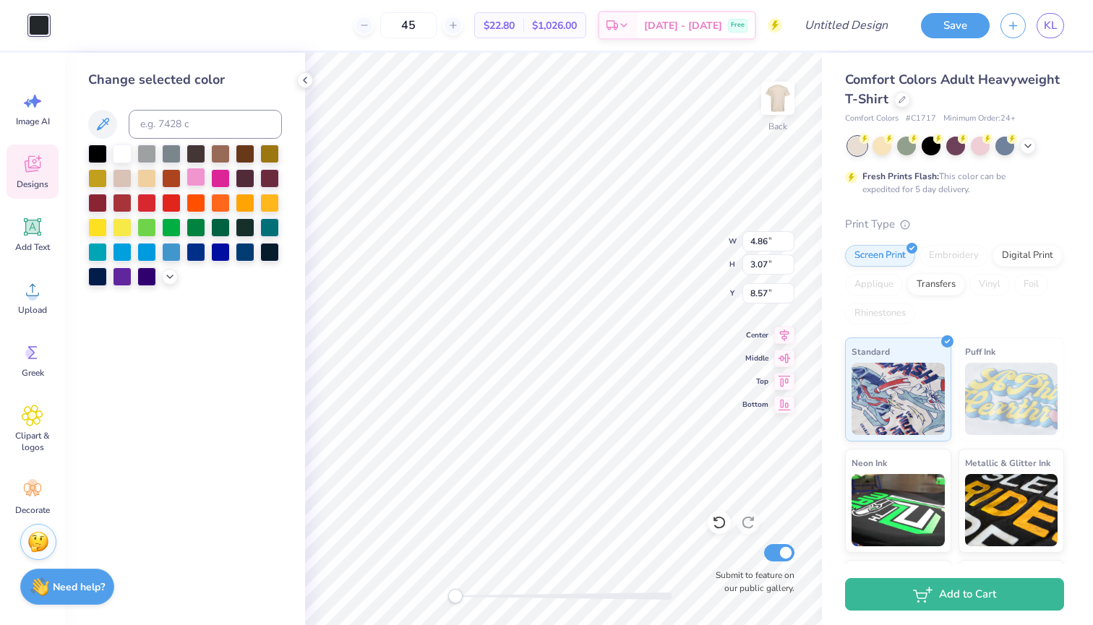
click at [193, 182] on div at bounding box center [195, 177] width 19 height 19
click at [123, 154] on div at bounding box center [122, 152] width 19 height 19
click at [97, 158] on div at bounding box center [97, 152] width 19 height 19
type input "1.21"
type input "0.97"
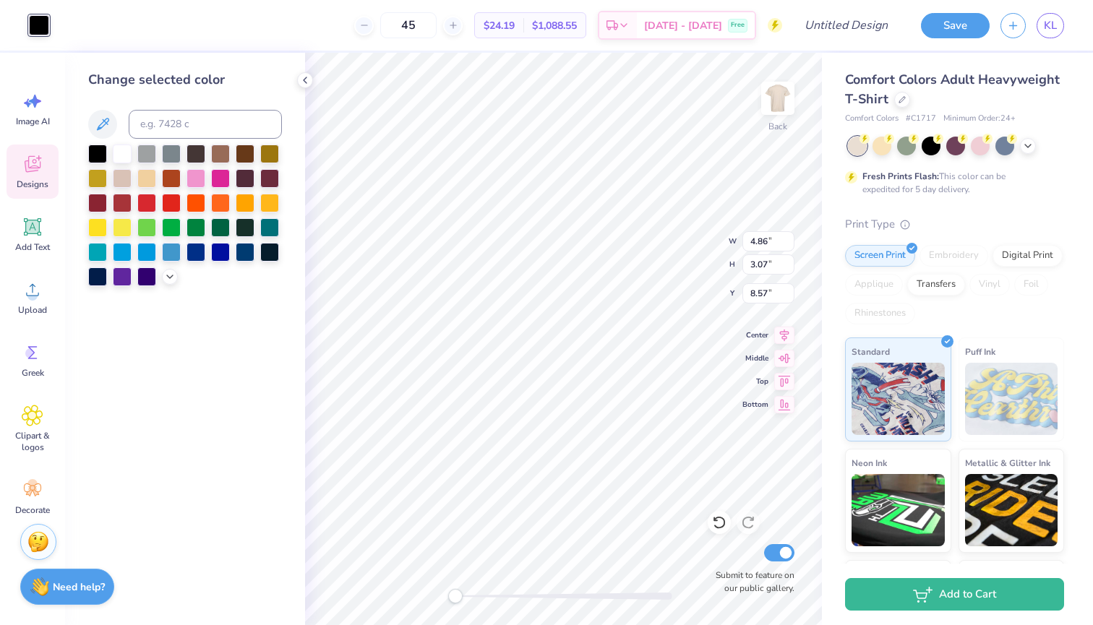
type input "7.43"
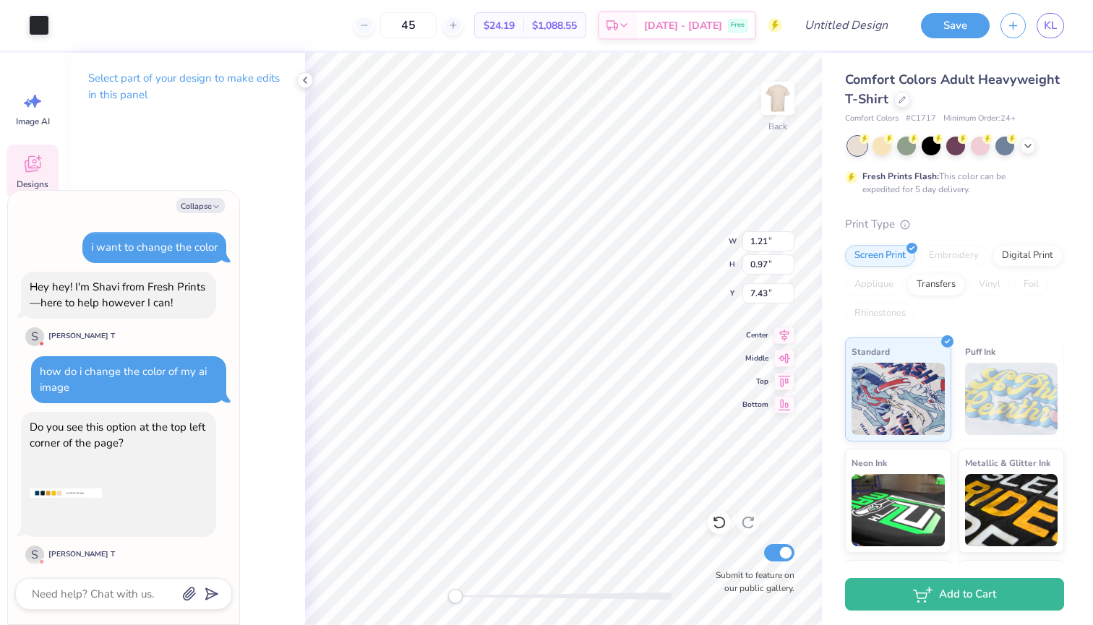
scroll to position [687, 0]
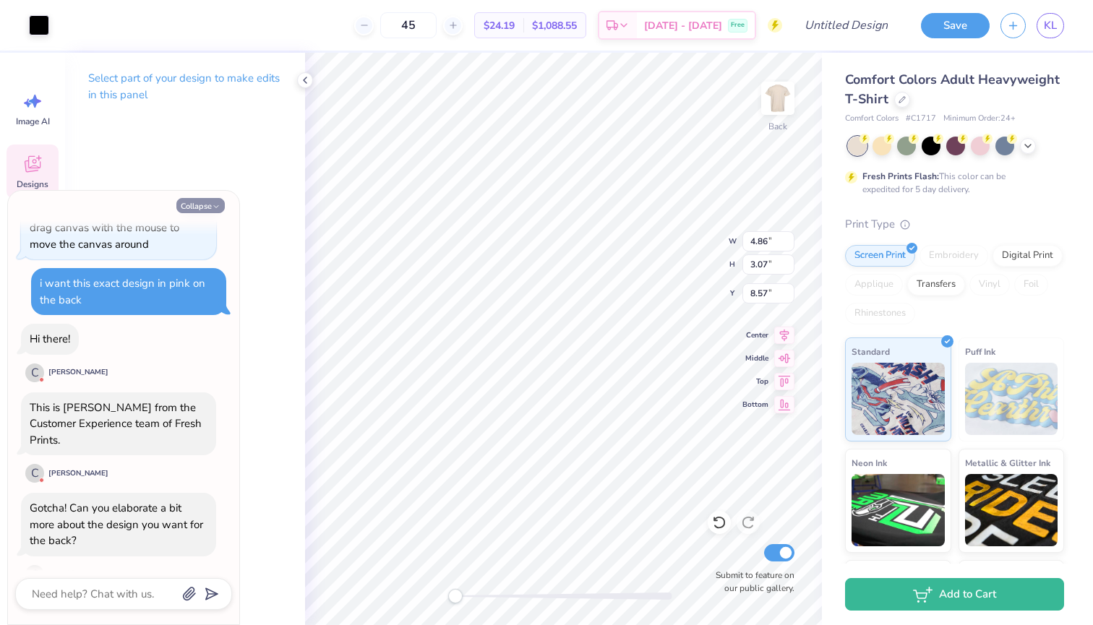
click at [207, 200] on button "Collapse" at bounding box center [200, 205] width 48 height 15
type textarea "x"
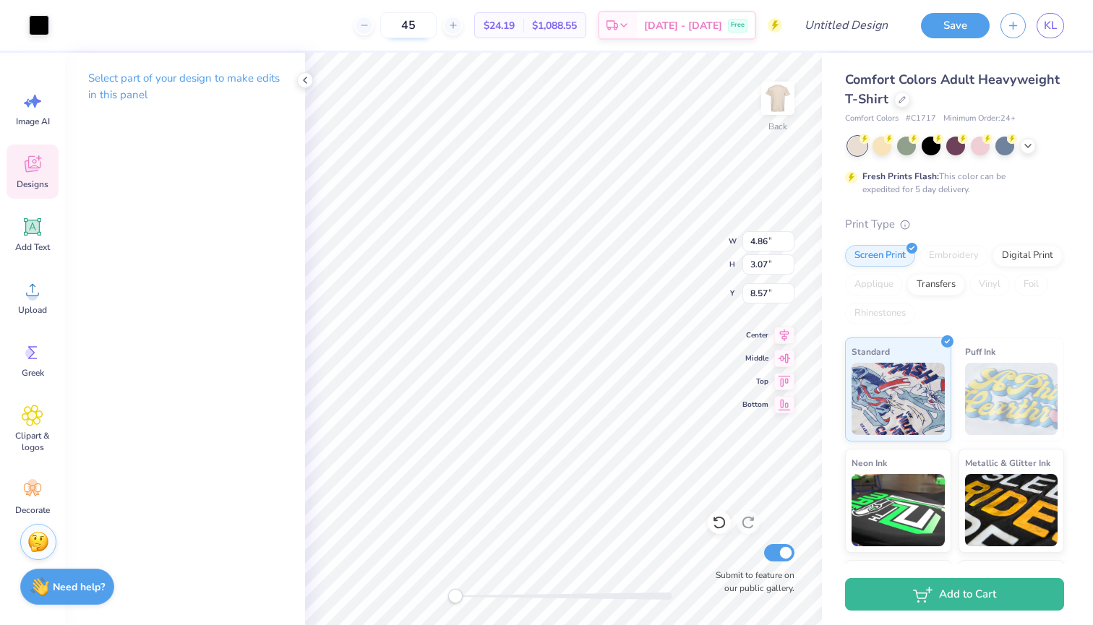
click at [437, 25] on input "45" at bounding box center [408, 25] width 56 height 26
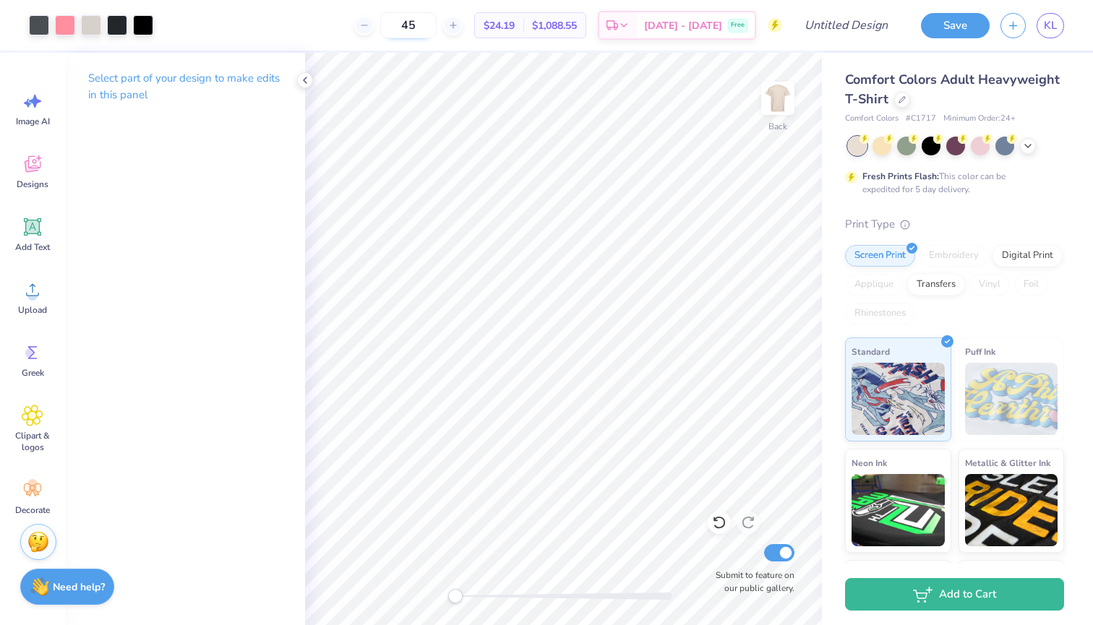
click at [429, 27] on input "45" at bounding box center [408, 25] width 56 height 26
click at [435, 27] on input "45" at bounding box center [408, 25] width 56 height 26
click at [437, 25] on input "45" at bounding box center [408, 25] width 56 height 26
click at [437, 26] on input "45" at bounding box center [408, 25] width 56 height 26
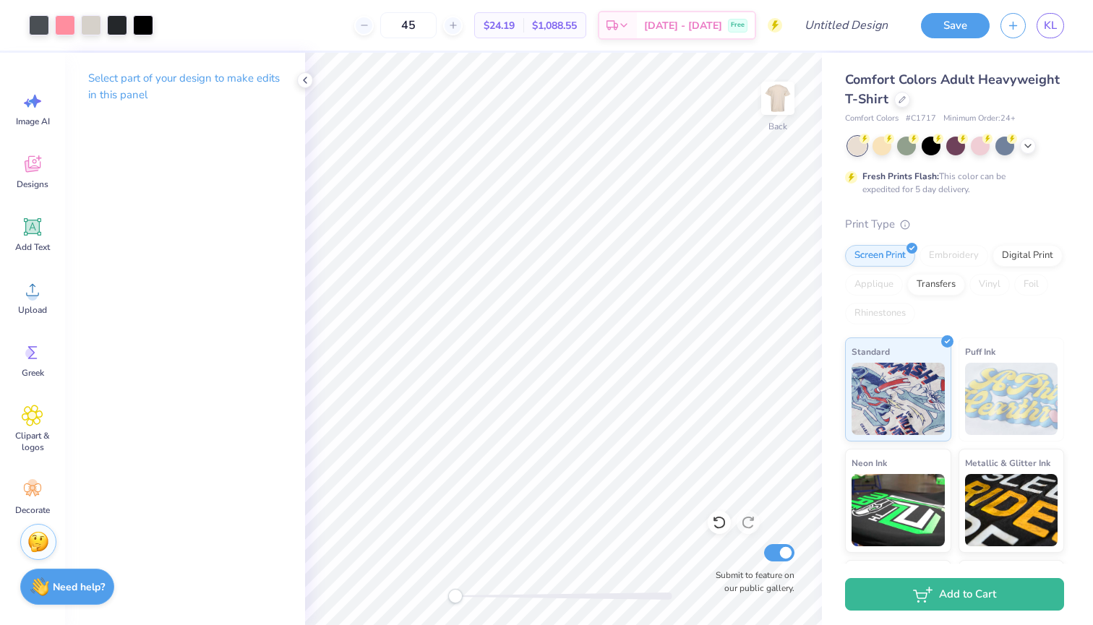
click at [423, 45] on div "45 $24.19 Per Item $1,088.55 Total Est. Delivery Sep 25 - 28 Free" at bounding box center [473, 25] width 618 height 51
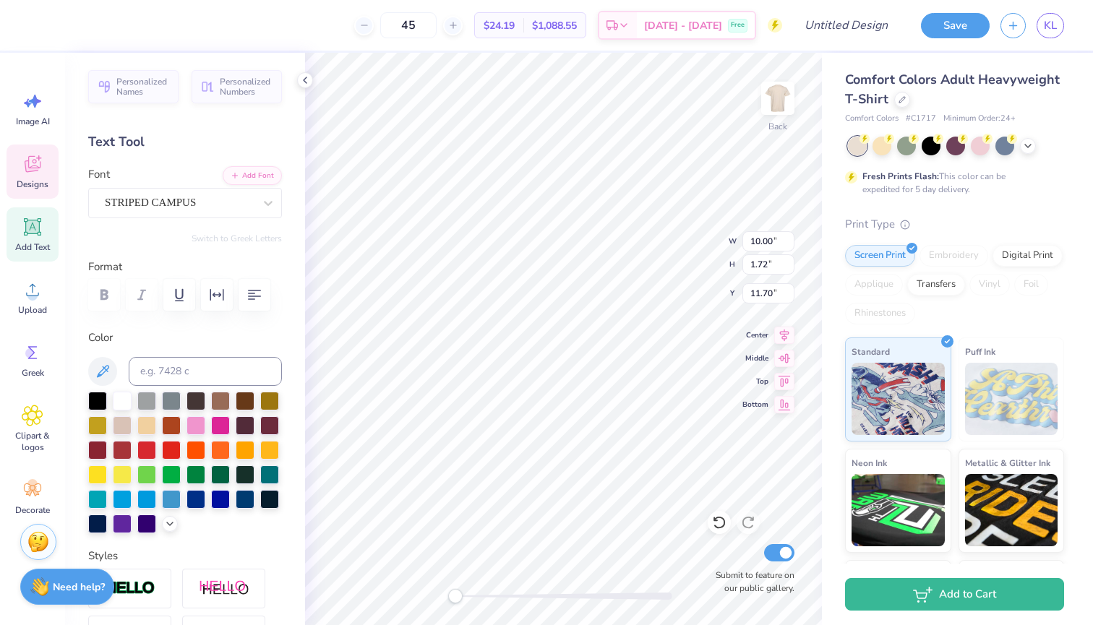
scroll to position [0, 6]
type textarea "BIG MAN ON CAMPUS"
type input "11.76"
type input "0.85"
click at [696, 334] on icon at bounding box center [784, 333] width 20 height 17
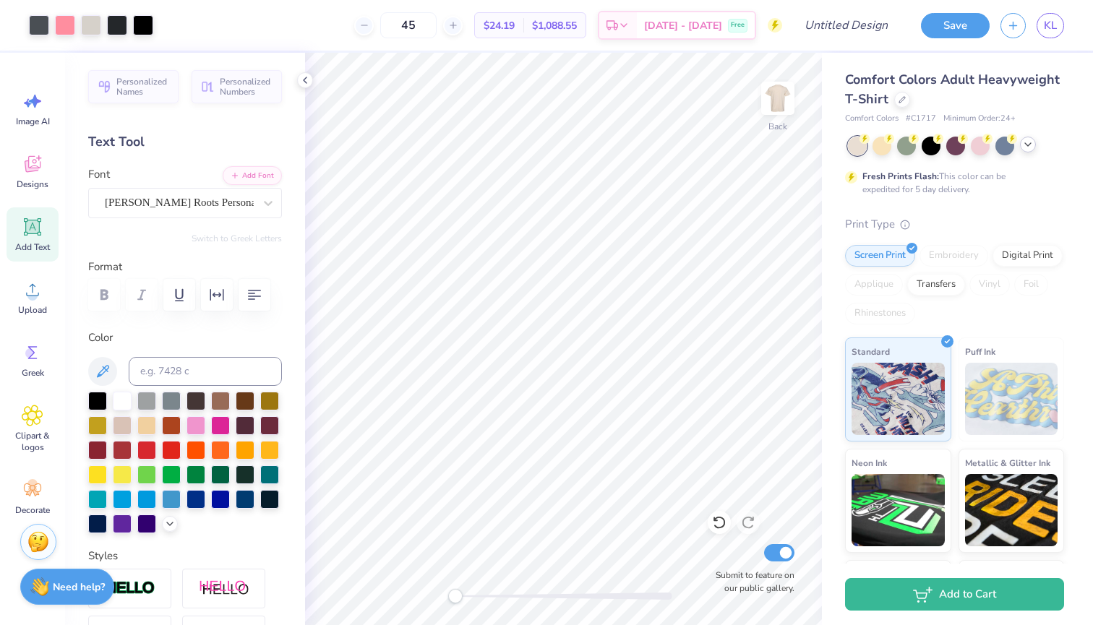
click at [696, 145] on icon at bounding box center [1028, 145] width 12 height 12
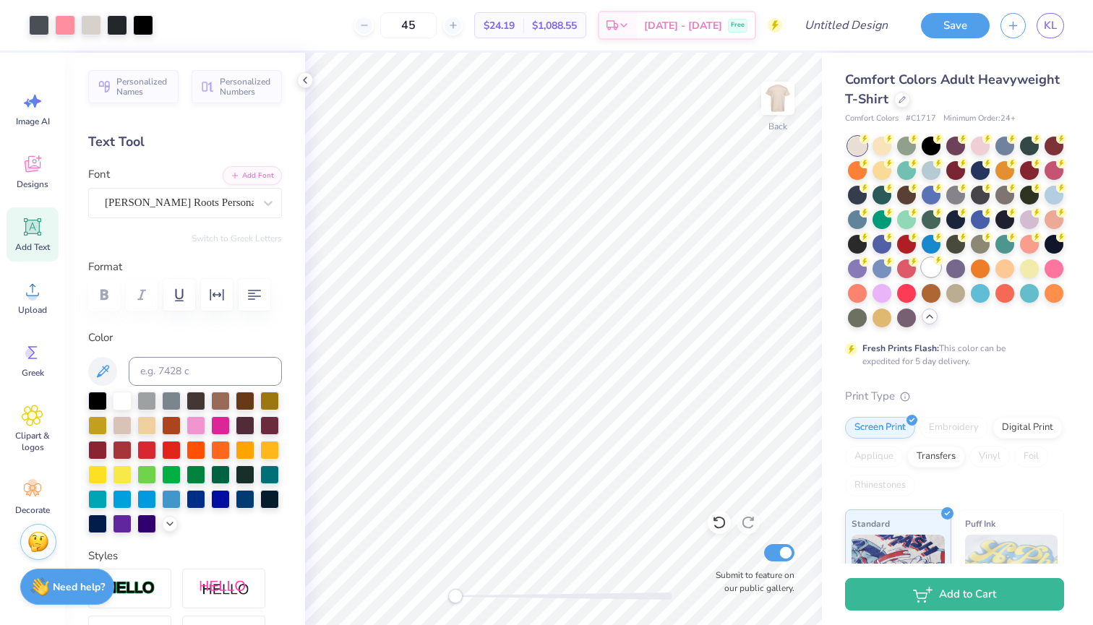
click at [696, 274] on div at bounding box center [931, 267] width 19 height 19
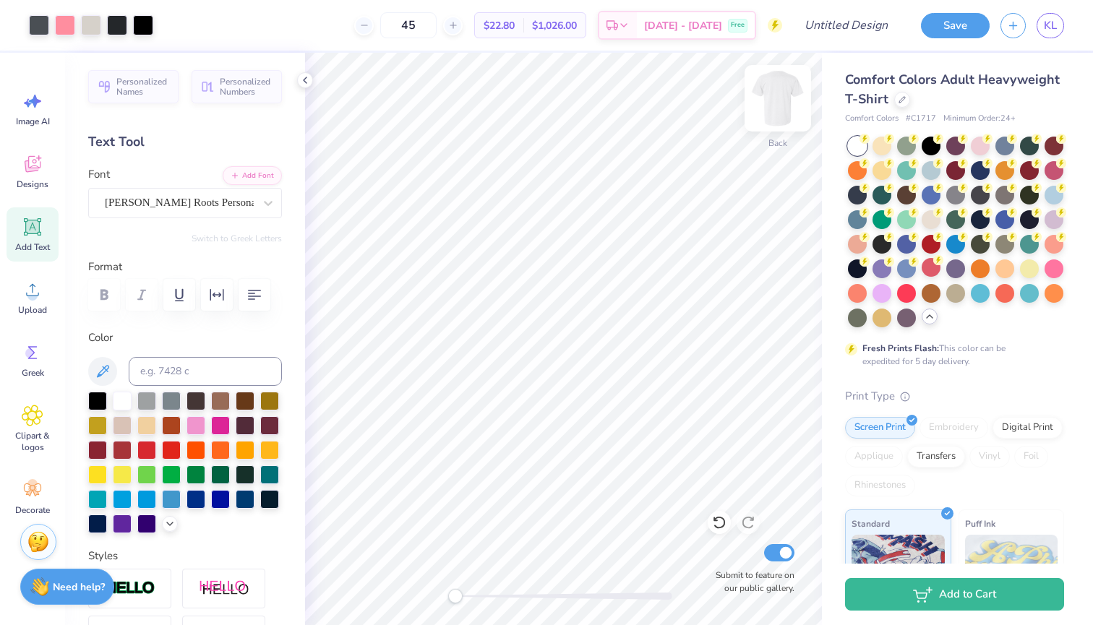
click at [696, 106] on img at bounding box center [778, 98] width 58 height 58
click at [696, 103] on img at bounding box center [778, 98] width 58 height 58
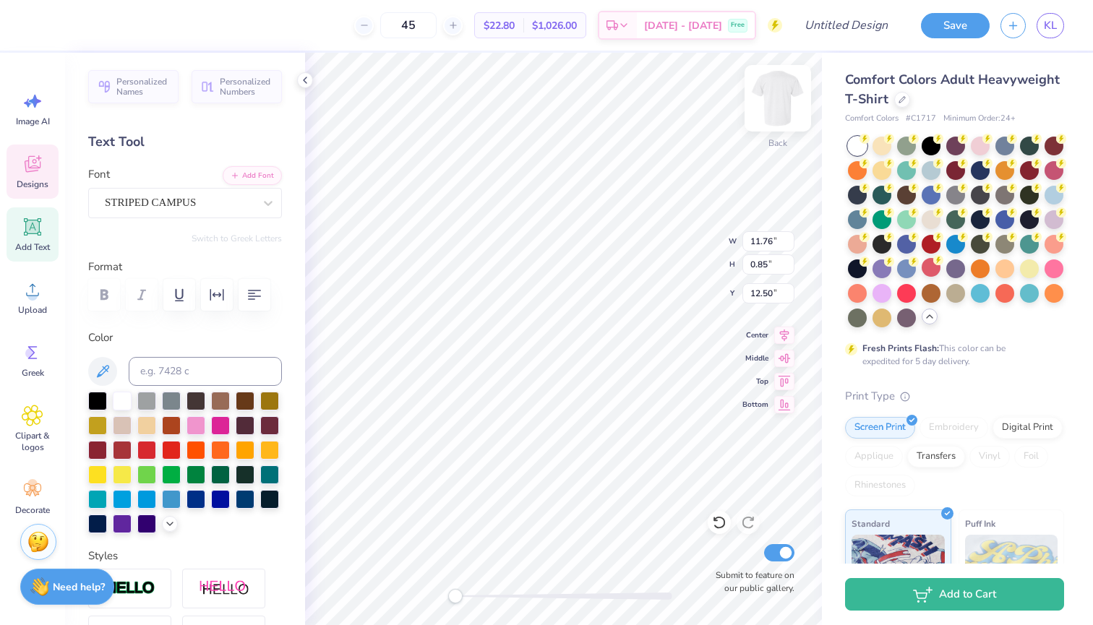
click at [696, 107] on img at bounding box center [778, 98] width 58 height 58
type input "11.95"
type input "0.87"
type input "15.05"
click at [696, 100] on img at bounding box center [778, 98] width 58 height 58
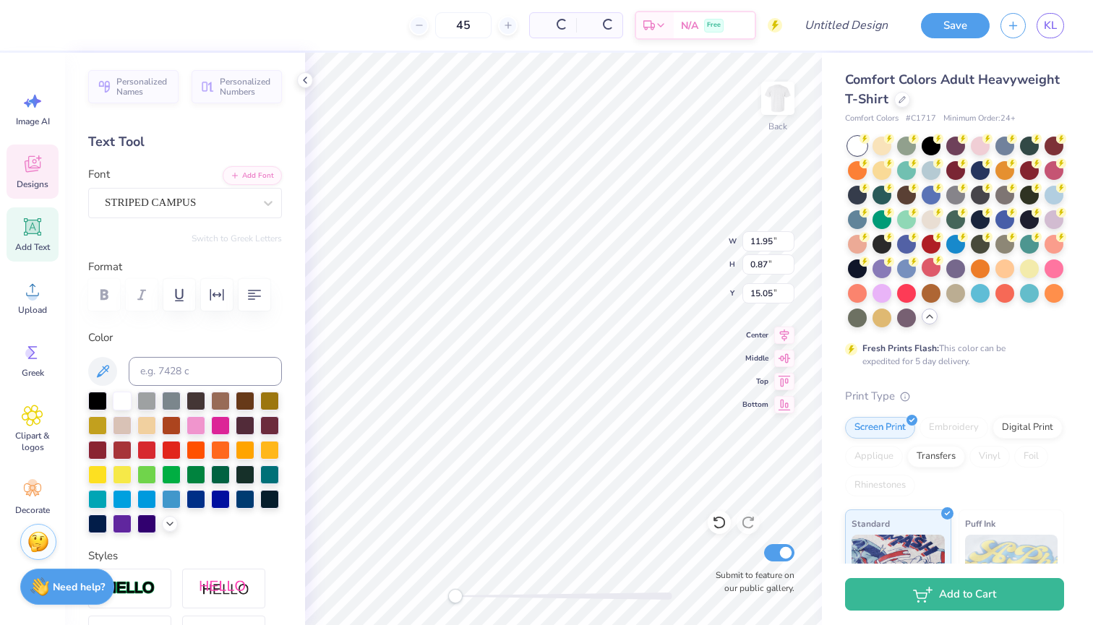
type input "11.76"
type input "0.85"
type input "12.50"
click at [696, 118] on img at bounding box center [778, 98] width 58 height 58
type input "11.95"
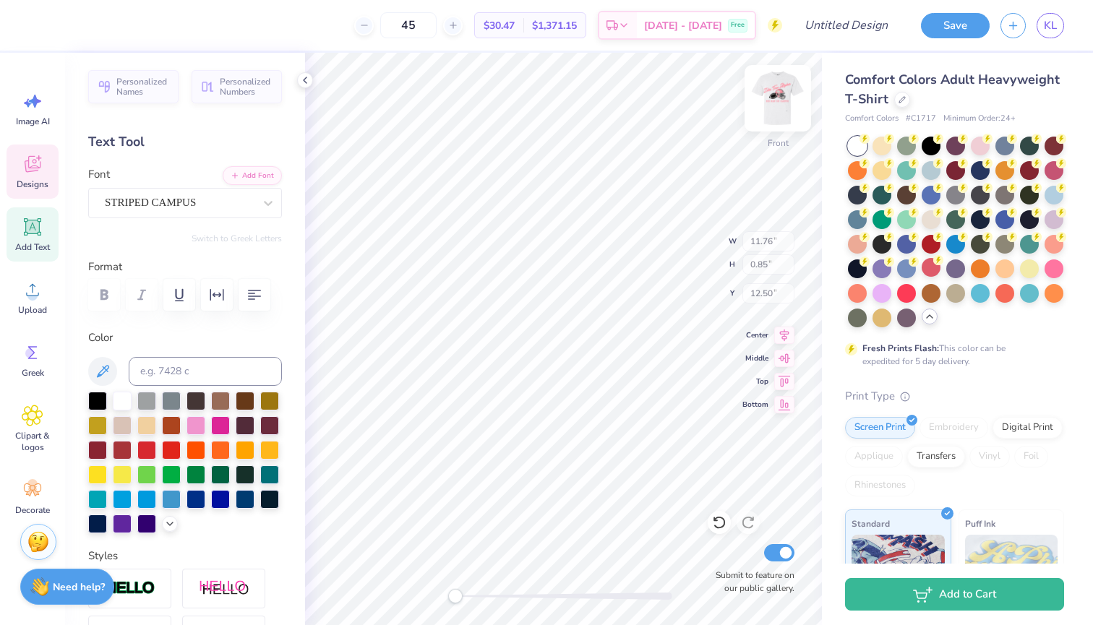
type input "0.87"
type input "15.05"
click at [696, 100] on img at bounding box center [778, 98] width 58 height 58
type input "11.76"
type input "0.85"
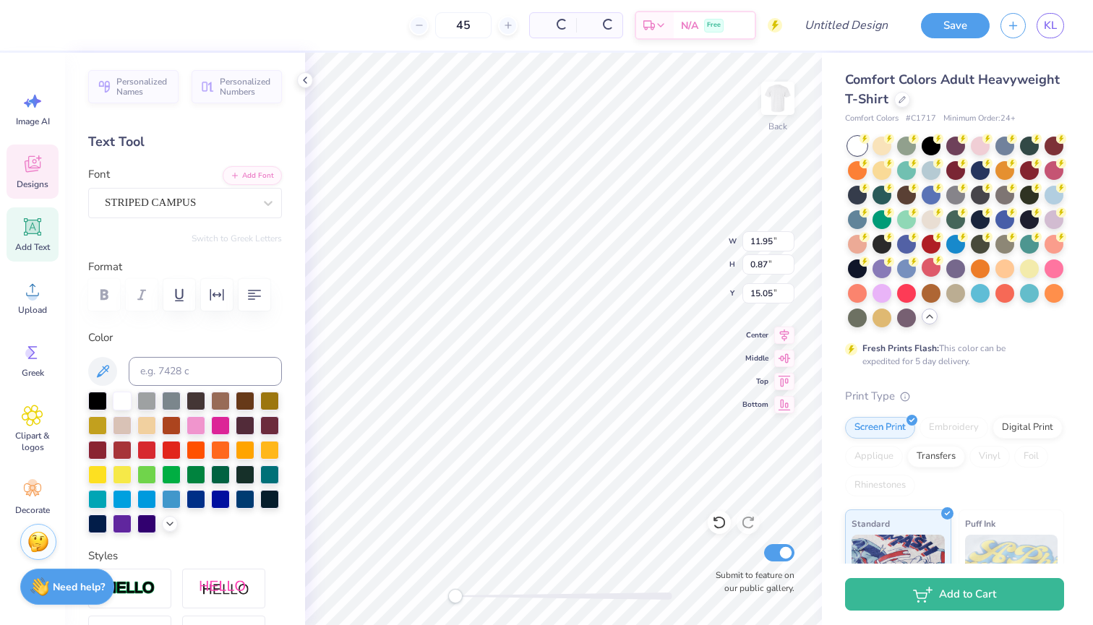
type input "12.50"
click at [696, 118] on img at bounding box center [778, 98] width 58 height 58
type input "11.95"
type input "0.87"
type input "15.05"
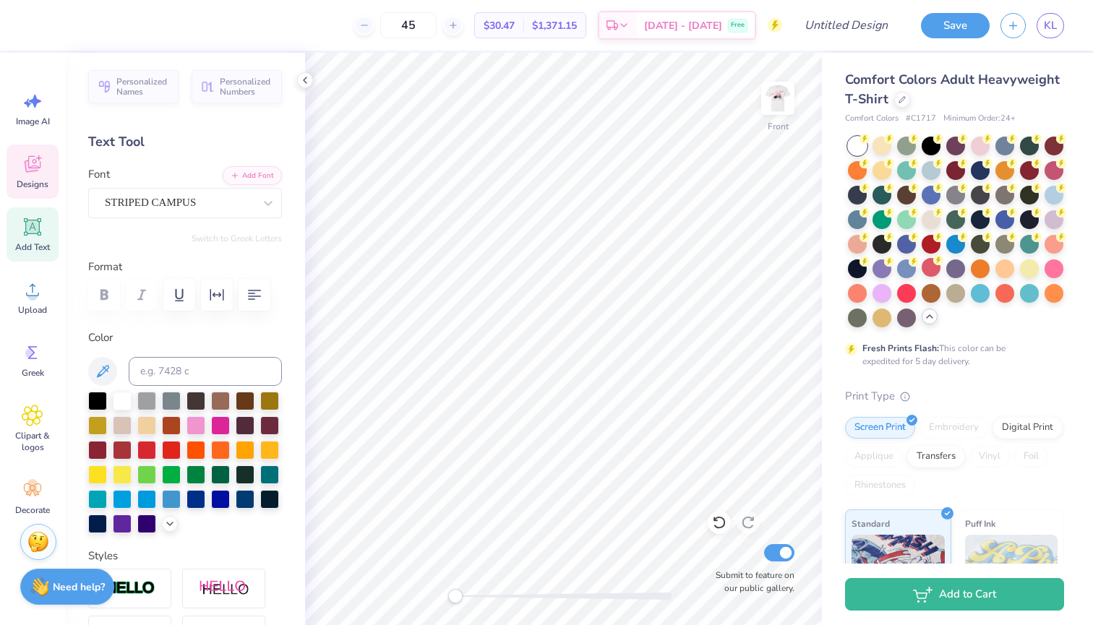
click at [30, 175] on div "Designs" at bounding box center [33, 172] width 52 height 54
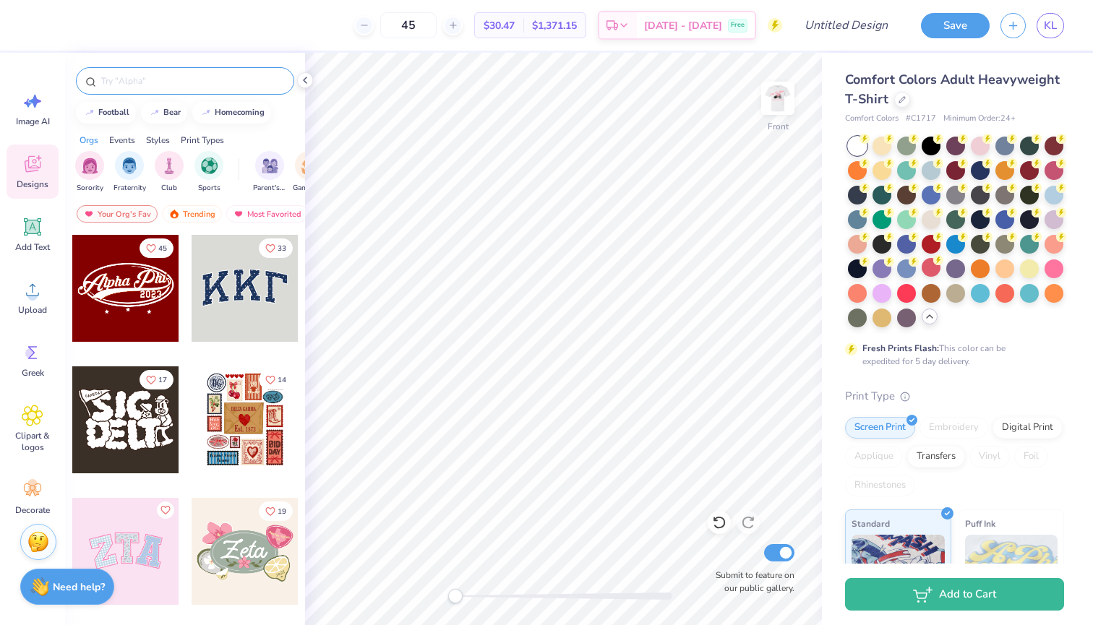
click at [176, 81] on input "text" at bounding box center [192, 81] width 185 height 14
type input "tackle"
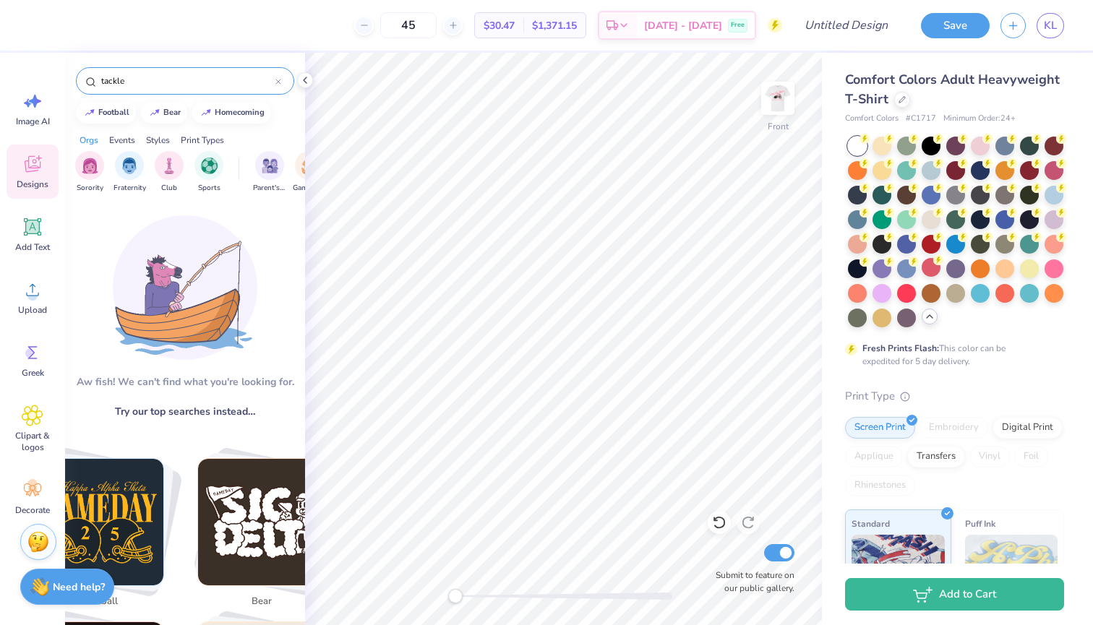
click at [277, 83] on icon at bounding box center [278, 82] width 4 height 4
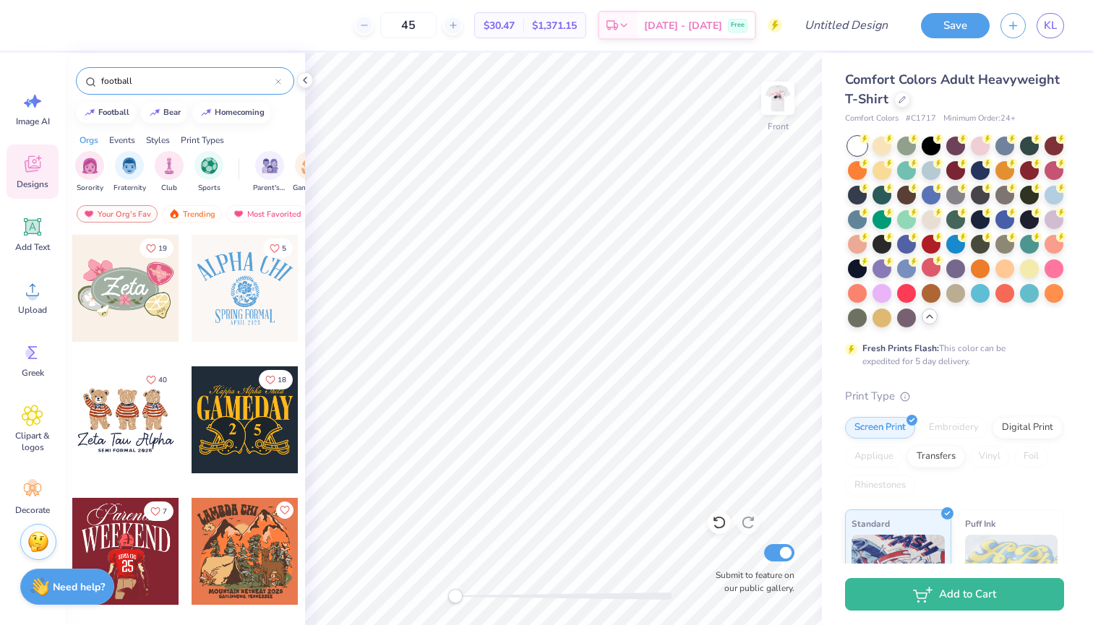
type input "football"
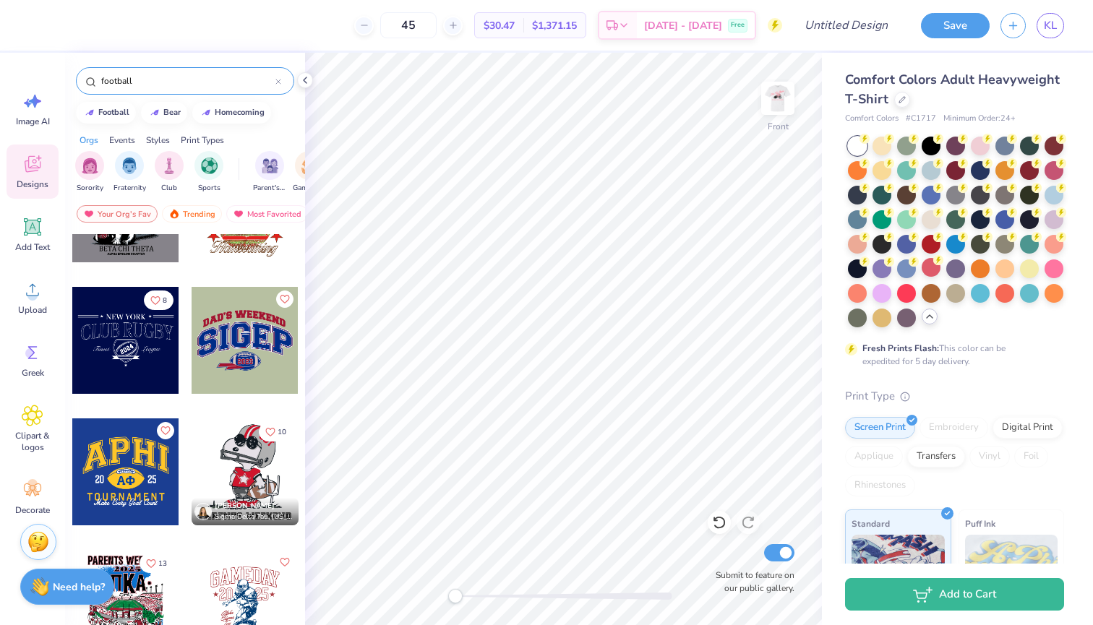
scroll to position [0, 0]
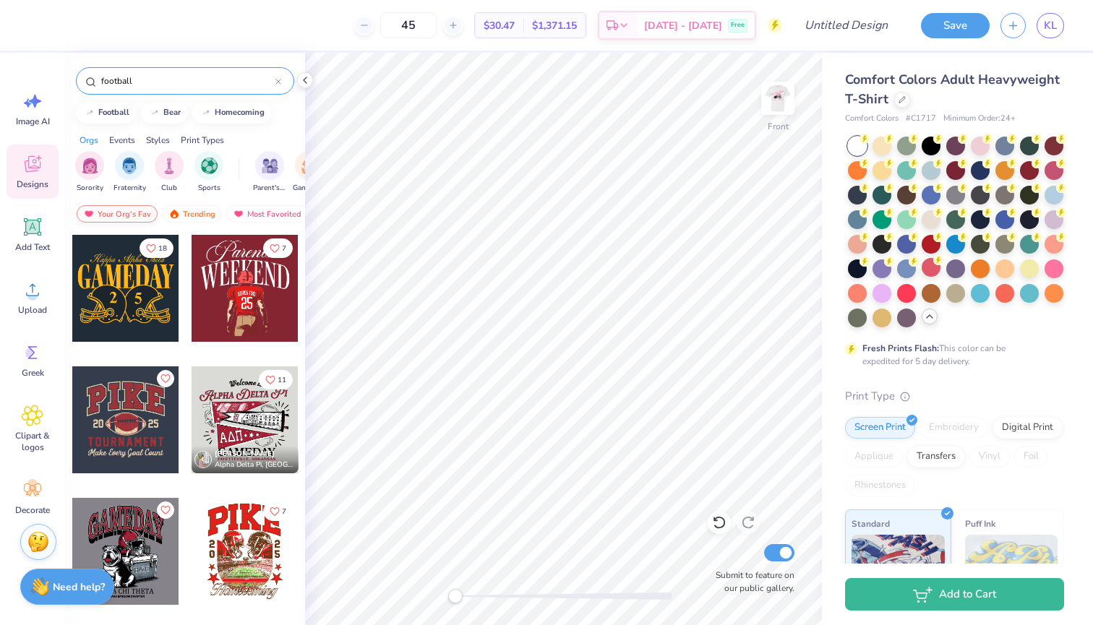
click at [132, 214] on div "Your Org's Fav" at bounding box center [117, 213] width 81 height 17
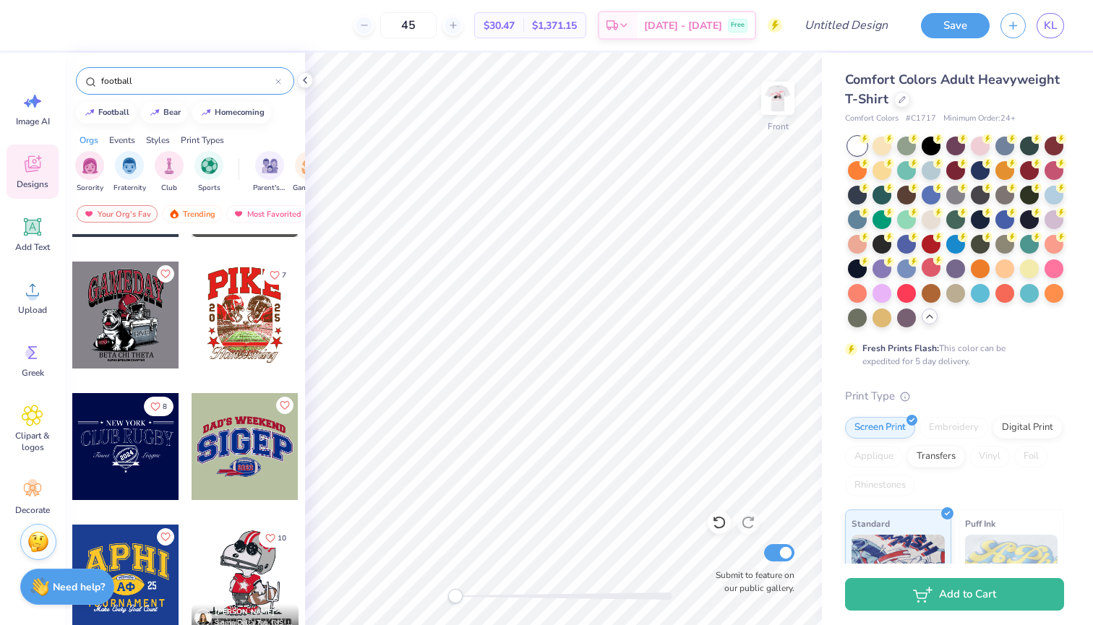
scroll to position [244, 0]
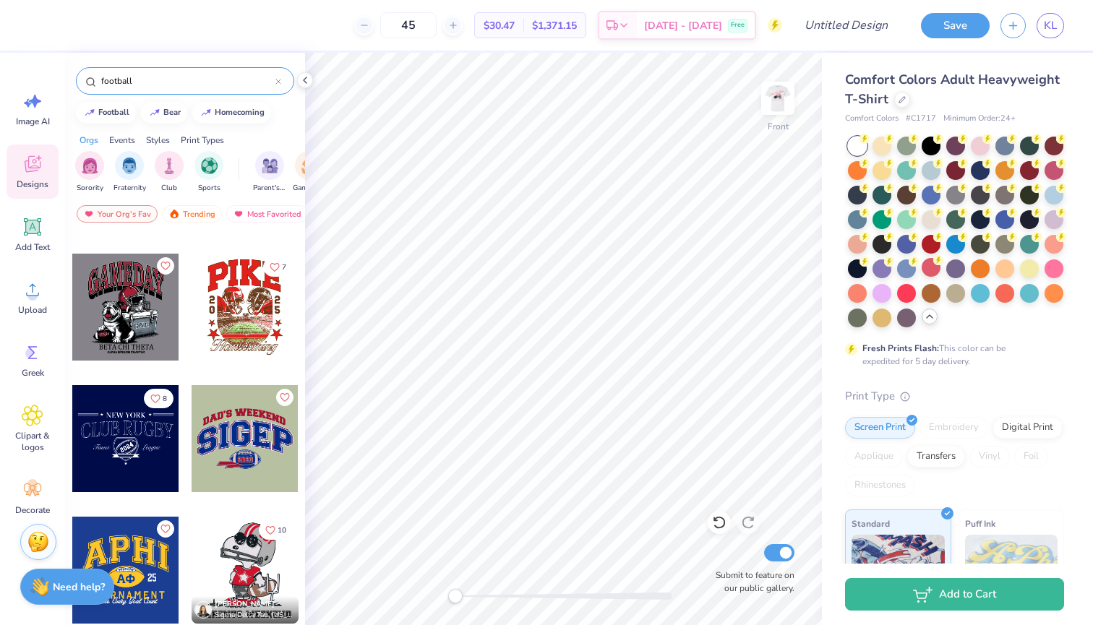
drag, startPoint x: 202, startPoint y: 85, endPoint x: 78, endPoint y: 78, distance: 123.8
click at [78, 78] on div "football" at bounding box center [185, 80] width 218 height 27
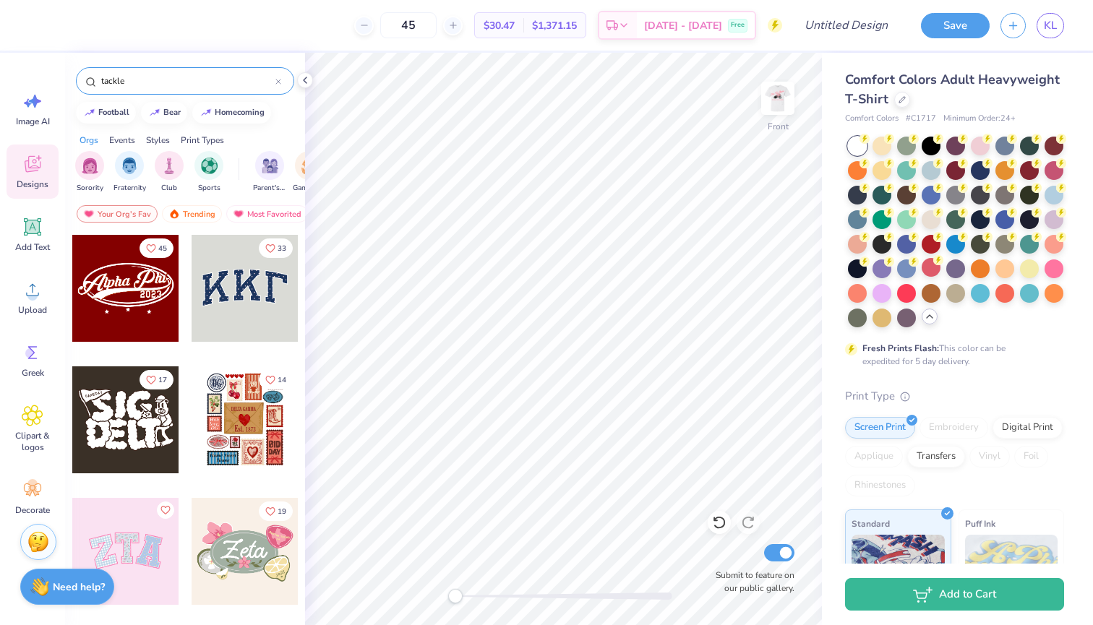
type input "tackle"
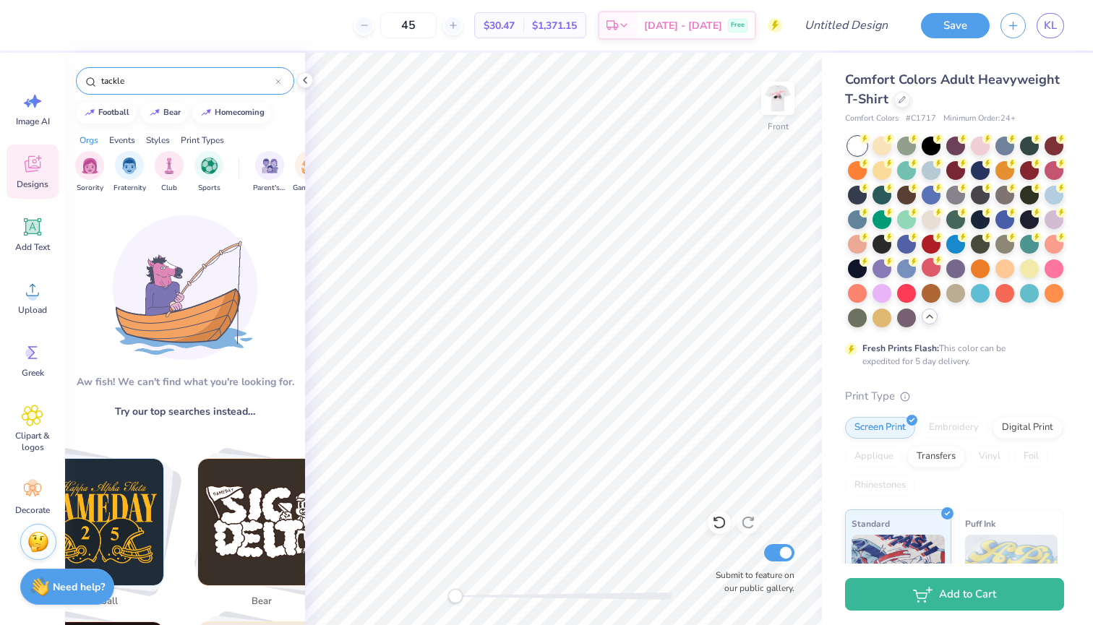
click at [280, 84] on div at bounding box center [278, 80] width 6 height 13
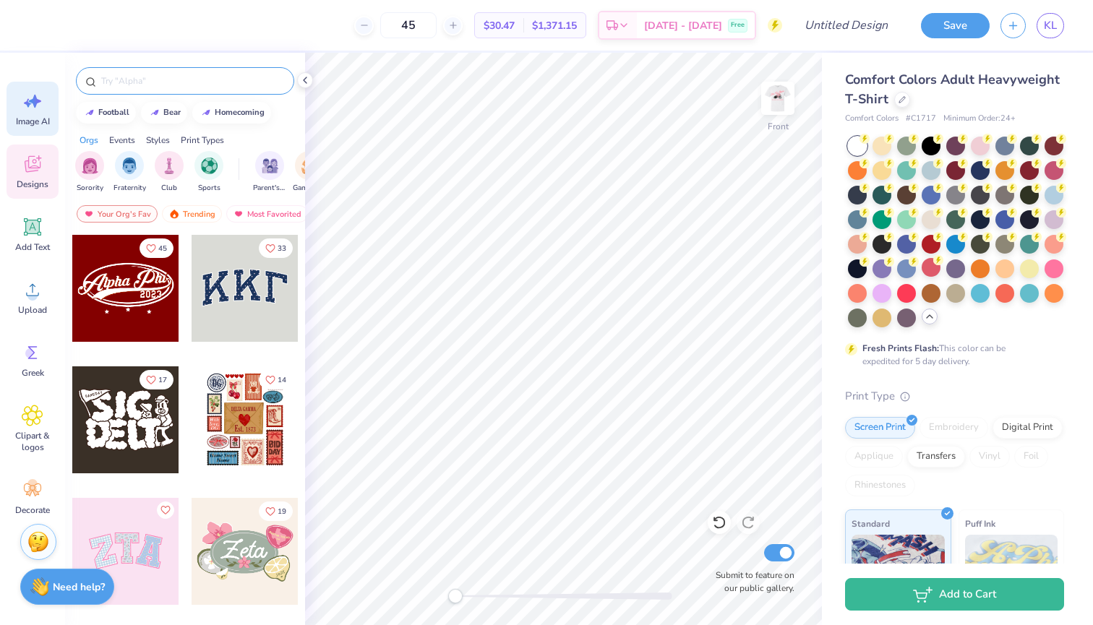
click at [34, 109] on icon at bounding box center [33, 101] width 22 height 22
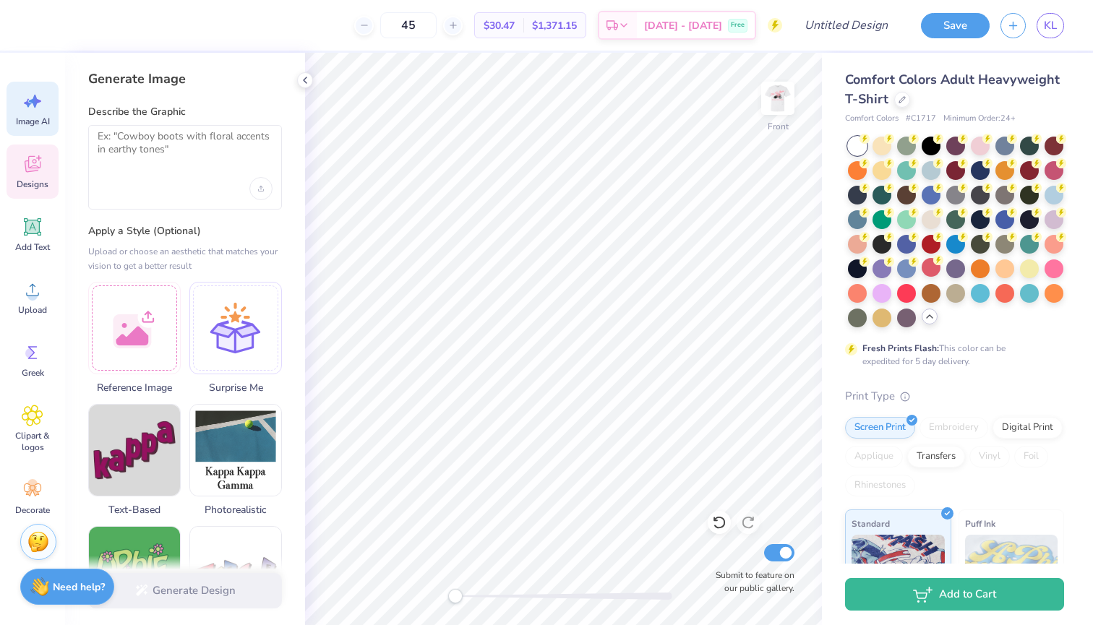
click at [38, 179] on span "Designs" at bounding box center [33, 185] width 32 height 12
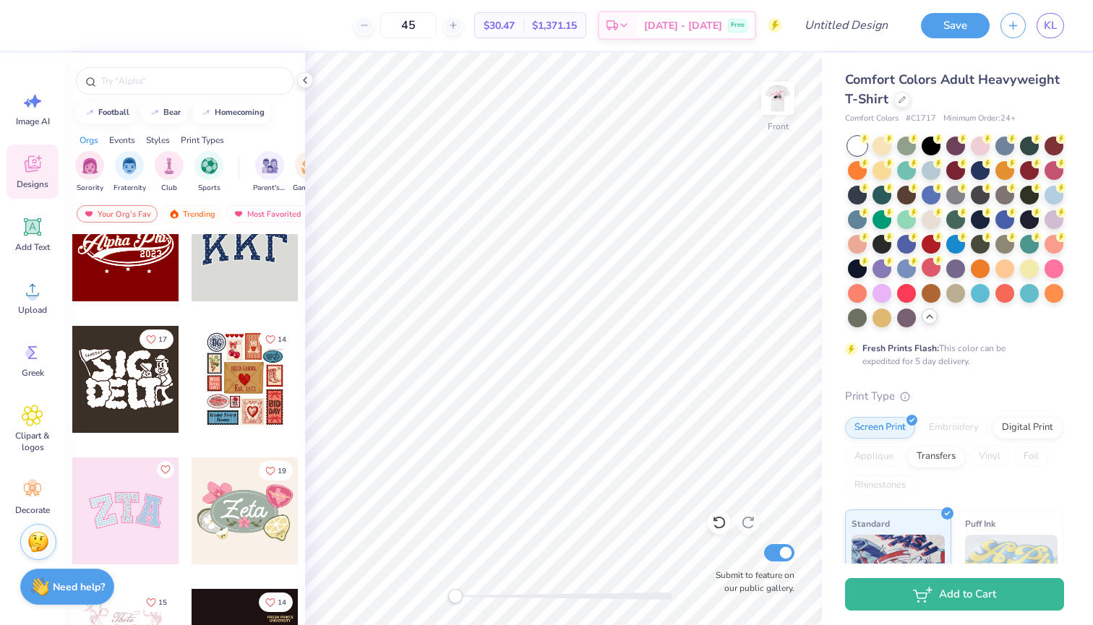
scroll to position [0, 0]
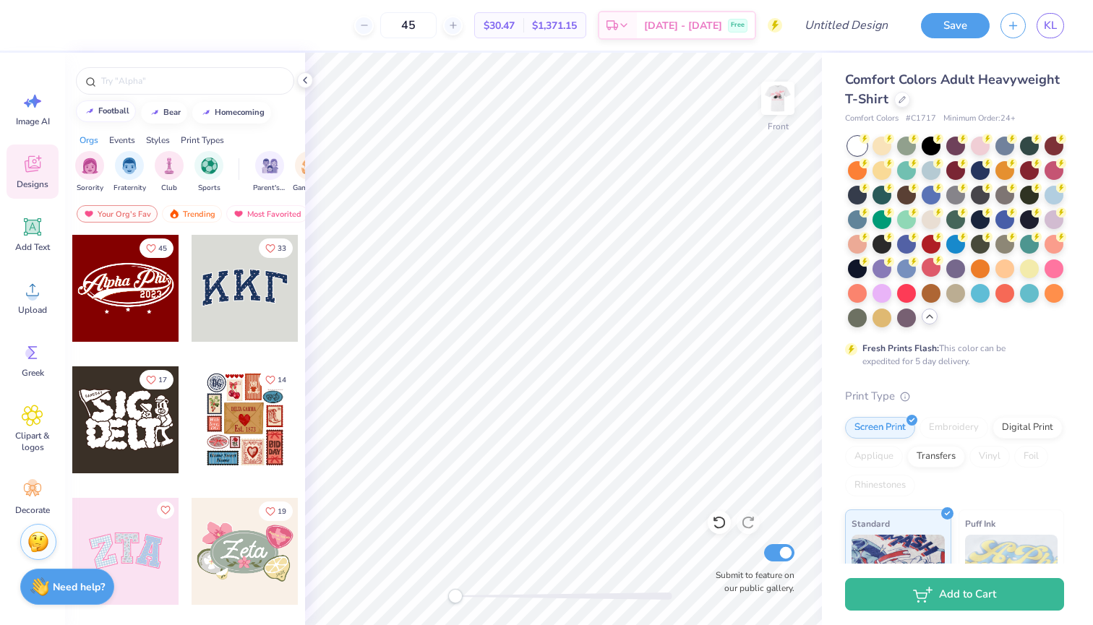
click at [117, 116] on button "football" at bounding box center [106, 111] width 60 height 22
type input "football"
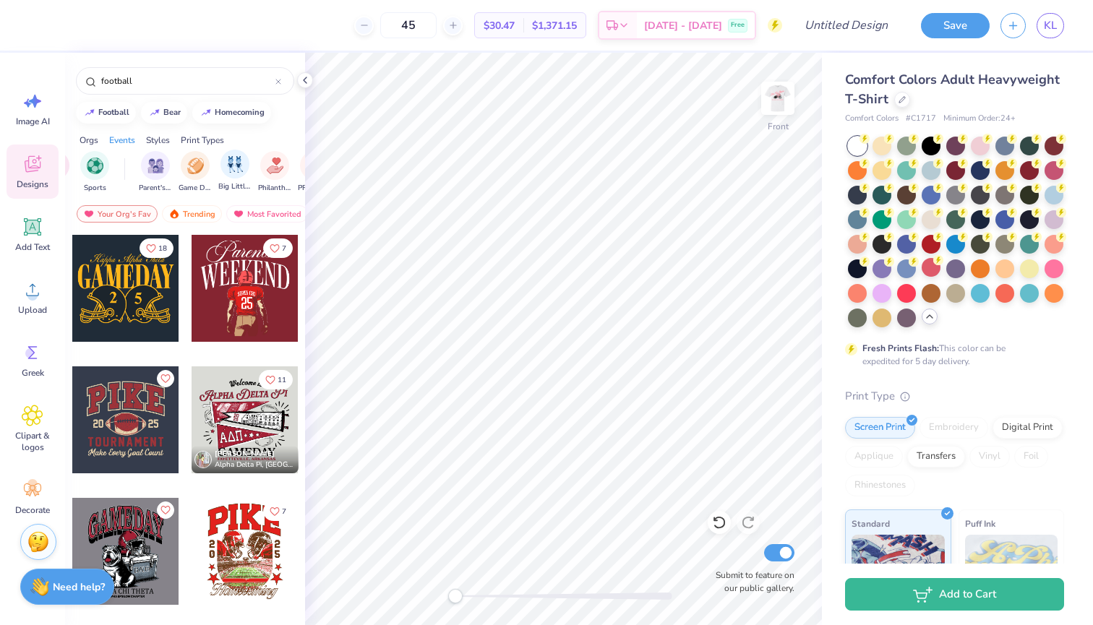
scroll to position [0, 124]
click at [263, 165] on img "filter for Philanthropy" at bounding box center [265, 164] width 17 height 17
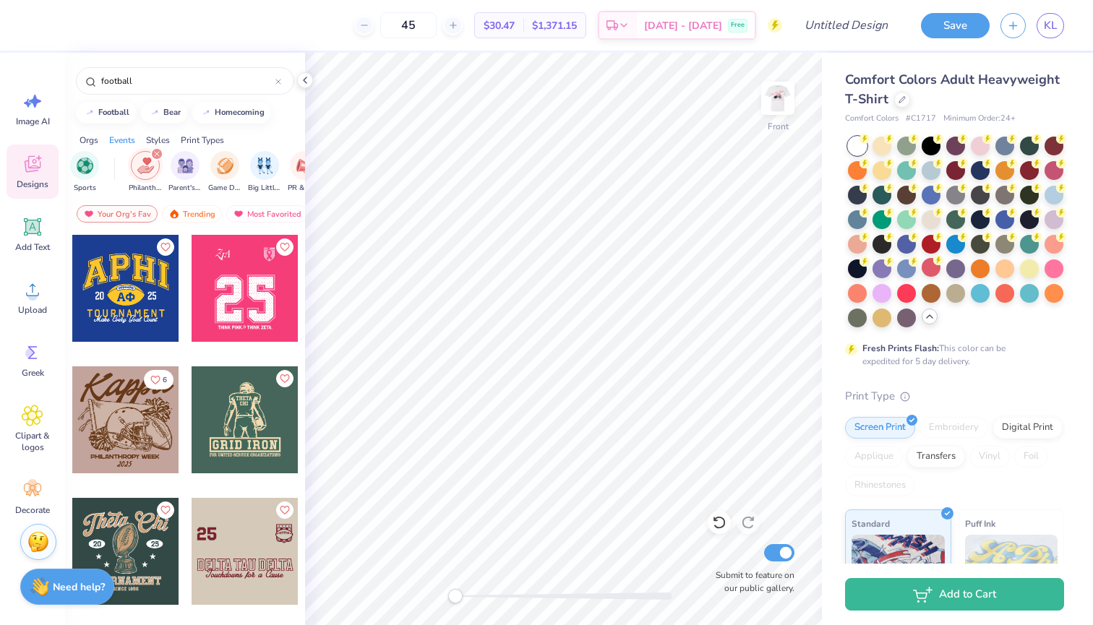
scroll to position [0, 0]
click at [228, 297] on div at bounding box center [245, 288] width 107 height 107
click at [247, 276] on div at bounding box center [245, 288] width 107 height 107
click at [696, 95] on img at bounding box center [778, 98] width 58 height 58
click at [696, 82] on img at bounding box center [778, 98] width 58 height 58
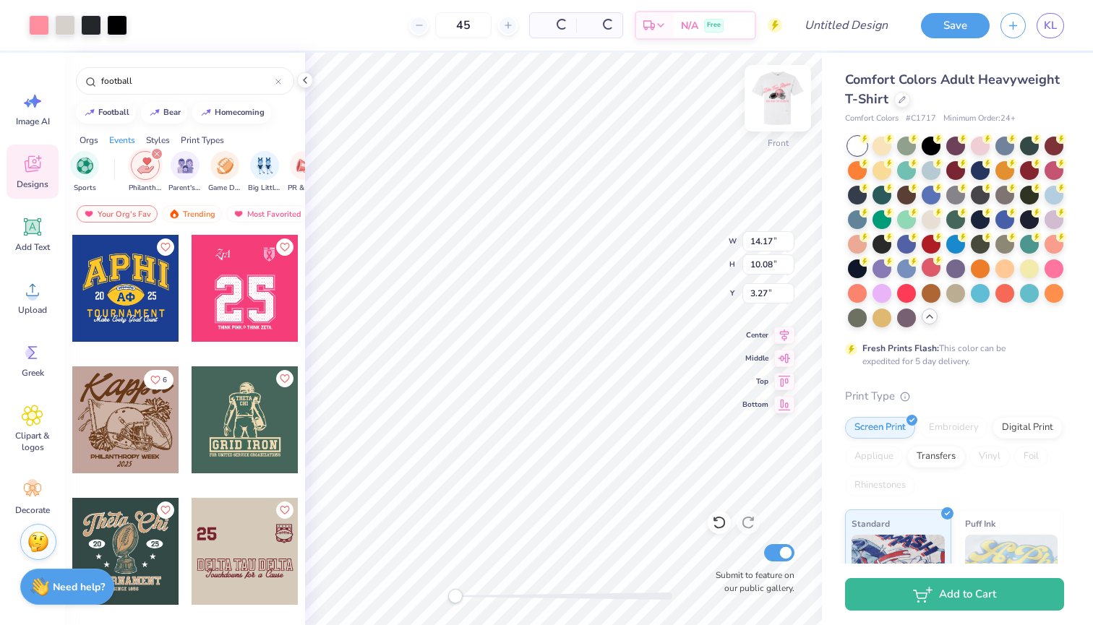
type input "14.40"
type input "10.25"
type input "5.66"
click at [696, 93] on img at bounding box center [778, 98] width 58 height 58
type input "14.17"
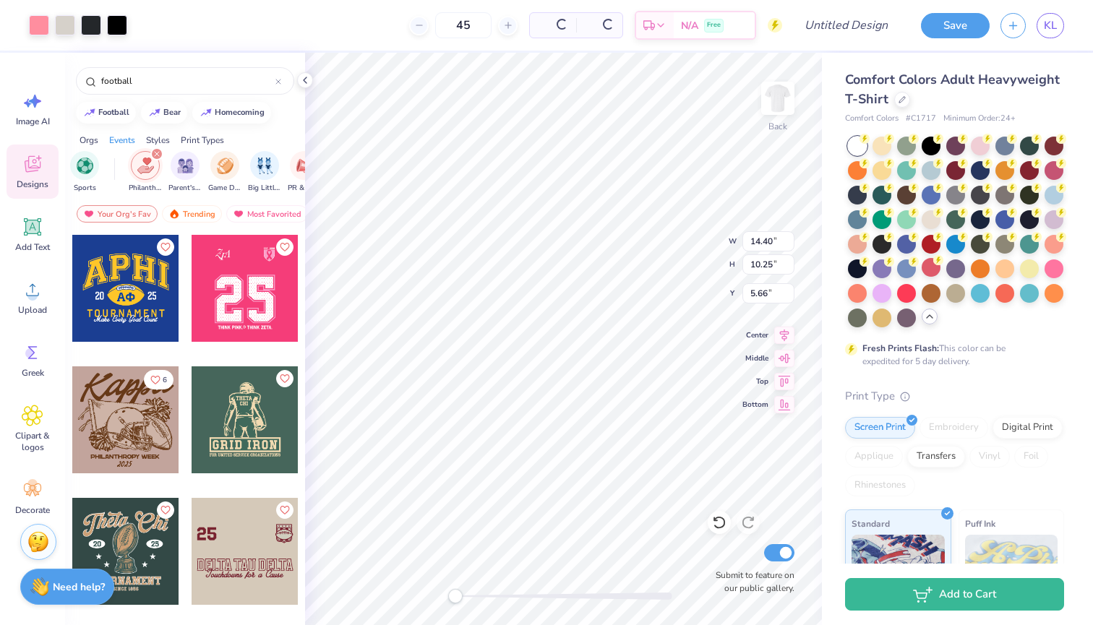
type input "10.08"
type input "3.27"
click at [696, 95] on img at bounding box center [778, 98] width 58 height 58
type input "14.40"
type input "10.25"
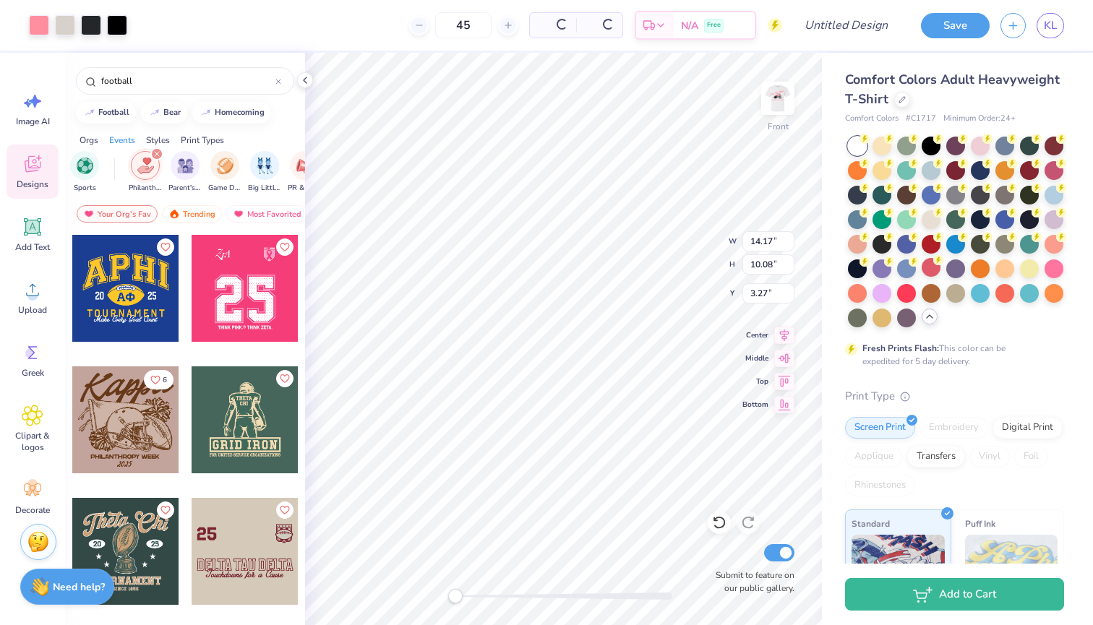
type input "5.66"
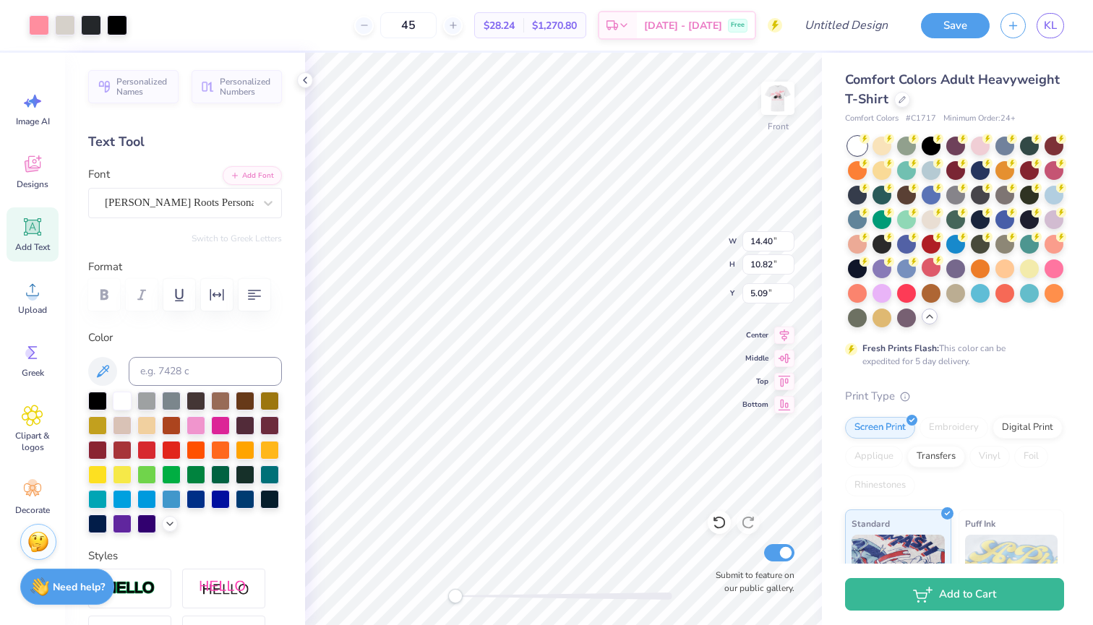
type input "3.00"
click at [196, 201] on span "STRIPED CAMPUS" at bounding box center [150, 202] width 91 height 17
type textarea "BIG MAN ON CAMPUS"
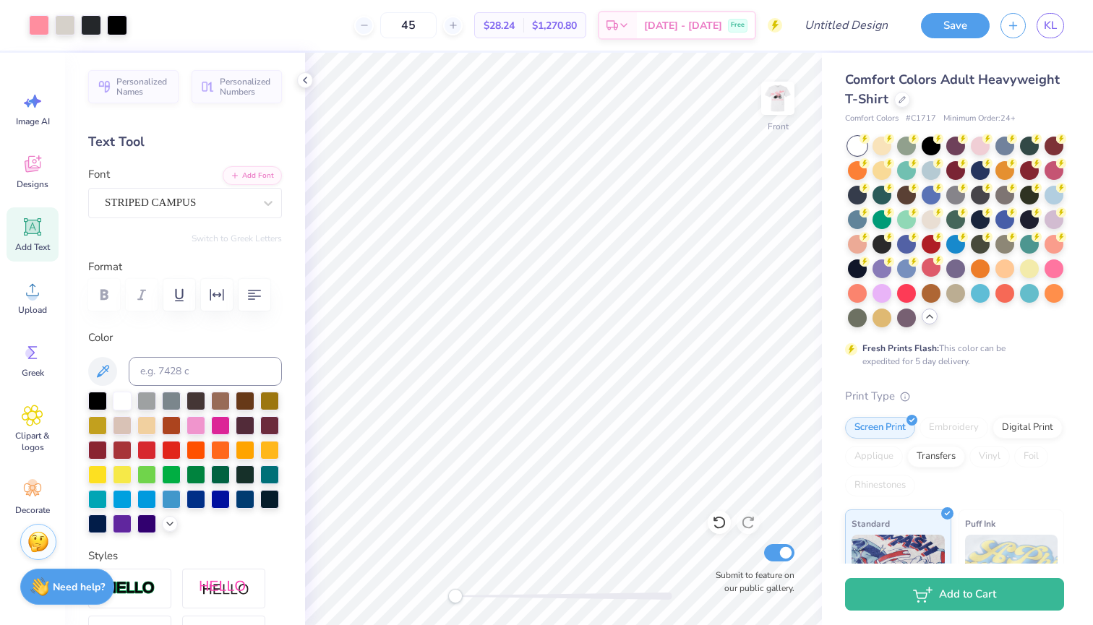
click at [43, 217] on div "Add Text" at bounding box center [33, 234] width 52 height 54
type textarea "2025"
type input "5.53"
type input "1.65"
type input "15.31"
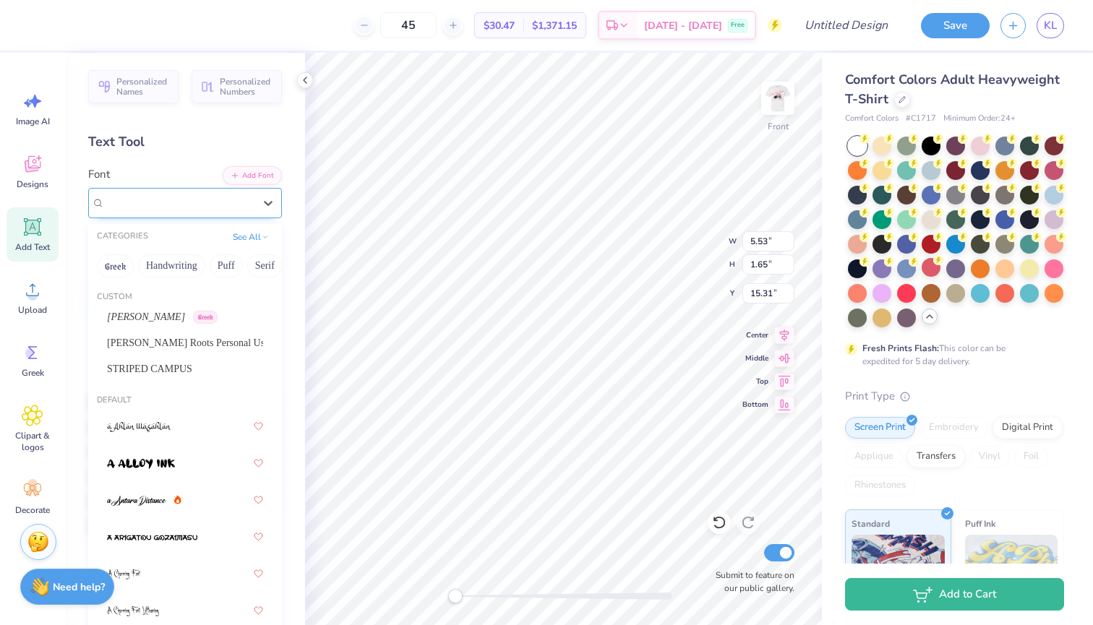
click at [220, 207] on div "Super Dream" at bounding box center [179, 203] width 152 height 22
click at [173, 374] on span "STRIPED CAMPUS" at bounding box center [149, 368] width 85 height 15
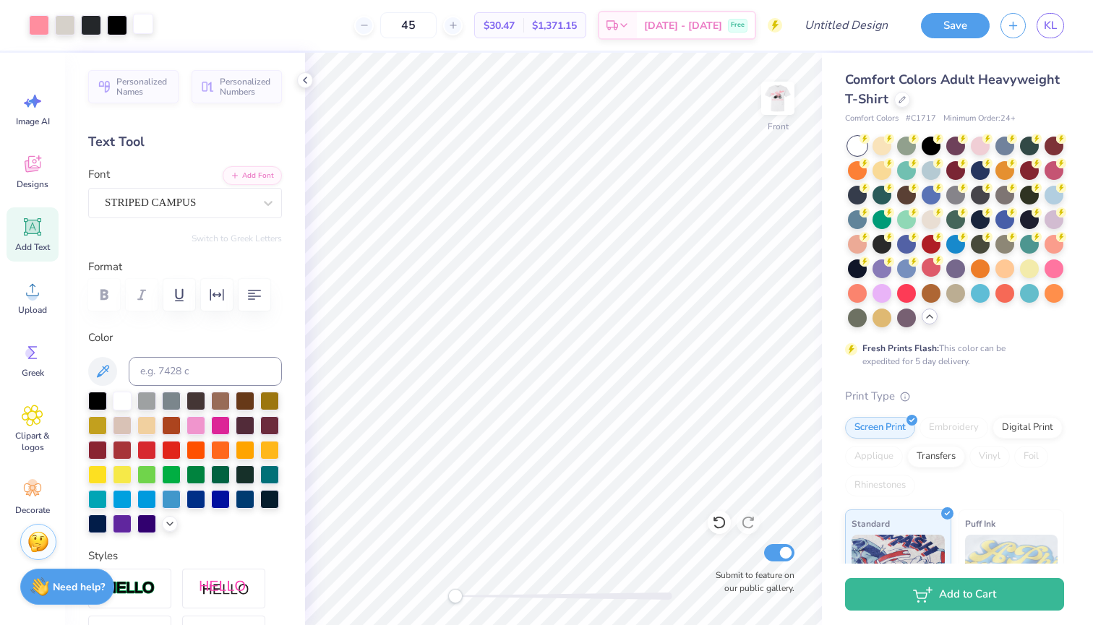
click at [148, 25] on div at bounding box center [143, 24] width 20 height 20
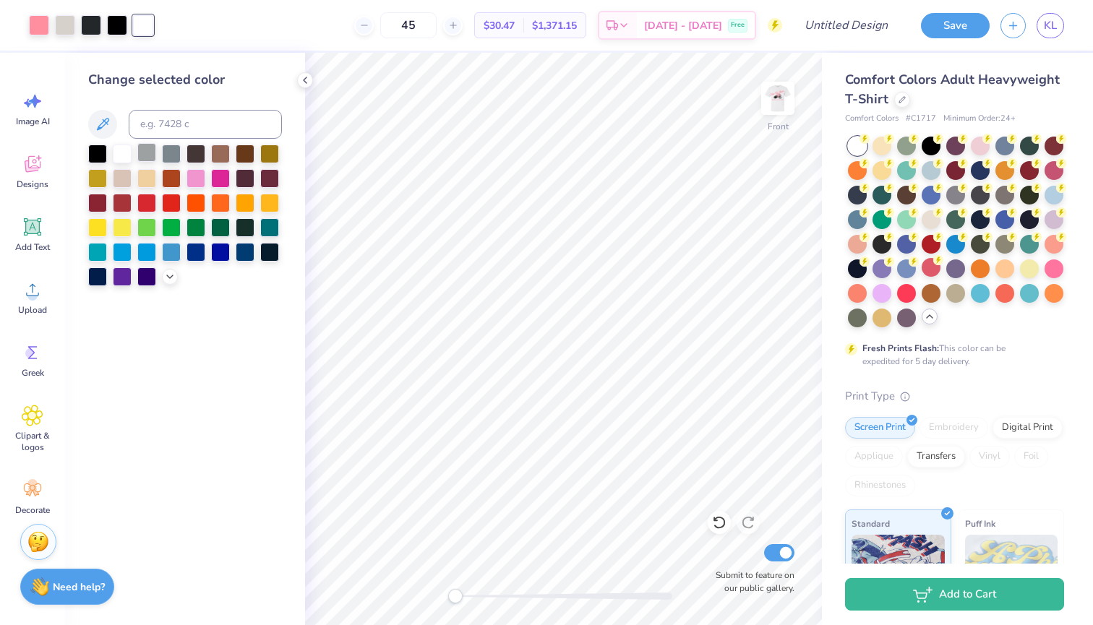
click at [147, 153] on div at bounding box center [146, 152] width 19 height 19
click at [195, 184] on div at bounding box center [195, 177] width 19 height 19
click at [173, 158] on div at bounding box center [171, 152] width 19 height 19
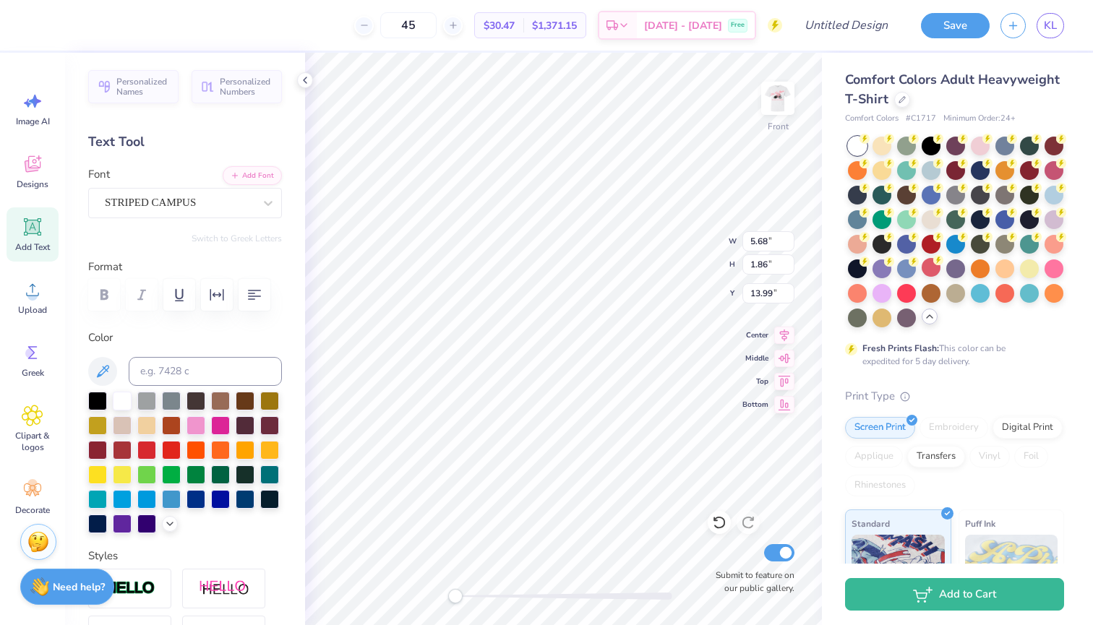
type input "5.68"
type input "1.86"
type input "13.99"
type input "1.98"
type input "0.65"
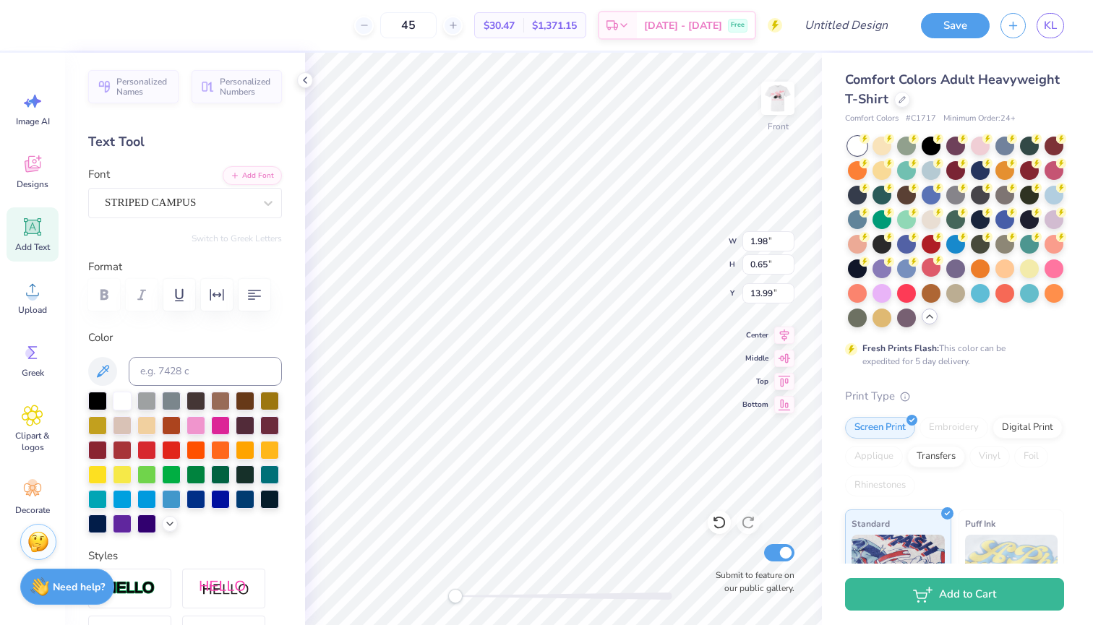
type input "4.56"
type input "1.50"
type input "13.75"
click at [96, 370] on icon at bounding box center [102, 371] width 17 height 17
click at [106, 365] on icon at bounding box center [103, 371] width 12 height 12
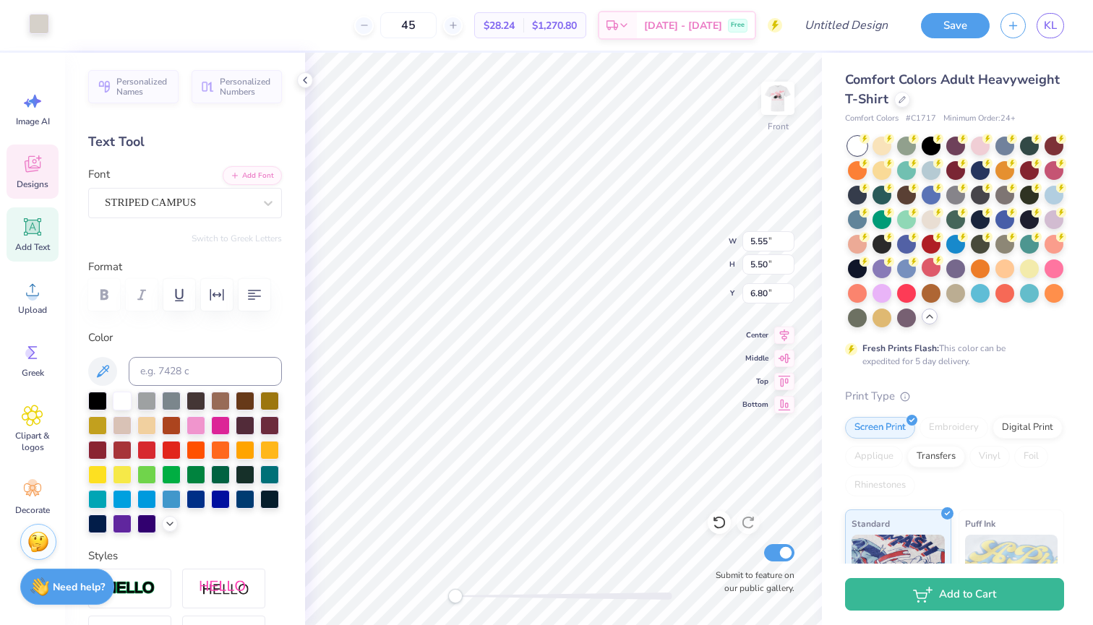
click at [46, 22] on div at bounding box center [39, 24] width 20 height 20
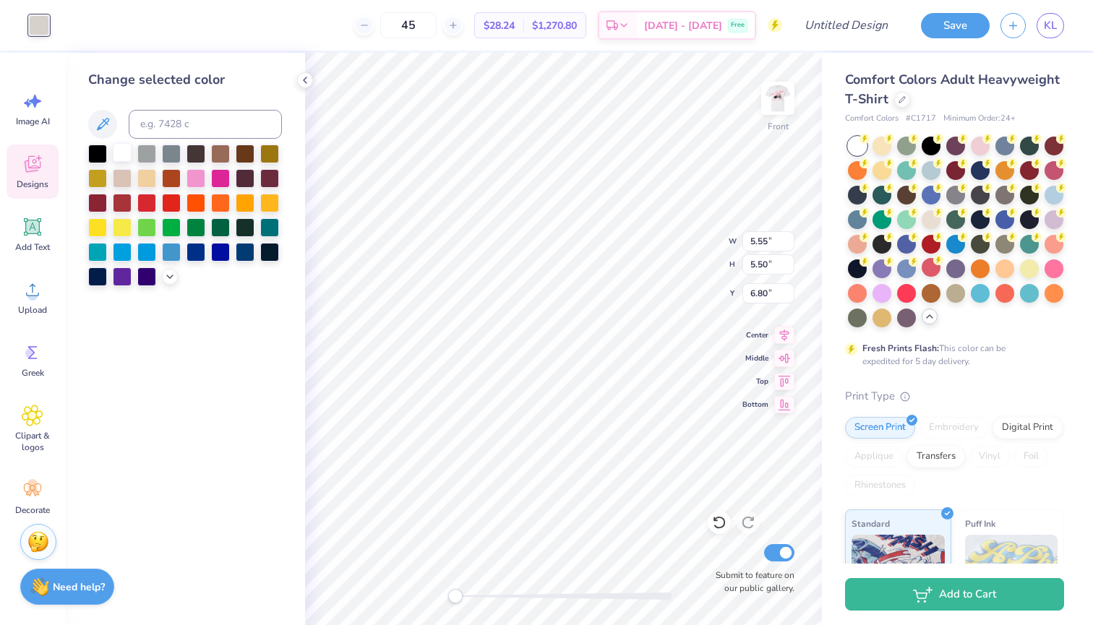
click at [126, 157] on div at bounding box center [122, 152] width 19 height 19
type input "6.81"
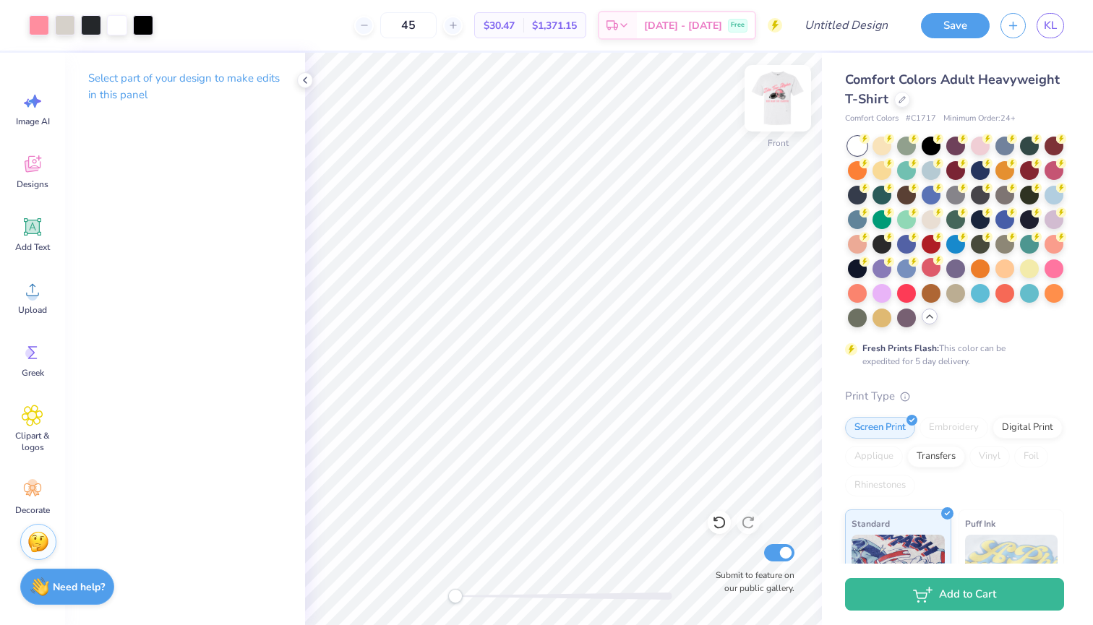
click at [696, 99] on img at bounding box center [778, 98] width 58 height 58
click at [24, 155] on icon at bounding box center [33, 164] width 22 height 22
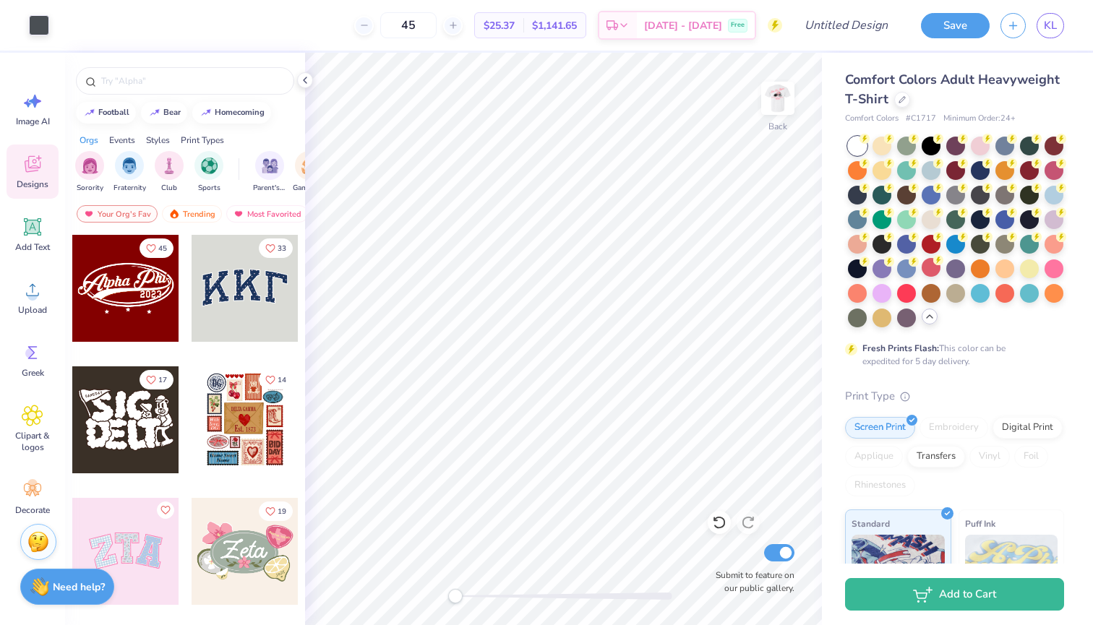
click at [166, 95] on div at bounding box center [185, 77] width 240 height 49
click at [161, 75] on input "text" at bounding box center [192, 81] width 185 height 14
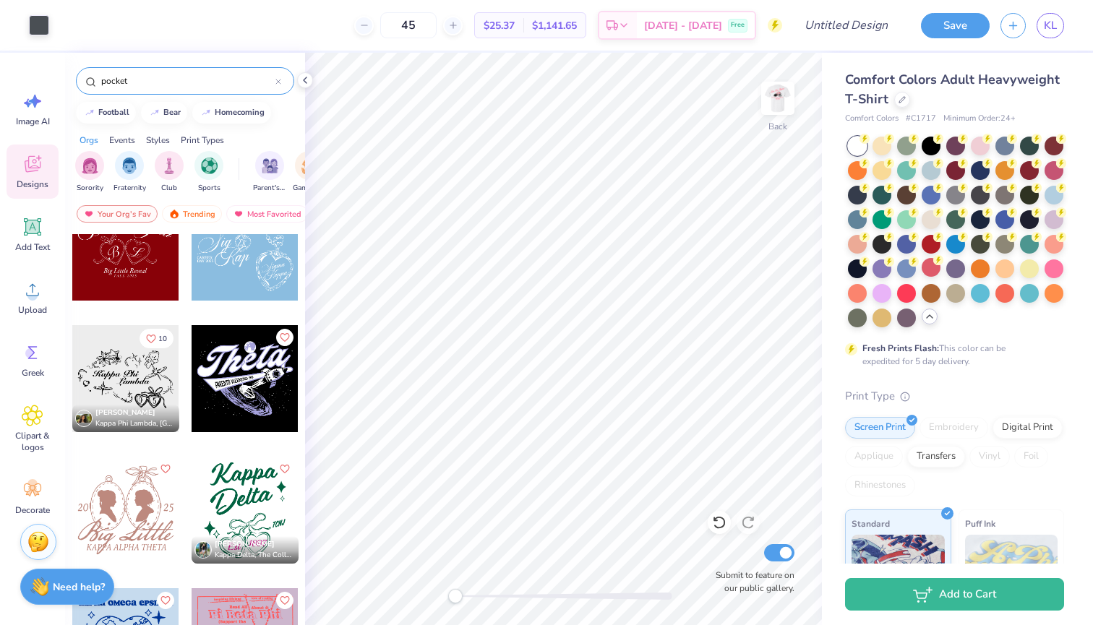
scroll to position [275, 0]
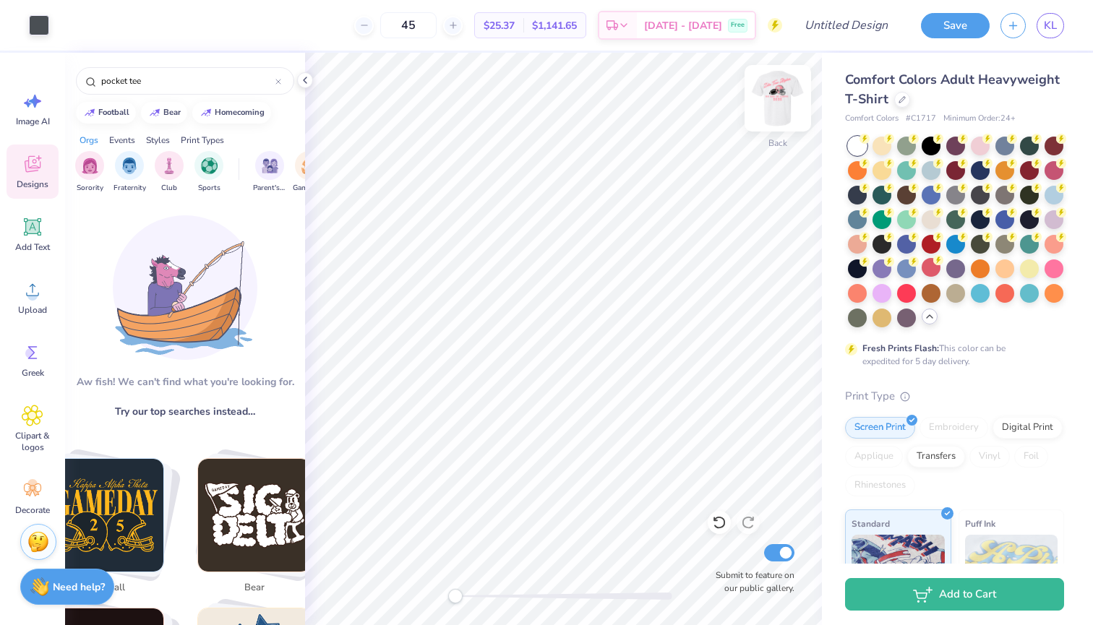
click at [696, 90] on img at bounding box center [778, 98] width 58 height 58
click at [696, 120] on img at bounding box center [778, 98] width 58 height 58
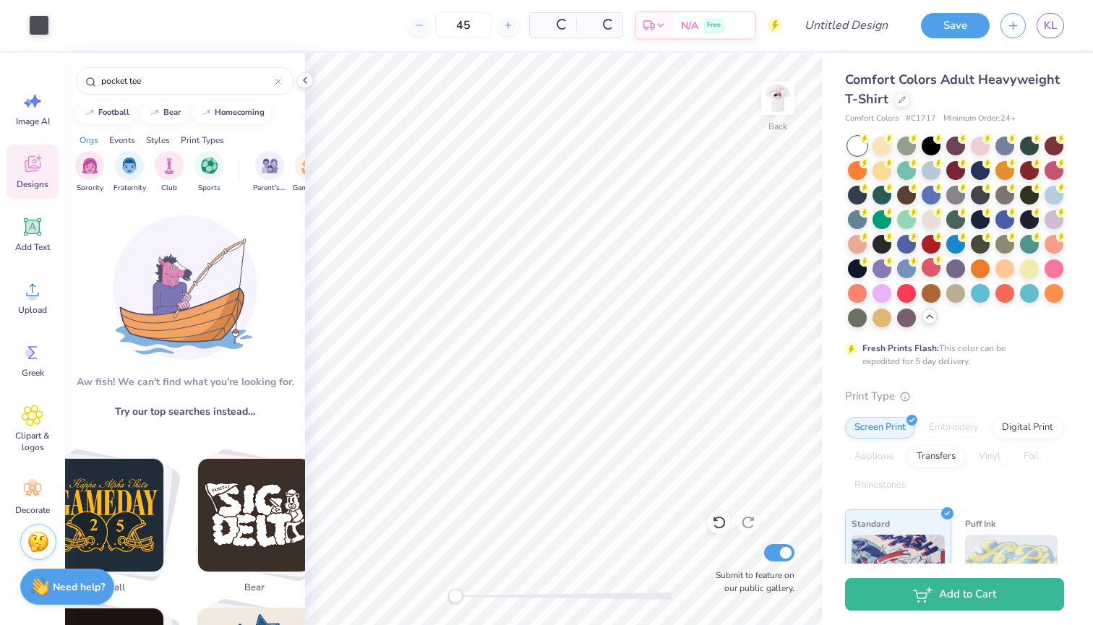
click at [696, 98] on img at bounding box center [777, 98] width 29 height 29
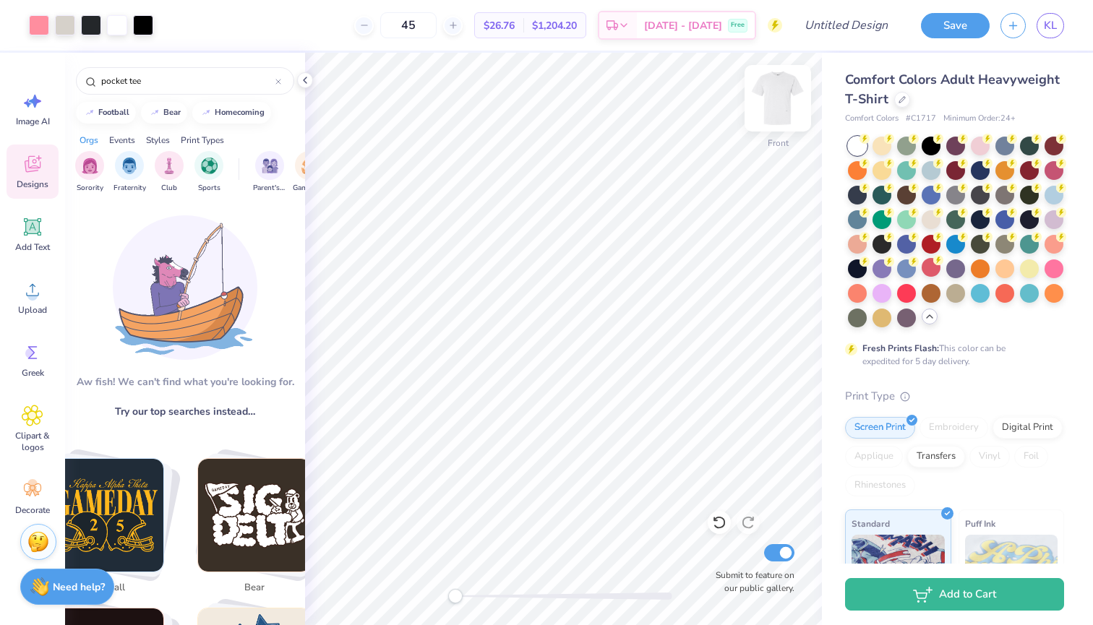
click at [696, 100] on img at bounding box center [778, 98] width 58 height 58
click at [197, 77] on input "pocket tee" at bounding box center [188, 81] width 176 height 14
drag, startPoint x: 191, startPoint y: 80, endPoint x: 130, endPoint y: 82, distance: 60.7
click at [130, 82] on input "pocket tee" at bounding box center [188, 81] width 176 height 14
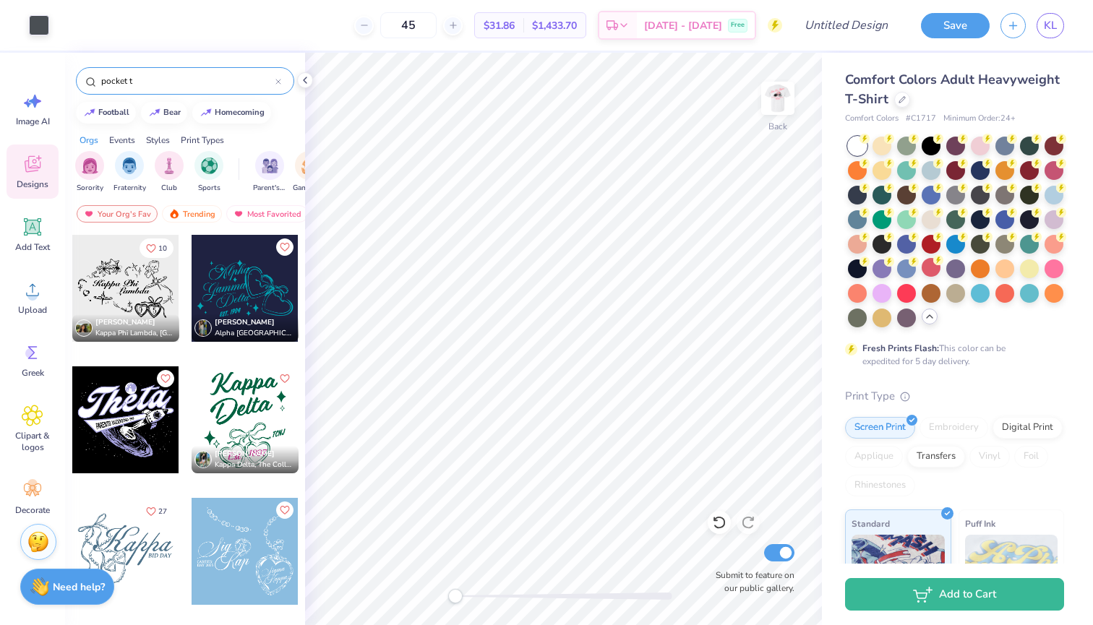
scroll to position [0, 0]
drag, startPoint x: 142, startPoint y: 80, endPoint x: 127, endPoint y: 80, distance: 14.5
click at [127, 80] on input "pocket t" at bounding box center [188, 81] width 176 height 14
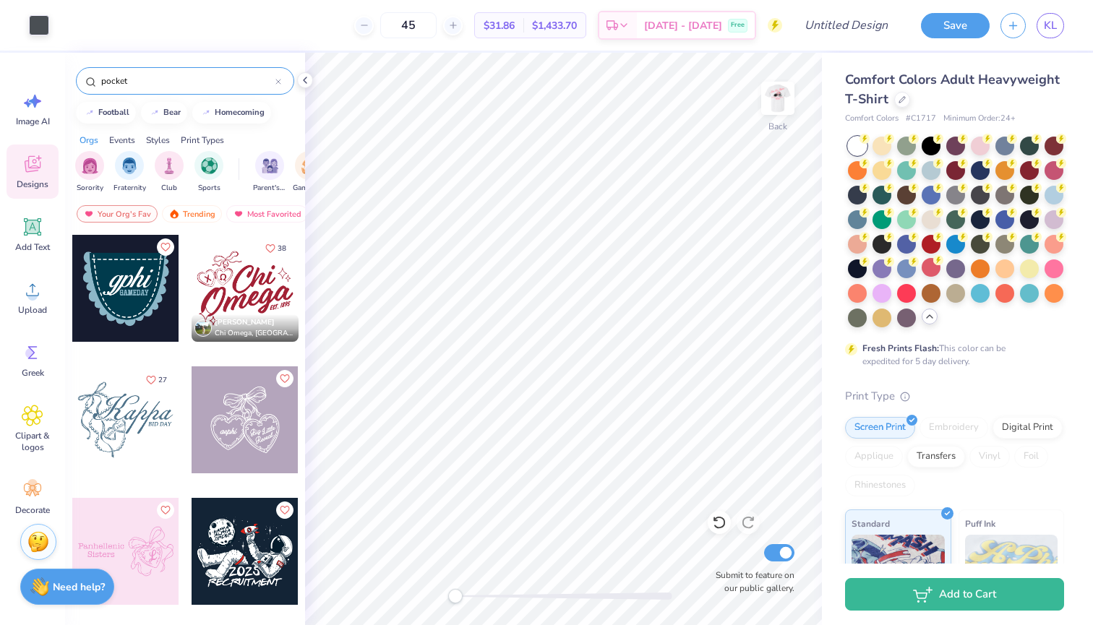
type input "pocket"
click at [119, 139] on div "Events" at bounding box center [122, 140] width 26 height 13
click at [106, 164] on img "filter for Philanthropy" at bounding box center [111, 164] width 17 height 17
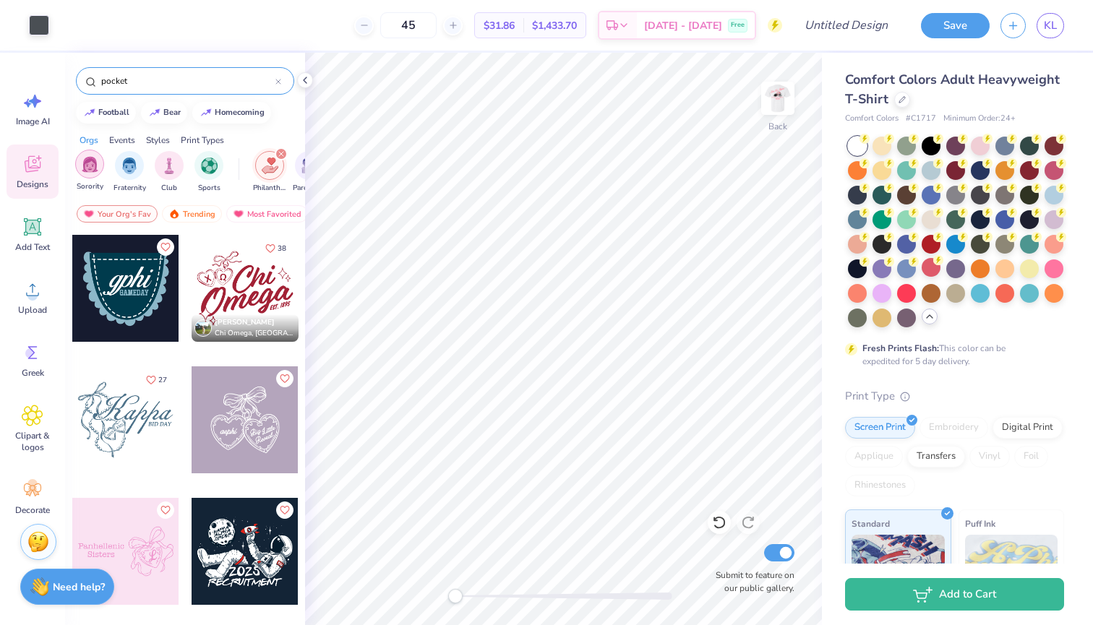
click at [77, 173] on div "Sorority" at bounding box center [89, 171] width 29 height 43
click at [208, 175] on div "filter for Sports" at bounding box center [208, 164] width 29 height 29
click at [696, 101] on img at bounding box center [778, 98] width 58 height 58
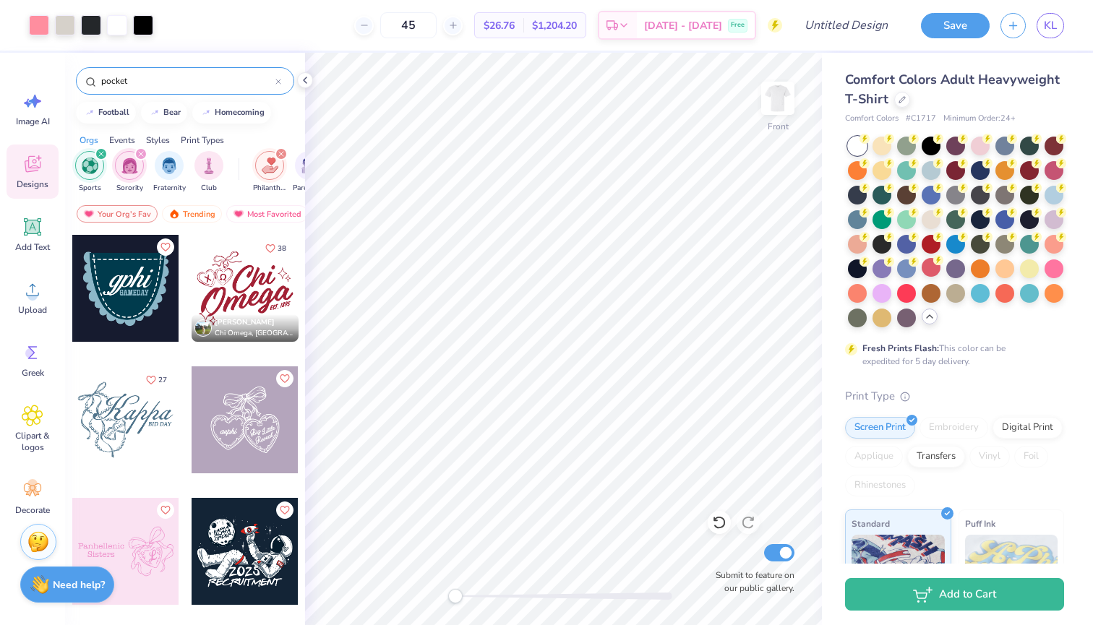
click at [63, 582] on strong "Need help?" at bounding box center [79, 585] width 52 height 14
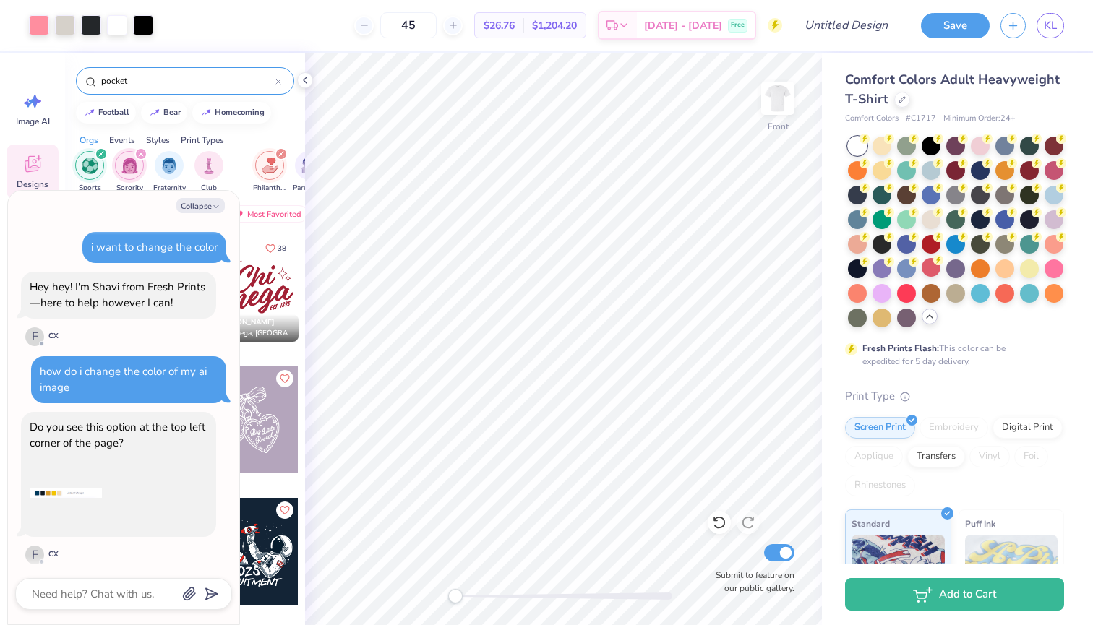
scroll to position [687, 0]
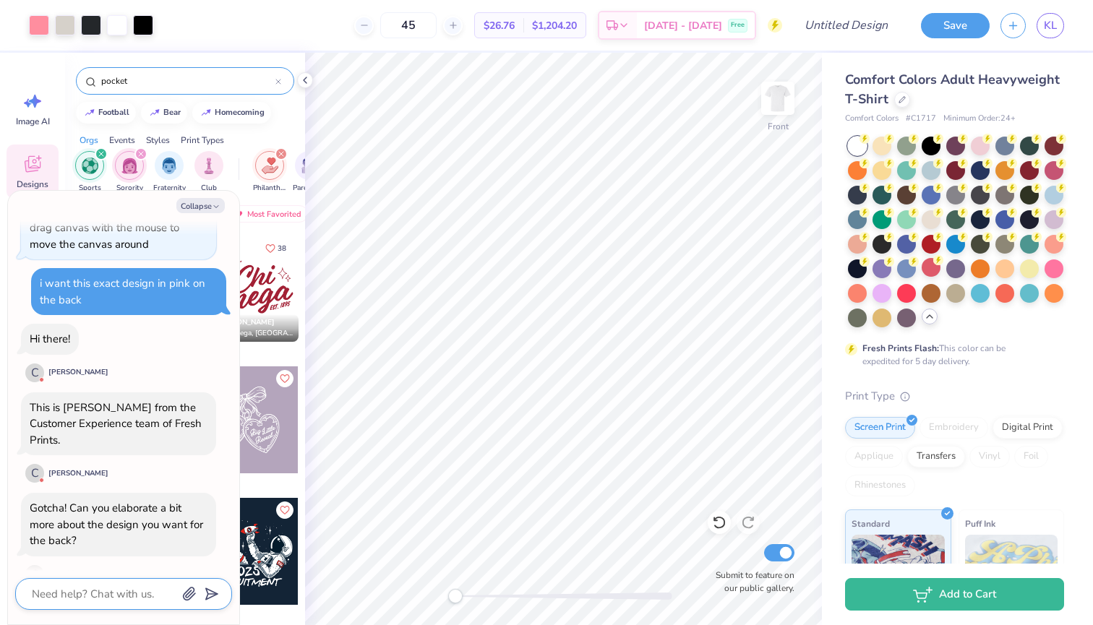
click at [115, 600] on textarea at bounding box center [103, 594] width 147 height 19
type textarea "x"
type textarea "h"
type textarea "x"
type textarea "ho"
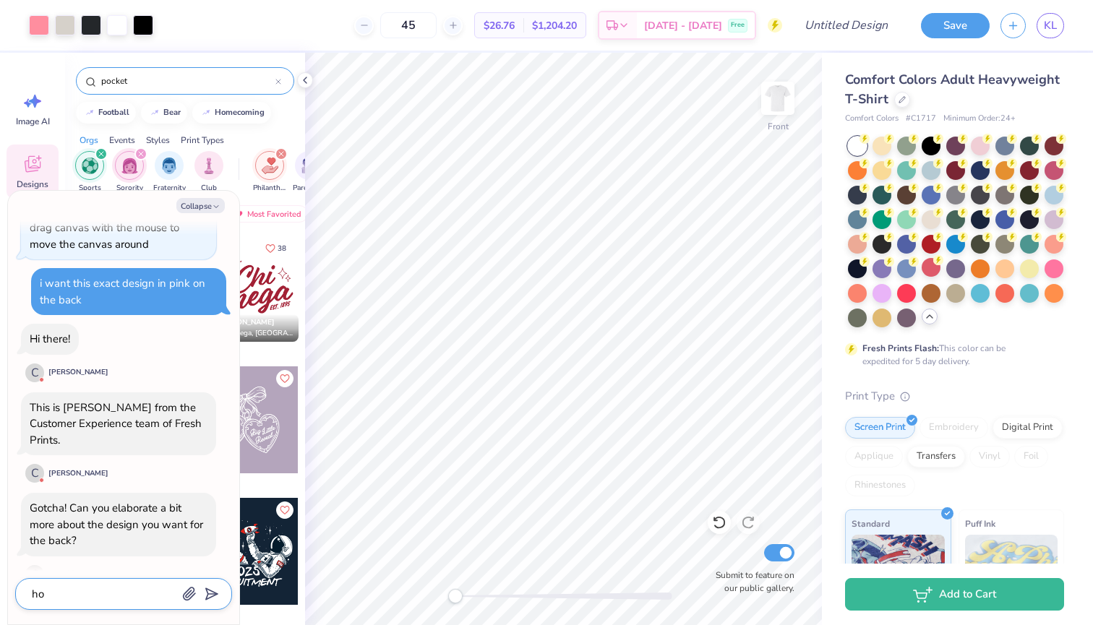
type textarea "x"
type textarea "how"
type textarea "x"
type textarea "how"
type textarea "x"
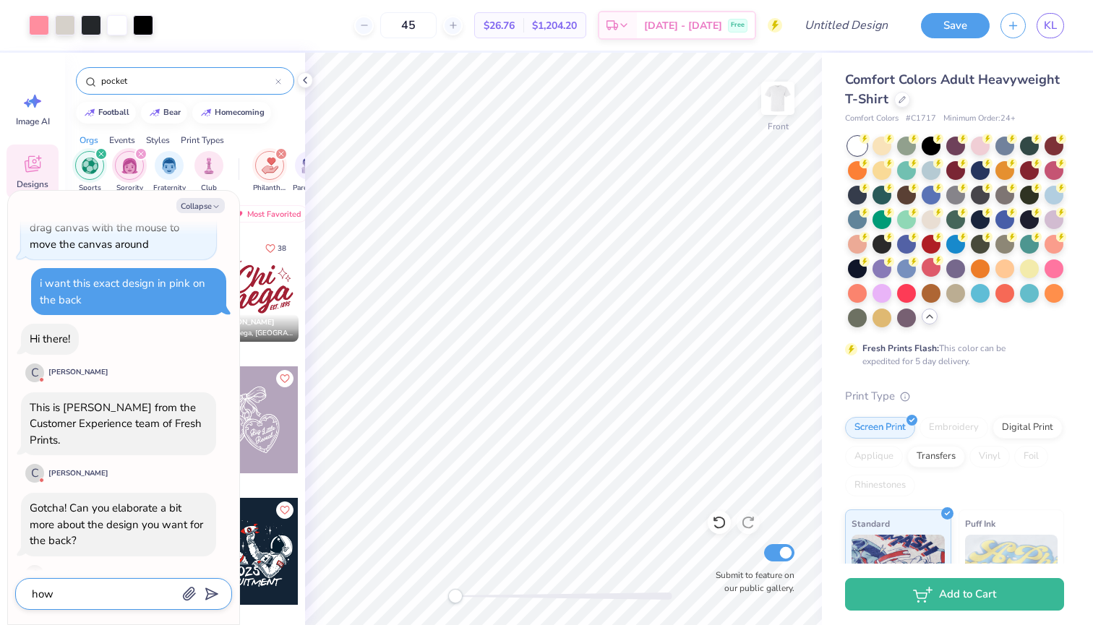
type textarea "how d"
type textarea "x"
type textarea "how do"
type textarea "x"
type textarea "how do"
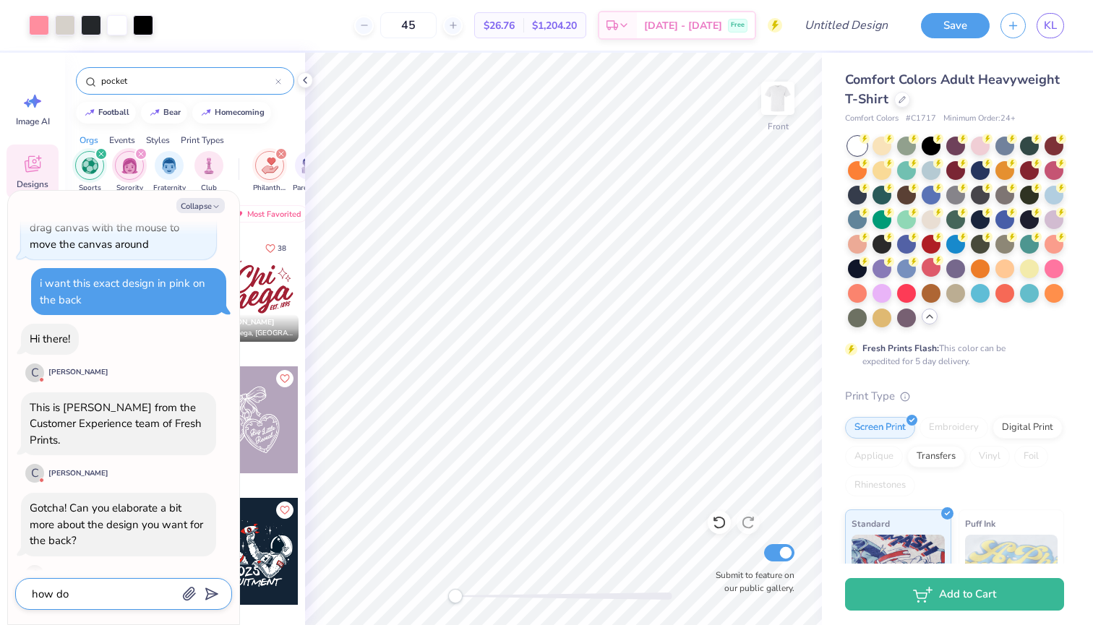
type textarea "x"
type textarea "how do i"
type textarea "x"
type textarea "how do i"
type textarea "x"
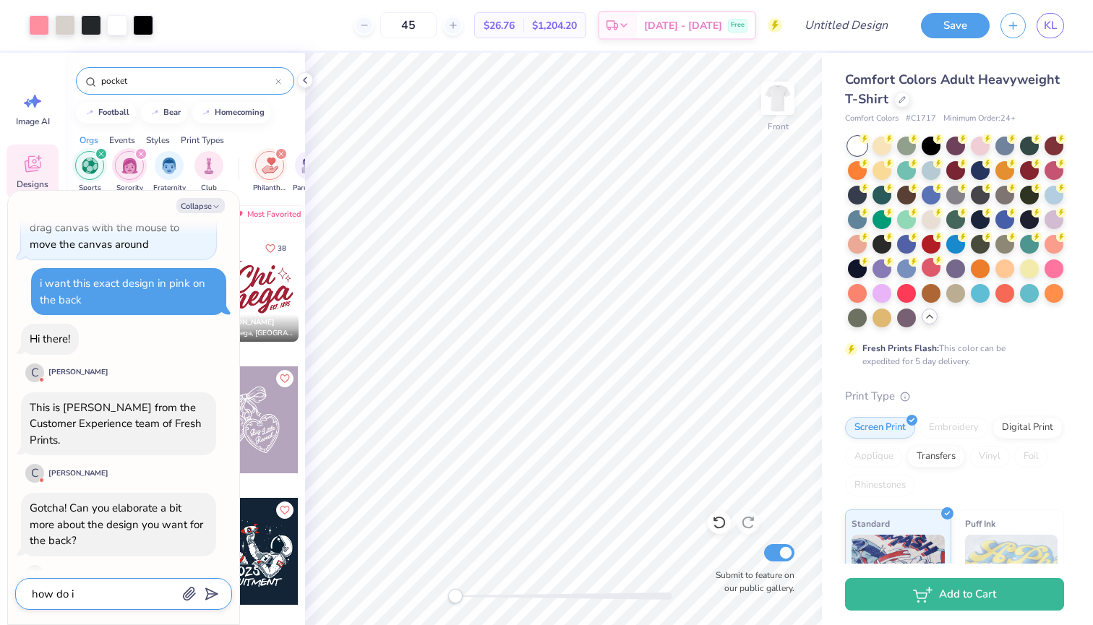
type textarea "how do i m"
type textarea "x"
type textarea "how do i ma"
type textarea "x"
type textarea "how do i mak"
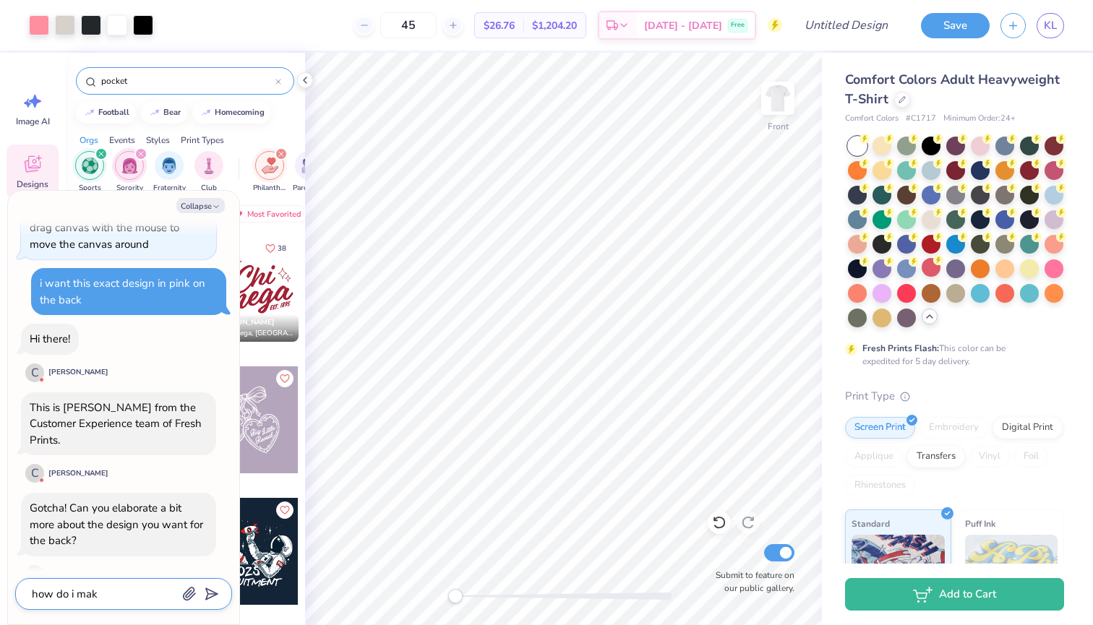
type textarea "x"
type textarea "how do i make"
type textarea "x"
type textarea "how do i make"
type textarea "x"
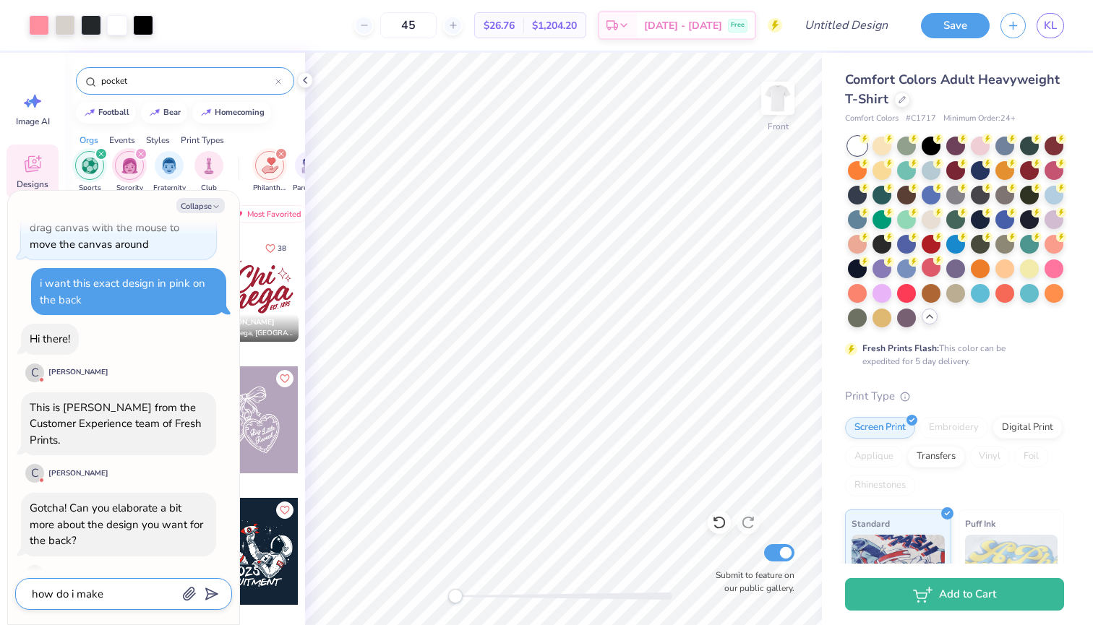
type textarea "how do i make a"
type textarea "x"
type textarea "how do i make a"
type textarea "x"
type textarea "how do i make a b"
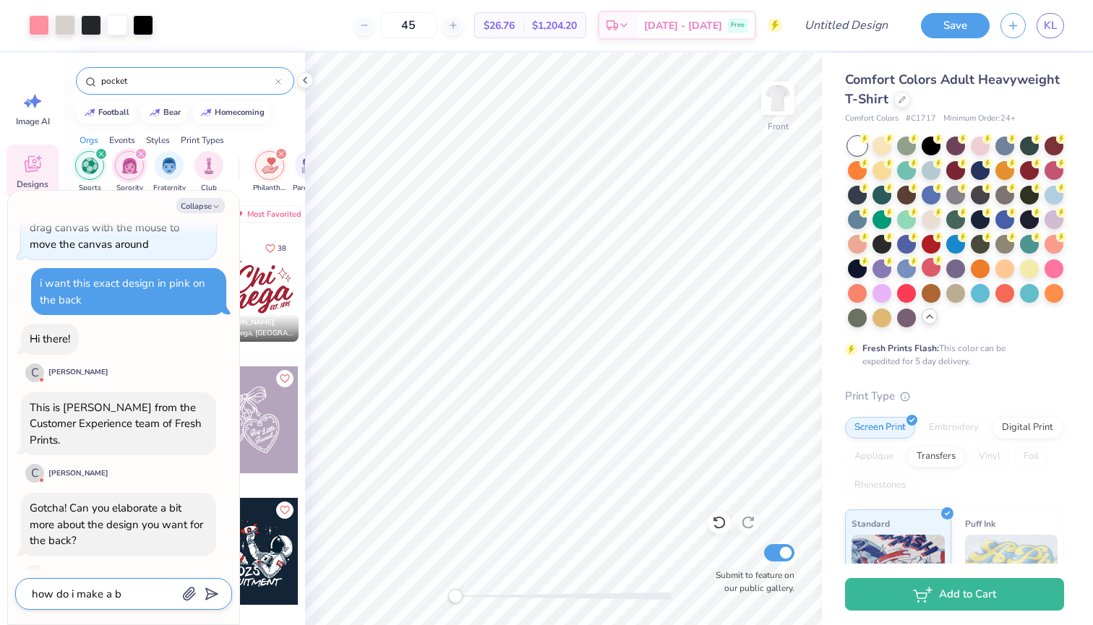
type textarea "x"
type textarea "how do i make a be"
type textarea "x"
type textarea "how do i make a bet"
type textarea "x"
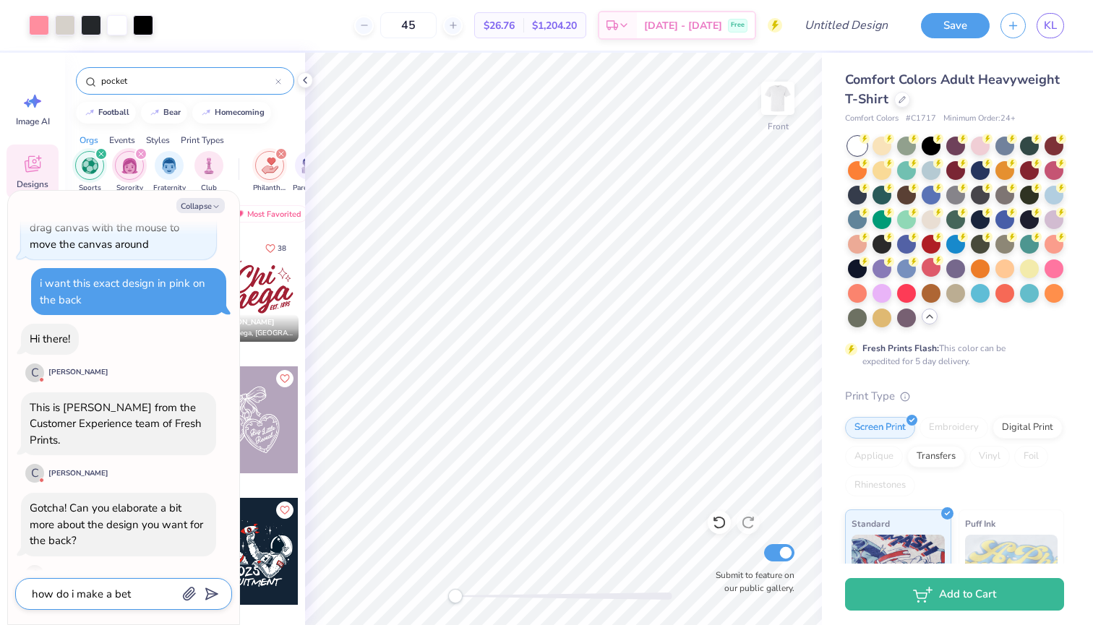
type textarea "how do i make a bett"
type textarea "x"
type textarea "how do i make a bette"
type textarea "x"
type textarea "how do i make a better"
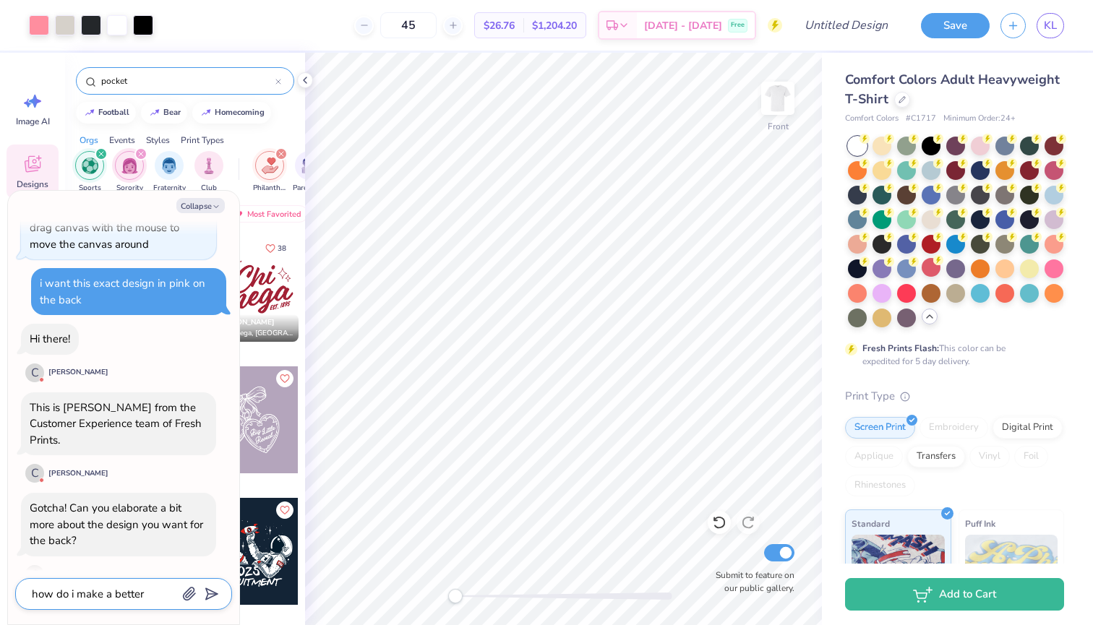
type textarea "x"
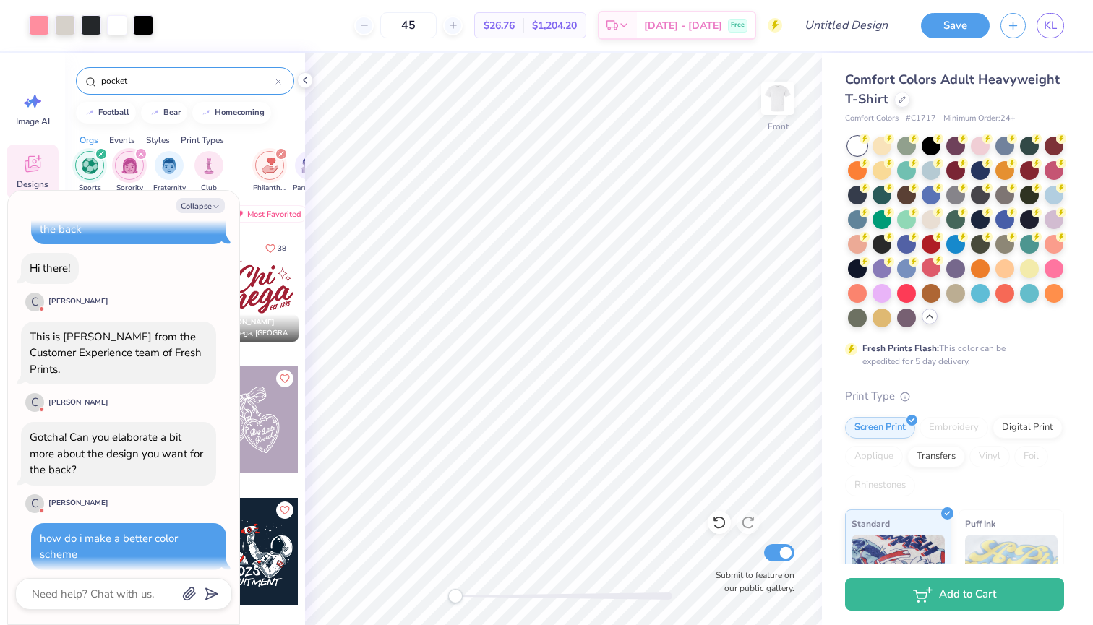
scroll to position [742, 0]
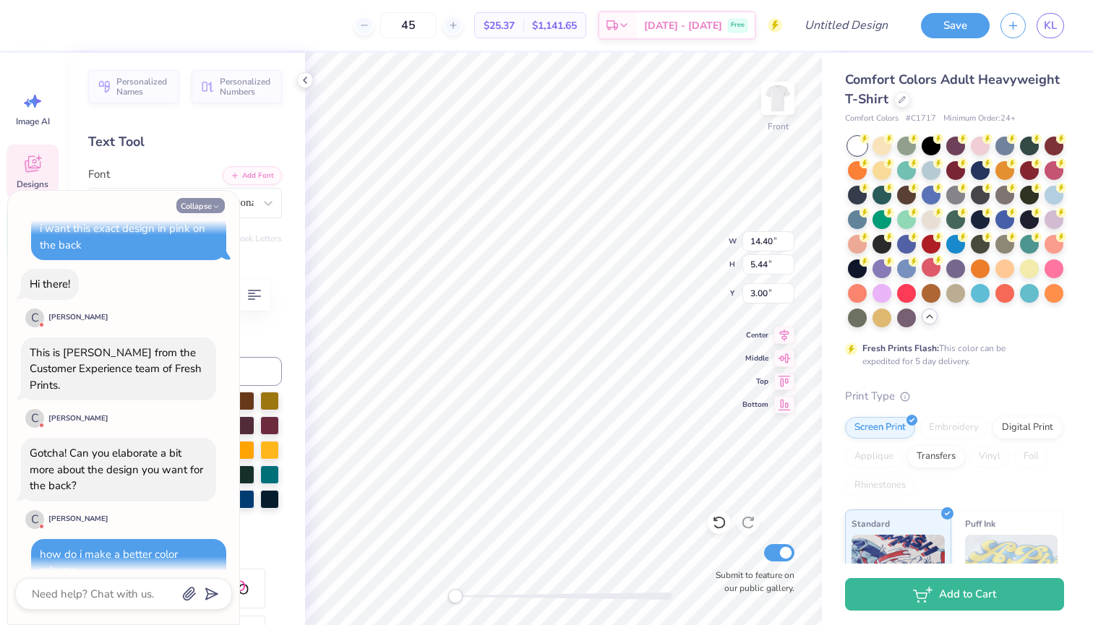
click at [208, 202] on button "Collapse" at bounding box center [200, 205] width 48 height 15
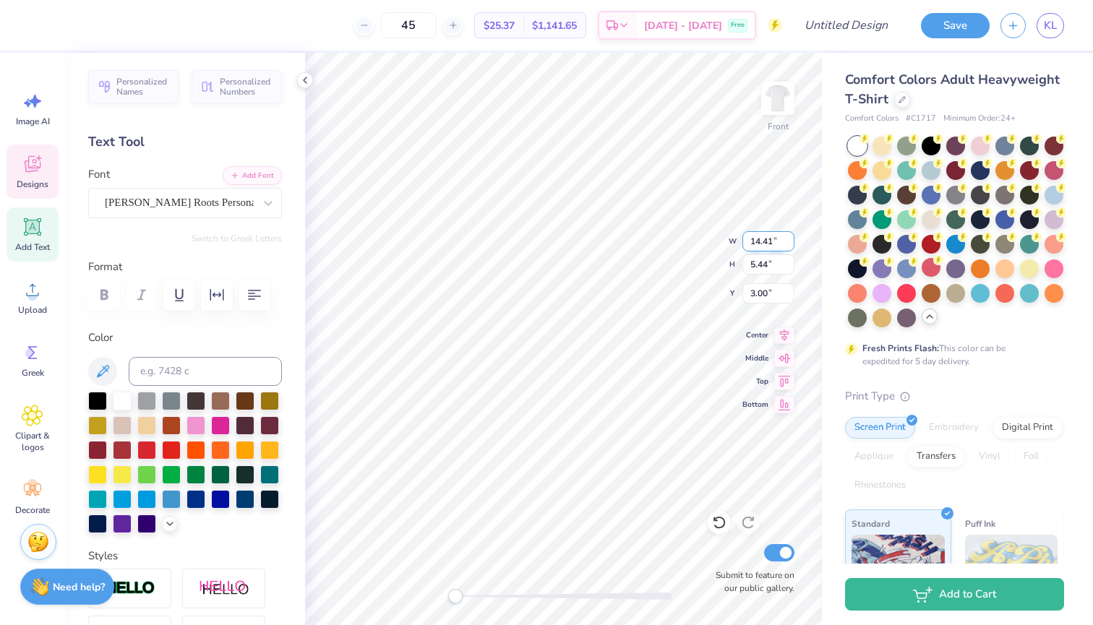
click at [696, 237] on input "14.41" at bounding box center [768, 241] width 52 height 20
click at [696, 237] on input "14.42" at bounding box center [768, 241] width 52 height 20
click at [696, 243] on input "14.41" at bounding box center [768, 241] width 52 height 20
click at [696, 243] on input "14.4" at bounding box center [768, 241] width 52 height 20
click at [696, 243] on input "14.39" at bounding box center [768, 241] width 52 height 20
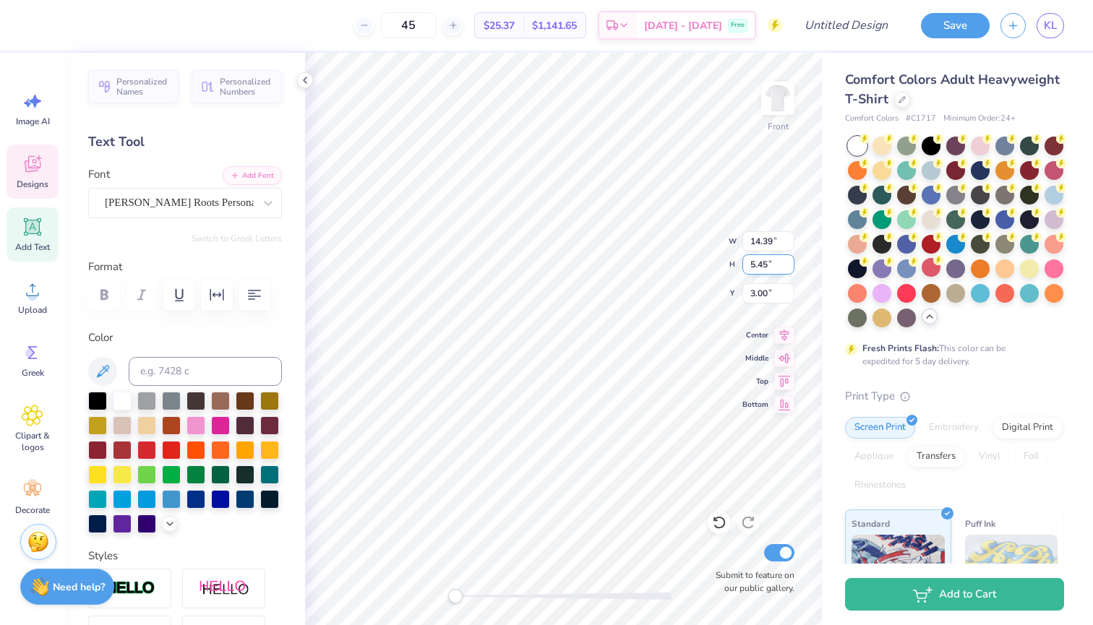
click at [696, 260] on input "5.45" at bounding box center [768, 264] width 52 height 20
click at [696, 260] on input "5.46" at bounding box center [768, 264] width 52 height 20
click at [304, 87] on div at bounding box center [305, 80] width 16 height 16
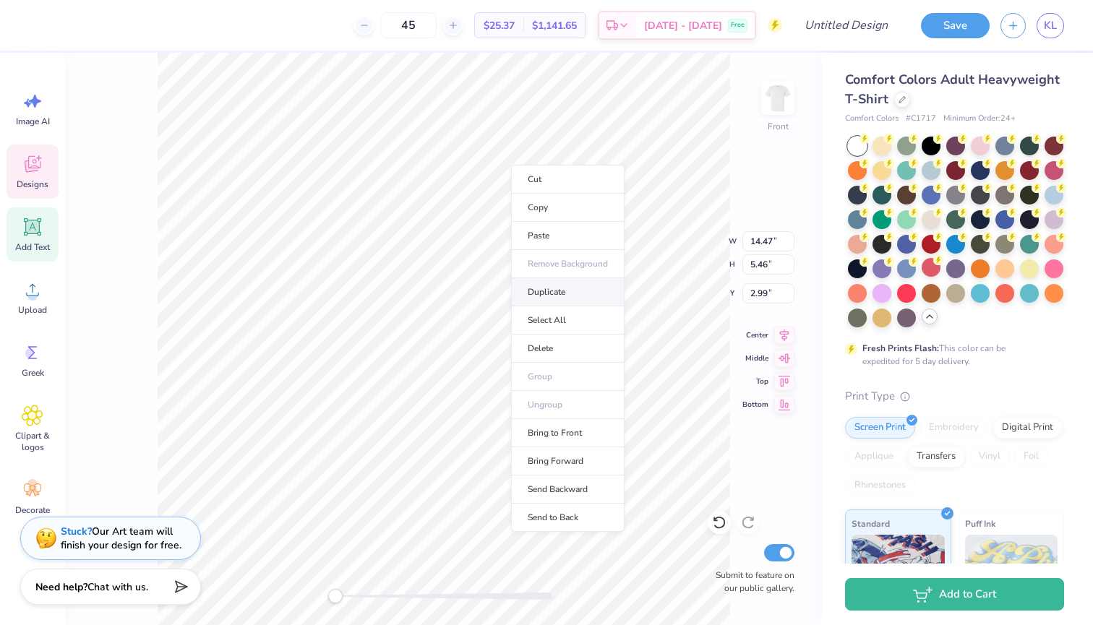
click at [557, 290] on li "Duplicate" at bounding box center [567, 292] width 113 height 28
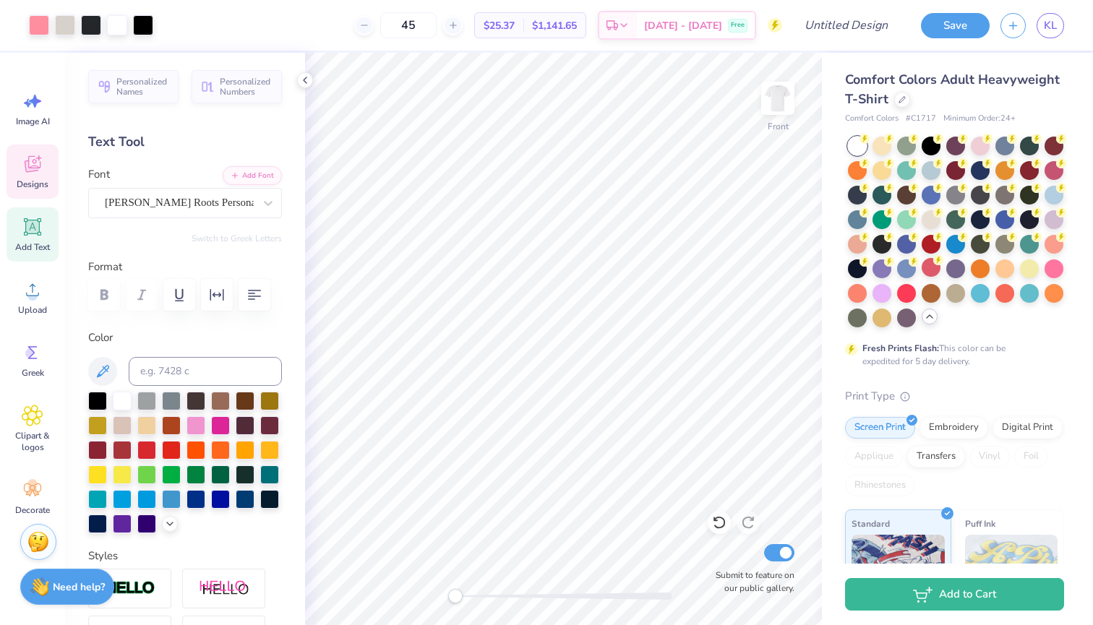
click at [33, 167] on icon at bounding box center [33, 164] width 22 height 22
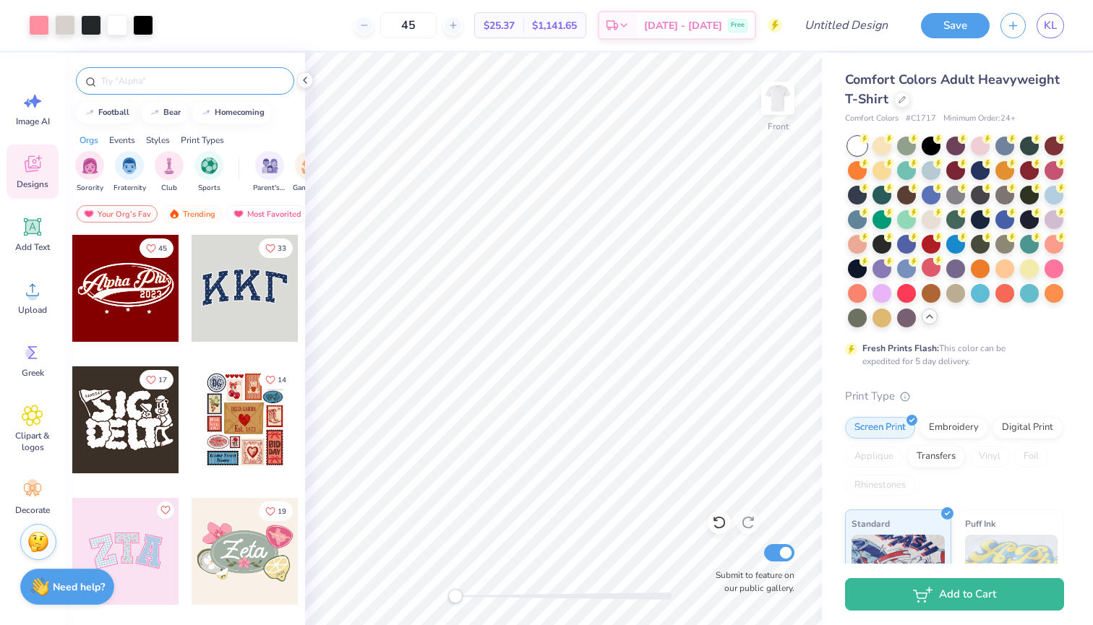
click at [166, 87] on input "text" at bounding box center [192, 81] width 185 height 14
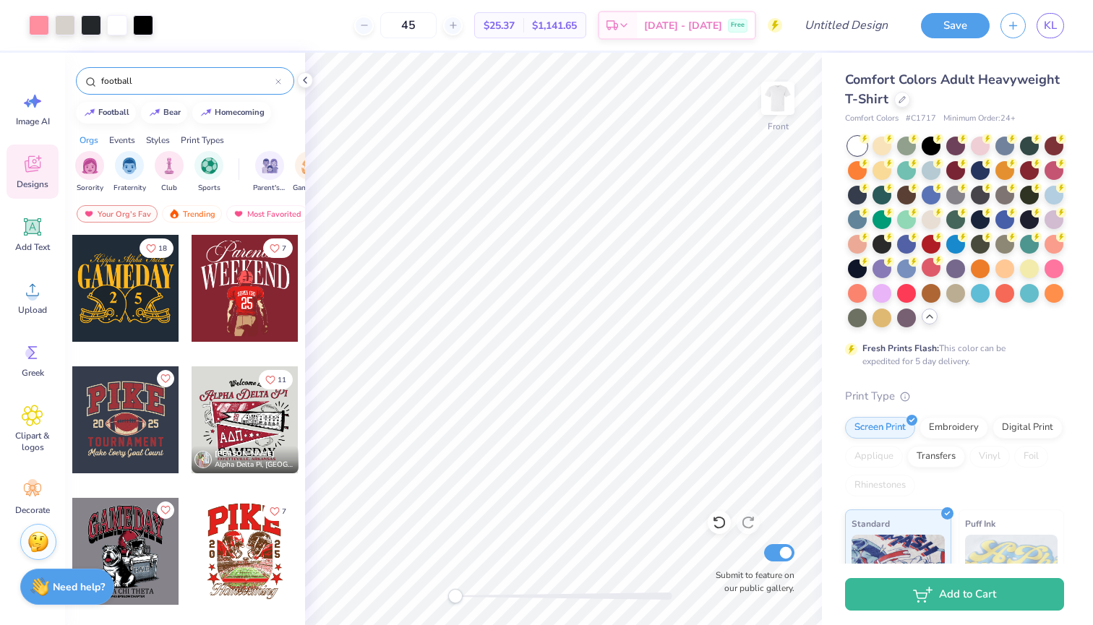
click at [257, 314] on div at bounding box center [245, 288] width 107 height 107
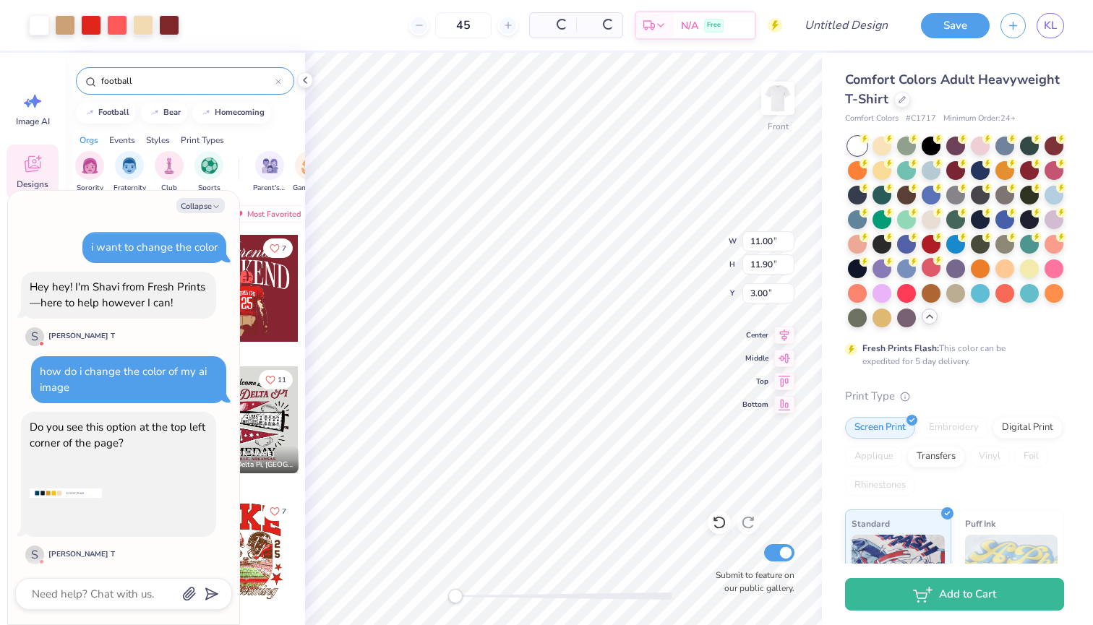
scroll to position [884, 0]
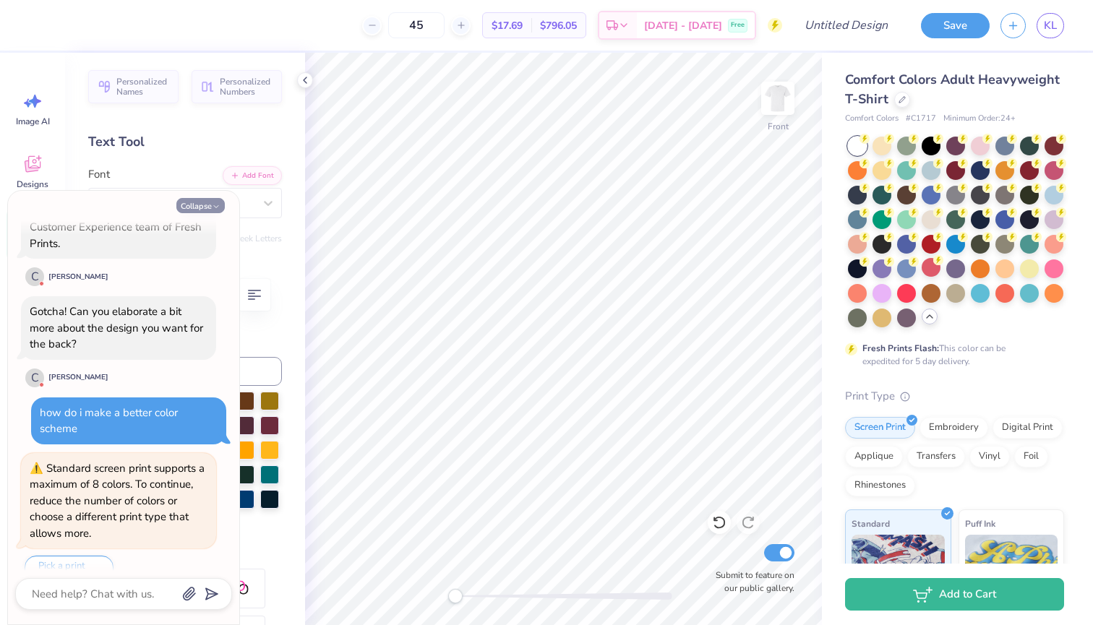
click at [195, 210] on button "Collapse" at bounding box center [200, 205] width 48 height 15
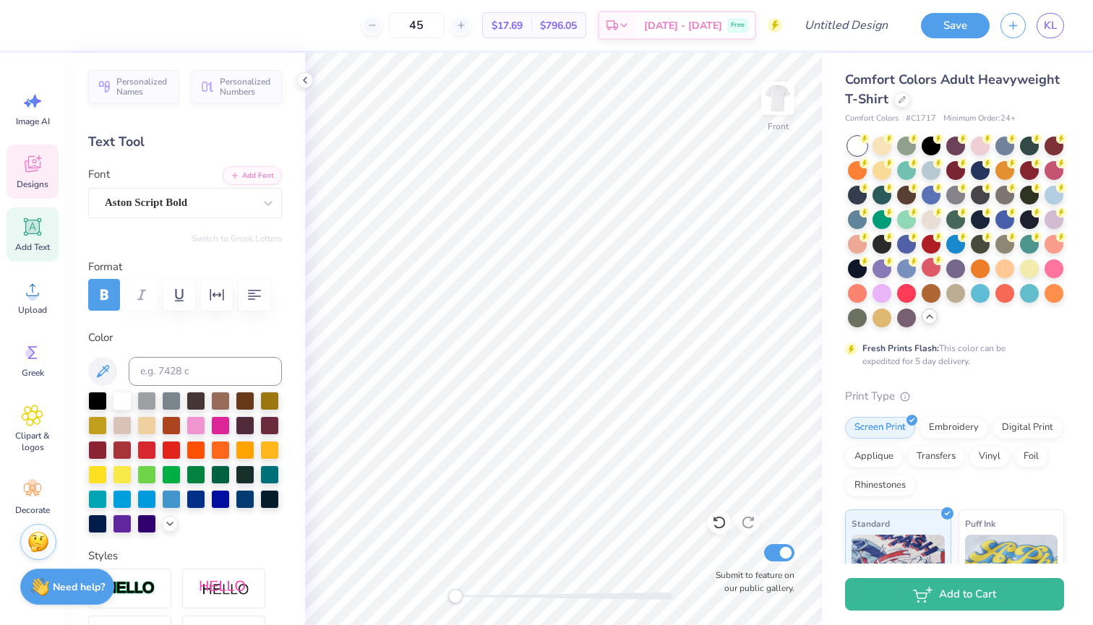
click at [33, 175] on div "Designs" at bounding box center [33, 172] width 52 height 54
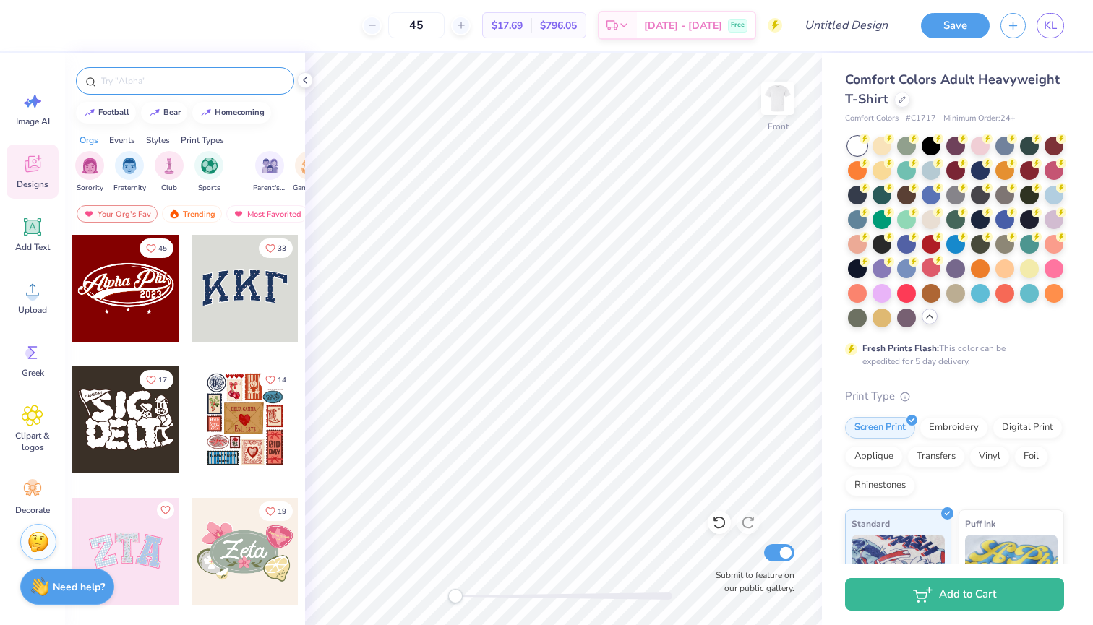
click at [166, 79] on input "text" at bounding box center [192, 81] width 185 height 14
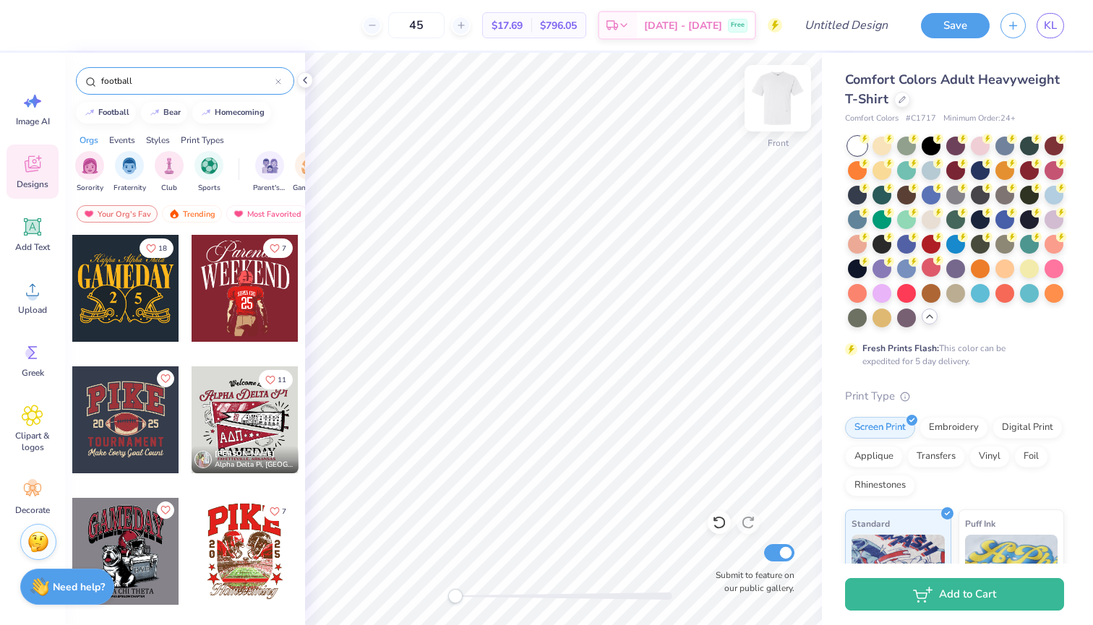
click at [696, 98] on img at bounding box center [778, 98] width 58 height 58
click at [696, 108] on img at bounding box center [778, 98] width 58 height 58
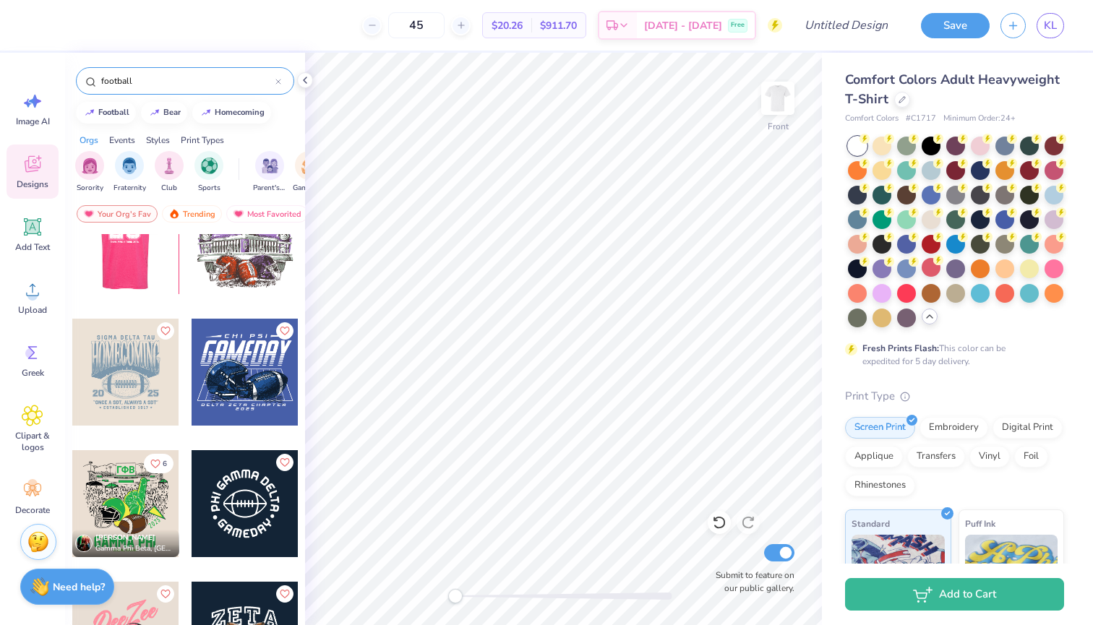
scroll to position [872, 0]
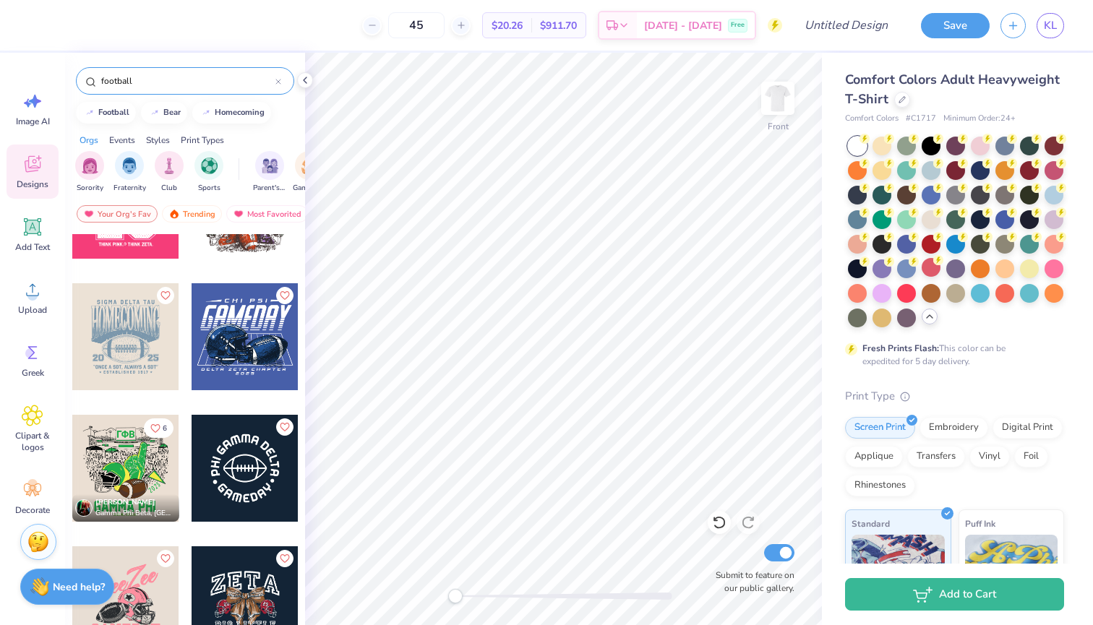
click at [129, 336] on div at bounding box center [125, 336] width 107 height 107
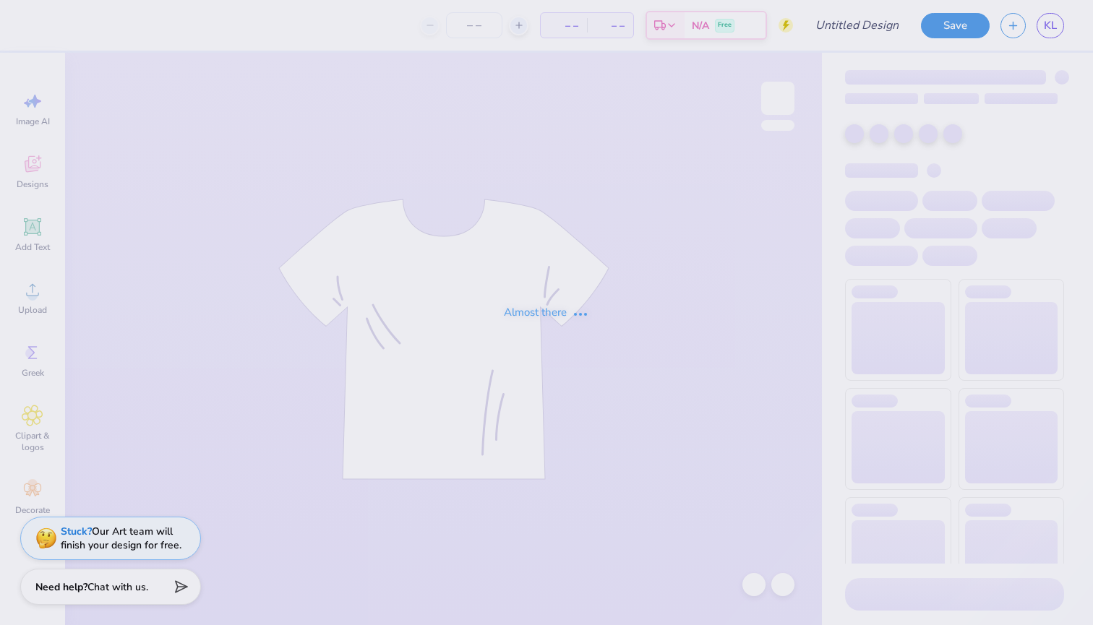
type input "think pink"
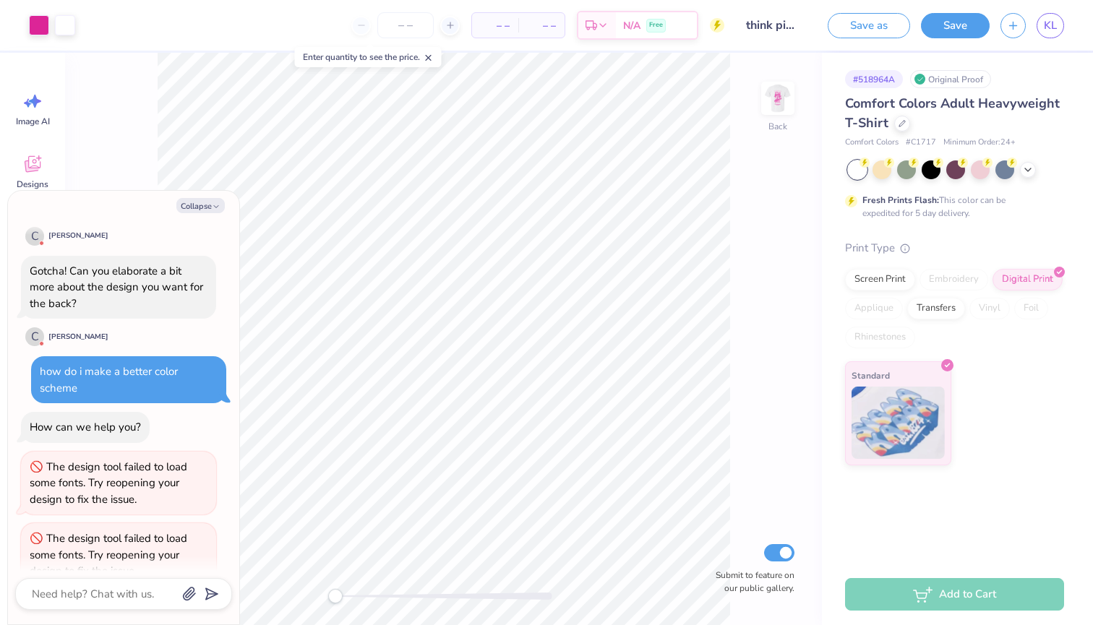
scroll to position [1208, 0]
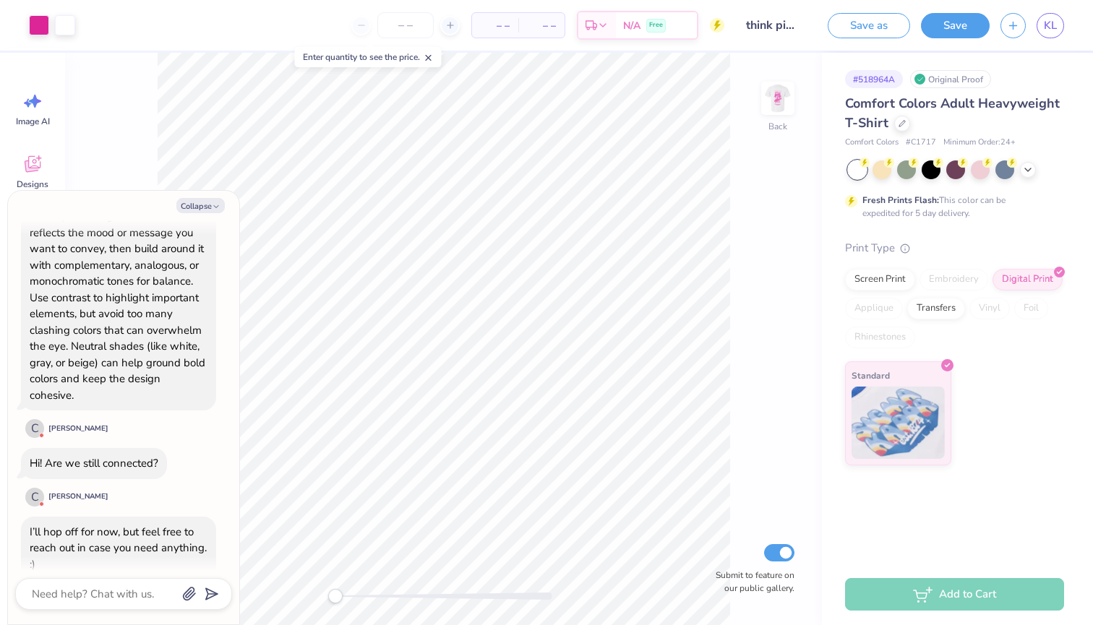
type textarea "x"
click at [1044, 30] on link "KL" at bounding box center [1049, 25] width 27 height 25
click at [782, 1] on div "Design Title think pink" at bounding box center [770, 25] width 71 height 51
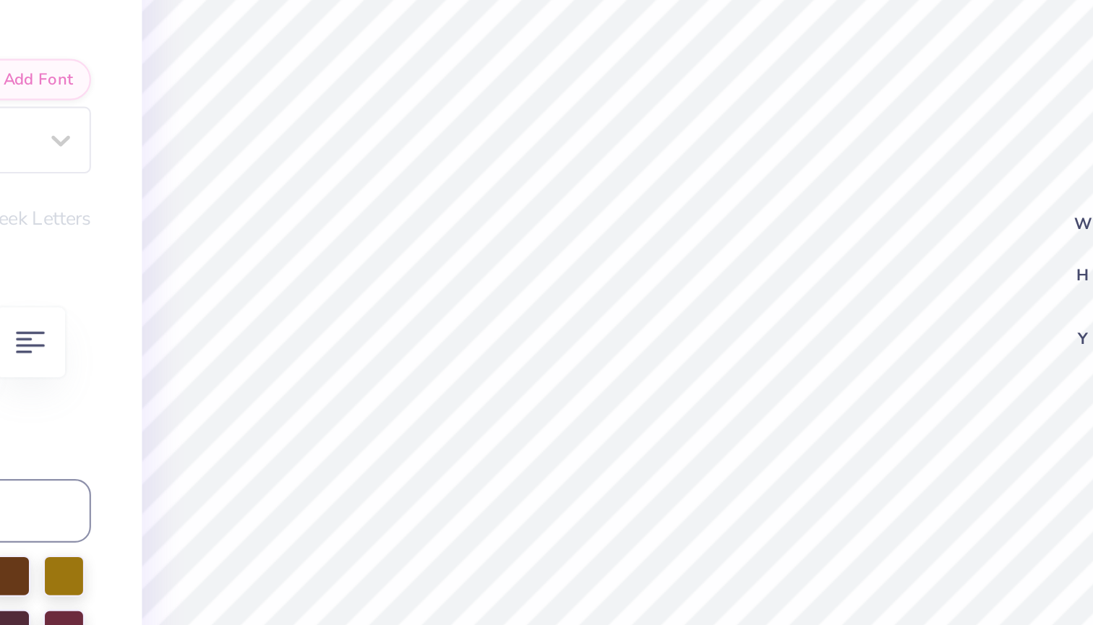
type textarea "S"
type textarea "ZTA"
type input "8.71"
type input "2.69"
type input "3.00"
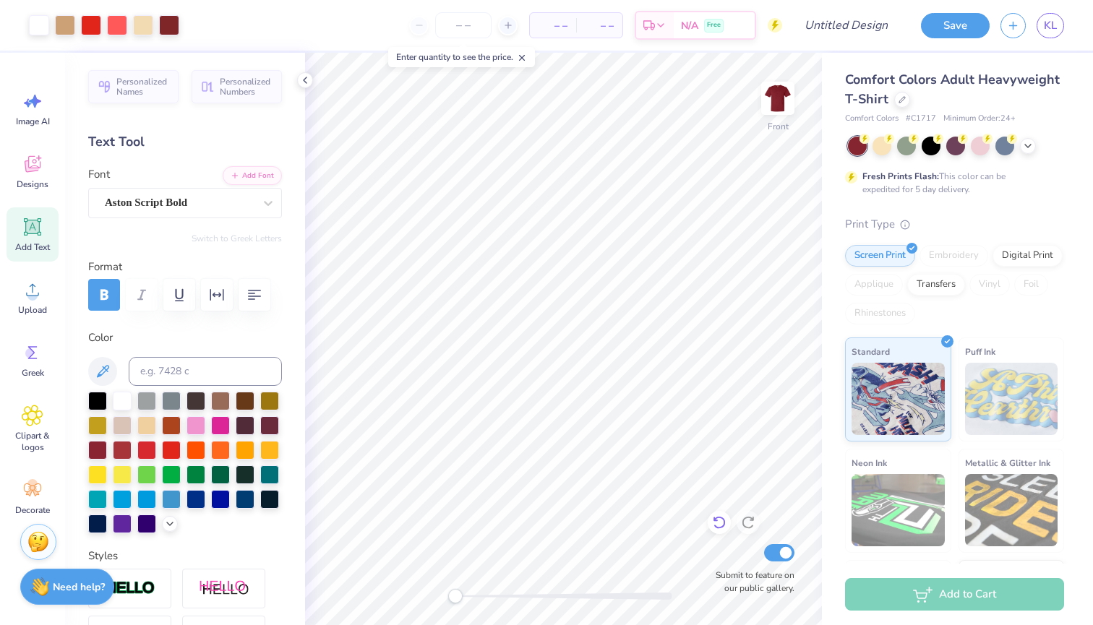
click at [721, 523] on icon at bounding box center [719, 522] width 14 height 14
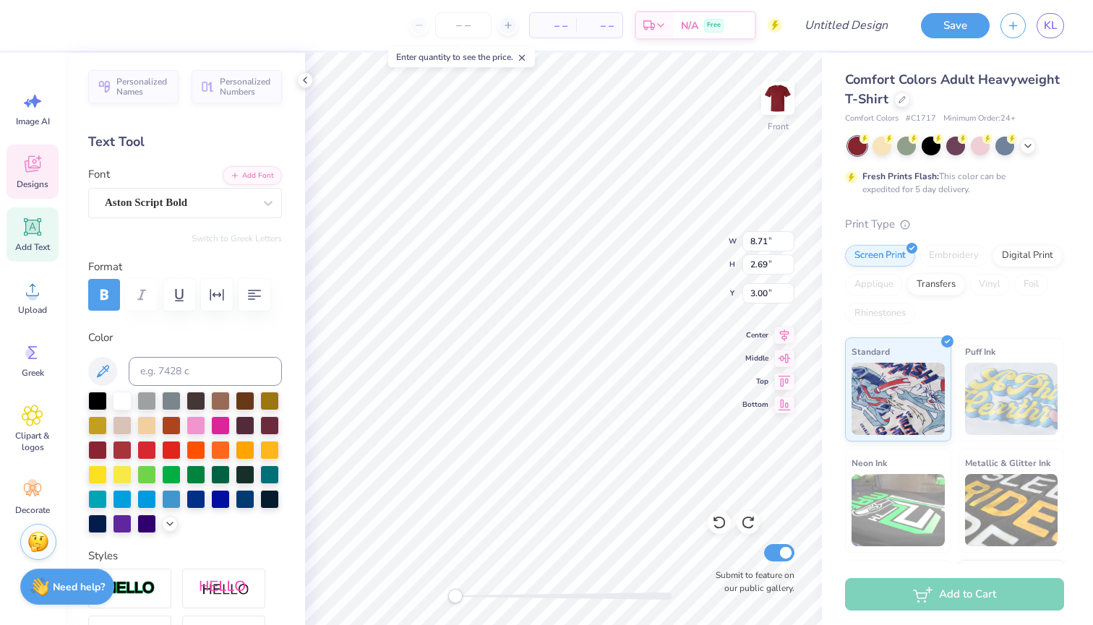
type textarea "Zeta Tau Alpha"
type input "11.00"
type input "3.70"
type input "5.42"
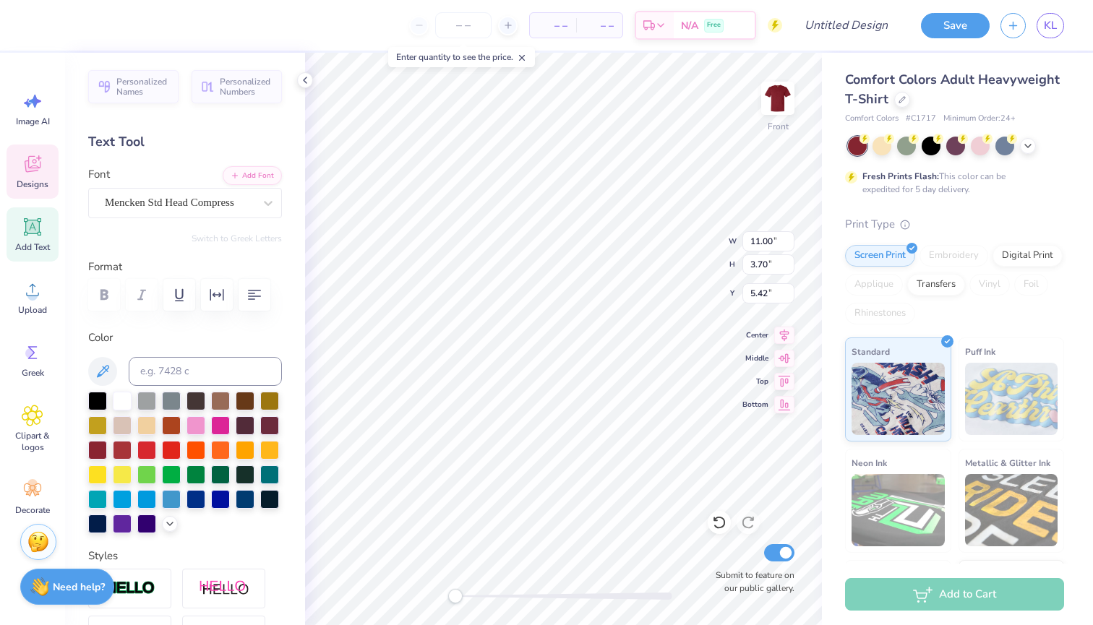
scroll to position [0, 0]
type textarea "B"
type textarea "[GEOGRAPHIC_DATA]"
click at [1027, 147] on icon at bounding box center [1028, 145] width 12 height 12
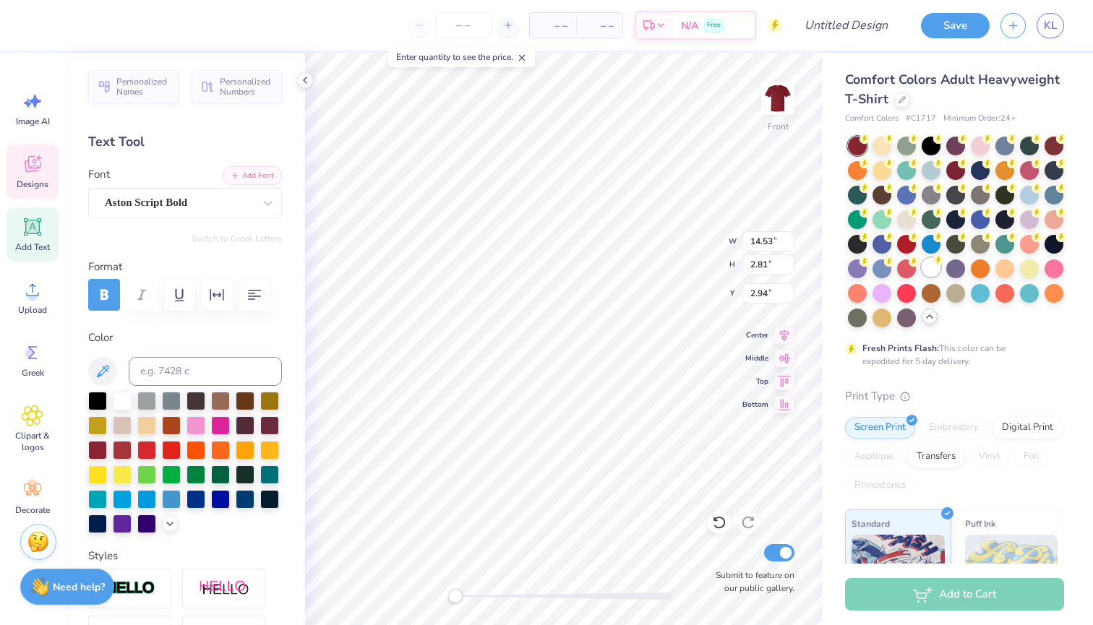
click at [926, 268] on div at bounding box center [931, 267] width 19 height 19
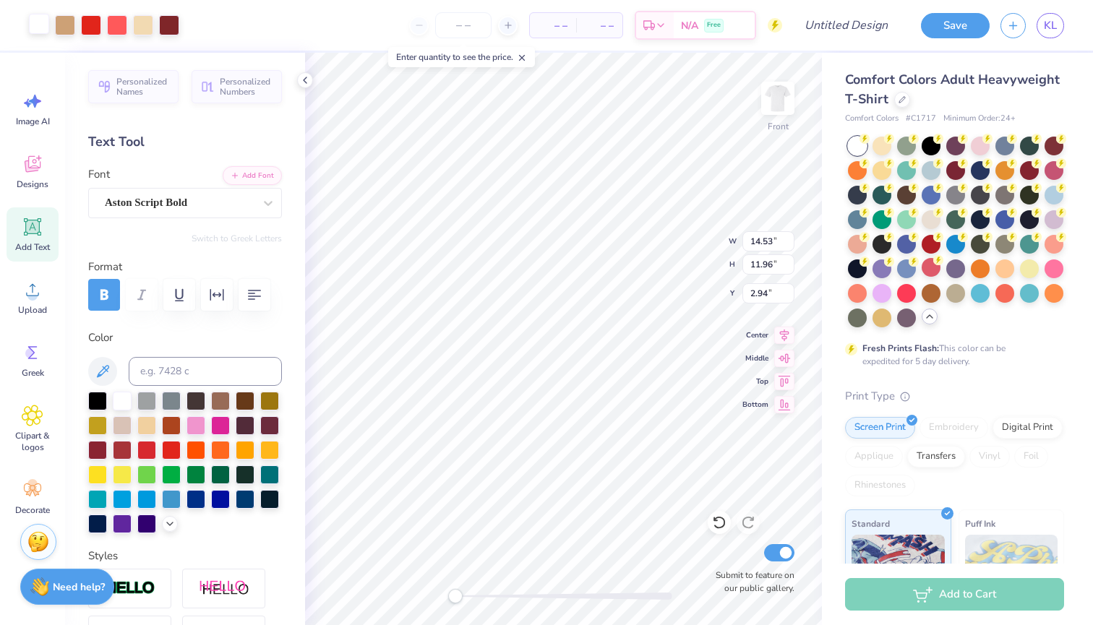
click at [37, 22] on div at bounding box center [39, 24] width 20 height 20
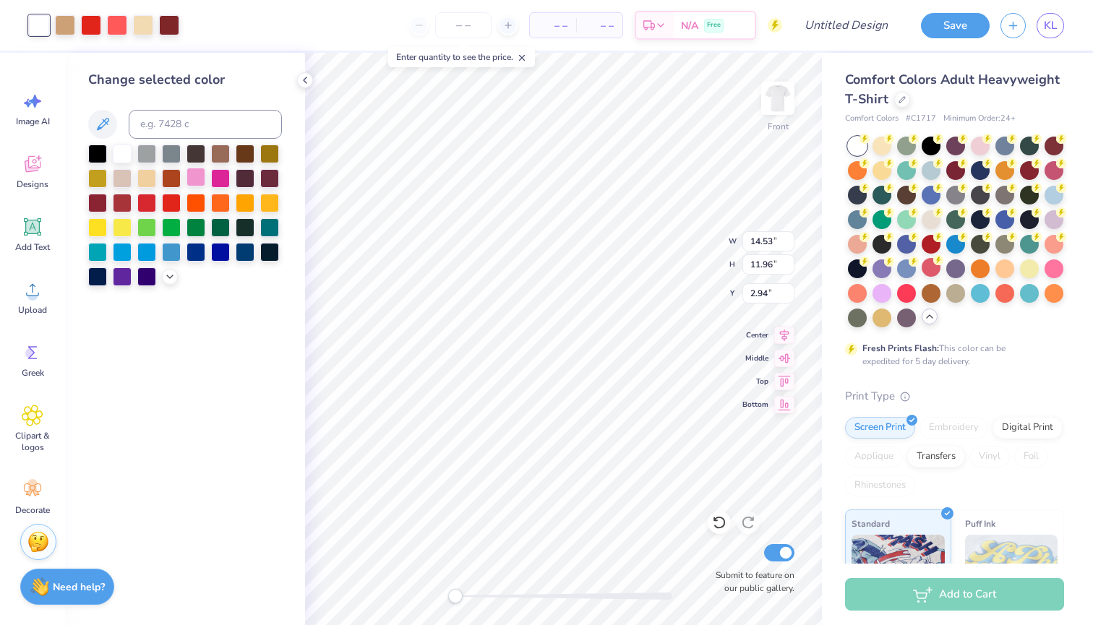
click at [197, 186] on div at bounding box center [195, 177] width 19 height 19
click at [93, 30] on div at bounding box center [91, 24] width 20 height 20
click at [91, 25] on div at bounding box center [91, 25] width 20 height 20
click at [93, 24] on div at bounding box center [91, 25] width 20 height 20
click at [103, 252] on div at bounding box center [97, 250] width 19 height 19
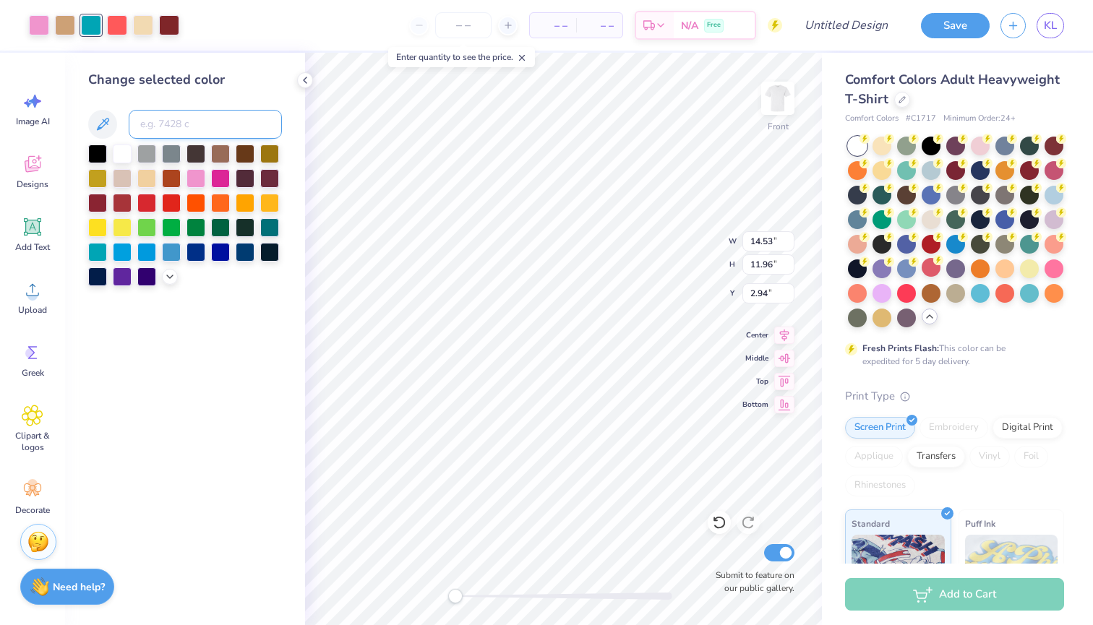
click at [181, 124] on input at bounding box center [205, 124] width 153 height 29
type input "turquoise"
click at [171, 278] on icon at bounding box center [170, 276] width 12 height 12
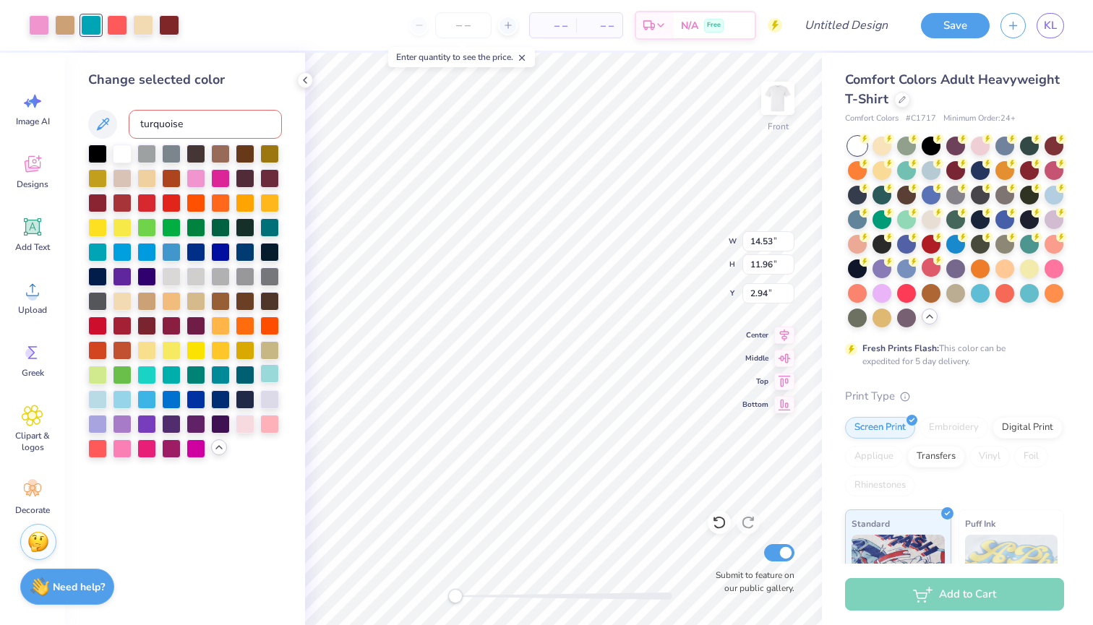
click at [275, 377] on div at bounding box center [269, 373] width 19 height 19
click at [70, 22] on div at bounding box center [65, 24] width 20 height 20
click at [147, 154] on div at bounding box center [146, 152] width 19 height 19
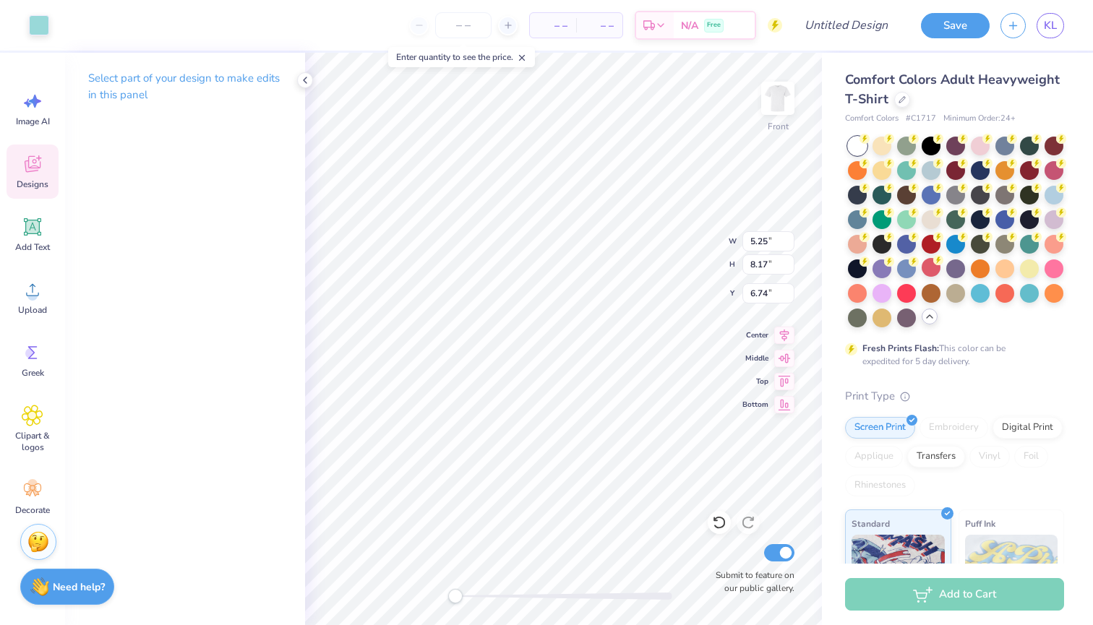
type input "4.40"
type input "3.62"
type input "8.65"
click at [121, 25] on div at bounding box center [117, 24] width 20 height 20
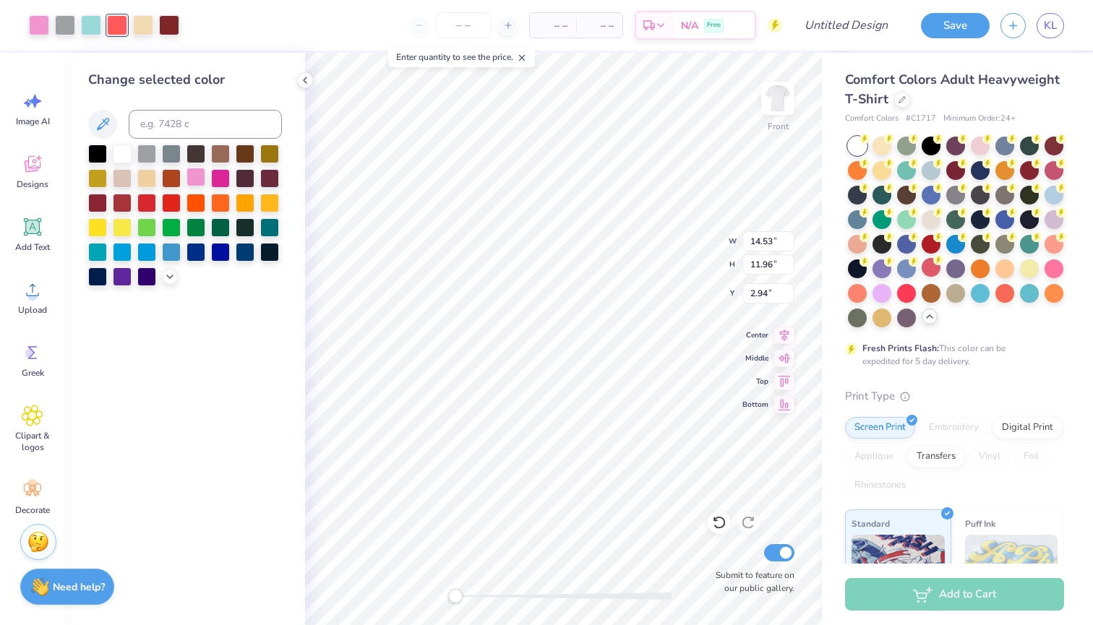
click at [203, 181] on div at bounding box center [195, 177] width 19 height 19
click at [228, 181] on div at bounding box center [220, 177] width 19 height 19
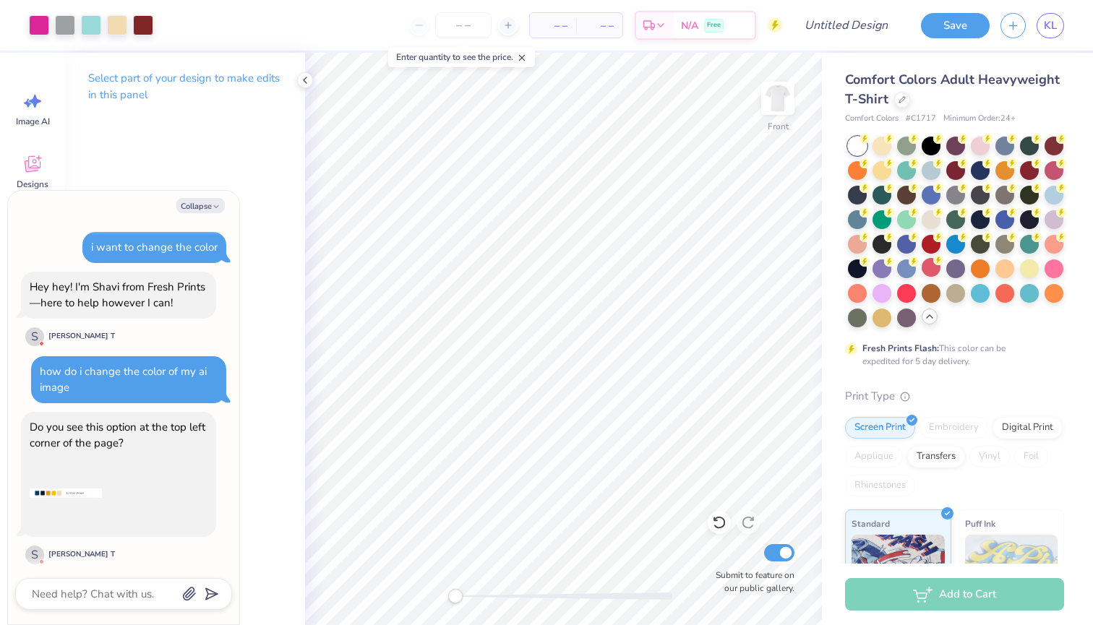
scroll to position [898, 0]
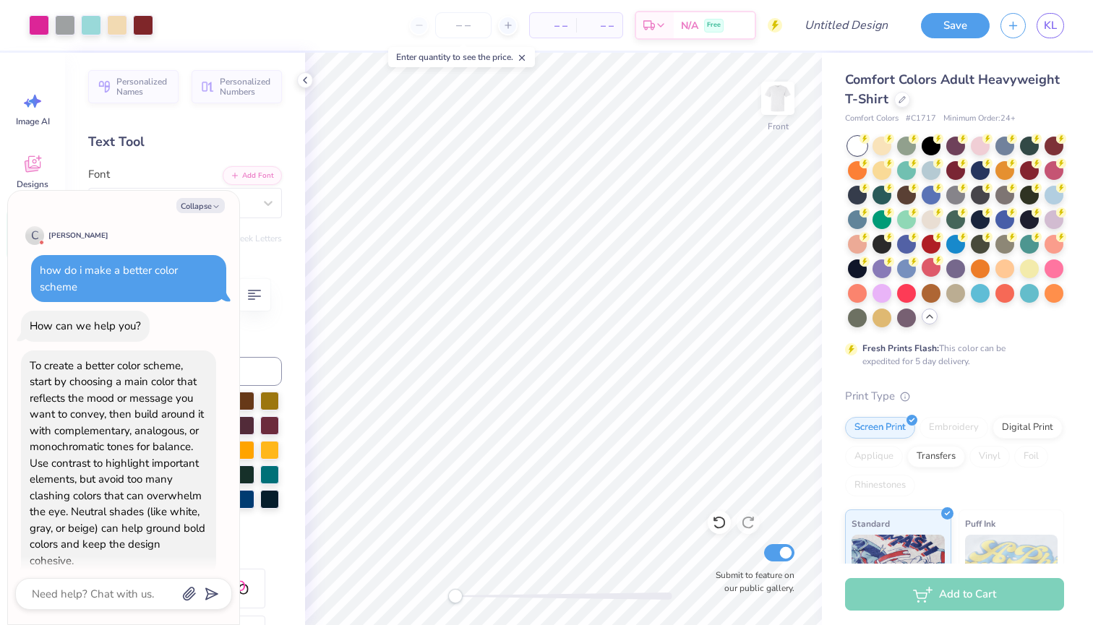
click at [272, 244] on div "Personalized Names Personalized Numbers Text Tool Add Font Font College (Boy) S…" at bounding box center [185, 339] width 240 height 572
click at [118, 25] on div at bounding box center [117, 24] width 20 height 20
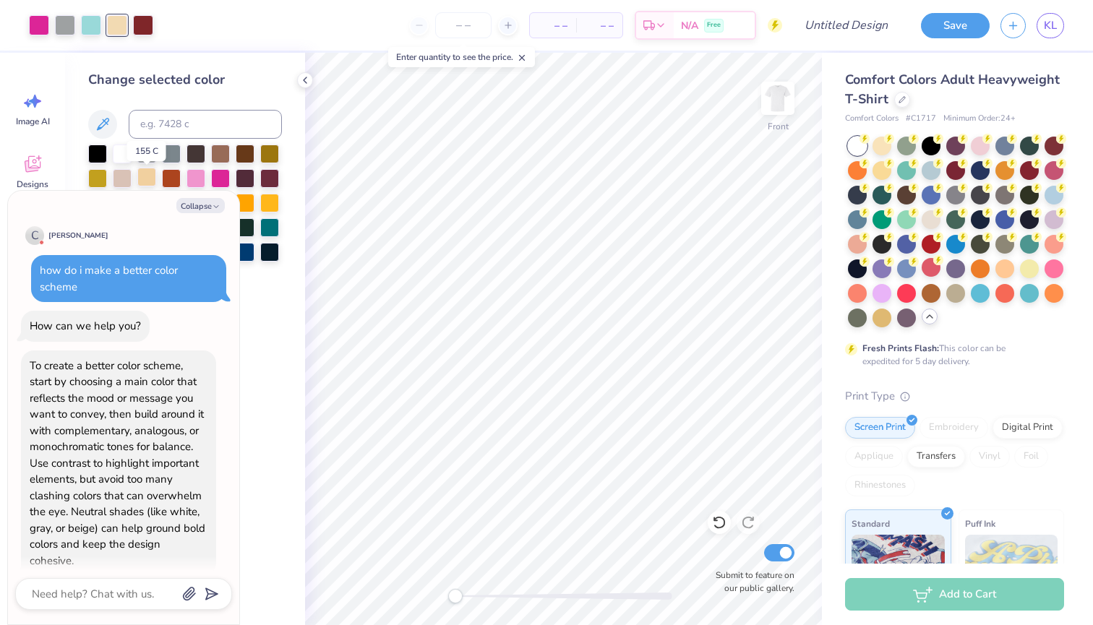
click at [151, 176] on div at bounding box center [146, 177] width 19 height 19
click at [206, 205] on button "Collapse" at bounding box center [200, 205] width 48 height 15
type textarea "x"
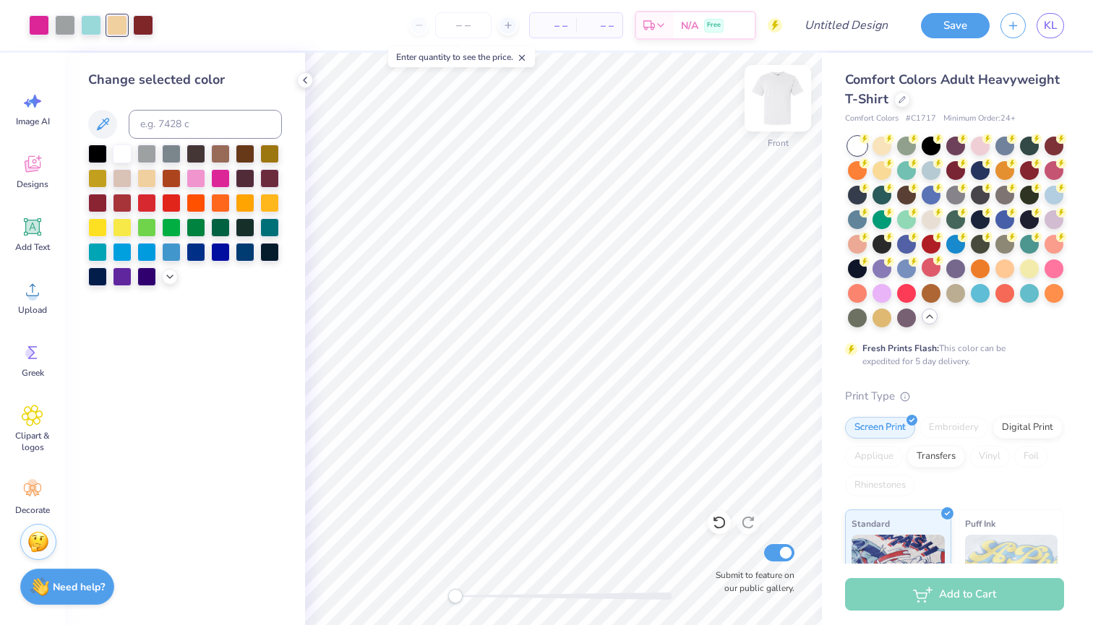
click at [786, 104] on img at bounding box center [778, 98] width 58 height 58
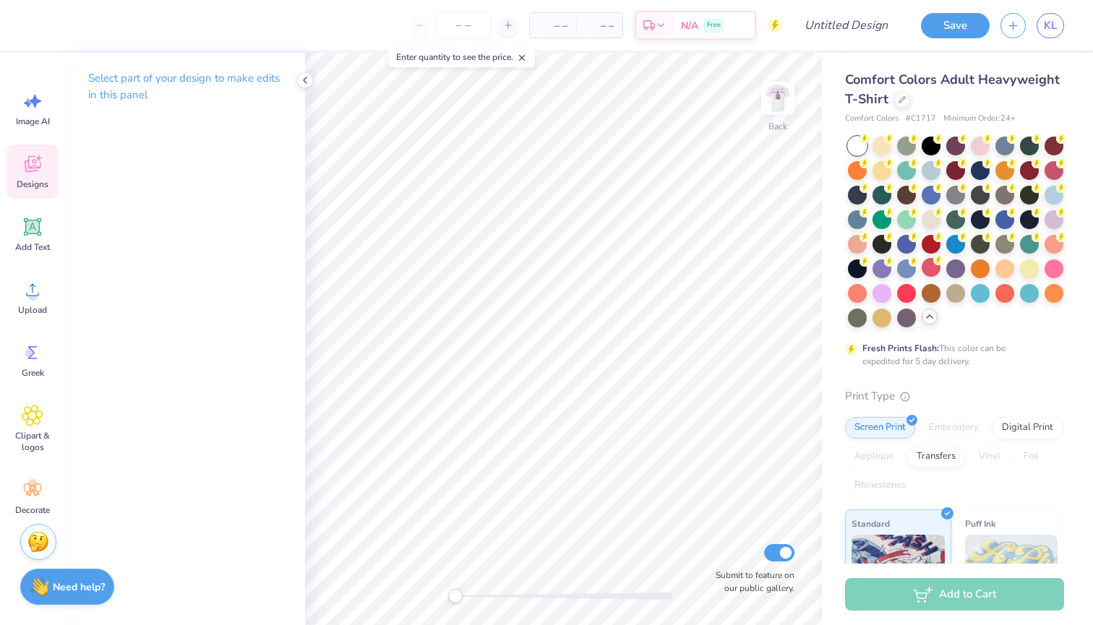
click at [40, 169] on icon at bounding box center [33, 164] width 22 height 22
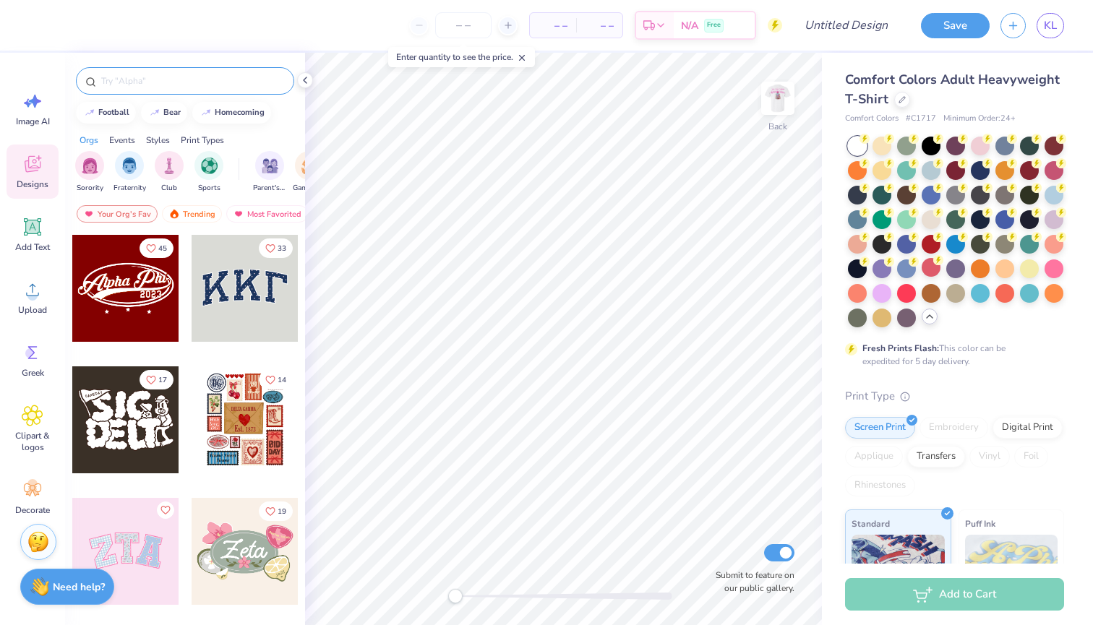
click at [228, 78] on input "text" at bounding box center [192, 81] width 185 height 14
type input "zta pocket"
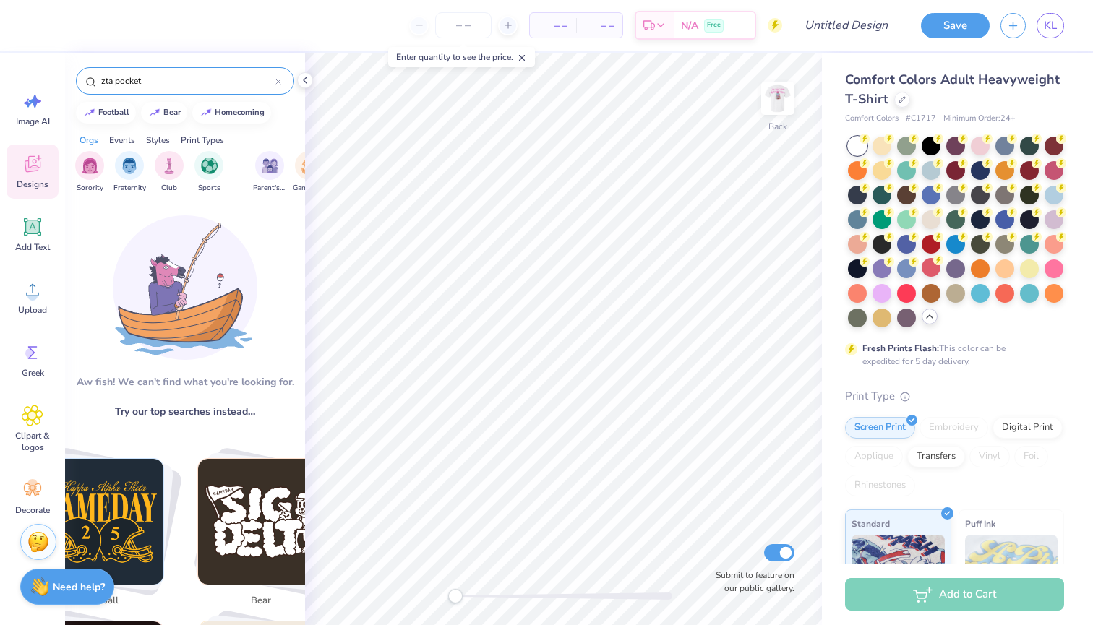
scroll to position [0, 0]
click at [274, 83] on input "zta pocket" at bounding box center [188, 81] width 176 height 14
click at [276, 81] on icon at bounding box center [278, 82] width 6 height 6
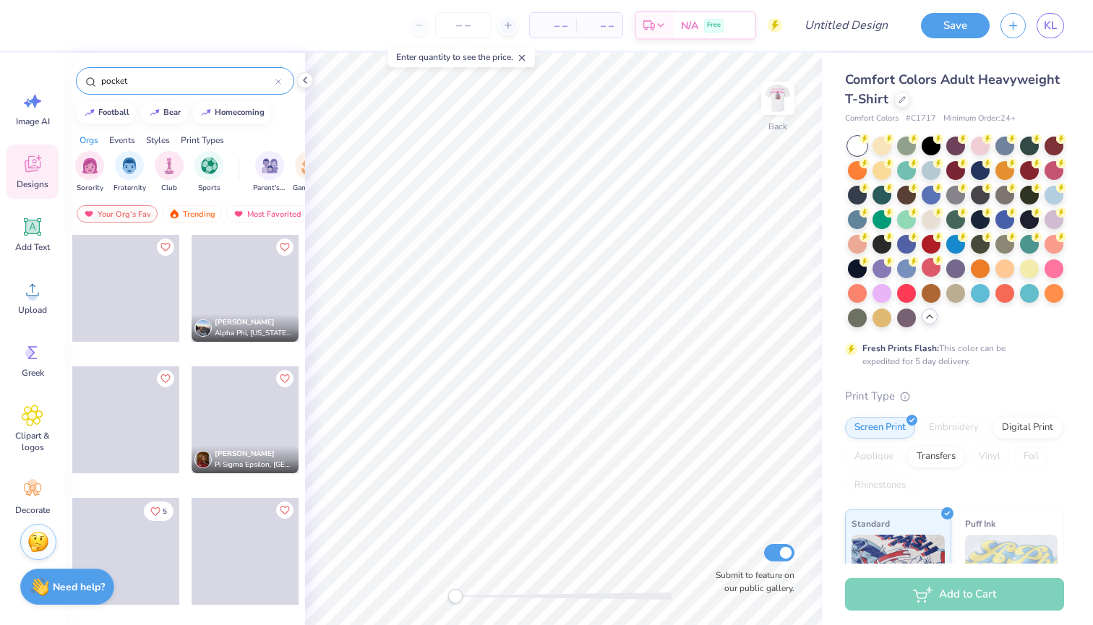
type input "pocket"
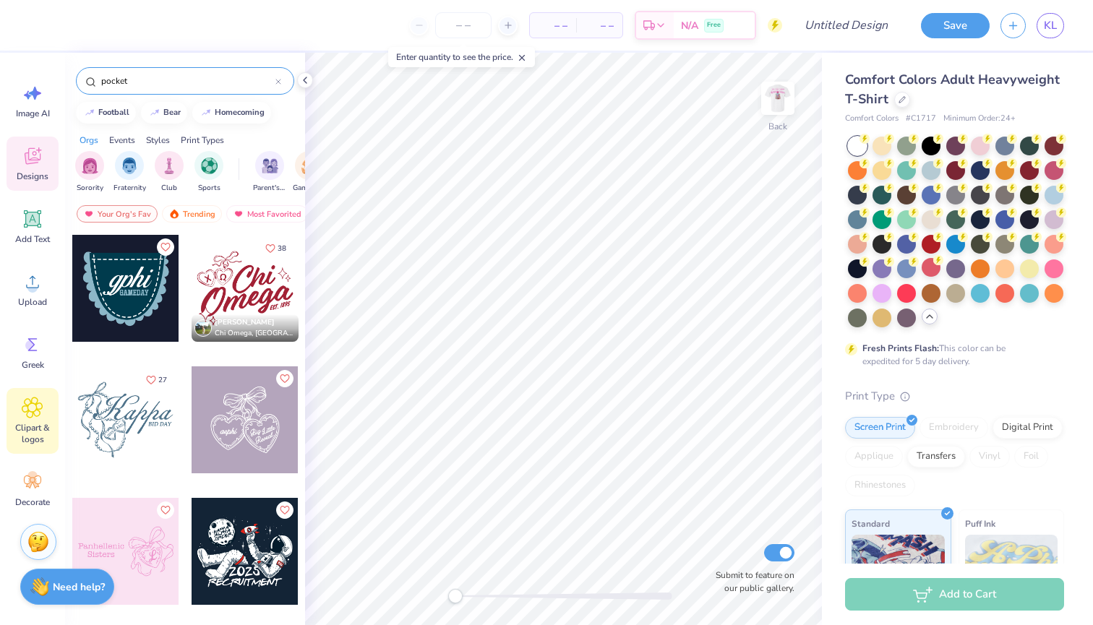
scroll to position [8, 0]
click at [34, 429] on span "Clipart & logos" at bounding box center [33, 433] width 48 height 23
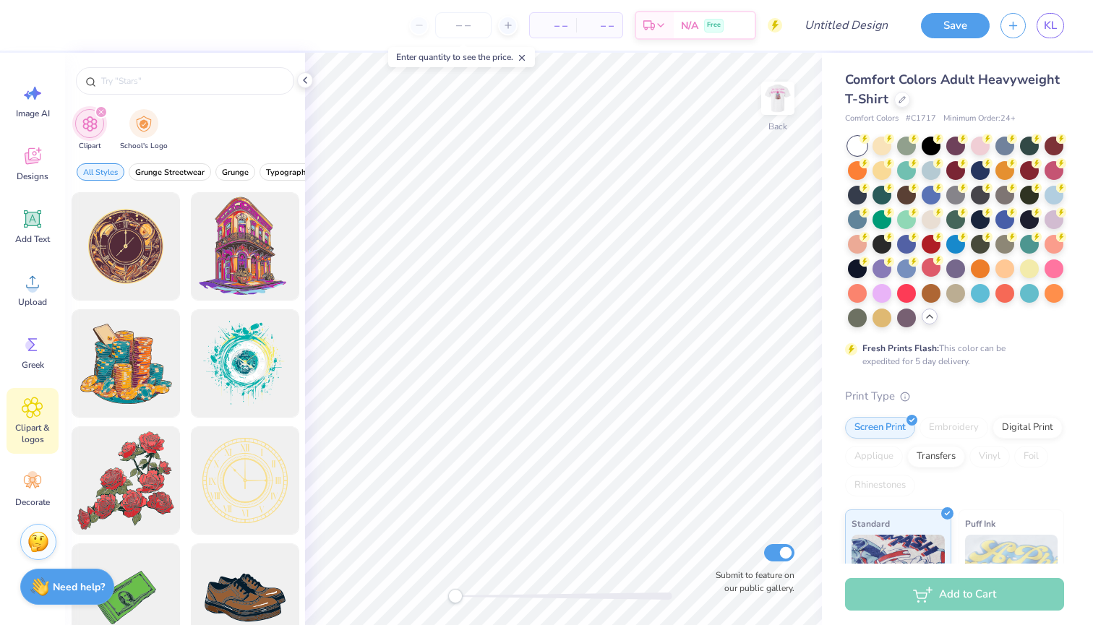
scroll to position [0, 0]
click at [36, 162] on icon at bounding box center [32, 159] width 14 height 12
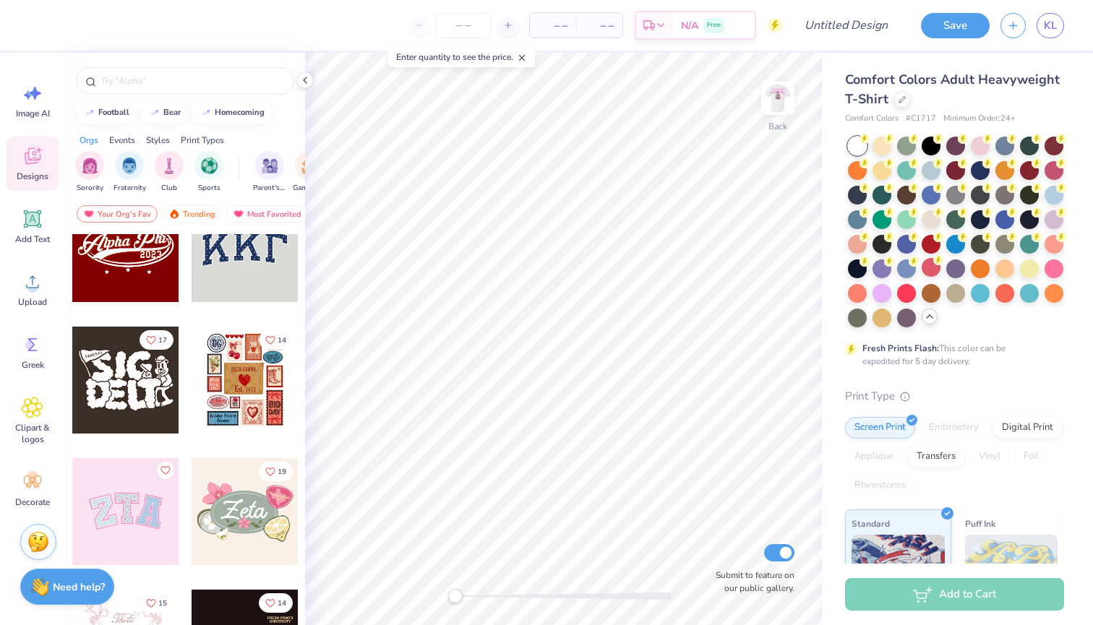
scroll to position [106, 0]
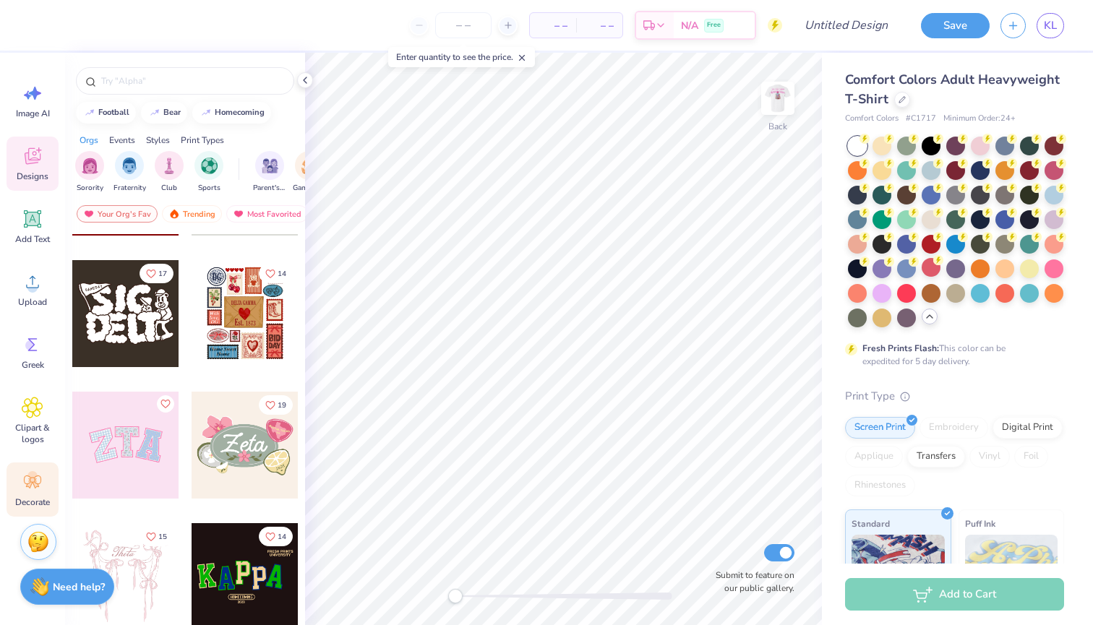
click at [26, 480] on icon at bounding box center [33, 482] width 22 height 22
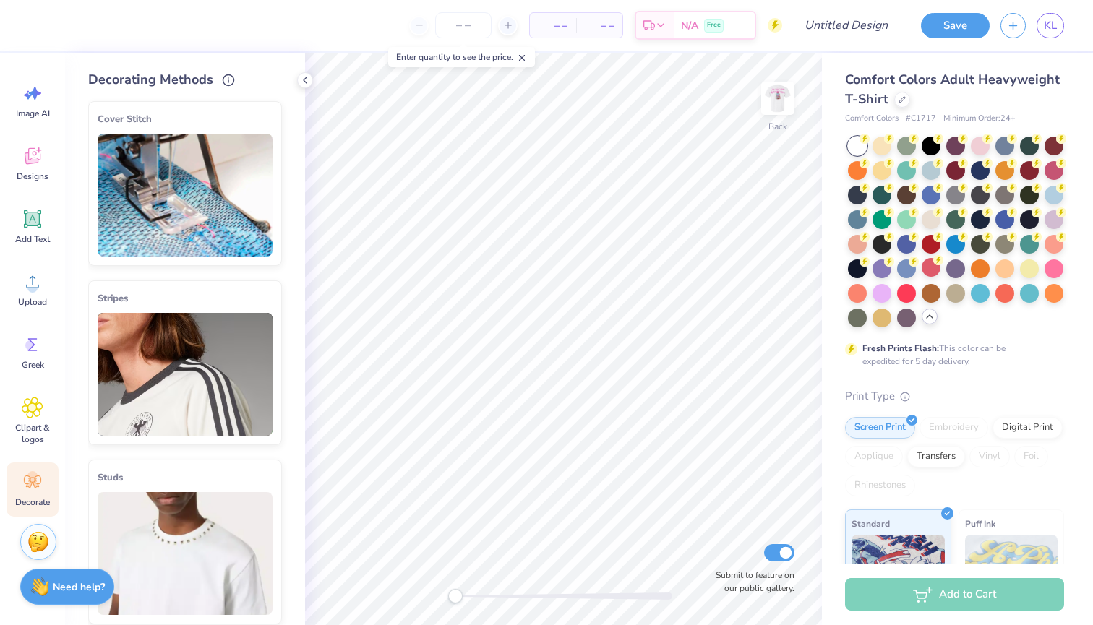
scroll to position [0, 0]
click at [40, 91] on icon at bounding box center [33, 93] width 22 height 22
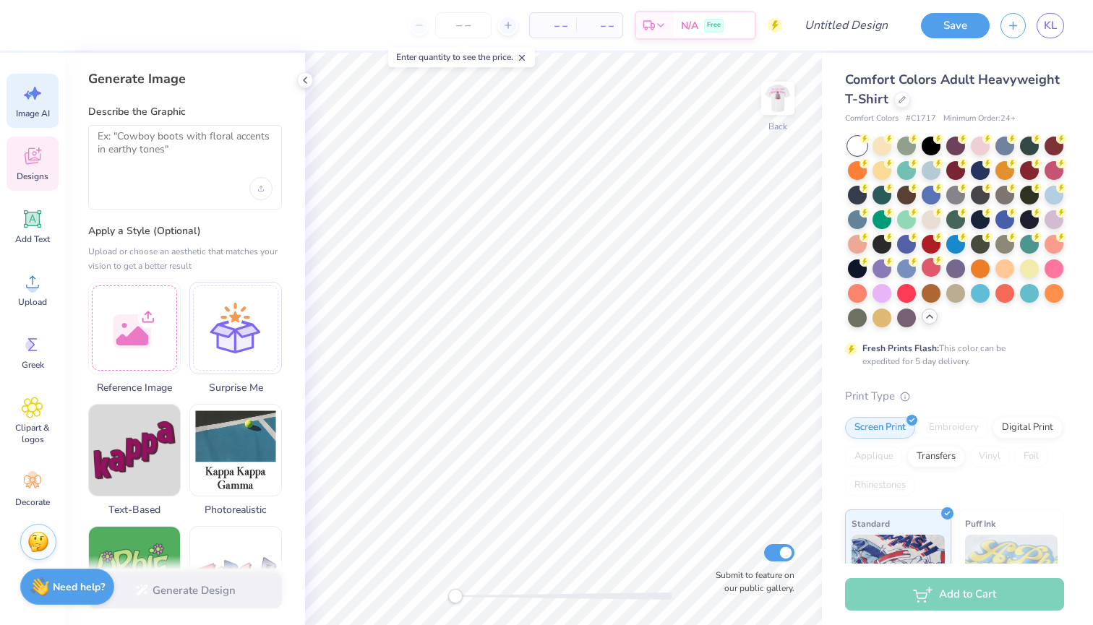
click at [30, 147] on icon at bounding box center [33, 156] width 22 height 22
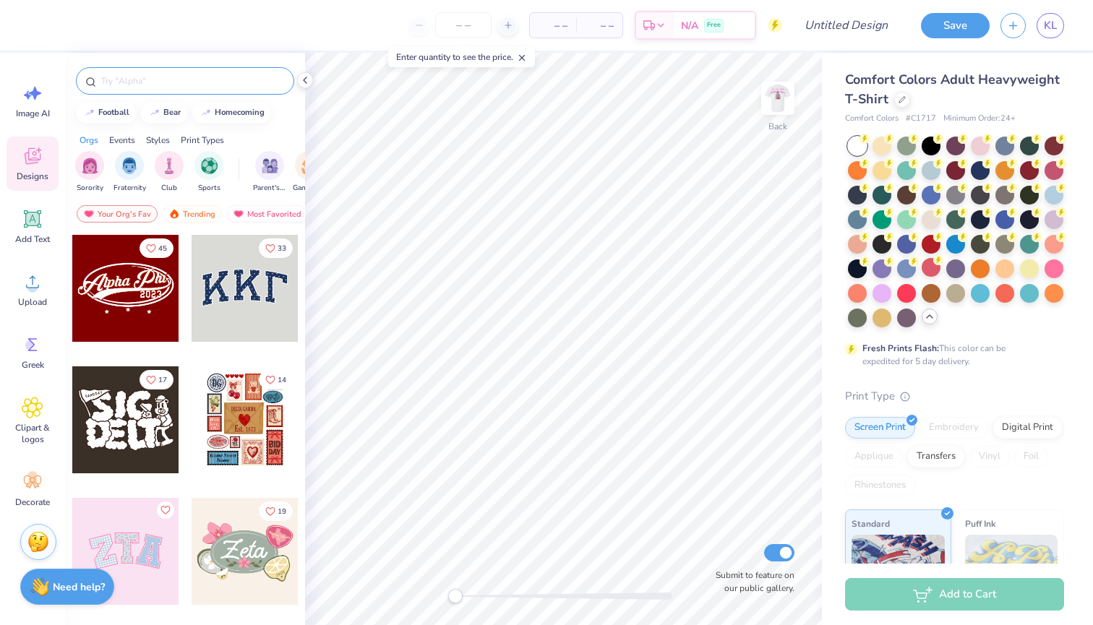
click at [192, 73] on div at bounding box center [185, 80] width 218 height 27
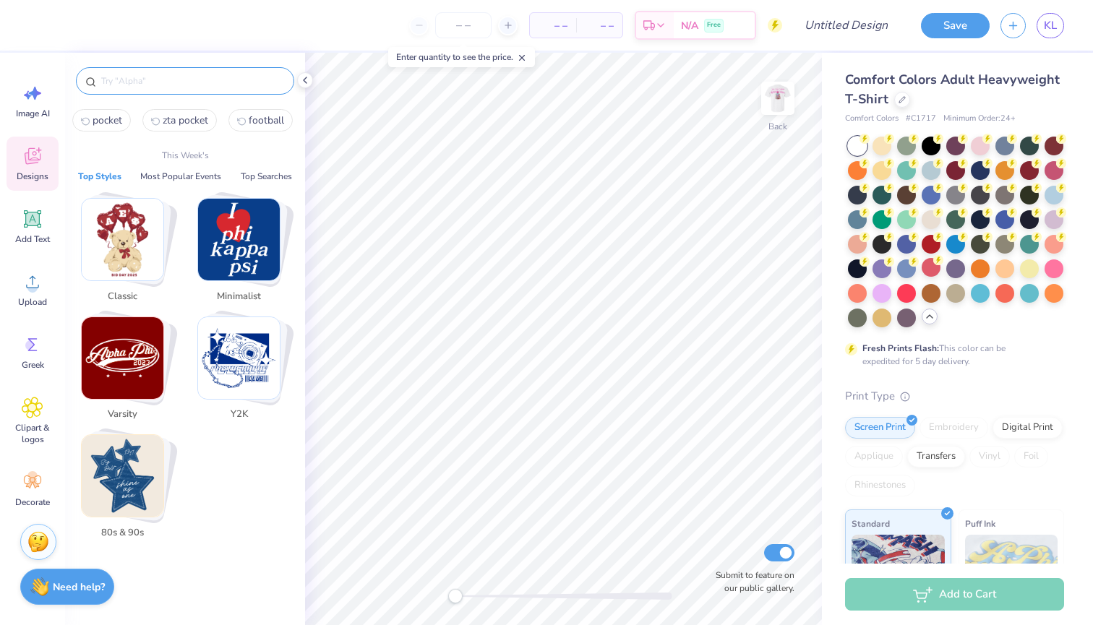
click at [171, 78] on input "text" at bounding box center [192, 81] width 185 height 14
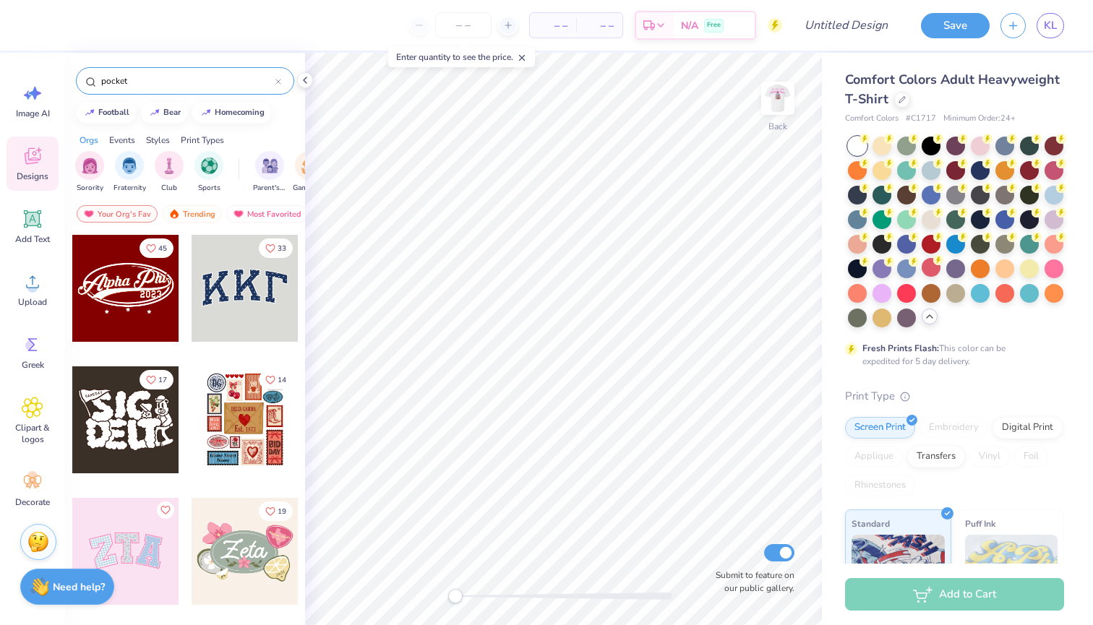
type input "pocket"
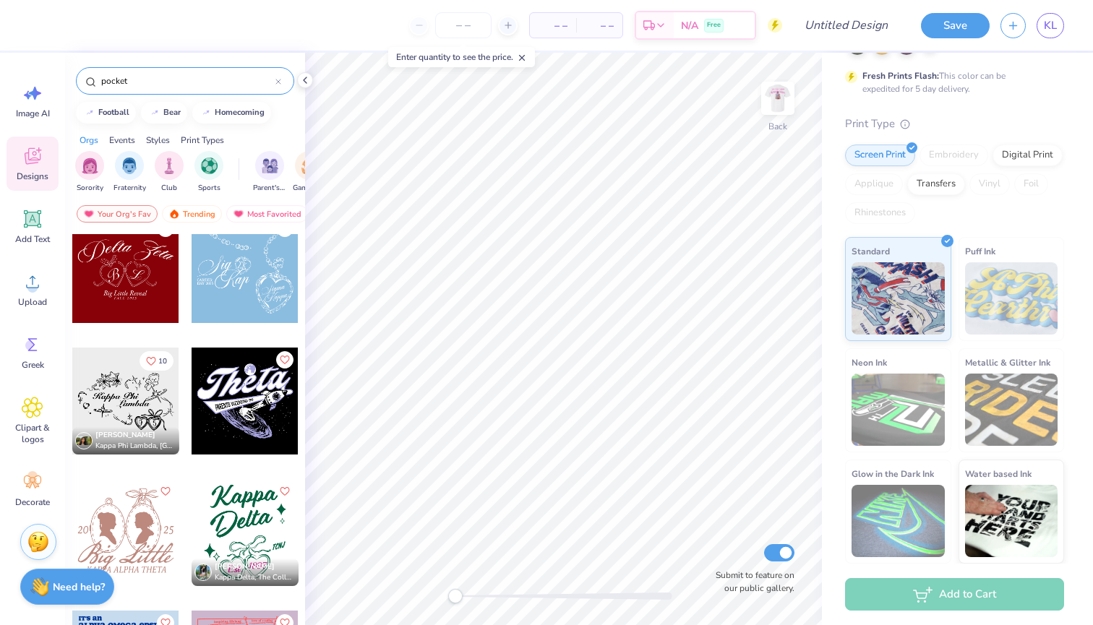
scroll to position [272, 0]
click at [787, 98] on img at bounding box center [778, 98] width 58 height 58
click at [781, 96] on img at bounding box center [778, 98] width 58 height 58
click at [281, 82] on div "pocket" at bounding box center [185, 80] width 218 height 27
click at [277, 80] on icon at bounding box center [278, 82] width 6 height 6
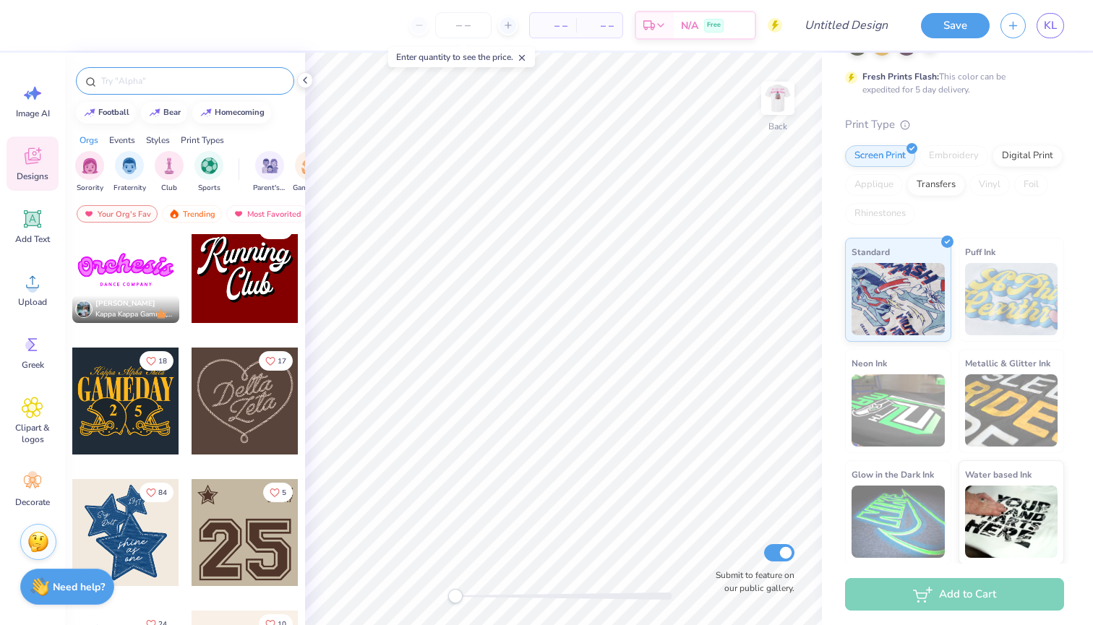
click at [246, 80] on input "text" at bounding box center [192, 81] width 185 height 14
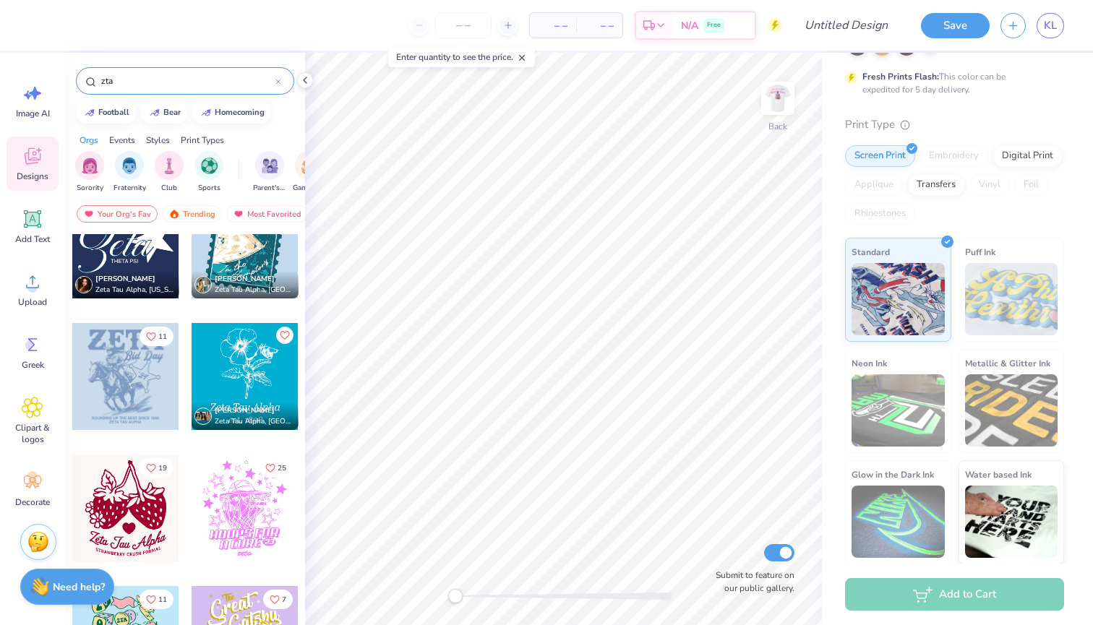
scroll to position [1280, 0]
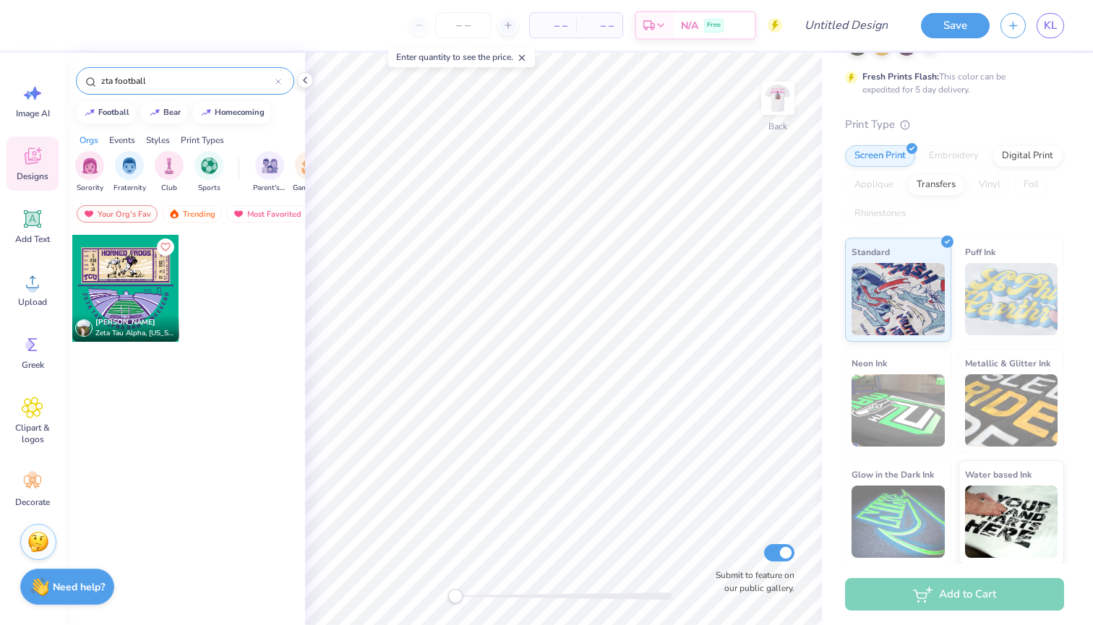
drag, startPoint x: 178, startPoint y: 80, endPoint x: 113, endPoint y: 82, distance: 64.3
click at [113, 82] on input "zta football" at bounding box center [188, 81] width 176 height 14
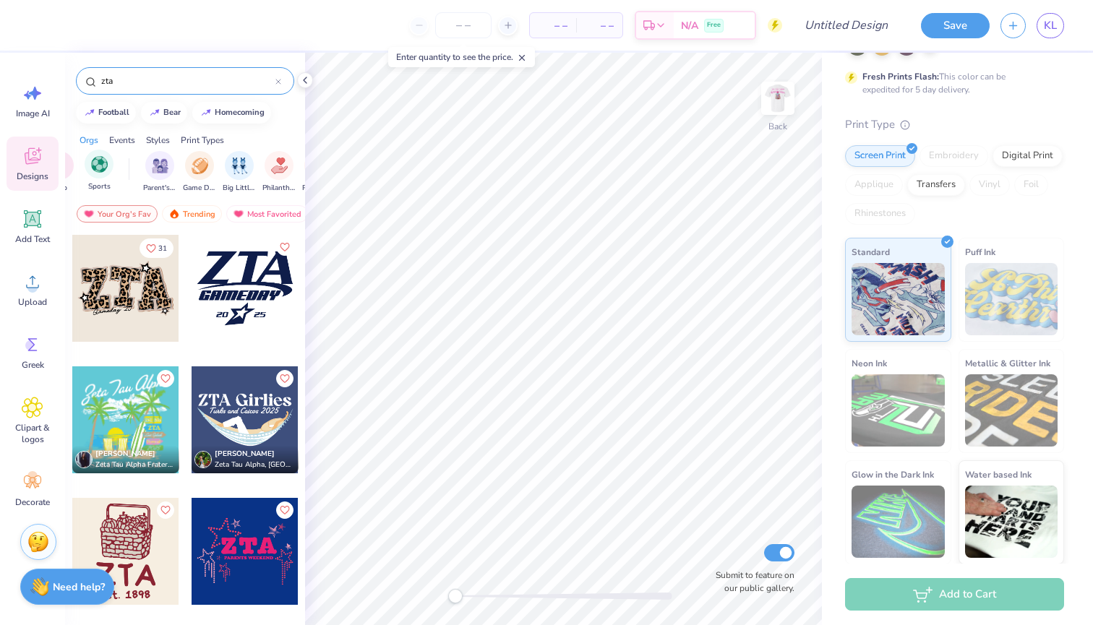
scroll to position [0, 112]
click at [96, 168] on img "filter for Sports" at bounding box center [97, 164] width 17 height 17
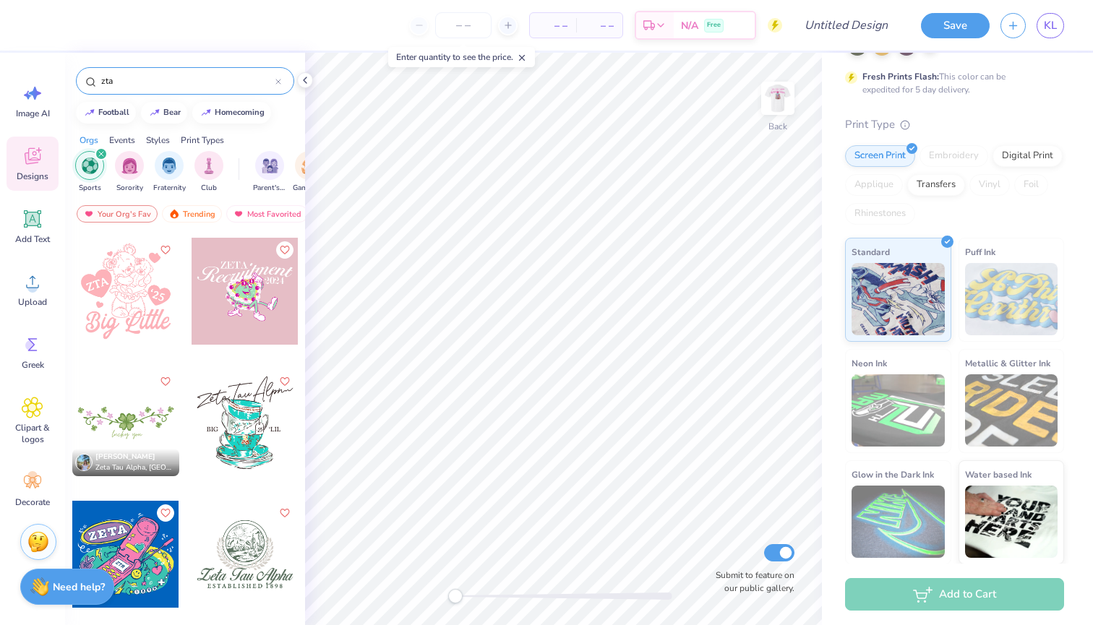
scroll to position [3167, 0]
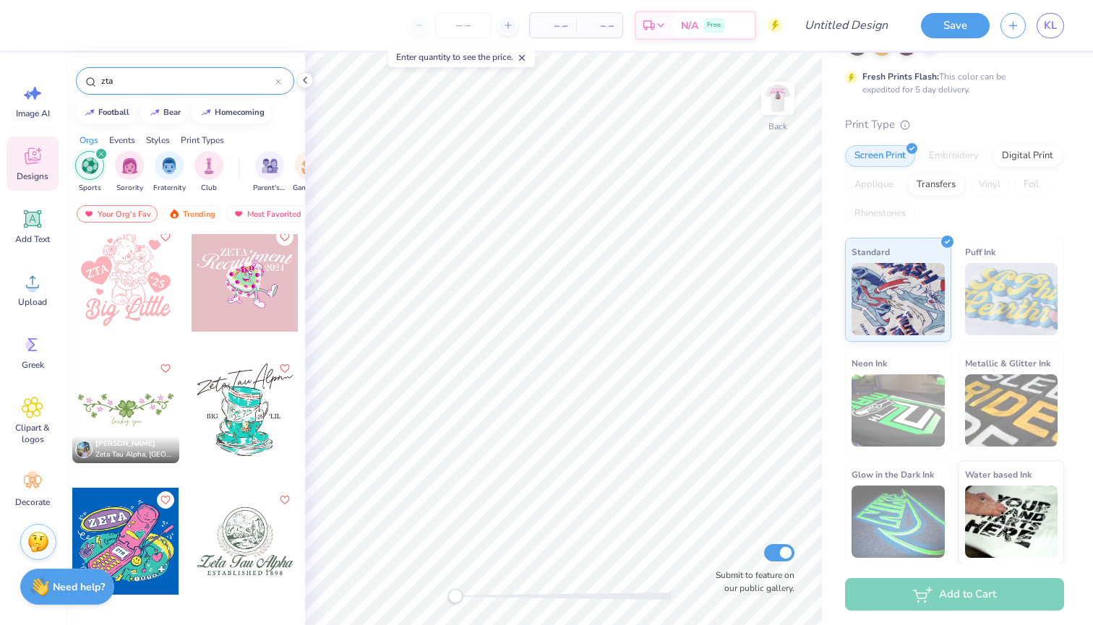
drag, startPoint x: 153, startPoint y: 78, endPoint x: 60, endPoint y: 74, distance: 93.3
click at [60, 74] on div "– – Per Item – – Total Est. Delivery N/A Free Design Title Save KL Image AI Des…" at bounding box center [546, 312] width 1093 height 625
type input "football"
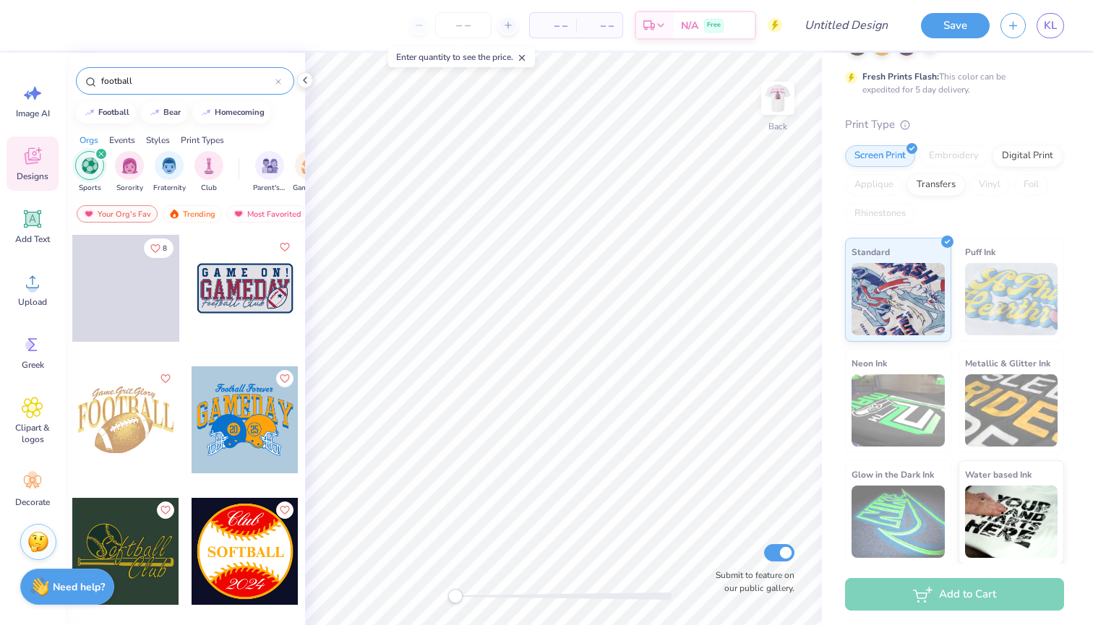
drag, startPoint x: 177, startPoint y: 81, endPoint x: 85, endPoint y: 80, distance: 92.5
click at [85, 80] on div "football" at bounding box center [185, 80] width 218 height 27
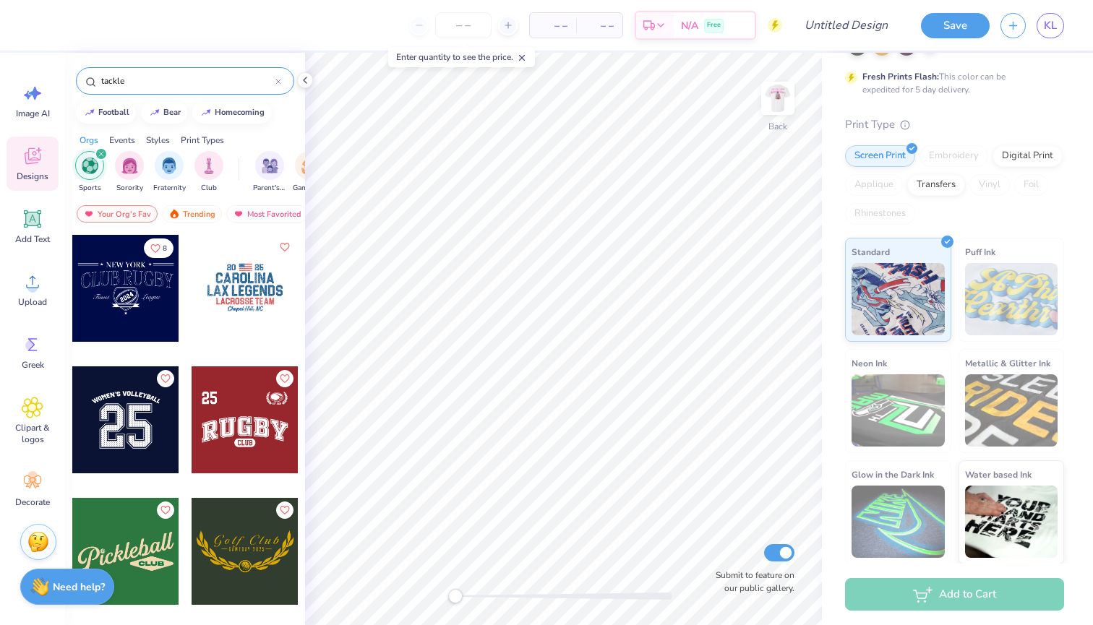
type input "tackle"
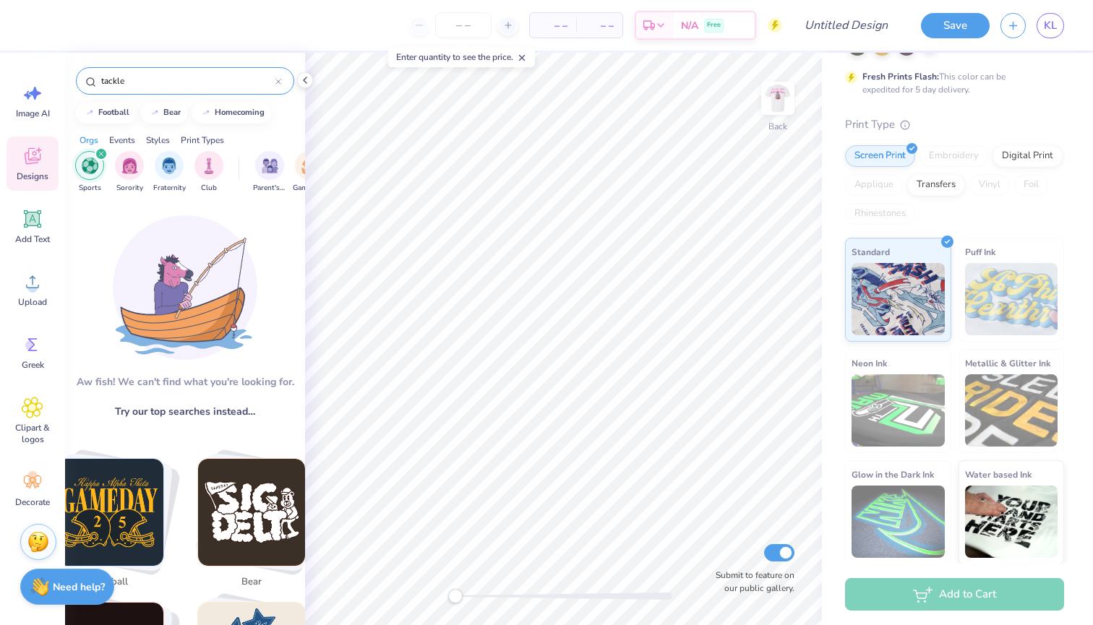
drag, startPoint x: 152, startPoint y: 73, endPoint x: 80, endPoint y: 72, distance: 71.6
click at [80, 72] on div "tackle" at bounding box center [185, 80] width 218 height 27
click at [776, 93] on img at bounding box center [778, 98] width 58 height 58
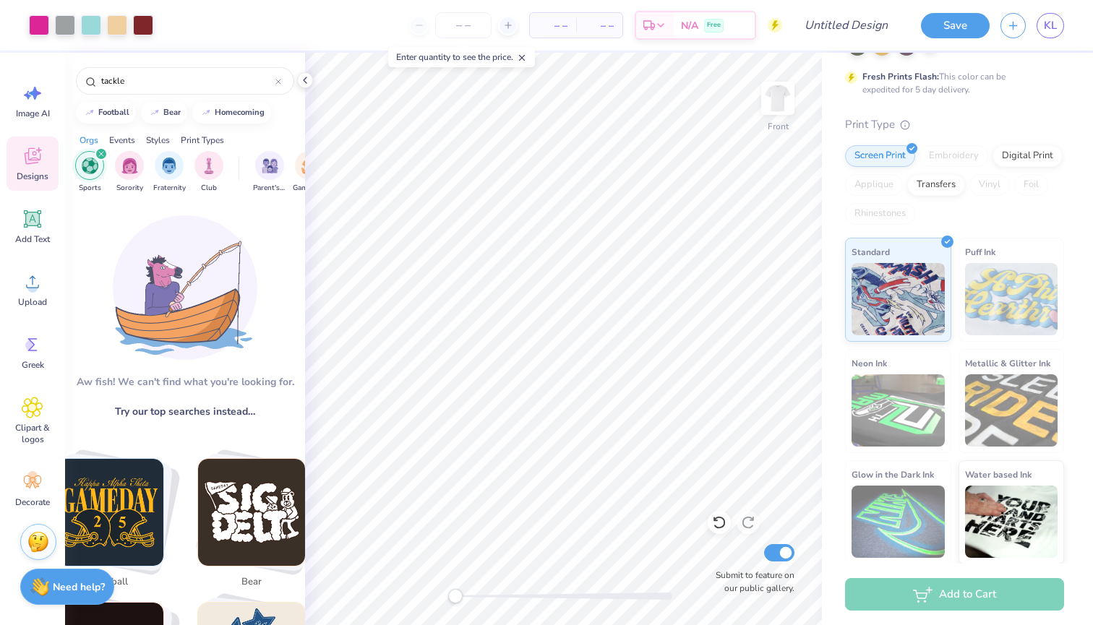
click at [776, 93] on img at bounding box center [777, 98] width 29 height 29
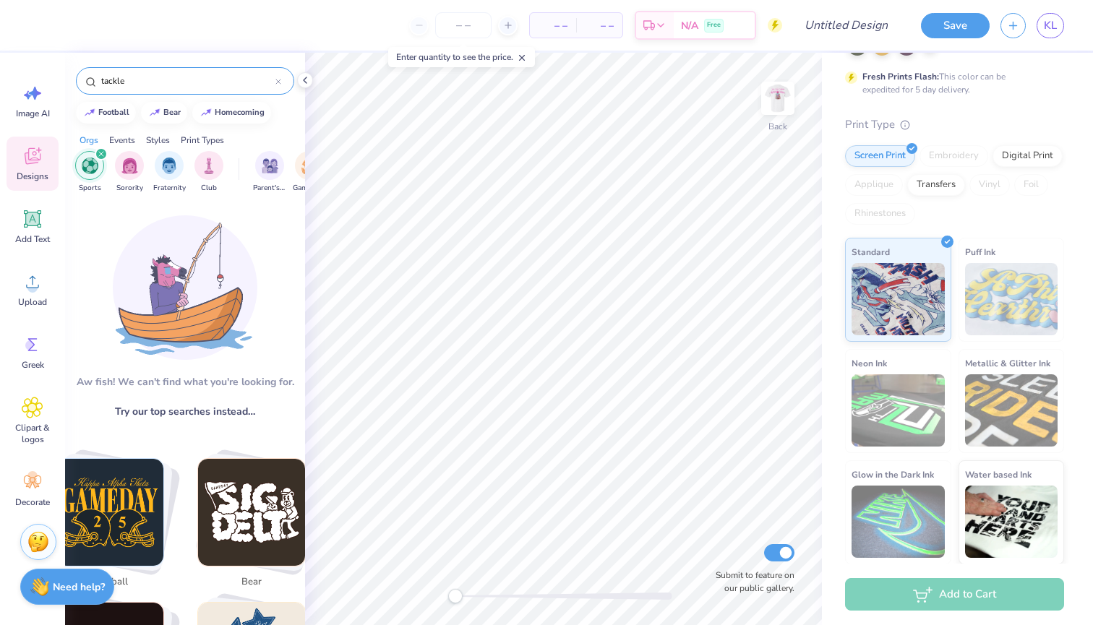
click at [280, 80] on icon at bounding box center [278, 82] width 6 height 6
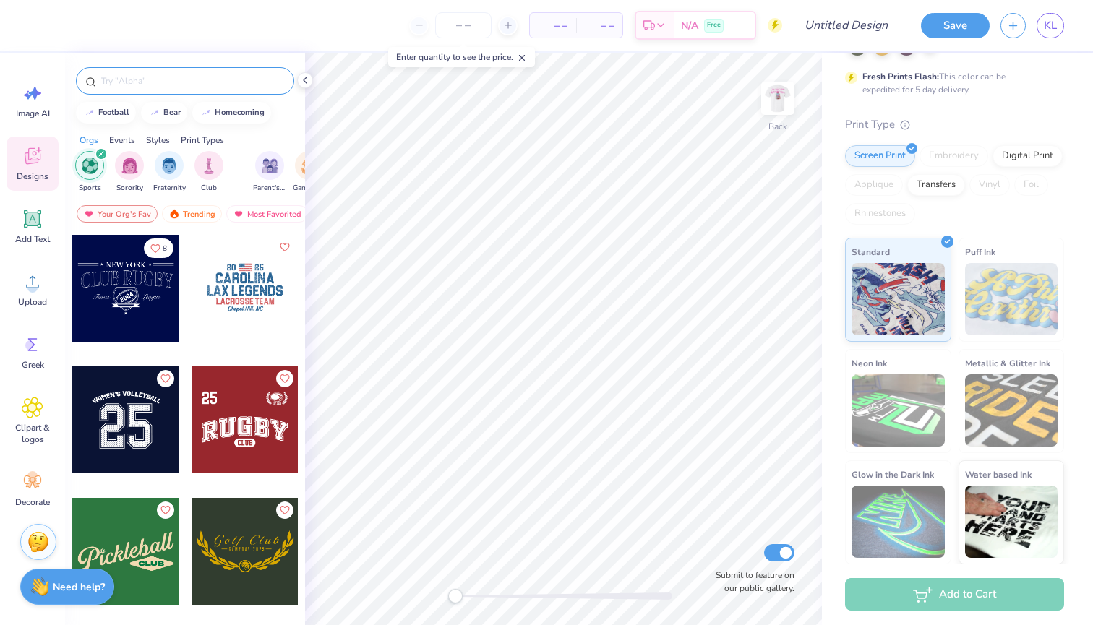
click at [230, 85] on input "text" at bounding box center [192, 81] width 185 height 14
type input "football"
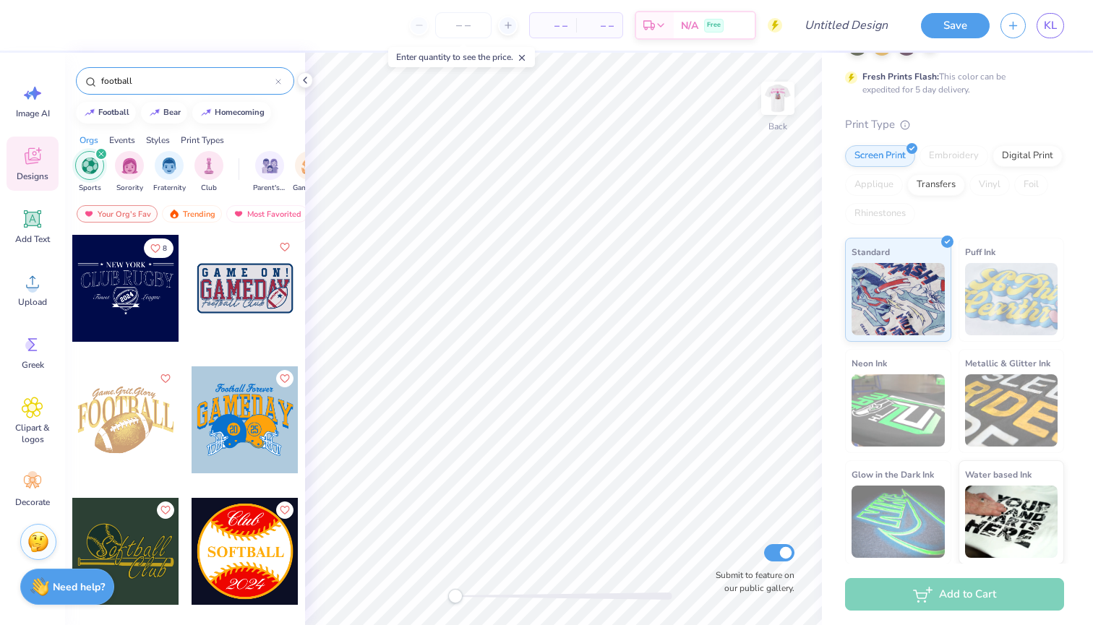
click at [246, 66] on div "football" at bounding box center [185, 77] width 240 height 49
click at [254, 82] on input "football" at bounding box center [188, 81] width 176 height 14
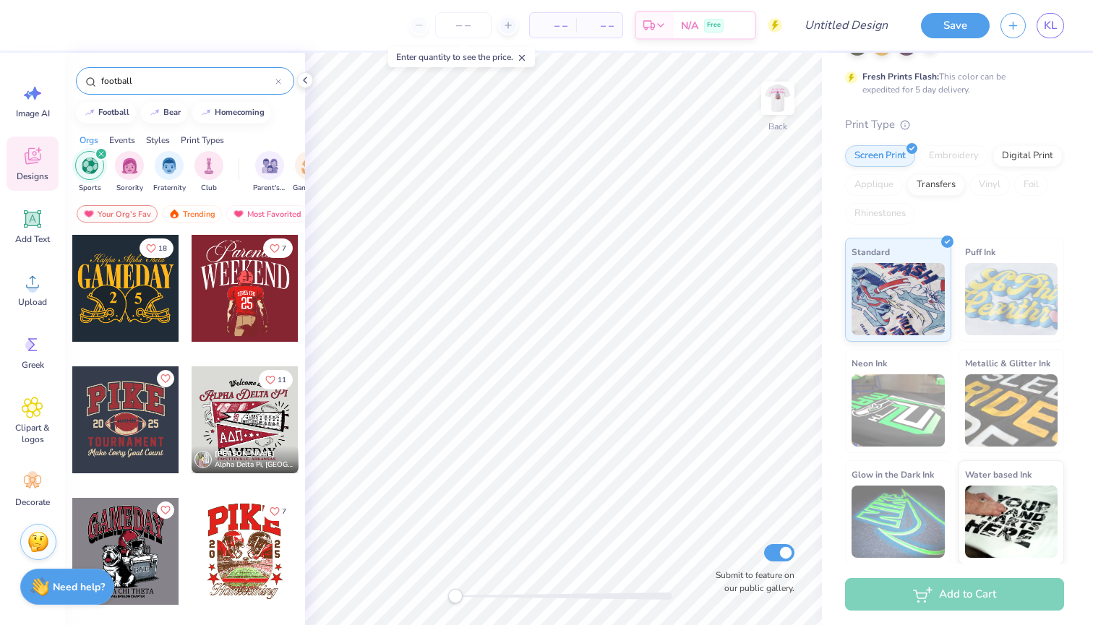
click at [288, 99] on div "football" at bounding box center [185, 77] width 240 height 49
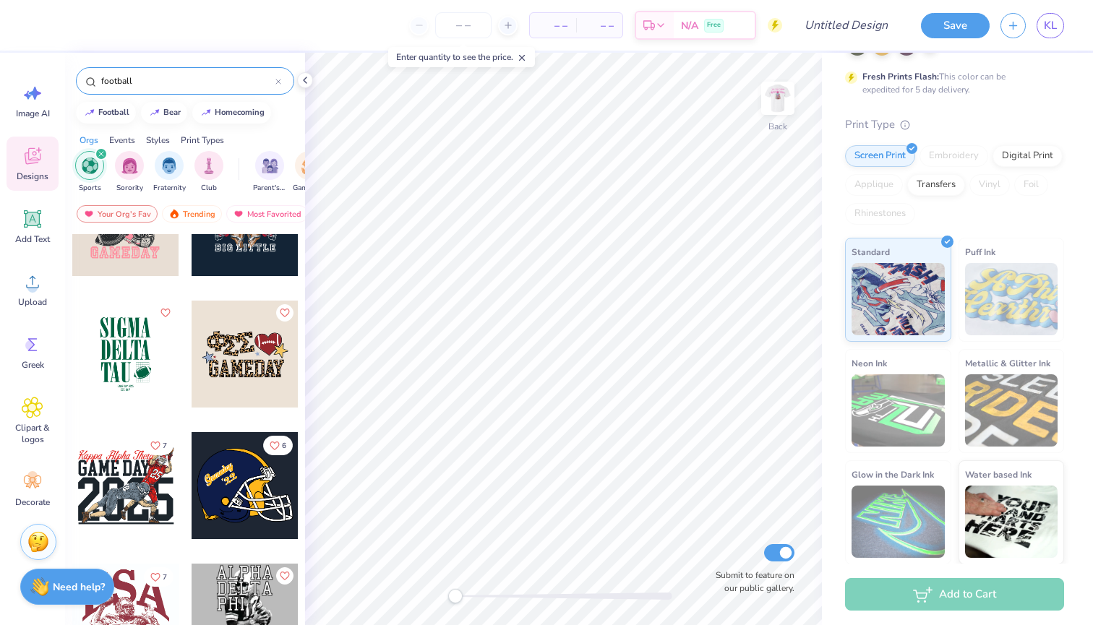
scroll to position [1264, 0]
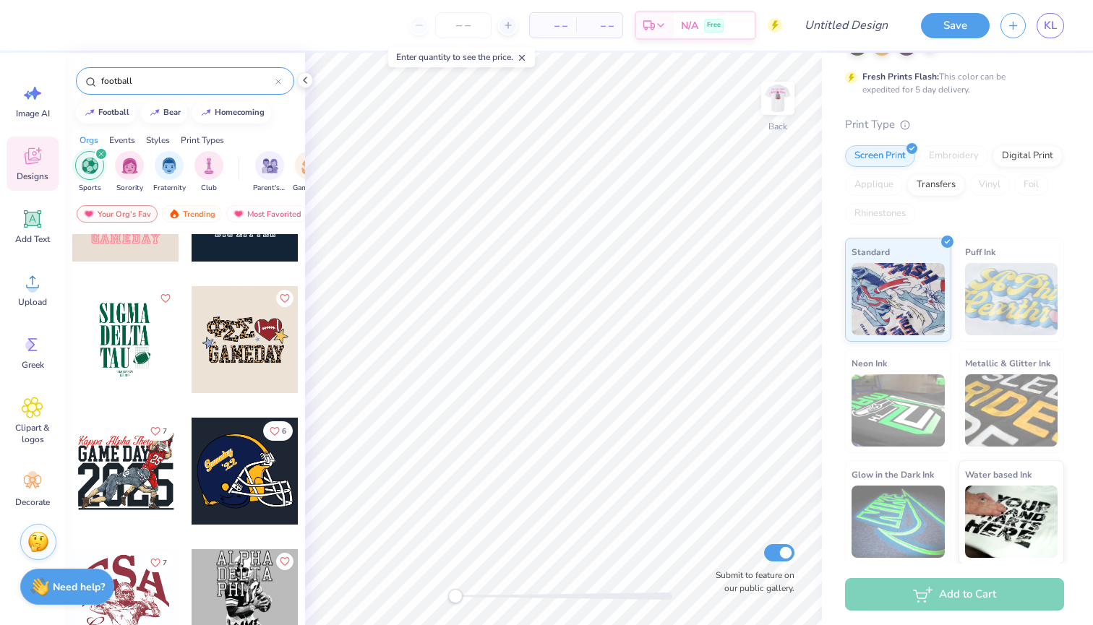
click at [127, 330] on div at bounding box center [18, 339] width 321 height 107
type input "3.33"
type input "4.83"
type input "2.93"
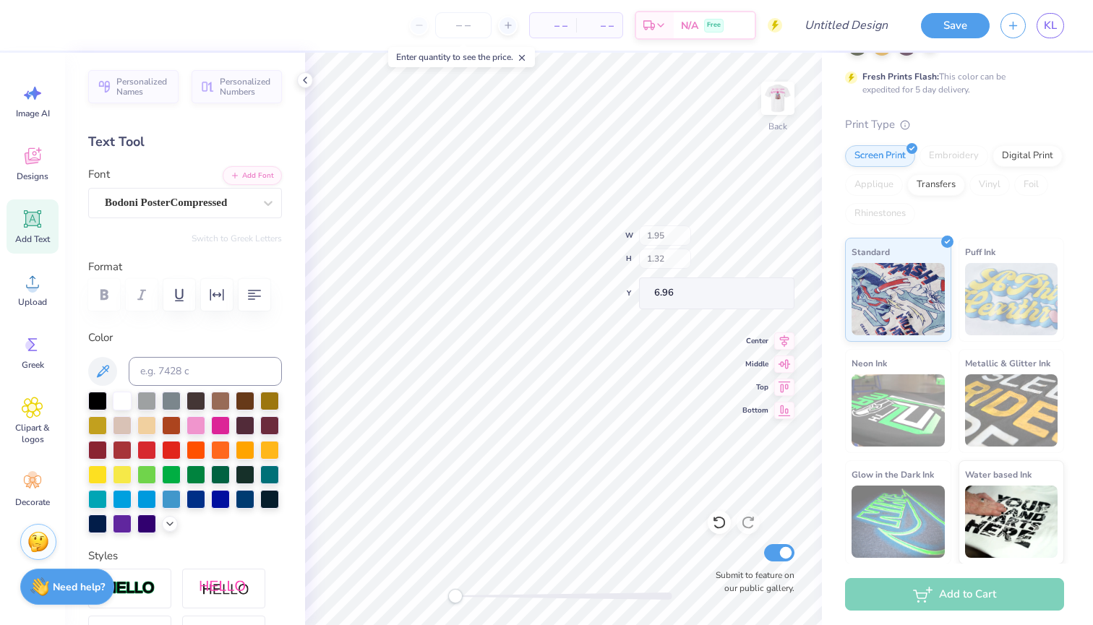
type input "3.30"
type input "1.34"
type input "4.00"
type textarea "Z"
type textarea "ZETA"
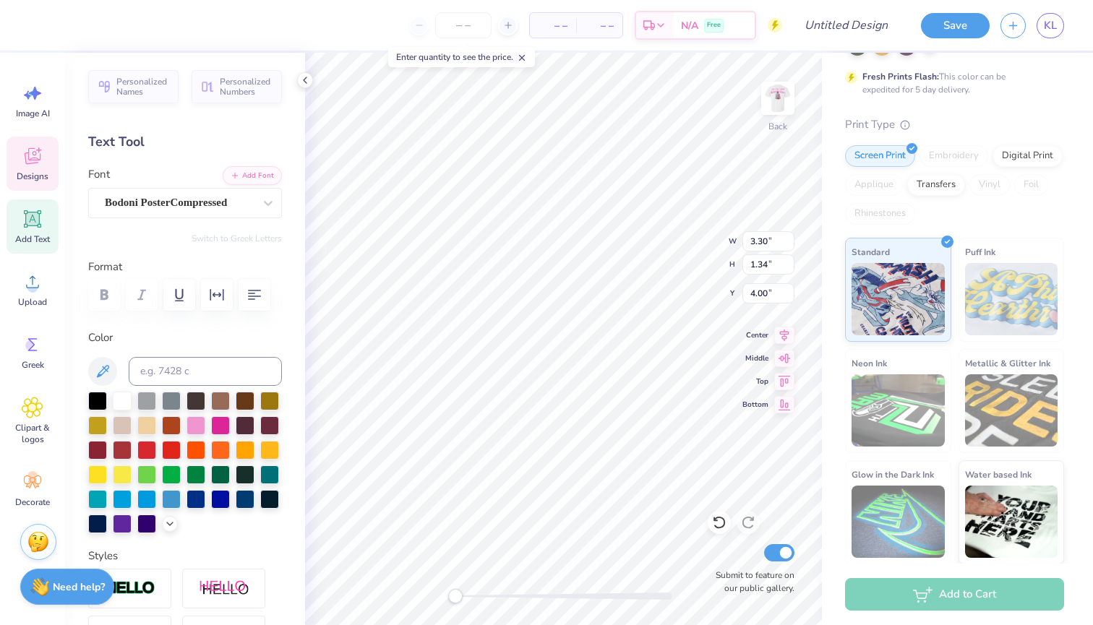
type input "3.24"
type input "1.30"
type input "5.48"
type textarea "TAU"
type input "1.95"
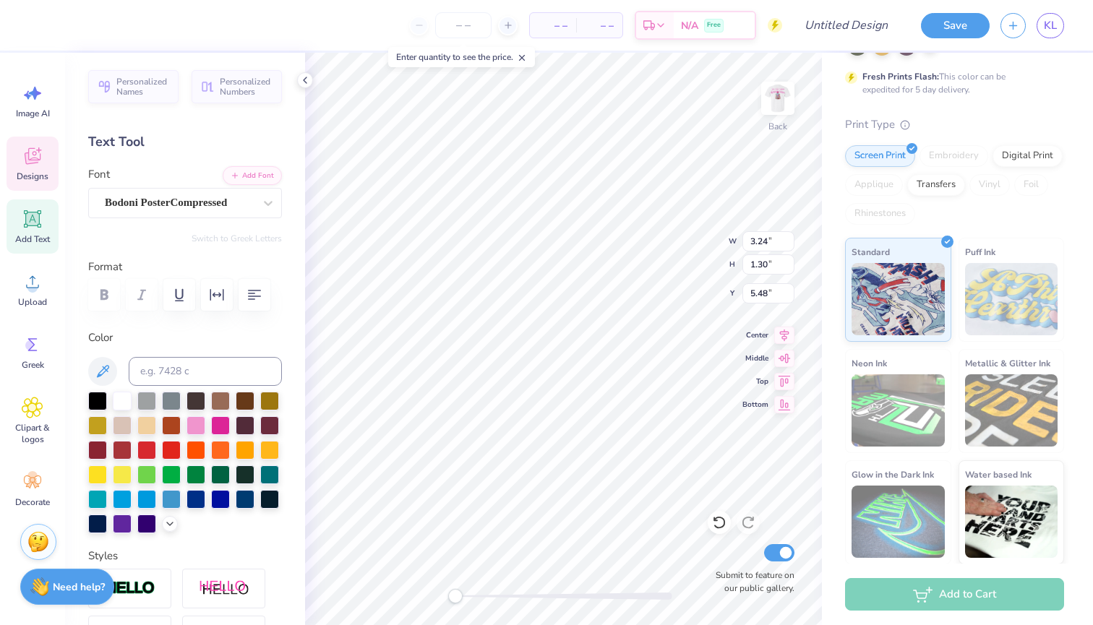
type input "1.32"
type input "6.96"
type textarea "ALPHA"
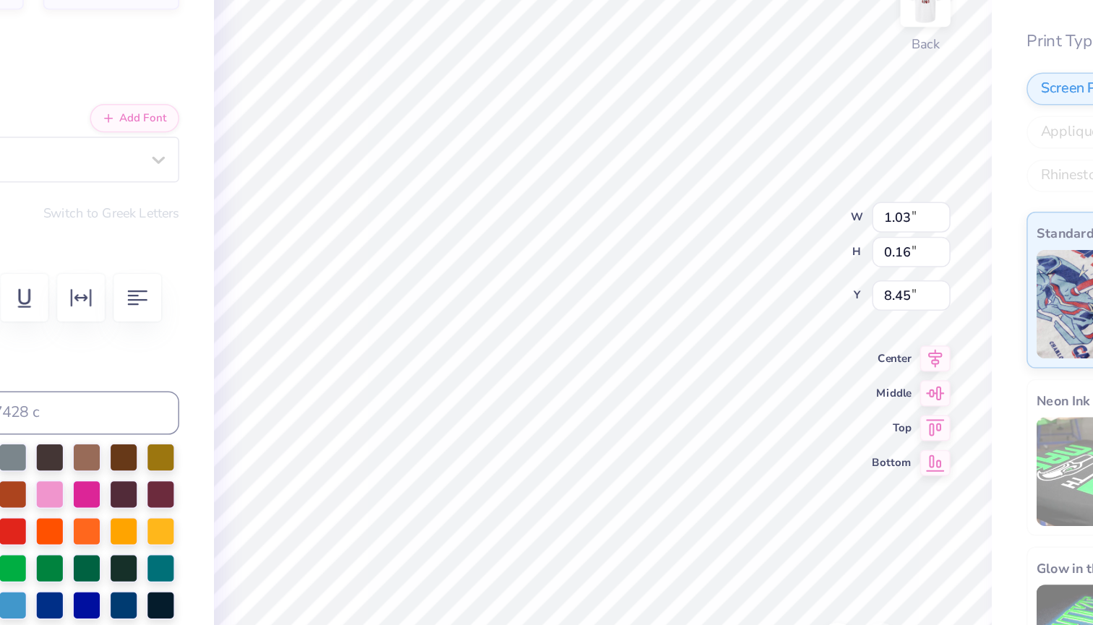
scroll to position [0, 2]
type textarea "bmoc 2025"
type input "0.60"
type input "8.68"
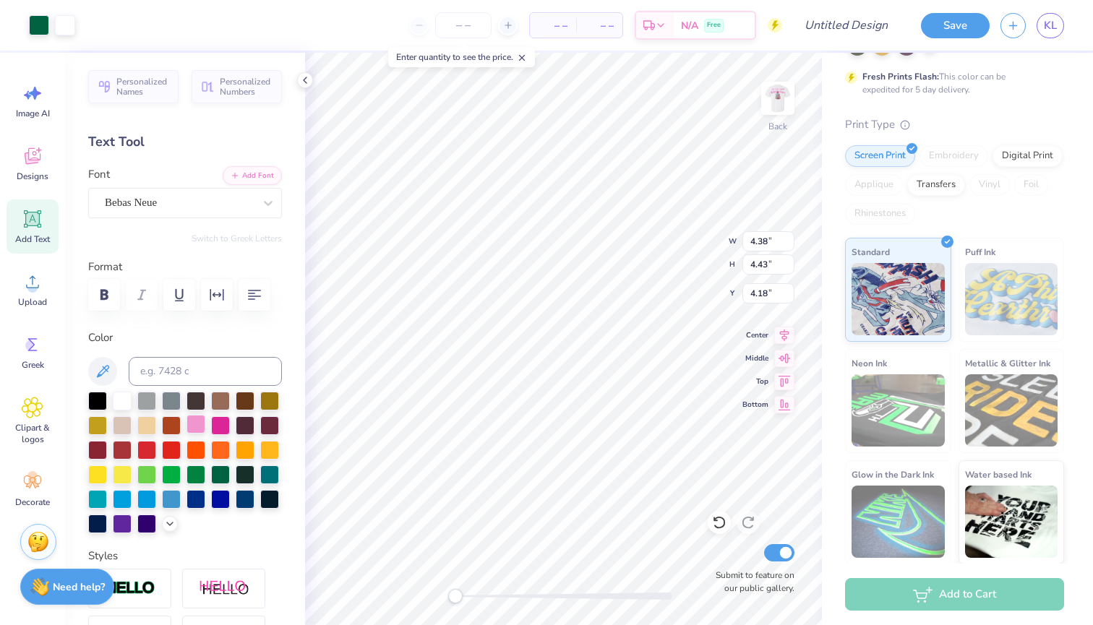
click at [193, 431] on div at bounding box center [195, 424] width 19 height 19
click at [779, 100] on img at bounding box center [778, 98] width 58 height 58
click at [770, 109] on img at bounding box center [778, 98] width 58 height 58
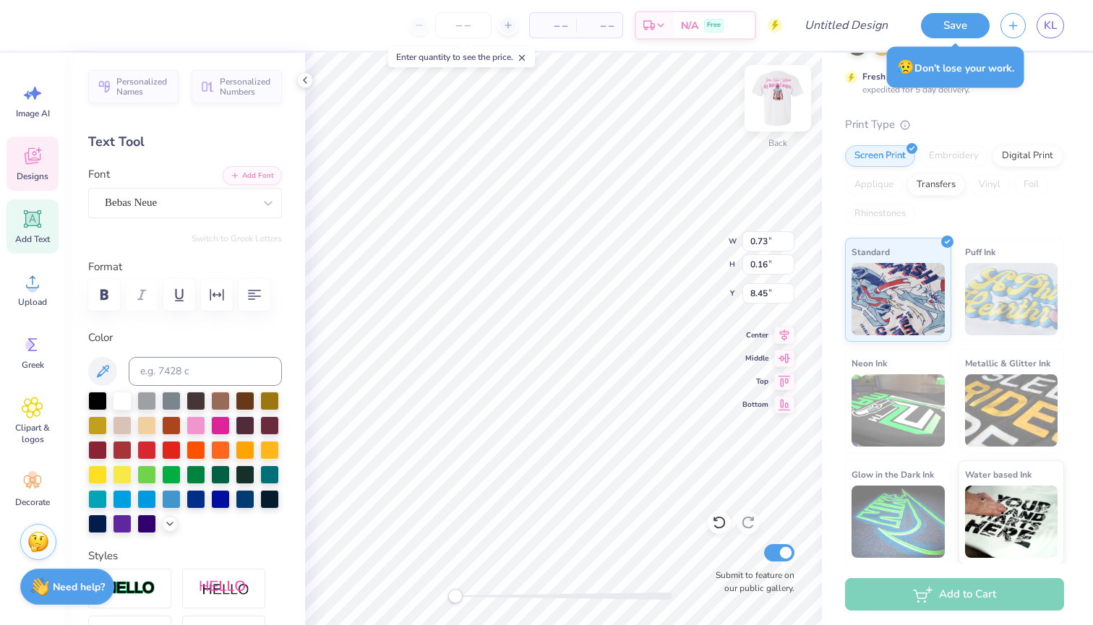
type input "2.25"
type input "0.49"
type input "8.68"
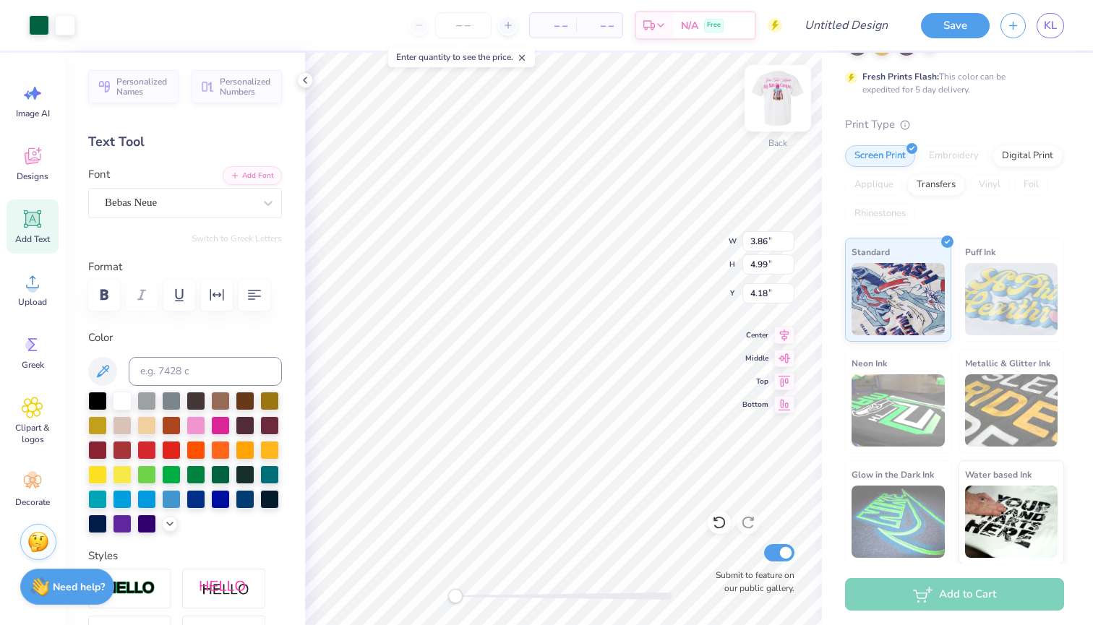
type input "4.14"
type input "2.45"
type input "3.16"
type input "5.06"
click at [43, 25] on div at bounding box center [39, 24] width 20 height 20
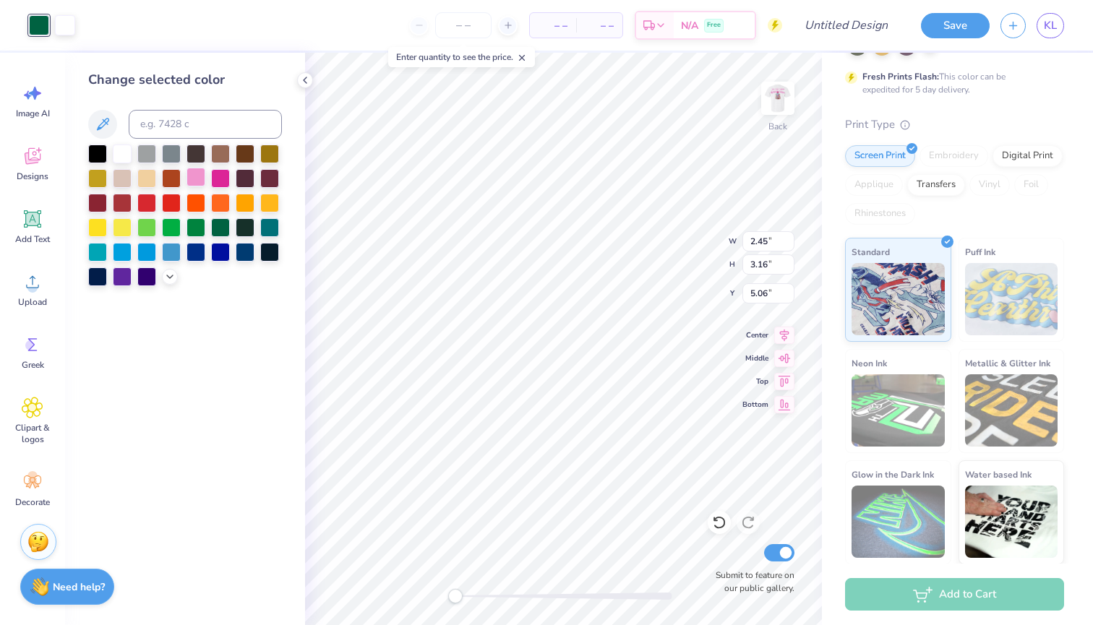
click at [193, 174] on div at bounding box center [195, 177] width 19 height 19
click at [219, 179] on div at bounding box center [220, 177] width 19 height 19
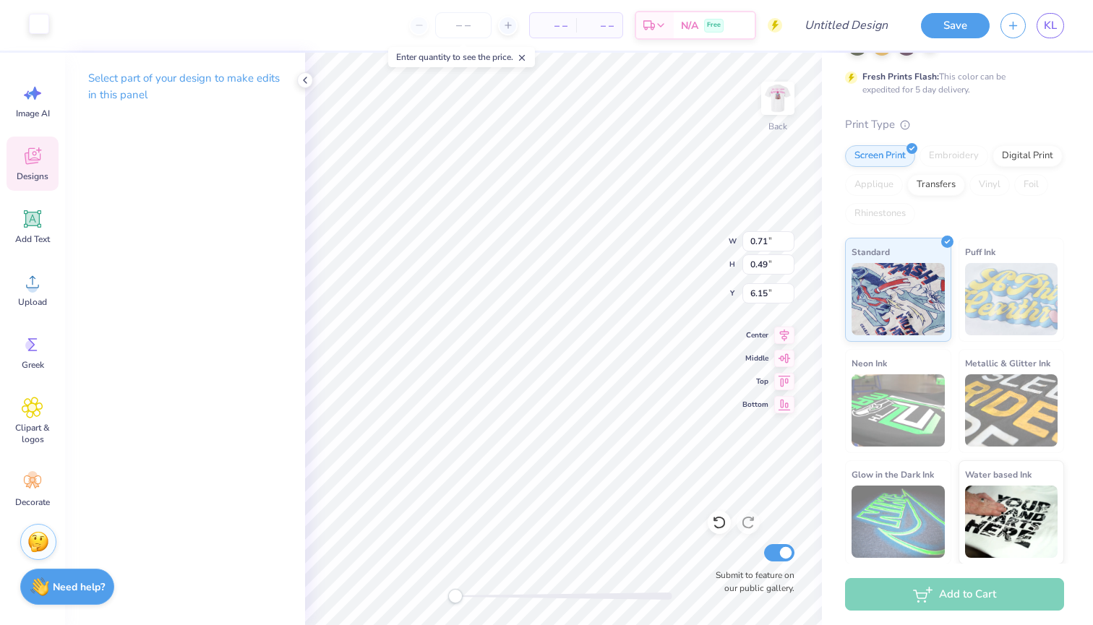
click at [40, 26] on div at bounding box center [39, 24] width 20 height 20
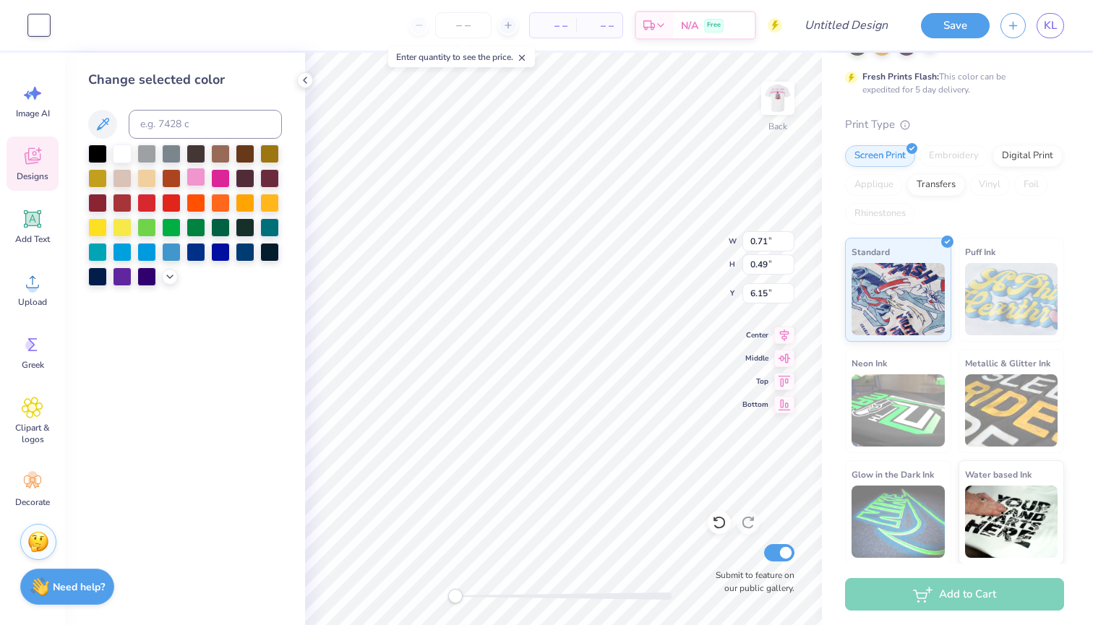
click at [199, 176] on div at bounding box center [195, 177] width 19 height 19
click at [122, 150] on div at bounding box center [122, 152] width 19 height 19
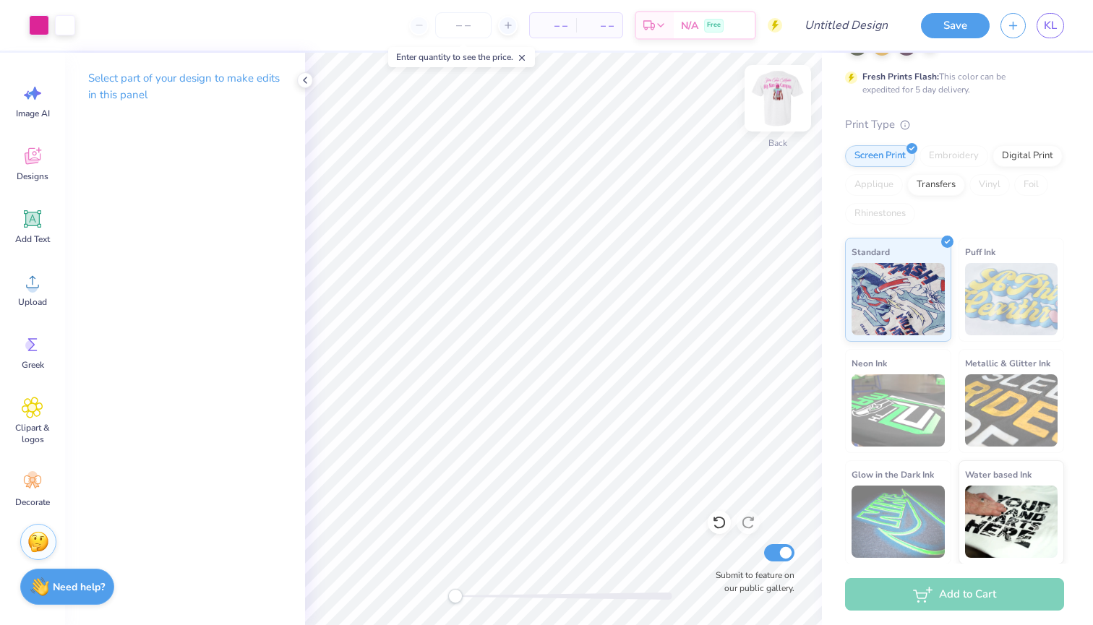
click at [781, 124] on img at bounding box center [778, 98] width 58 height 58
click at [718, 516] on icon at bounding box center [719, 522] width 14 height 14
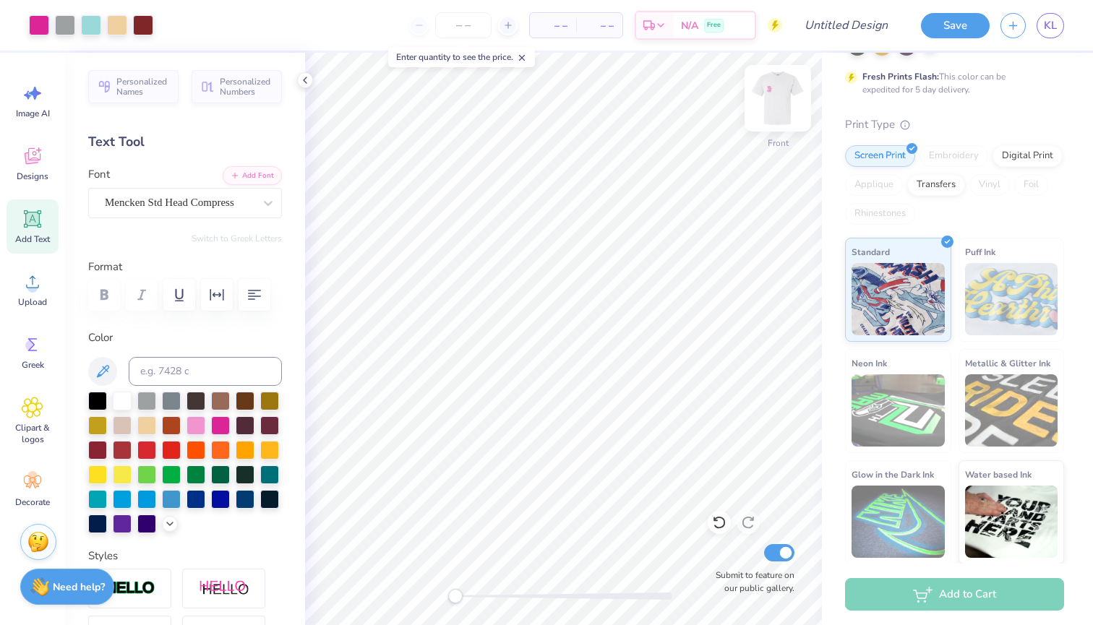
click at [775, 106] on img at bounding box center [778, 98] width 58 height 58
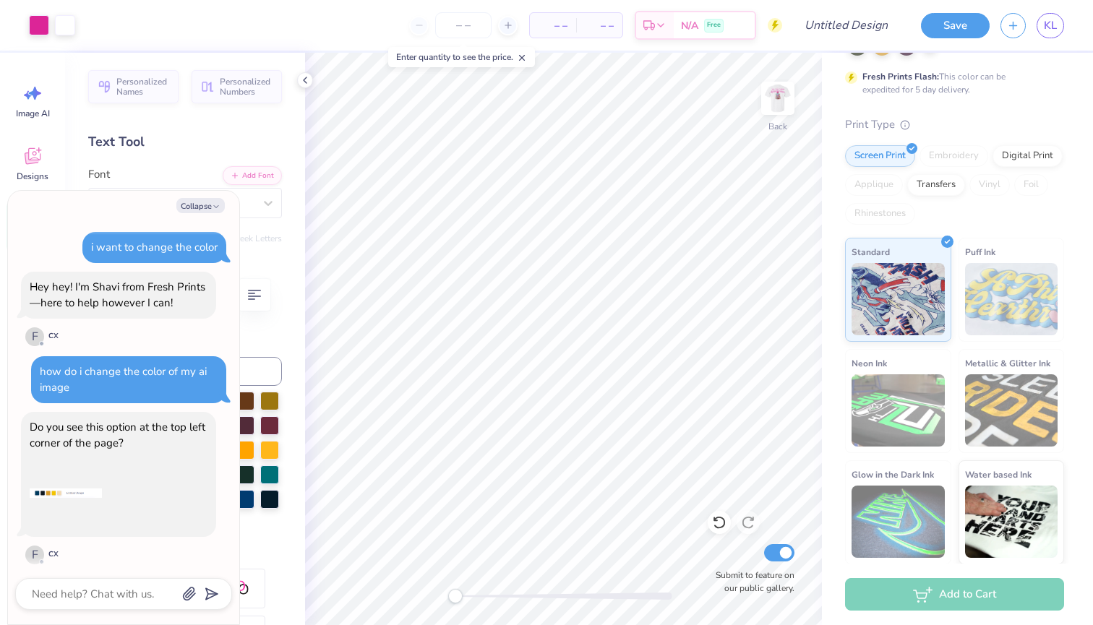
scroll to position [966, 0]
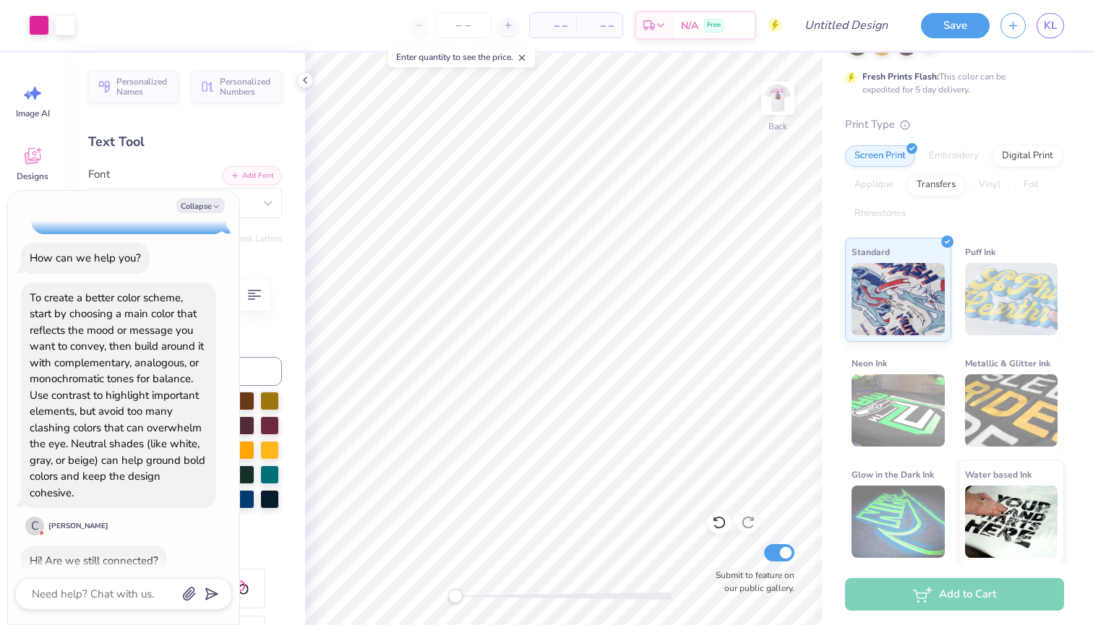
click at [775, 106] on img at bounding box center [777, 98] width 29 height 29
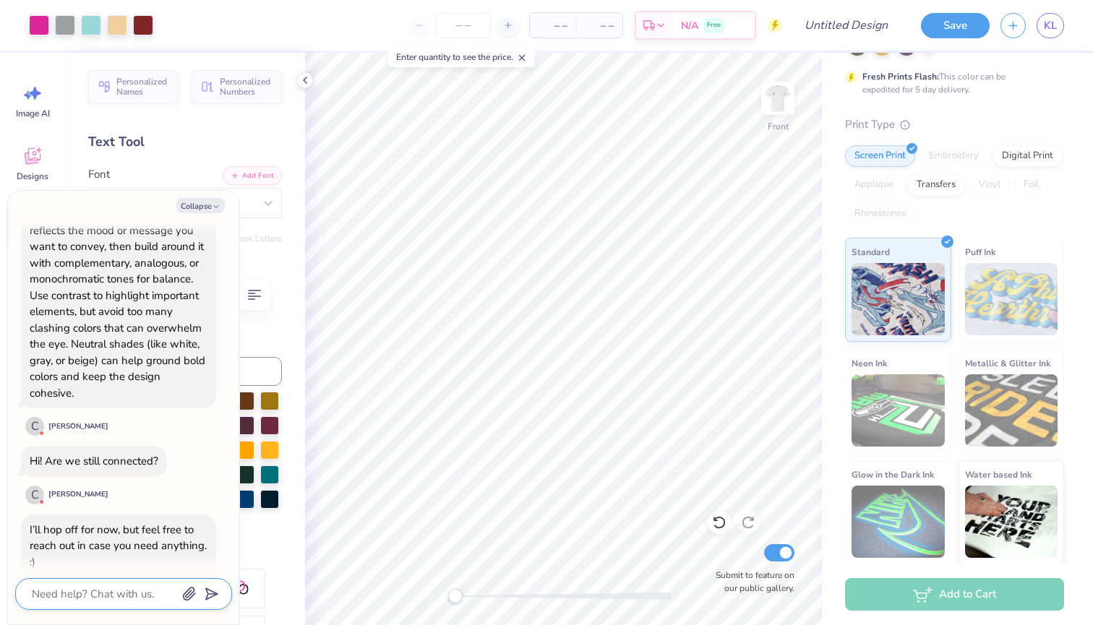
click at [114, 586] on textarea at bounding box center [103, 594] width 147 height 19
click at [206, 209] on button "Collapse" at bounding box center [200, 205] width 48 height 15
type textarea "x"
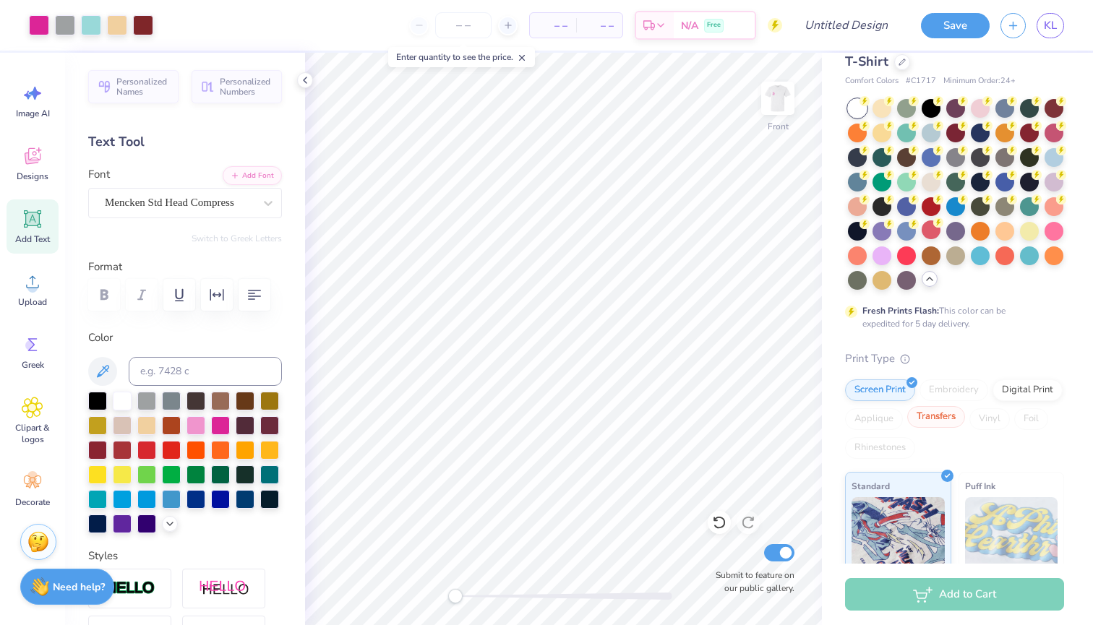
scroll to position [37, 0]
click at [789, 93] on img at bounding box center [778, 98] width 58 height 58
click at [844, 46] on div "Design Title" at bounding box center [846, 25] width 106 height 51
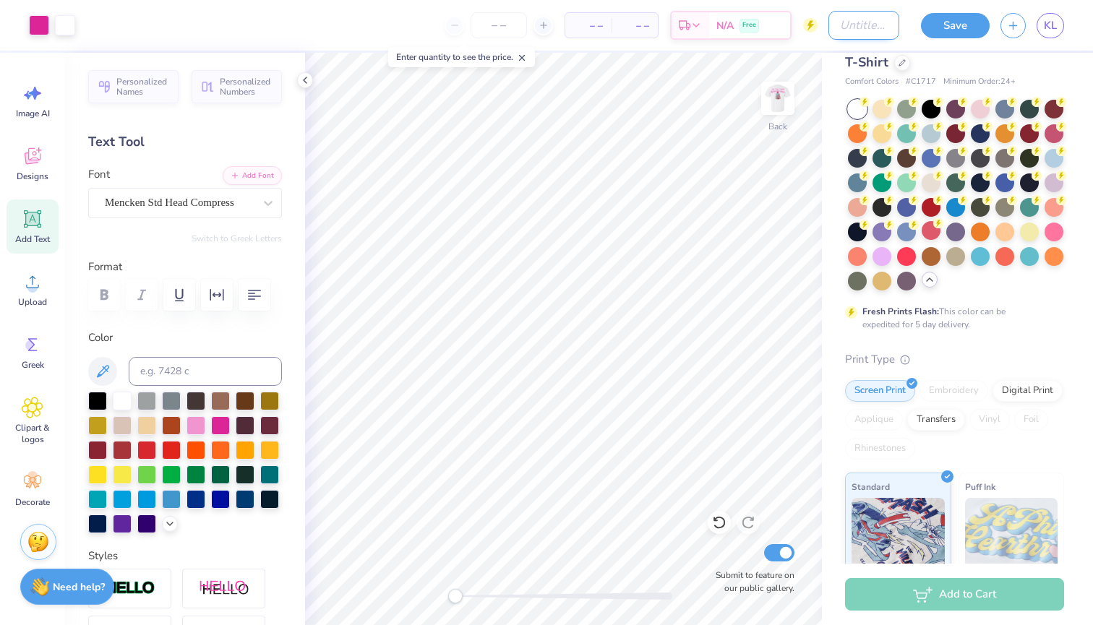
click at [845, 30] on input "Design Title" at bounding box center [863, 25] width 71 height 29
type input "bmoc"
click at [954, 29] on button "Save" at bounding box center [955, 23] width 69 height 25
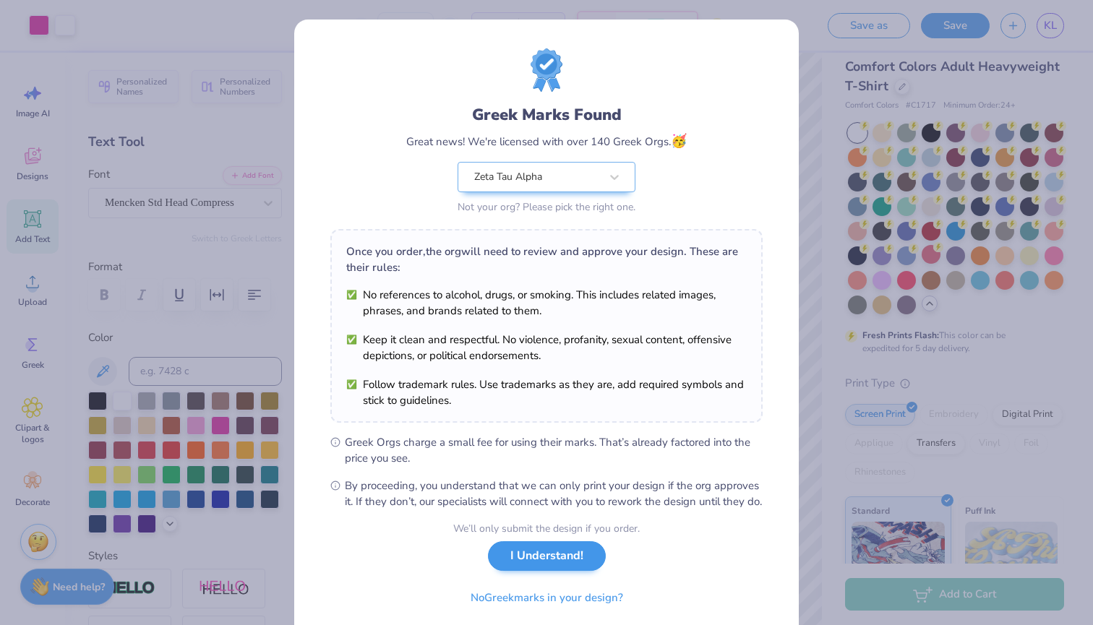
click at [517, 571] on button "I Understand!" at bounding box center [547, 556] width 118 height 30
